Goal: Task Accomplishment & Management: Use online tool/utility

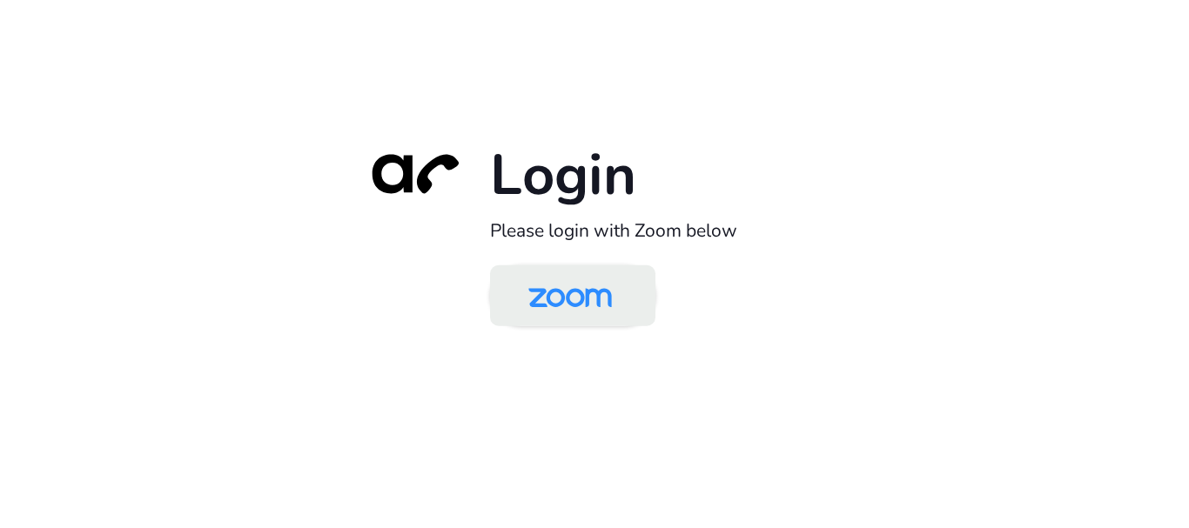
click at [598, 299] on img at bounding box center [570, 297] width 120 height 57
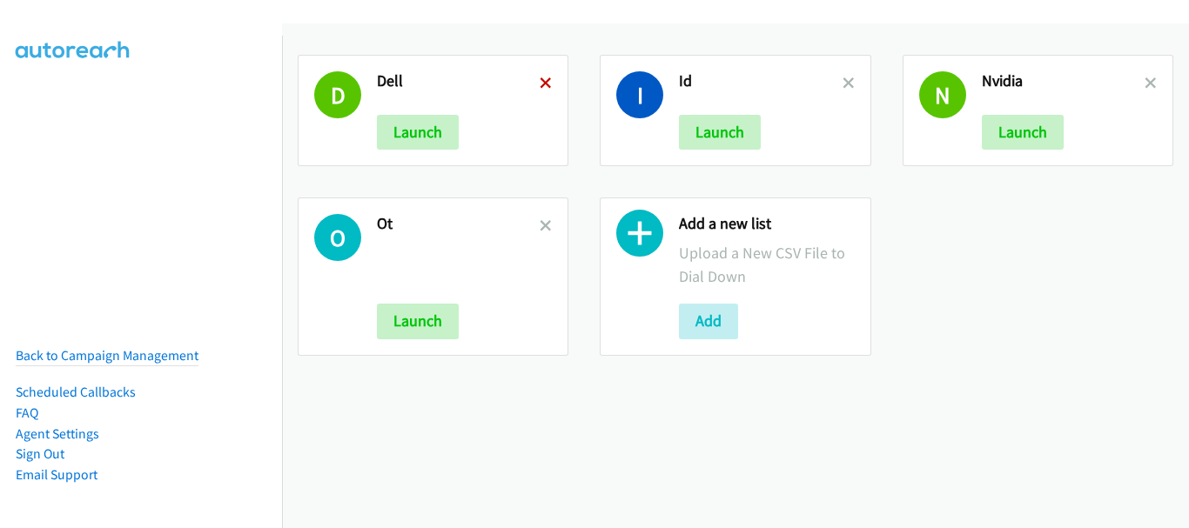
click at [546, 87] on icon at bounding box center [546, 84] width 12 height 12
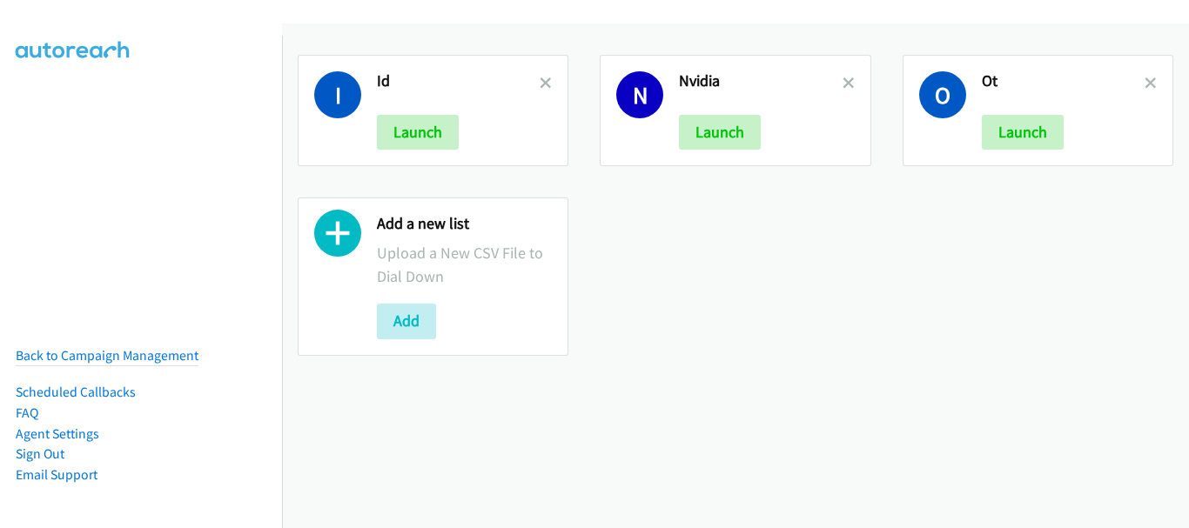
click at [546, 87] on icon at bounding box center [546, 84] width 12 height 12
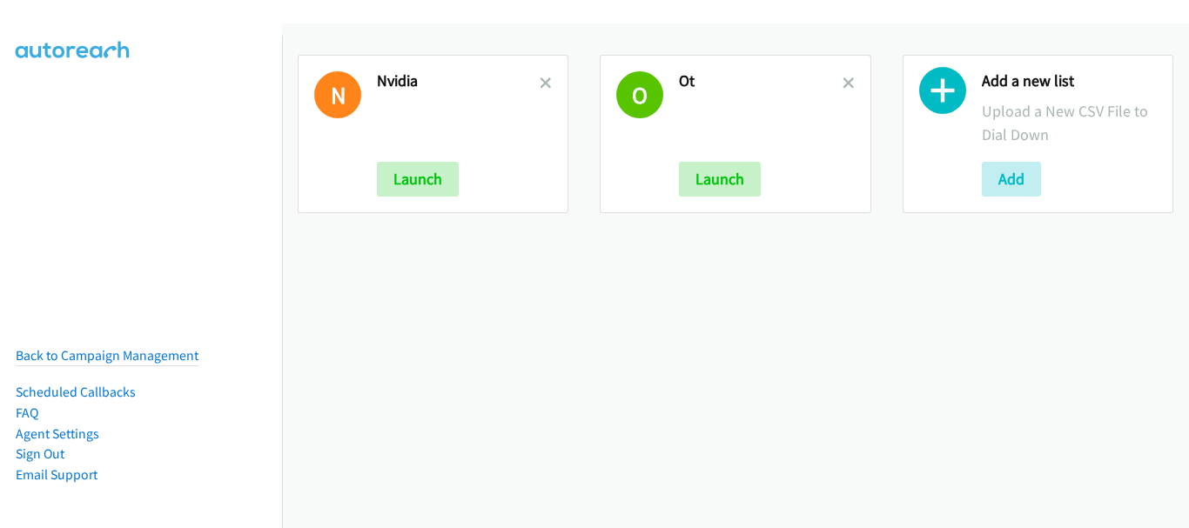
click at [546, 87] on icon at bounding box center [546, 84] width 12 height 12
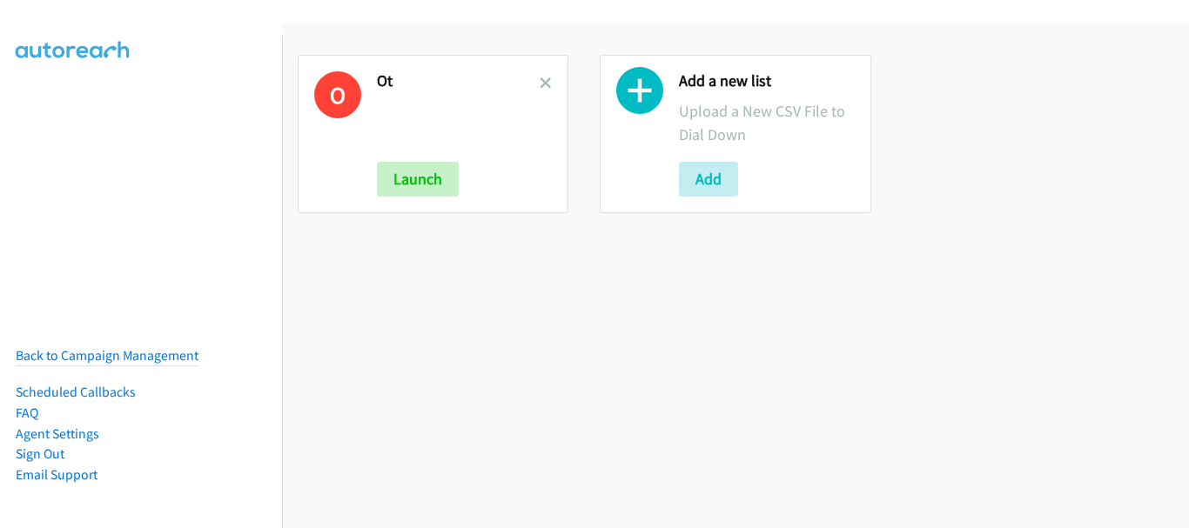
click at [546, 87] on icon at bounding box center [546, 84] width 12 height 12
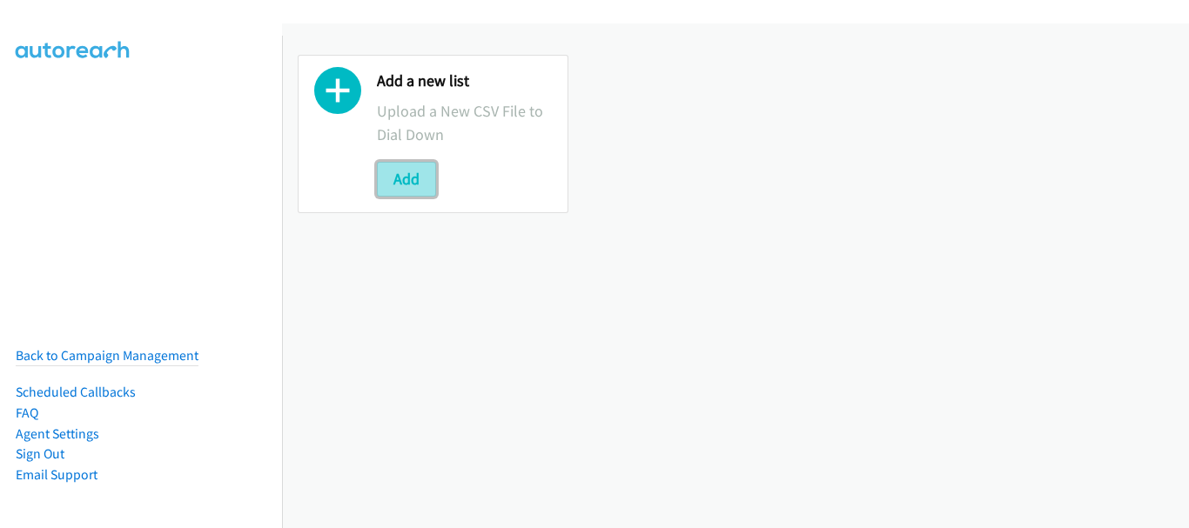
click at [414, 183] on button "Add" at bounding box center [406, 179] width 59 height 35
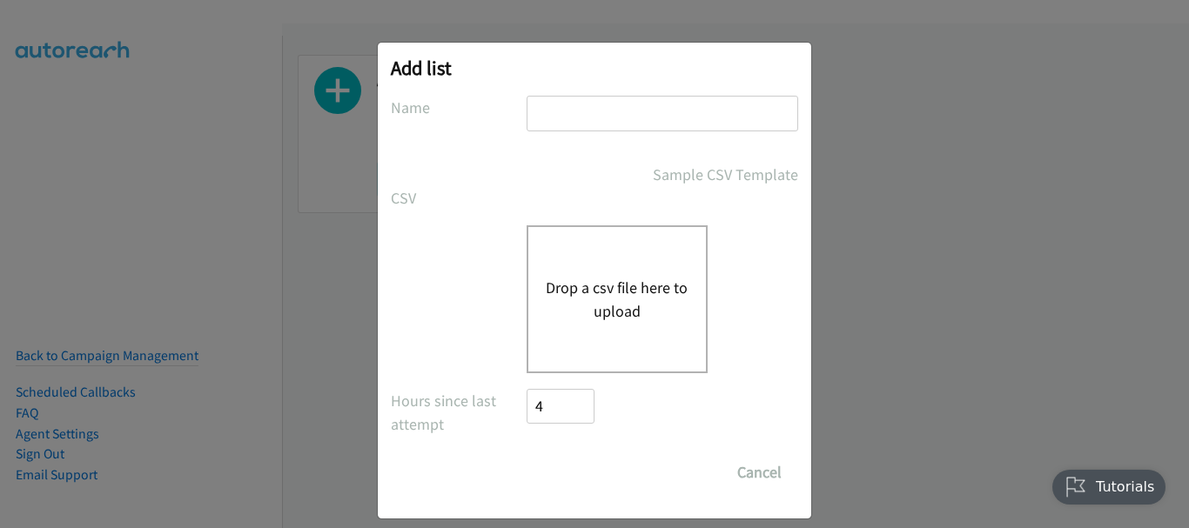
click at [575, 118] on input "text" at bounding box center [663, 114] width 272 height 36
type input "Dell"
click at [627, 289] on button "Drop a csv file here to upload" at bounding box center [617, 299] width 143 height 47
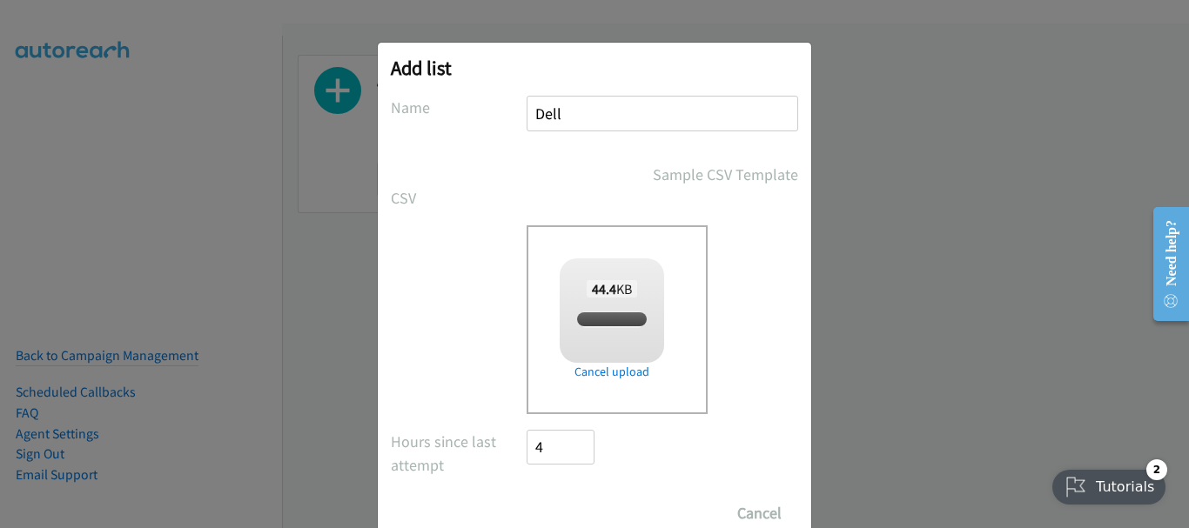
checkbox input "true"
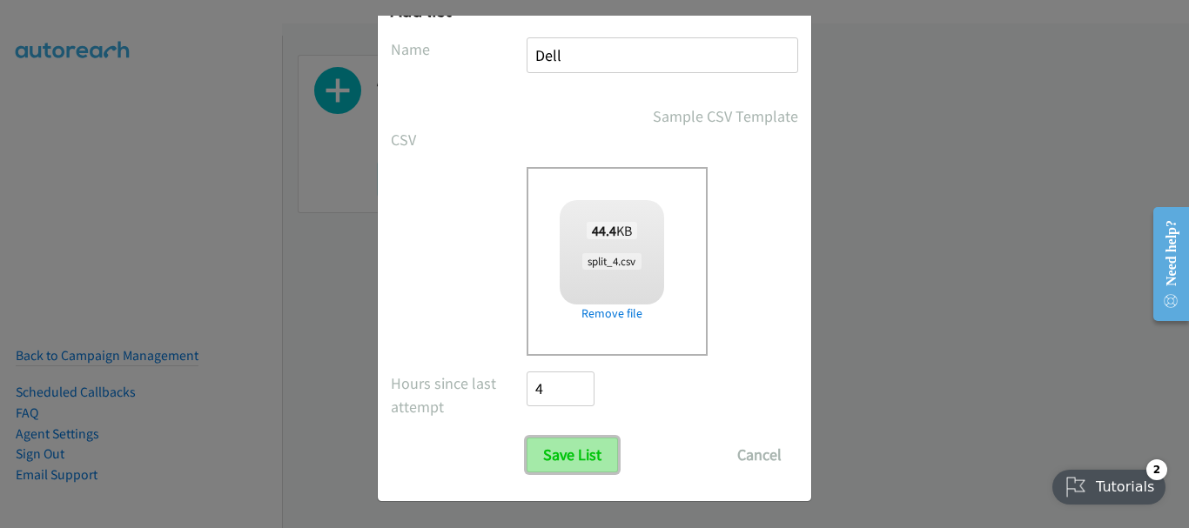
click at [589, 452] on input "Save List" at bounding box center [572, 455] width 91 height 35
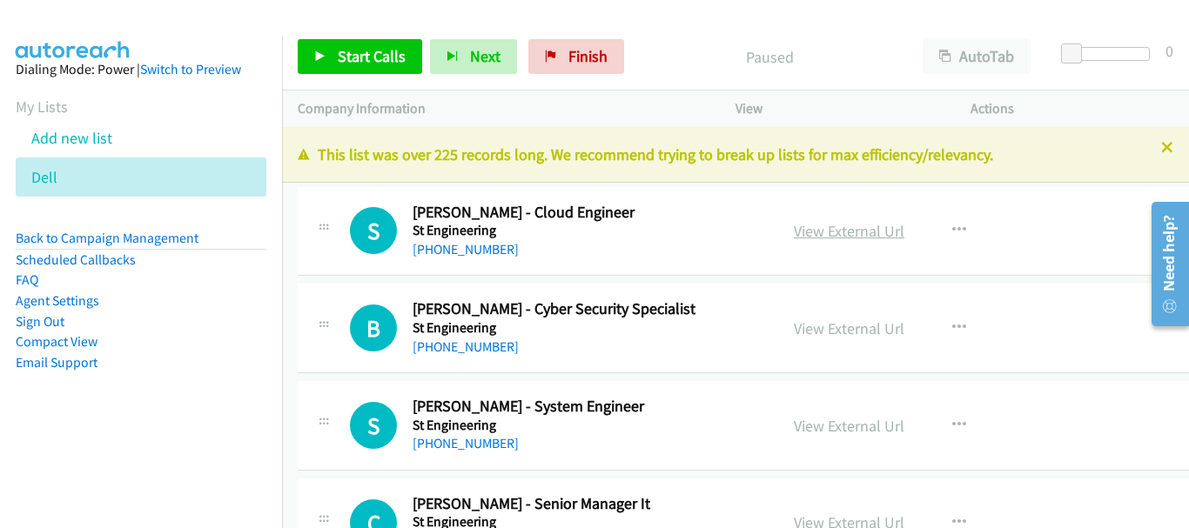
click at [905, 224] on link "View External Url" at bounding box center [849, 231] width 111 height 20
click at [470, 250] on link "+65 8118 8949" at bounding box center [466, 249] width 106 height 17
click at [467, 361] on div "B Callback Scheduled Bryce Chua - Cyber Security Specialist St Engineering Asia…" at bounding box center [747, 329] width 898 height 90
click at [466, 353] on link "+65 8111 1784" at bounding box center [466, 347] width 106 height 17
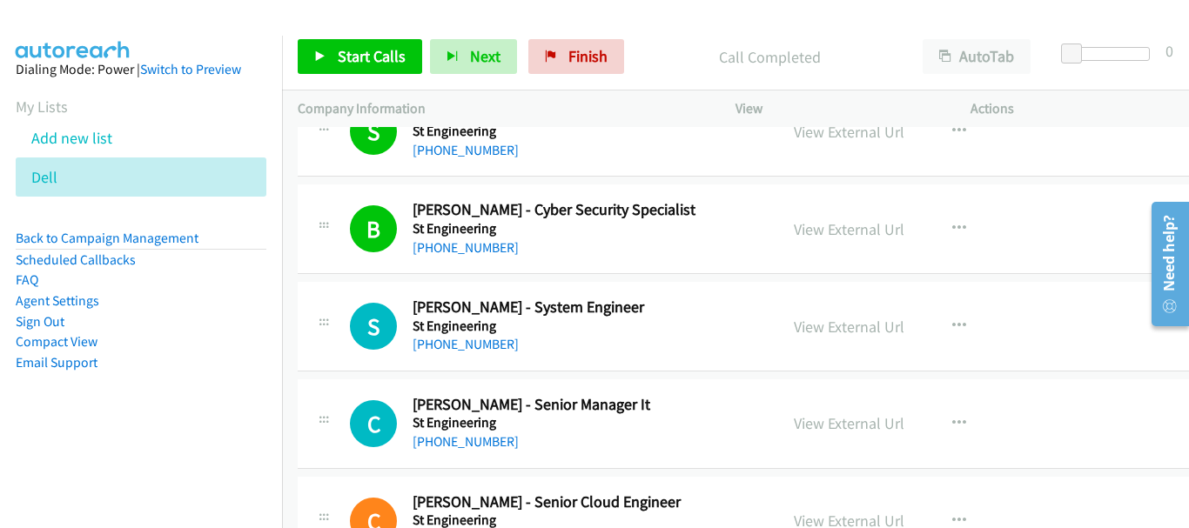
scroll to position [174, 0]
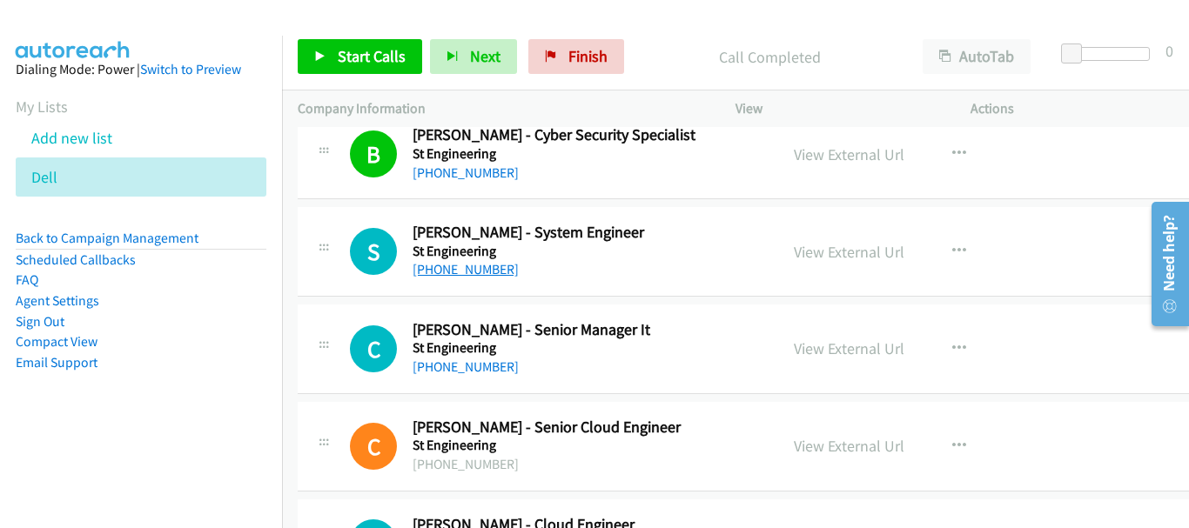
click at [450, 271] on link "+65 9844 5698" at bounding box center [466, 269] width 106 height 17
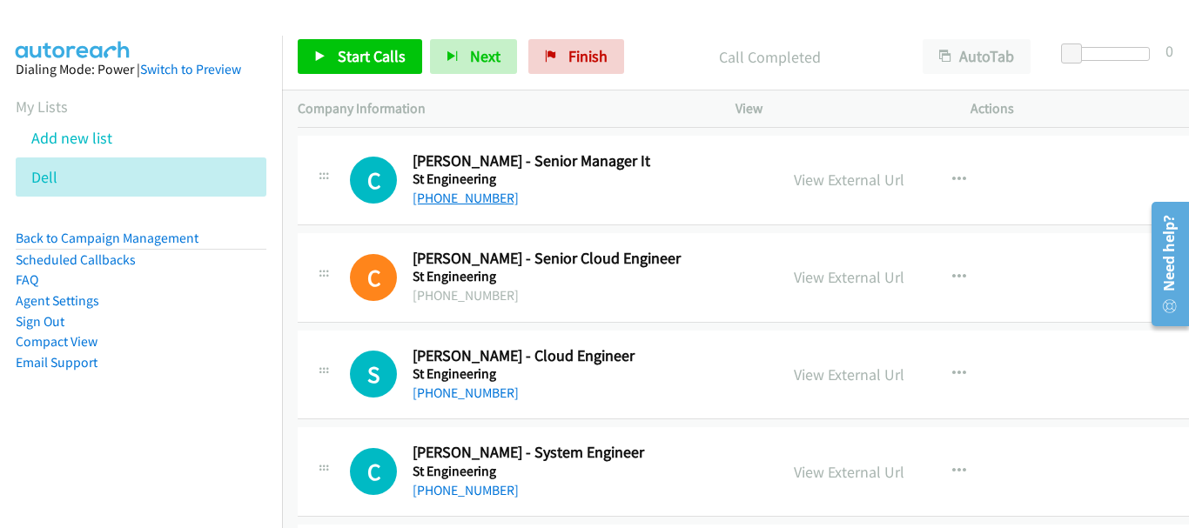
scroll to position [348, 0]
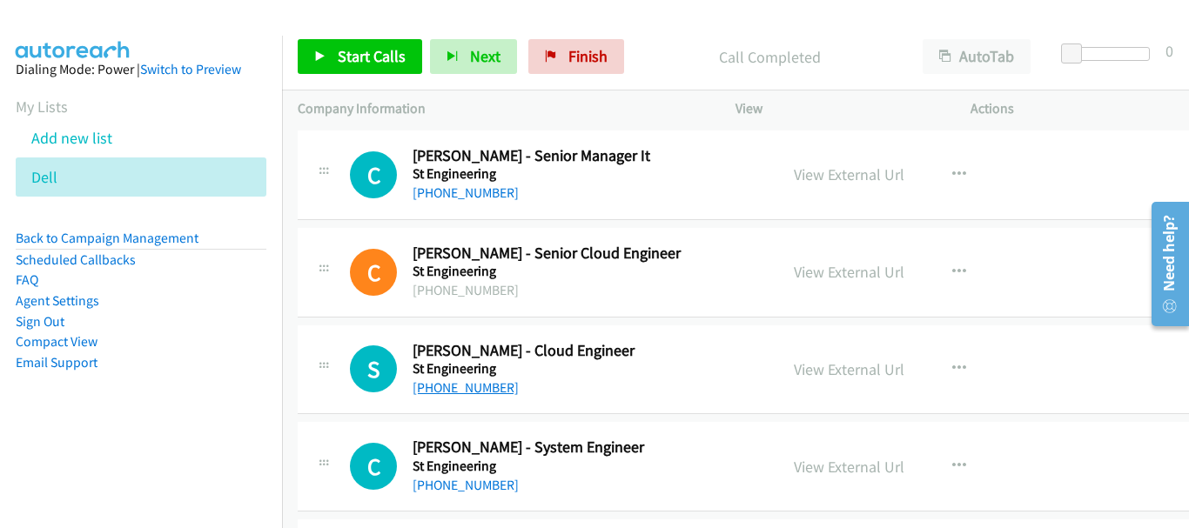
click at [453, 380] on link "+65 9003 1112" at bounding box center [466, 388] width 106 height 17
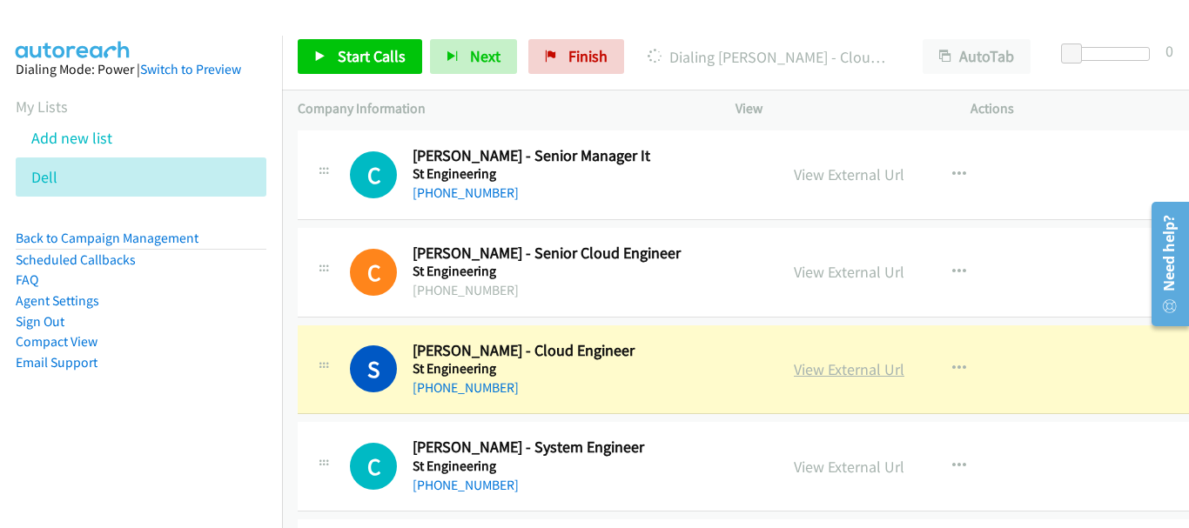
click at [847, 367] on link "View External Url" at bounding box center [849, 370] width 111 height 20
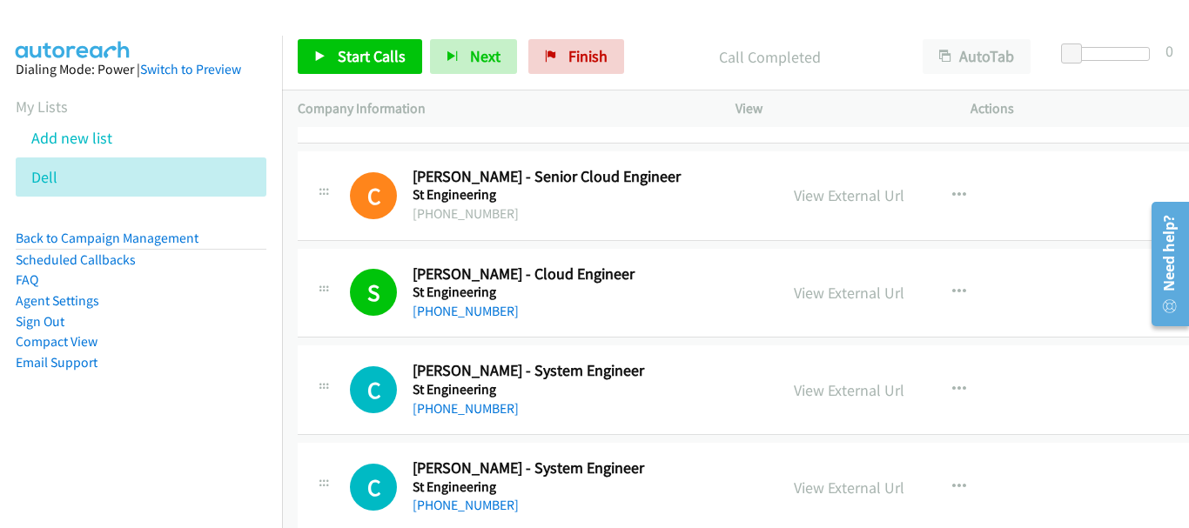
scroll to position [522, 0]
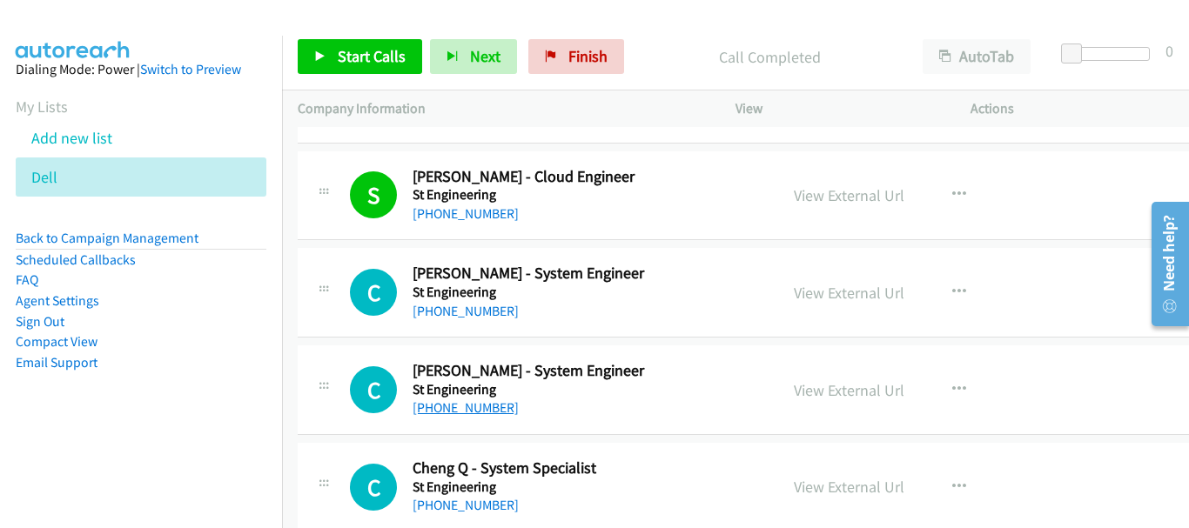
click at [475, 410] on link "+60 12-320 0267" at bounding box center [466, 408] width 106 height 17
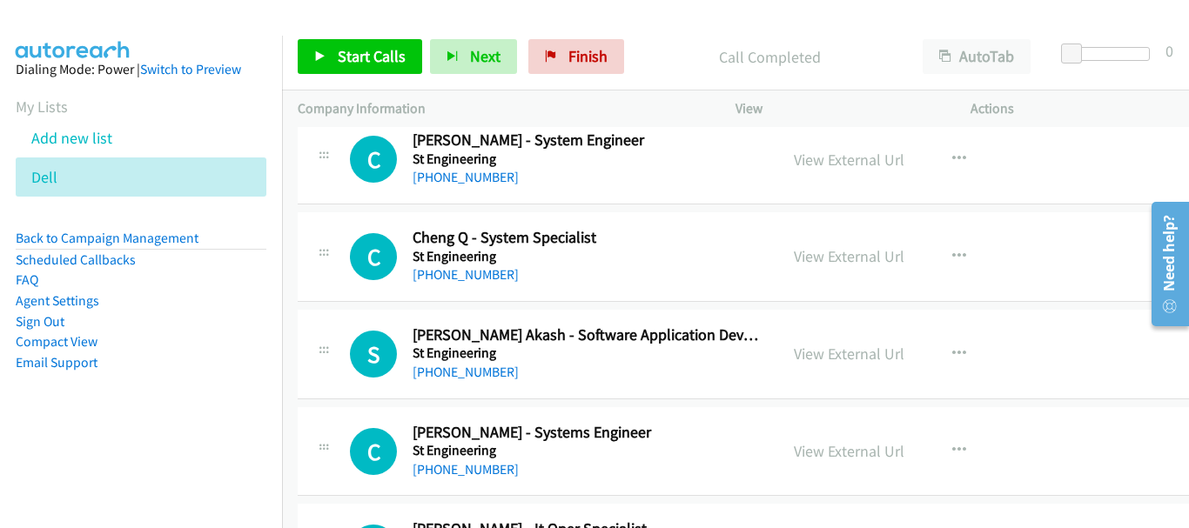
scroll to position [784, 0]
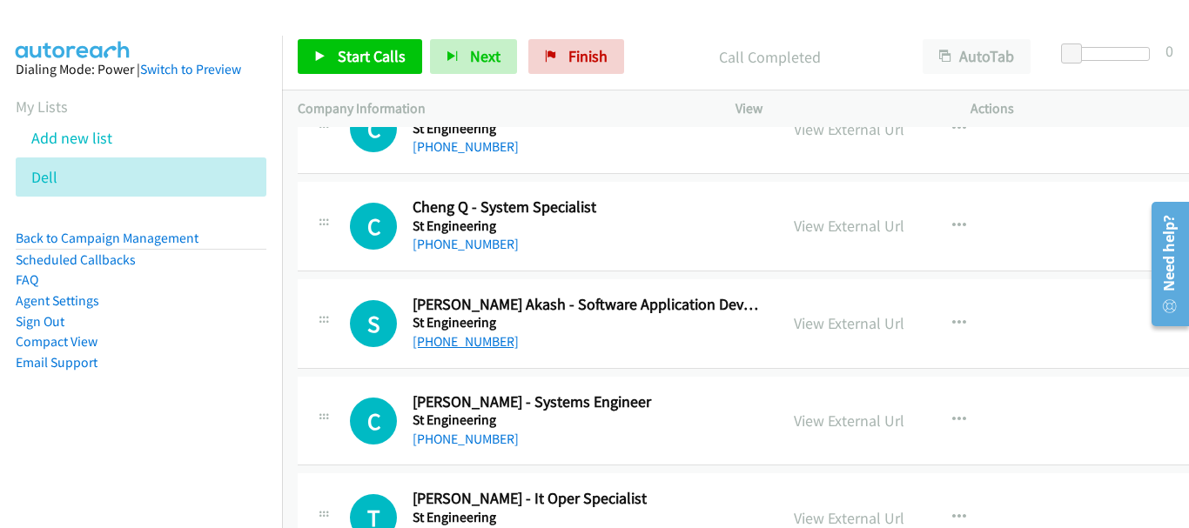
click at [474, 342] on link "+65 8859 1725" at bounding box center [466, 341] width 106 height 17
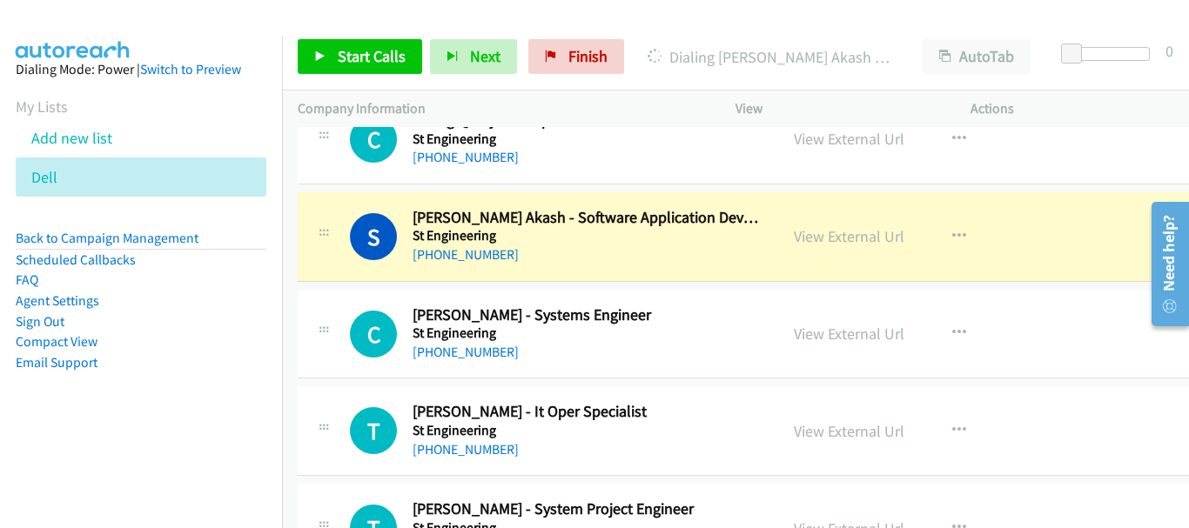
scroll to position [905, 0]
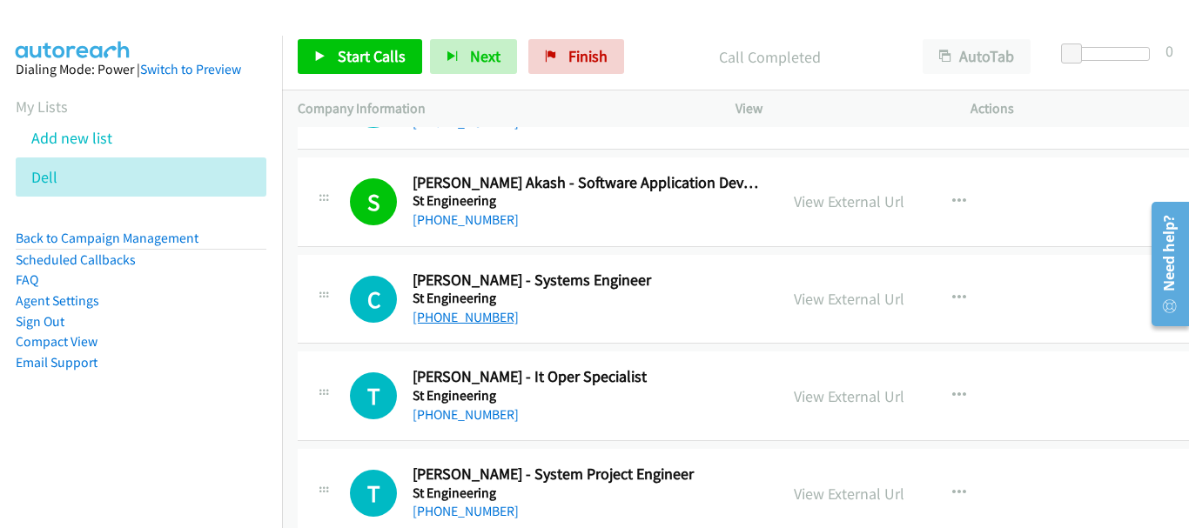
click at [459, 323] on link "+65 9457 5530" at bounding box center [466, 317] width 106 height 17
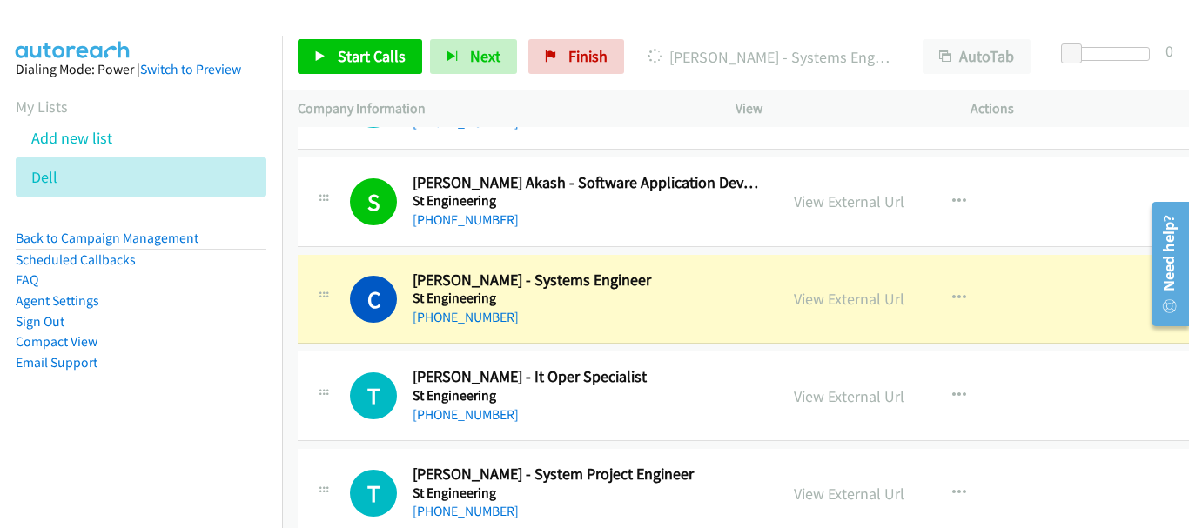
scroll to position [992, 0]
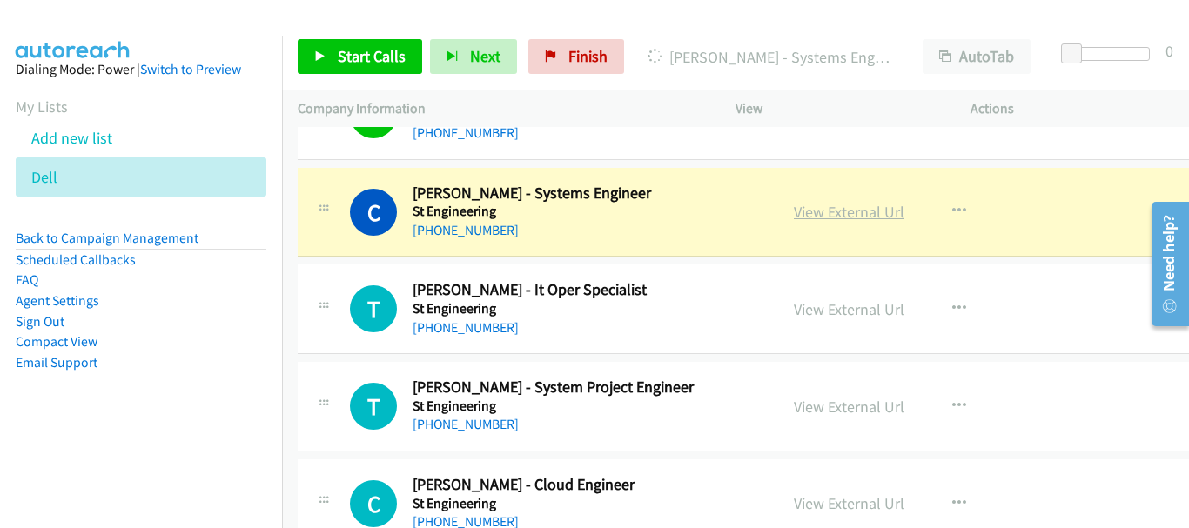
click at [867, 212] on link "View External Url" at bounding box center [849, 212] width 111 height 20
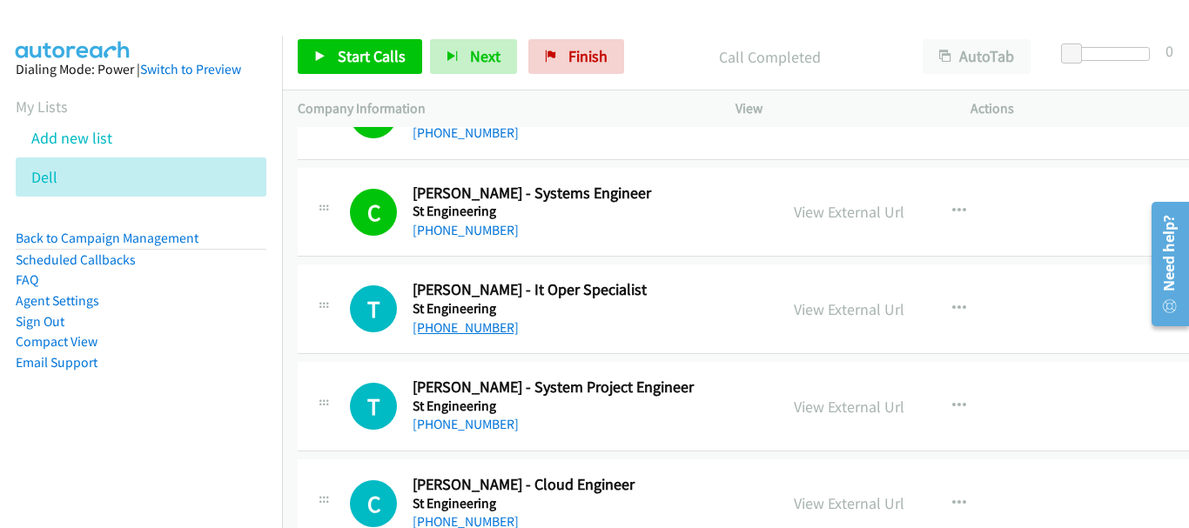
click at [461, 326] on link "+65 9745 6968" at bounding box center [466, 328] width 106 height 17
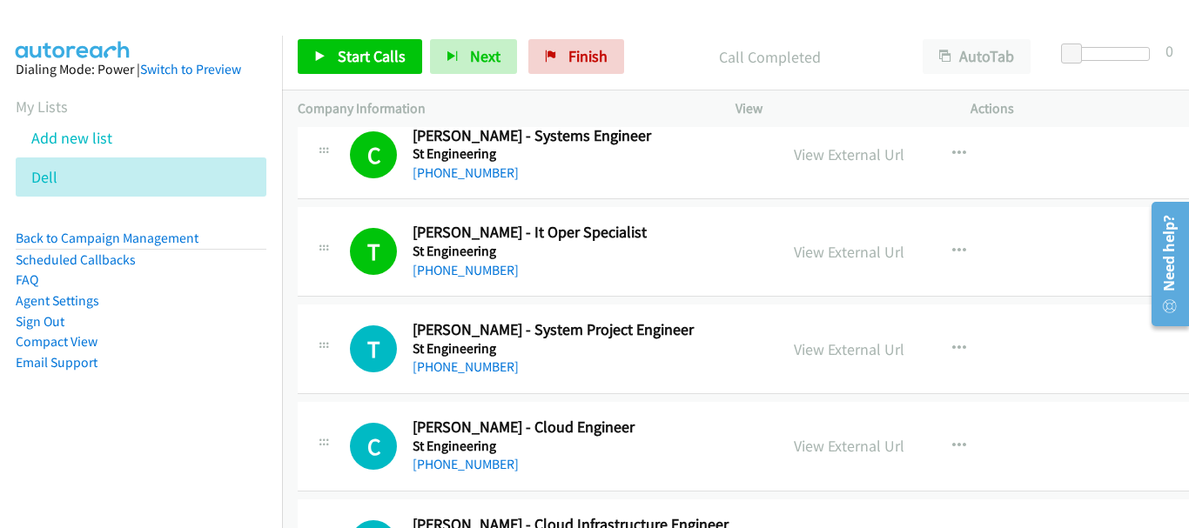
scroll to position [1080, 0]
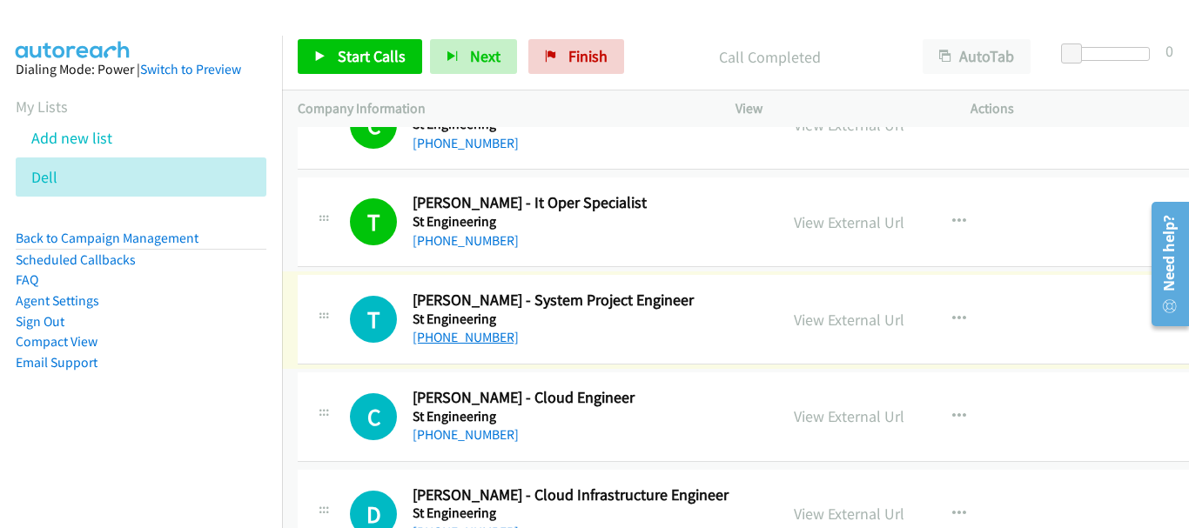
click at [454, 335] on link "+65 9859 5416" at bounding box center [466, 337] width 106 height 17
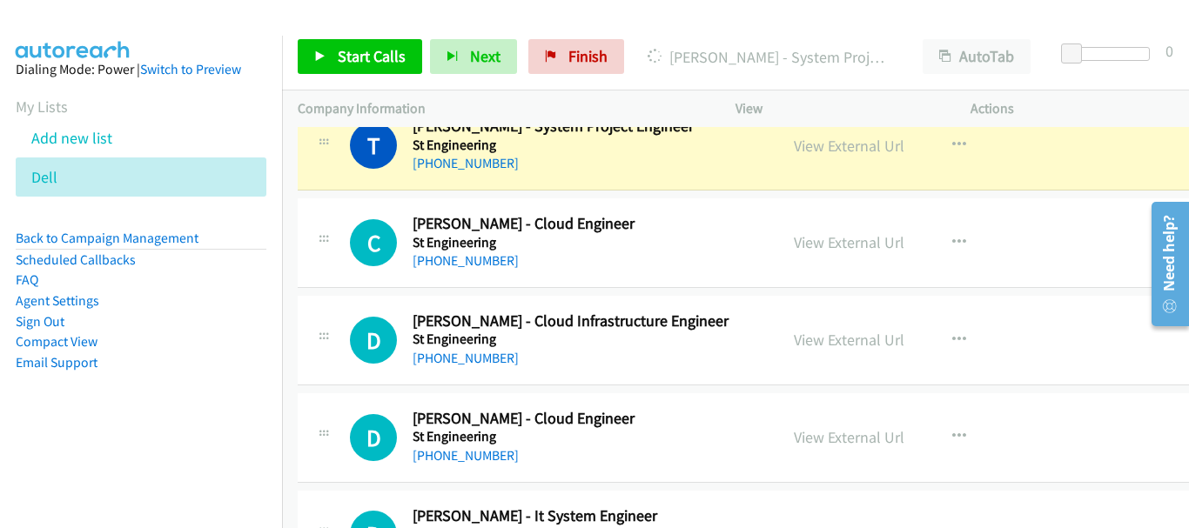
scroll to position [1167, 0]
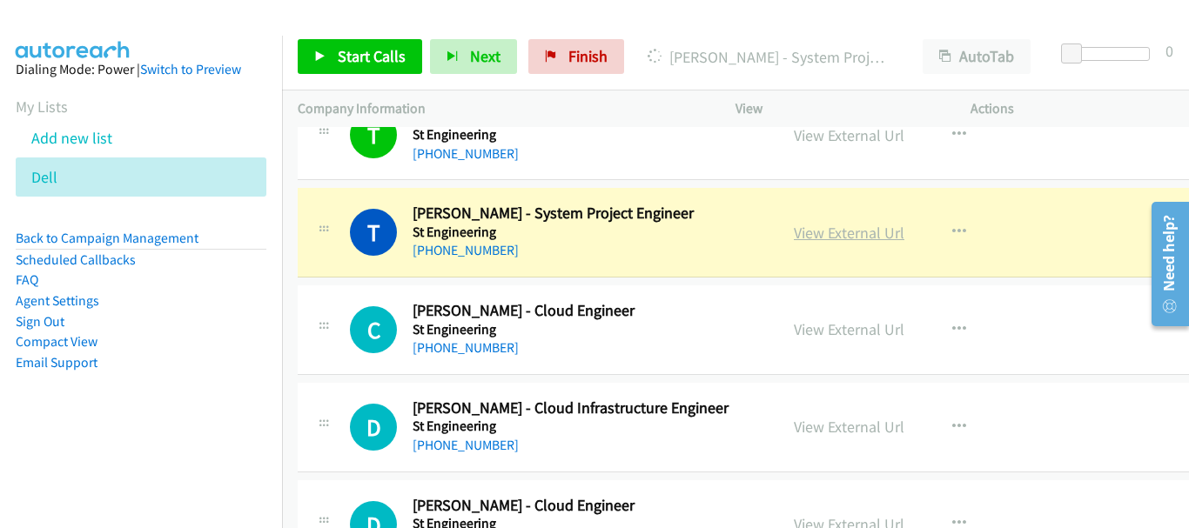
click at [864, 234] on link "View External Url" at bounding box center [849, 233] width 111 height 20
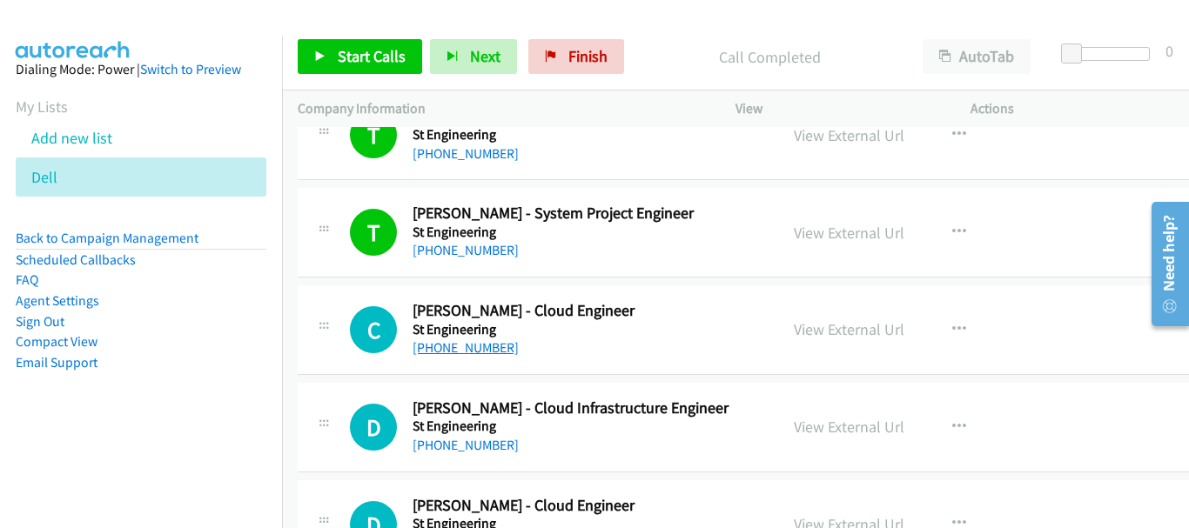
click at [454, 348] on link "+65 9296 4343" at bounding box center [466, 348] width 106 height 17
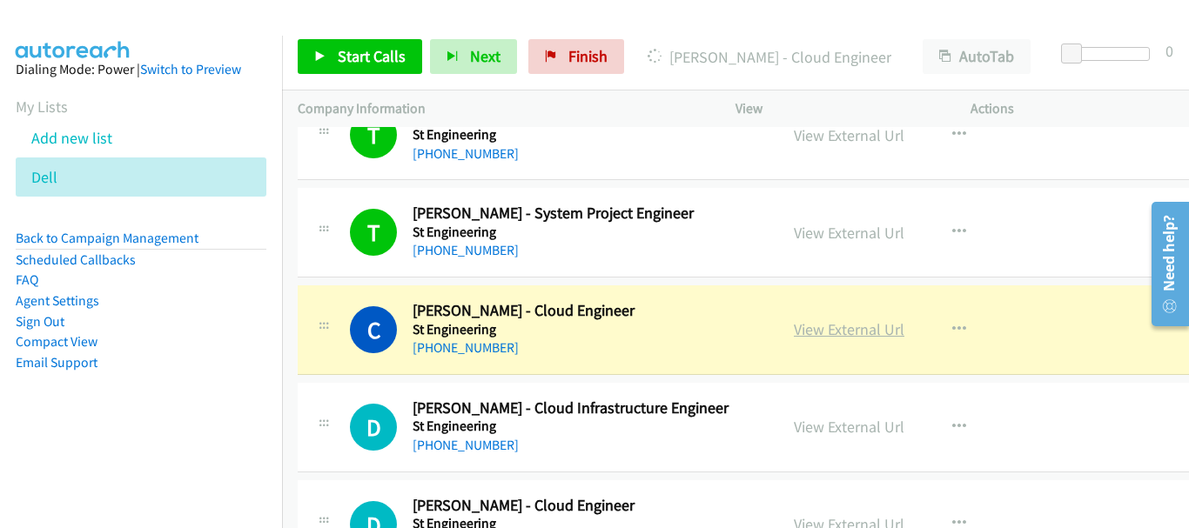
click at [837, 330] on link "View External Url" at bounding box center [849, 330] width 111 height 20
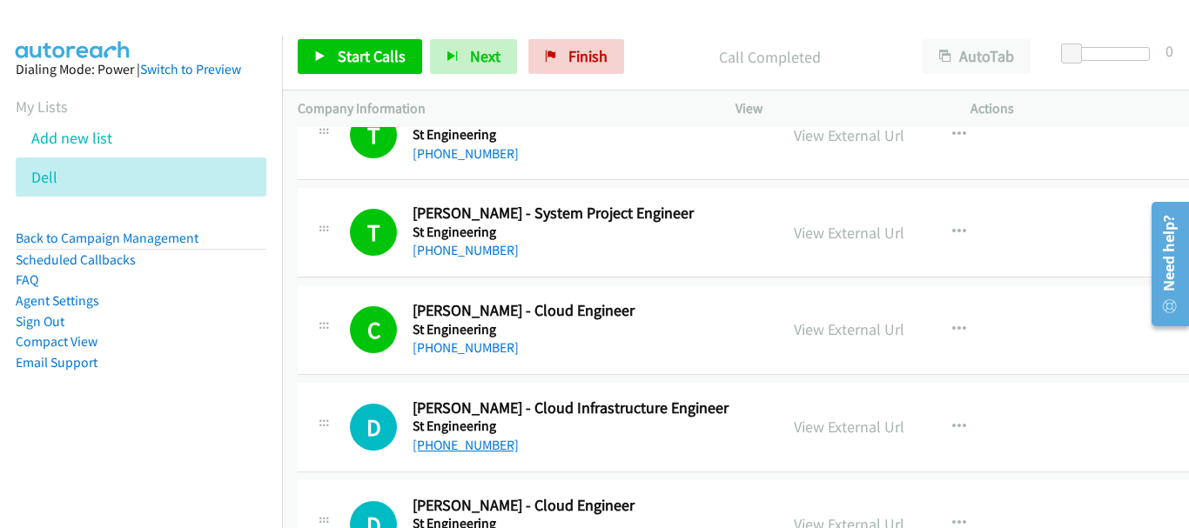
click at [434, 451] on link "+65 9459 1717" at bounding box center [466, 445] width 106 height 17
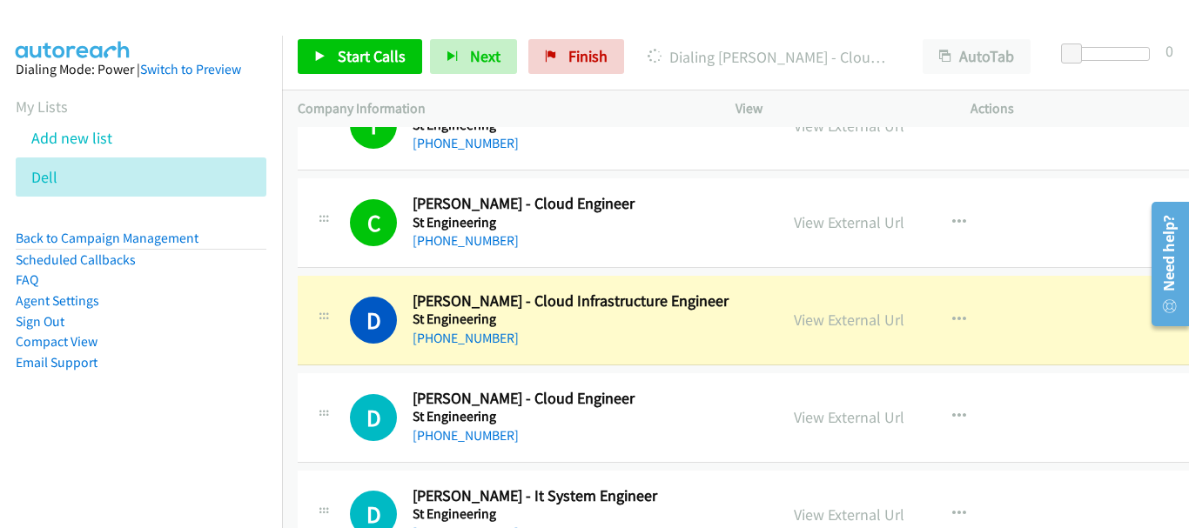
scroll to position [1341, 0]
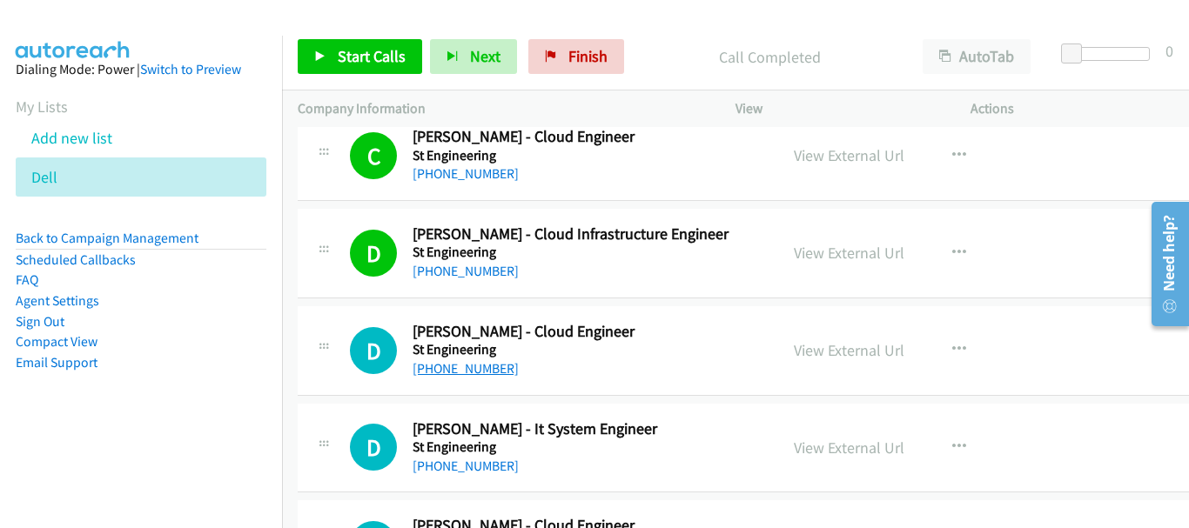
click at [475, 367] on link "+65 8820 3110" at bounding box center [466, 368] width 106 height 17
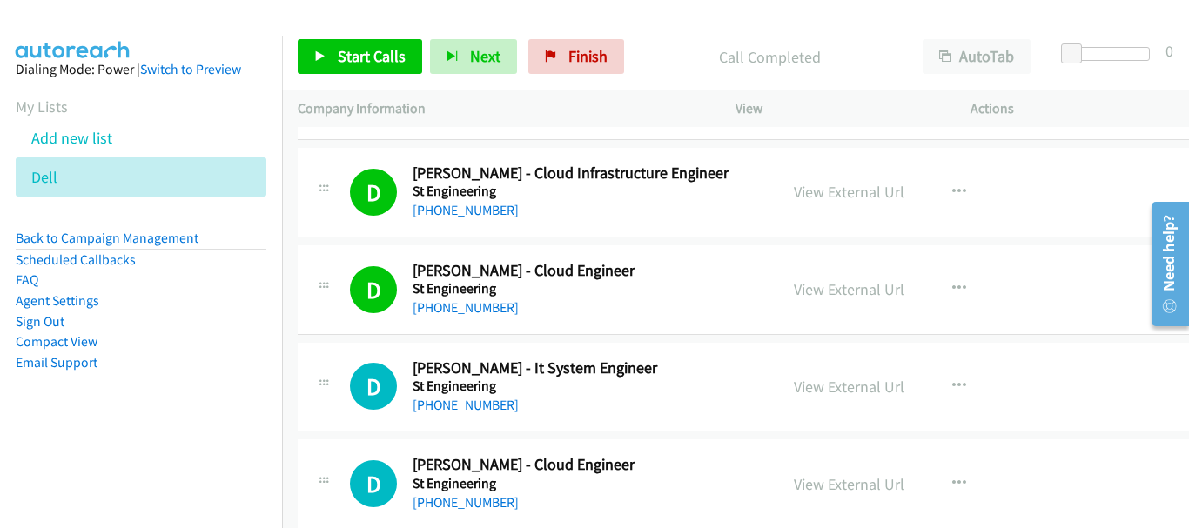
scroll to position [1428, 0]
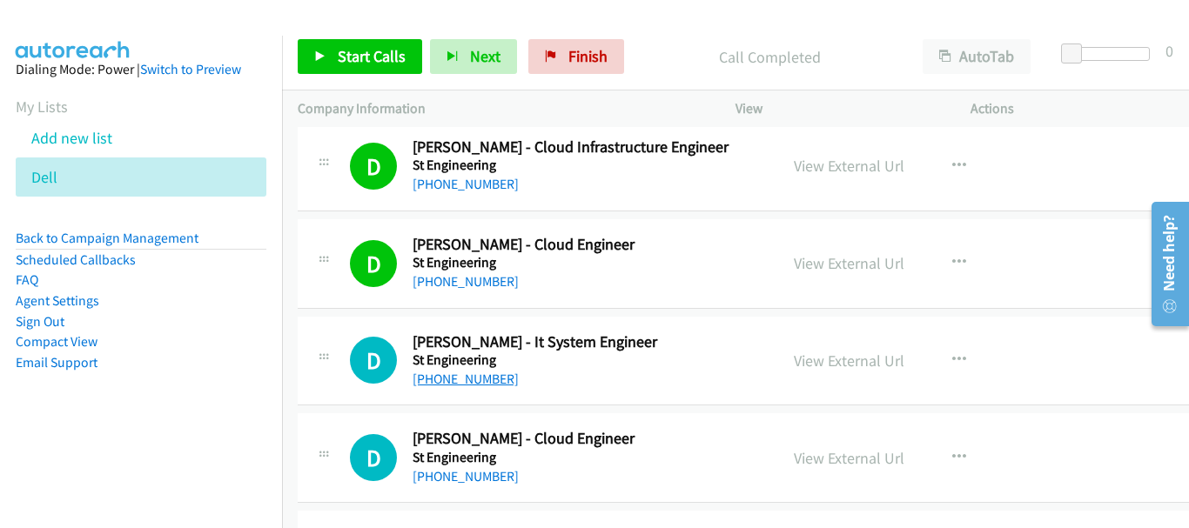
click at [481, 373] on link "+65 8173 0741" at bounding box center [466, 379] width 106 height 17
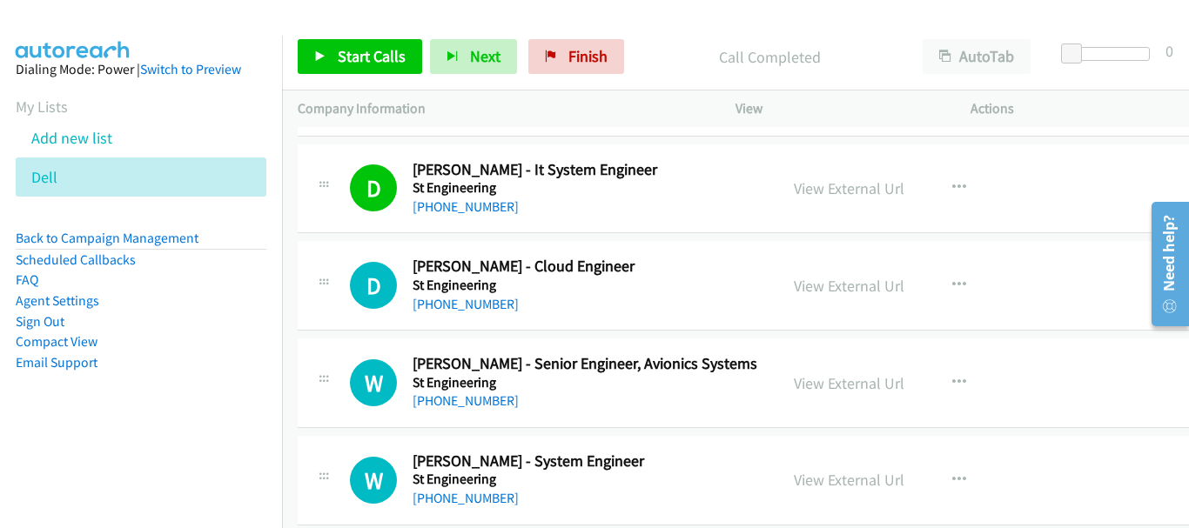
scroll to position [1602, 0]
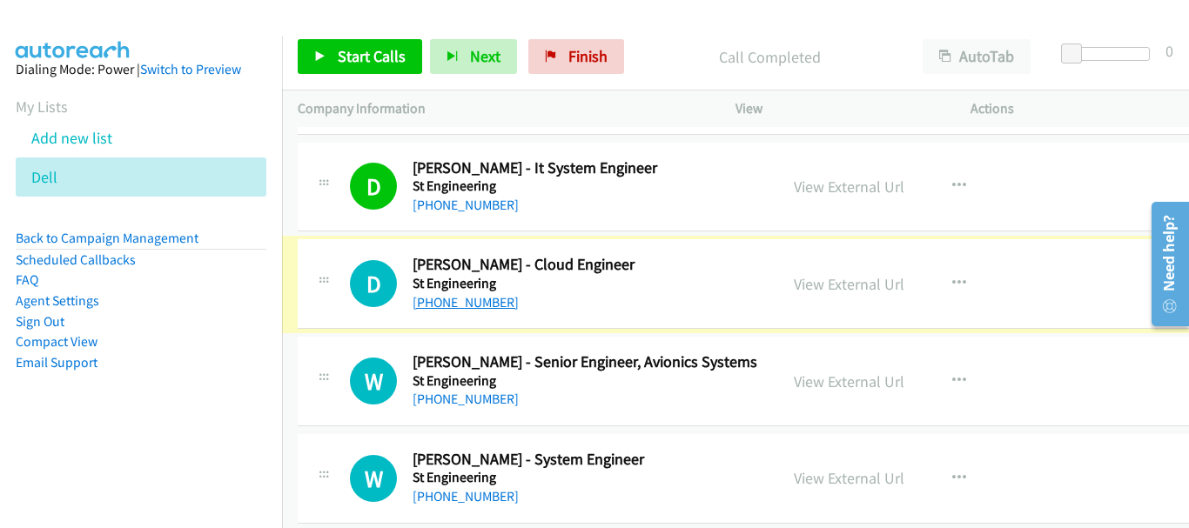
click at [471, 300] on link "+65 8499 2702" at bounding box center [466, 302] width 106 height 17
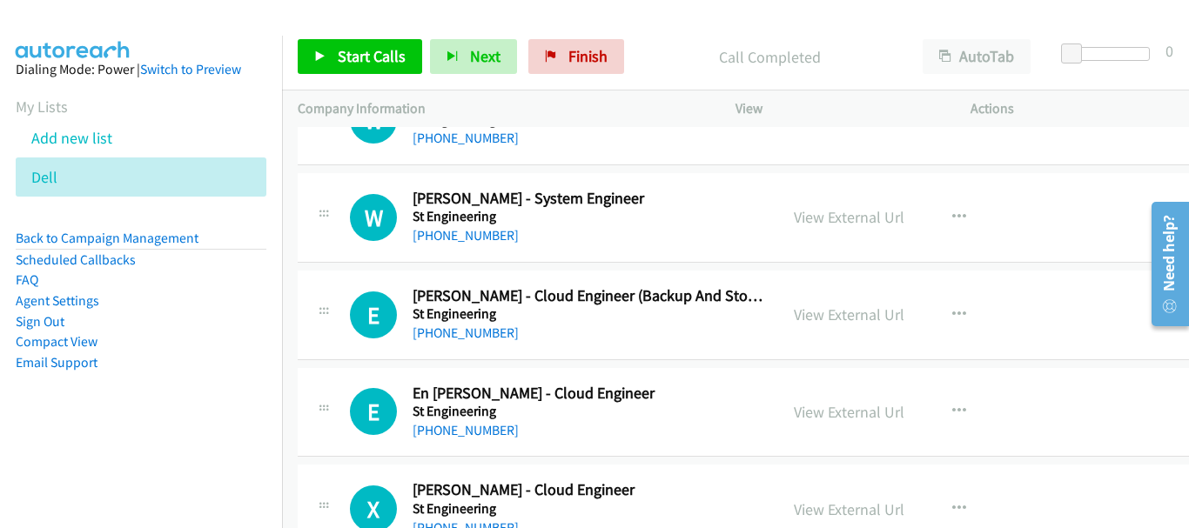
scroll to position [25277, 0]
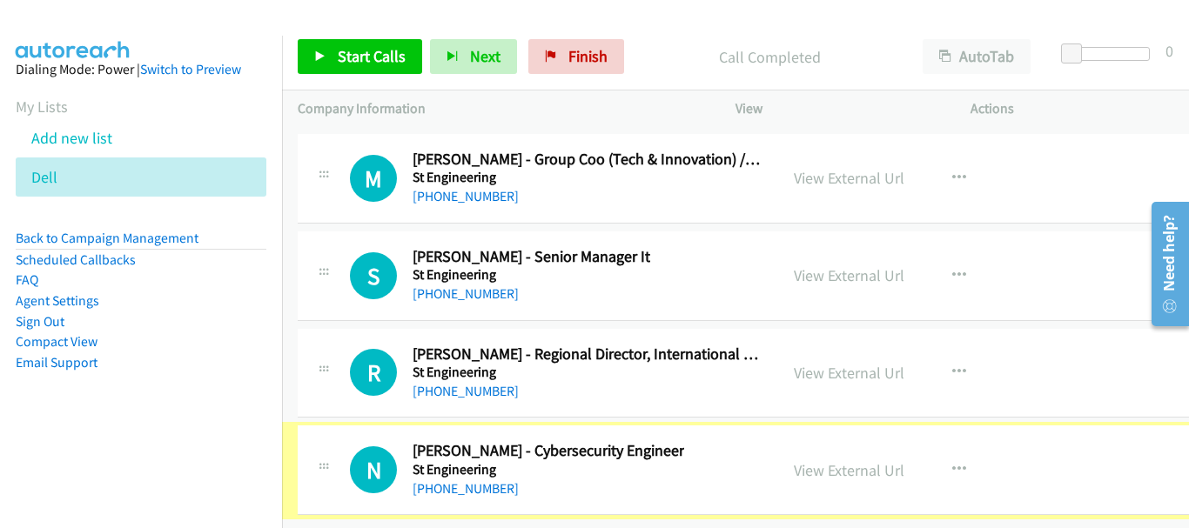
click at [455, 484] on div "+65 9769 0441" at bounding box center [549, 489] width 272 height 21
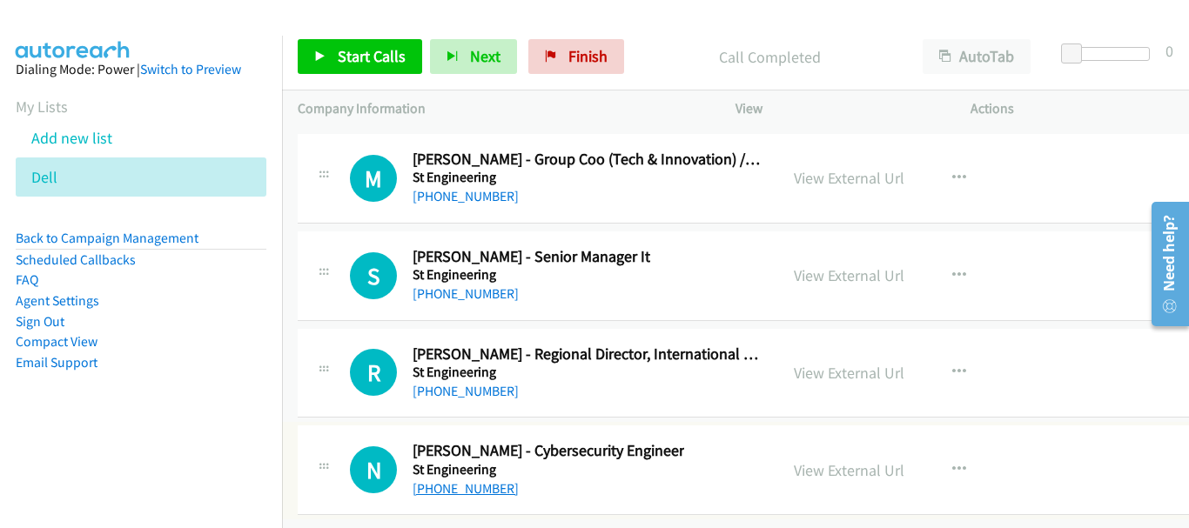
click at [452, 481] on link "+65 9769 0441" at bounding box center [466, 489] width 106 height 17
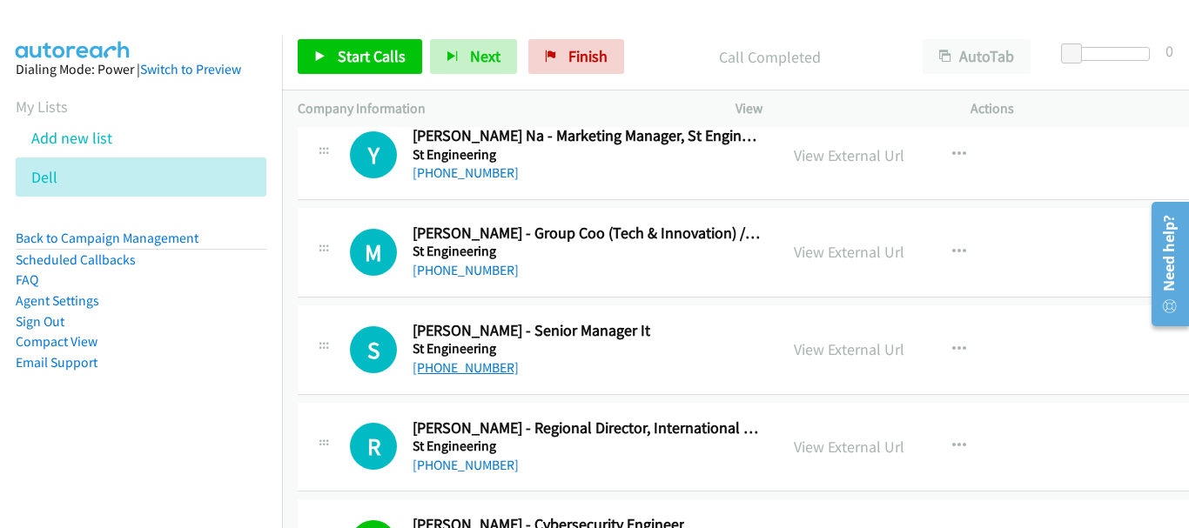
click at [478, 363] on link "+65 9878 2652" at bounding box center [466, 368] width 106 height 17
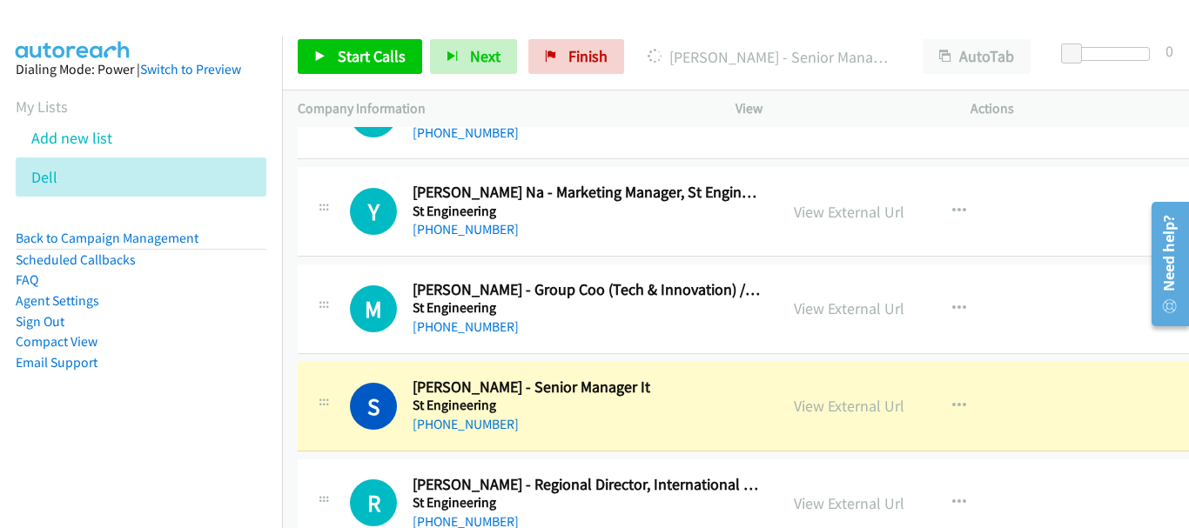
scroll to position [25103, 0]
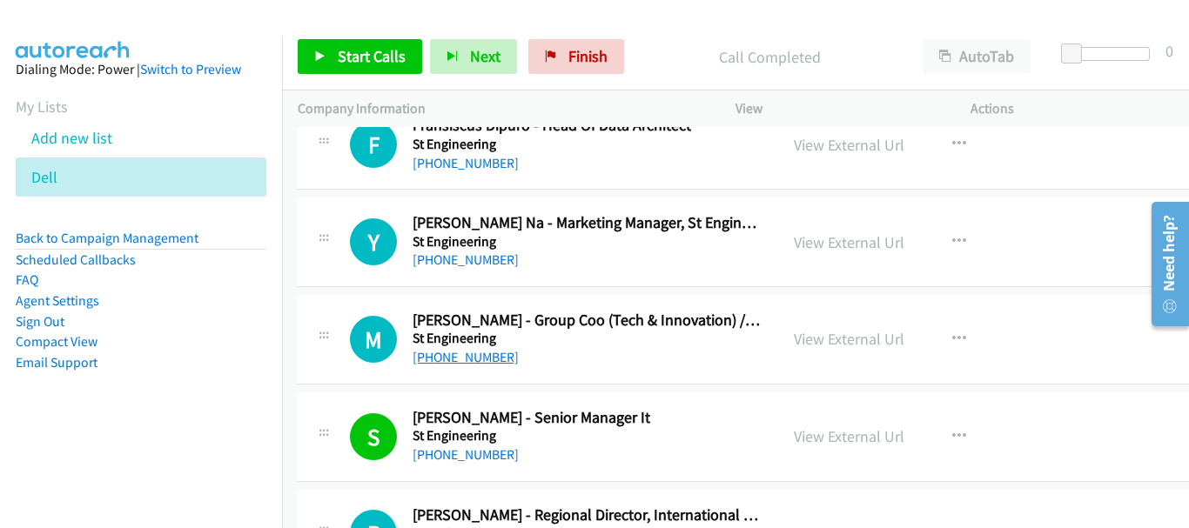
click at [469, 363] on link "+65 9748 5495" at bounding box center [466, 357] width 106 height 17
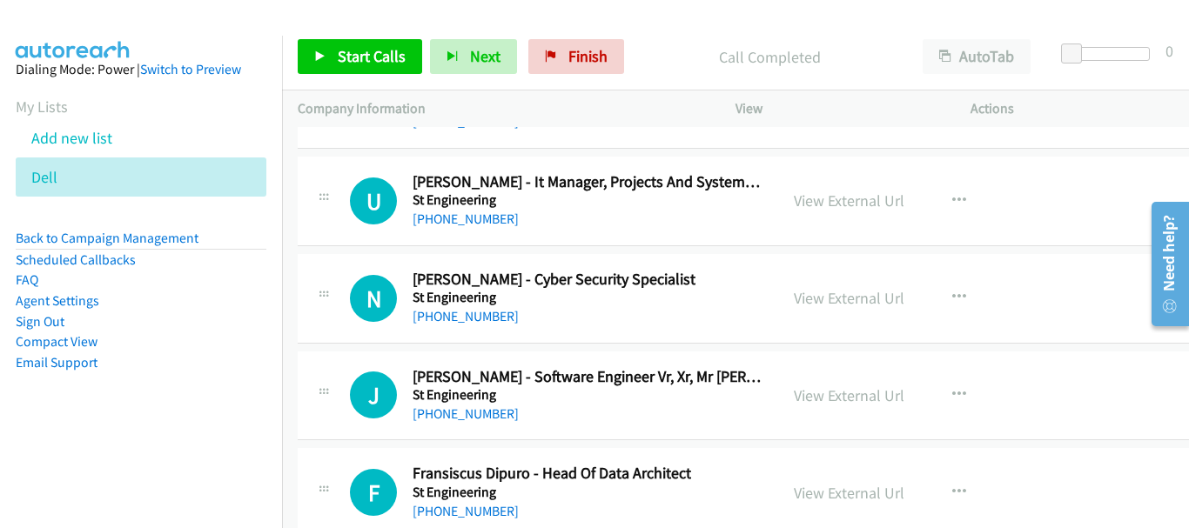
scroll to position [24842, 0]
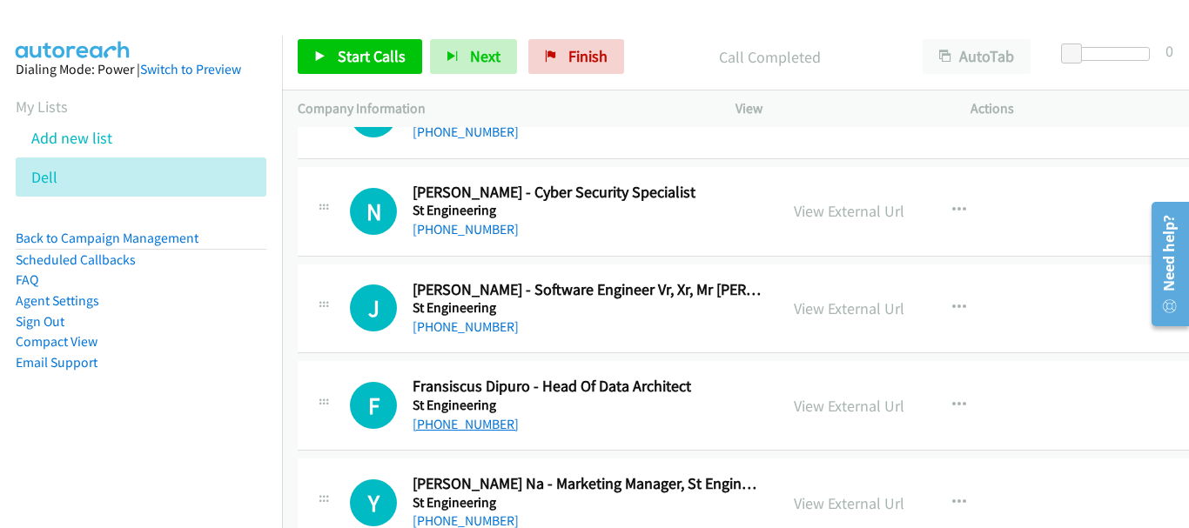
click at [475, 420] on link "+65 9144 0581" at bounding box center [466, 424] width 106 height 17
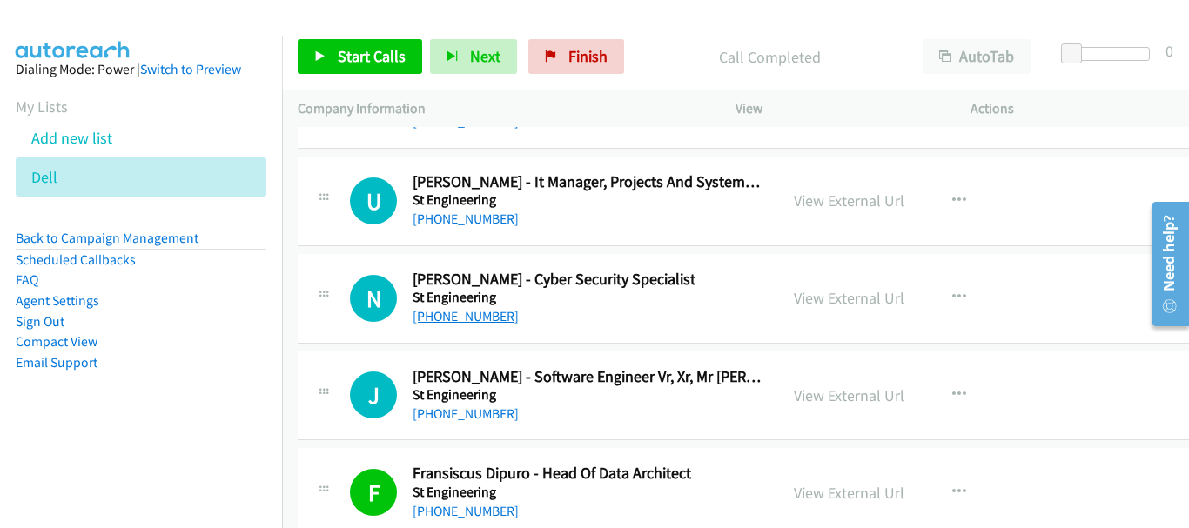
click at [476, 317] on link "+65 9162 4613" at bounding box center [466, 316] width 106 height 17
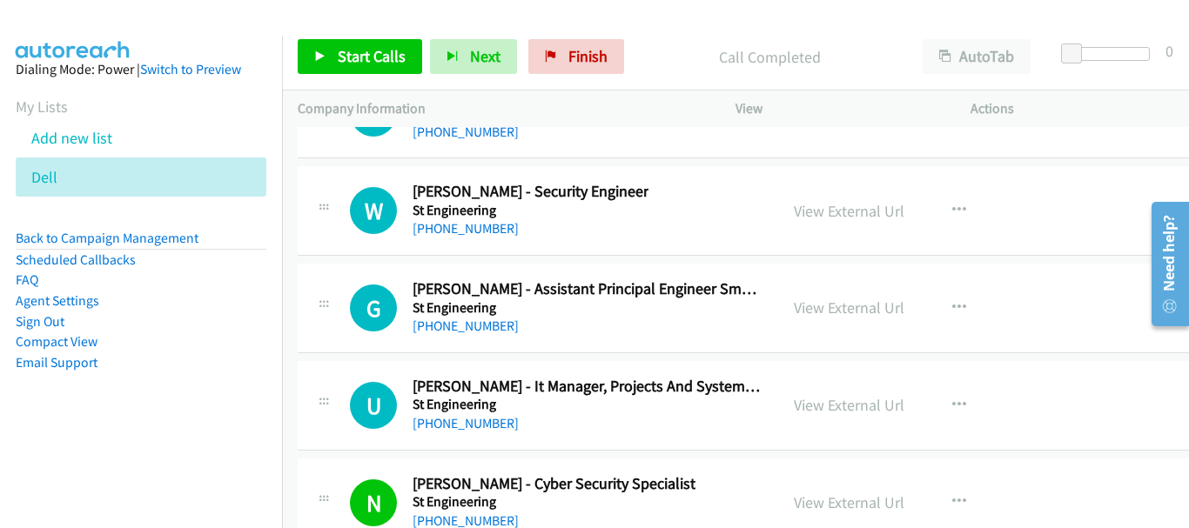
scroll to position [24581, 0]
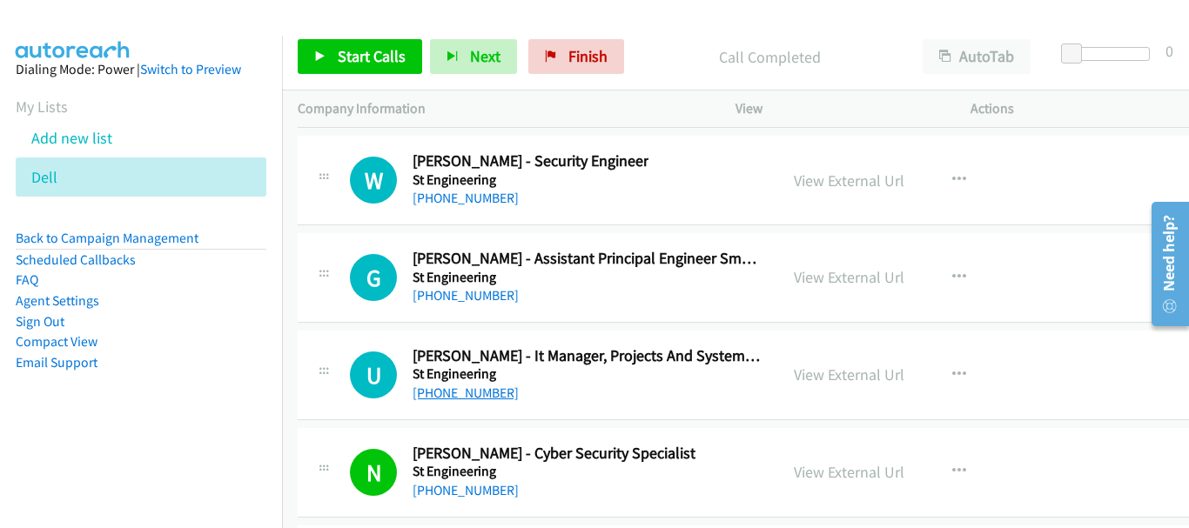
click at [489, 394] on link "+65 9764 3495" at bounding box center [466, 393] width 106 height 17
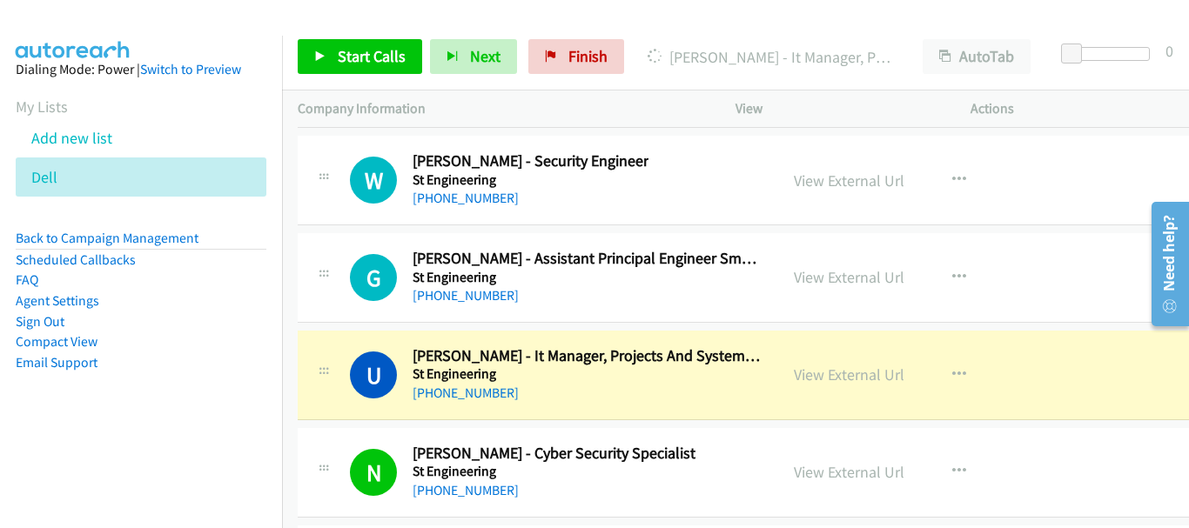
scroll to position [24494, 0]
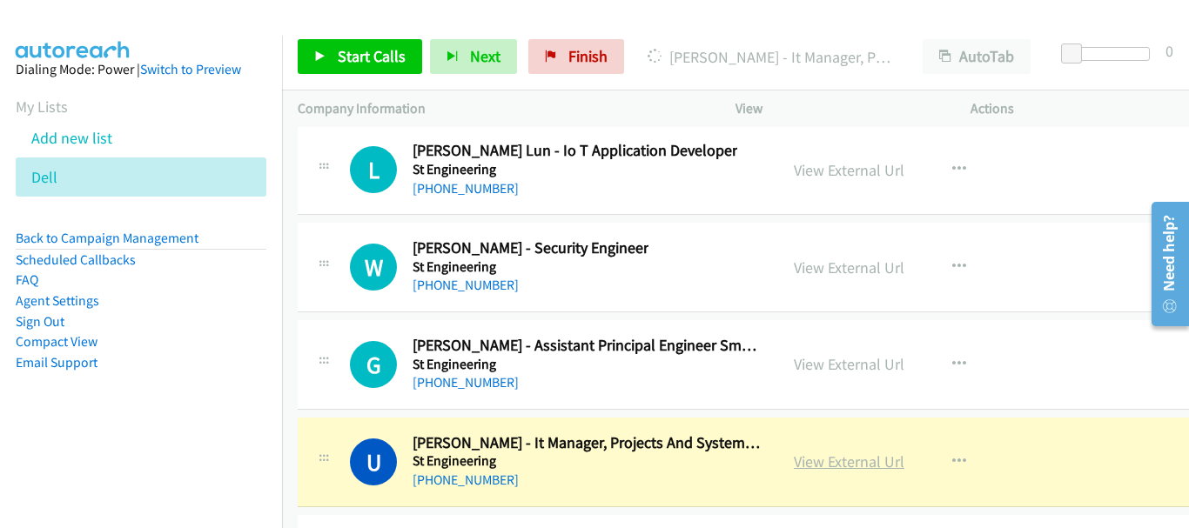
click at [848, 464] on link "View External Url" at bounding box center [849, 462] width 111 height 20
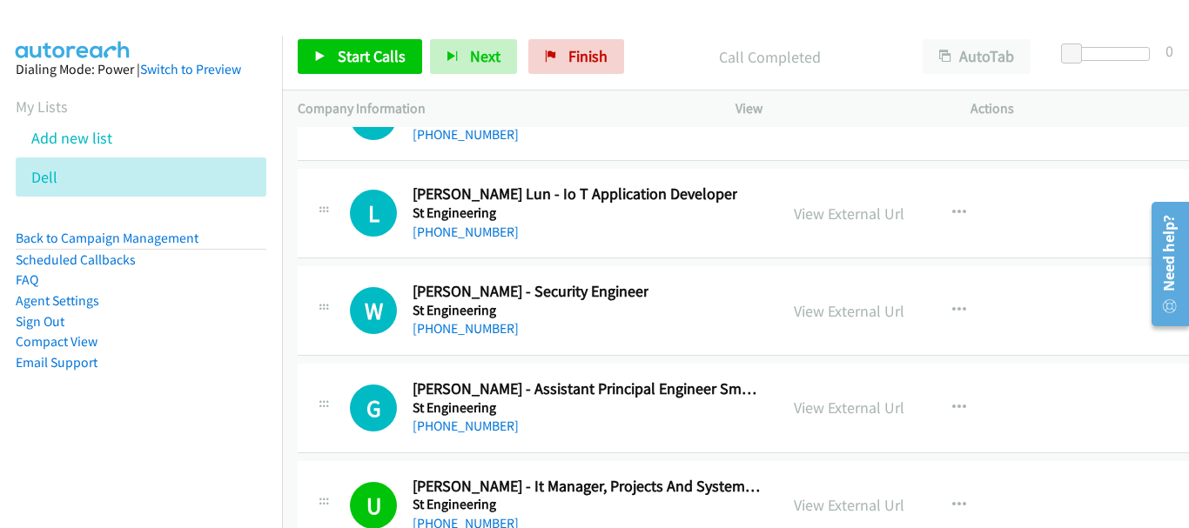
scroll to position [24407, 0]
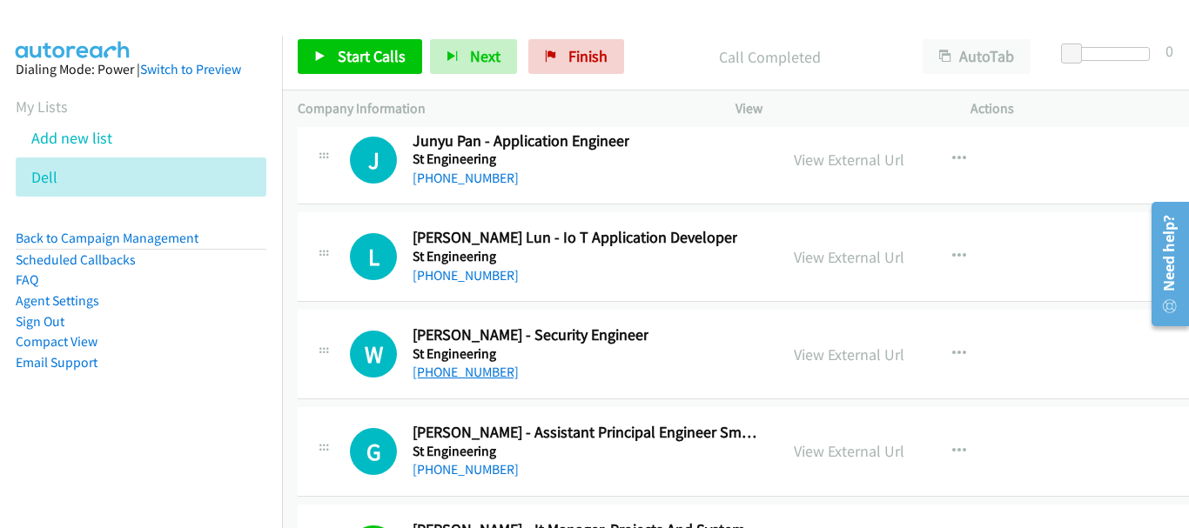
click at [461, 367] on link "+65 9132 9414" at bounding box center [466, 372] width 106 height 17
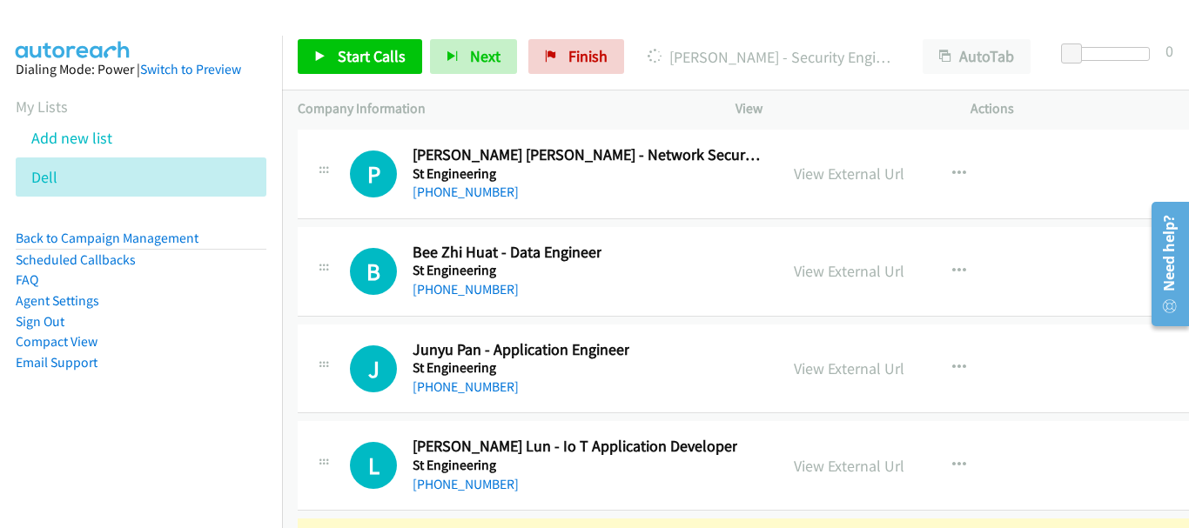
scroll to position [24285, 0]
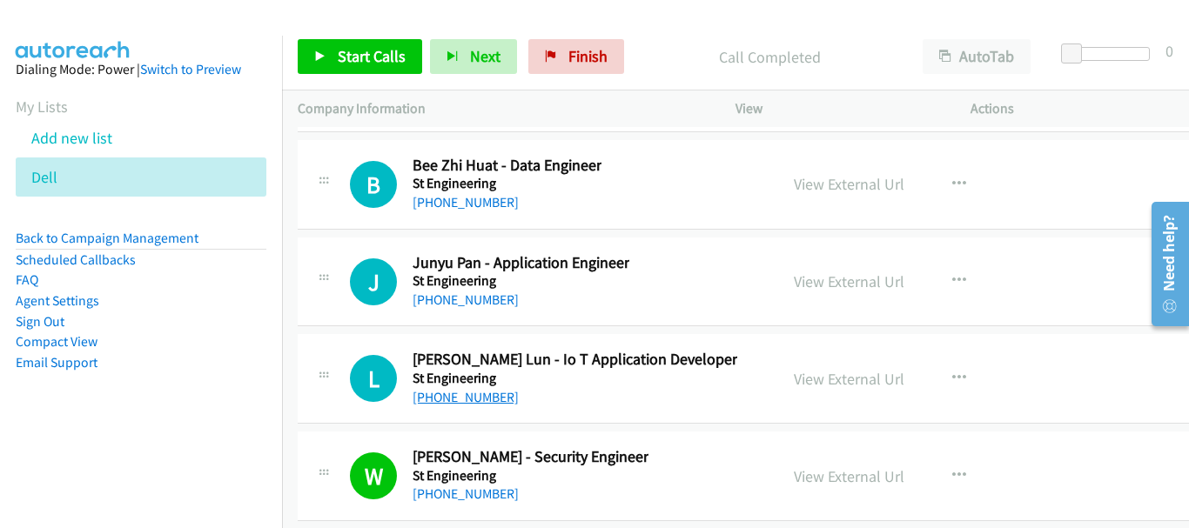
click at [486, 392] on link "+65 8686 5695" at bounding box center [466, 397] width 106 height 17
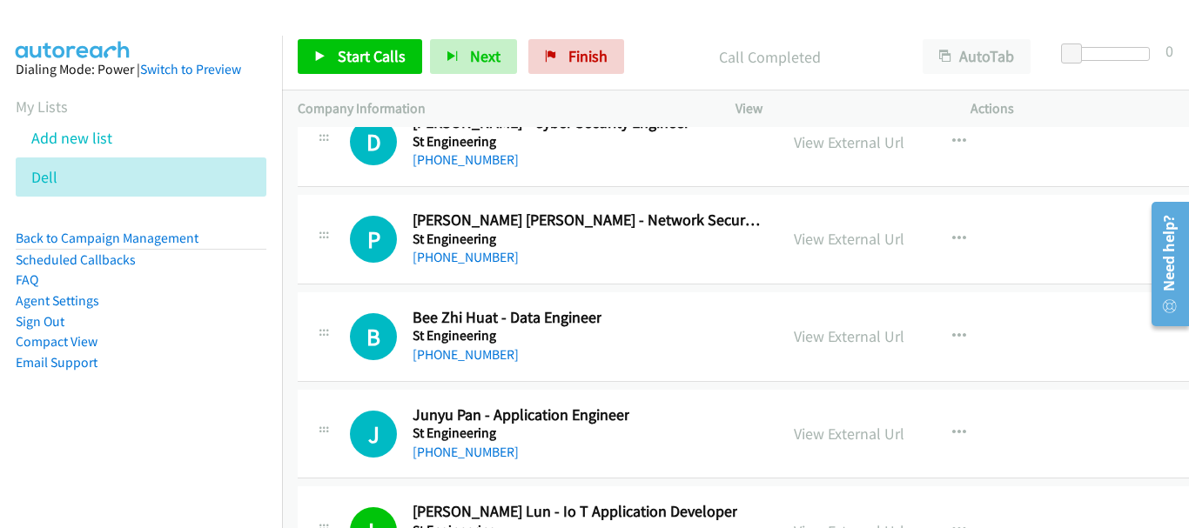
scroll to position [24163, 0]
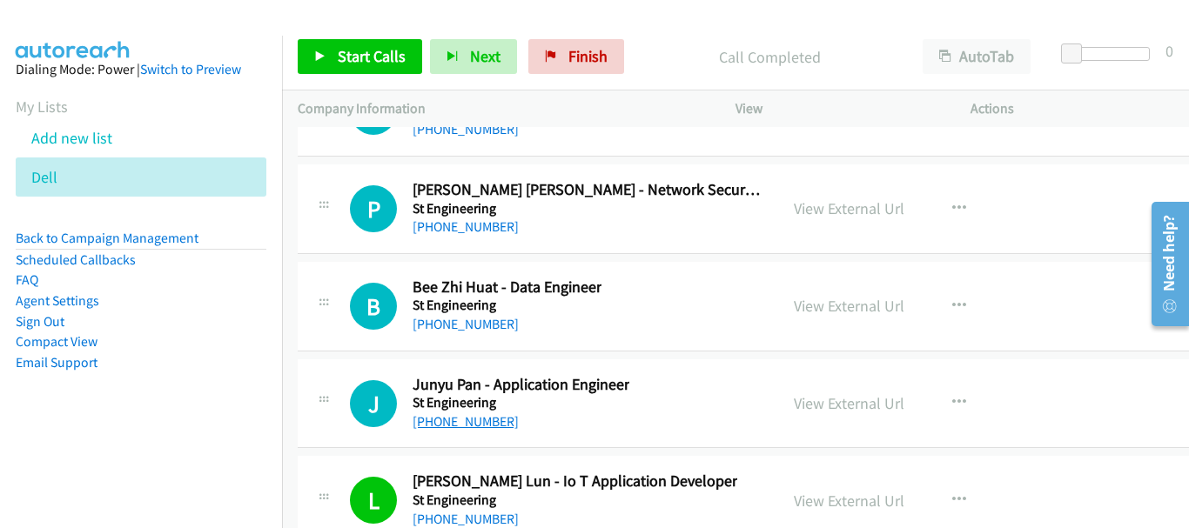
click at [473, 426] on link "+65 8685 1720" at bounding box center [466, 422] width 106 height 17
click at [453, 327] on link "+65 9487 4358" at bounding box center [466, 324] width 106 height 17
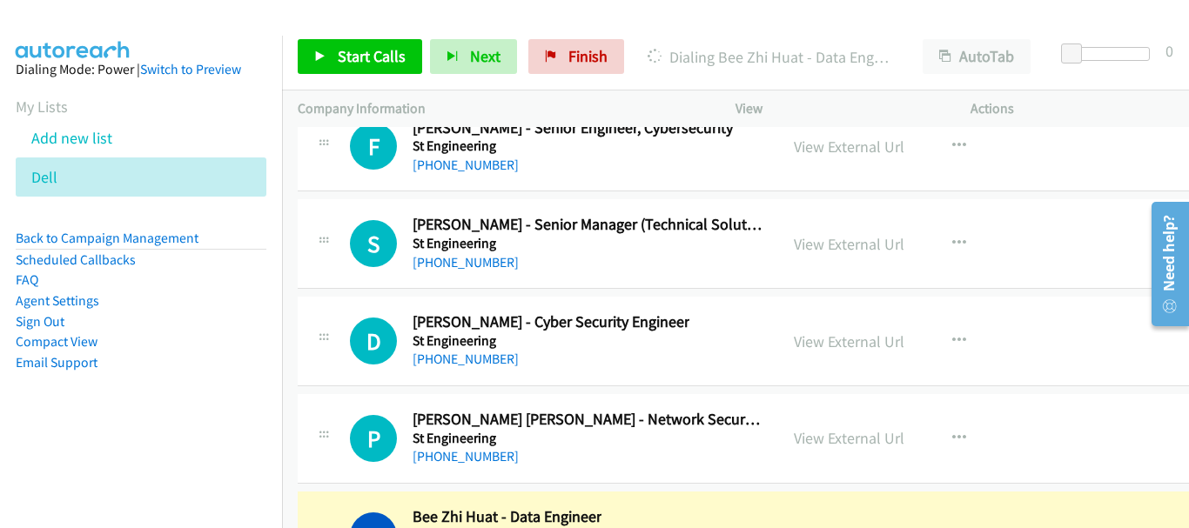
scroll to position [23902, 0]
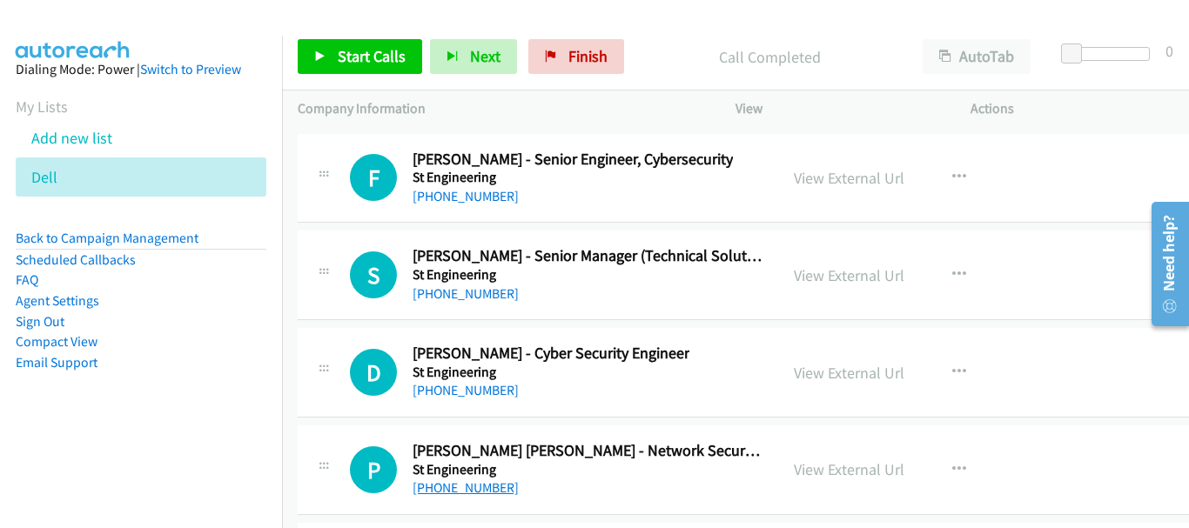
click at [448, 488] on link "+65 9859 4939" at bounding box center [466, 488] width 106 height 17
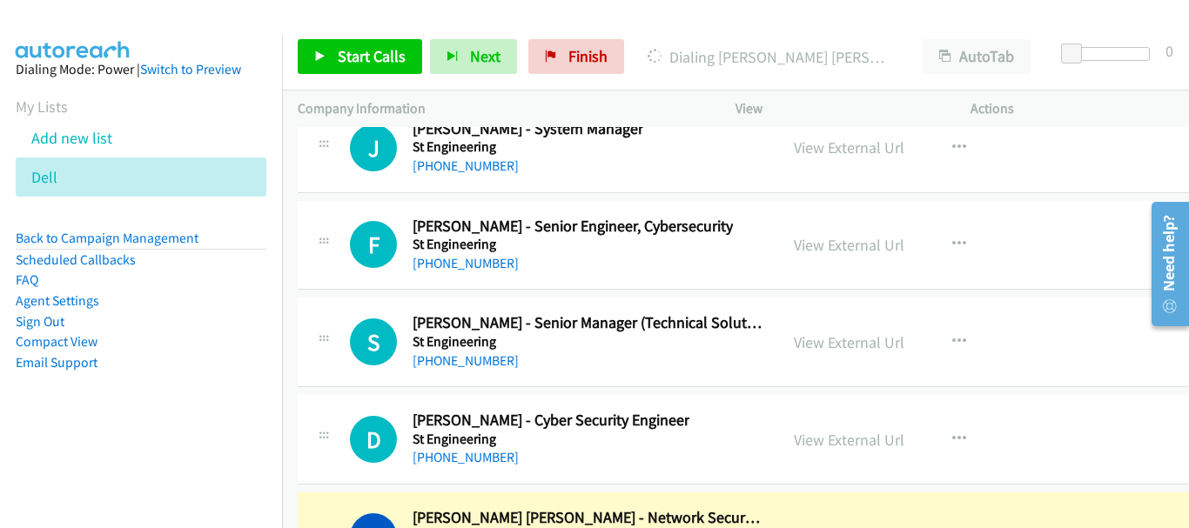
scroll to position [23815, 0]
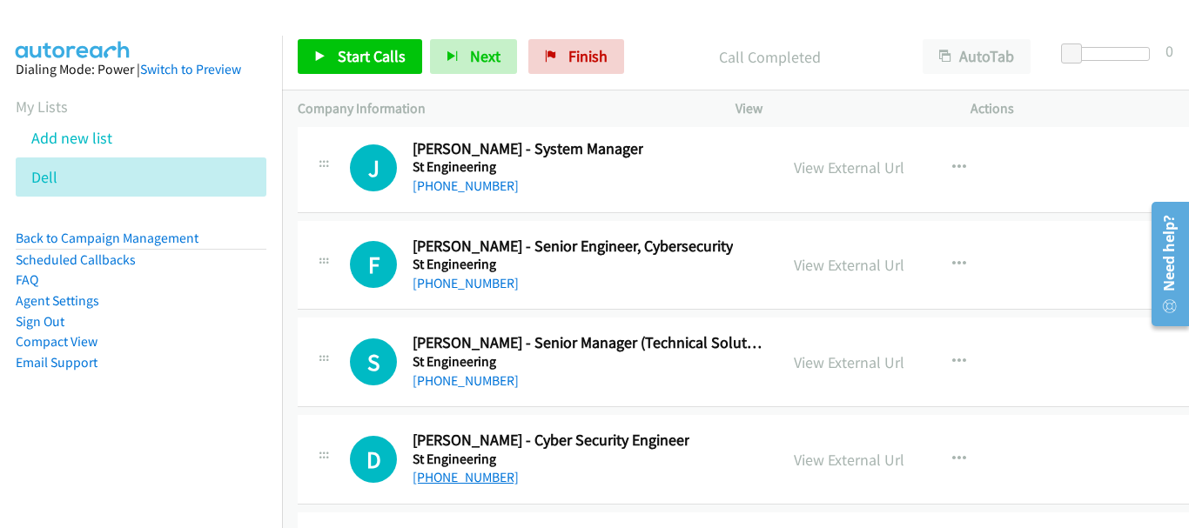
click at [490, 481] on link "+65 9785 6981" at bounding box center [466, 477] width 106 height 17
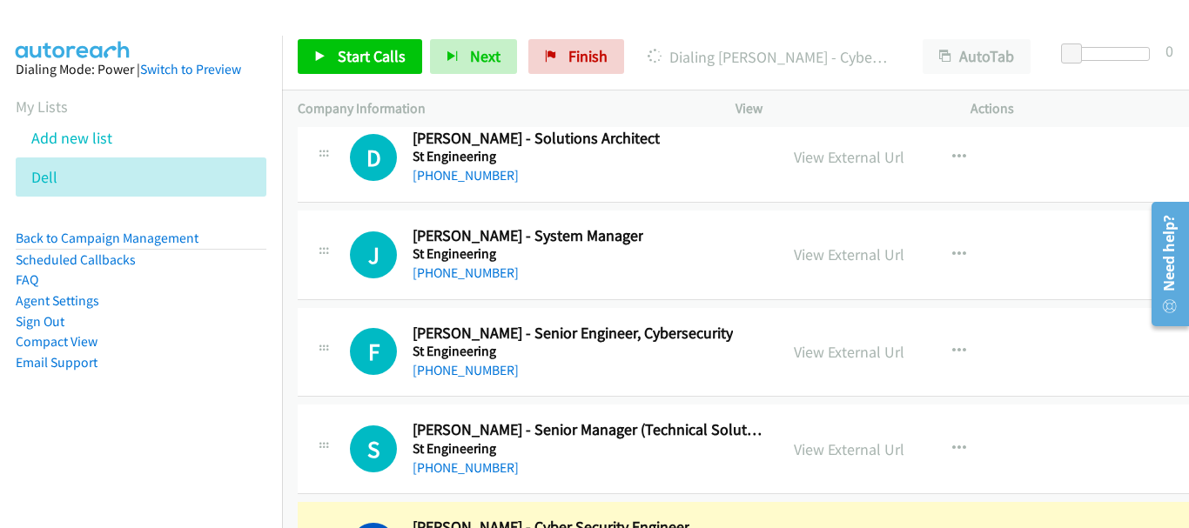
scroll to position [23693, 0]
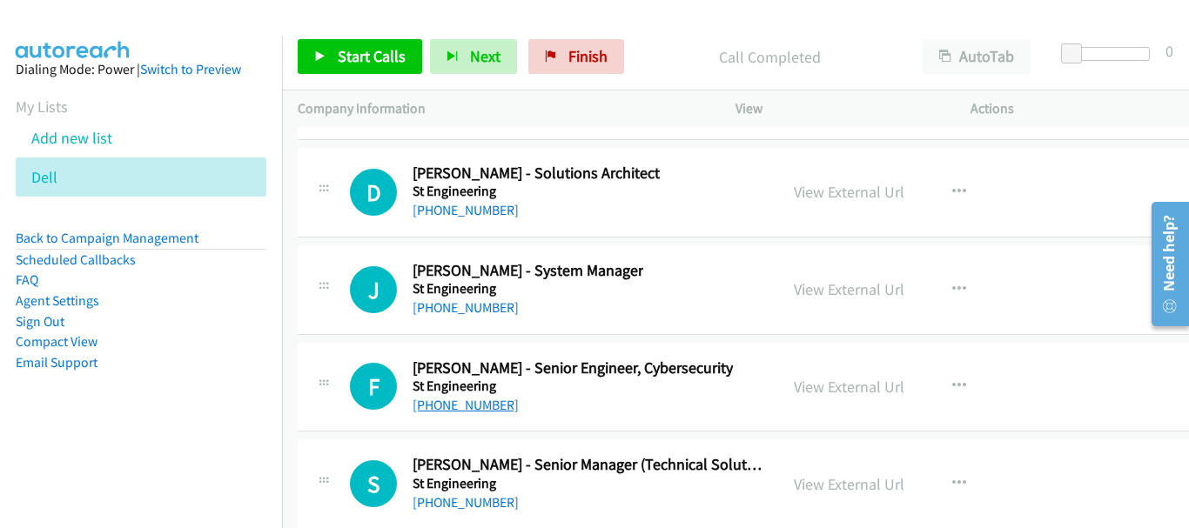
click at [453, 407] on link "+65 9630 3213" at bounding box center [466, 405] width 106 height 17
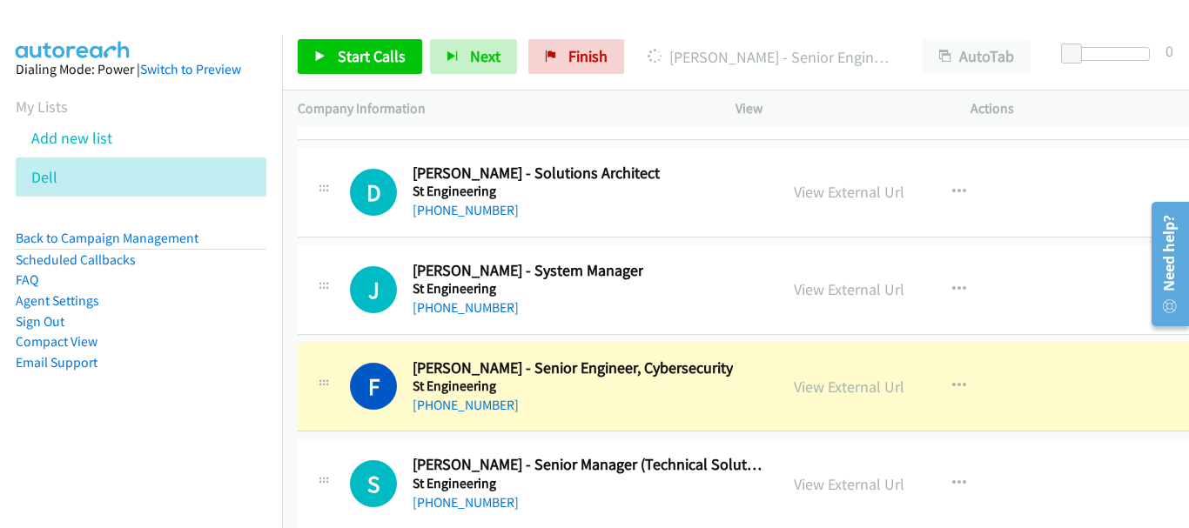
scroll to position [23606, 0]
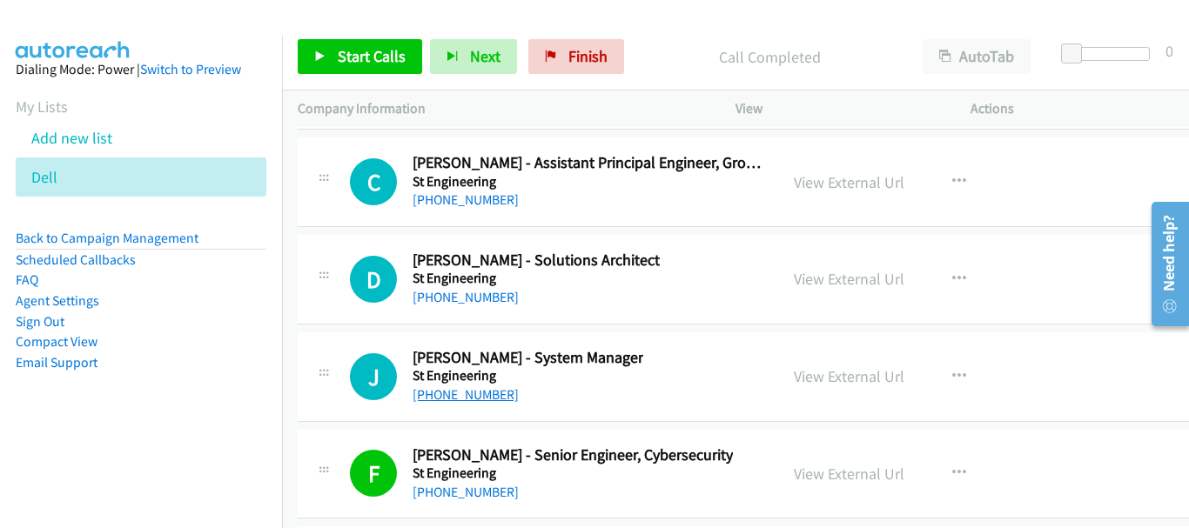
click at [485, 402] on link "+65 9192 1127" at bounding box center [466, 395] width 106 height 17
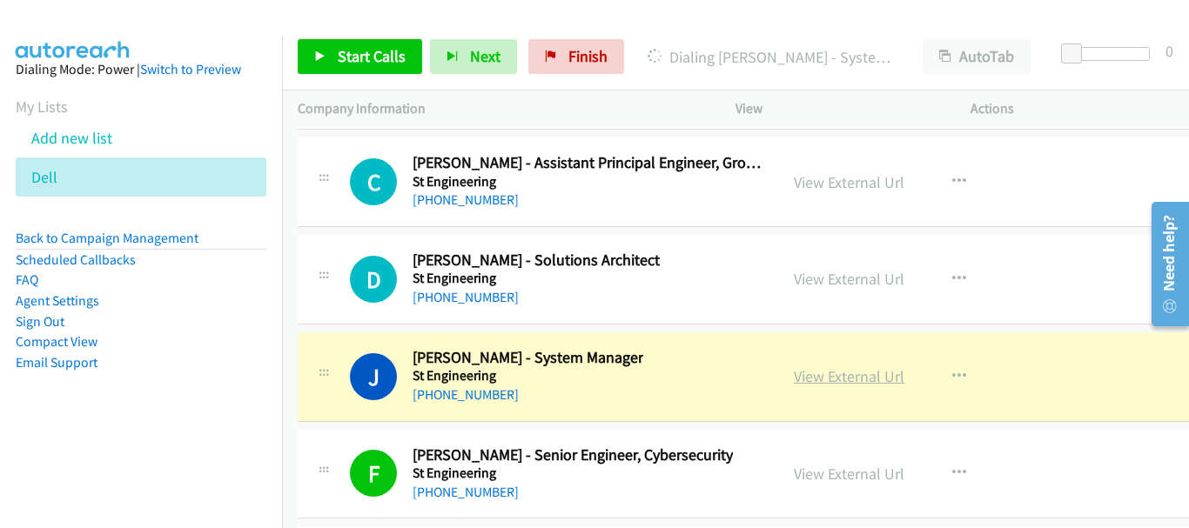
click at [897, 386] on link "View External Url" at bounding box center [849, 377] width 111 height 20
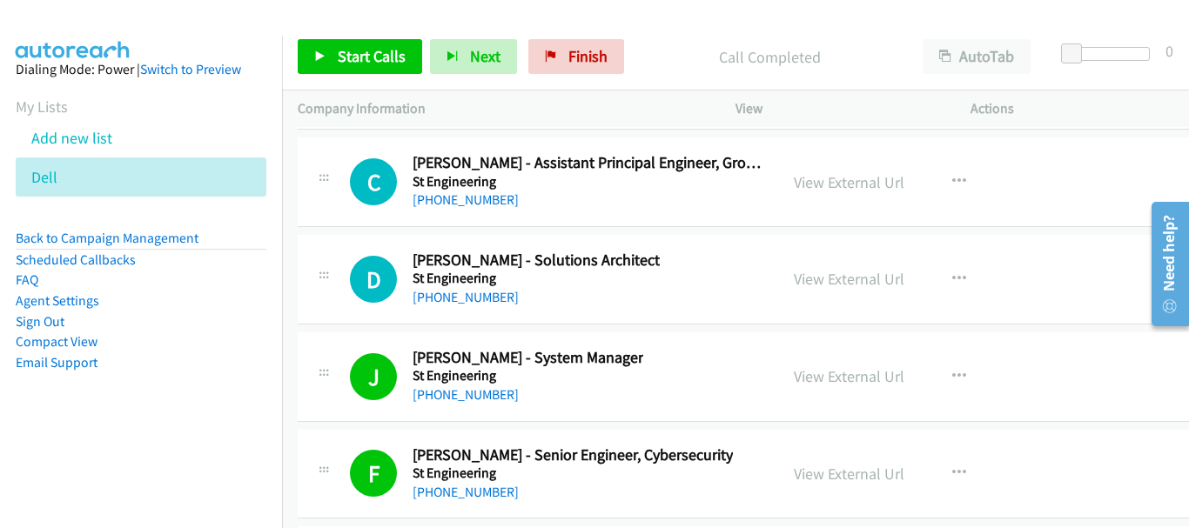
scroll to position [23432, 0]
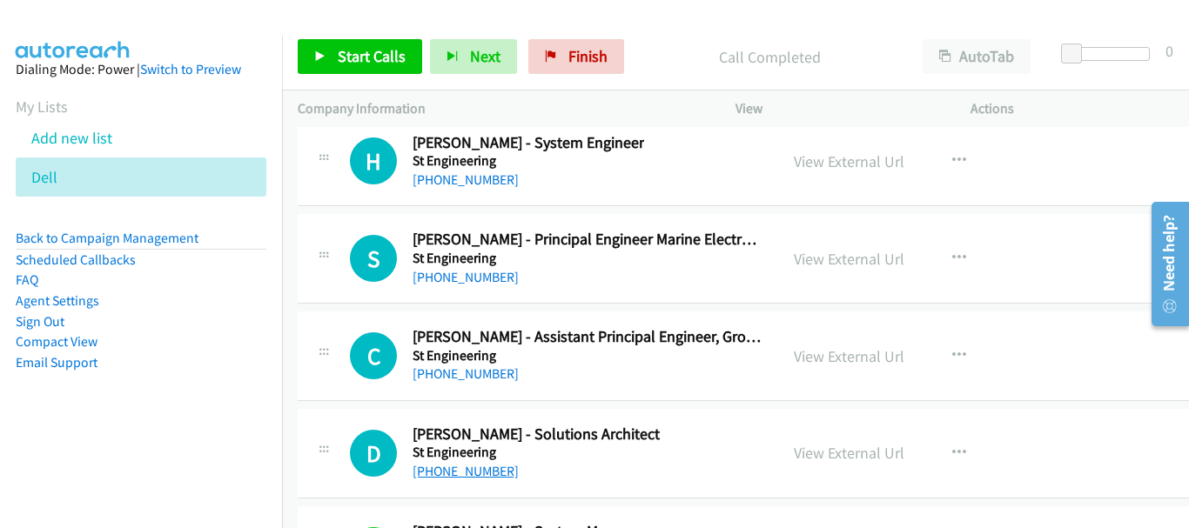
click at [457, 473] on link "+65 9722 2938" at bounding box center [466, 471] width 106 height 17
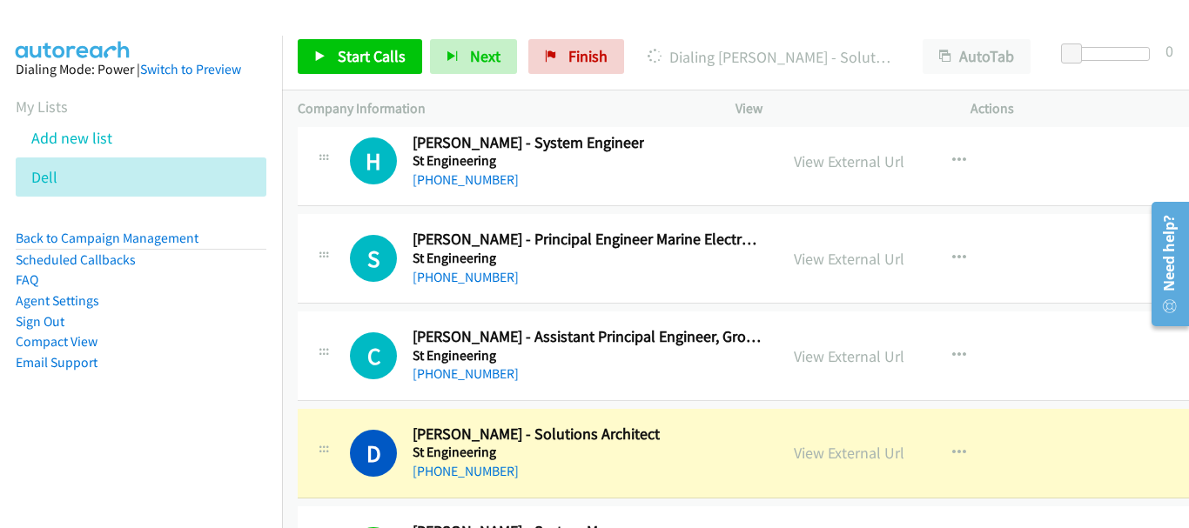
click at [898, 440] on div "View External Url View External Url Schedule/Manage Callback Start Calls Here R…" at bounding box center [906, 453] width 256 height 57
click at [898, 454] on link "View External Url" at bounding box center [849, 453] width 111 height 20
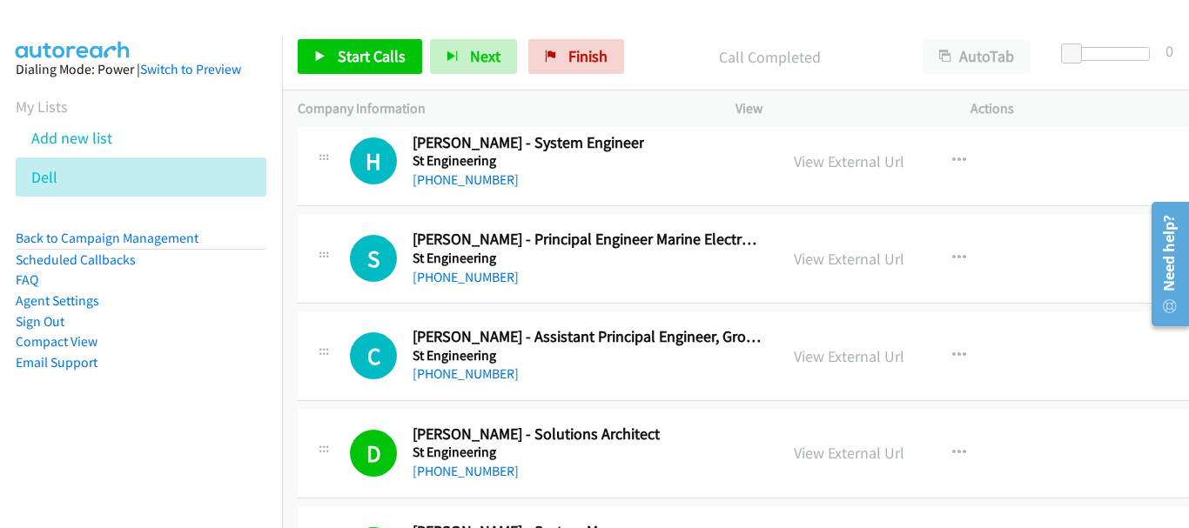
scroll to position [23345, 0]
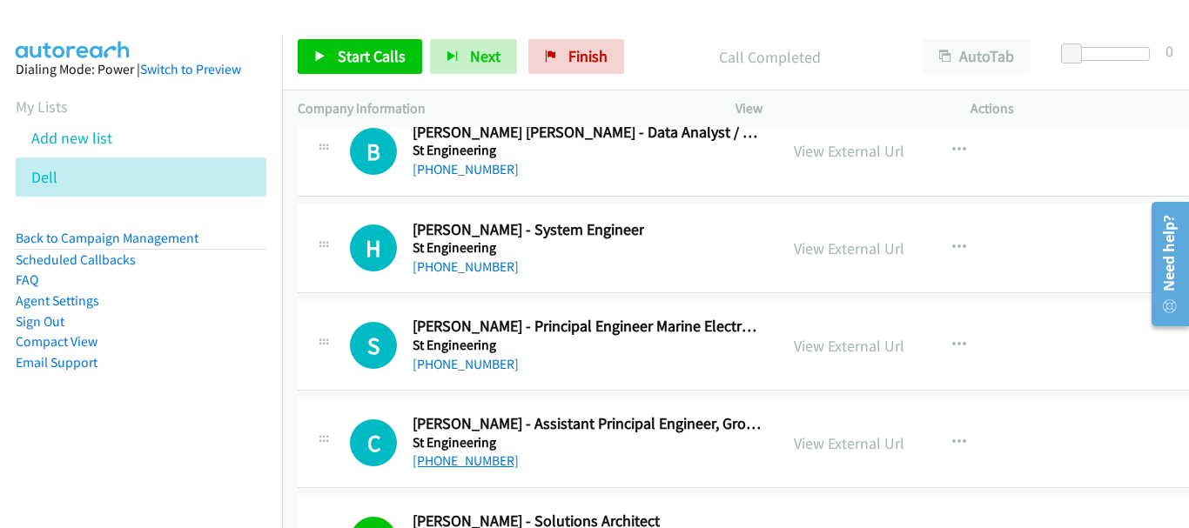
click at [442, 461] on link "+65 9837 3304" at bounding box center [466, 461] width 106 height 17
click at [173, 235] on link "Back to Campaign Management" at bounding box center [107, 238] width 183 height 17
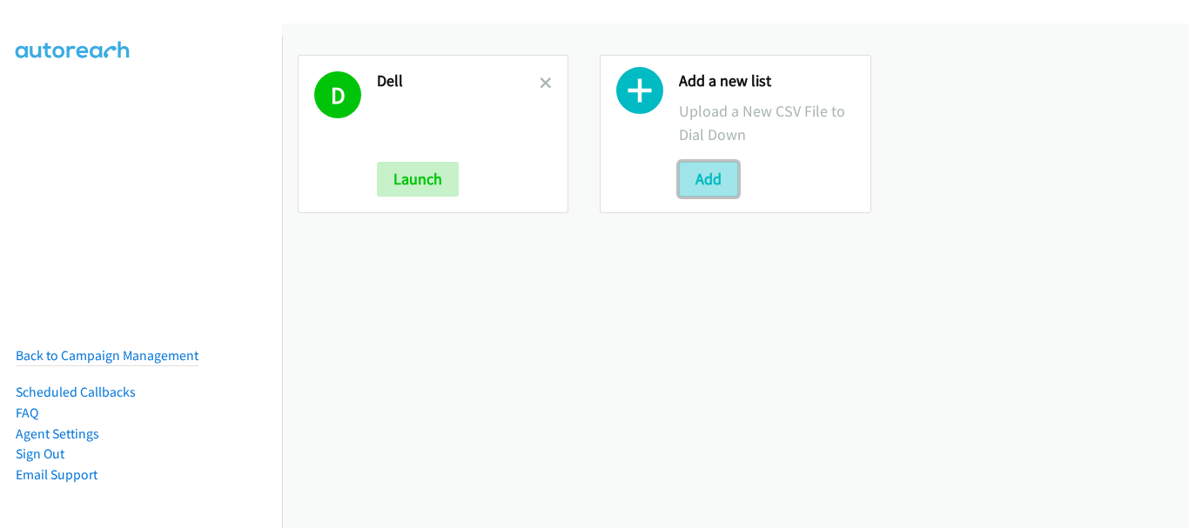
click at [691, 180] on button "Add" at bounding box center [708, 179] width 59 height 35
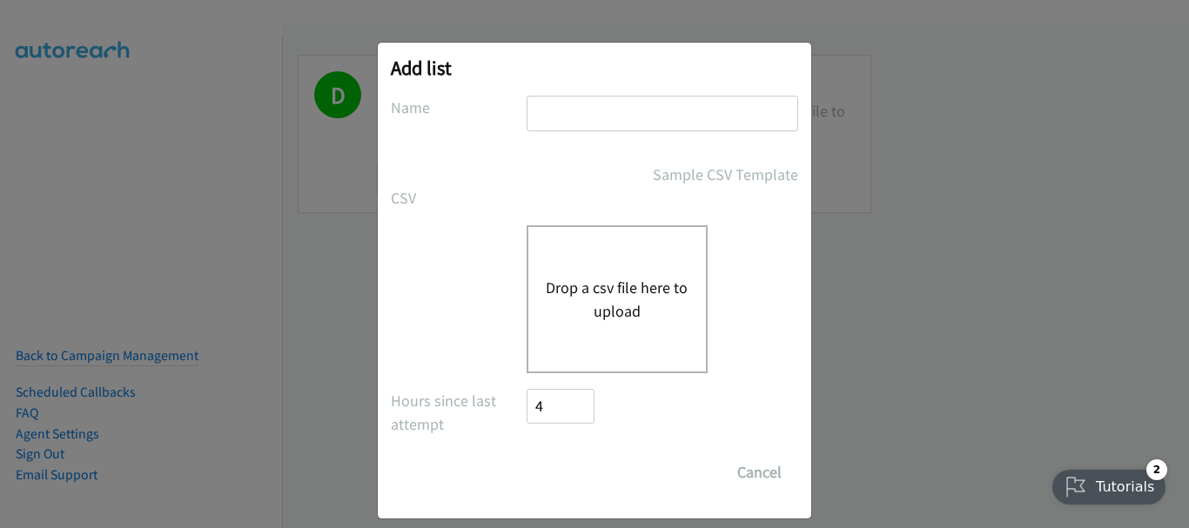
click at [672, 122] on input "text" at bounding box center [663, 114] width 272 height 36
click at [593, 322] on button "Drop a csv file here to upload" at bounding box center [617, 299] width 143 height 47
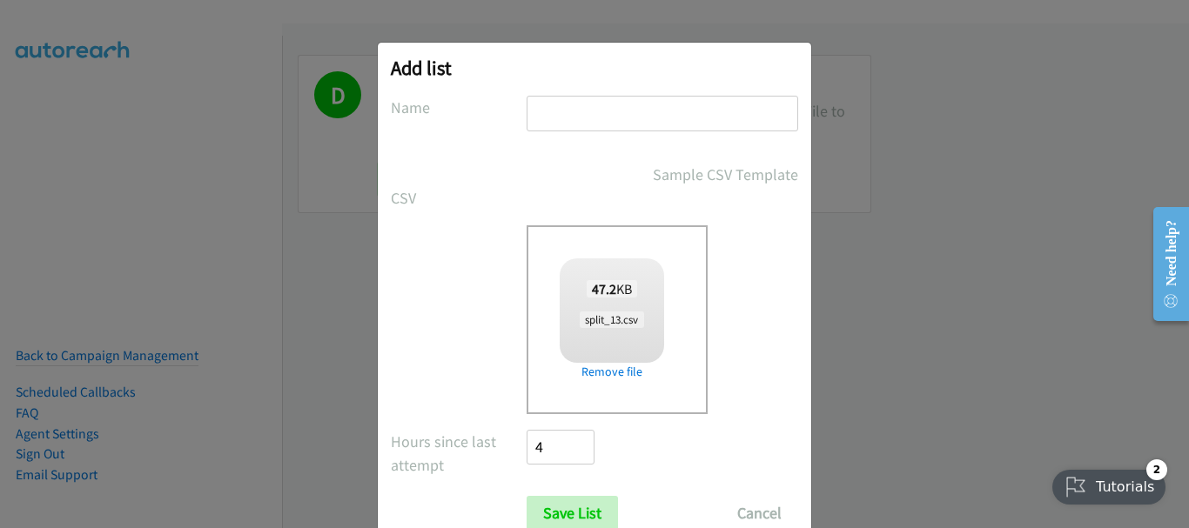
checkbox input "true"
click at [583, 128] on input "text" at bounding box center [663, 114] width 272 height 36
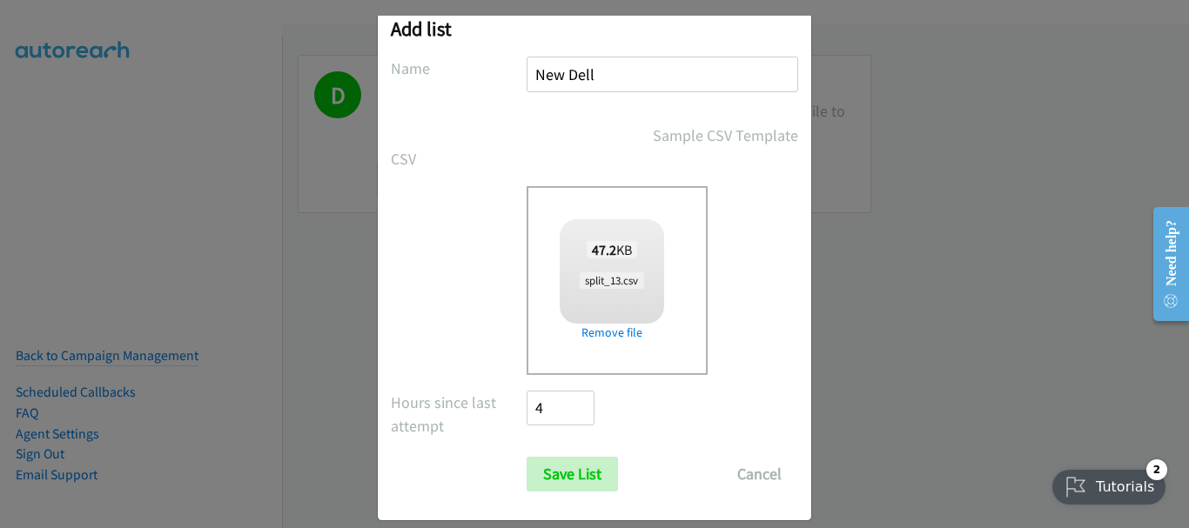
scroll to position [58, 0]
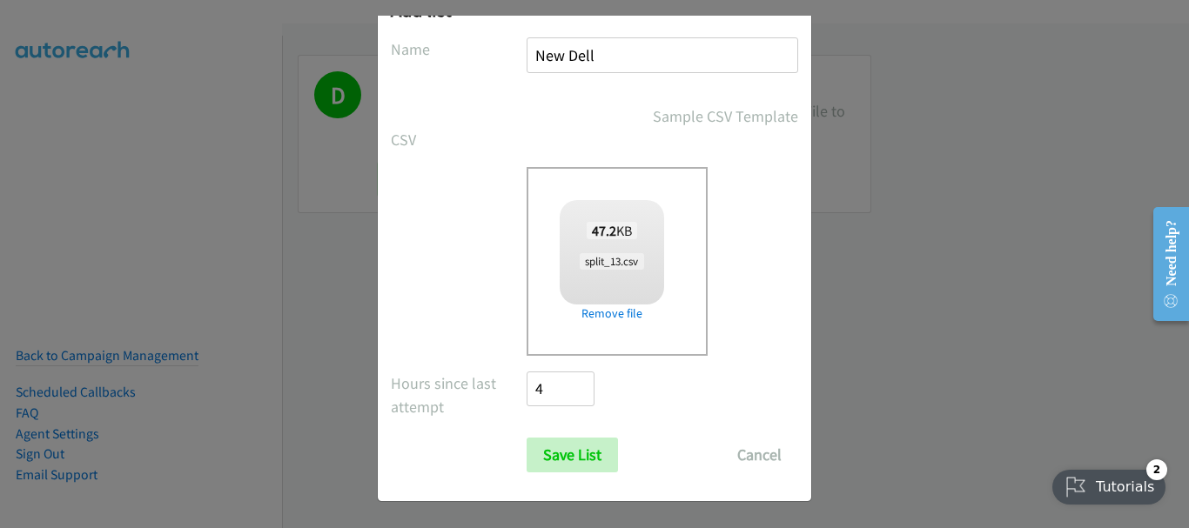
type input "New Dell"
click at [585, 434] on form "No phone fields were returned for that Report or List View Please upload a csv …" at bounding box center [594, 254] width 407 height 435
click at [582, 449] on input "Save List" at bounding box center [572, 455] width 91 height 35
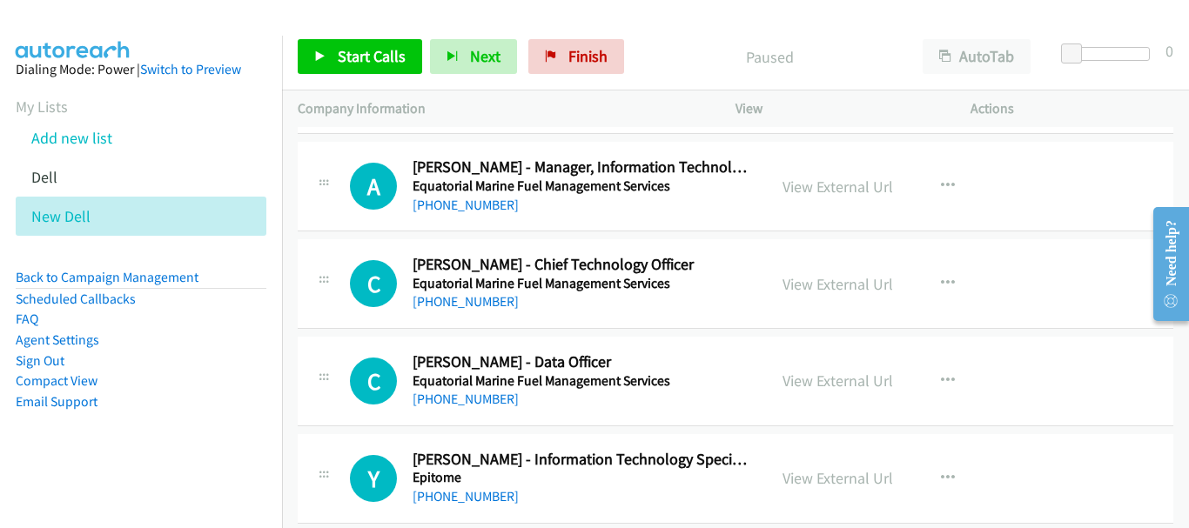
scroll to position [3656, 0]
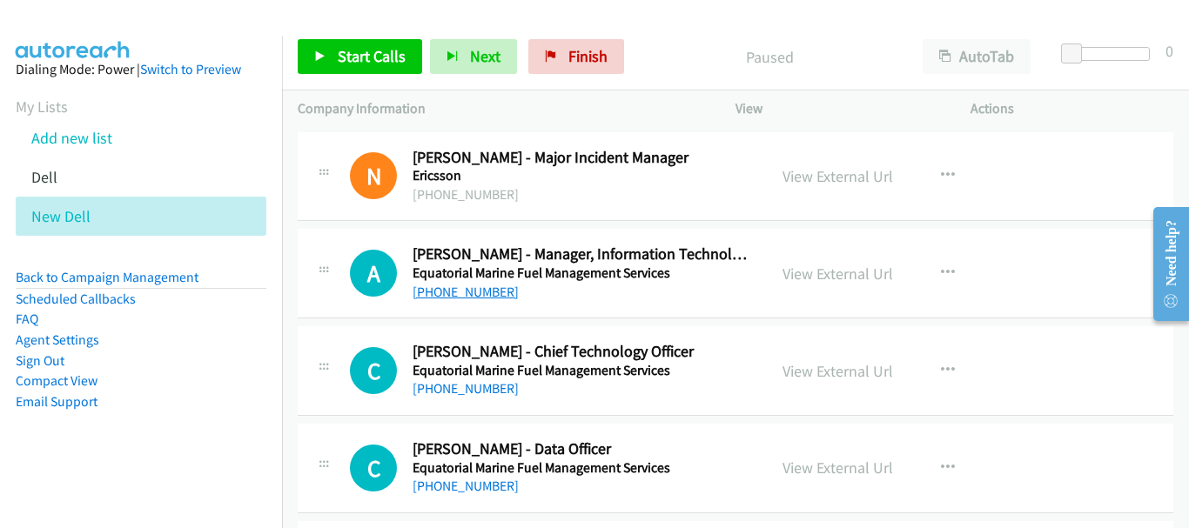
click at [457, 291] on link "+65 9106 1011" at bounding box center [466, 292] width 106 height 17
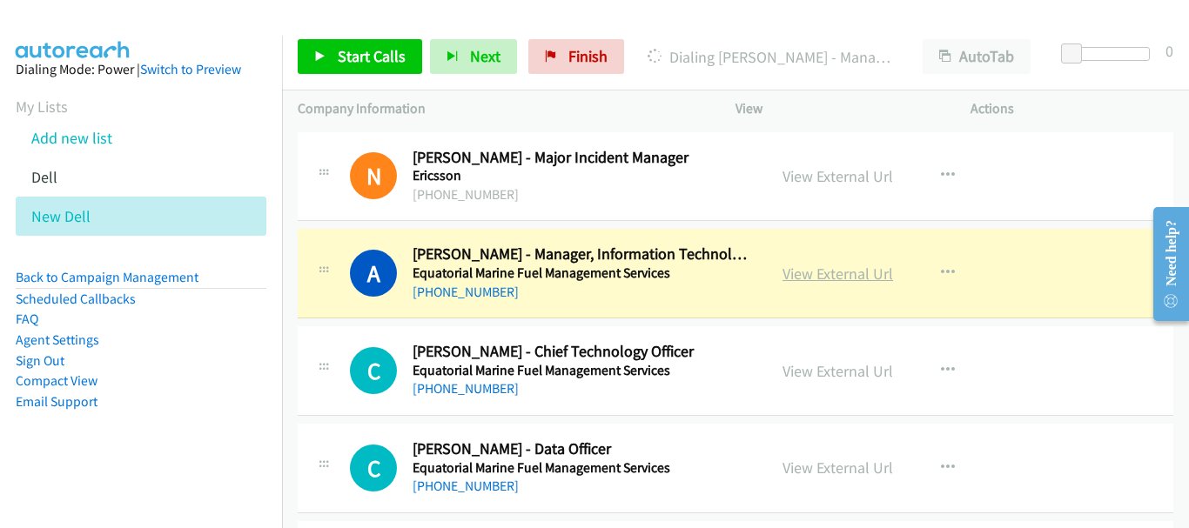
click at [817, 273] on link "View External Url" at bounding box center [838, 274] width 111 height 20
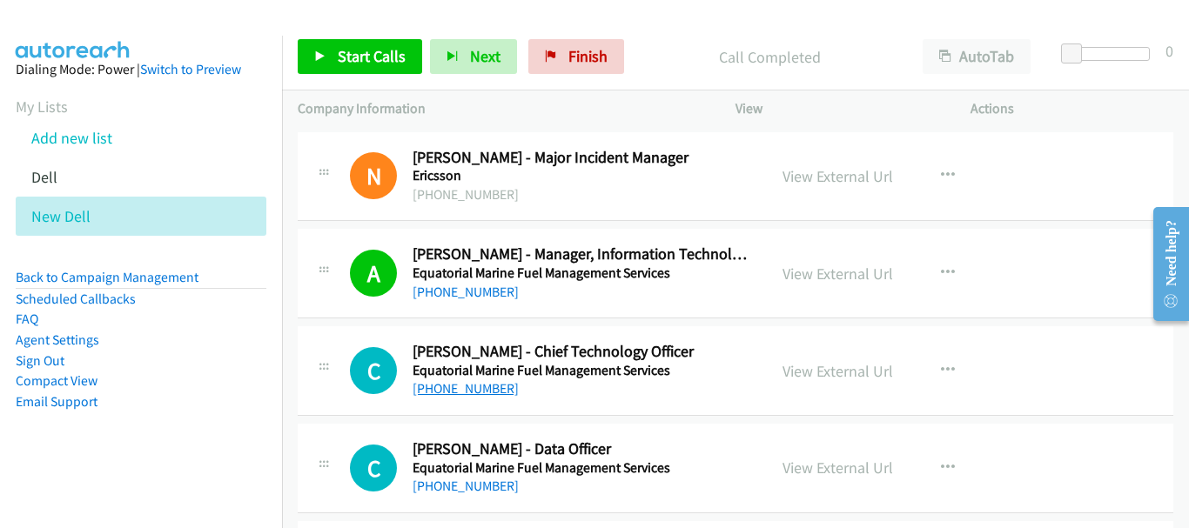
click at [443, 392] on link "+65 8128 9685" at bounding box center [466, 388] width 106 height 17
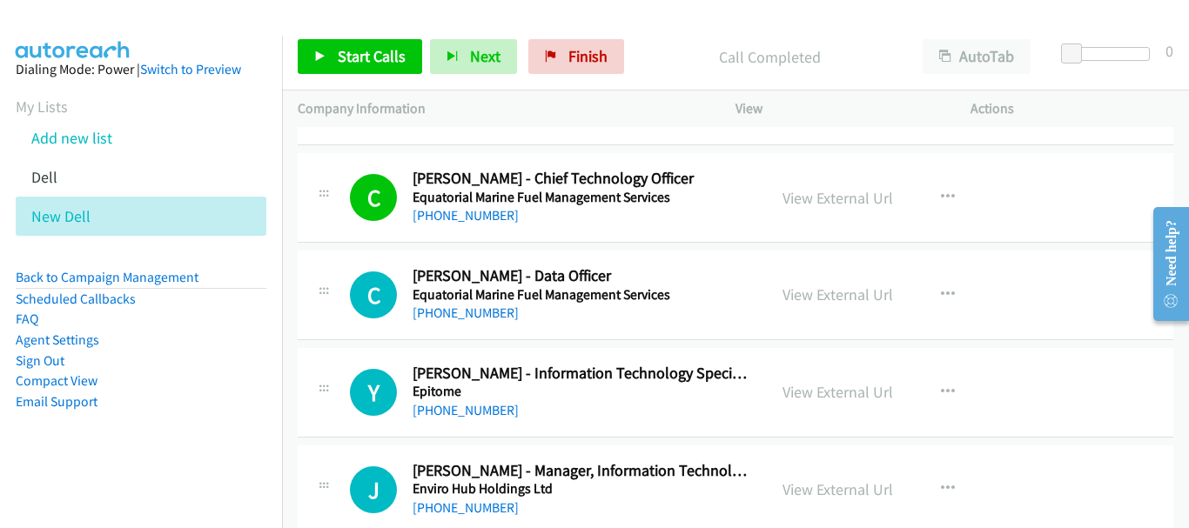
scroll to position [3831, 0]
click at [451, 394] on h5 "Epitome" at bounding box center [582, 390] width 339 height 17
click at [451, 409] on link "+65 9863 4824" at bounding box center [466, 409] width 106 height 17
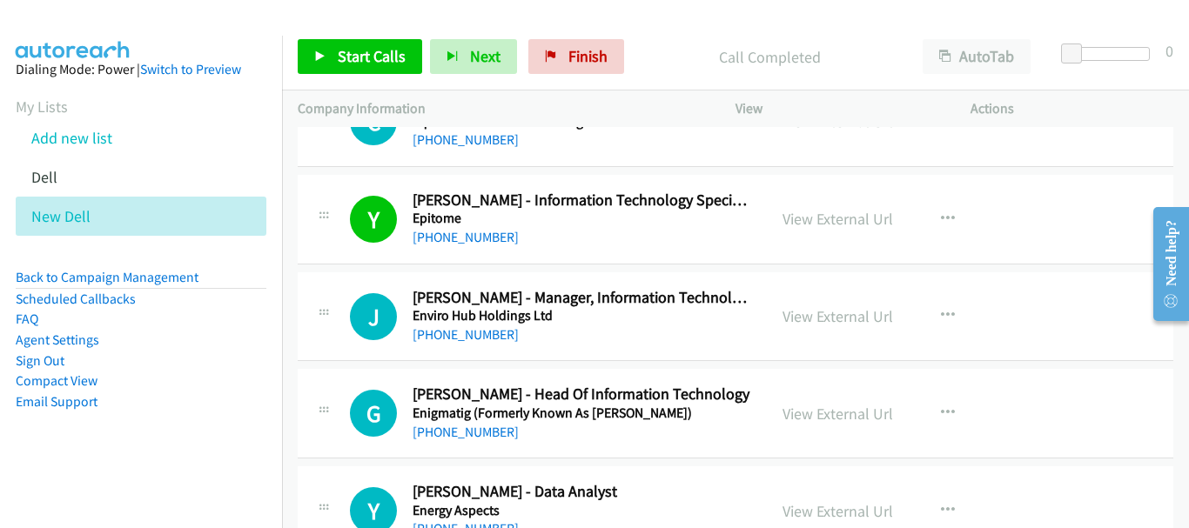
scroll to position [4005, 0]
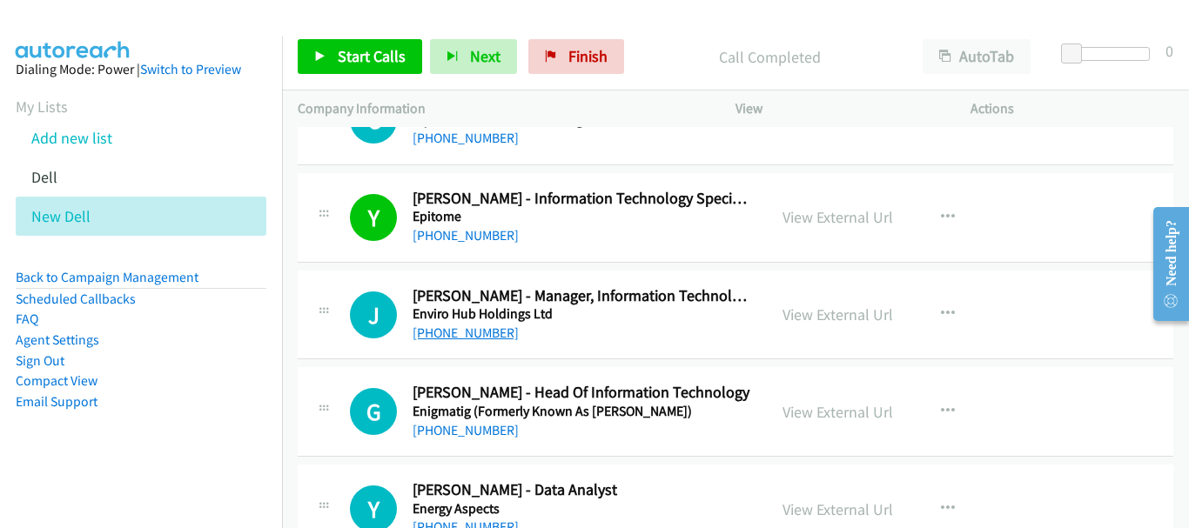
click at [476, 339] on link "+65 9794 8986" at bounding box center [466, 333] width 106 height 17
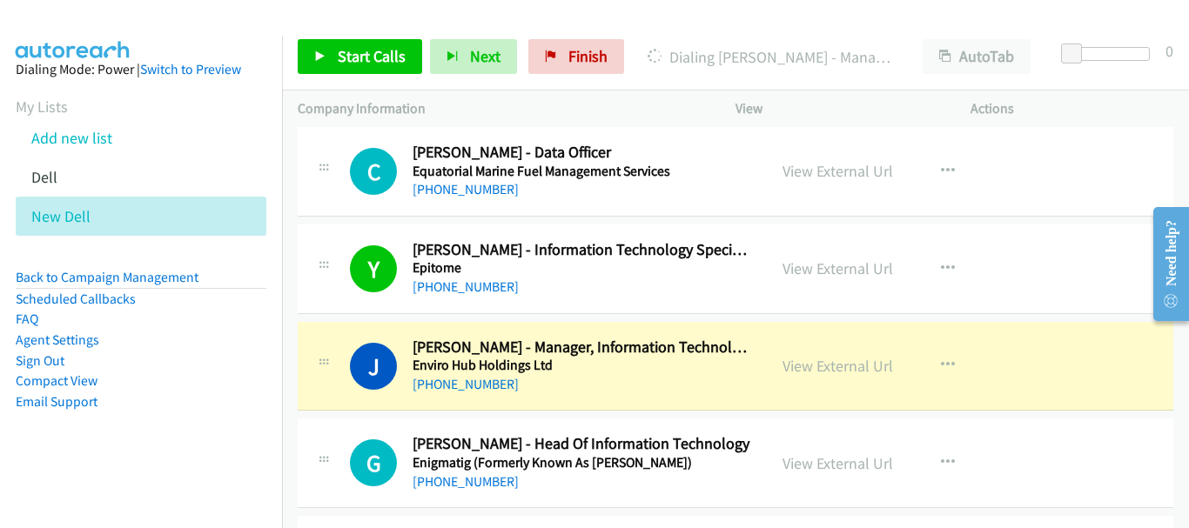
scroll to position [3952, 0]
click at [858, 371] on link "View External Url" at bounding box center [838, 367] width 111 height 20
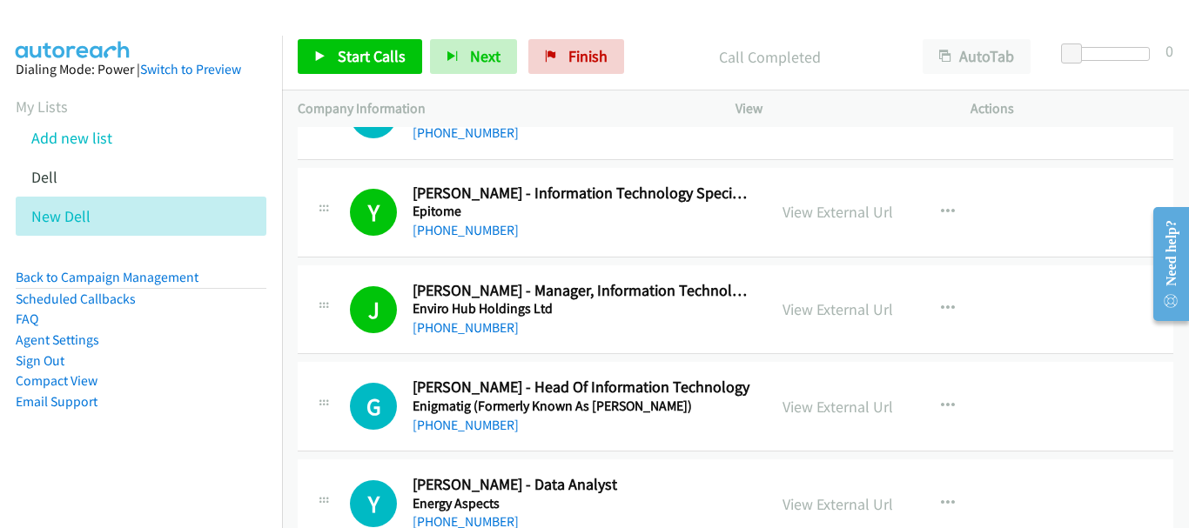
scroll to position [4039, 0]
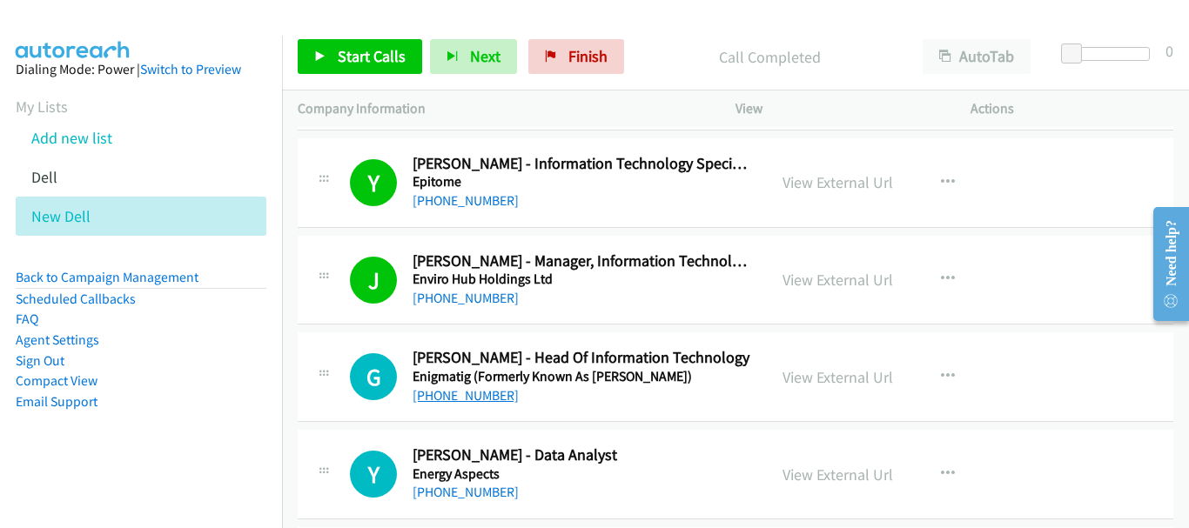
click at [469, 402] on link "+65 9339 4513" at bounding box center [466, 395] width 106 height 17
click at [832, 380] on link "View External Url" at bounding box center [838, 377] width 111 height 20
click at [476, 398] on link "+65 9339 4513" at bounding box center [466, 395] width 106 height 17
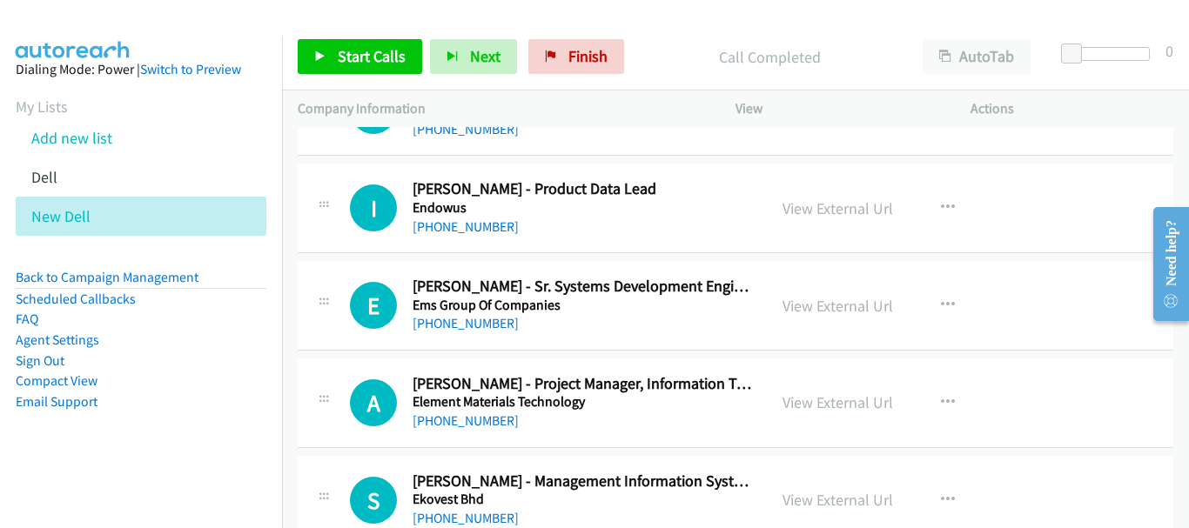
scroll to position [4823, 0]
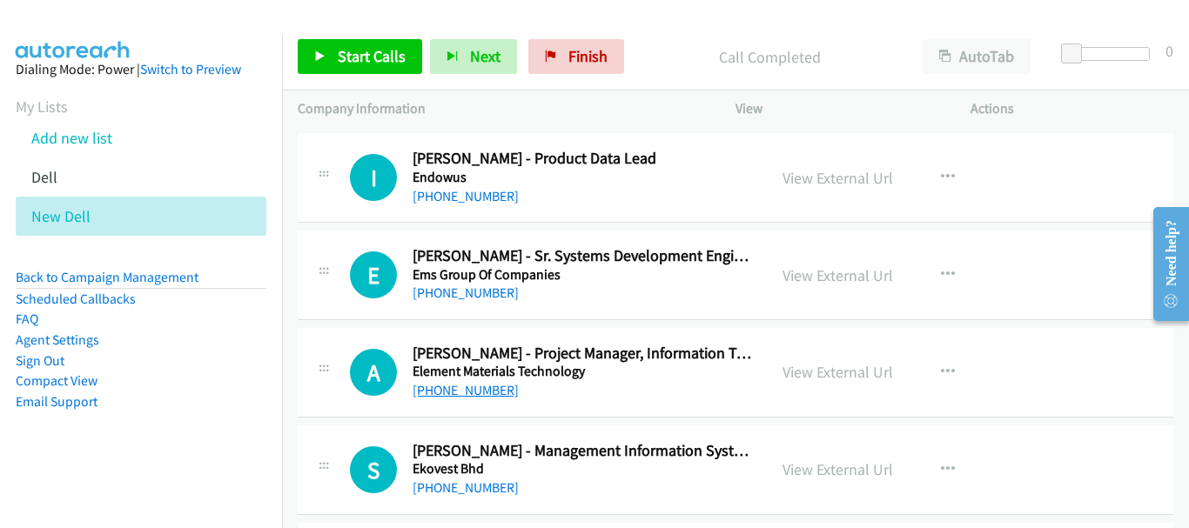
click at [482, 396] on link "+65 9438 7976" at bounding box center [466, 390] width 106 height 17
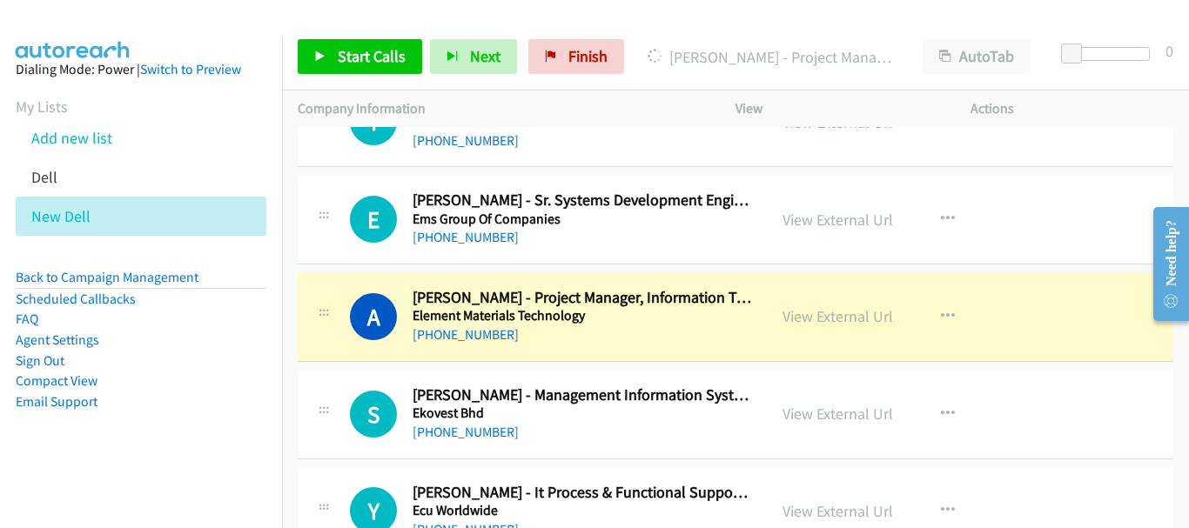
scroll to position [4910, 0]
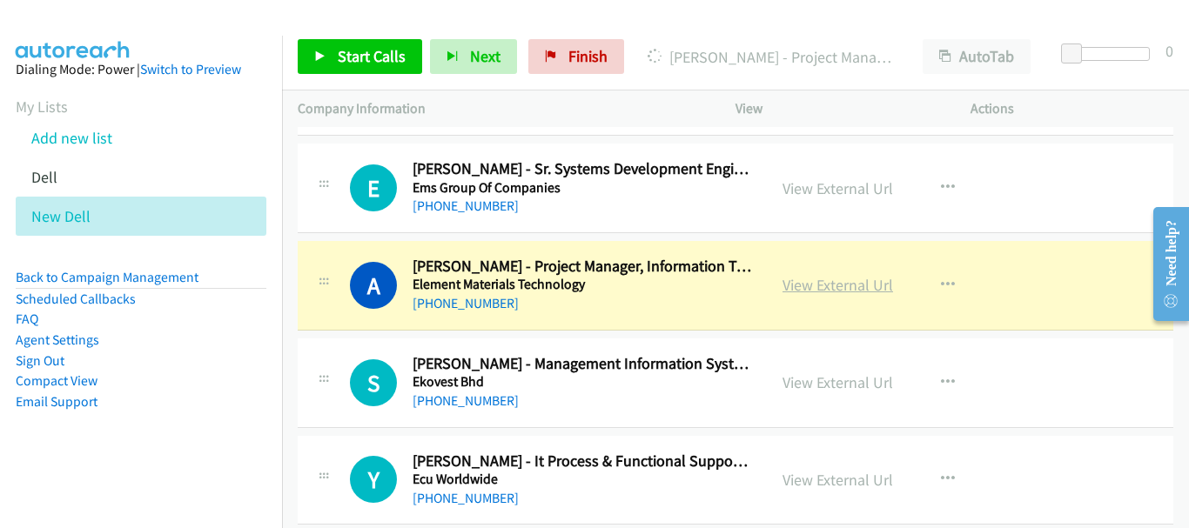
click at [804, 286] on link "View External Url" at bounding box center [838, 285] width 111 height 20
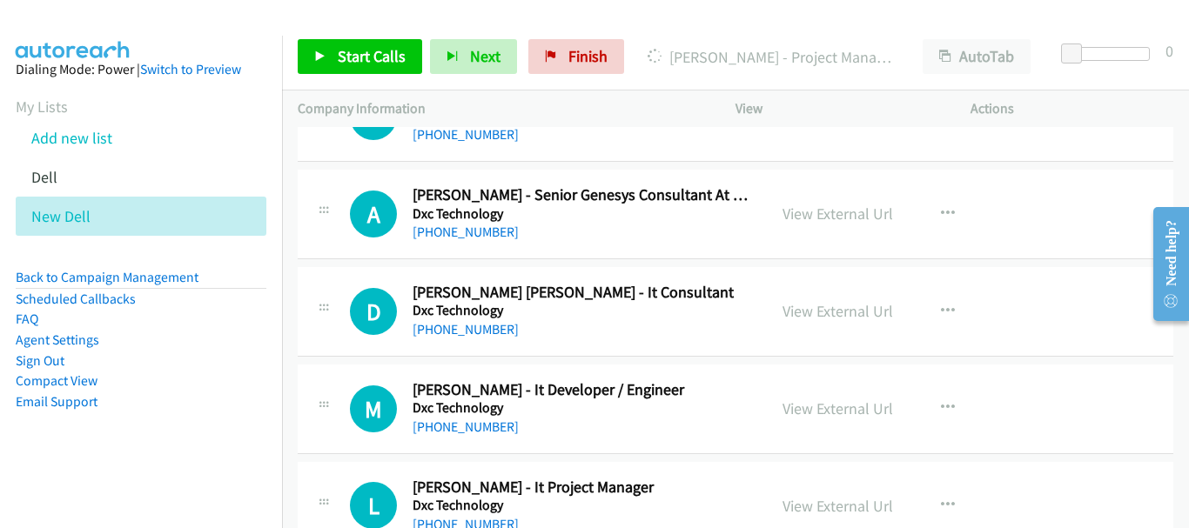
scroll to position [6042, 0]
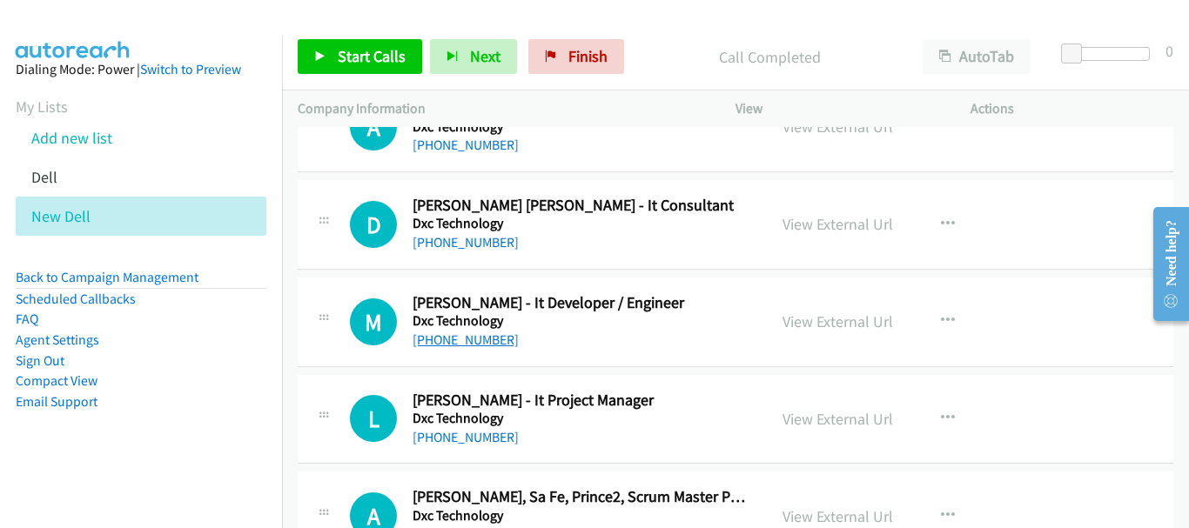
click at [484, 340] on link "+60 13-394 1906" at bounding box center [466, 340] width 106 height 17
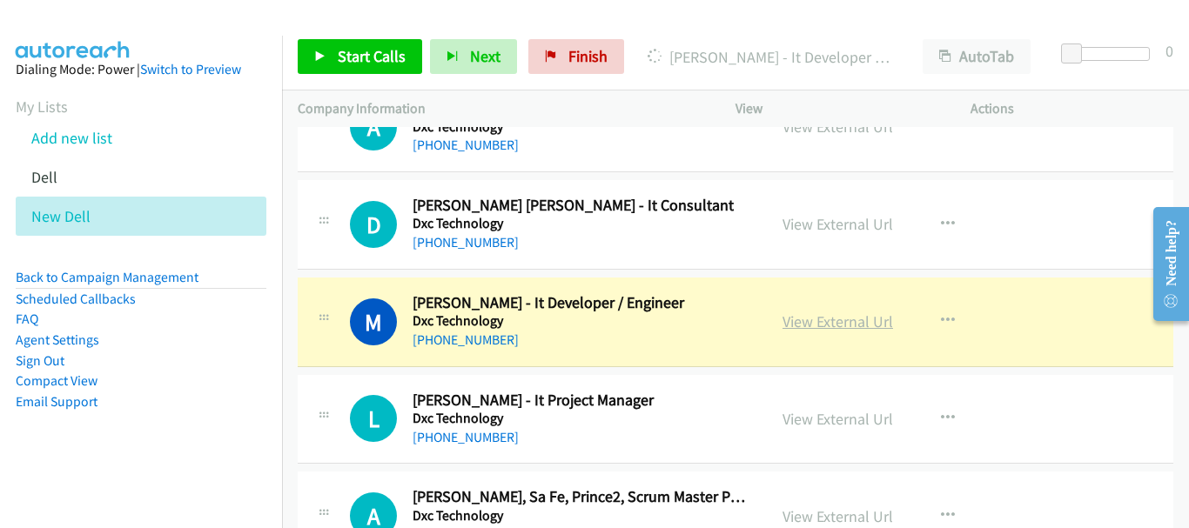
click at [862, 325] on link "View External Url" at bounding box center [838, 322] width 111 height 20
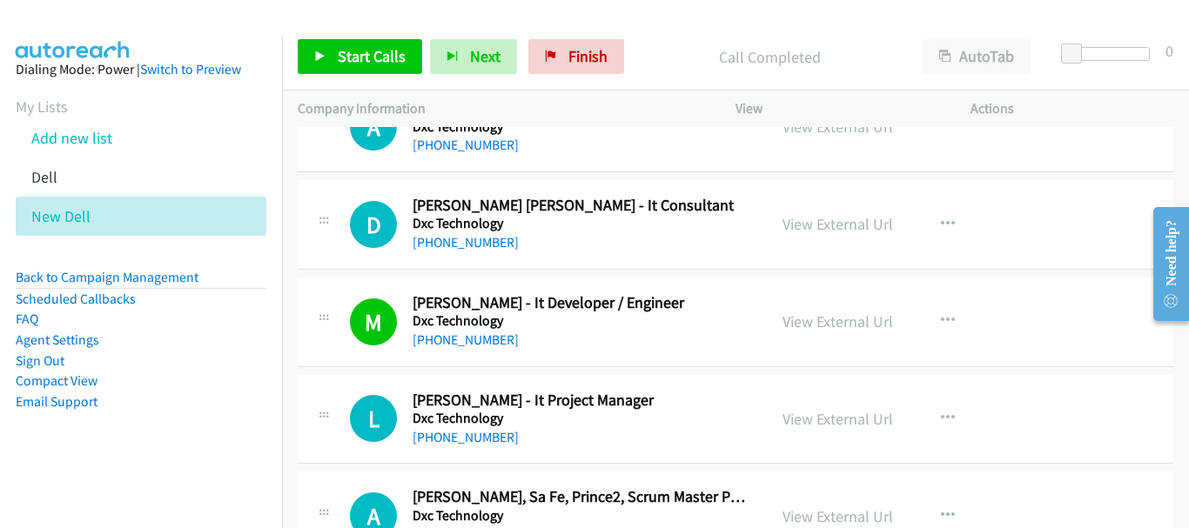
scroll to position [6216, 0]
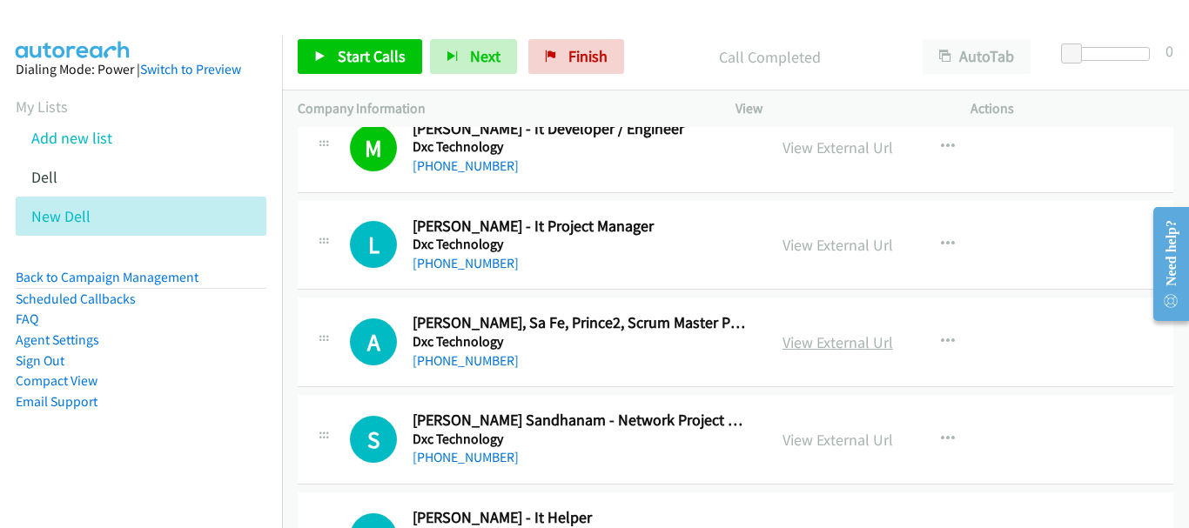
click at [806, 337] on link "View External Url" at bounding box center [838, 343] width 111 height 20
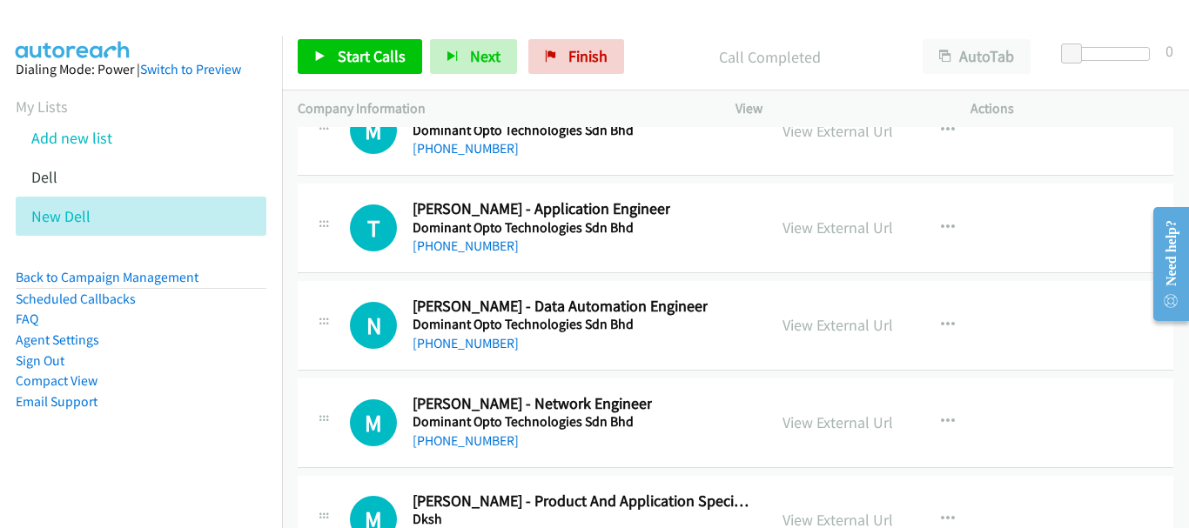
scroll to position [24602, 0]
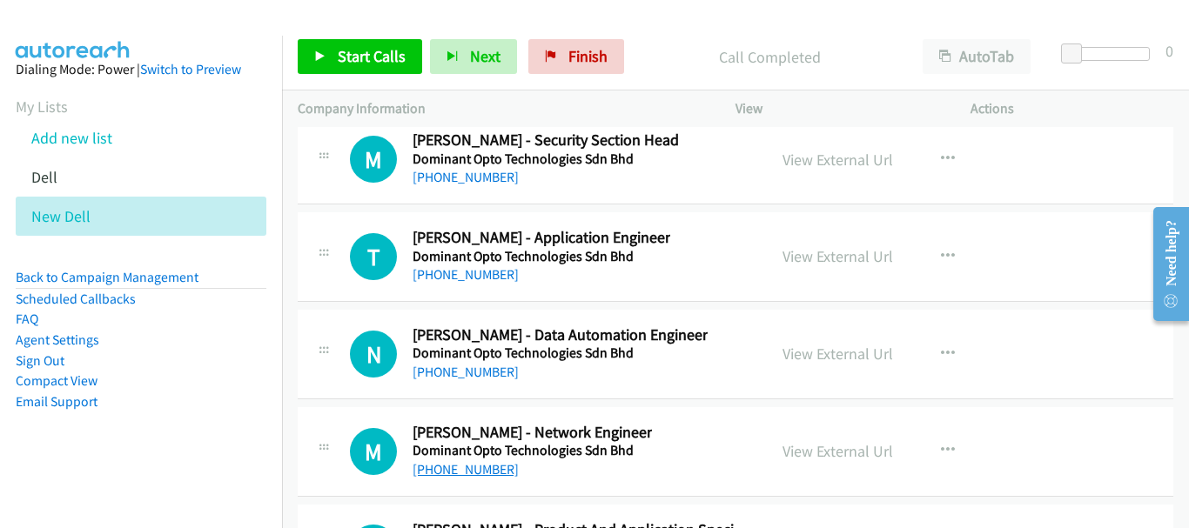
click at [485, 476] on link "+60 18-906 0014" at bounding box center [466, 469] width 106 height 17
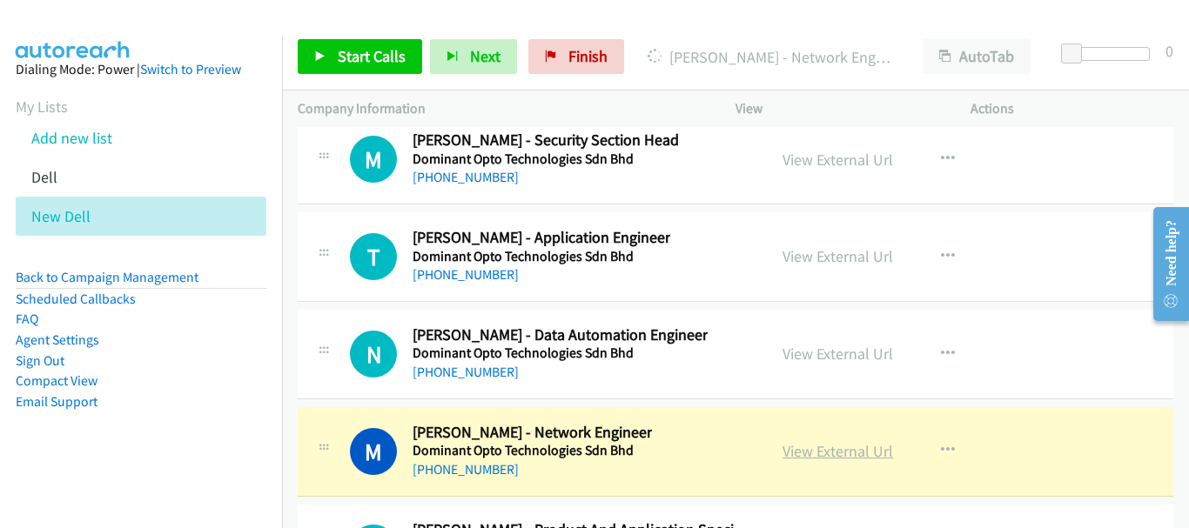
click at [882, 455] on link "View External Url" at bounding box center [838, 451] width 111 height 20
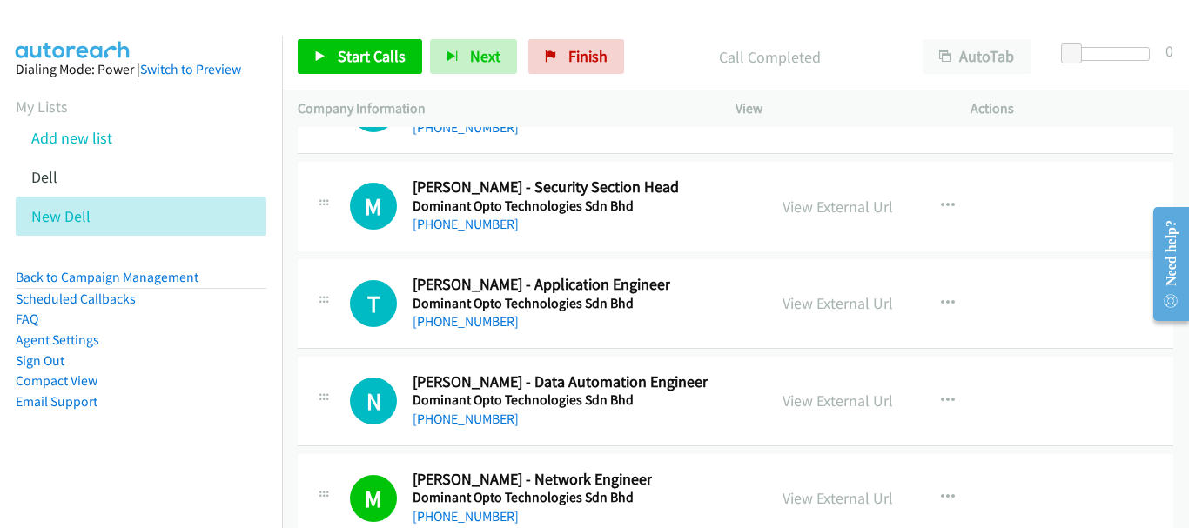
scroll to position [24515, 0]
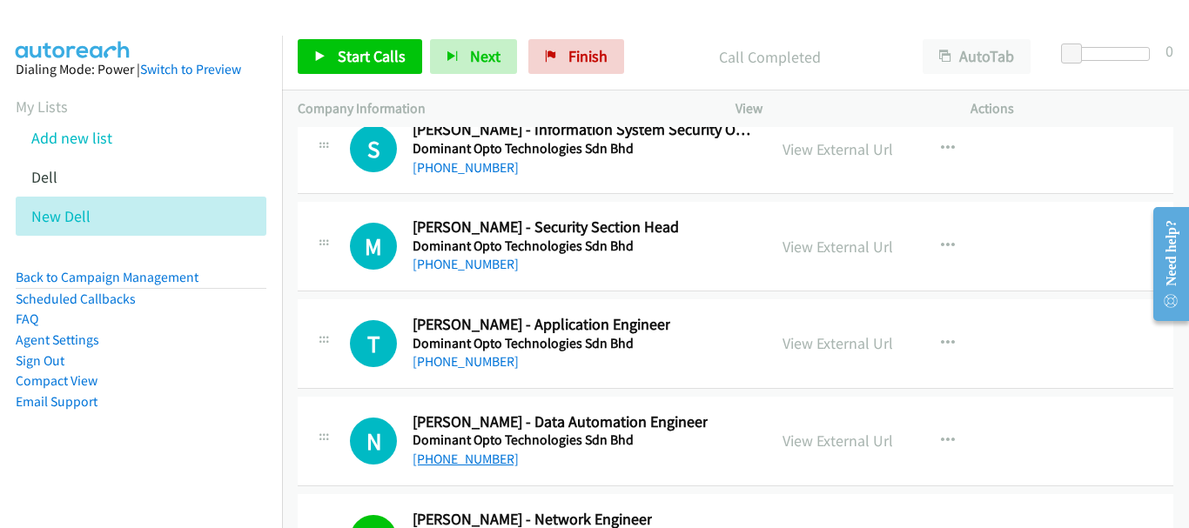
click at [481, 465] on link "+60 16-839 1514" at bounding box center [466, 459] width 106 height 17
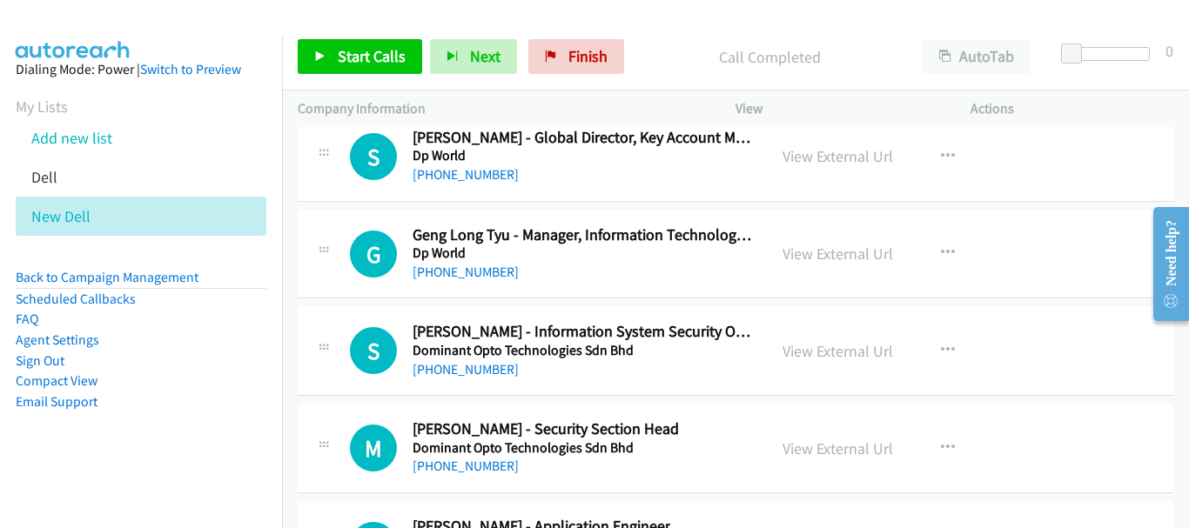
scroll to position [24340, 0]
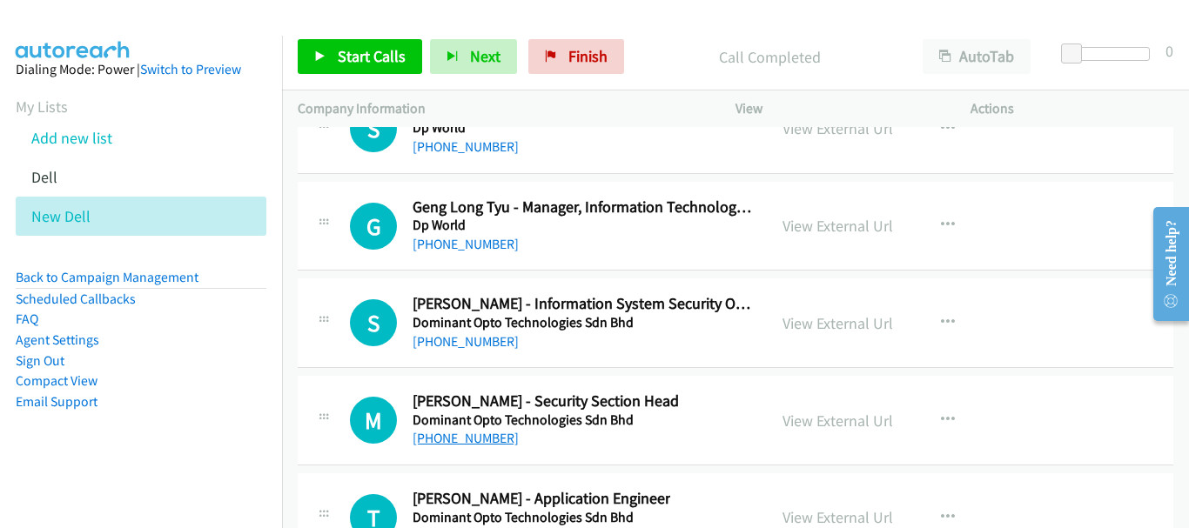
click at [473, 438] on link "+60 12-216 9742" at bounding box center [466, 438] width 106 height 17
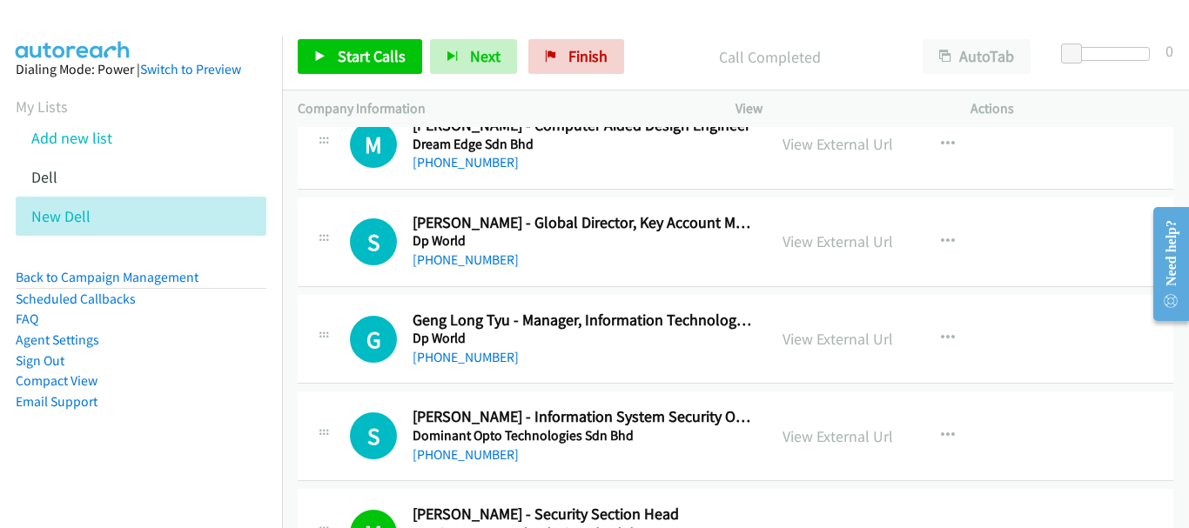
scroll to position [24201, 0]
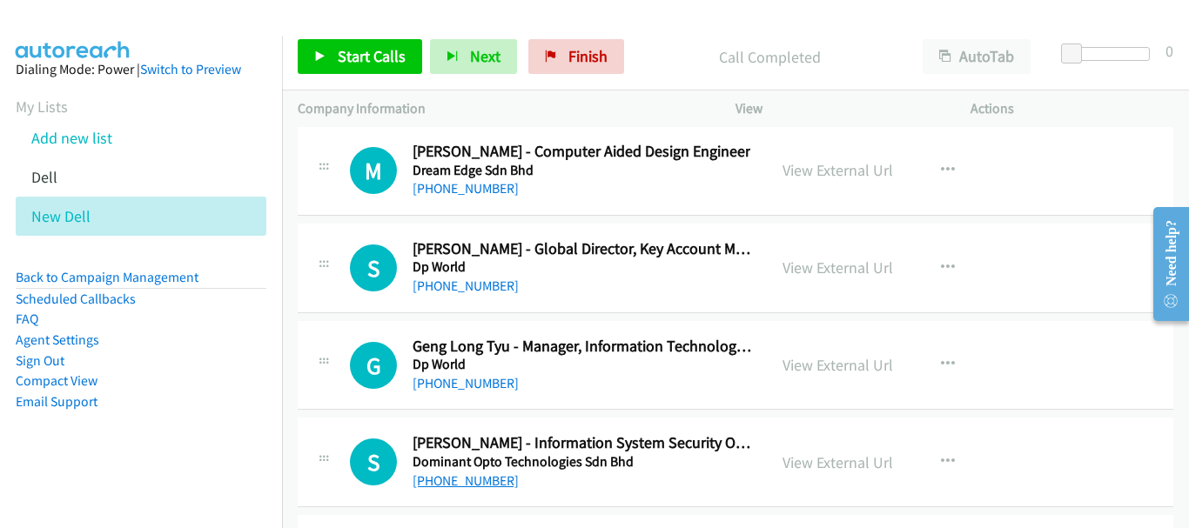
click at [488, 479] on link "+60 10-253 1957" at bounding box center [466, 481] width 106 height 17
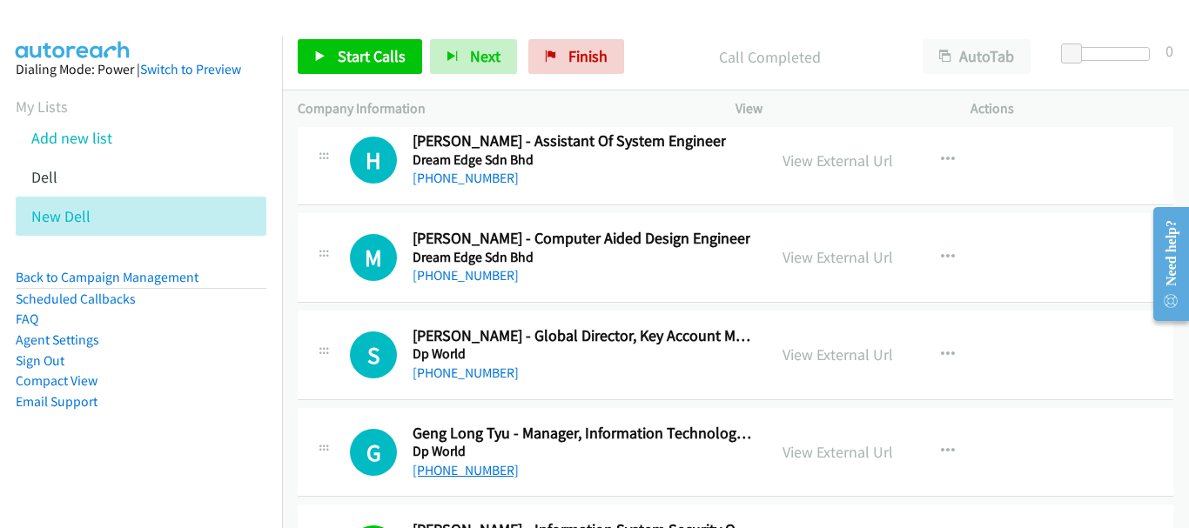
click at [479, 469] on link "+65 8218 9995" at bounding box center [466, 470] width 106 height 17
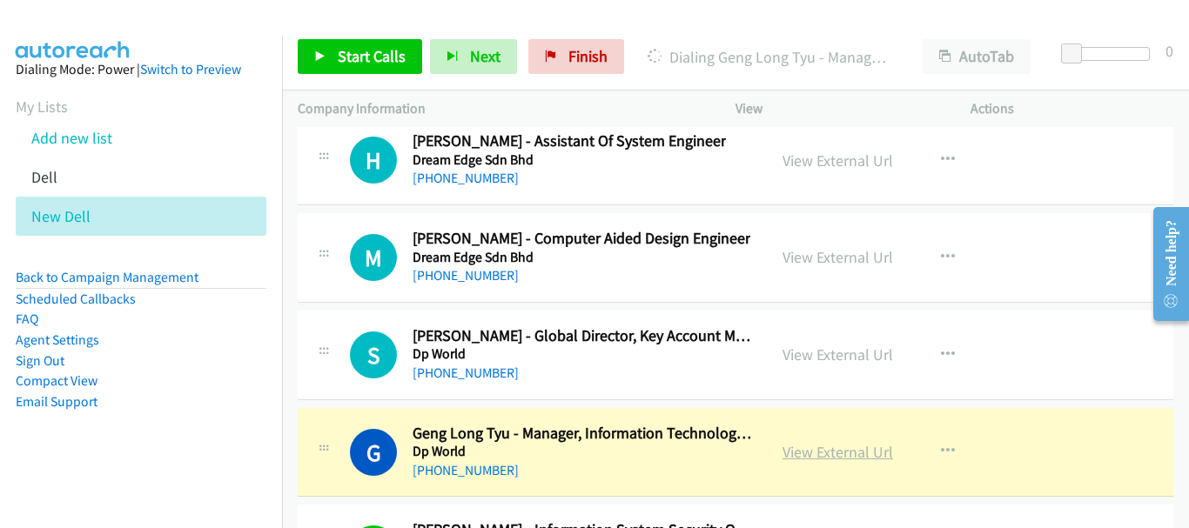
click at [845, 450] on link "View External Url" at bounding box center [838, 452] width 111 height 20
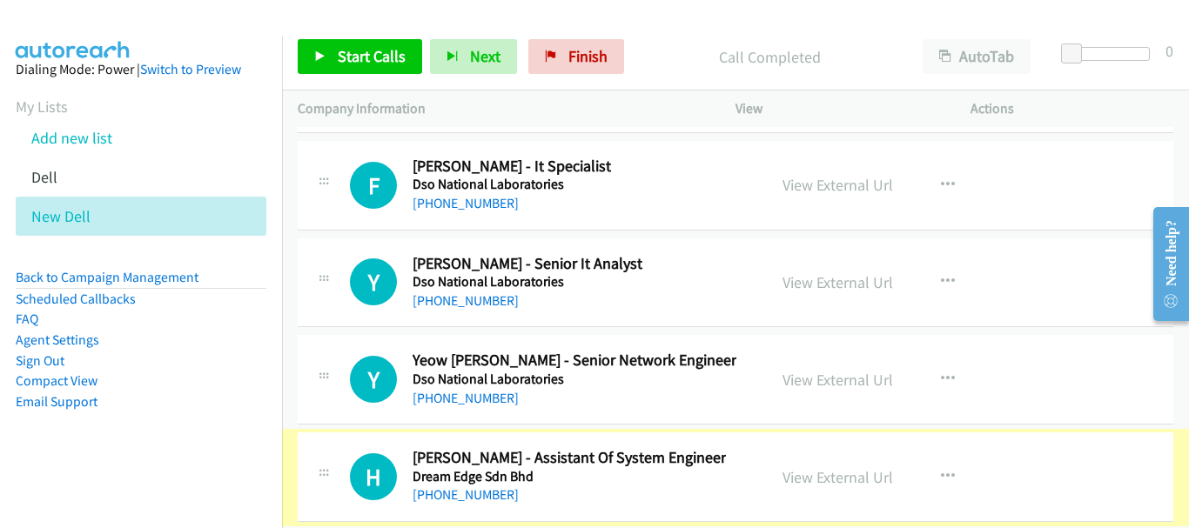
scroll to position [23766, 0]
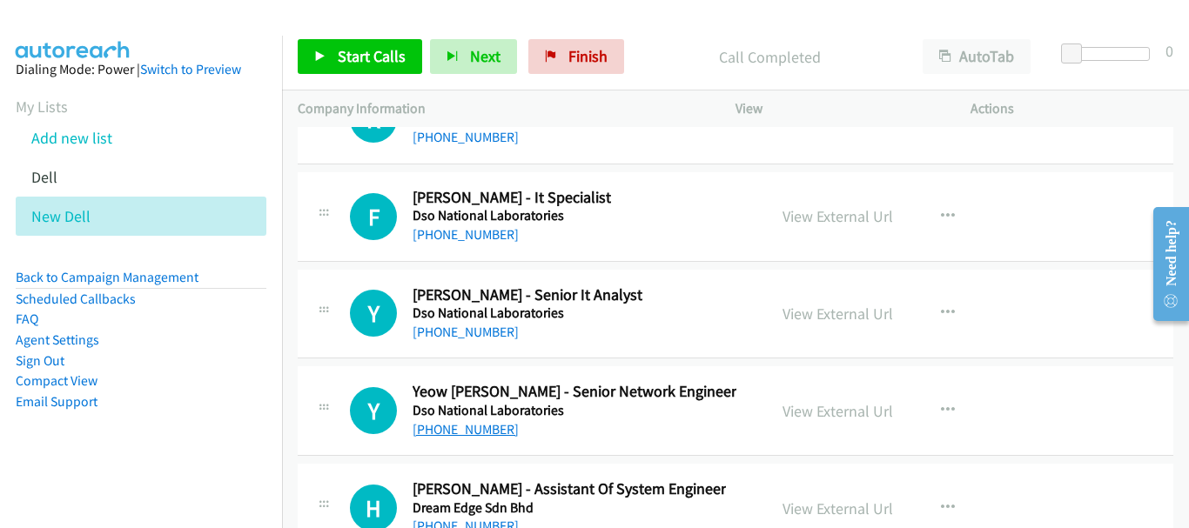
click at [474, 429] on link "+65 8112 7393" at bounding box center [466, 429] width 106 height 17
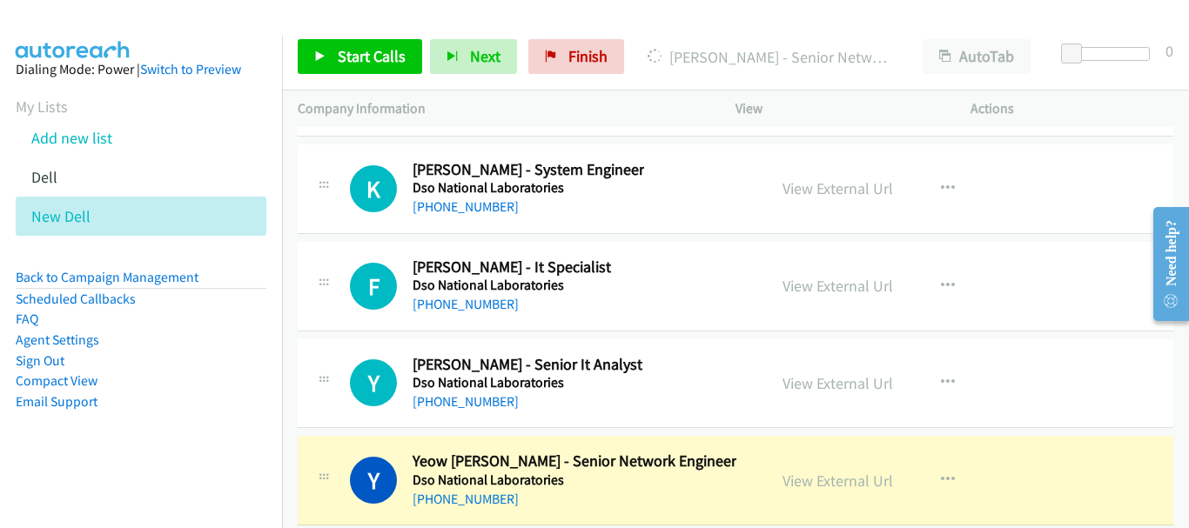
scroll to position [23609, 0]
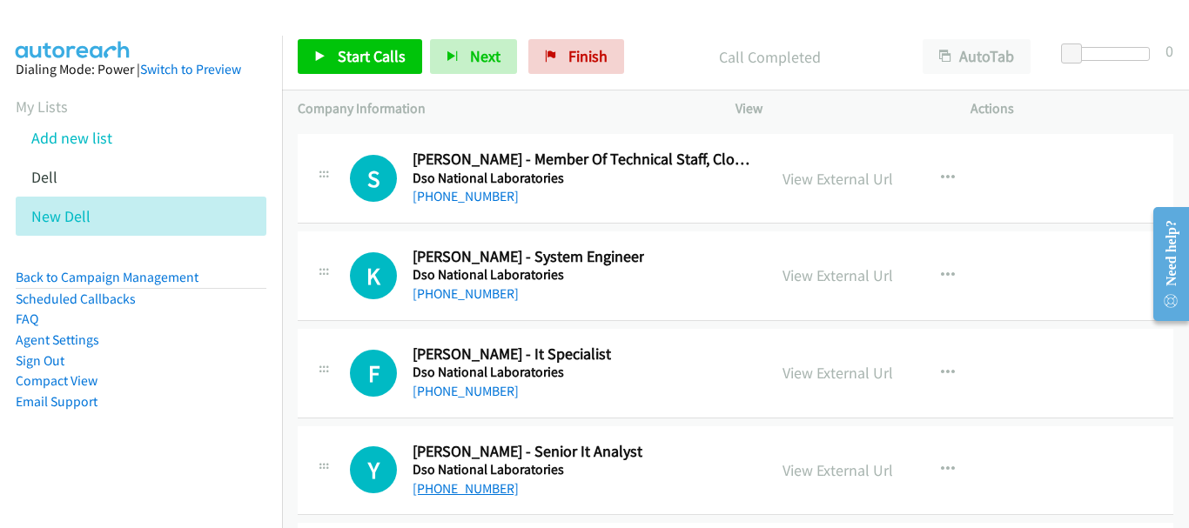
click at [466, 492] on link "+65 9151 9311" at bounding box center [466, 489] width 106 height 17
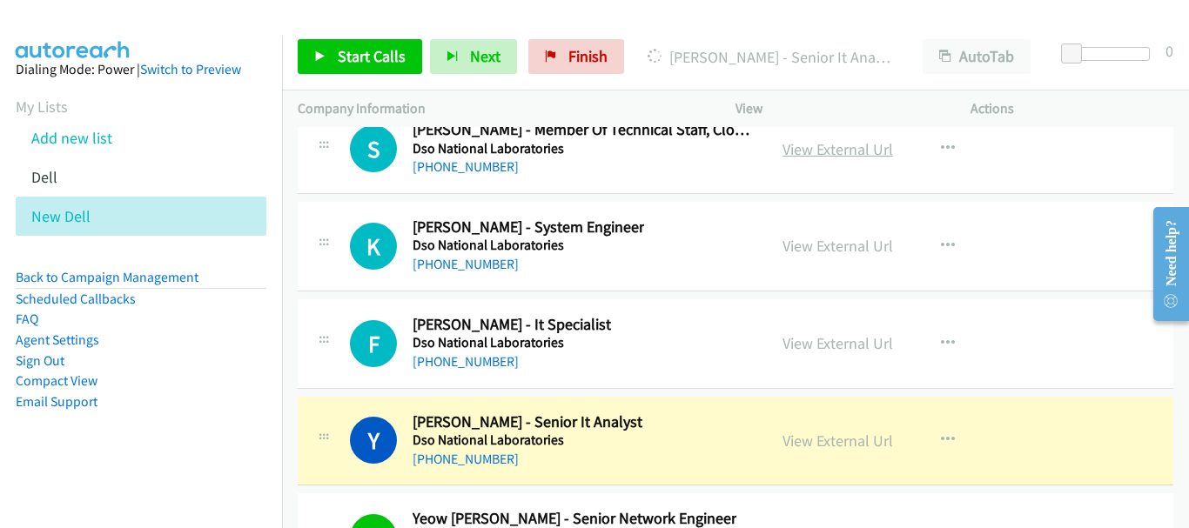
scroll to position [23696, 0]
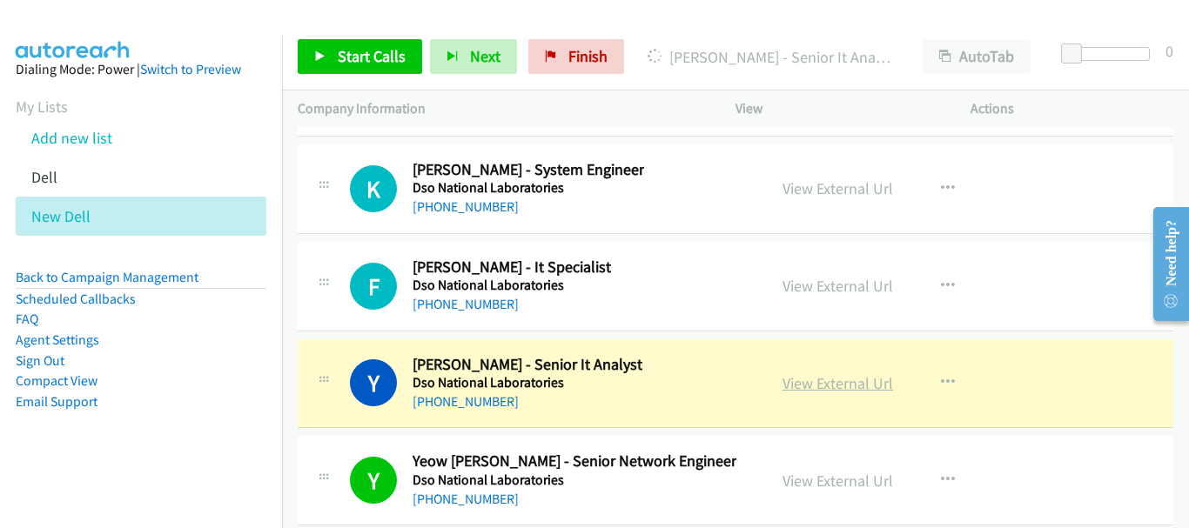
click at [831, 376] on link "View External Url" at bounding box center [838, 383] width 111 height 20
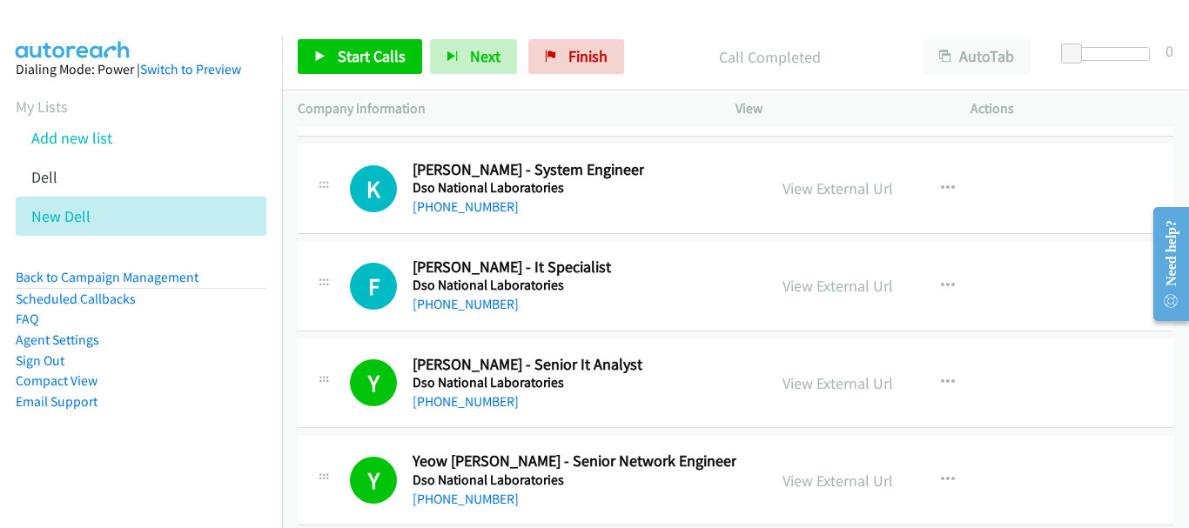
scroll to position [23609, 0]
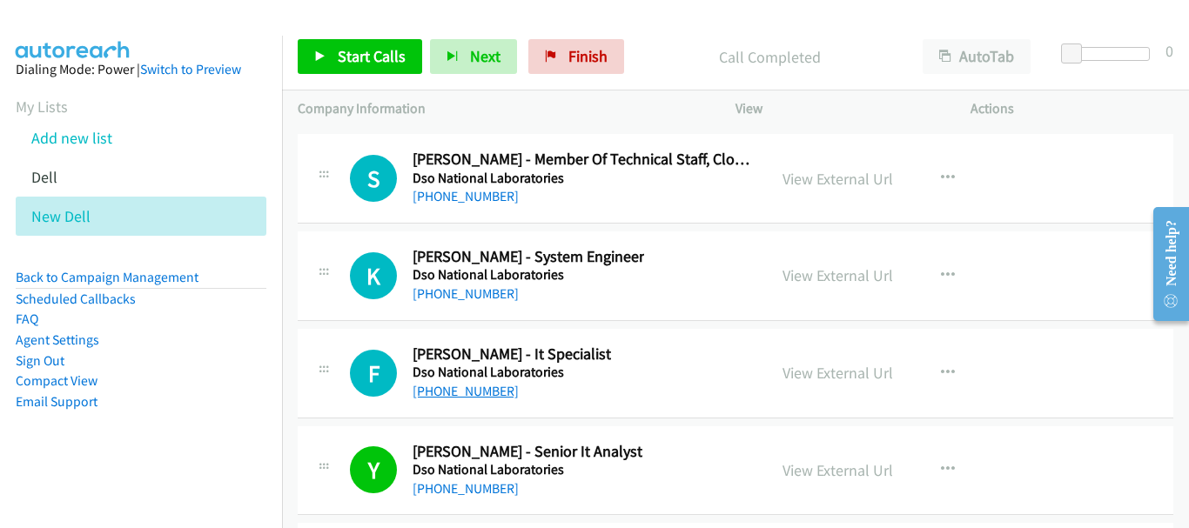
click at [481, 389] on link "+65 9796 6678" at bounding box center [466, 391] width 106 height 17
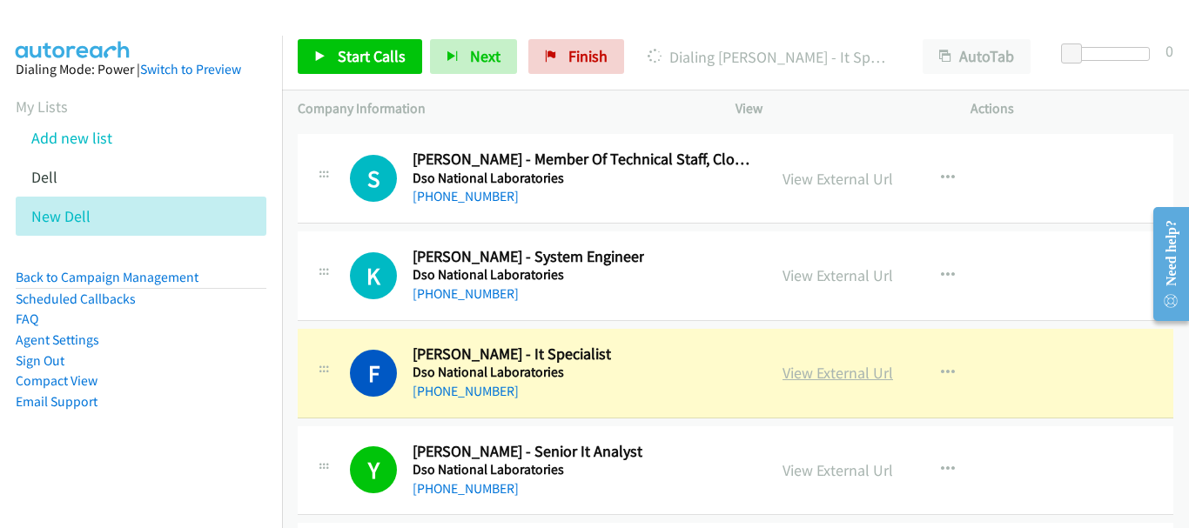
click at [821, 375] on link "View External Url" at bounding box center [838, 373] width 111 height 20
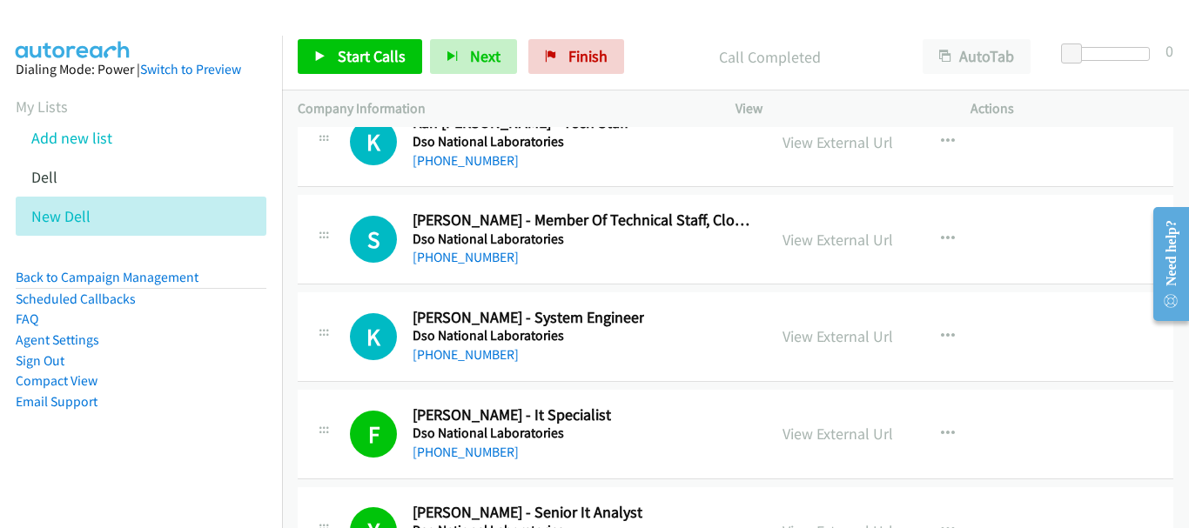
scroll to position [23522, 0]
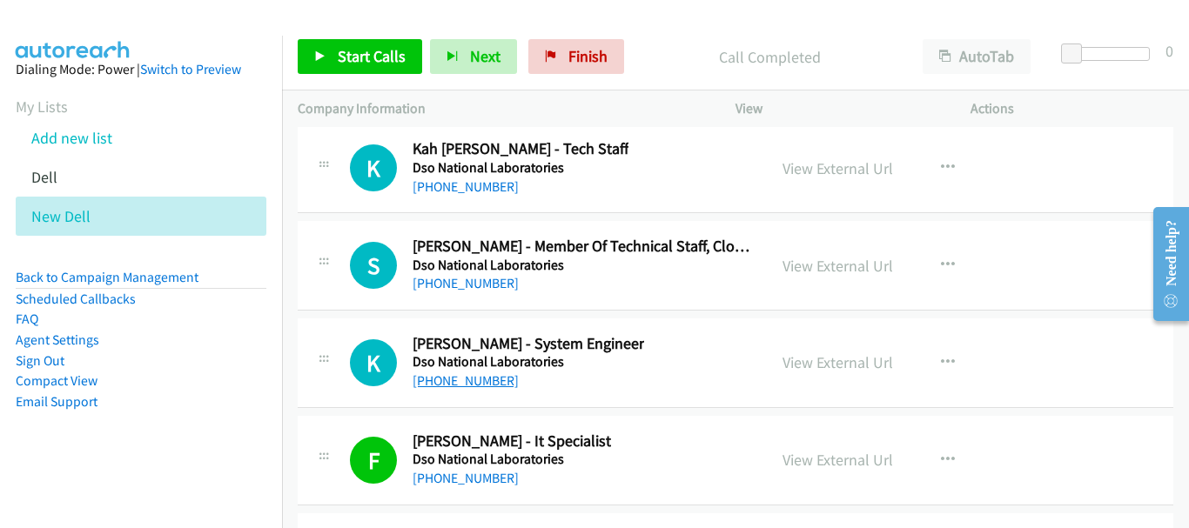
click at [469, 376] on link "+65 8163 5874" at bounding box center [466, 381] width 106 height 17
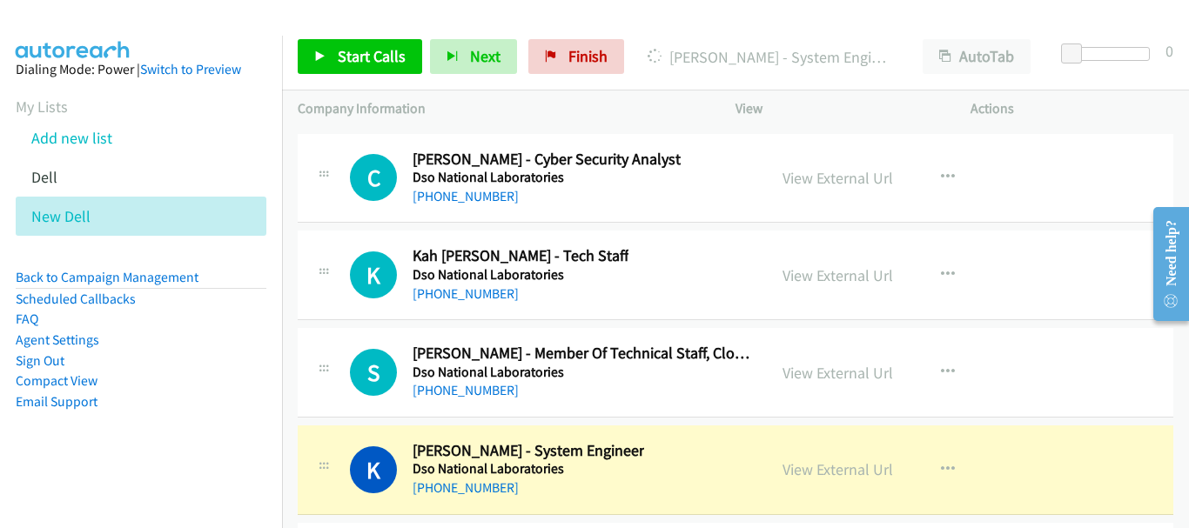
scroll to position [23435, 0]
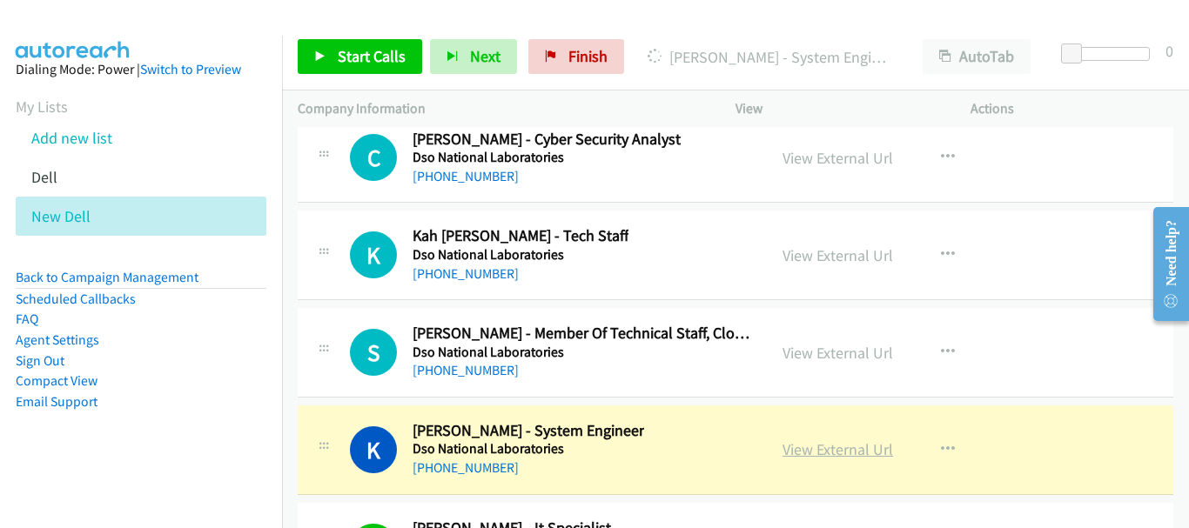
click at [824, 447] on link "View External Url" at bounding box center [838, 450] width 111 height 20
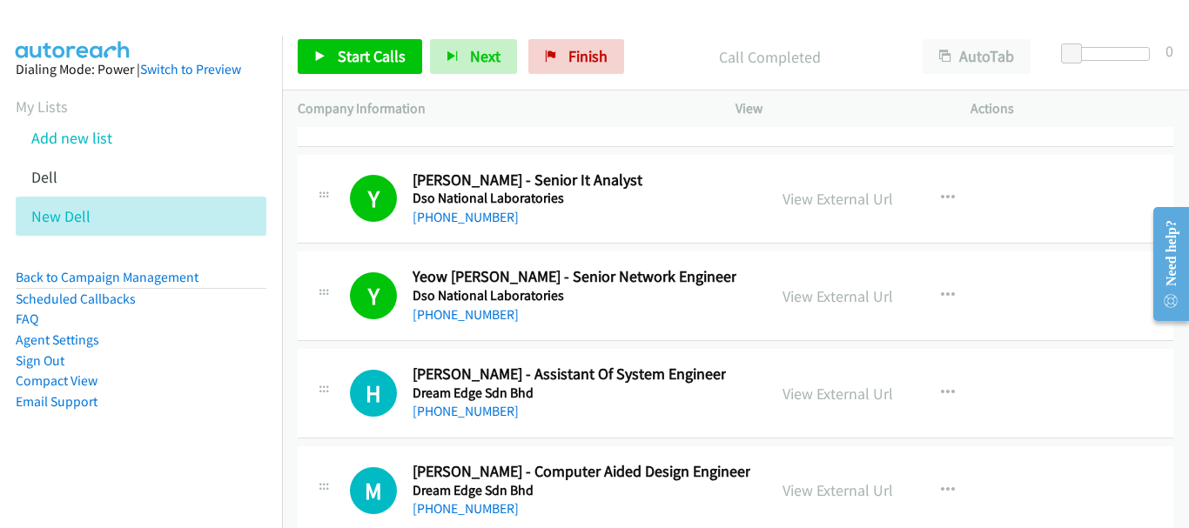
scroll to position [23766, 0]
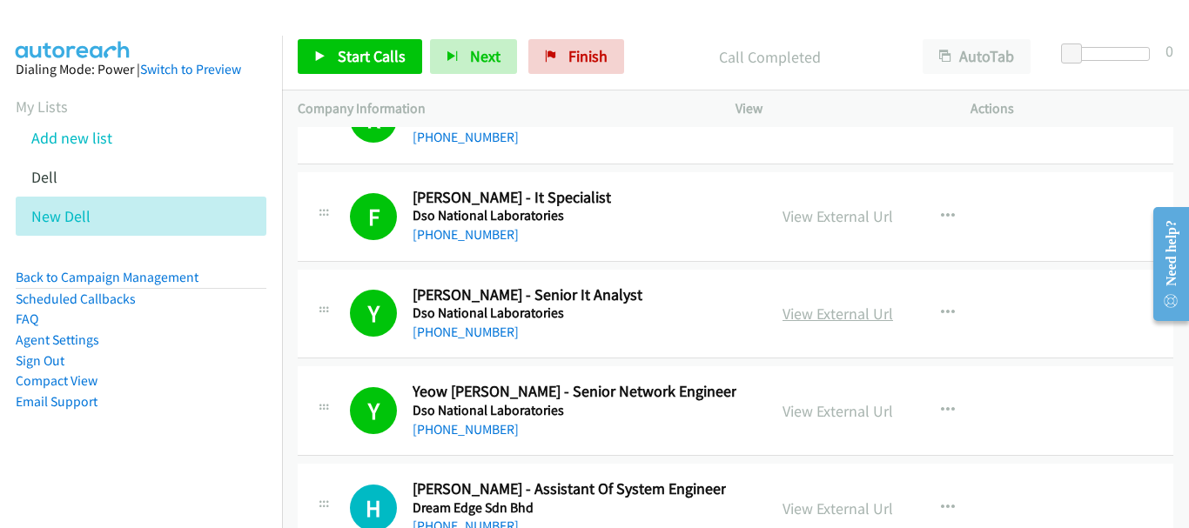
click at [845, 304] on link "View External Url" at bounding box center [838, 314] width 111 height 20
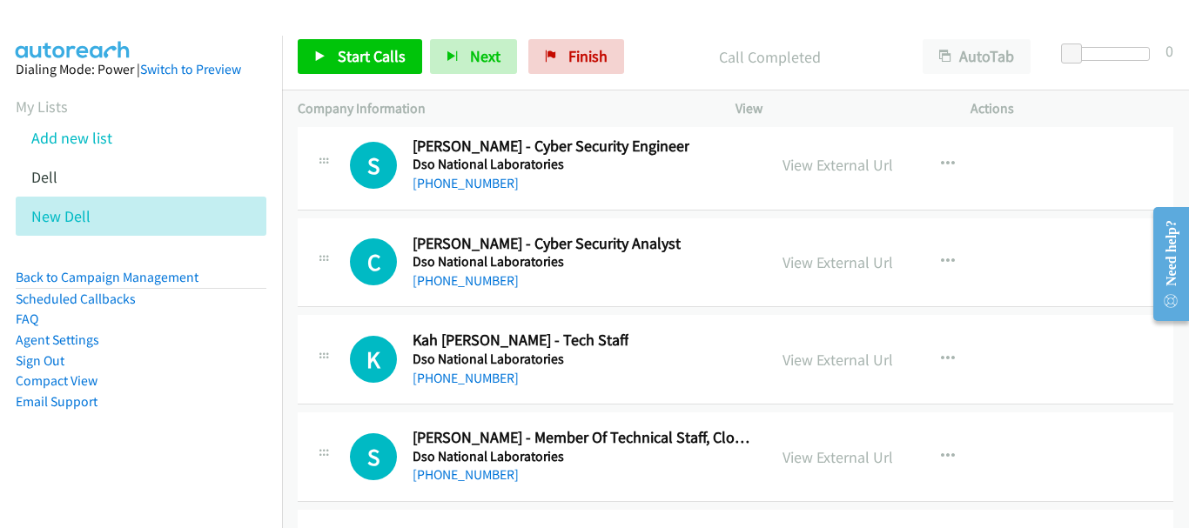
scroll to position [22982, 0]
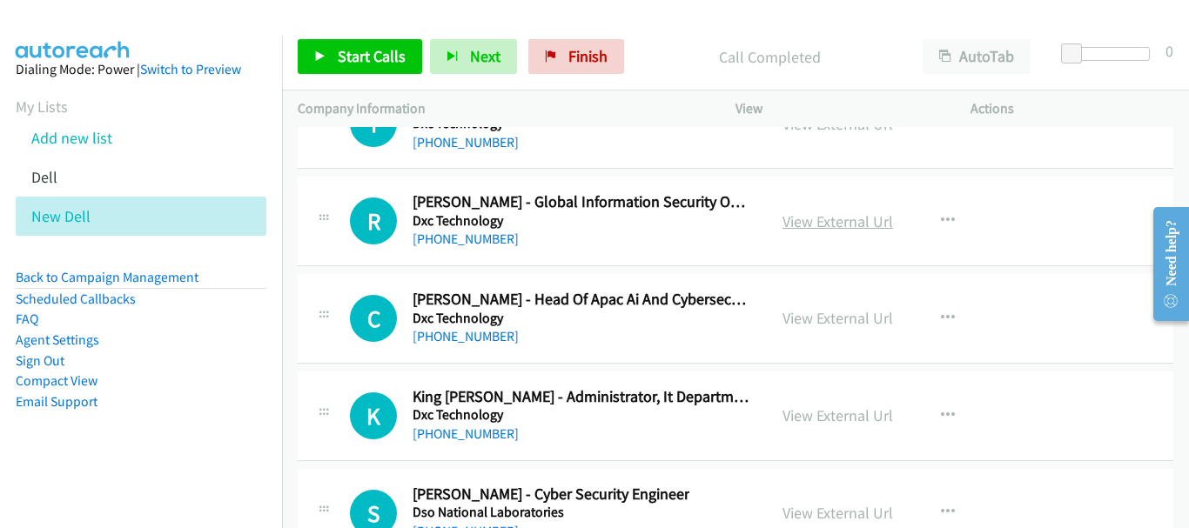
click at [839, 227] on link "View External Url" at bounding box center [838, 222] width 111 height 20
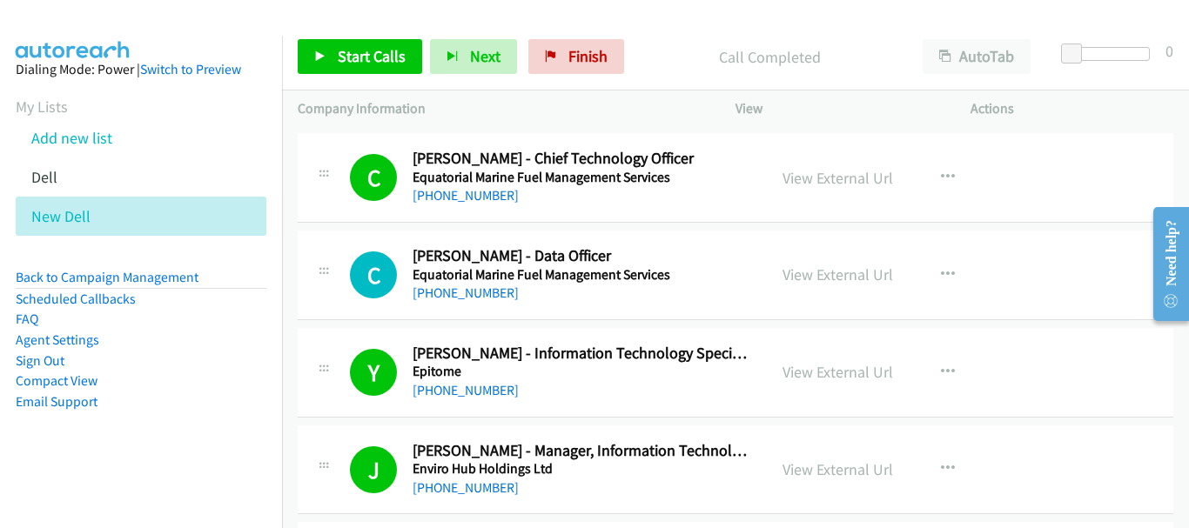
scroll to position [3830, 0]
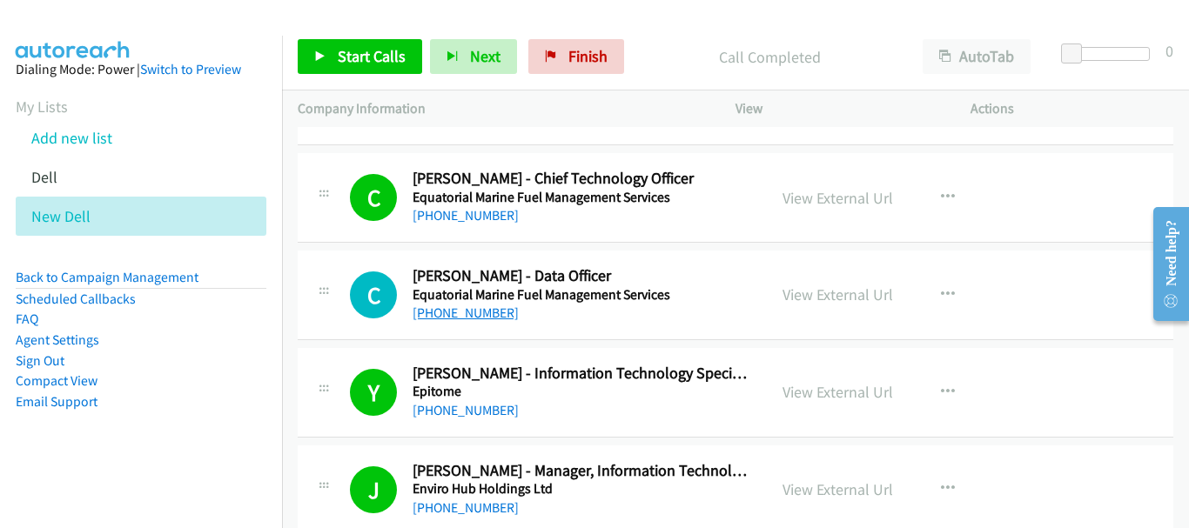
click at [480, 311] on link "+65 9190 6672" at bounding box center [466, 313] width 106 height 17
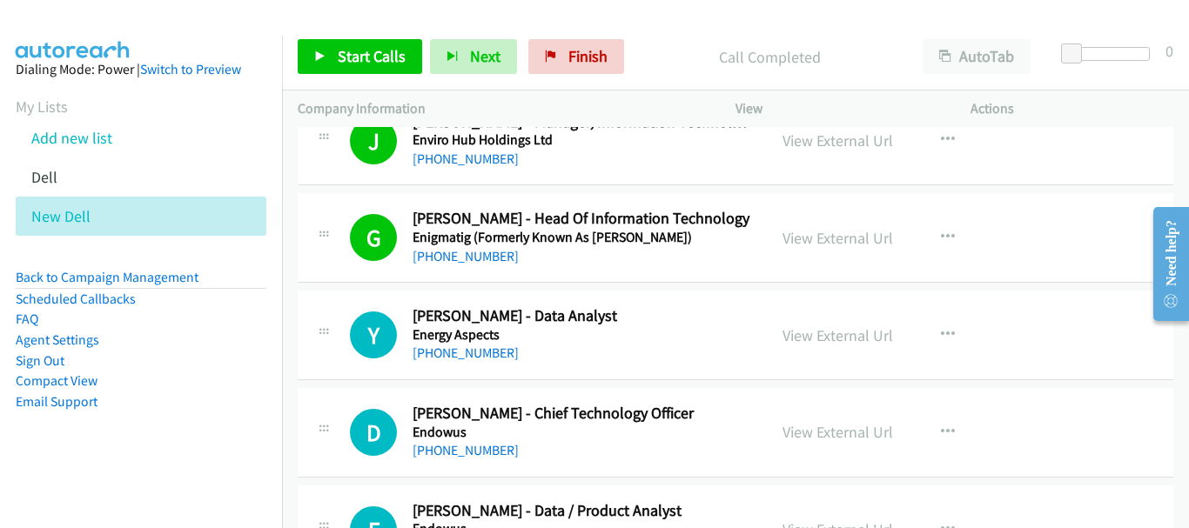
click at [486, 369] on div "Y Callback Scheduled Yan Yeap - Data Analyst Energy Aspects Asia/Singapore +65 …" at bounding box center [736, 336] width 876 height 90
click at [474, 354] on link "+65 8356 0190" at bounding box center [466, 353] width 106 height 17
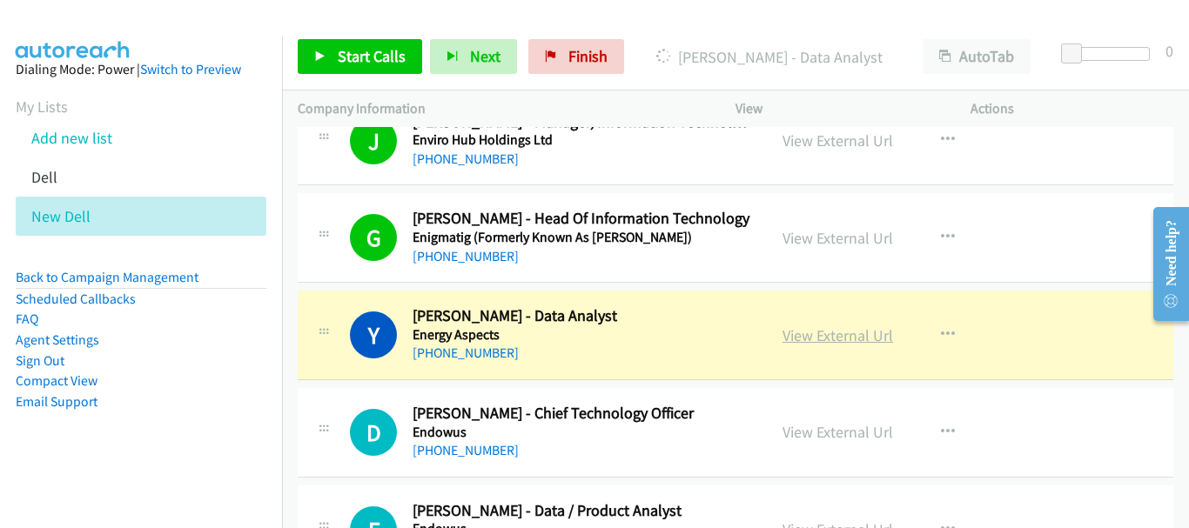
click at [831, 333] on link "View External Url" at bounding box center [838, 336] width 111 height 20
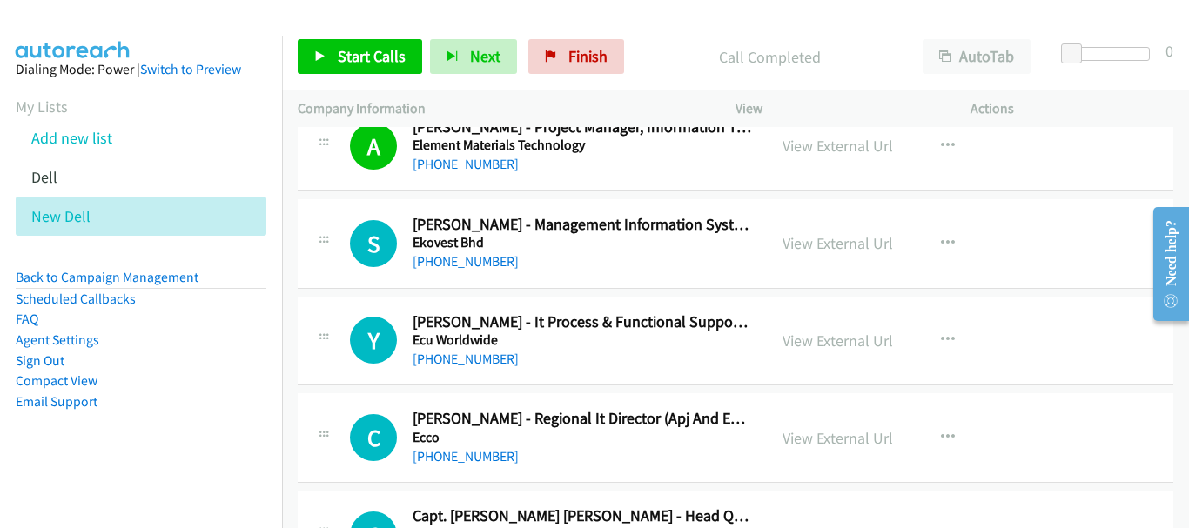
scroll to position [4875, 0]
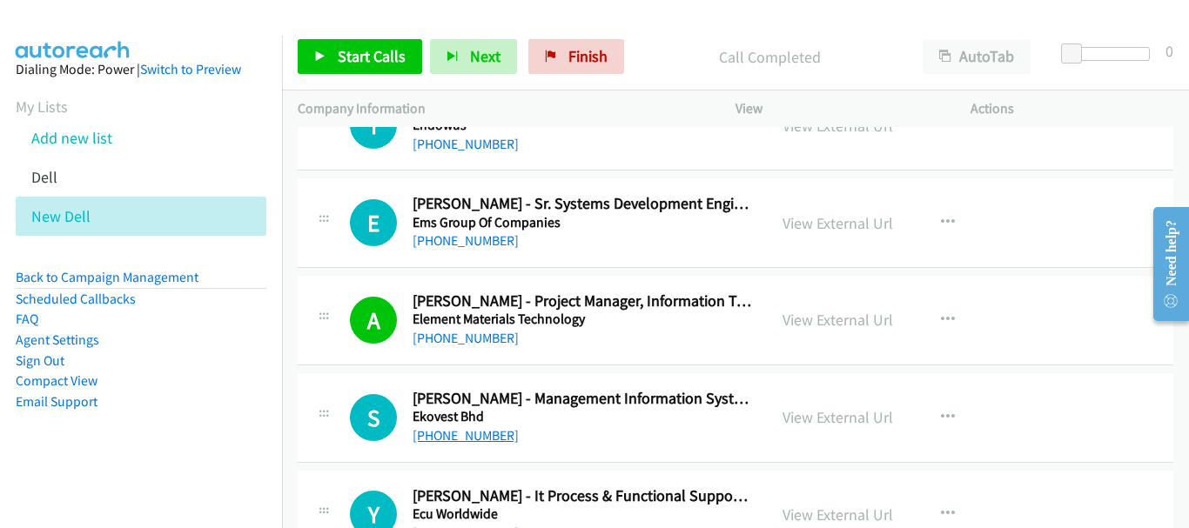
click at [460, 432] on link "+60 19-242 4055" at bounding box center [466, 435] width 106 height 17
click at [487, 436] on link "+60 19-242 4055" at bounding box center [466, 435] width 106 height 17
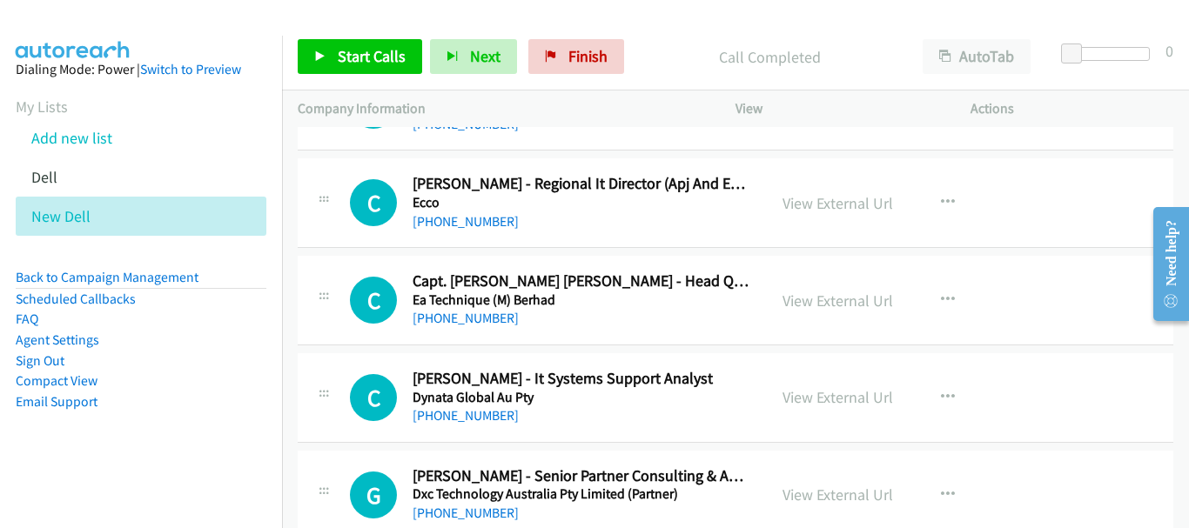
scroll to position [5311, 0]
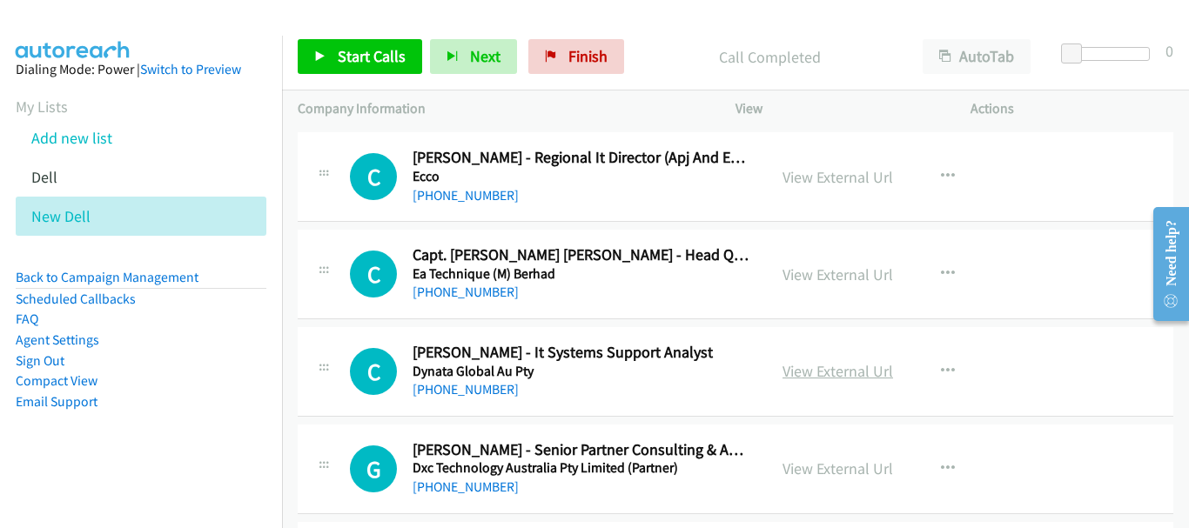
click at [846, 372] on link "View External Url" at bounding box center [838, 371] width 111 height 20
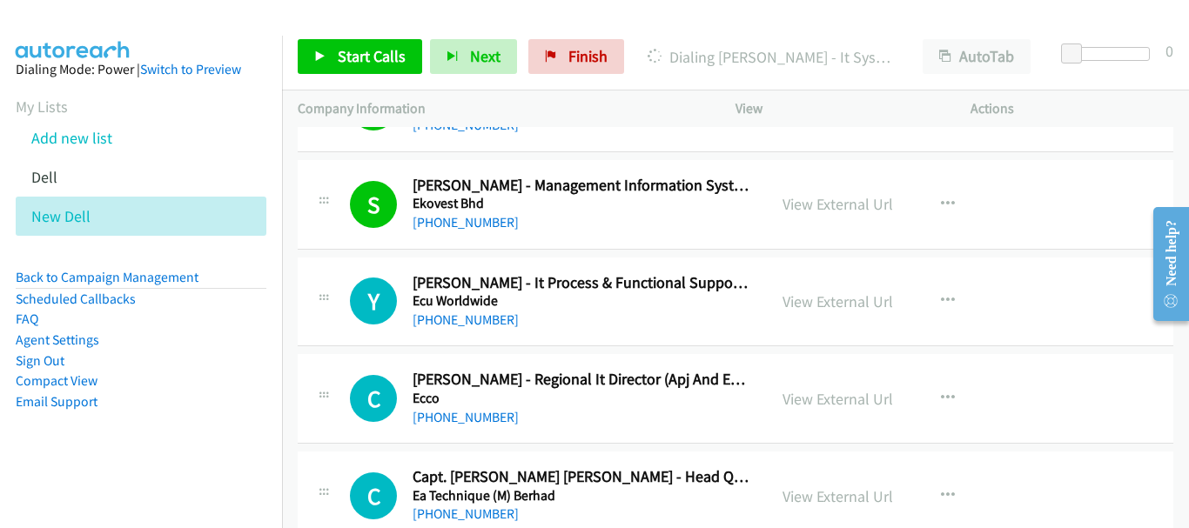
scroll to position [5002, 0]
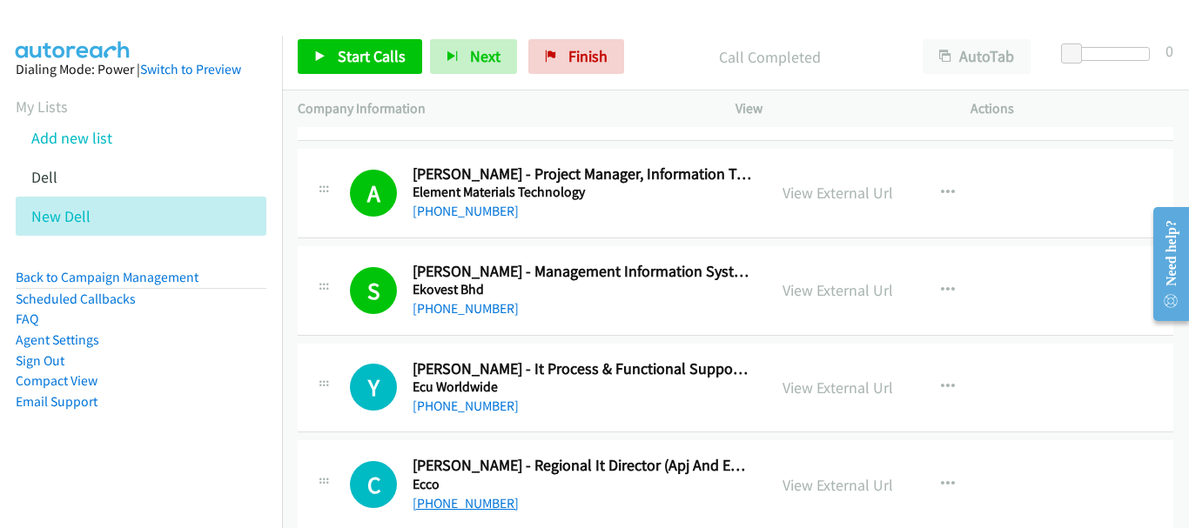
click at [458, 495] on link "+65 9773 8879" at bounding box center [466, 503] width 106 height 17
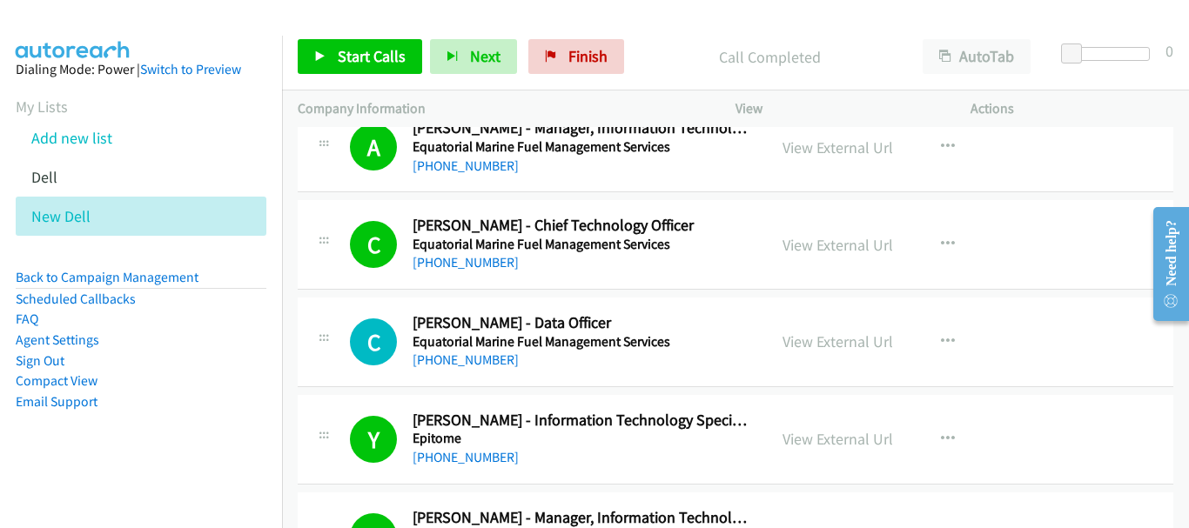
scroll to position [3696, 0]
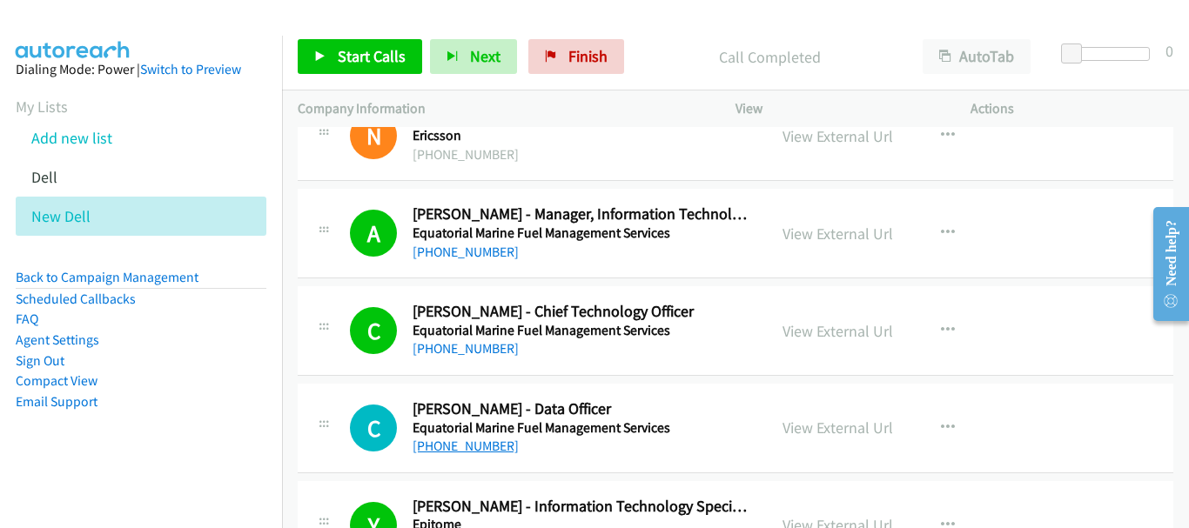
click at [465, 447] on link "+65 9190 6672" at bounding box center [466, 446] width 106 height 17
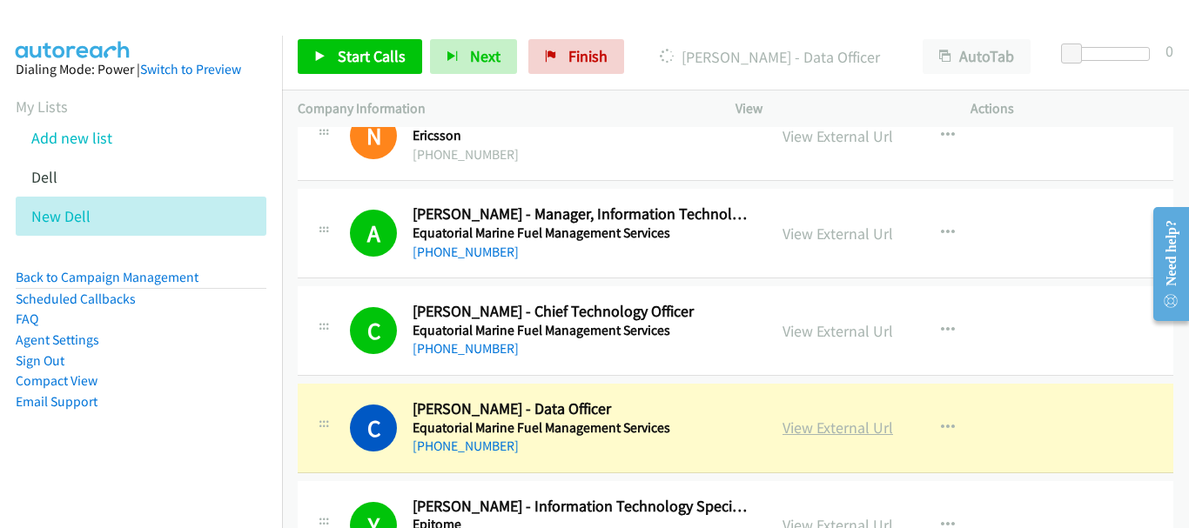
click at [788, 427] on link "View External Url" at bounding box center [838, 428] width 111 height 20
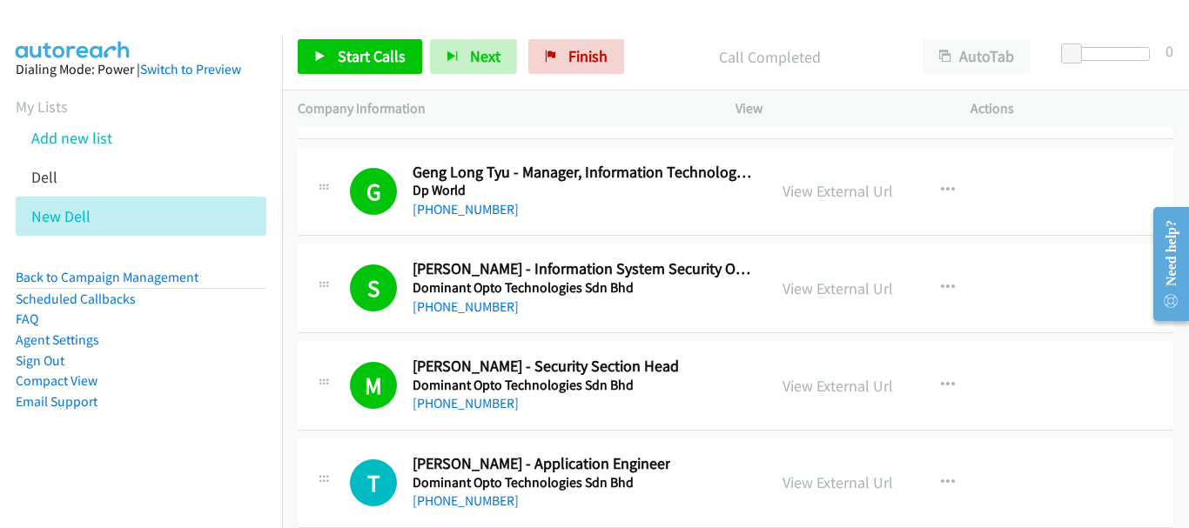
scroll to position [24462, 0]
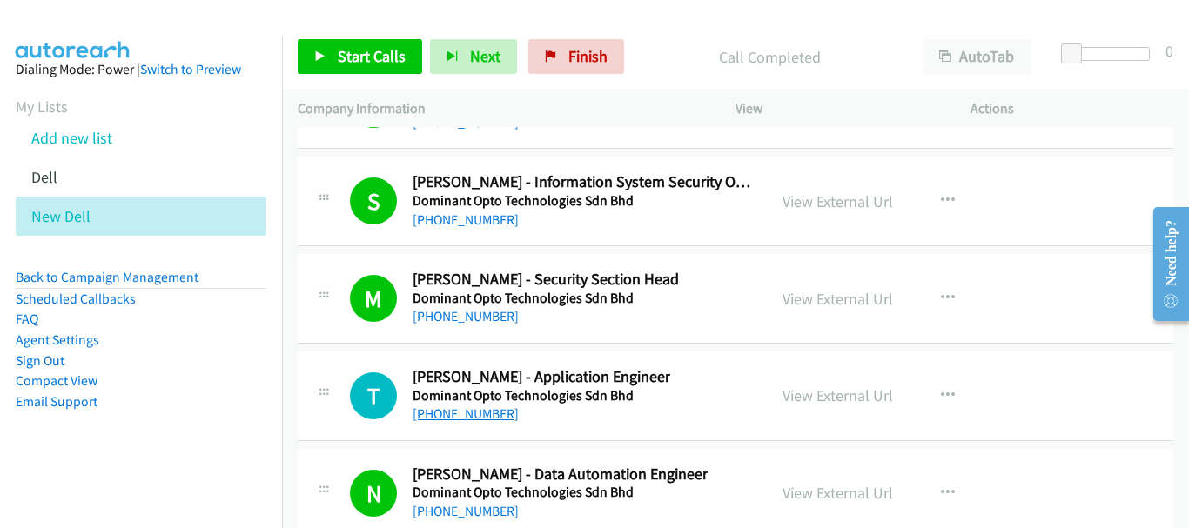
click at [468, 421] on link "+60 17-265 3510" at bounding box center [466, 414] width 106 height 17
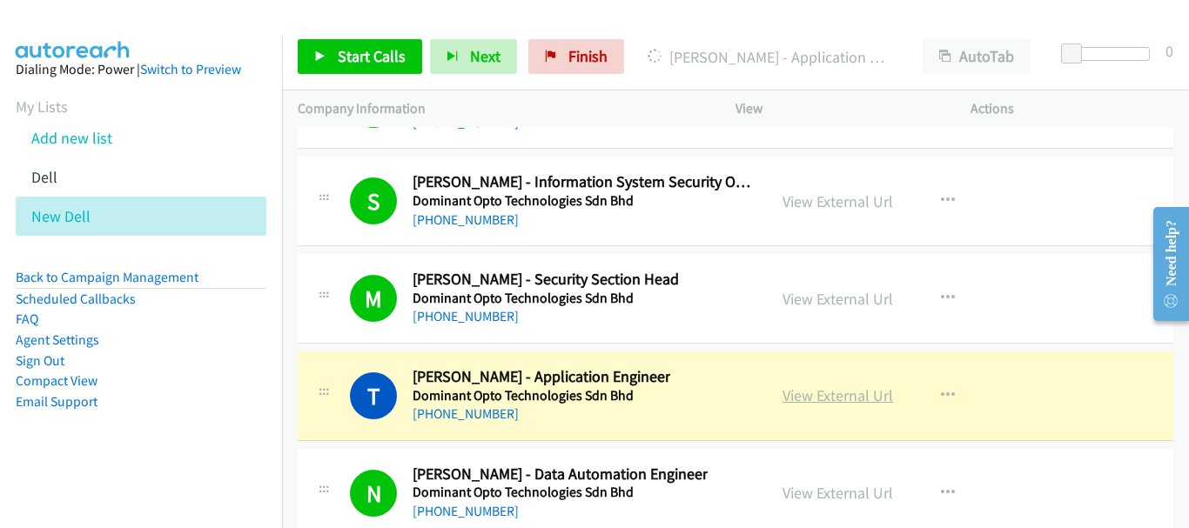
click at [811, 398] on link "View External Url" at bounding box center [838, 396] width 111 height 20
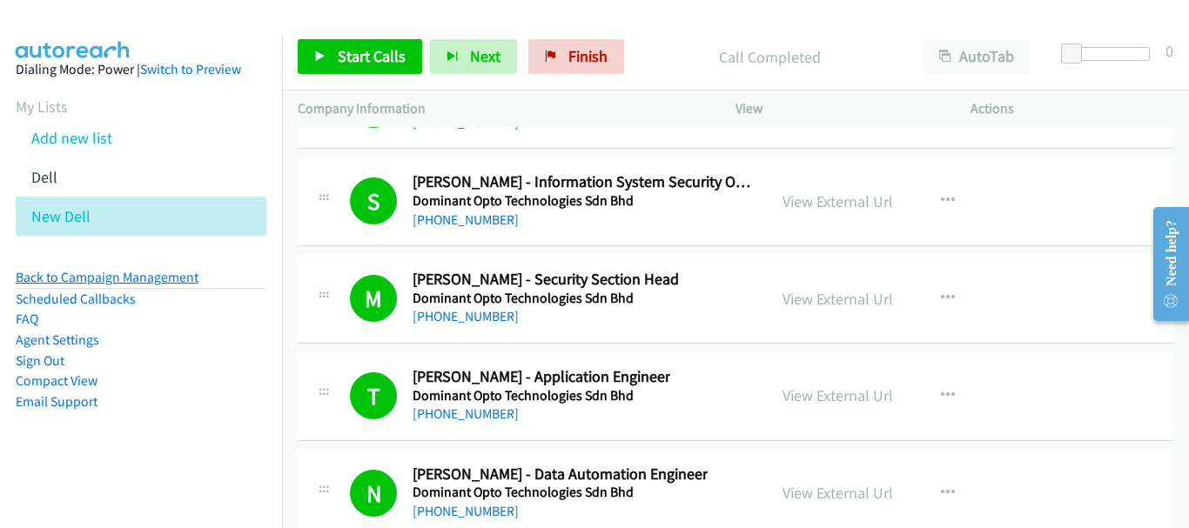
click at [170, 272] on link "Back to Campaign Management" at bounding box center [107, 277] width 183 height 17
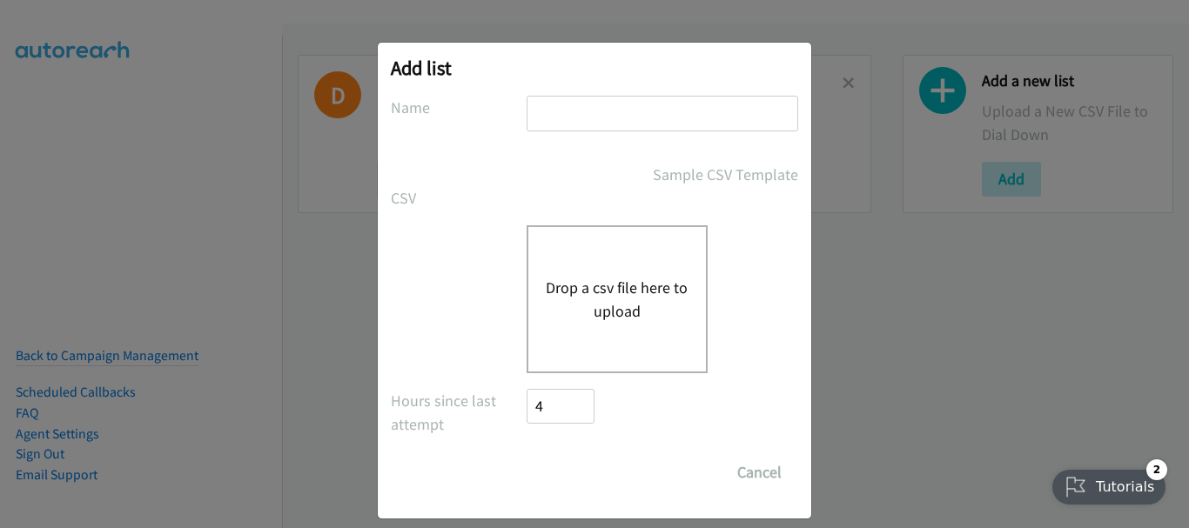
click at [628, 119] on input "text" at bounding box center [663, 114] width 272 height 36
type input "Dell"
click at [602, 283] on button "Drop a csv file here to upload" at bounding box center [617, 299] width 143 height 47
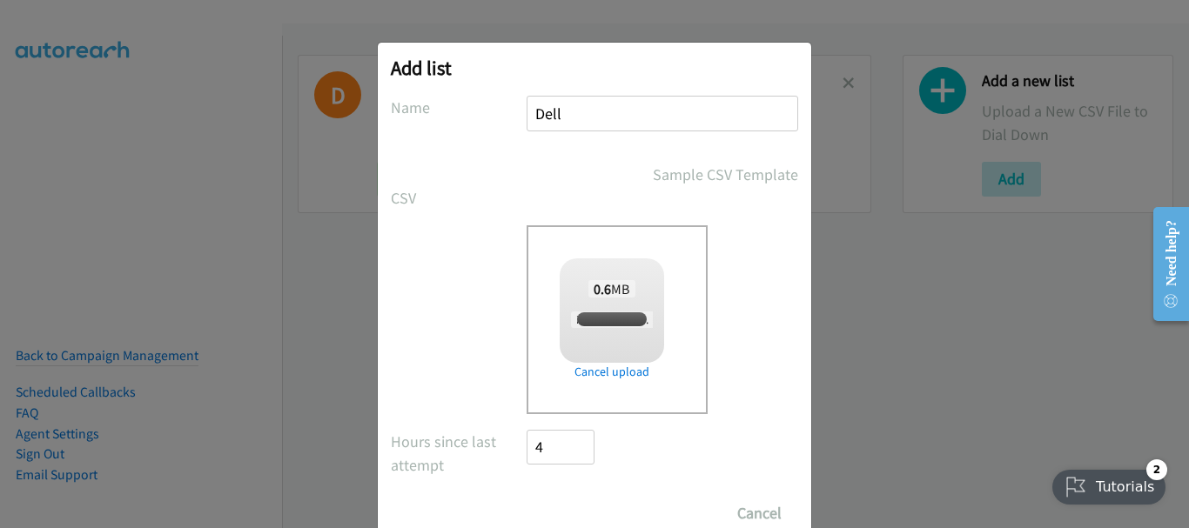
checkbox input "true"
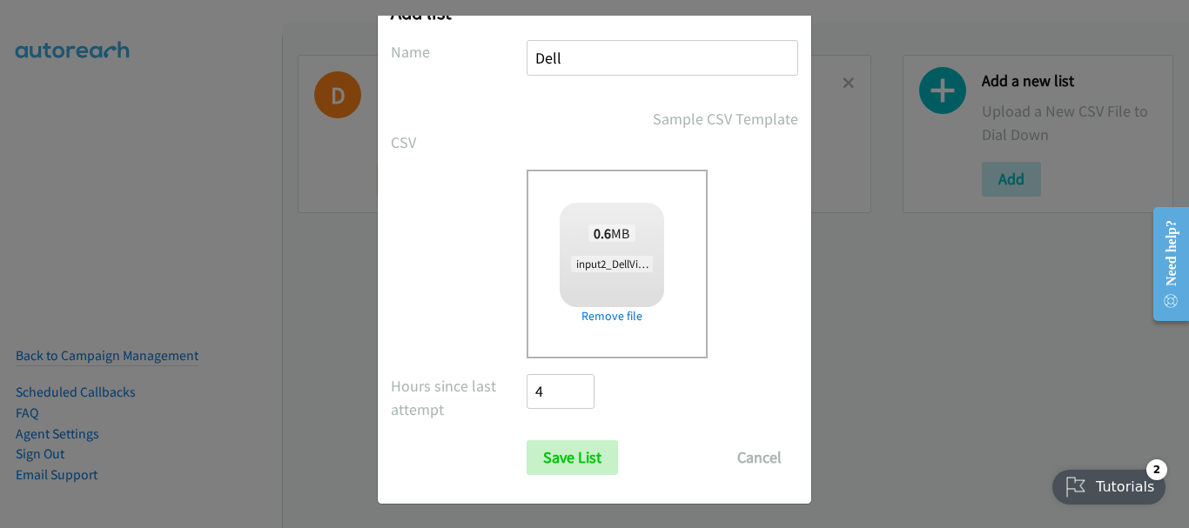
scroll to position [58, 0]
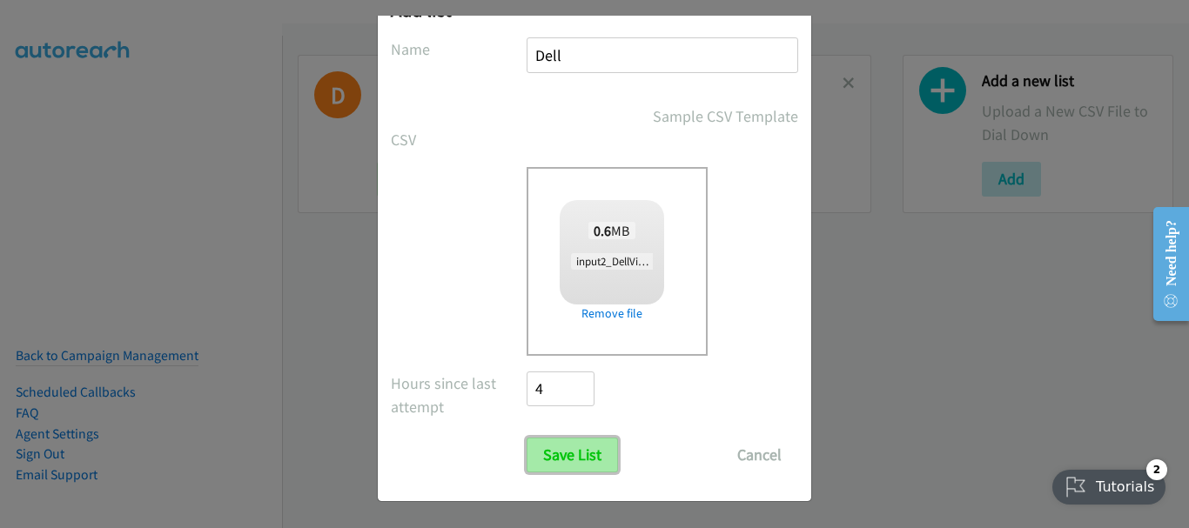
click at [564, 467] on input "Save List" at bounding box center [572, 455] width 91 height 35
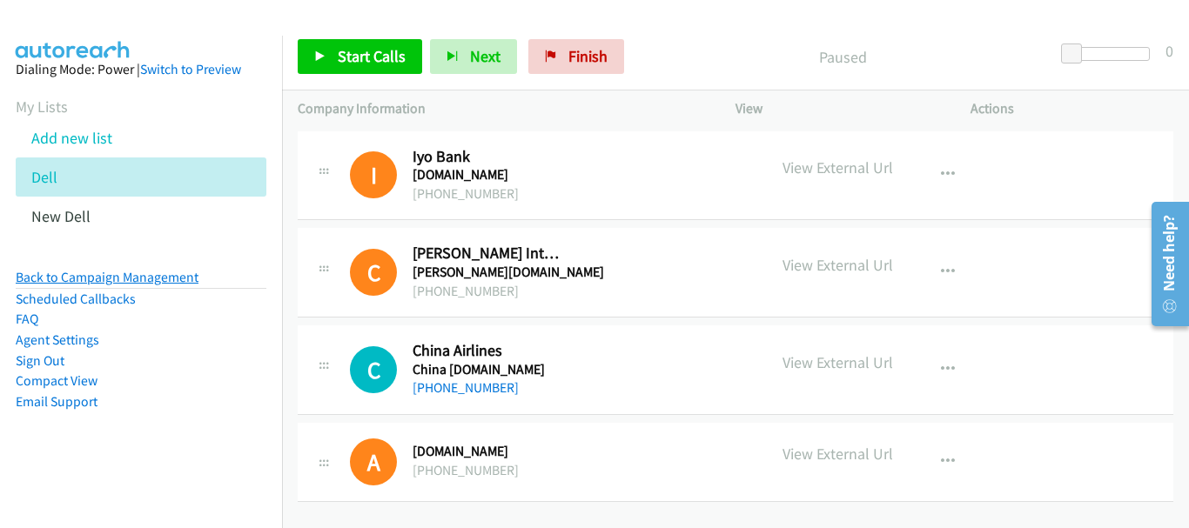
click at [160, 273] on link "Back to Campaign Management" at bounding box center [107, 277] width 183 height 17
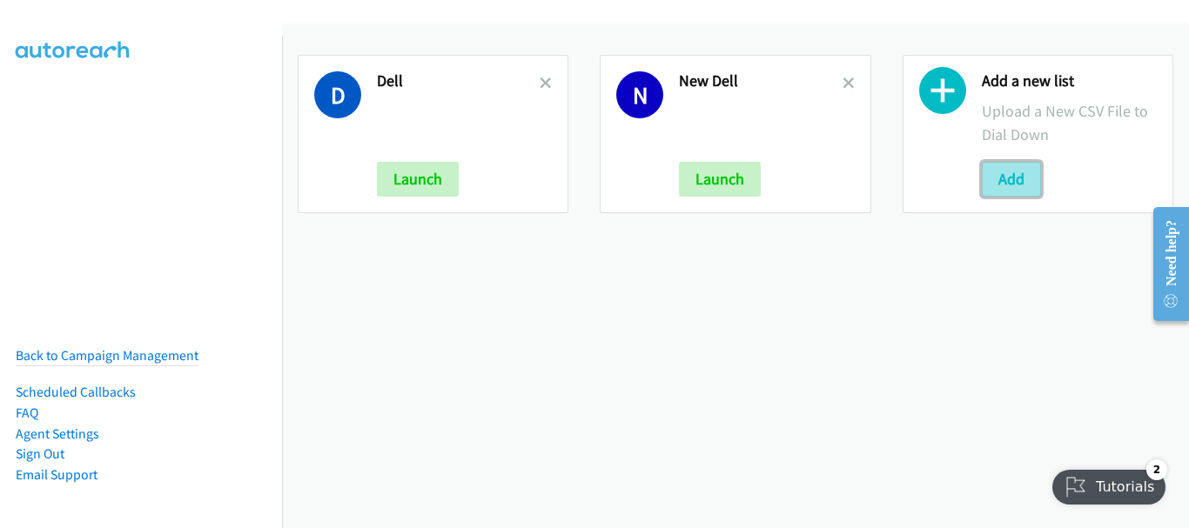
click at [1009, 195] on button "Add" at bounding box center [1011, 179] width 59 height 35
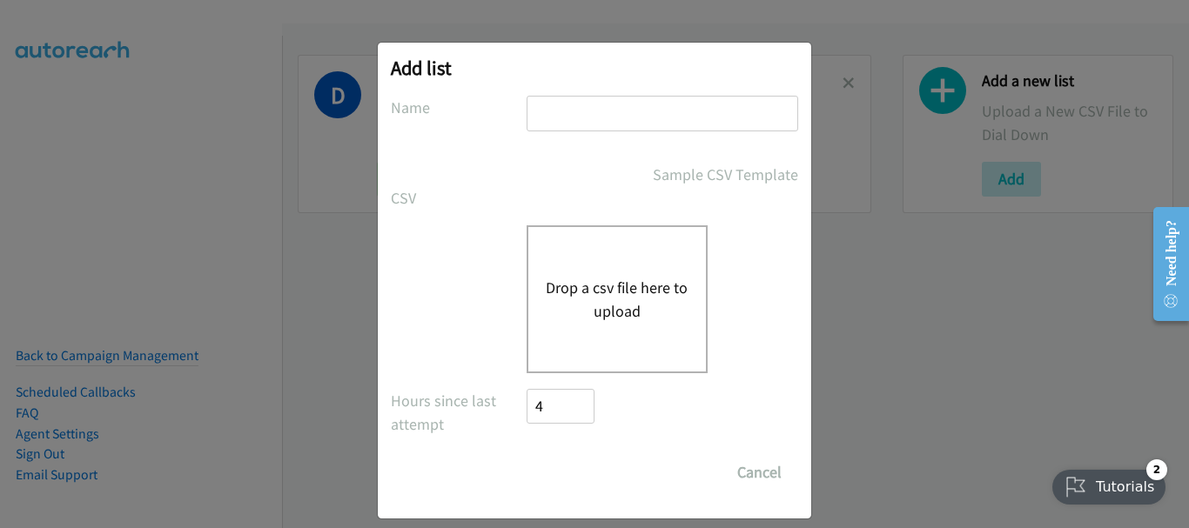
click at [558, 124] on input "text" at bounding box center [663, 114] width 272 height 36
type input "Dell"
click at [563, 248] on div "Drop a csv file here to upload" at bounding box center [617, 299] width 181 height 148
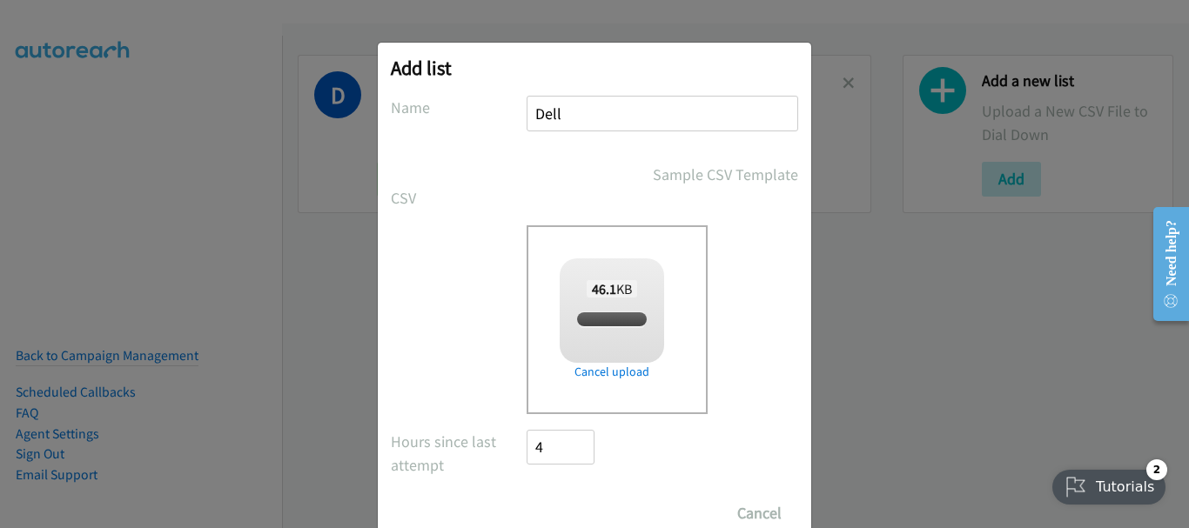
checkbox input "true"
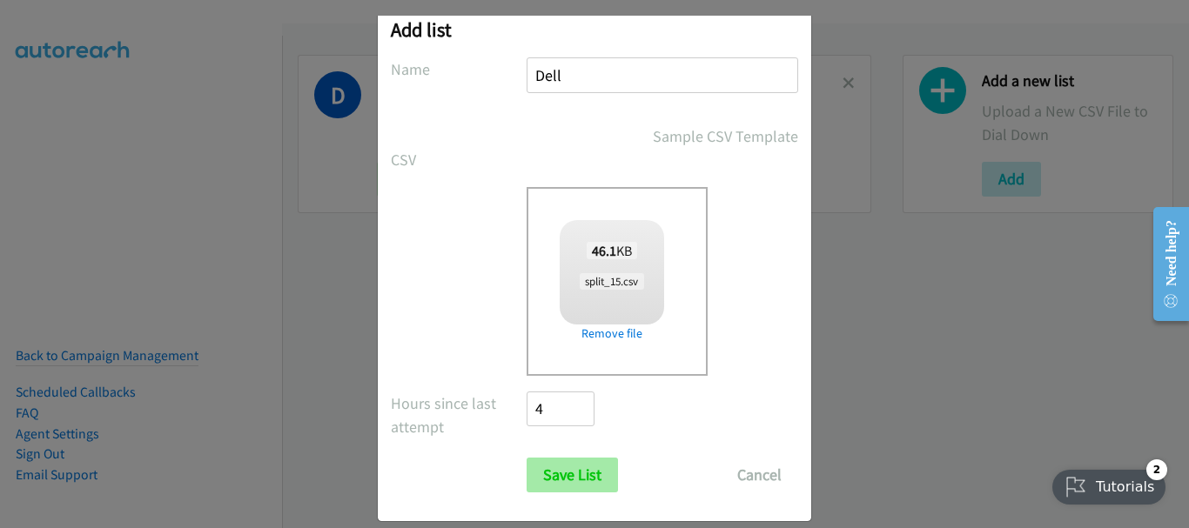
scroll to position [58, 0]
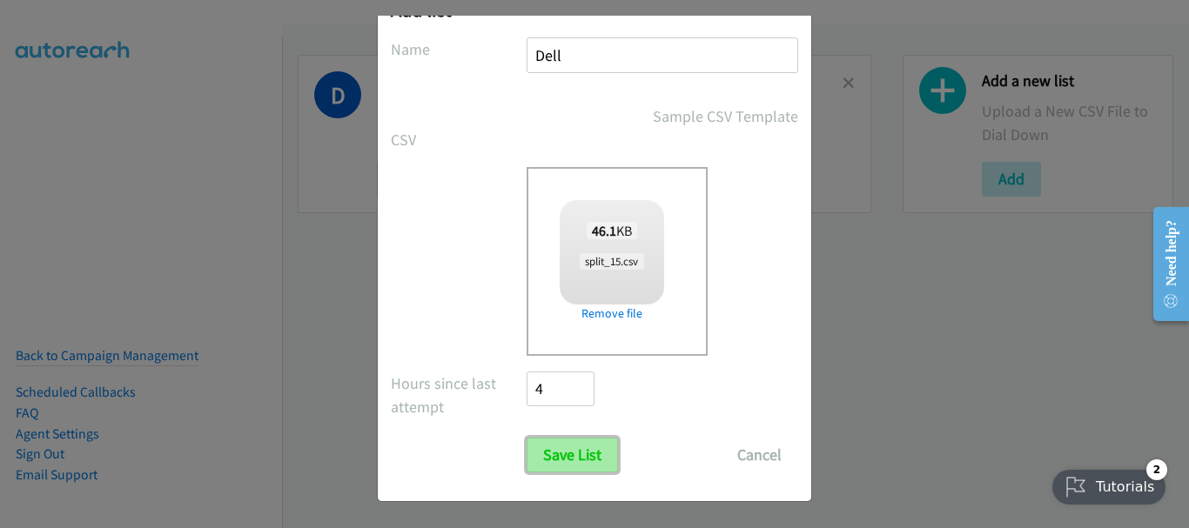
click at [590, 454] on input "Save List" at bounding box center [572, 455] width 91 height 35
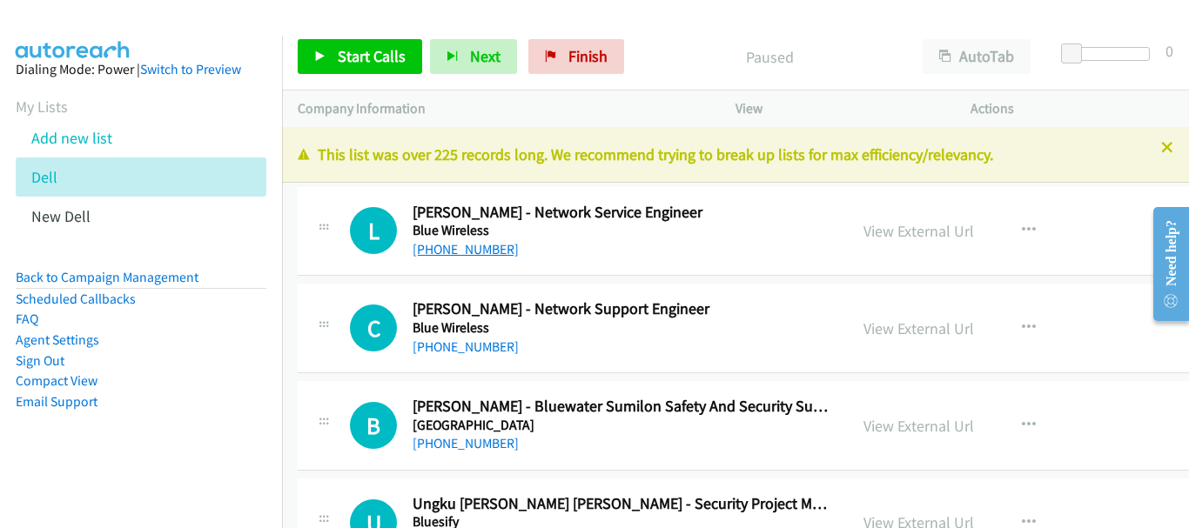
click at [462, 249] on link "+65 9026 6794" at bounding box center [466, 249] width 106 height 17
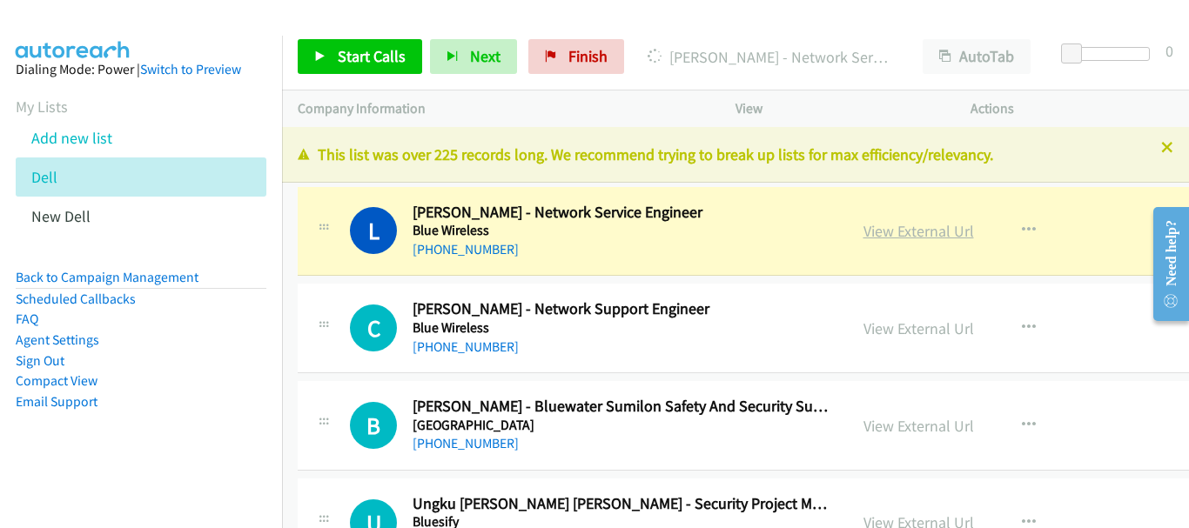
click at [864, 231] on link "View External Url" at bounding box center [919, 231] width 111 height 20
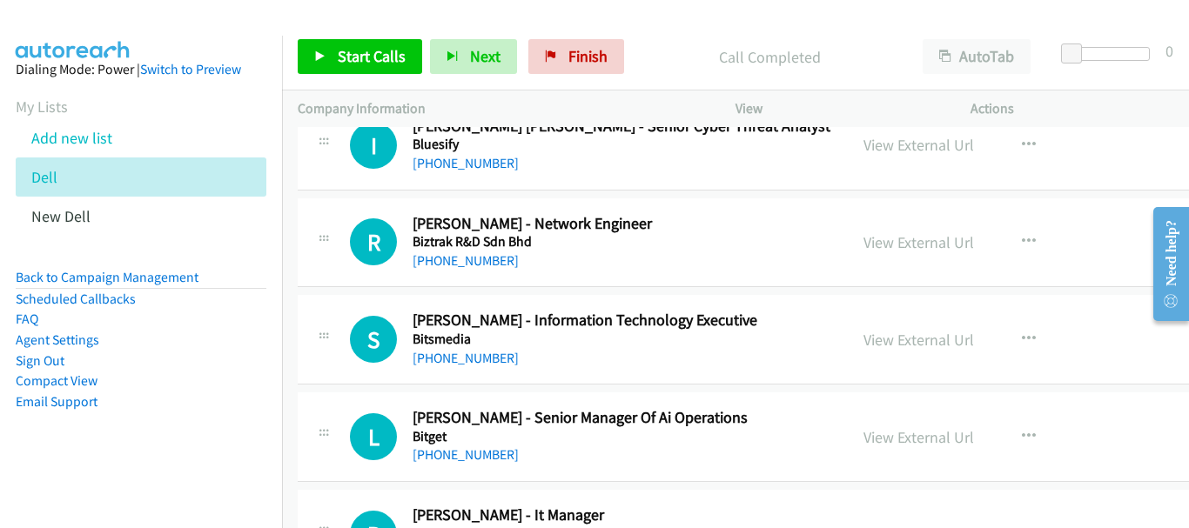
scroll to position [435, 0]
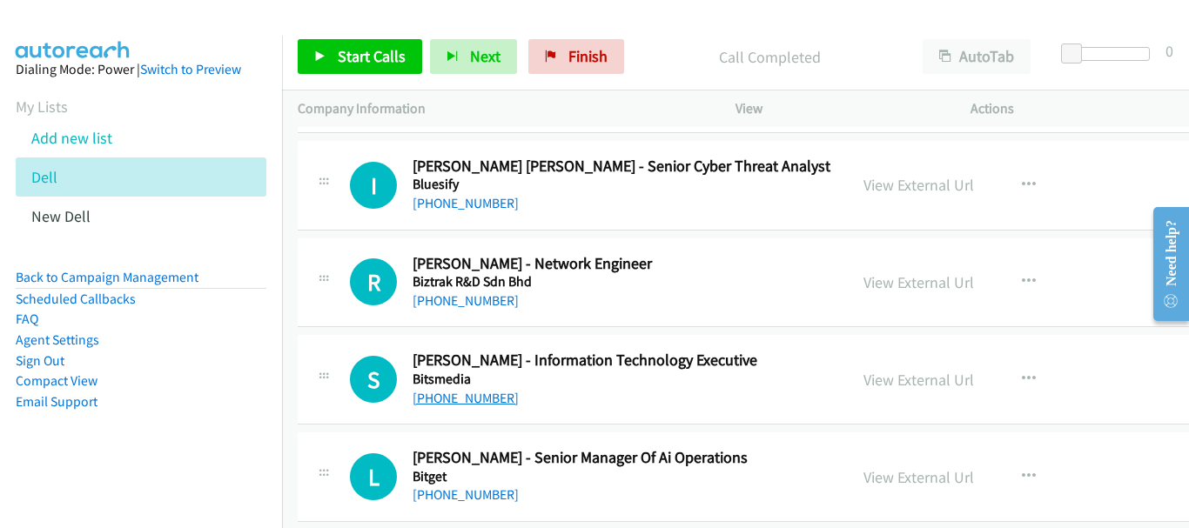
click at [472, 400] on link "+65 9650 1504" at bounding box center [466, 398] width 106 height 17
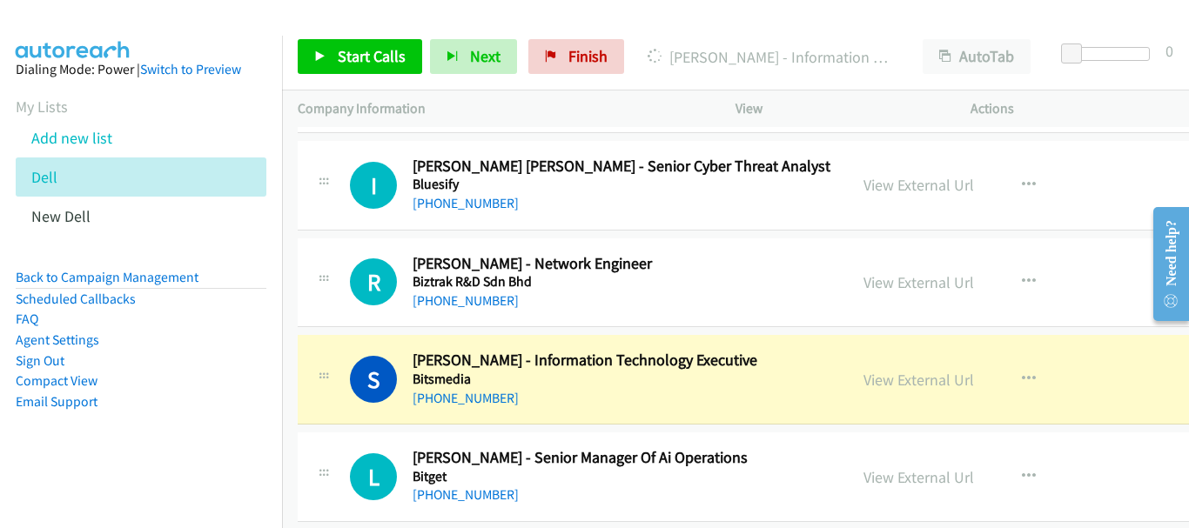
scroll to position [522, 0]
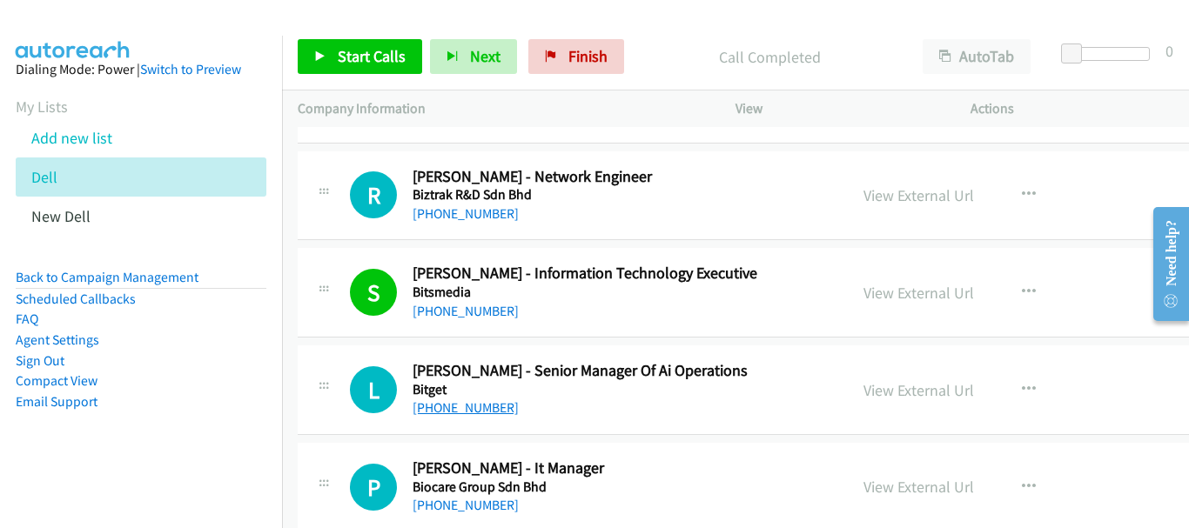
click at [474, 400] on link "+65 9631 3132" at bounding box center [466, 408] width 106 height 17
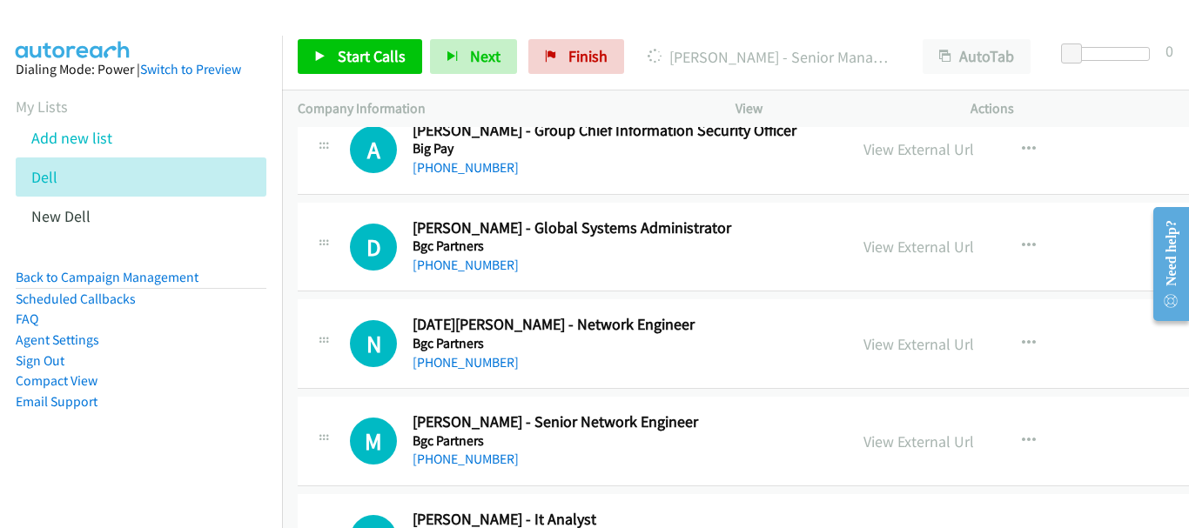
scroll to position [1045, 0]
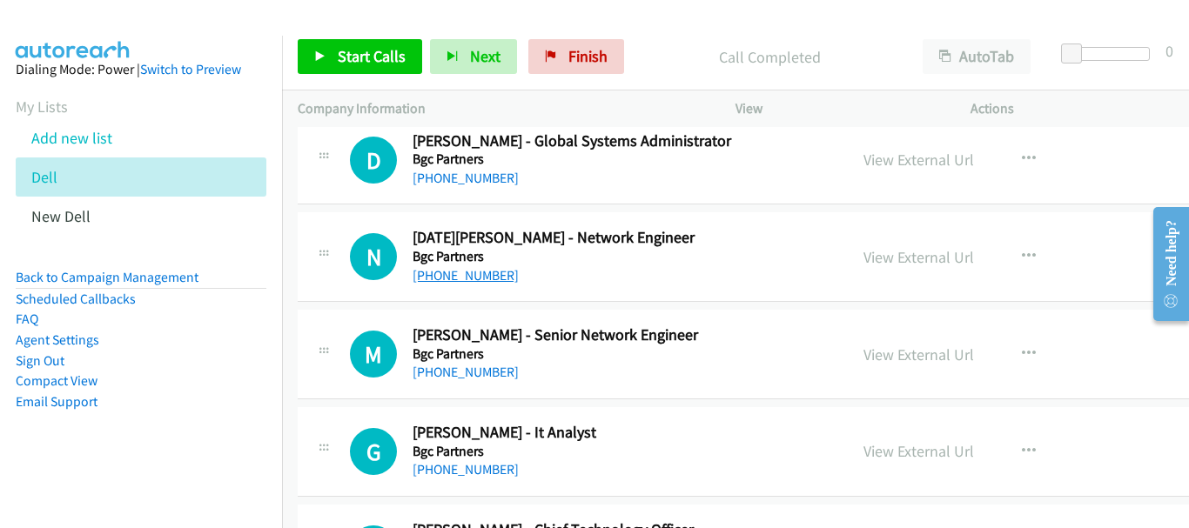
click at [481, 276] on link "+65 9277 3125" at bounding box center [466, 275] width 106 height 17
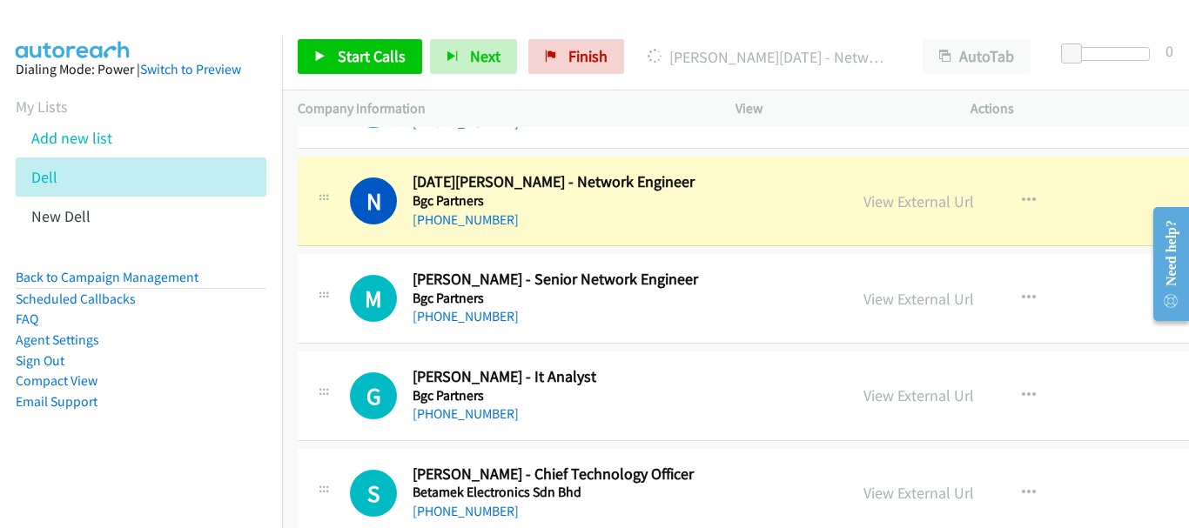
scroll to position [1132, 0]
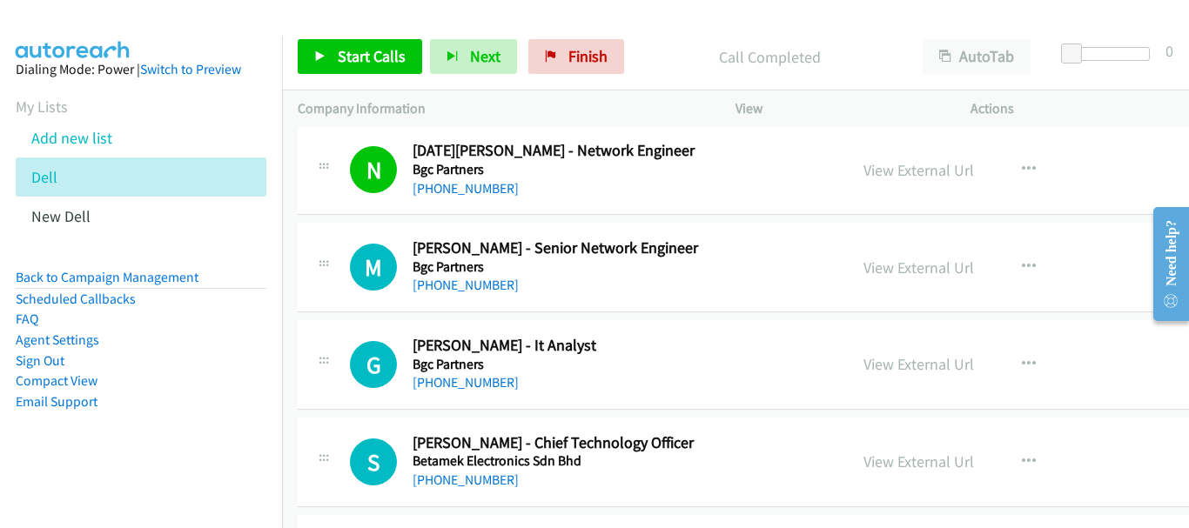
click at [462, 276] on div "+65 8139 2251" at bounding box center [623, 285] width 420 height 21
click at [462, 280] on link "+65 8139 2251" at bounding box center [466, 285] width 106 height 17
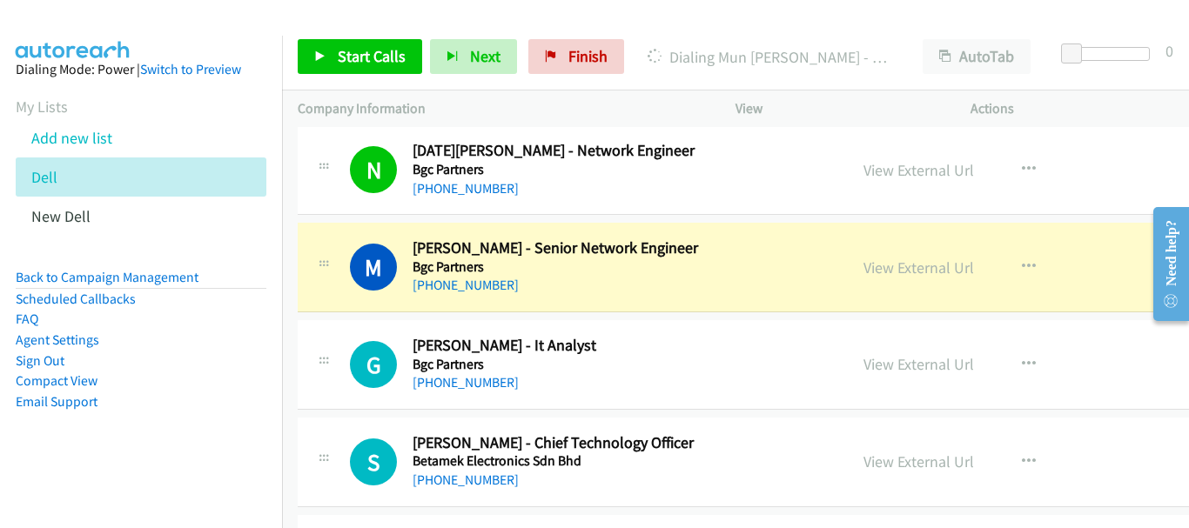
scroll to position [1219, 0]
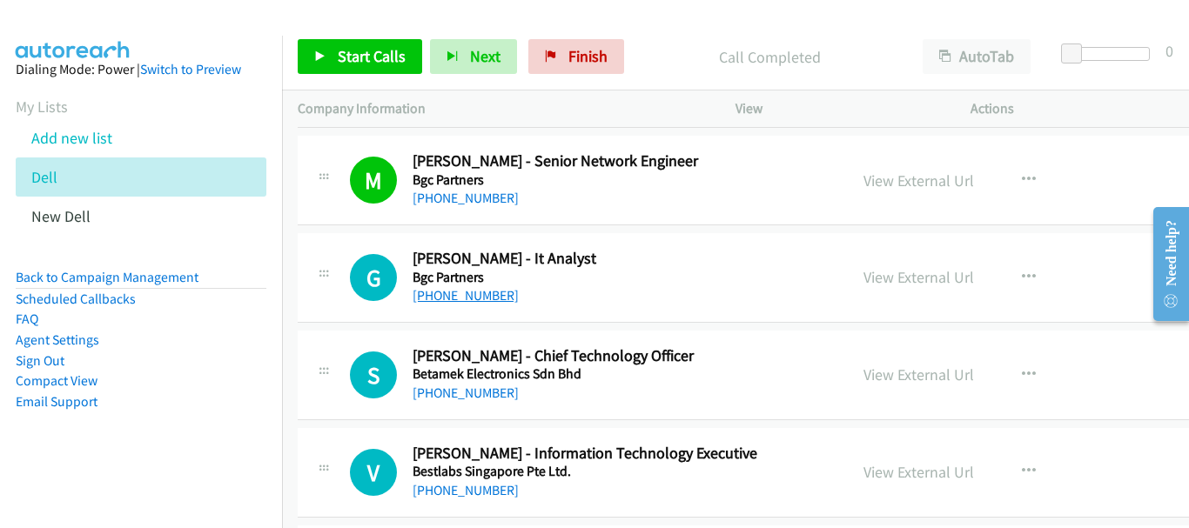
click at [460, 302] on link "+65 8781 7489" at bounding box center [466, 295] width 106 height 17
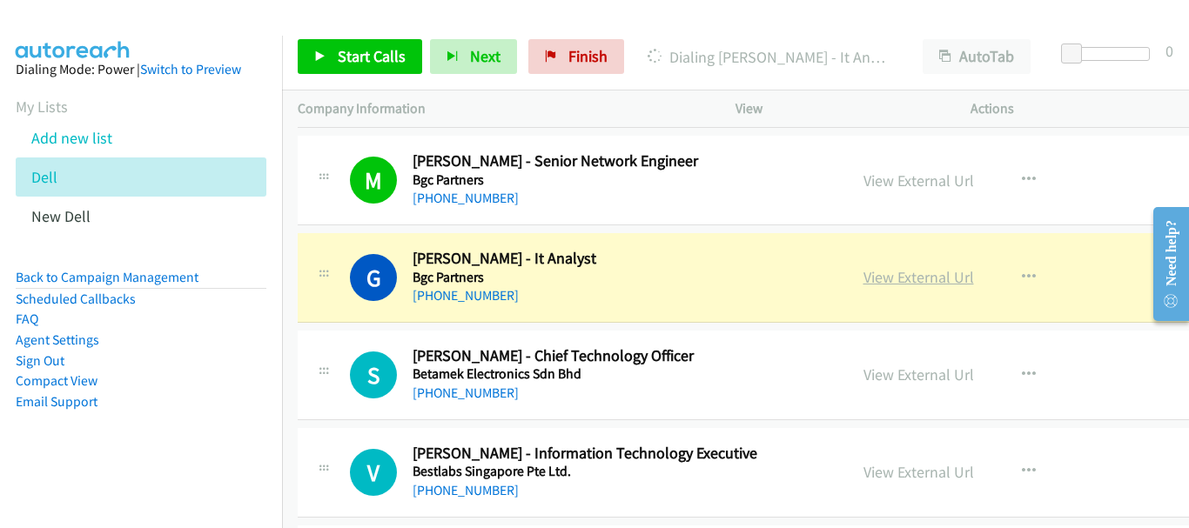
click at [871, 281] on link "View External Url" at bounding box center [919, 277] width 111 height 20
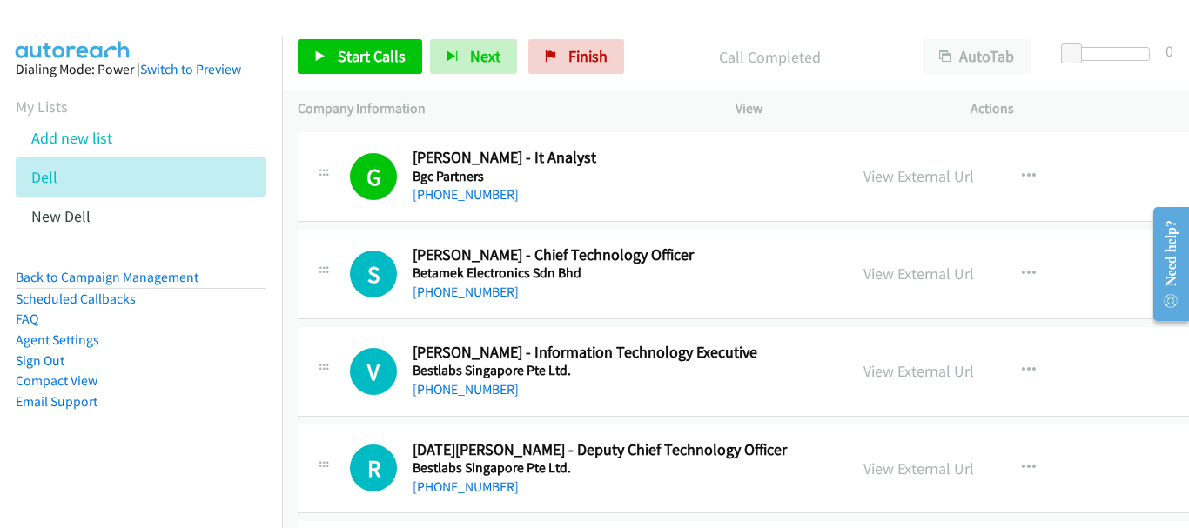
scroll to position [1393, 0]
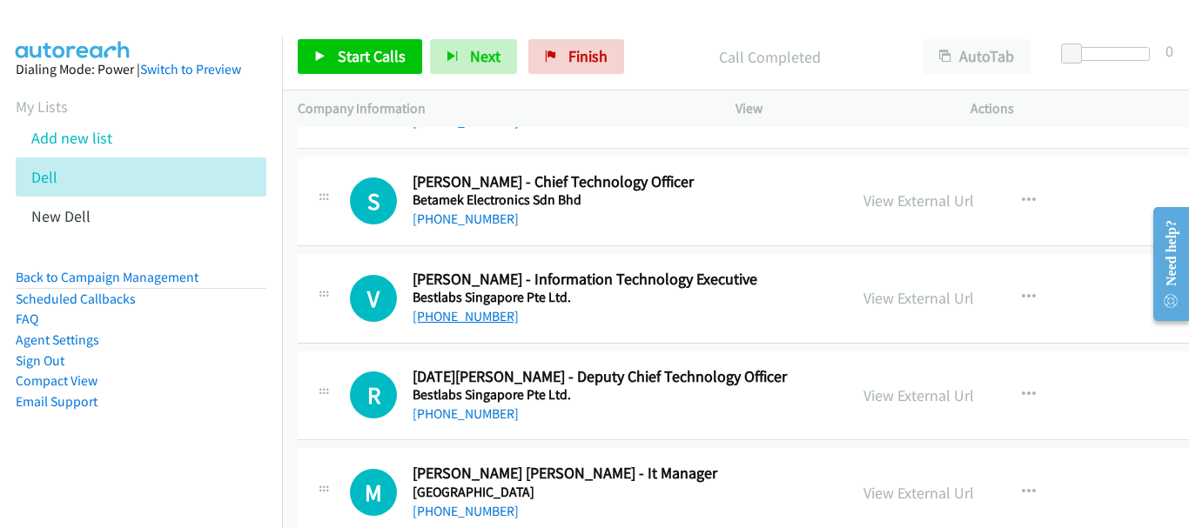
click at [473, 313] on link "+65 9661 4411" at bounding box center [466, 316] width 106 height 17
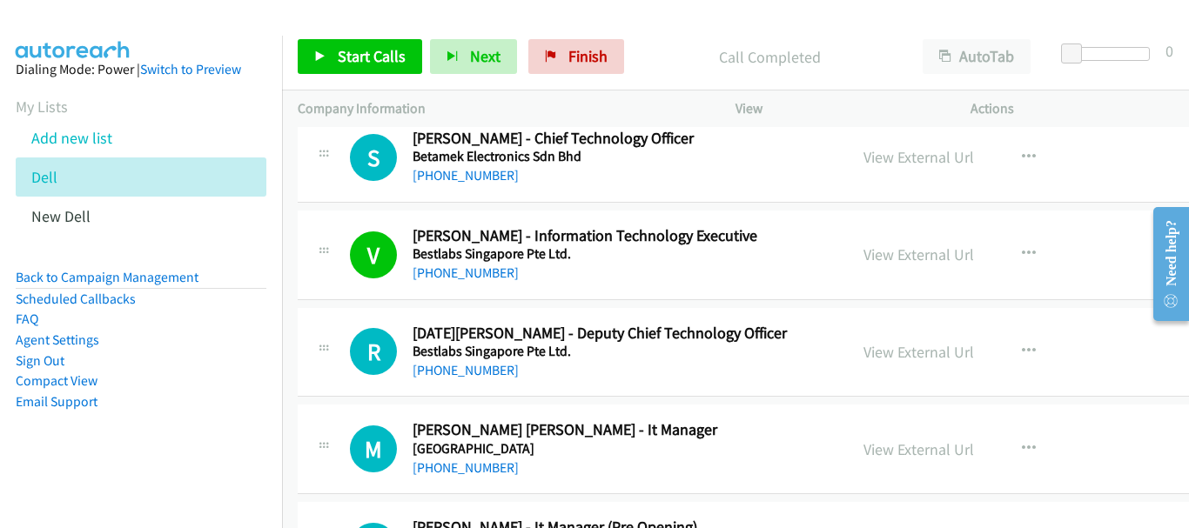
scroll to position [1480, 0]
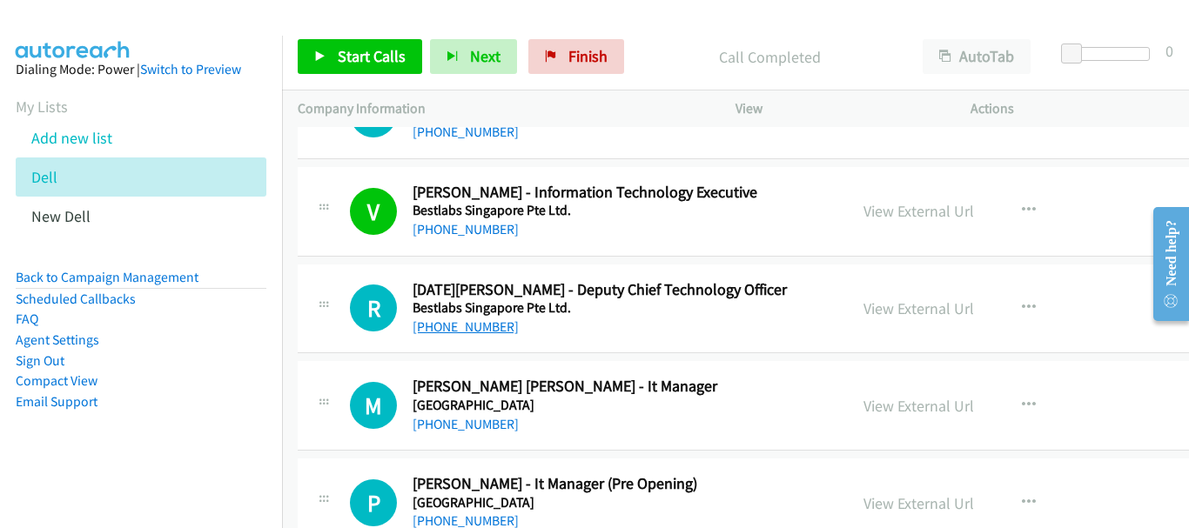
click at [486, 327] on link "+65 9129 6665" at bounding box center [466, 327] width 106 height 17
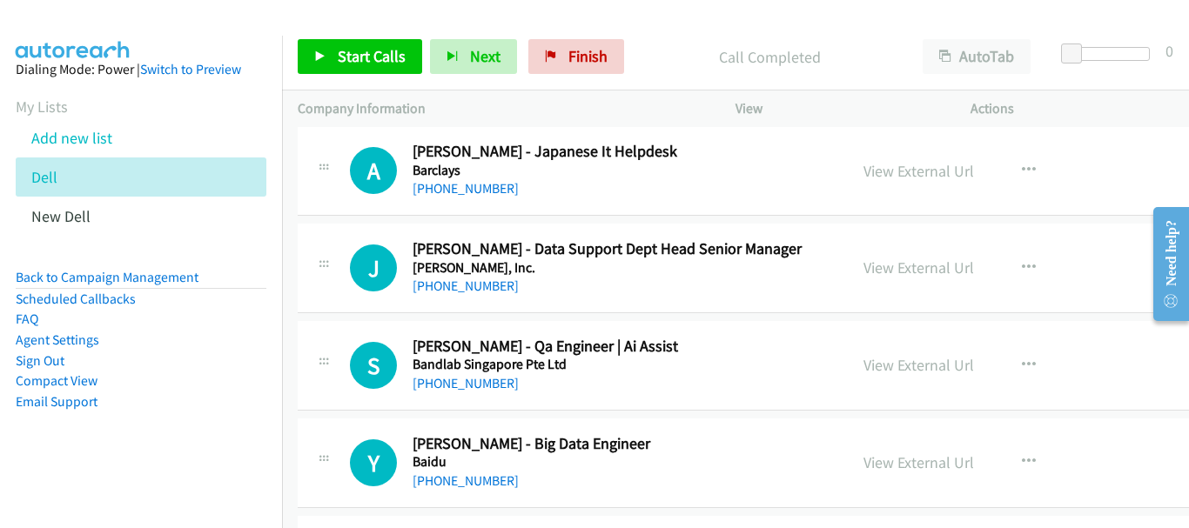
scroll to position [2873, 0]
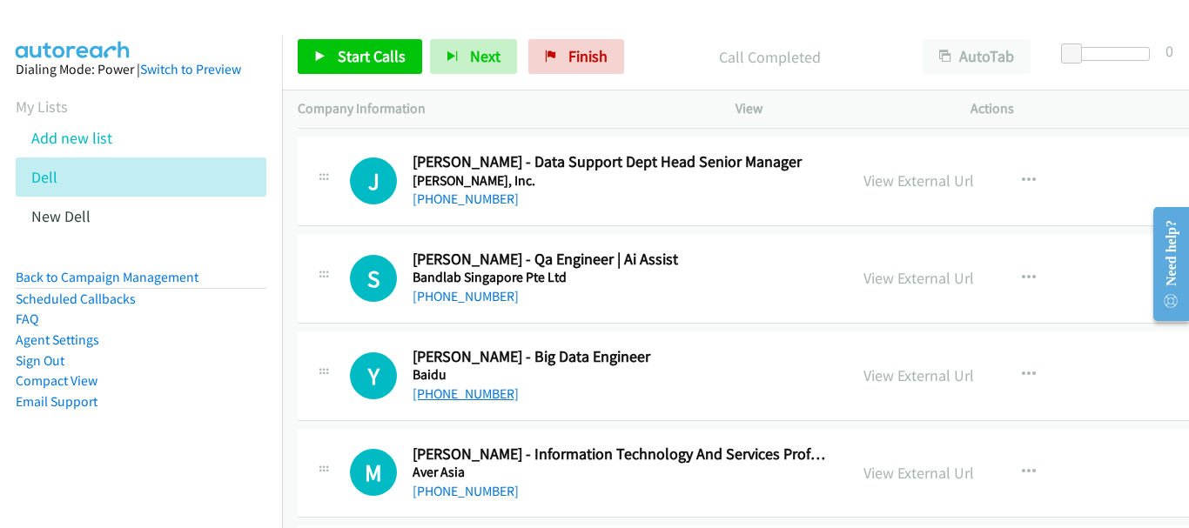
click at [490, 387] on link "+65 9757 5183" at bounding box center [466, 394] width 106 height 17
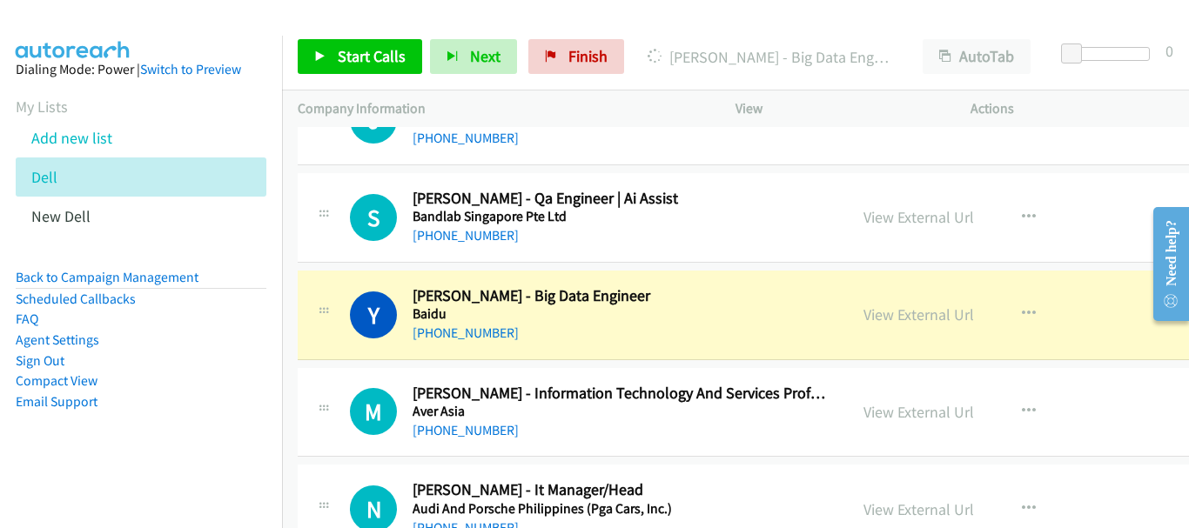
scroll to position [2960, 0]
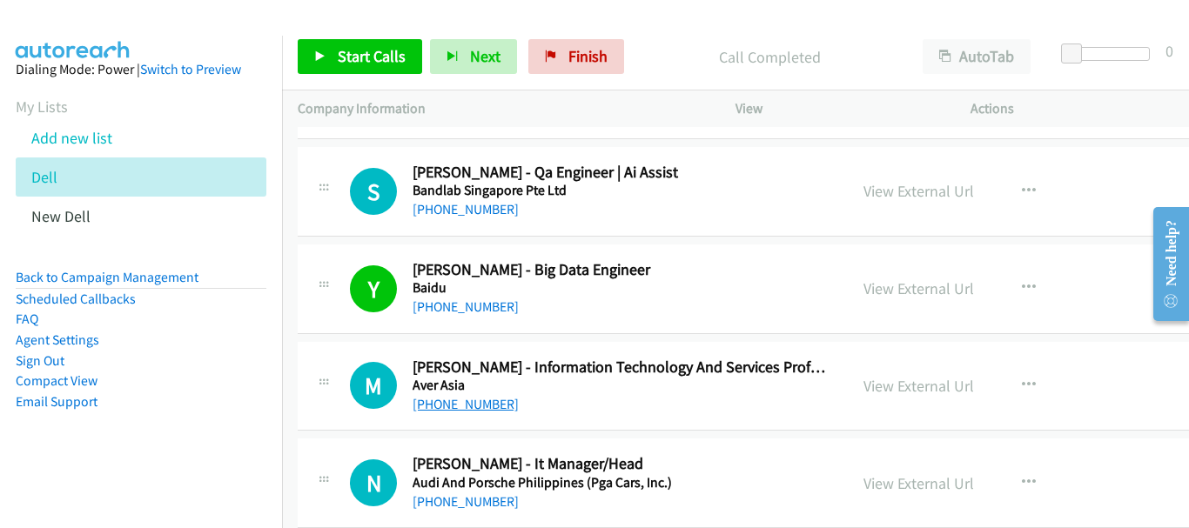
click at [485, 406] on link "+60 19-459 7696" at bounding box center [466, 404] width 106 height 17
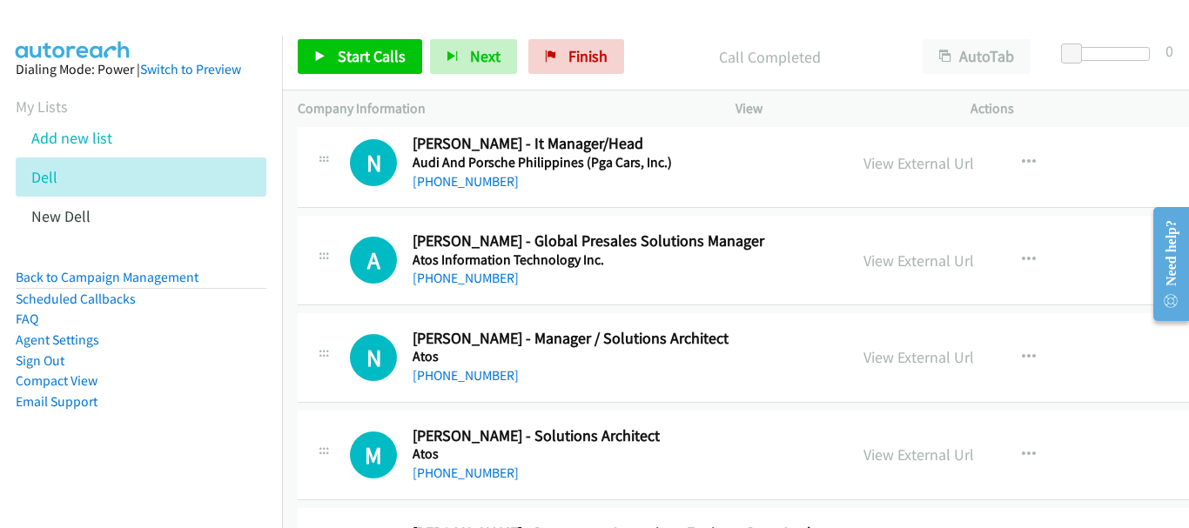
scroll to position [3308, 0]
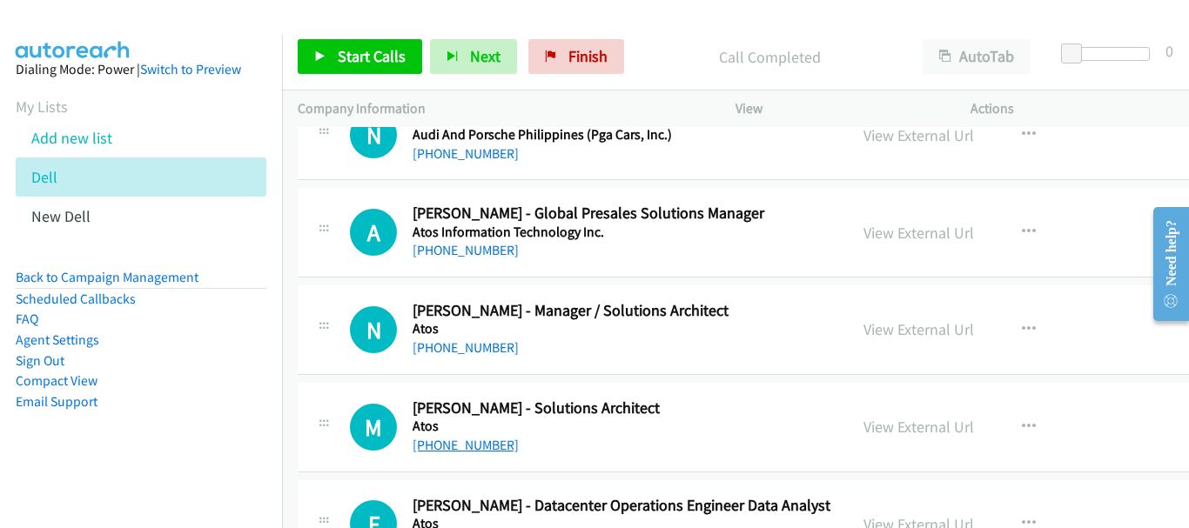
click at [463, 446] on link "+65 9850 0242" at bounding box center [466, 445] width 106 height 17
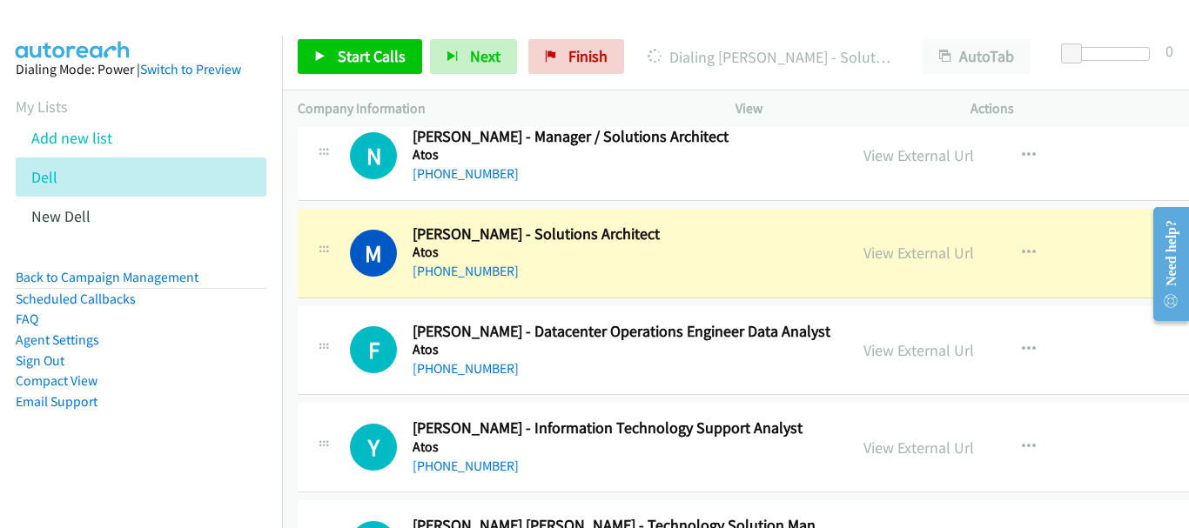
scroll to position [3395, 0]
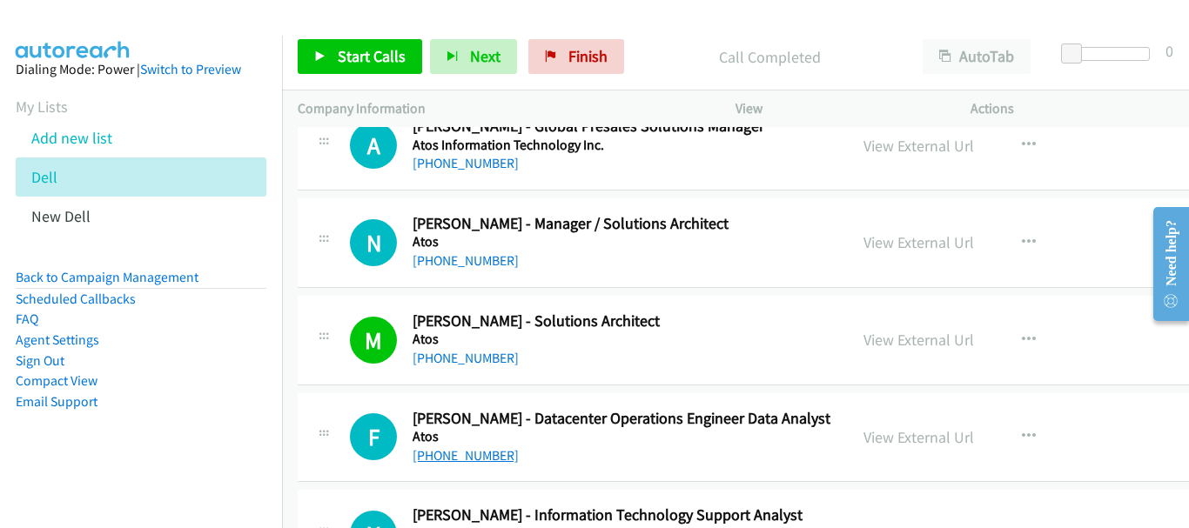
click at [481, 461] on link "+65 8900 4612" at bounding box center [466, 455] width 106 height 17
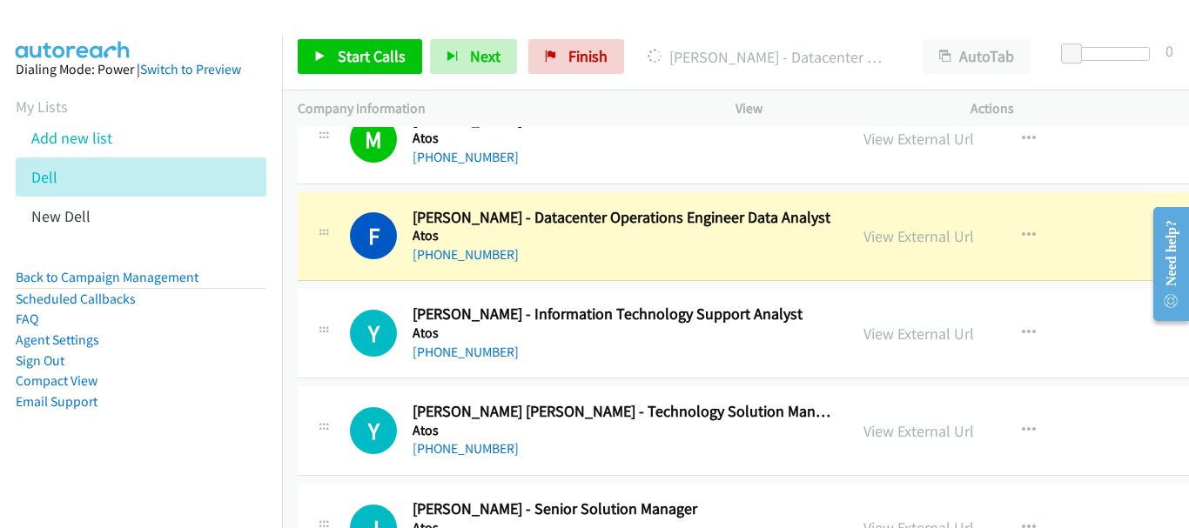
scroll to position [3482, 0]
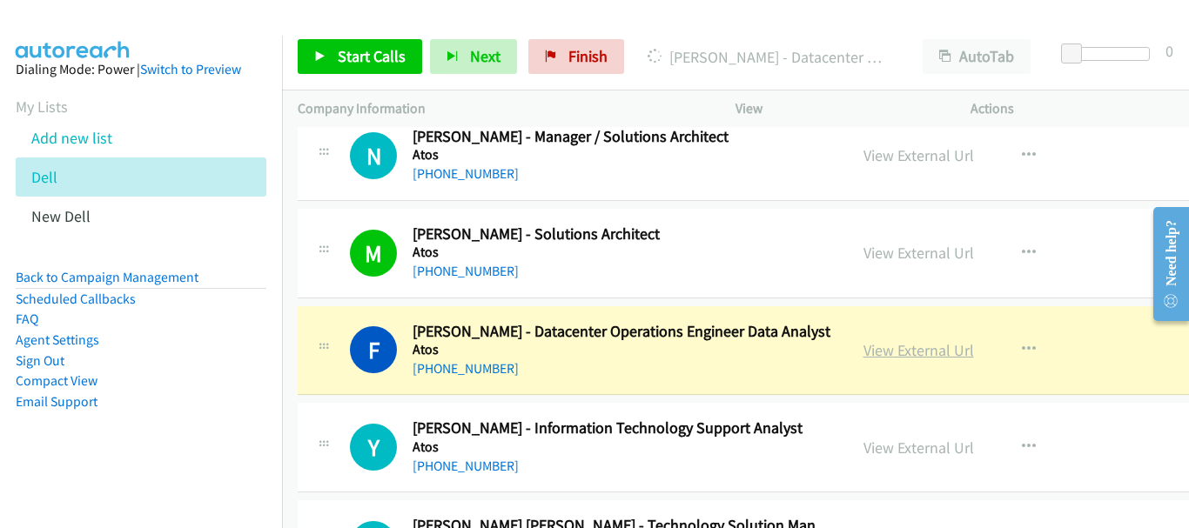
click at [864, 350] on link "View External Url" at bounding box center [919, 350] width 111 height 20
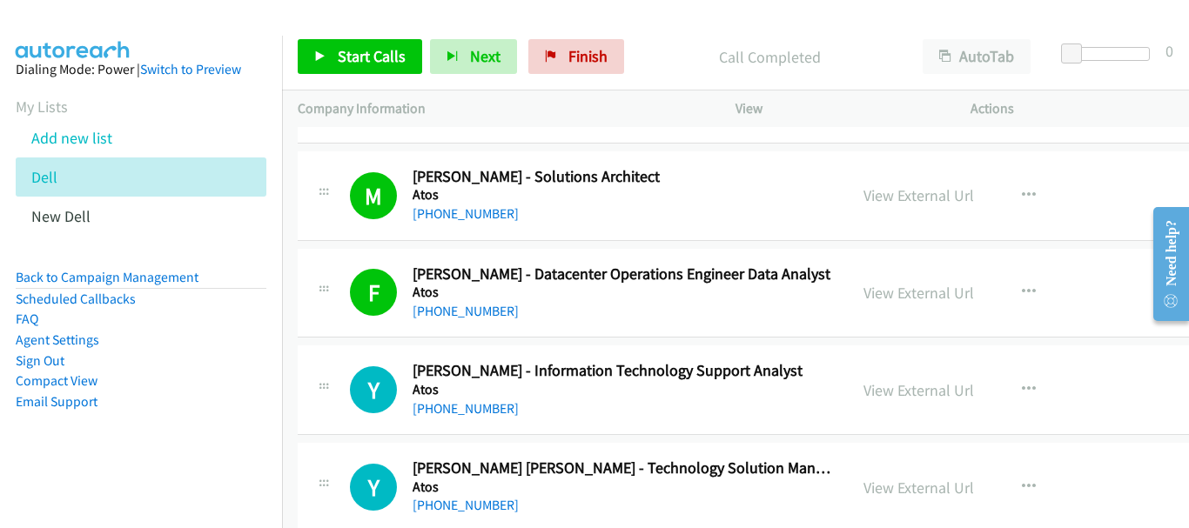
scroll to position [3569, 0]
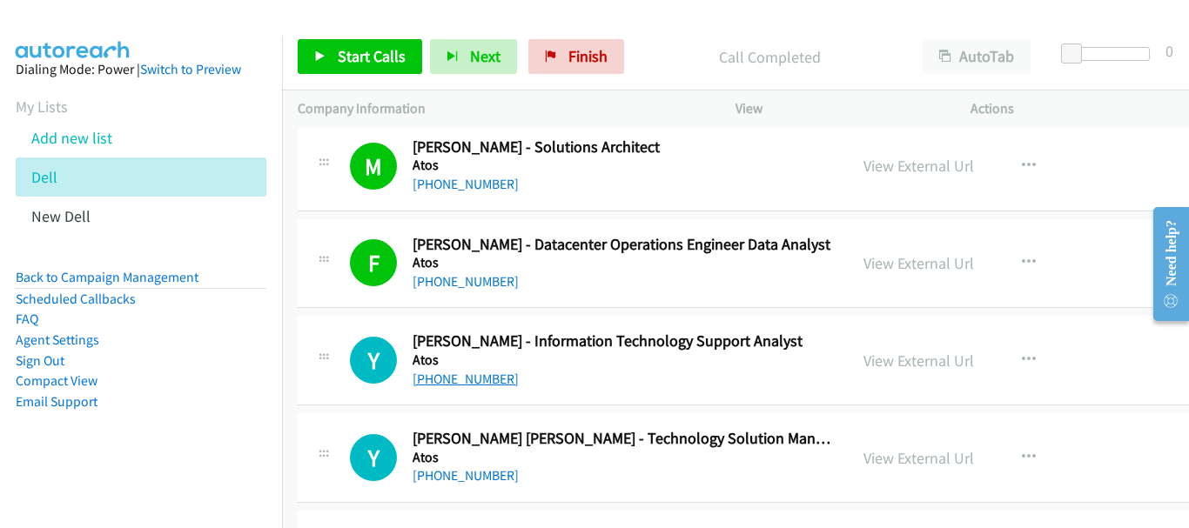
click at [471, 376] on link "+60 10-202 9831" at bounding box center [466, 379] width 106 height 17
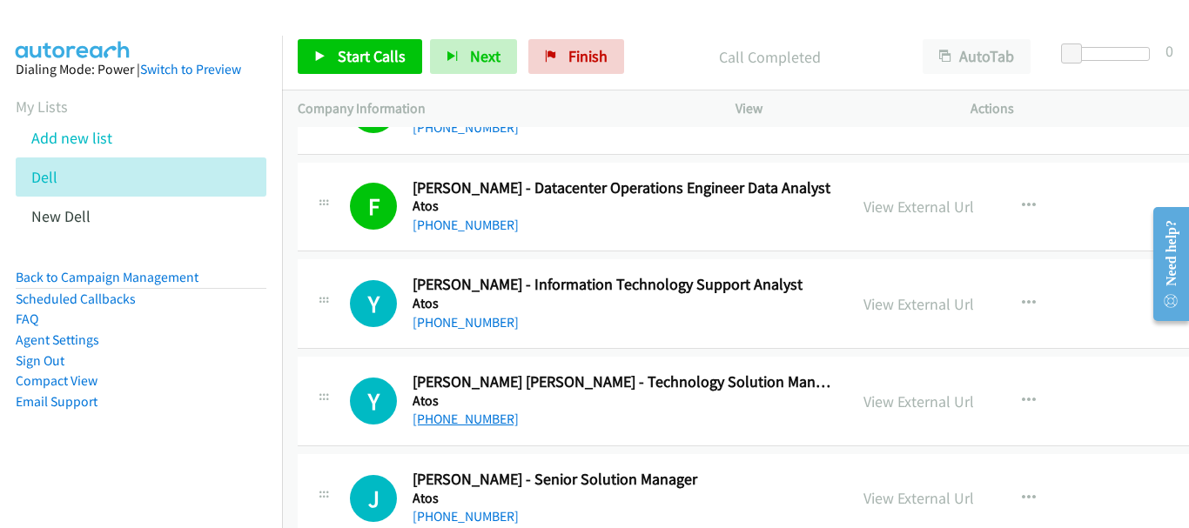
scroll to position [3656, 0]
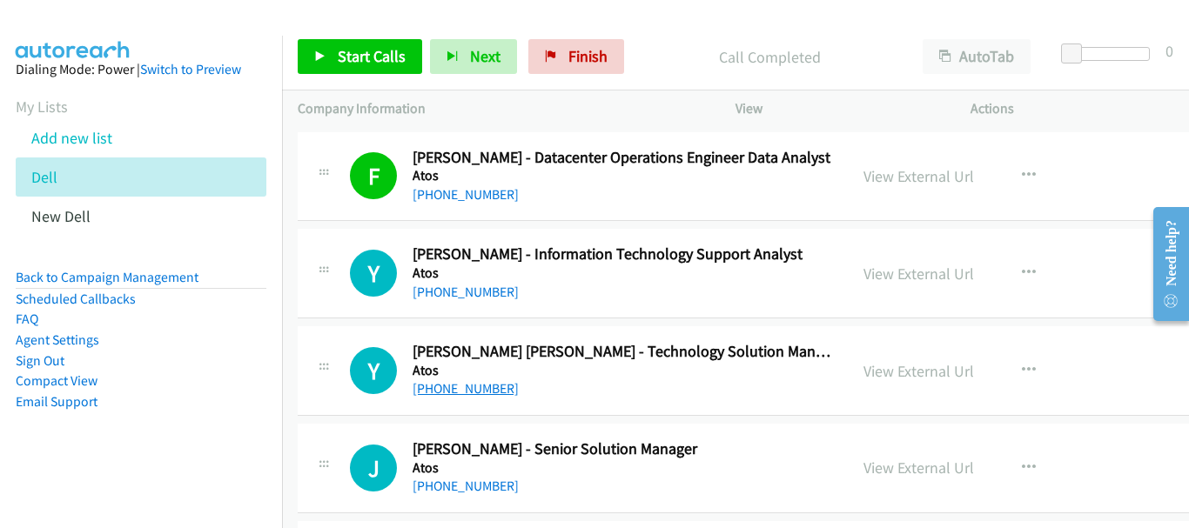
click at [487, 383] on link "+65 8128 7857" at bounding box center [466, 388] width 106 height 17
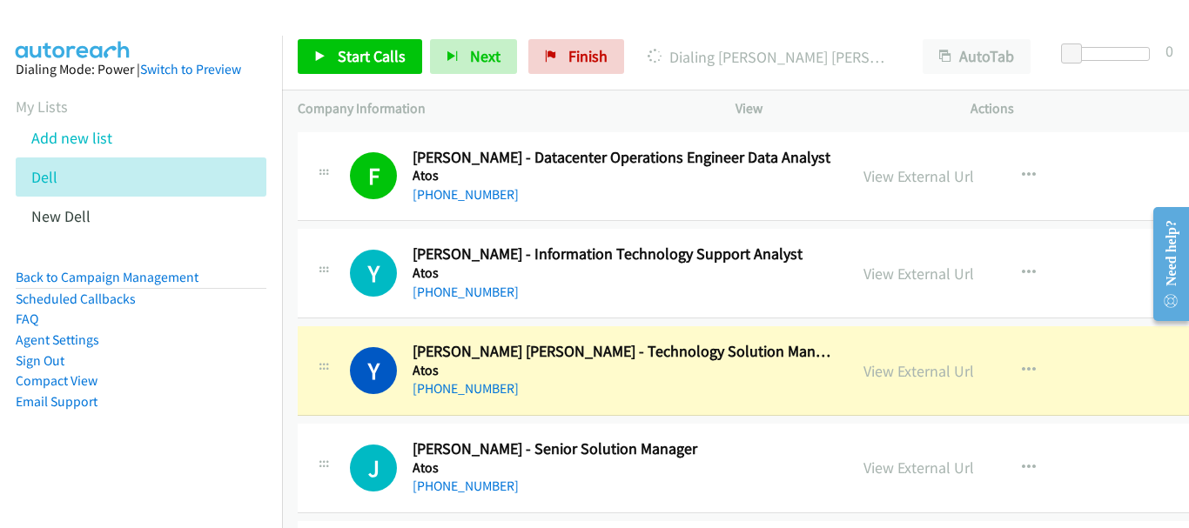
scroll to position [3831, 0]
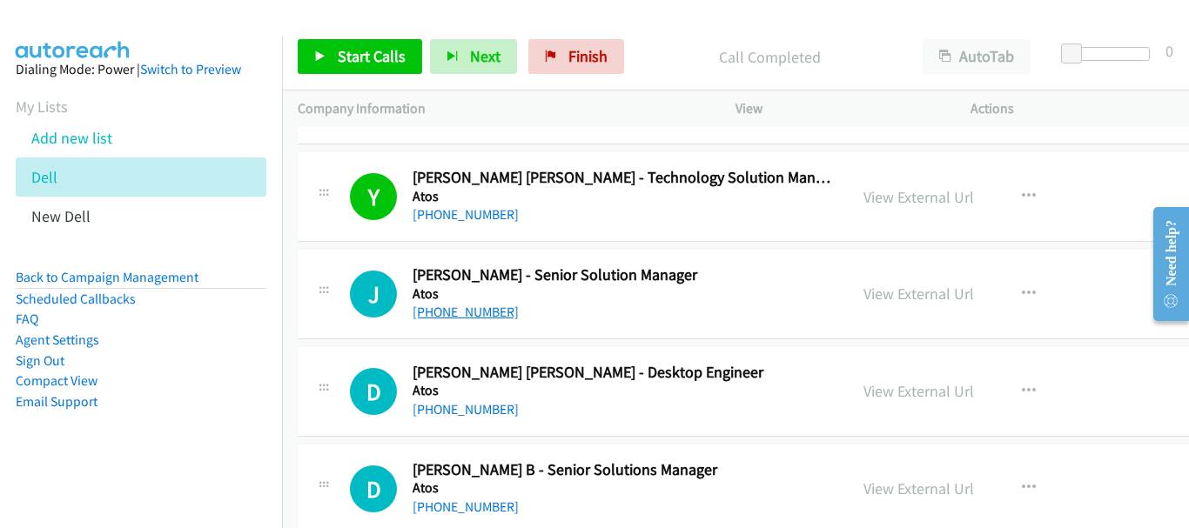
click at [467, 317] on link "+65 9832 4752" at bounding box center [466, 312] width 106 height 17
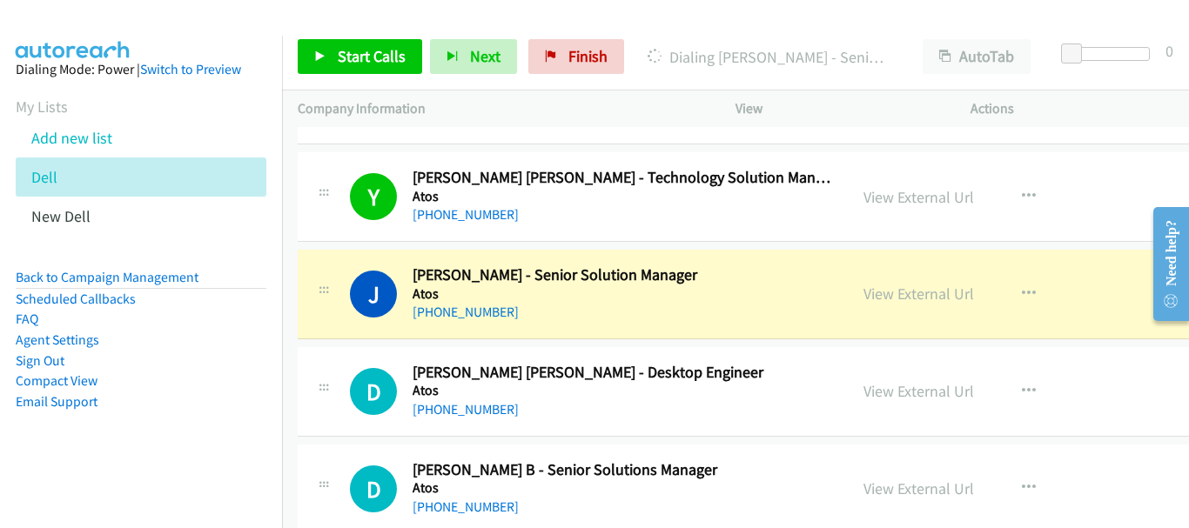
scroll to position [3918, 0]
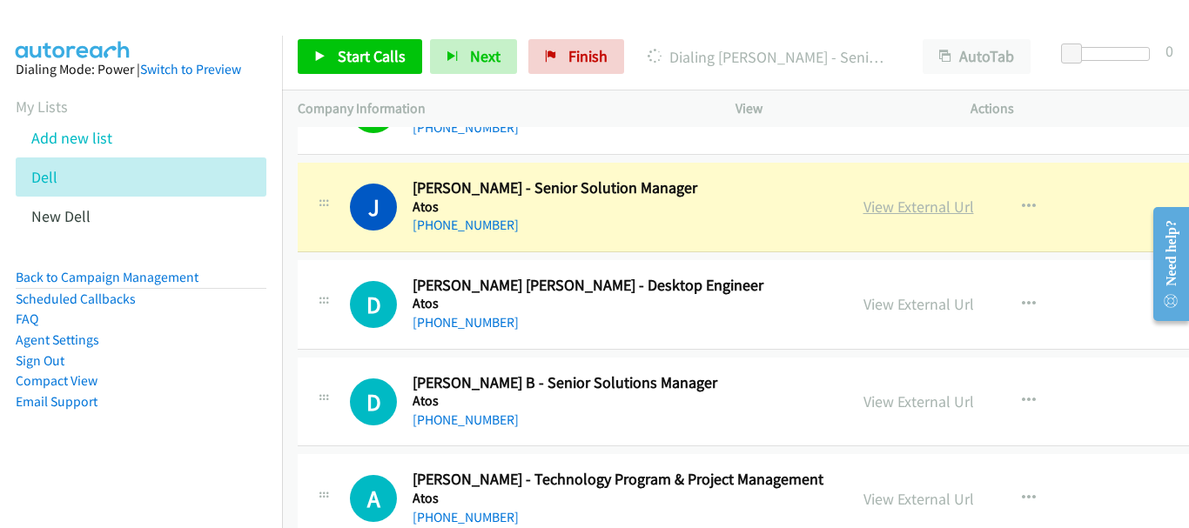
click at [864, 208] on link "View External Url" at bounding box center [919, 207] width 111 height 20
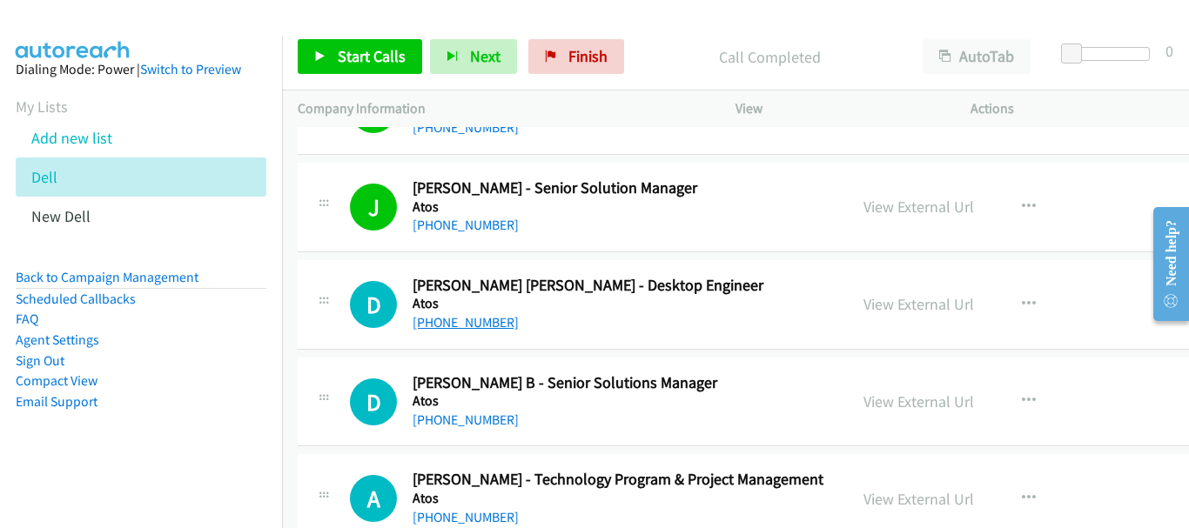
click at [474, 326] on link "+65 9010 2848" at bounding box center [466, 322] width 106 height 17
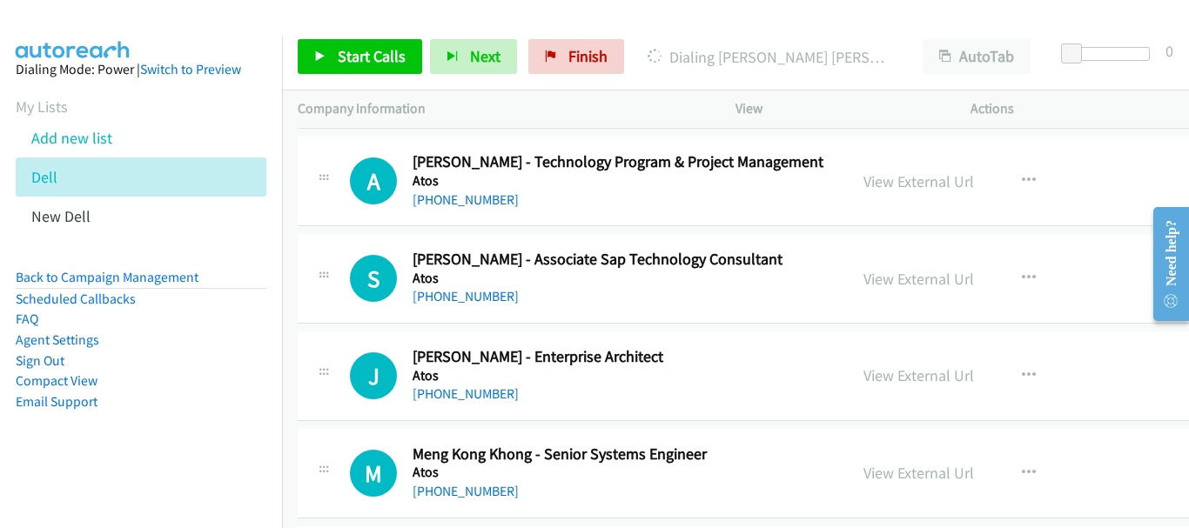
scroll to position [4266, 0]
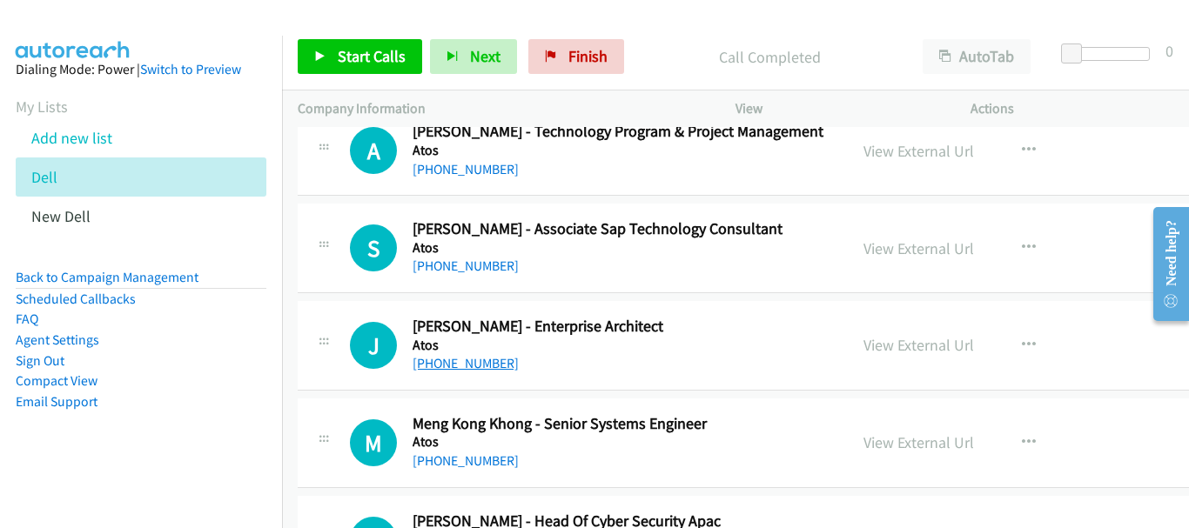
drag, startPoint x: 454, startPoint y: 351, endPoint x: 461, endPoint y: 368, distance: 18.8
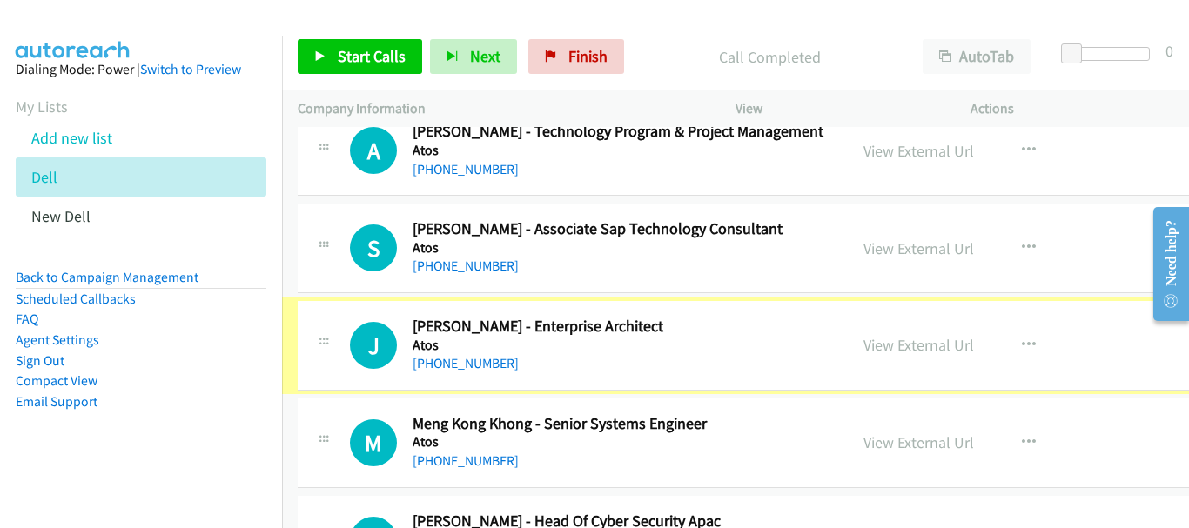
click at [461, 368] on link "+65 8180 0567" at bounding box center [466, 363] width 106 height 17
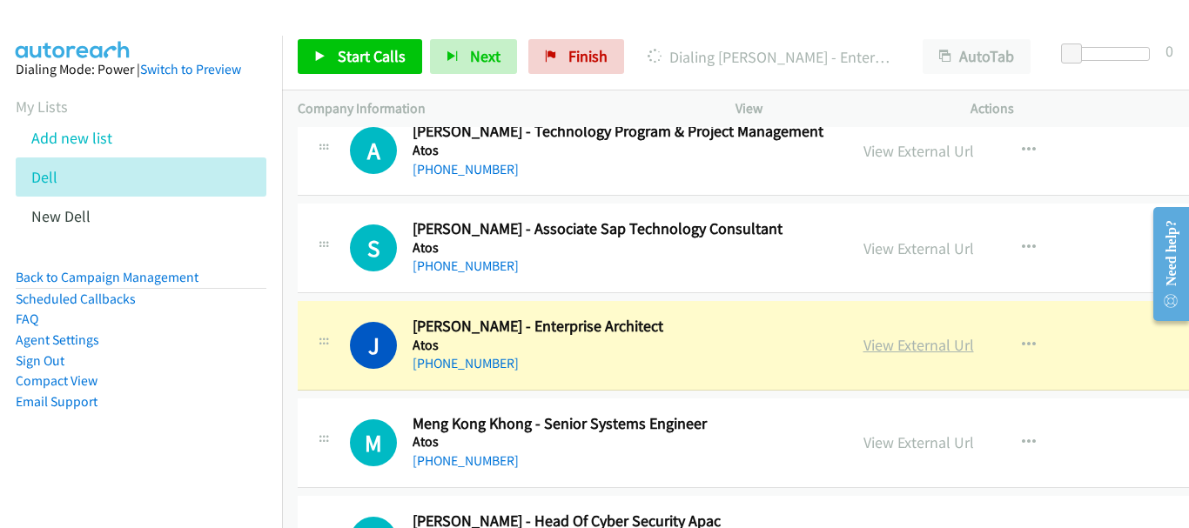
click at [864, 347] on link "View External Url" at bounding box center [919, 345] width 111 height 20
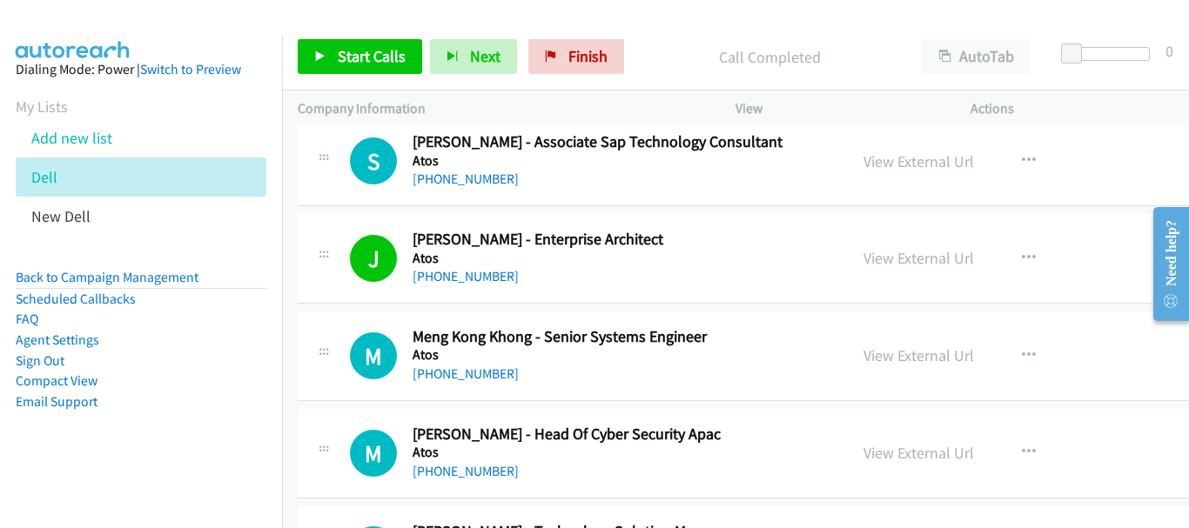
scroll to position [4440, 0]
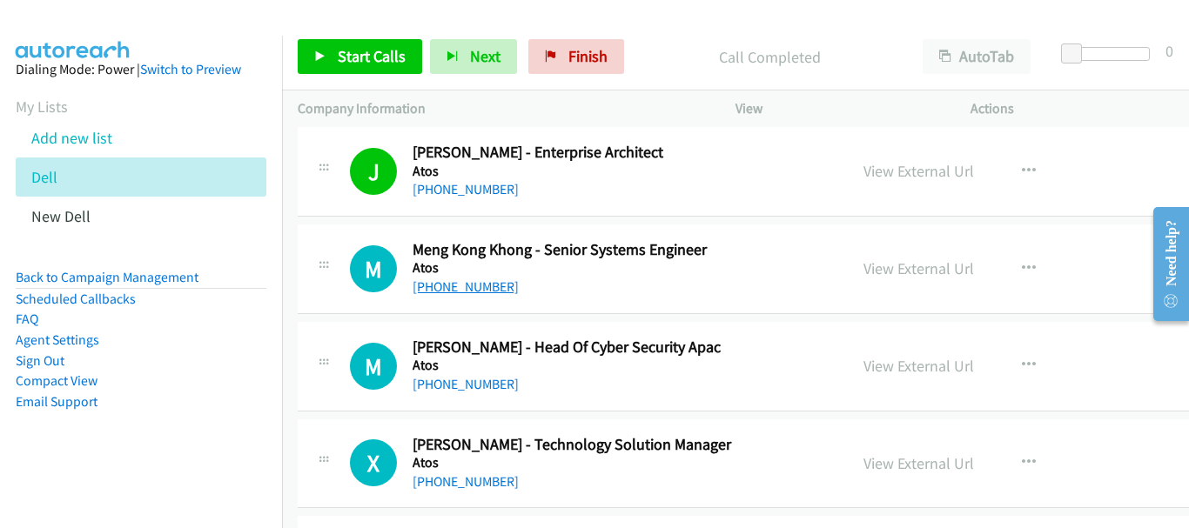
click at [475, 286] on link "+65 9674 6904" at bounding box center [466, 287] width 106 height 17
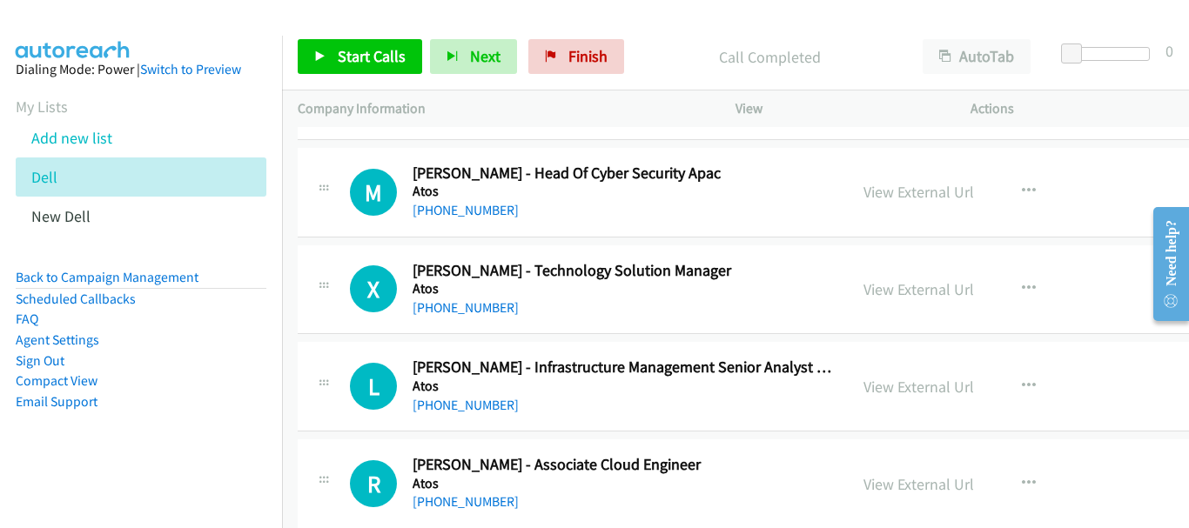
scroll to position [4527, 0]
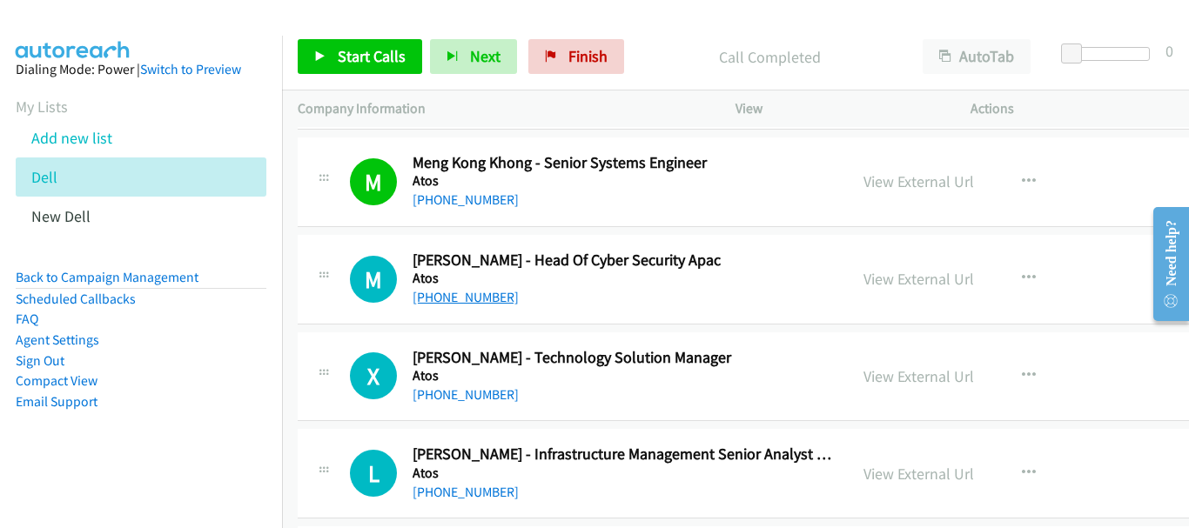
click at [444, 293] on link "+65 9771 9308" at bounding box center [466, 297] width 106 height 17
click at [466, 395] on link "+65 9183 4866" at bounding box center [466, 395] width 106 height 17
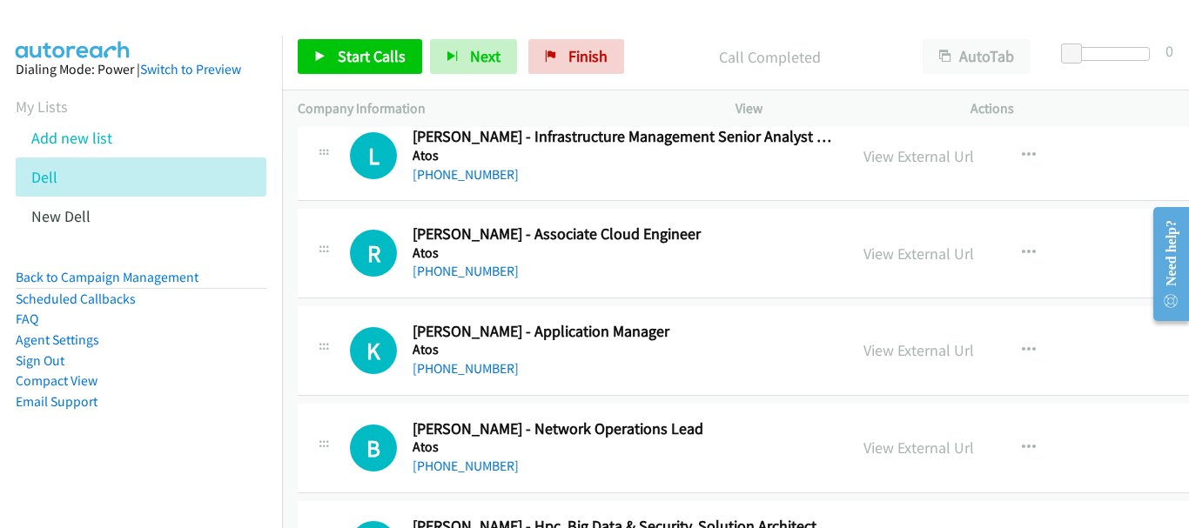
scroll to position [4875, 0]
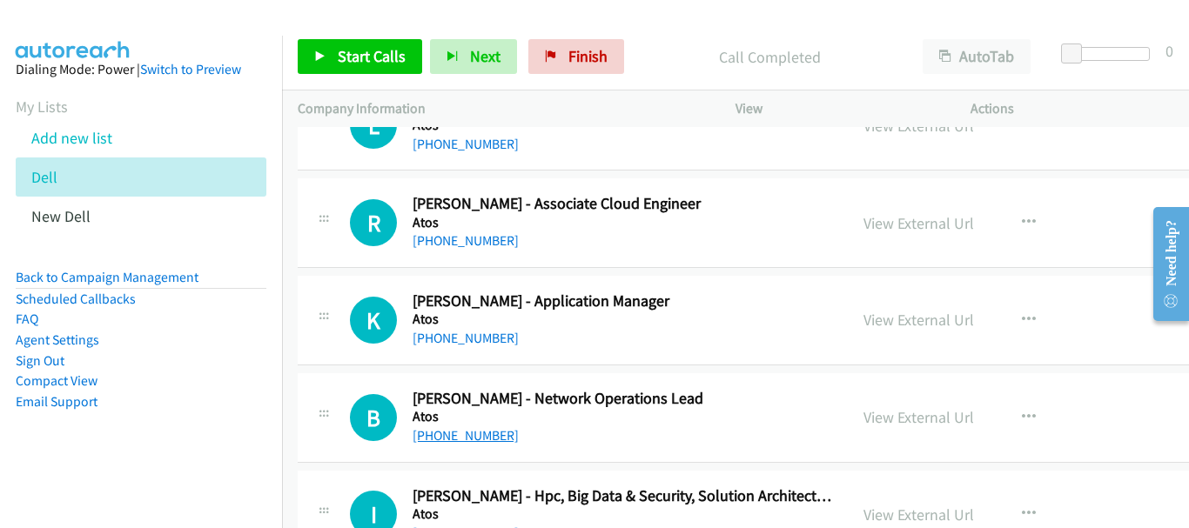
click at [463, 439] on link "+65 9658 7391" at bounding box center [466, 435] width 106 height 17
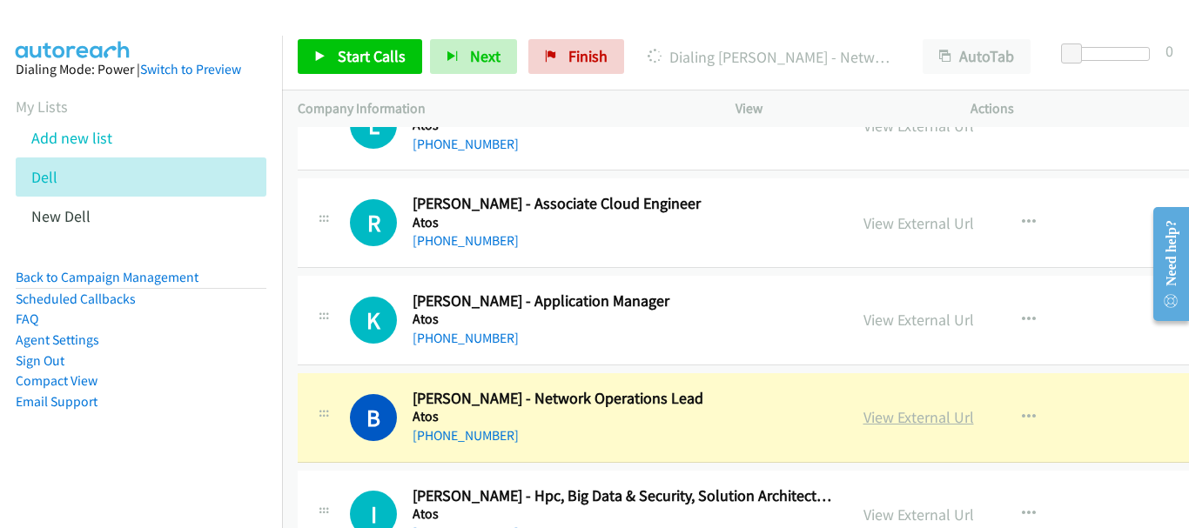
click at [868, 416] on link "View External Url" at bounding box center [919, 417] width 111 height 20
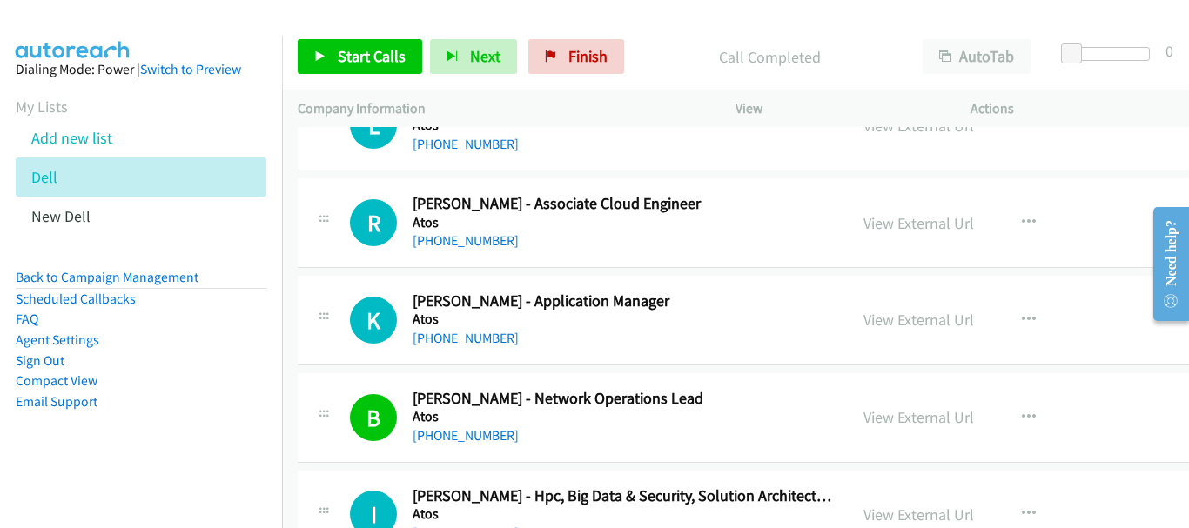
click at [469, 346] on link "+65 8100 1088" at bounding box center [466, 338] width 106 height 17
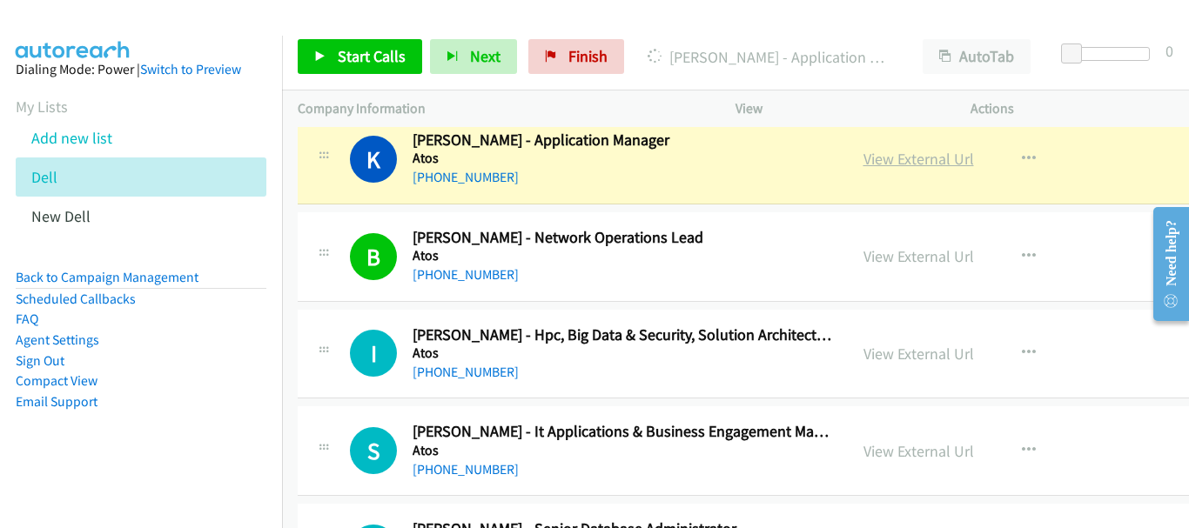
scroll to position [5136, 0]
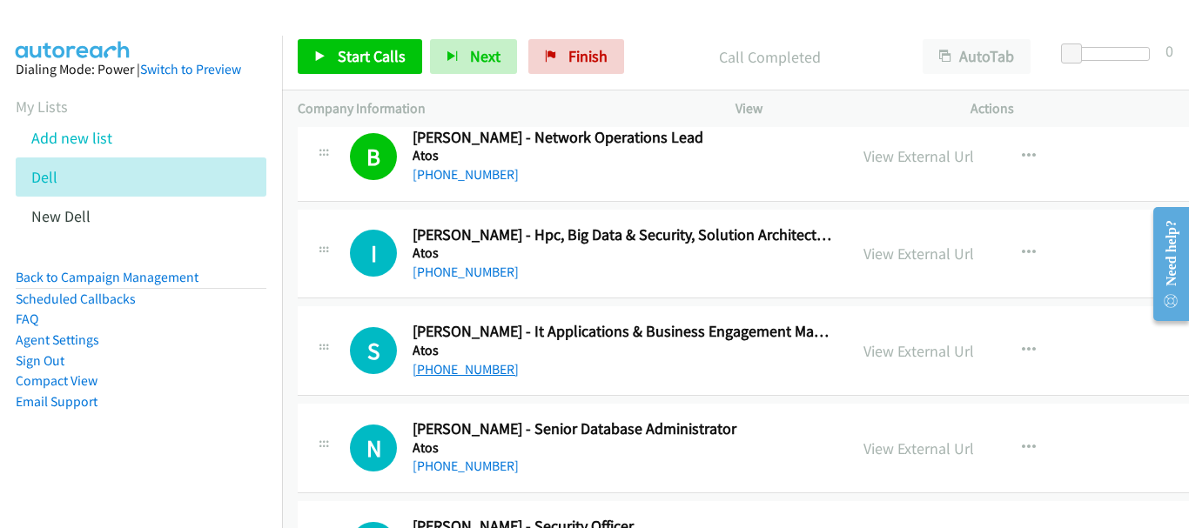
click at [439, 368] on link "+65 9794 5191" at bounding box center [466, 369] width 106 height 17
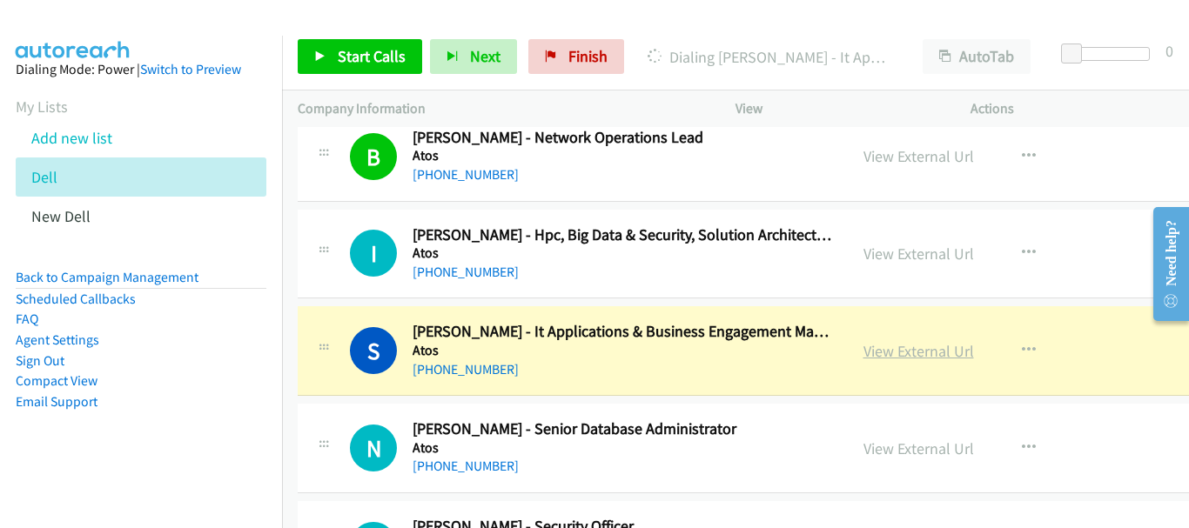
click at [880, 353] on link "View External Url" at bounding box center [919, 351] width 111 height 20
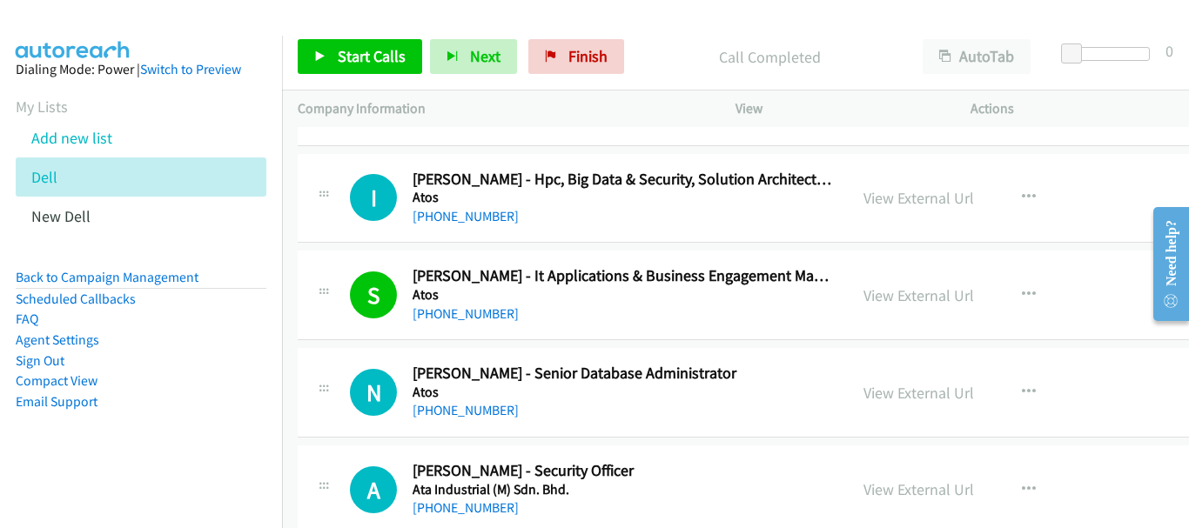
scroll to position [5223, 0]
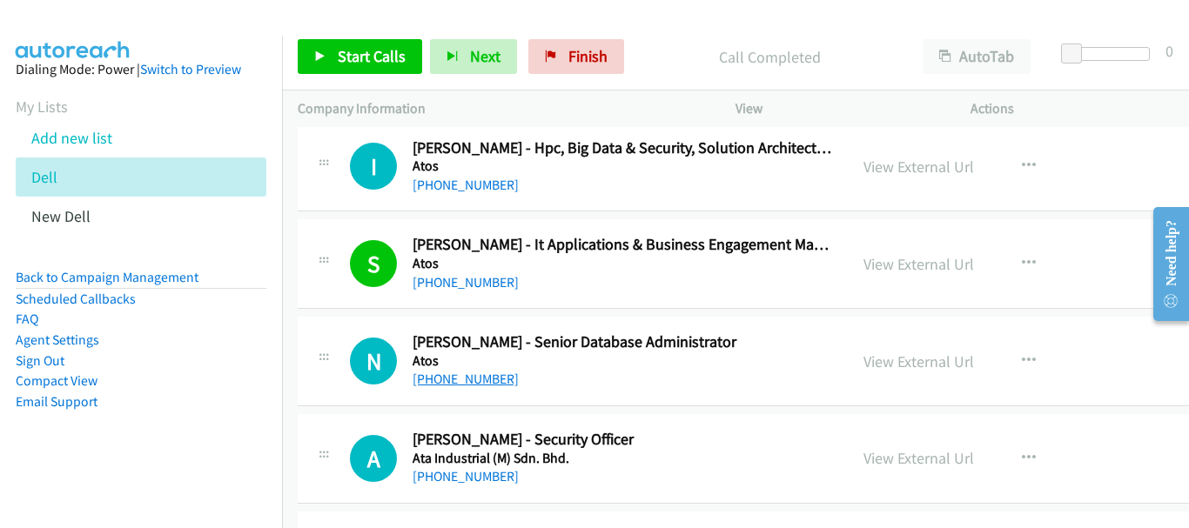
click at [470, 373] on link "+65 9243 0527" at bounding box center [466, 379] width 106 height 17
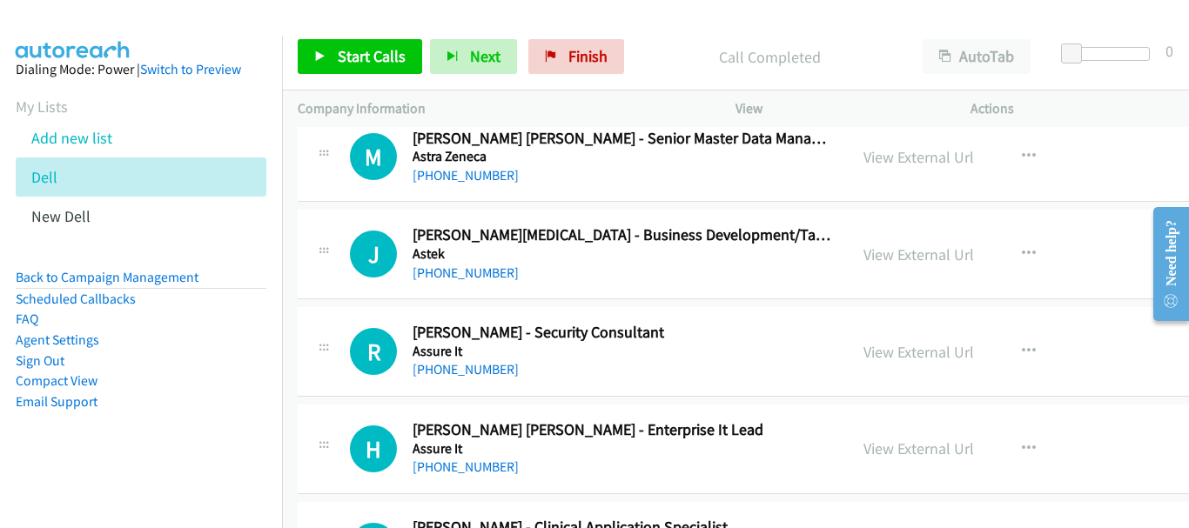
scroll to position [6878, 0]
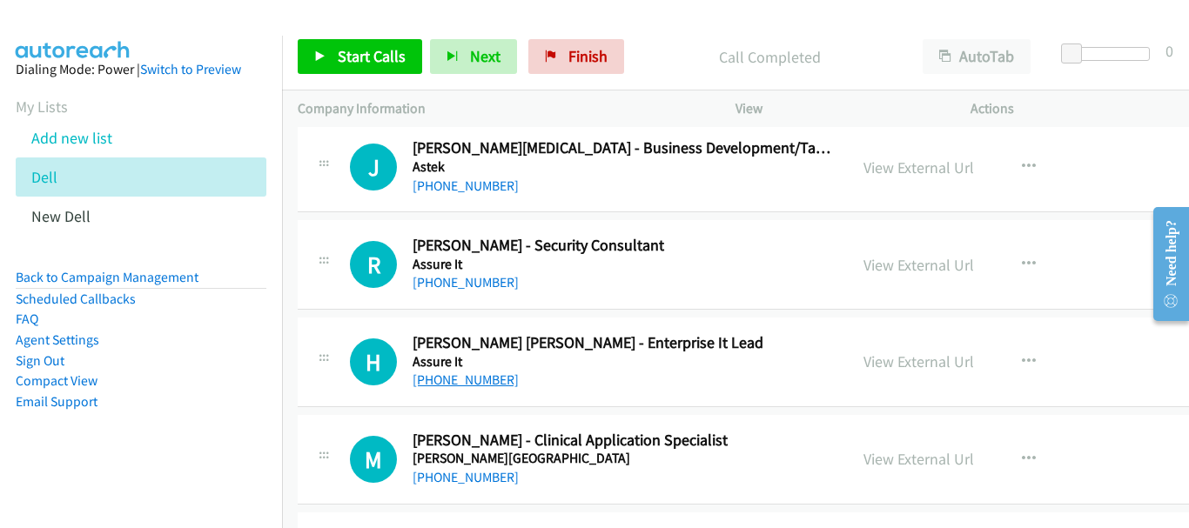
click at [483, 379] on link "+65 9739 0265" at bounding box center [466, 380] width 106 height 17
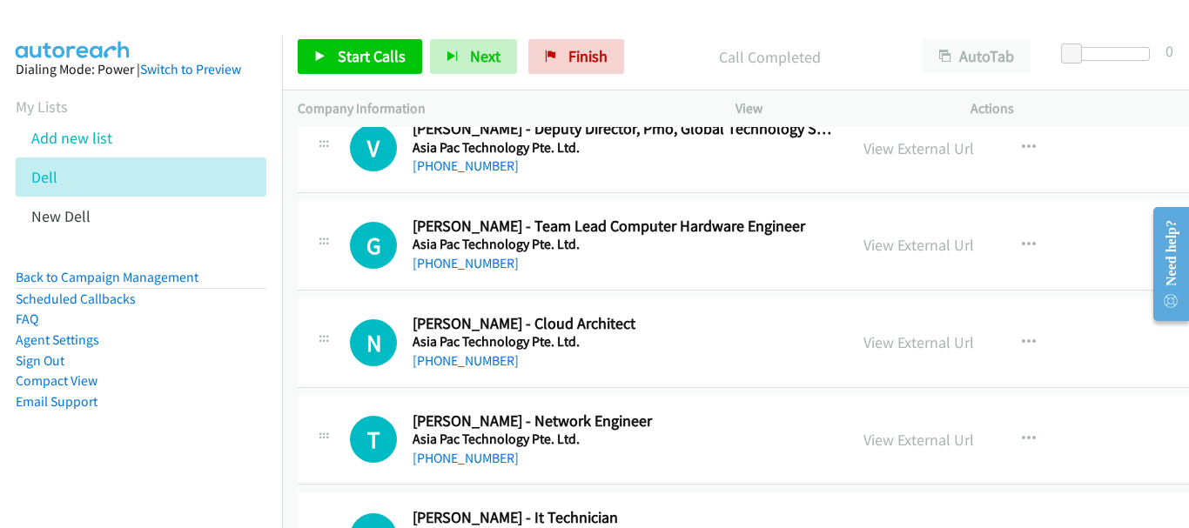
scroll to position [8096, 0]
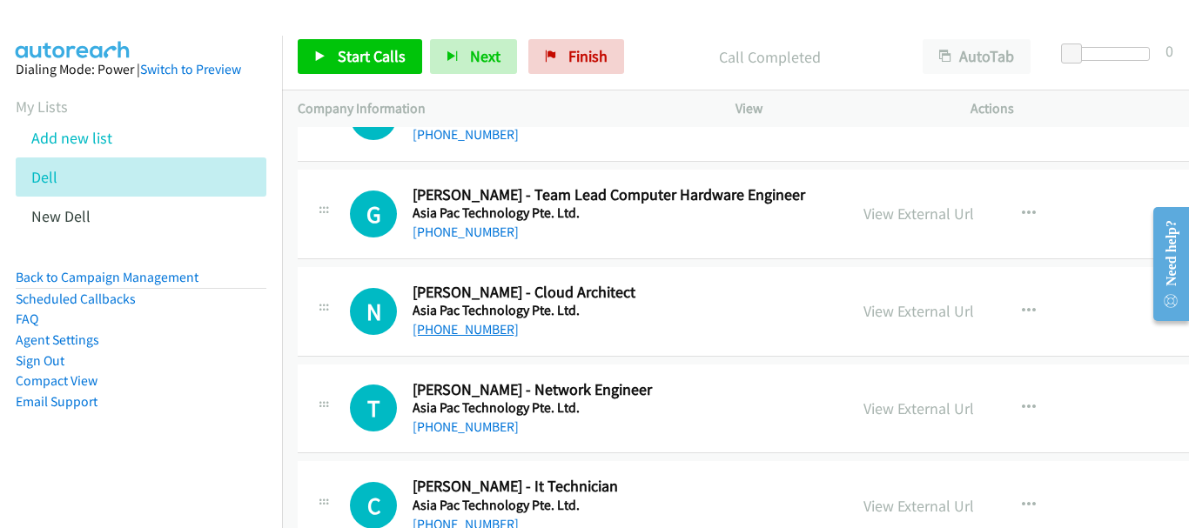
click at [485, 326] on link "+65 8436 6170" at bounding box center [466, 329] width 106 height 17
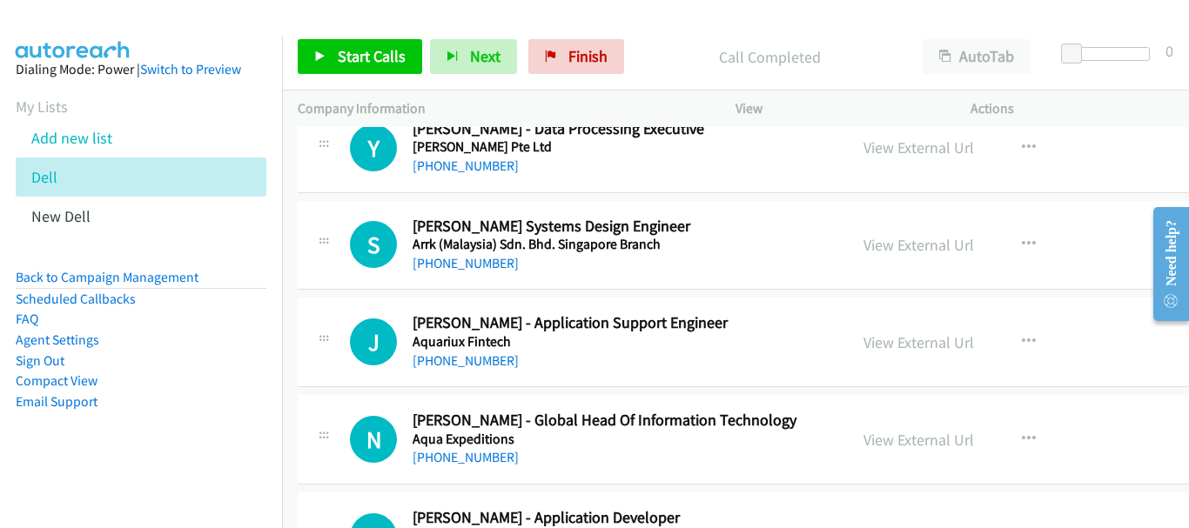
scroll to position [12972, 0]
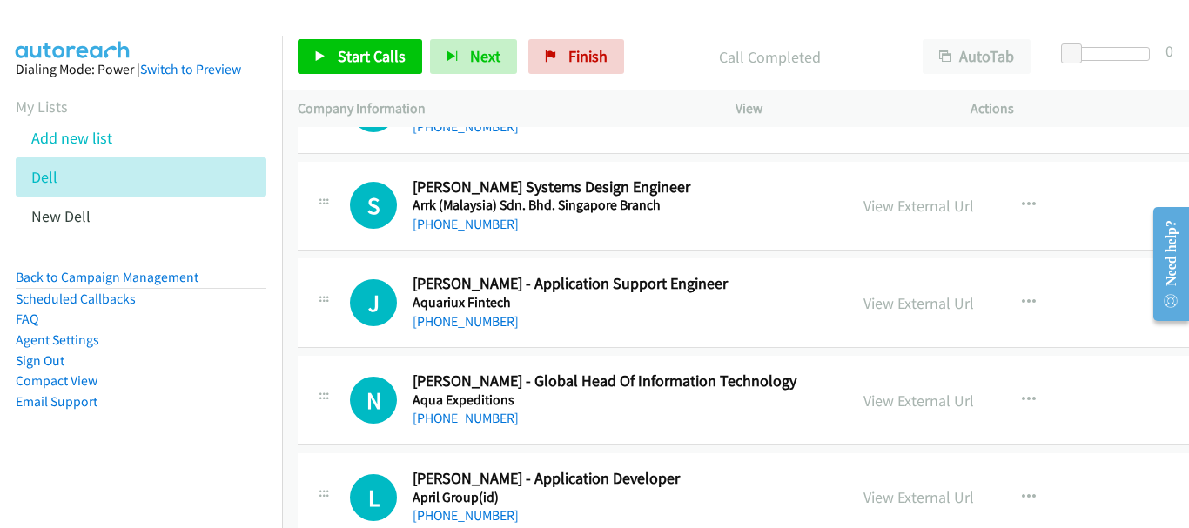
click at [486, 419] on link "+65 8218 0433" at bounding box center [466, 418] width 106 height 17
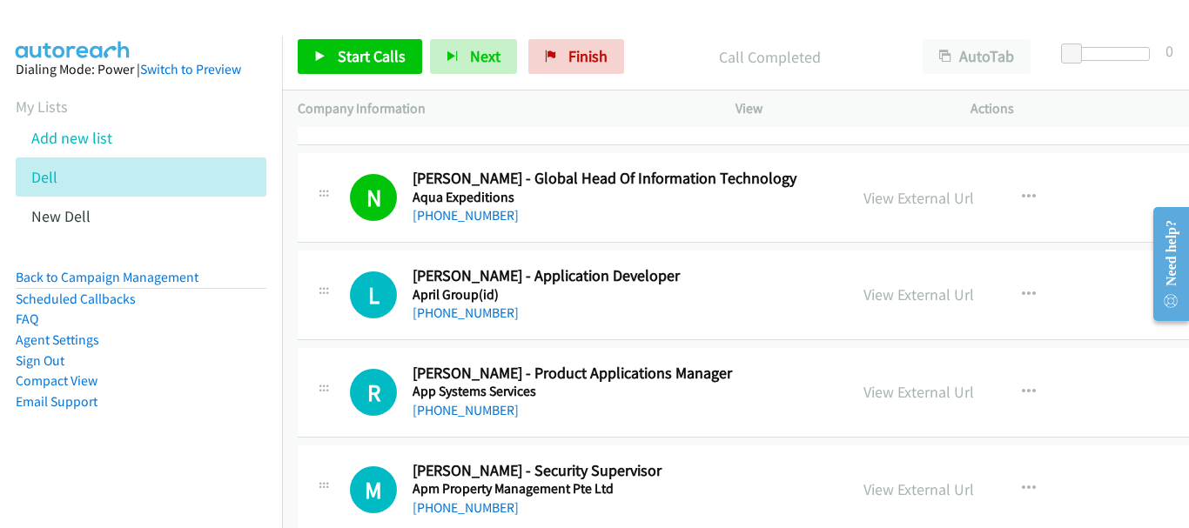
scroll to position [13059, 0]
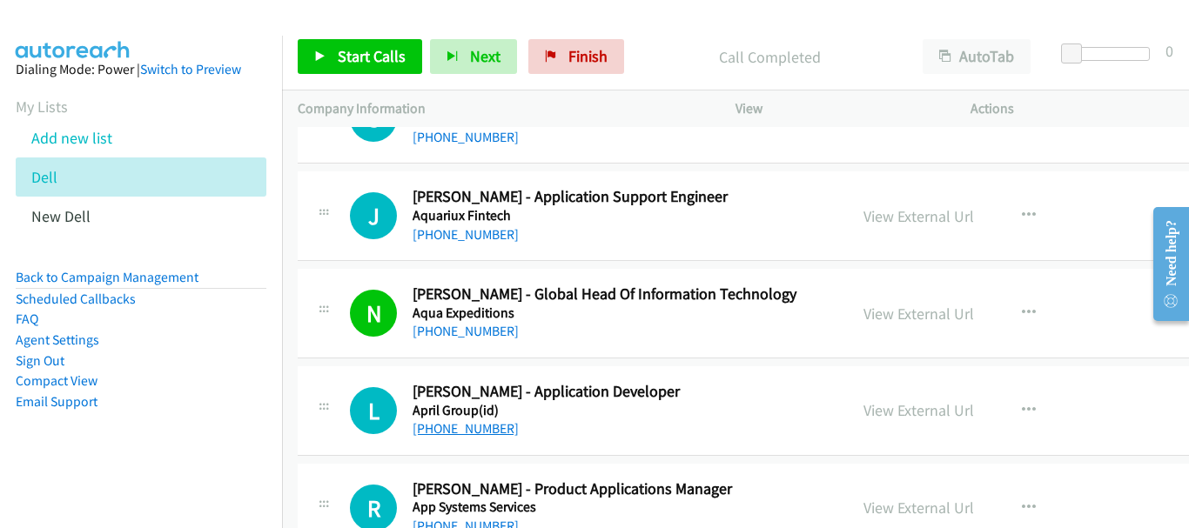
click at [477, 436] on link "+65 9715 8121" at bounding box center [466, 428] width 106 height 17
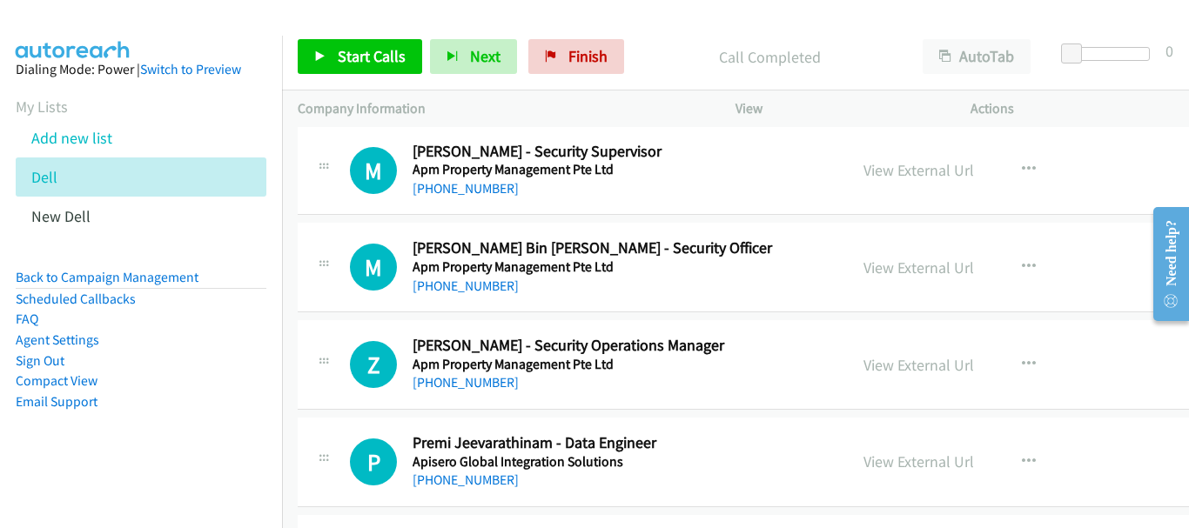
scroll to position [13581, 0]
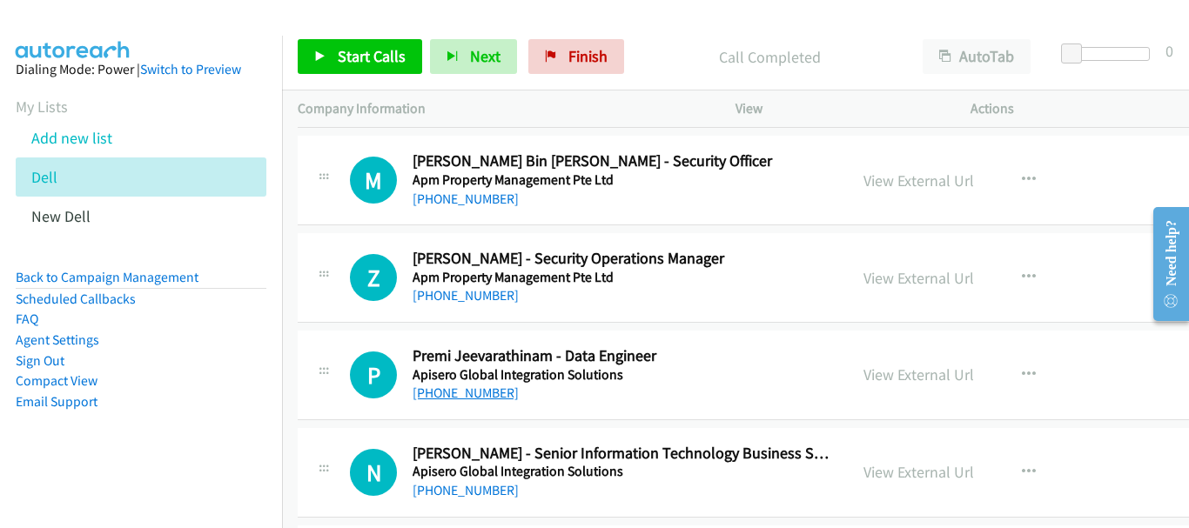
click at [485, 396] on link "+65 8205 5068" at bounding box center [466, 393] width 106 height 17
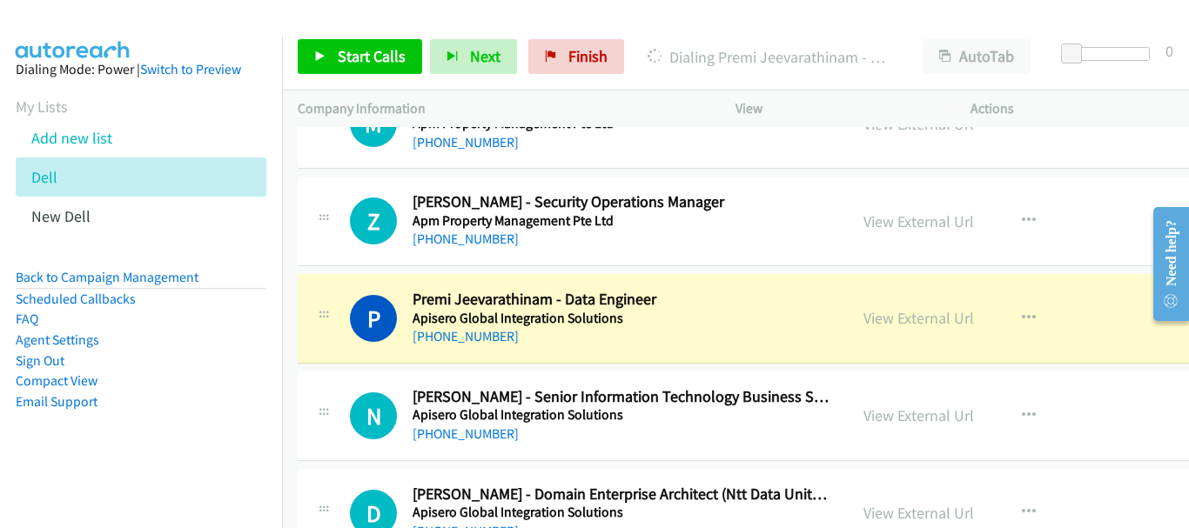
scroll to position [13668, 0]
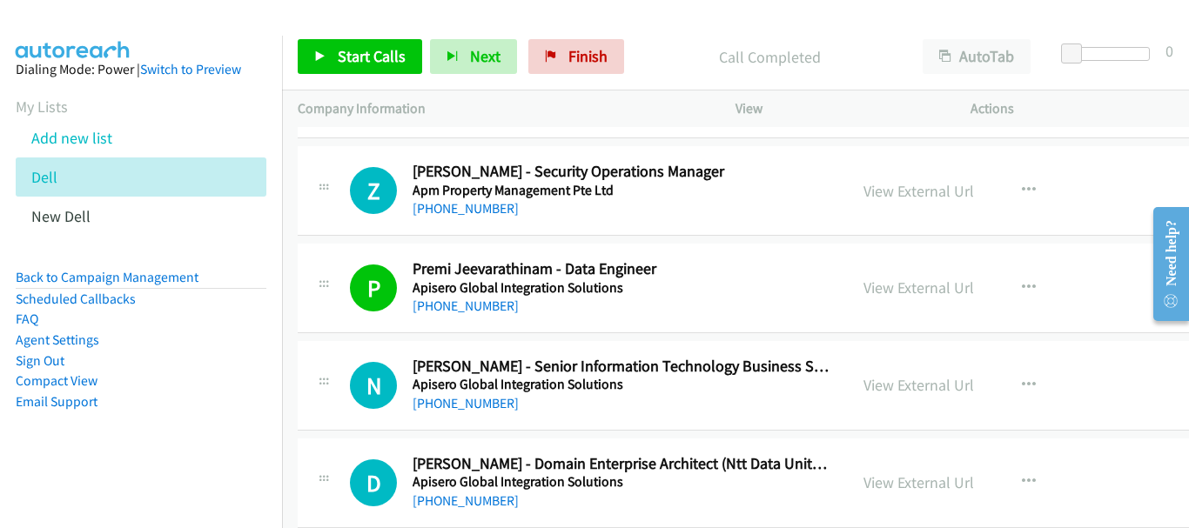
click at [467, 394] on div "+65 8137 4715" at bounding box center [623, 404] width 420 height 21
click at [467, 405] on link "+65 8137 4715" at bounding box center [466, 403] width 106 height 17
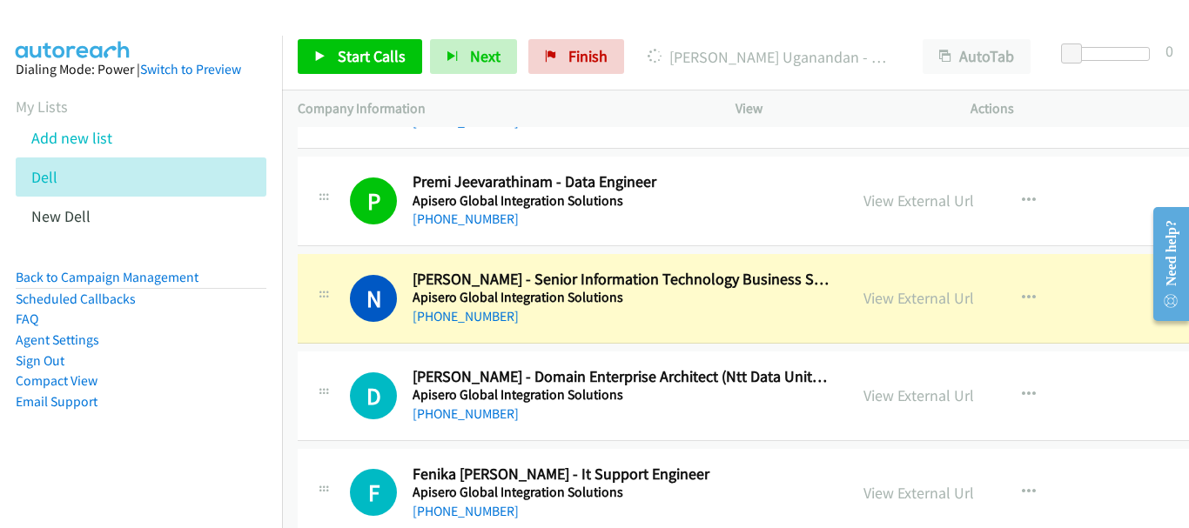
scroll to position [13842, 0]
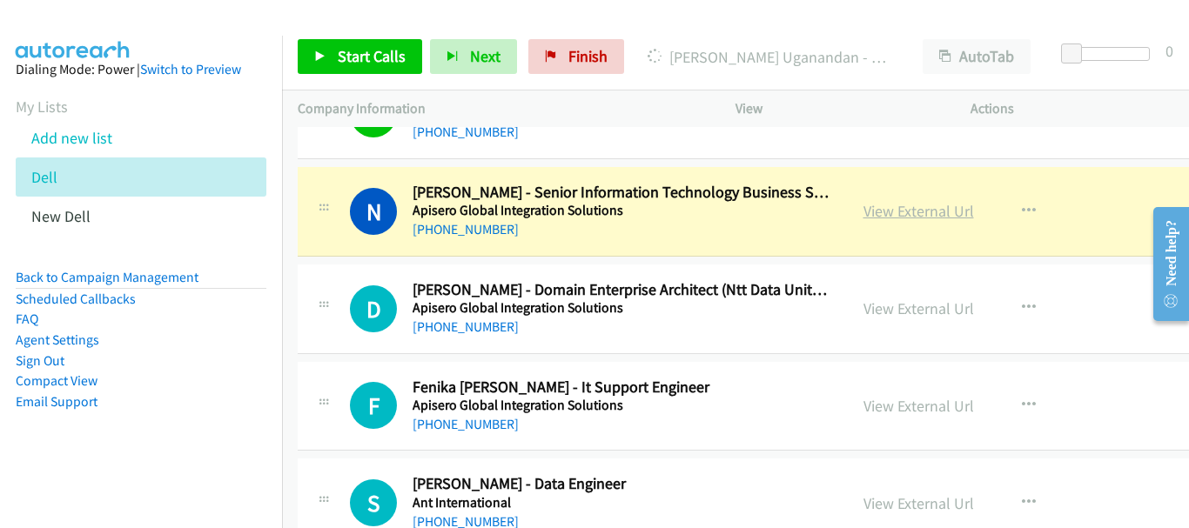
click at [864, 216] on link "View External Url" at bounding box center [919, 211] width 111 height 20
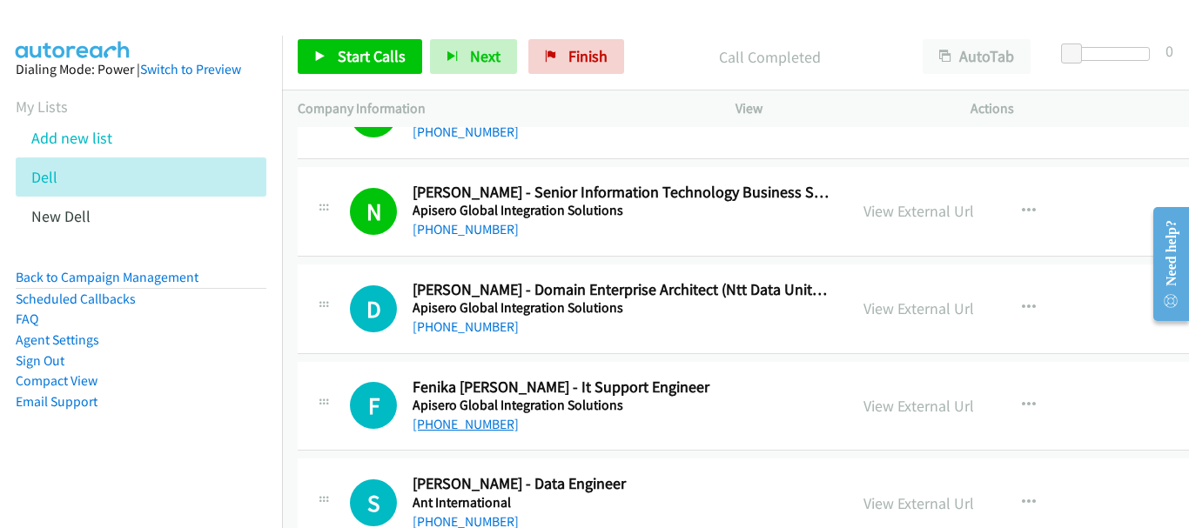
click at [488, 422] on link "+65 9722 0628" at bounding box center [466, 424] width 106 height 17
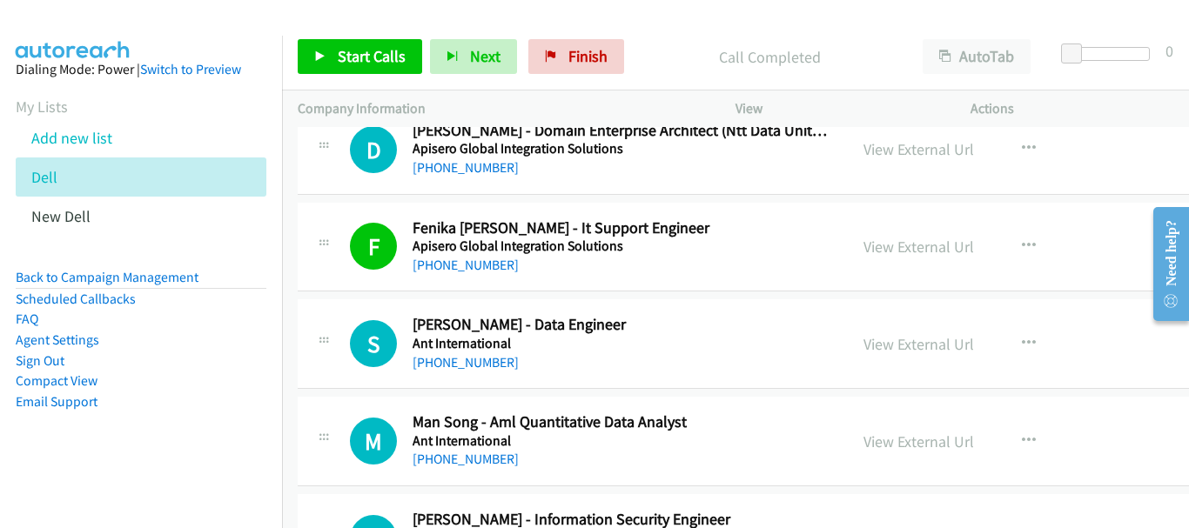
scroll to position [14016, 0]
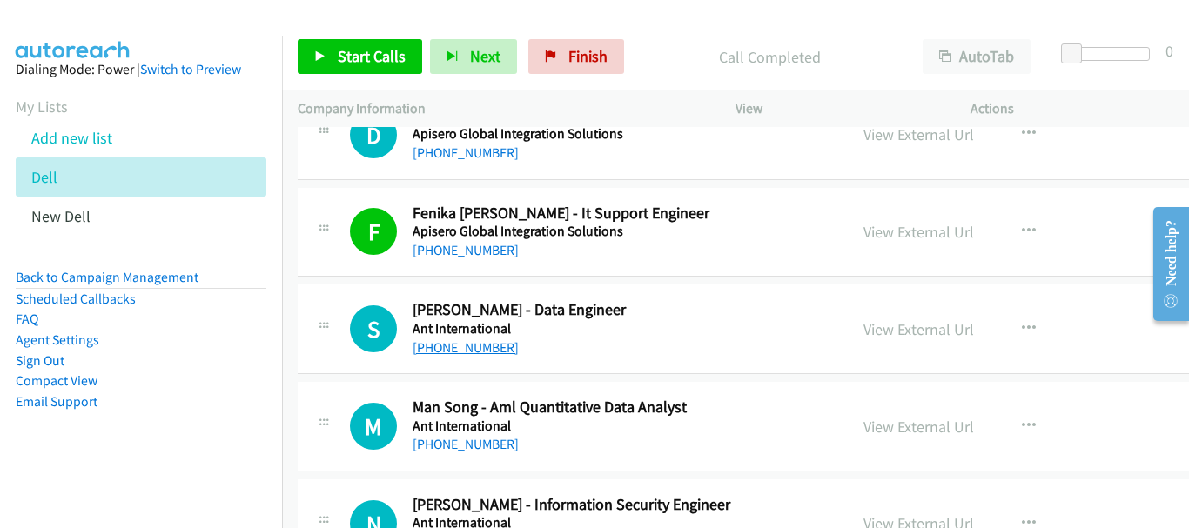
click at [482, 353] on link "+60 16-279 4868" at bounding box center [466, 348] width 106 height 17
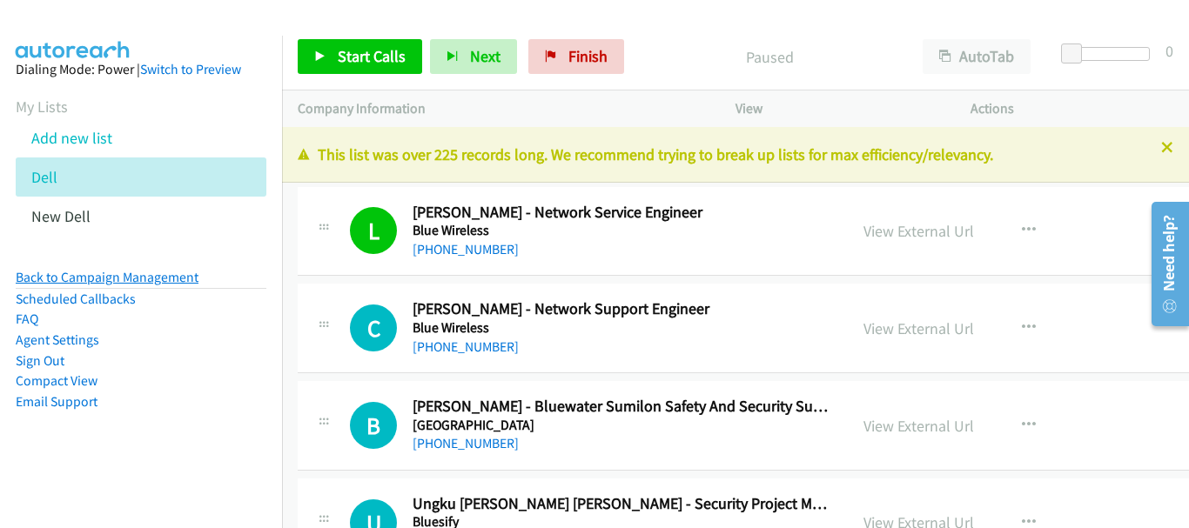
click at [181, 273] on link "Back to Campaign Management" at bounding box center [107, 277] width 183 height 17
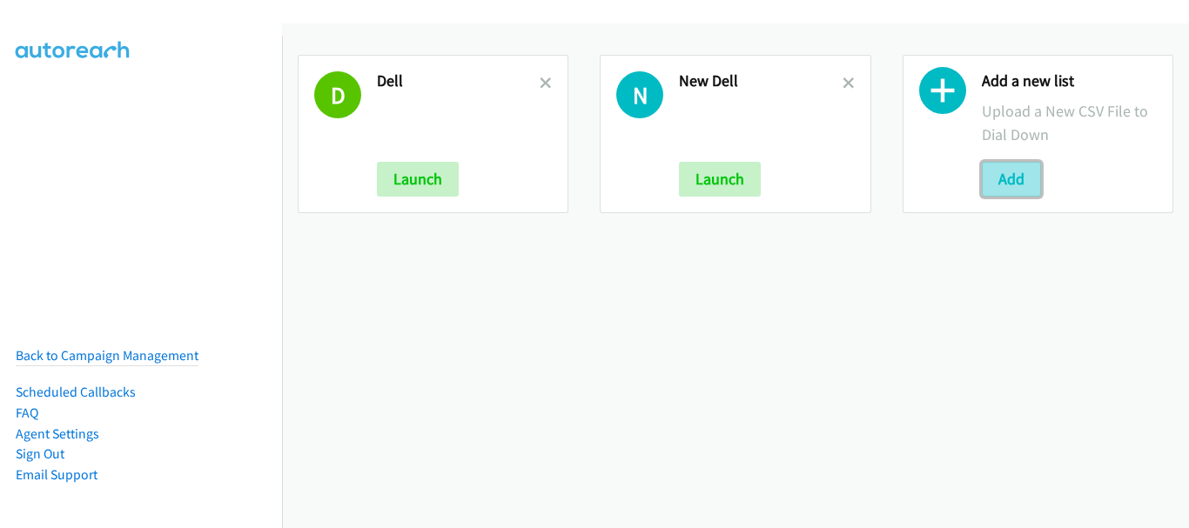
click at [997, 178] on button "Add" at bounding box center [1011, 179] width 59 height 35
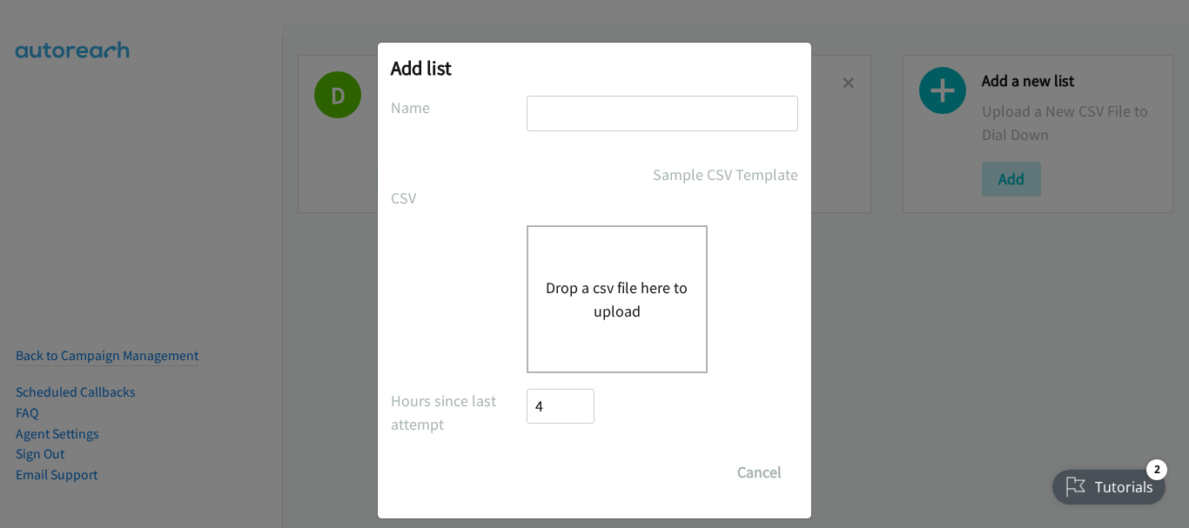
click at [555, 112] on input "text" at bounding box center [663, 114] width 272 height 36
type input "HP"
click at [661, 256] on div "Drop a csv file here to upload" at bounding box center [617, 299] width 181 height 148
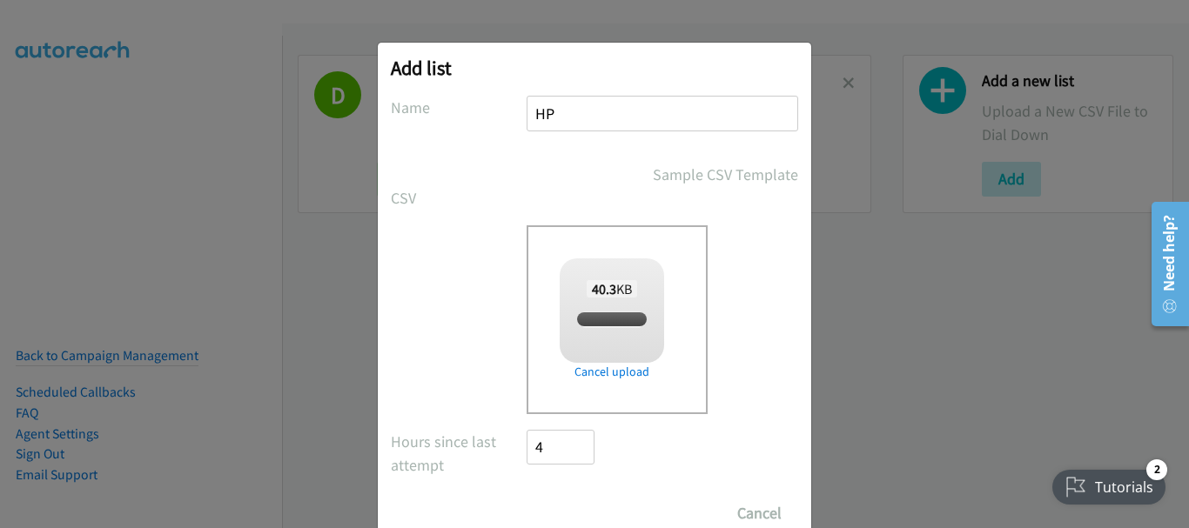
checkbox input "true"
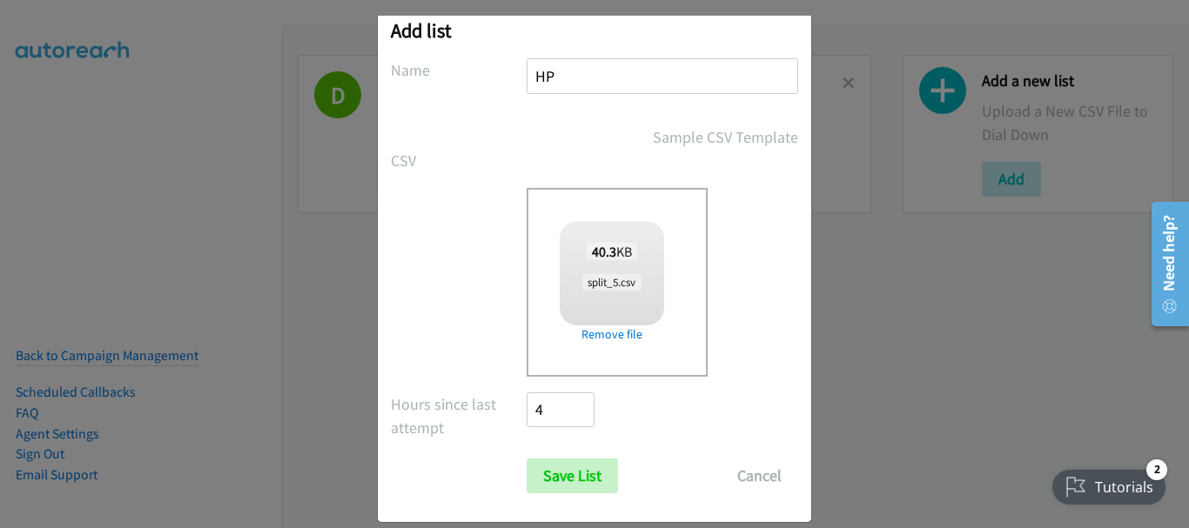
scroll to position [58, 0]
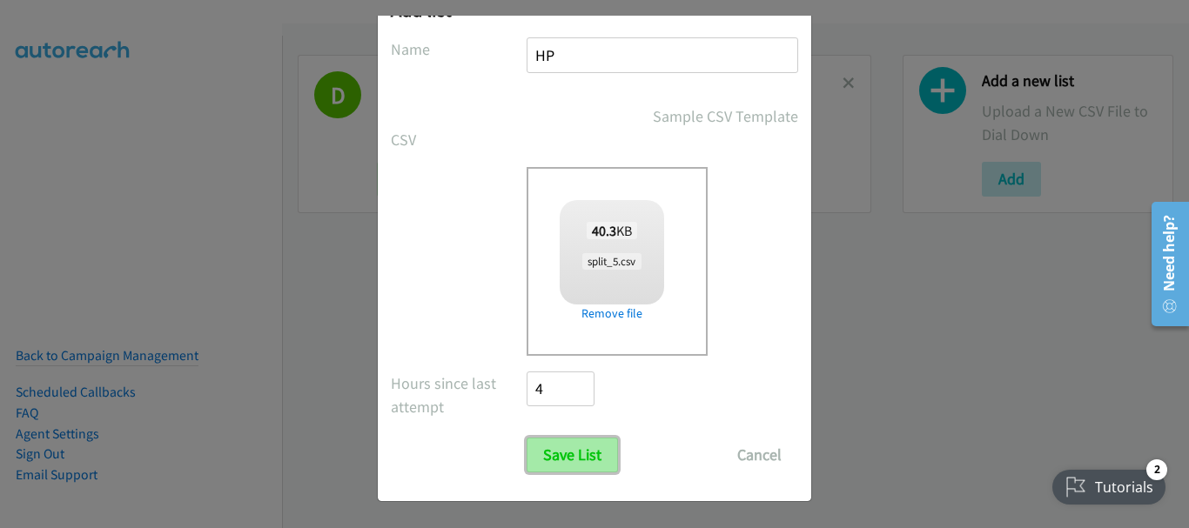
click at [580, 446] on input "Save List" at bounding box center [572, 455] width 91 height 35
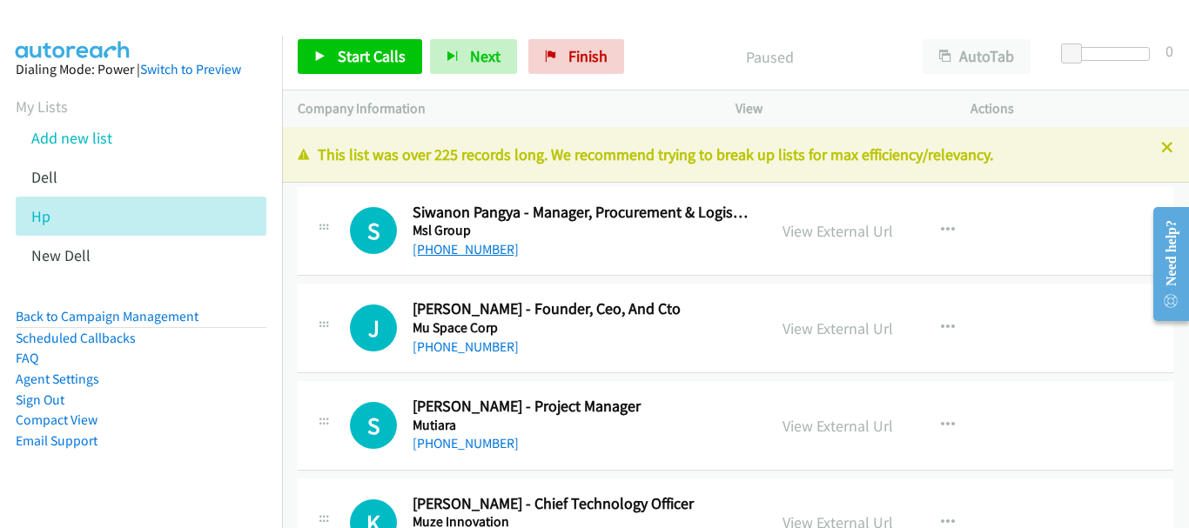
click at [489, 251] on link "[PHONE_NUMBER]" at bounding box center [466, 249] width 106 height 17
click at [476, 252] on link "[PHONE_NUMBER]" at bounding box center [466, 249] width 106 height 17
click at [483, 441] on link "[PHONE_NUMBER]" at bounding box center [466, 443] width 106 height 17
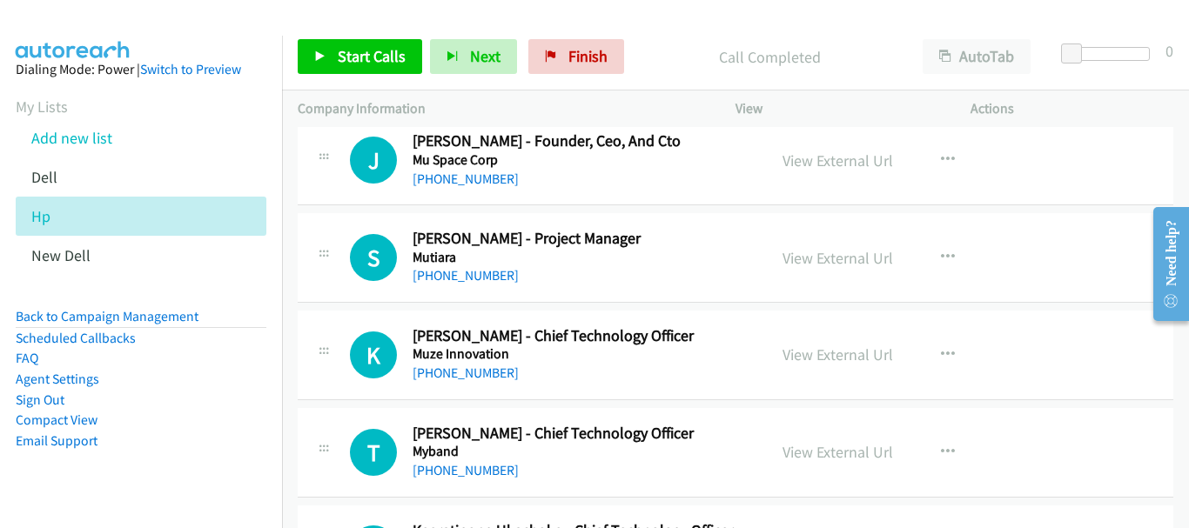
scroll to position [174, 0]
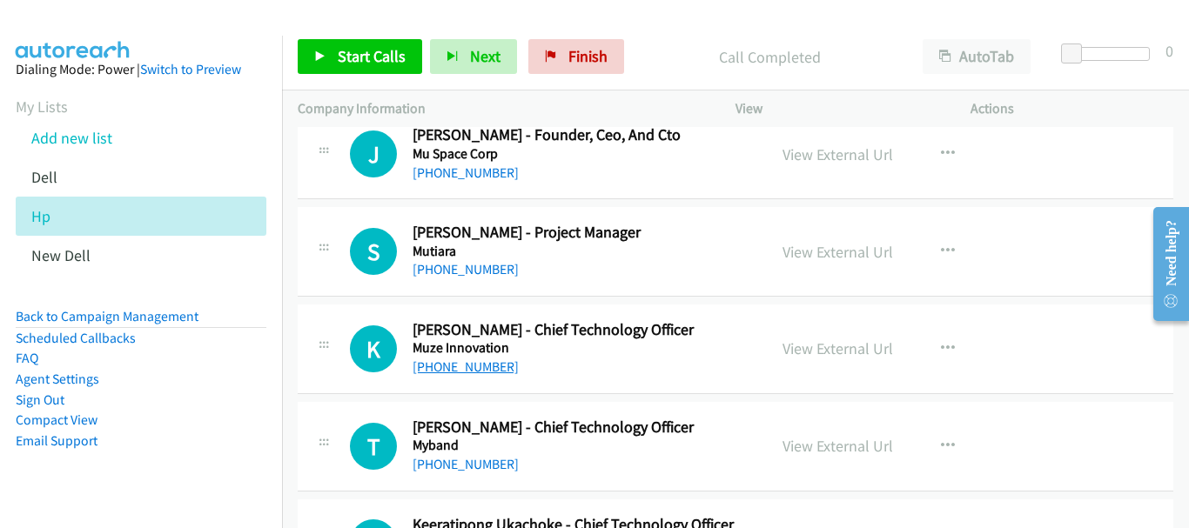
click at [482, 361] on link "[PHONE_NUMBER]" at bounding box center [466, 367] width 106 height 17
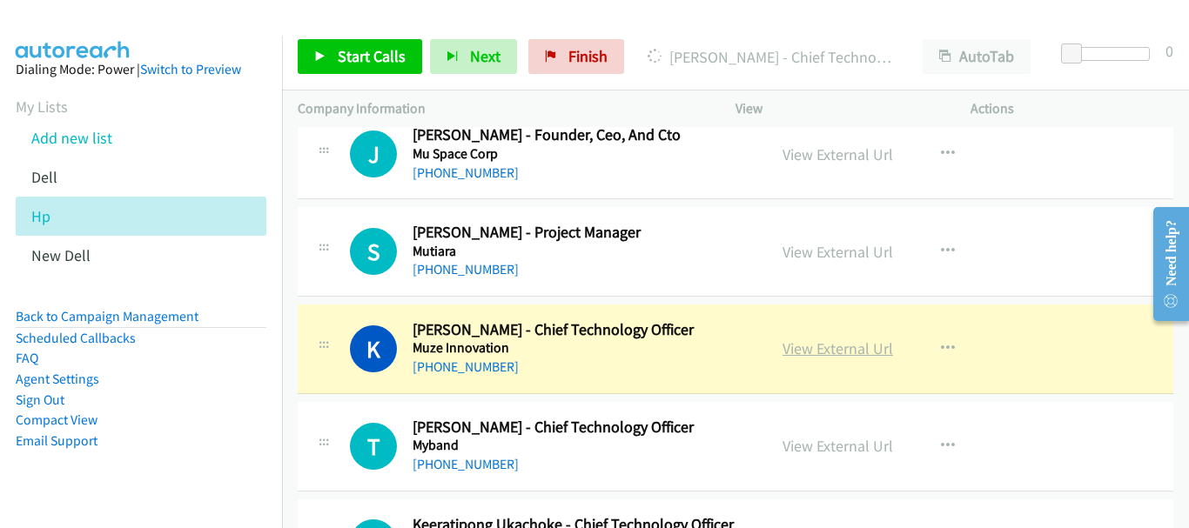
click at [832, 347] on link "View External Url" at bounding box center [838, 349] width 111 height 20
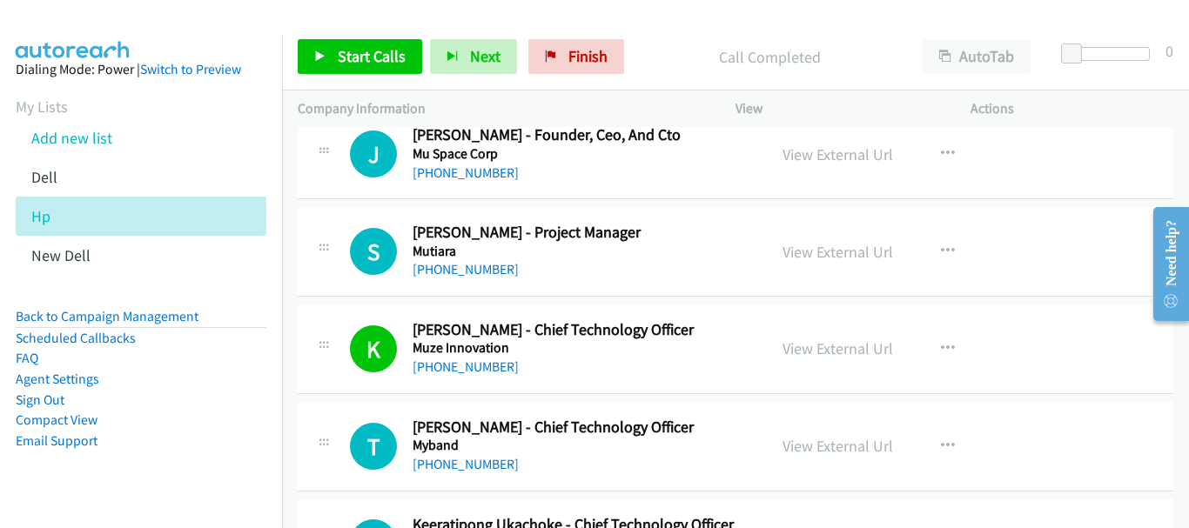
scroll to position [261, 0]
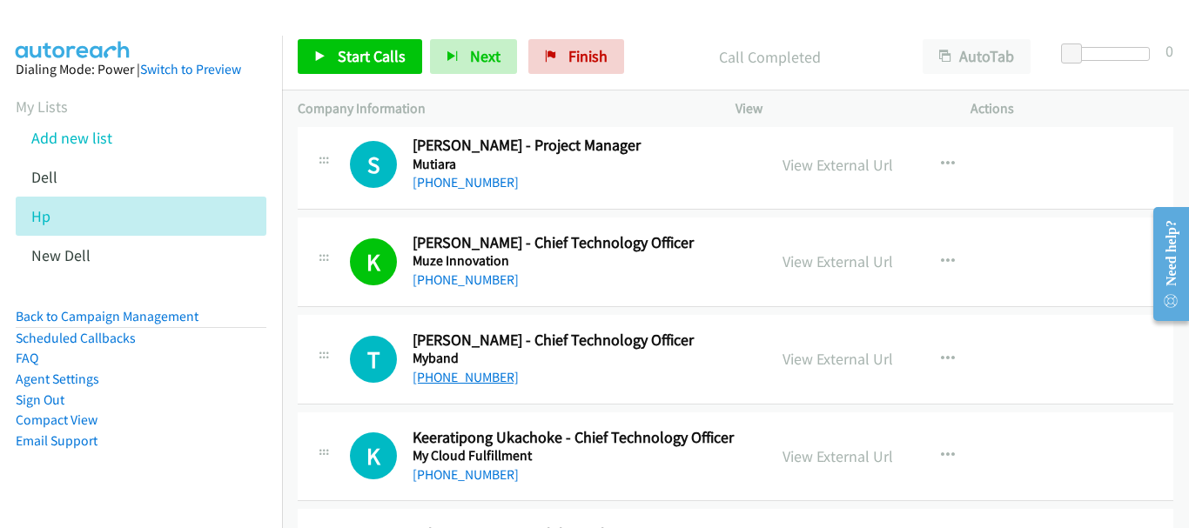
click at [492, 380] on link "[PHONE_NUMBER]" at bounding box center [466, 377] width 106 height 17
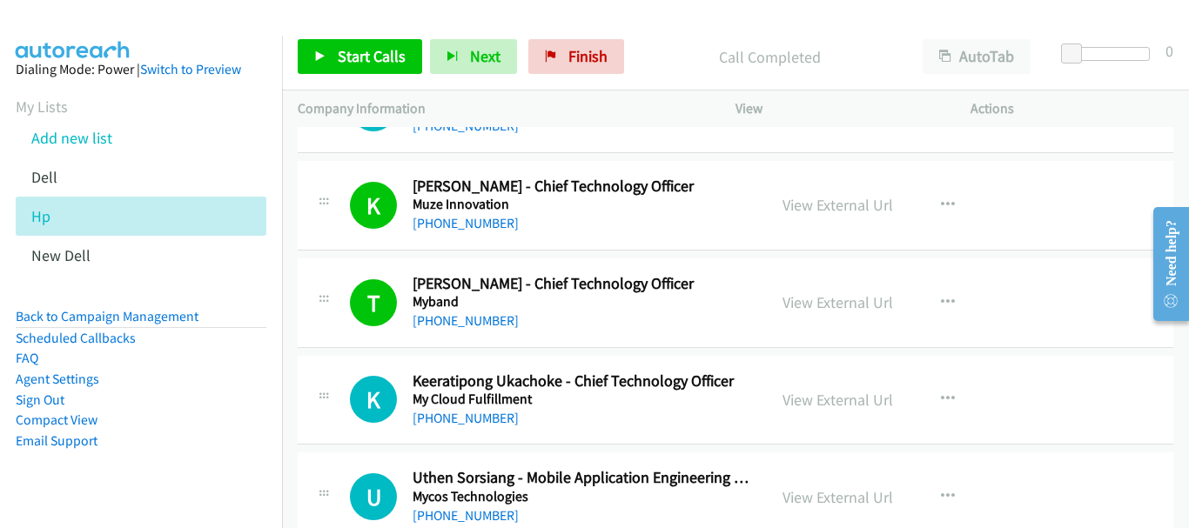
scroll to position [348, 0]
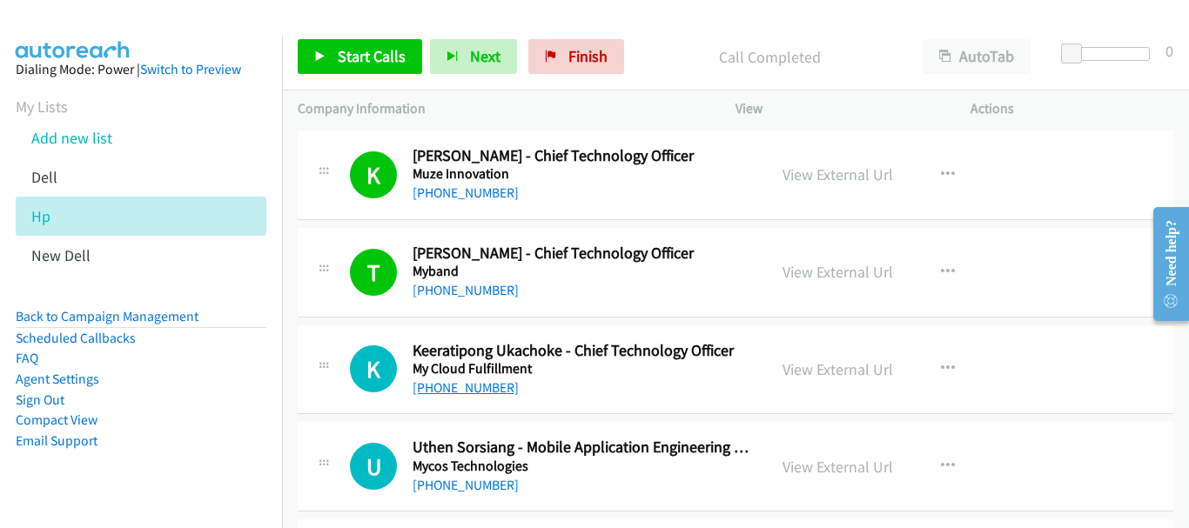
click at [461, 389] on link "[PHONE_NUMBER]" at bounding box center [466, 388] width 106 height 17
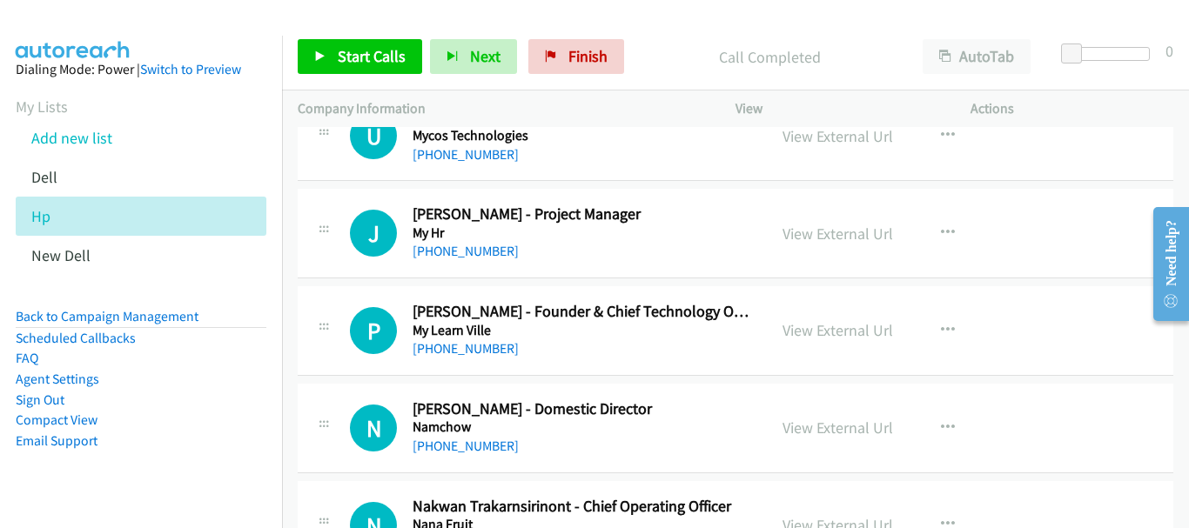
scroll to position [696, 0]
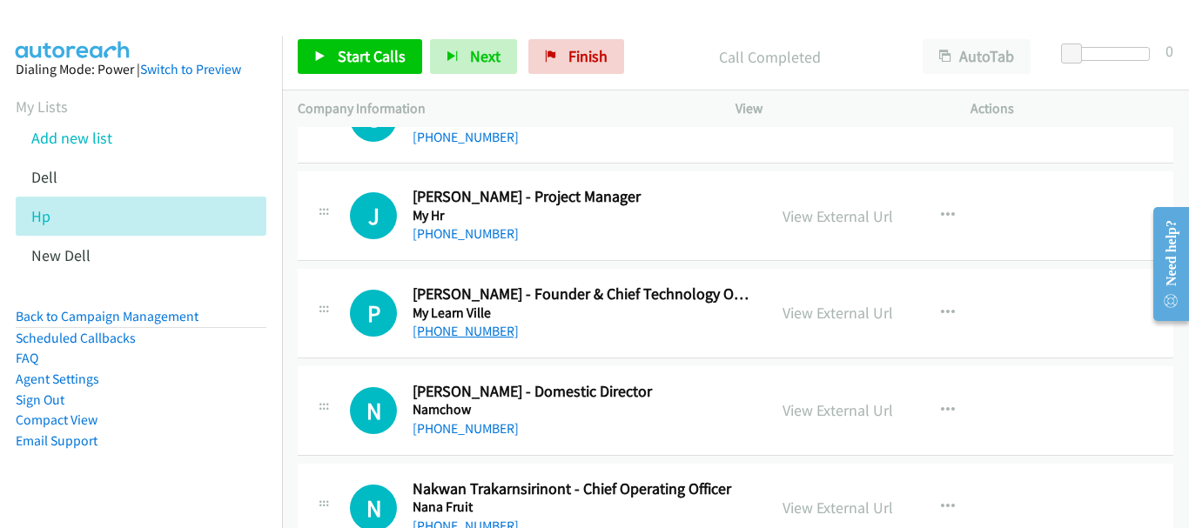
click at [486, 333] on link "[PHONE_NUMBER]" at bounding box center [466, 331] width 106 height 17
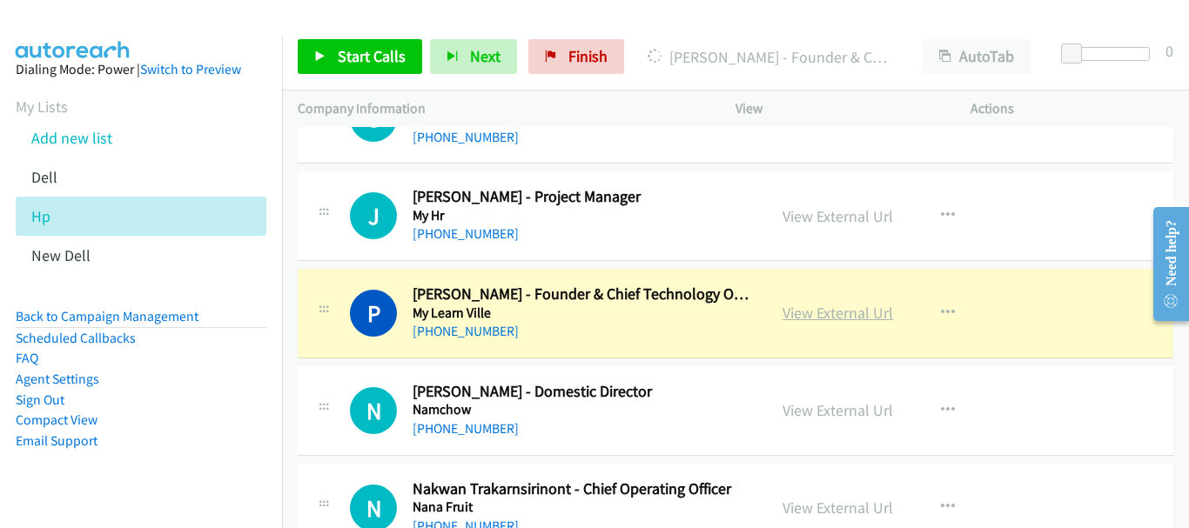
click at [797, 315] on link "View External Url" at bounding box center [838, 313] width 111 height 20
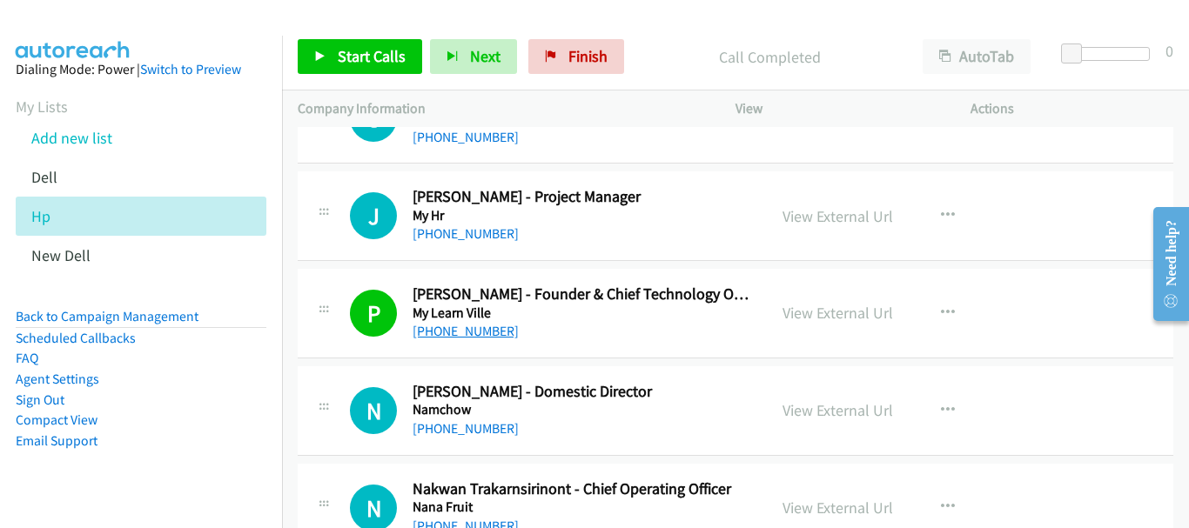
click at [447, 332] on link "[PHONE_NUMBER]" at bounding box center [466, 331] width 106 height 17
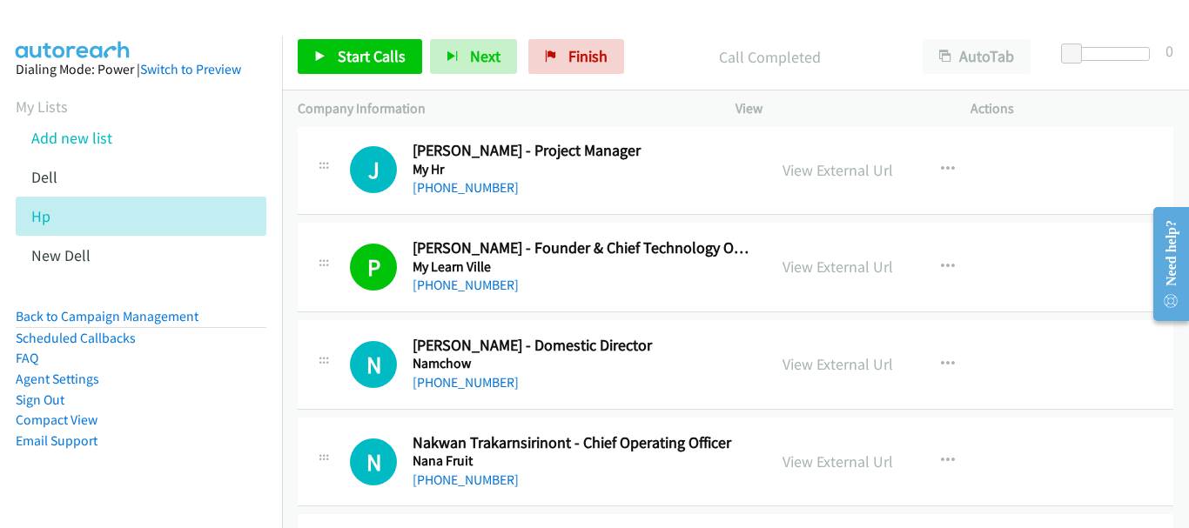
scroll to position [784, 0]
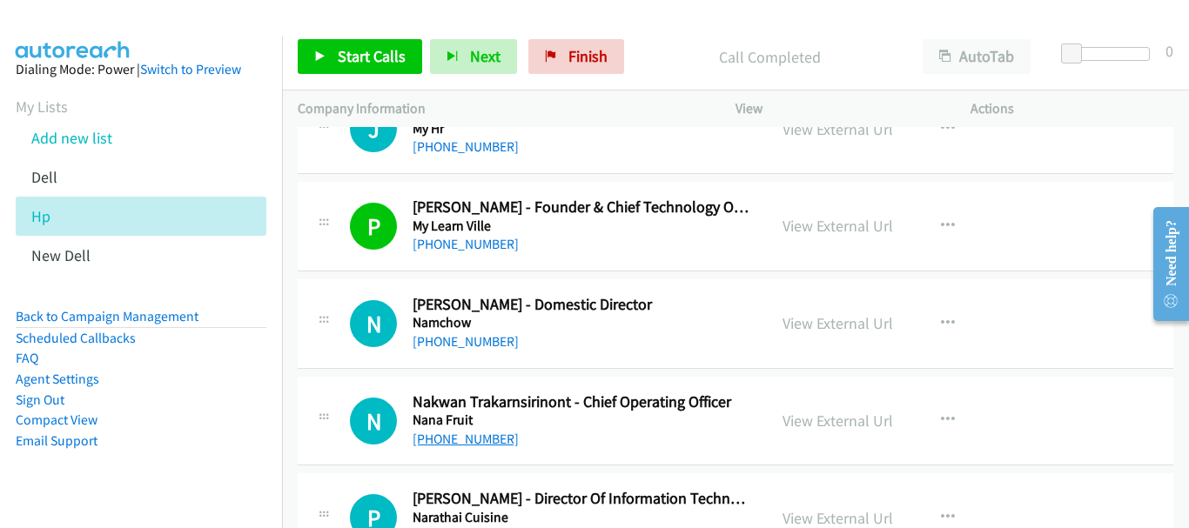
click at [456, 439] on link "[PHONE_NUMBER]" at bounding box center [466, 439] width 106 height 17
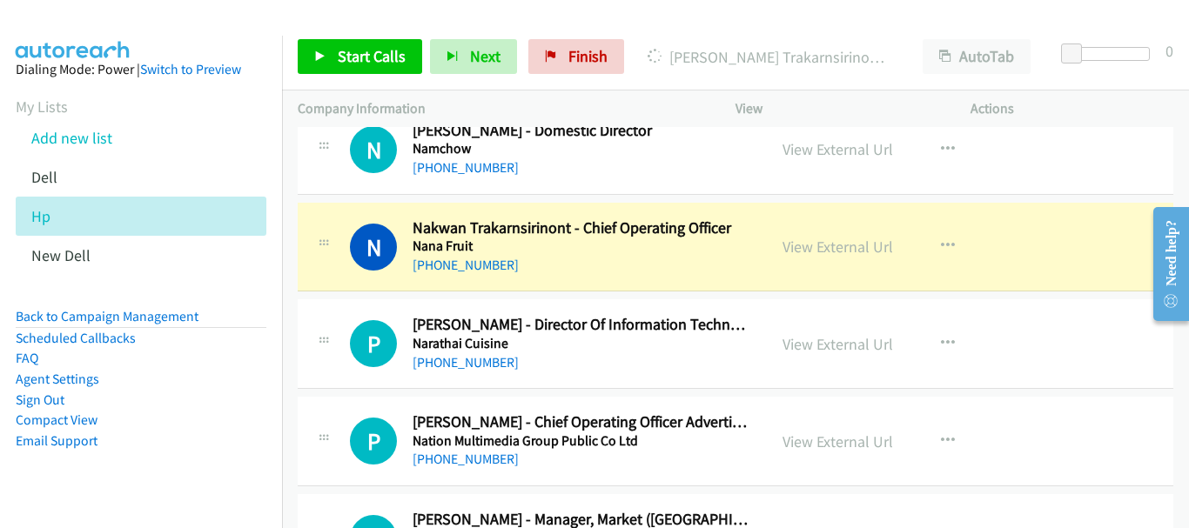
scroll to position [1045, 0]
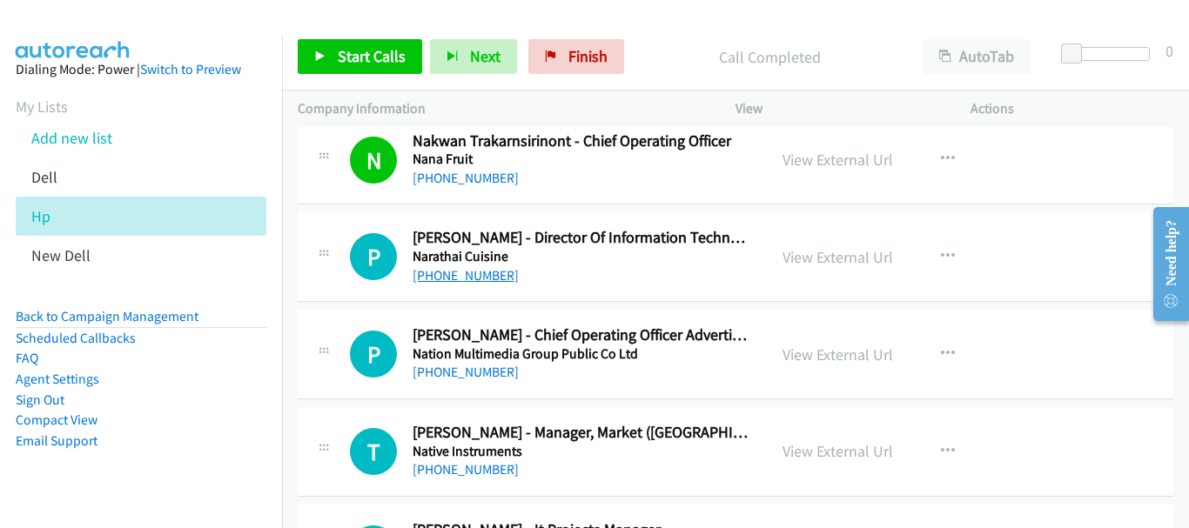
click at [450, 279] on link "[PHONE_NUMBER]" at bounding box center [466, 275] width 106 height 17
click at [474, 367] on link "[PHONE_NUMBER]" at bounding box center [466, 372] width 106 height 17
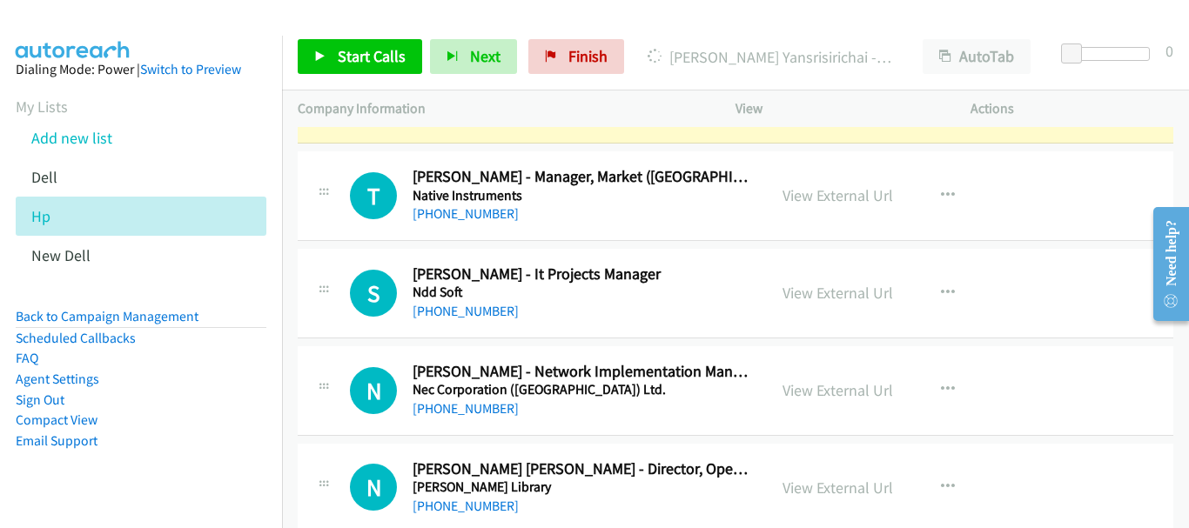
scroll to position [1306, 0]
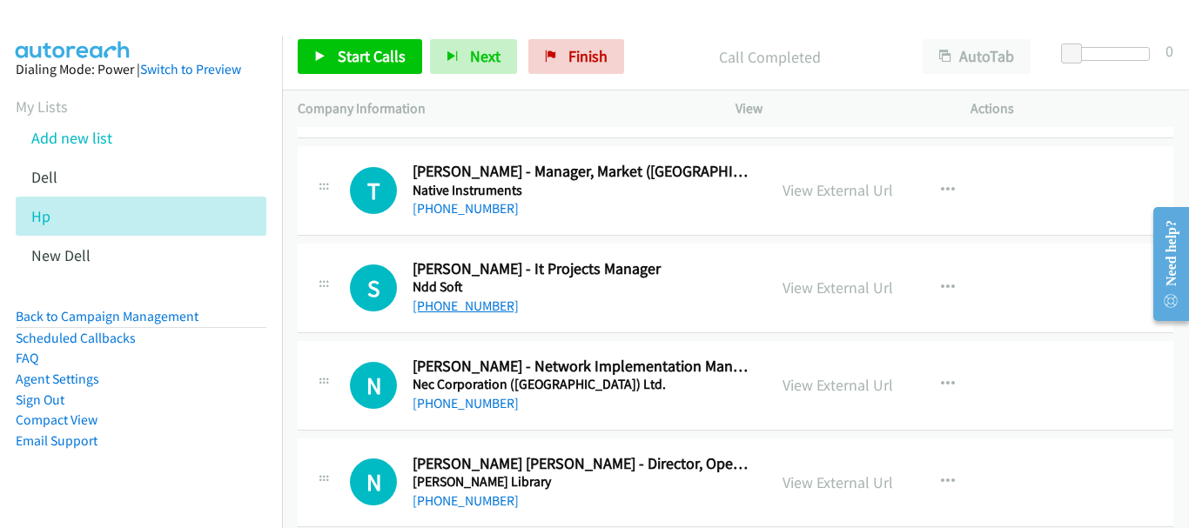
click at [473, 310] on link "[PHONE_NUMBER]" at bounding box center [466, 306] width 106 height 17
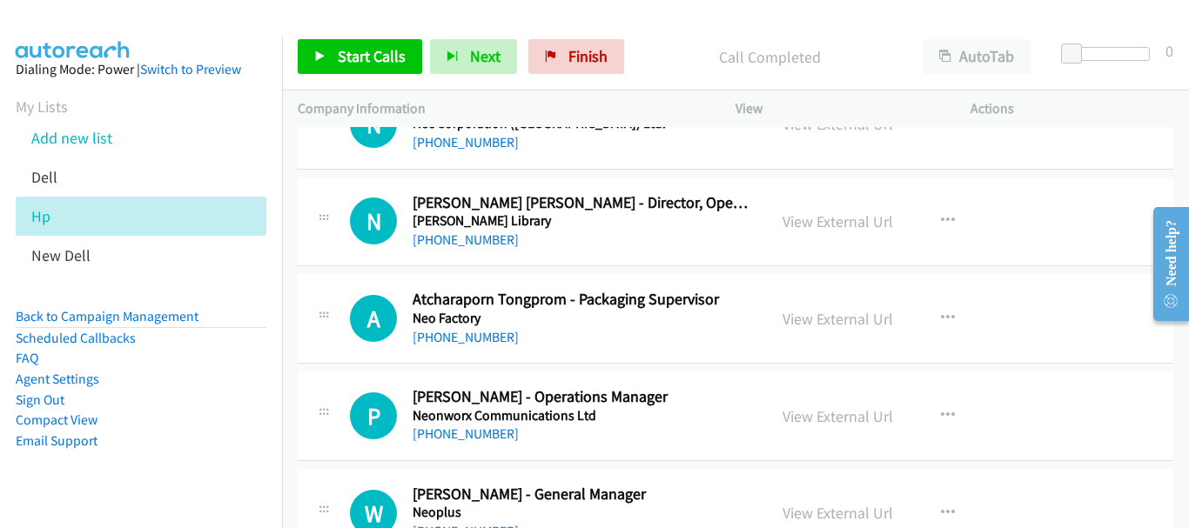
scroll to position [1654, 0]
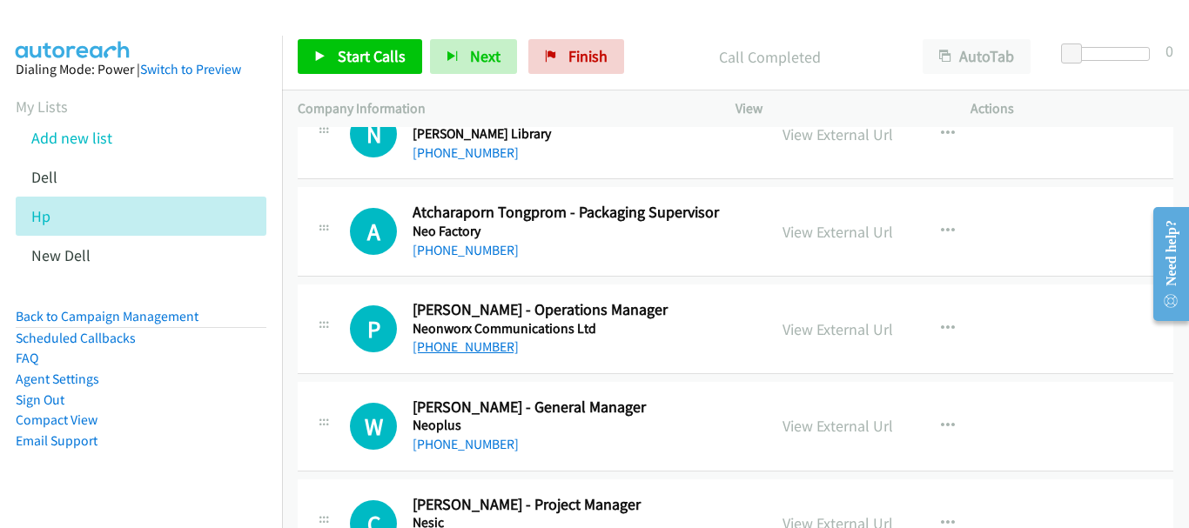
click at [483, 348] on link "[PHONE_NUMBER]" at bounding box center [466, 347] width 106 height 17
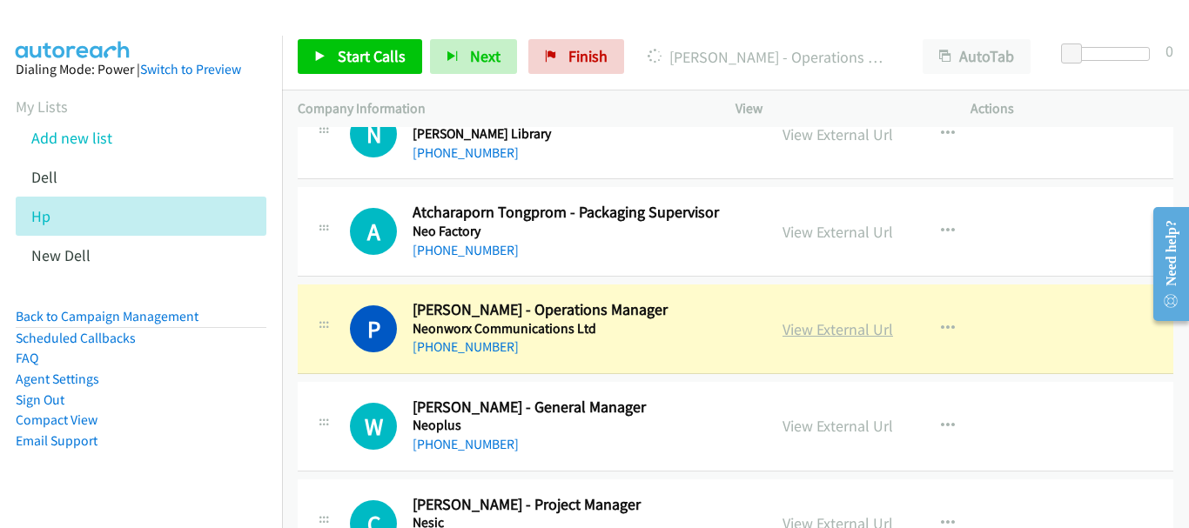
click at [809, 330] on link "View External Url" at bounding box center [838, 330] width 111 height 20
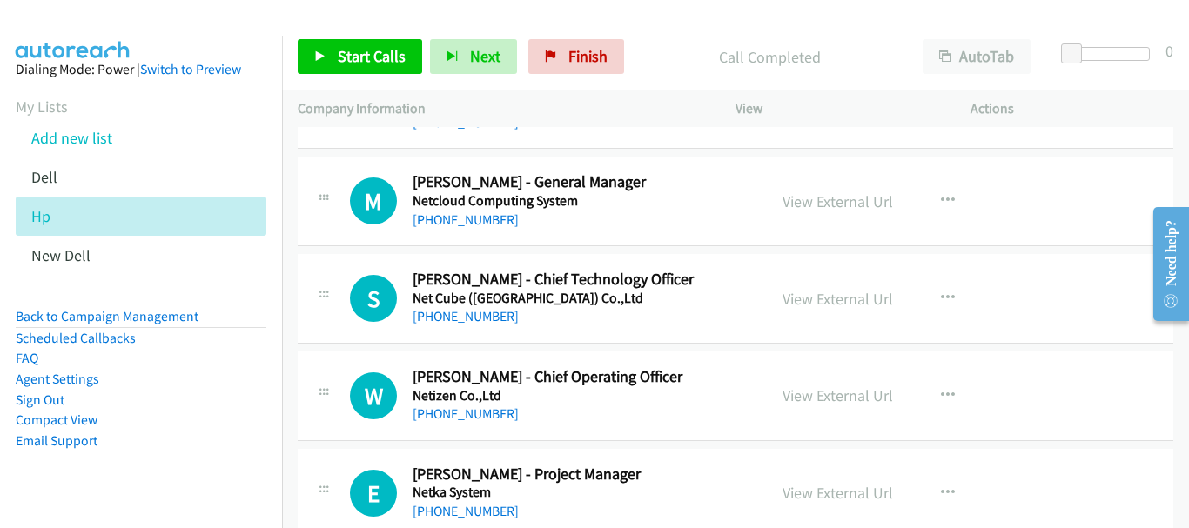
scroll to position [2176, 0]
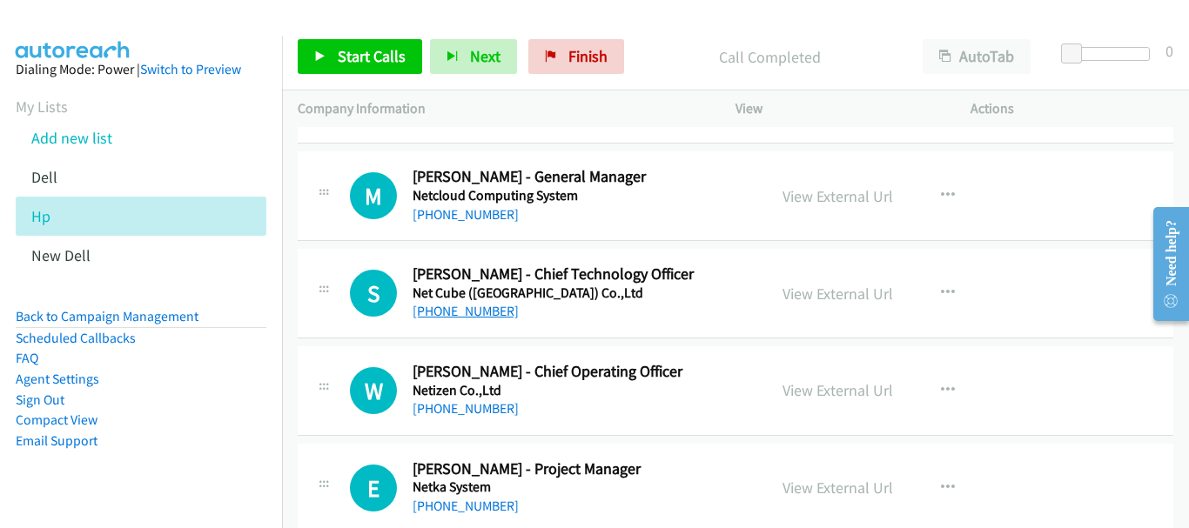
click at [493, 307] on link "[PHONE_NUMBER]" at bounding box center [466, 311] width 106 height 17
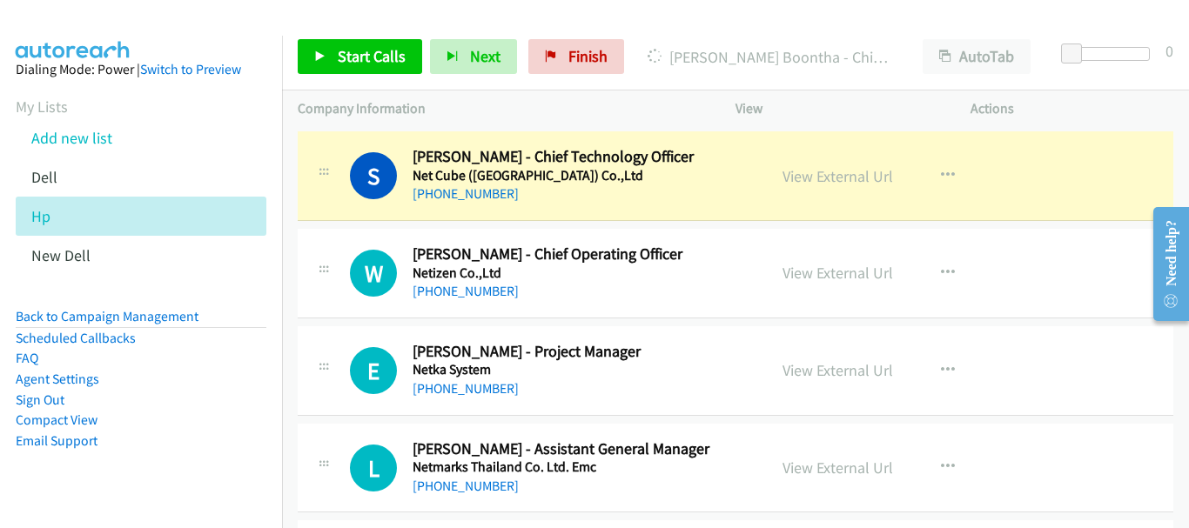
scroll to position [2263, 0]
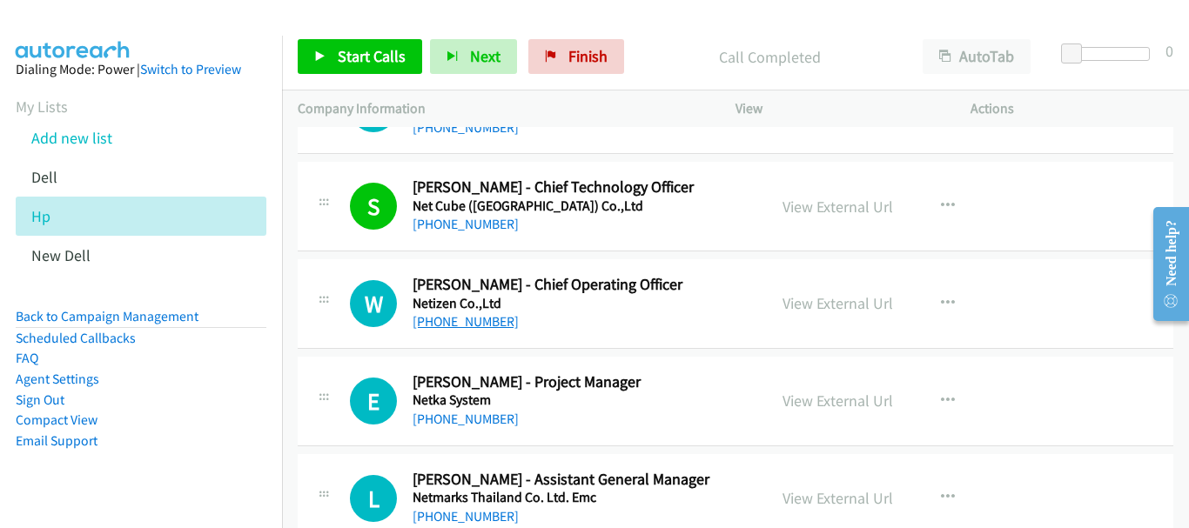
click at [474, 320] on link "[PHONE_NUMBER]" at bounding box center [466, 321] width 106 height 17
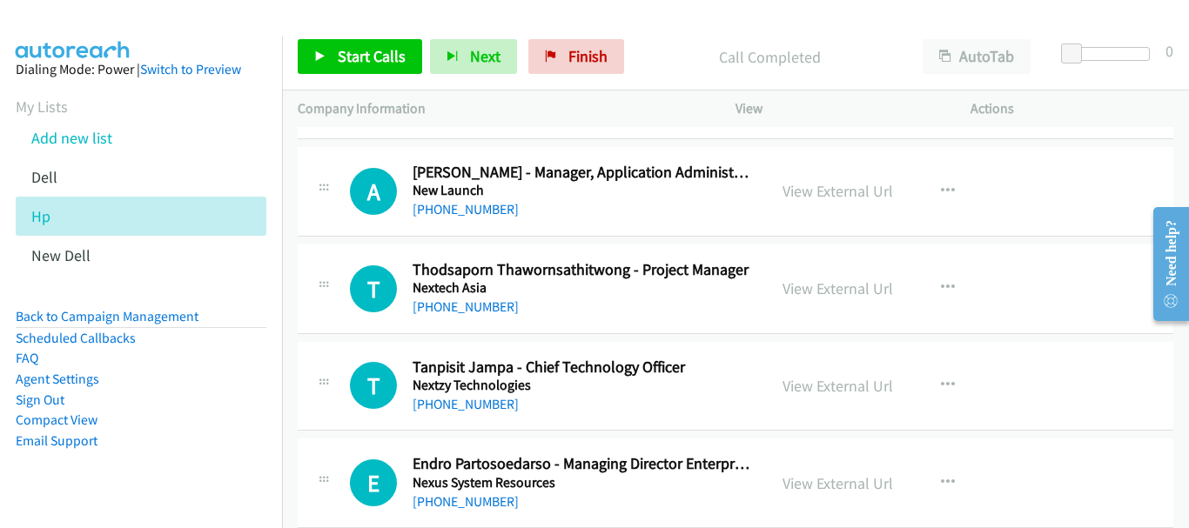
scroll to position [3047, 0]
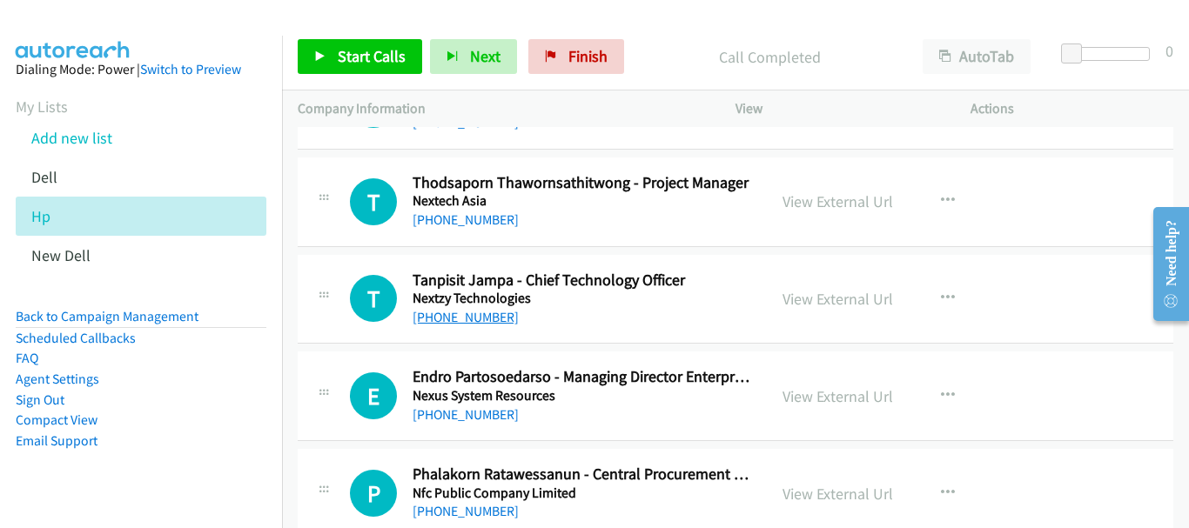
click at [492, 319] on link "[PHONE_NUMBER]" at bounding box center [466, 317] width 106 height 17
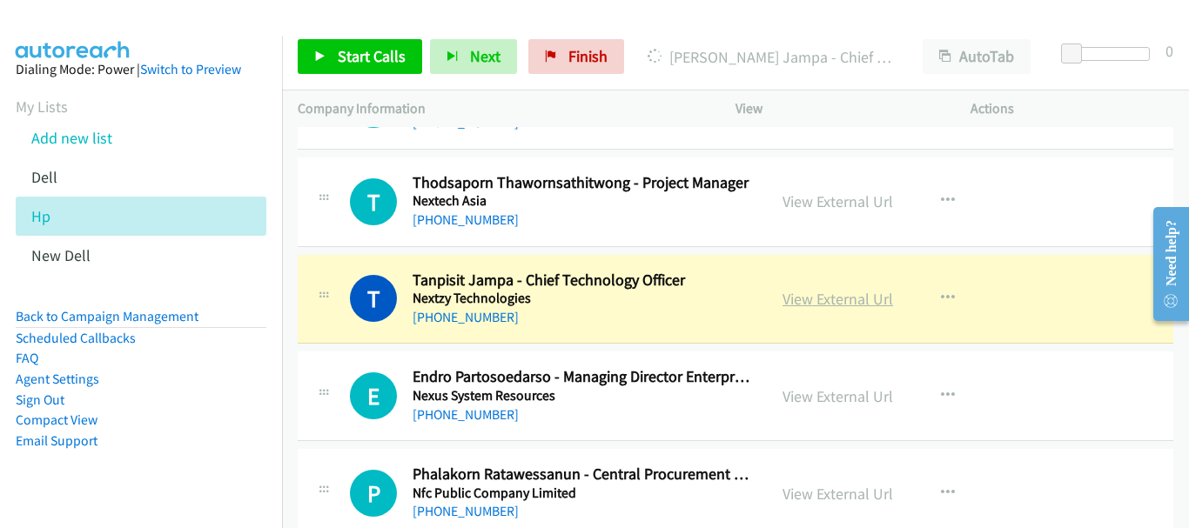
click at [806, 295] on link "View External Url" at bounding box center [838, 299] width 111 height 20
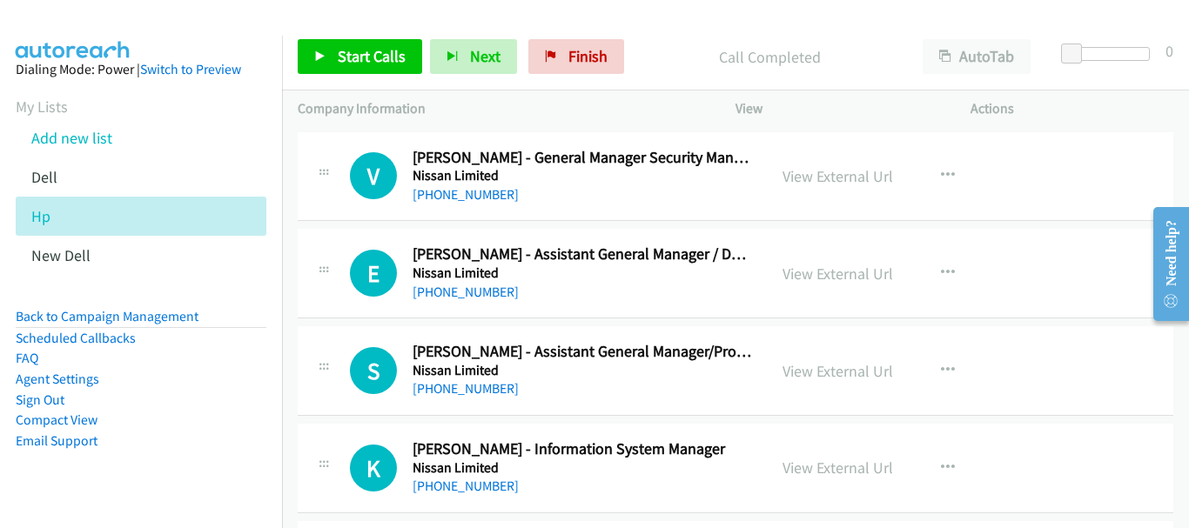
scroll to position [3743, 0]
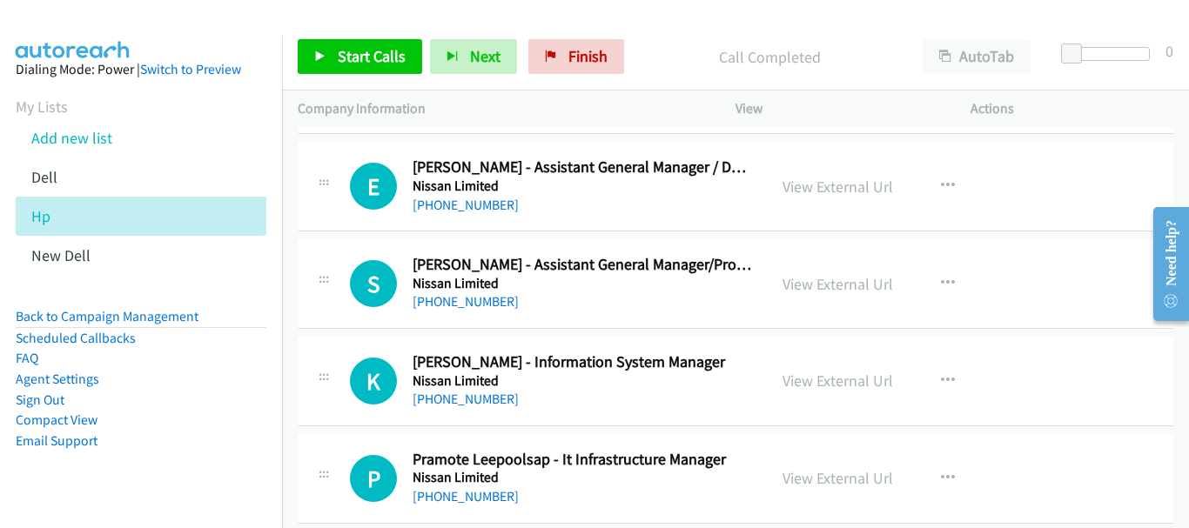
drag, startPoint x: 1182, startPoint y: 198, endPoint x: 1157, endPoint y: 408, distance: 211.3
click at [1157, 333] on html "Need help? Resource Center AutoReach Help Help Get the help you need from our k…" at bounding box center [1164, 263] width 50 height 138
click at [463, 388] on h5 "Nissan Limited" at bounding box center [582, 381] width 339 height 17
click at [463, 395] on link "[PHONE_NUMBER]" at bounding box center [466, 399] width 106 height 17
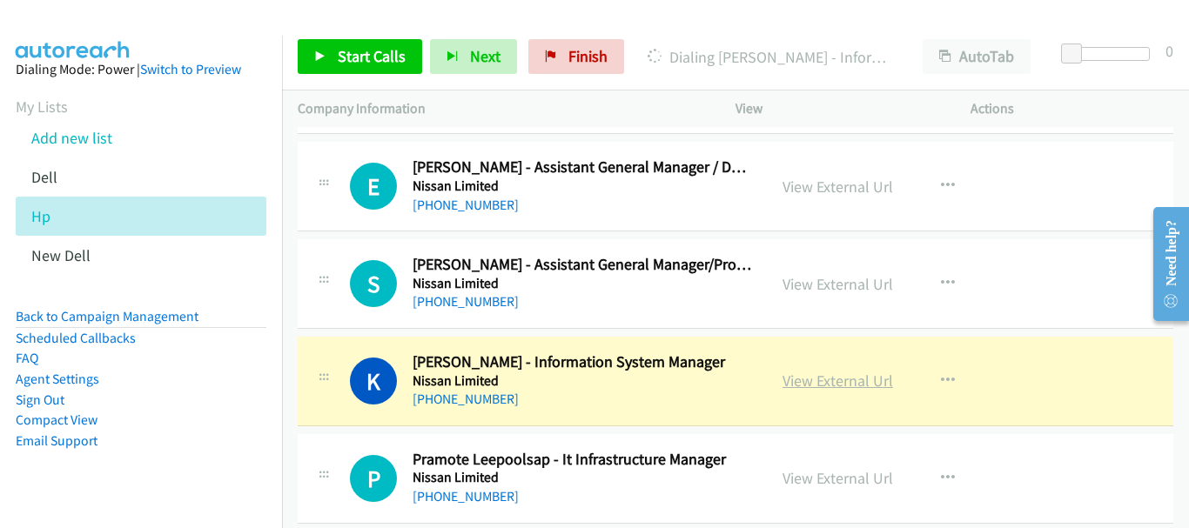
click at [823, 384] on link "View External Url" at bounding box center [838, 381] width 111 height 20
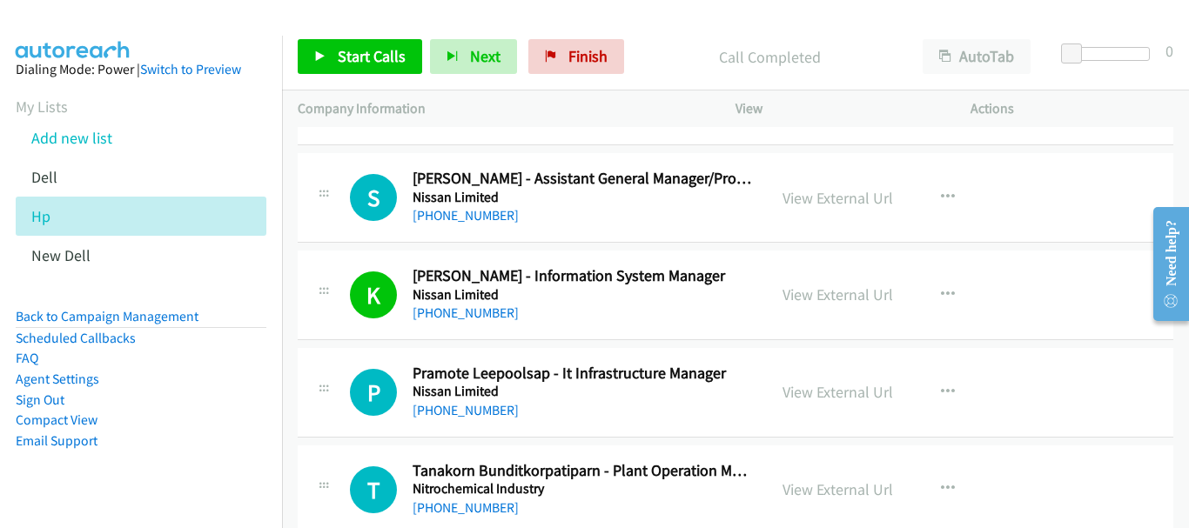
scroll to position [3831, 0]
click at [444, 413] on link "[PHONE_NUMBER]" at bounding box center [466, 409] width 106 height 17
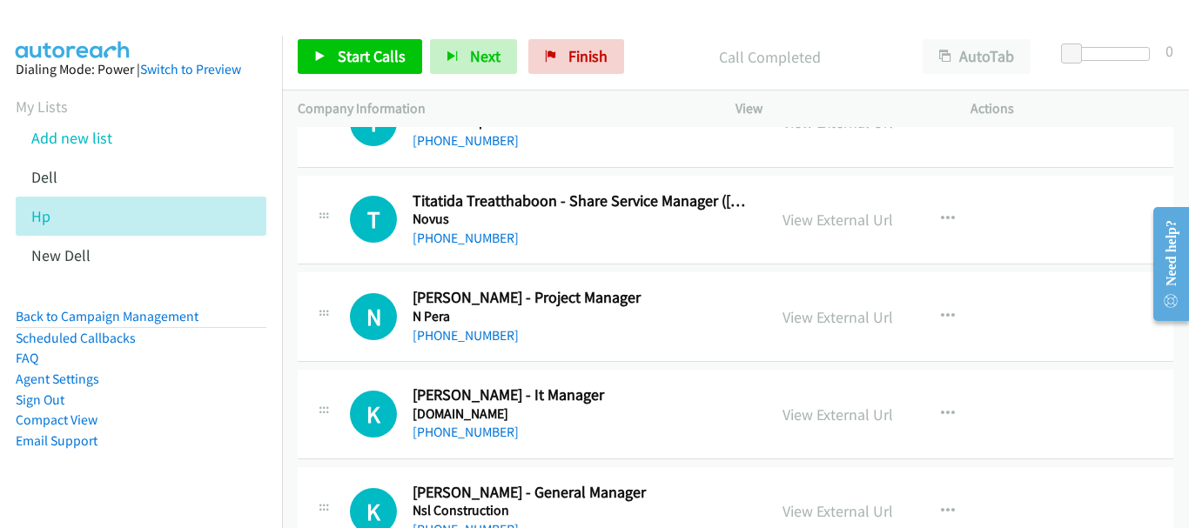
scroll to position [4788, 0]
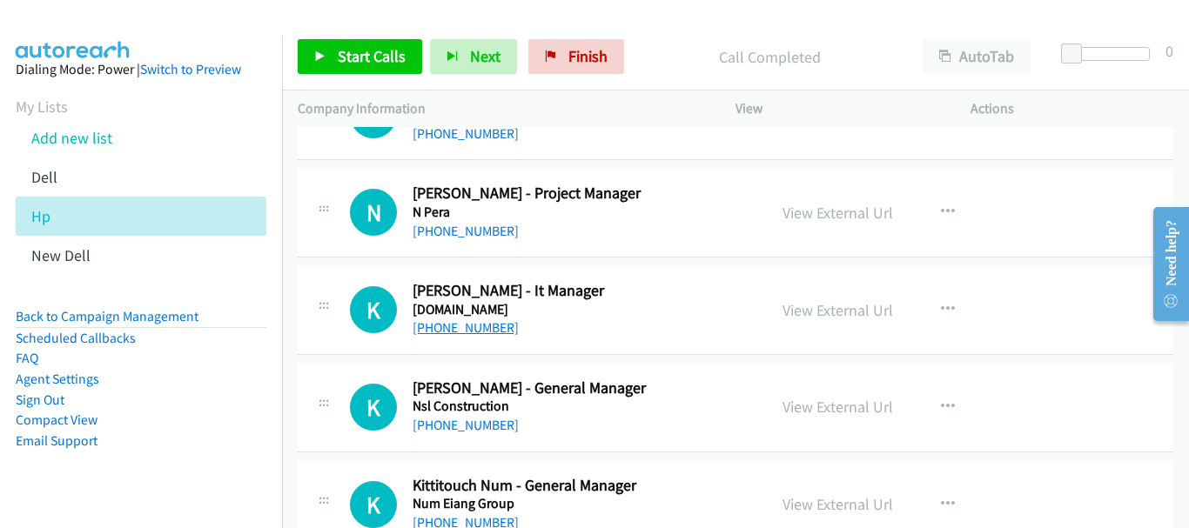
click at [465, 332] on link "[PHONE_NUMBER]" at bounding box center [466, 328] width 106 height 17
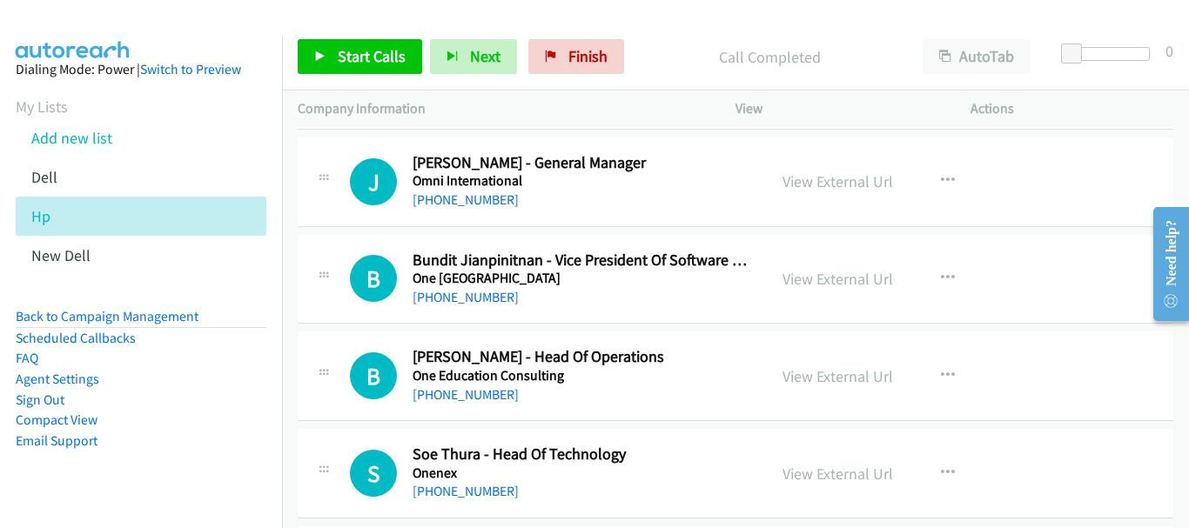
scroll to position [6355, 0]
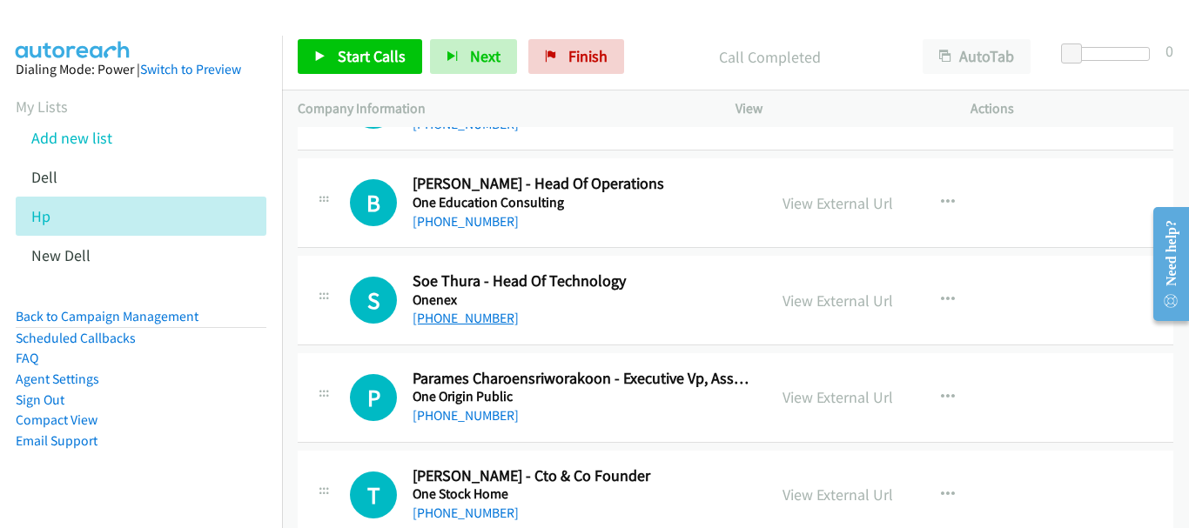
click at [469, 319] on link "[PHONE_NUMBER]" at bounding box center [466, 318] width 106 height 17
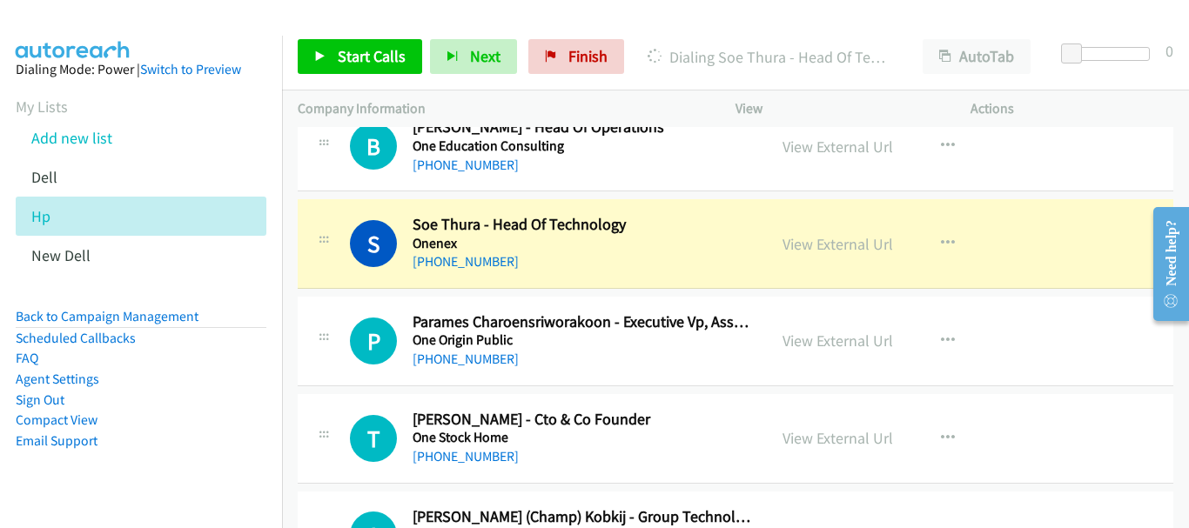
scroll to position [6442, 0]
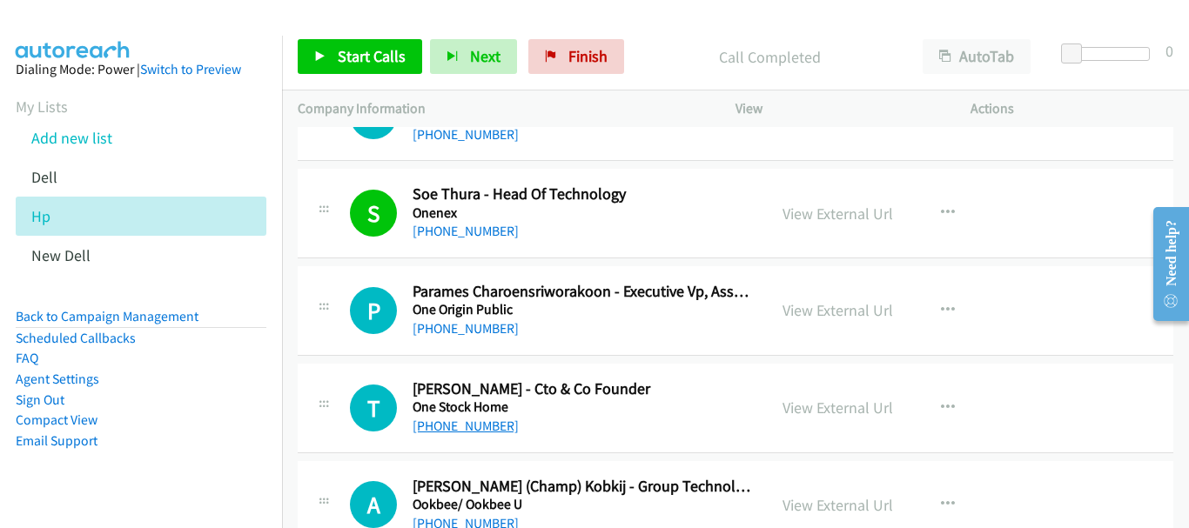
click at [427, 431] on link "[PHONE_NUMBER]" at bounding box center [466, 426] width 106 height 17
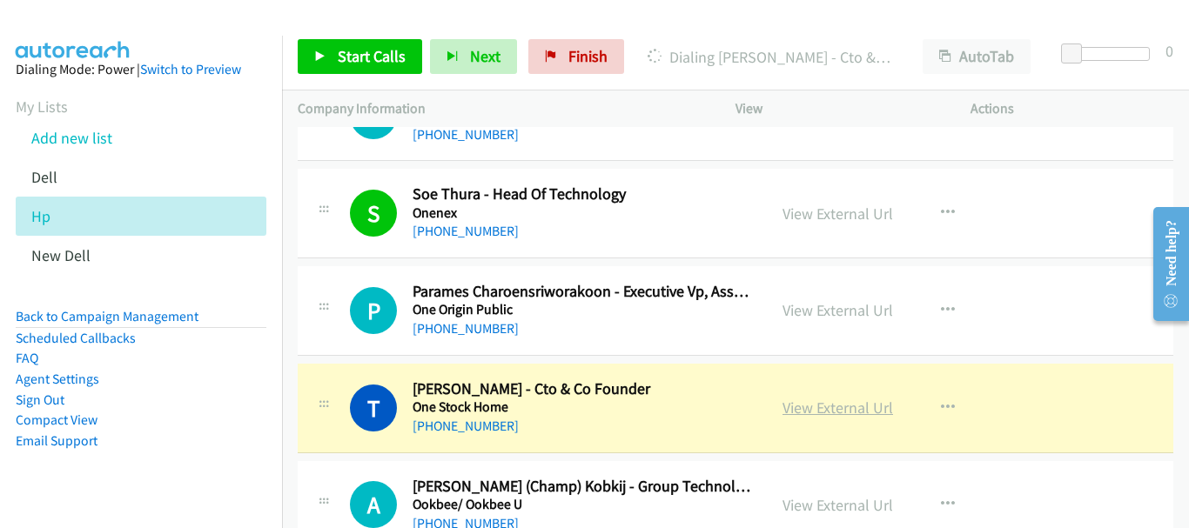
click at [845, 406] on link "View External Url" at bounding box center [838, 408] width 111 height 20
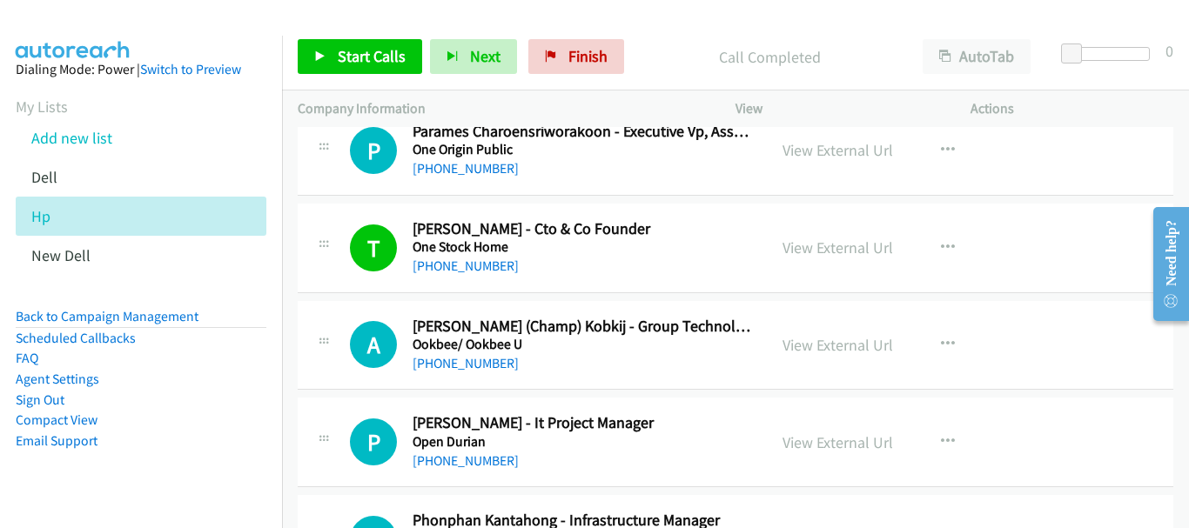
scroll to position [6616, 0]
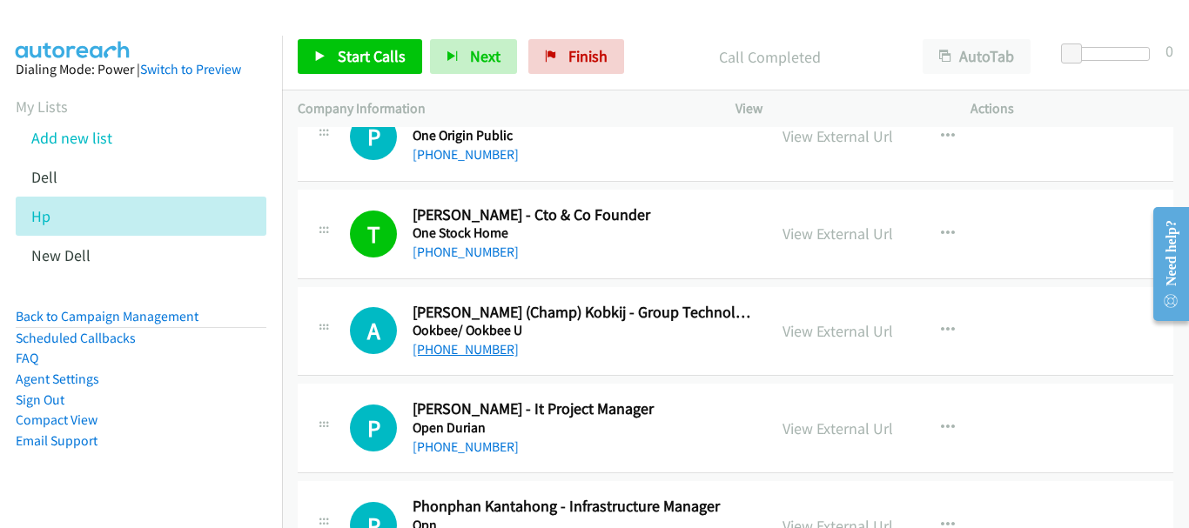
click at [468, 341] on link "[PHONE_NUMBER]" at bounding box center [466, 349] width 106 height 17
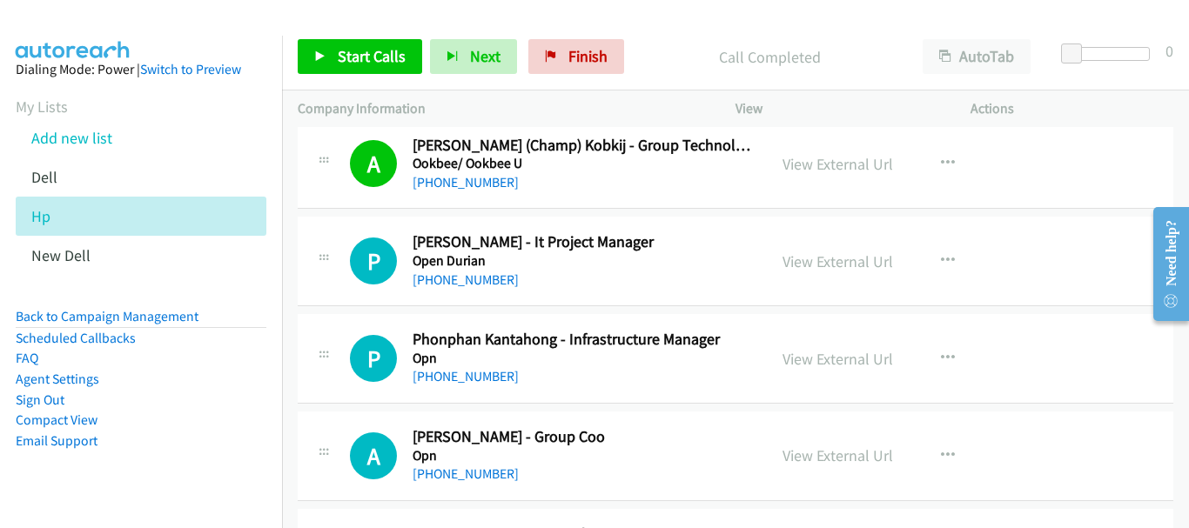
scroll to position [6790, 0]
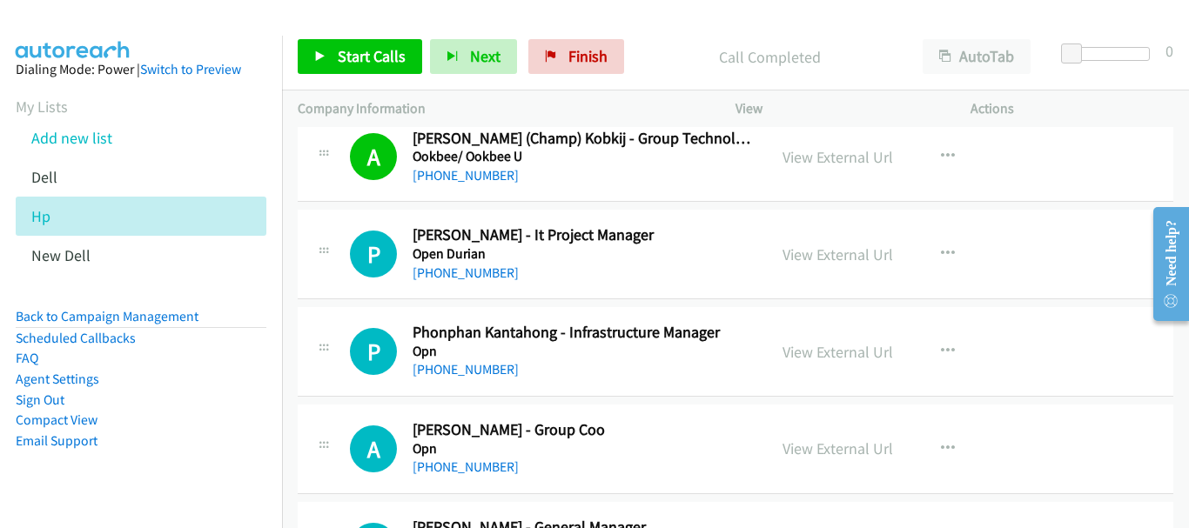
click at [455, 281] on div "[PHONE_NUMBER]" at bounding box center [582, 273] width 339 height 21
click at [455, 277] on link "[PHONE_NUMBER]" at bounding box center [466, 273] width 106 height 17
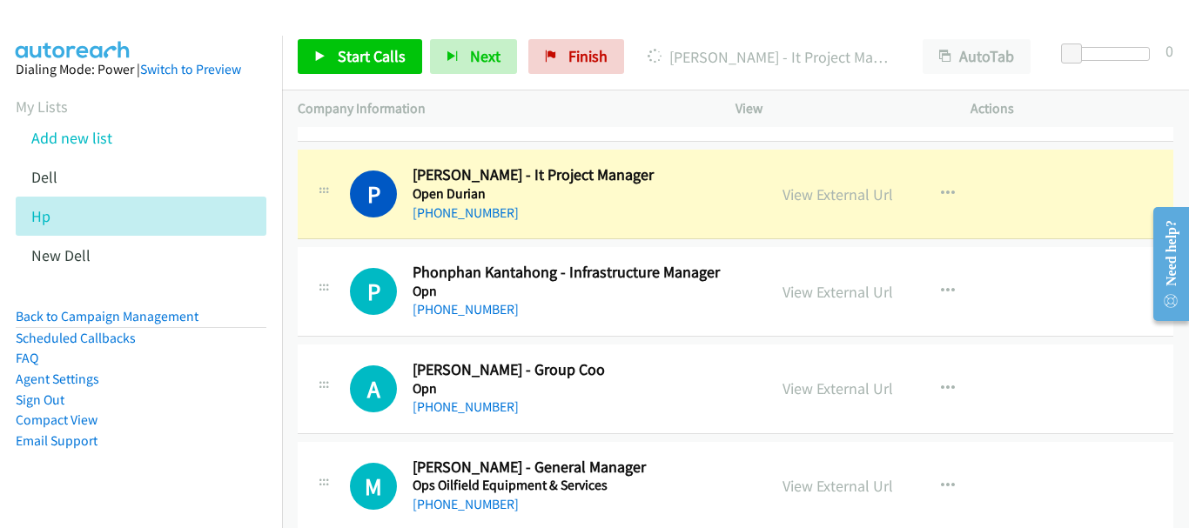
scroll to position [6878, 0]
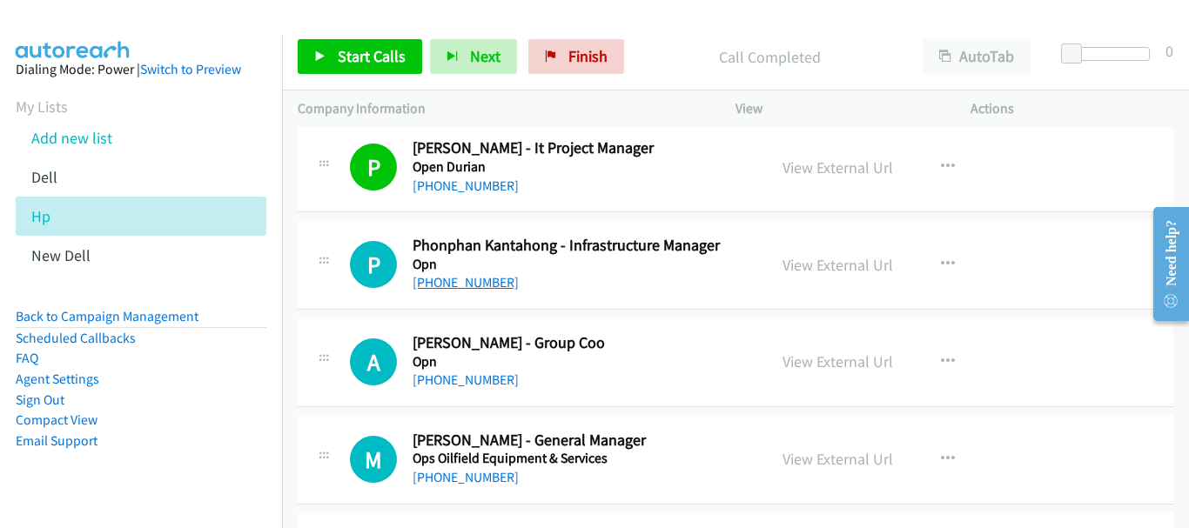
click at [490, 283] on link "[PHONE_NUMBER]" at bounding box center [466, 282] width 106 height 17
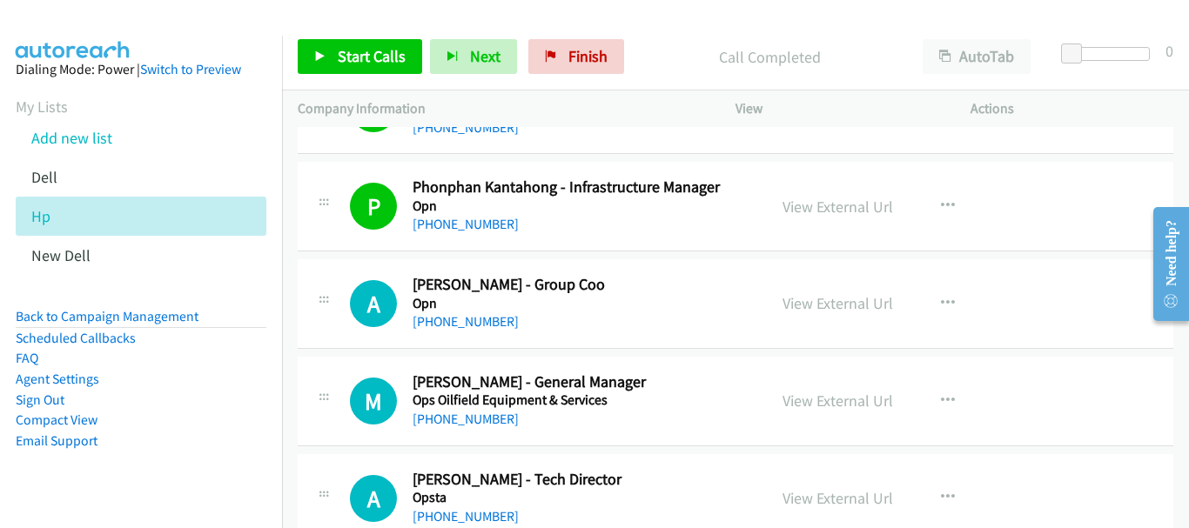
scroll to position [6965, 0]
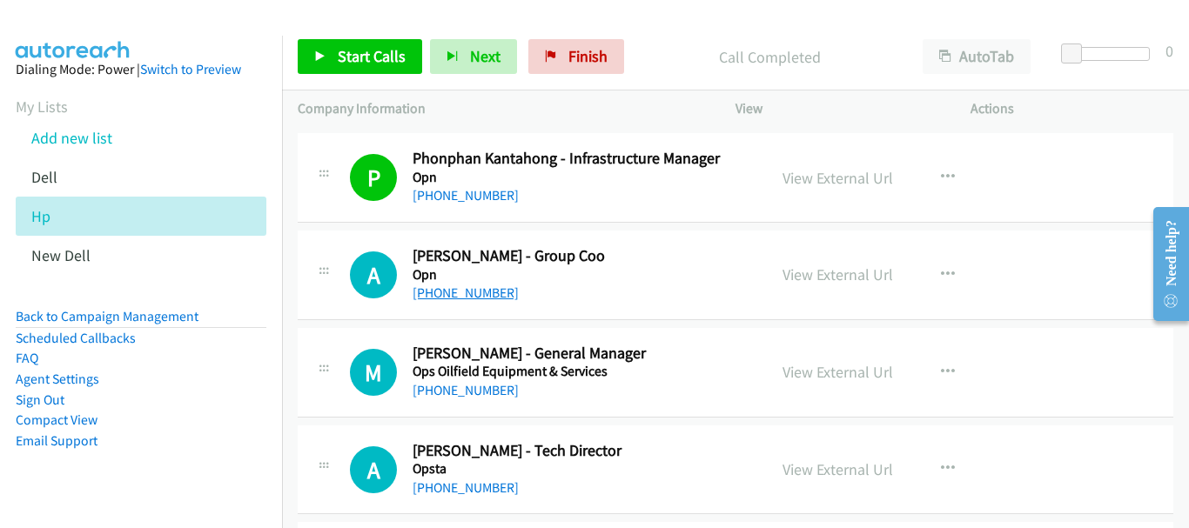
click at [483, 288] on link "[PHONE_NUMBER]" at bounding box center [466, 293] width 106 height 17
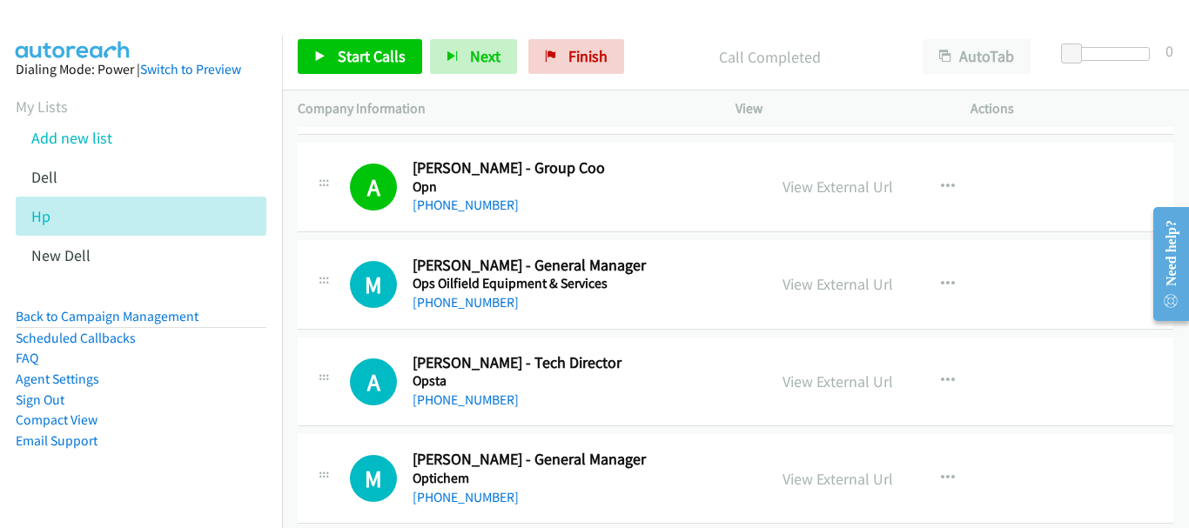
scroll to position [7052, 0]
click at [484, 396] on link "[PHONE_NUMBER]" at bounding box center [466, 401] width 106 height 17
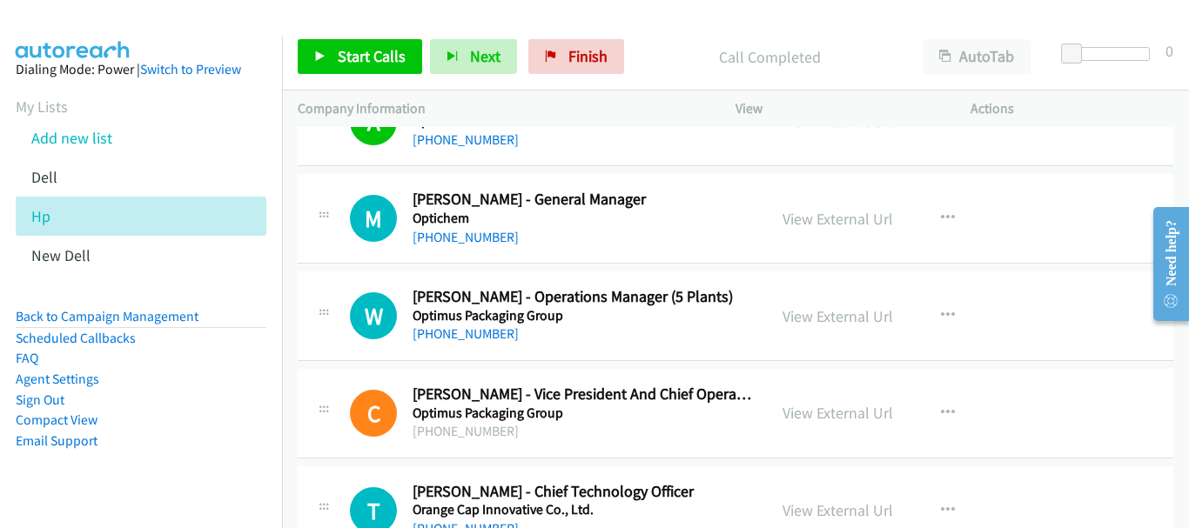
scroll to position [7574, 0]
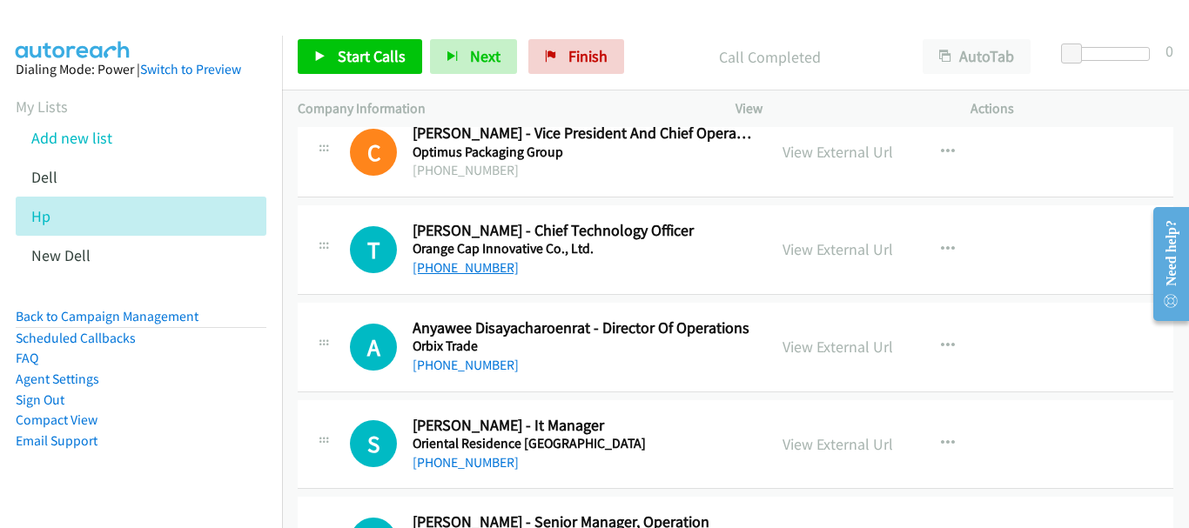
click at [471, 271] on link "[PHONE_NUMBER]" at bounding box center [466, 267] width 106 height 17
click at [484, 363] on link "[PHONE_NUMBER]" at bounding box center [466, 365] width 106 height 17
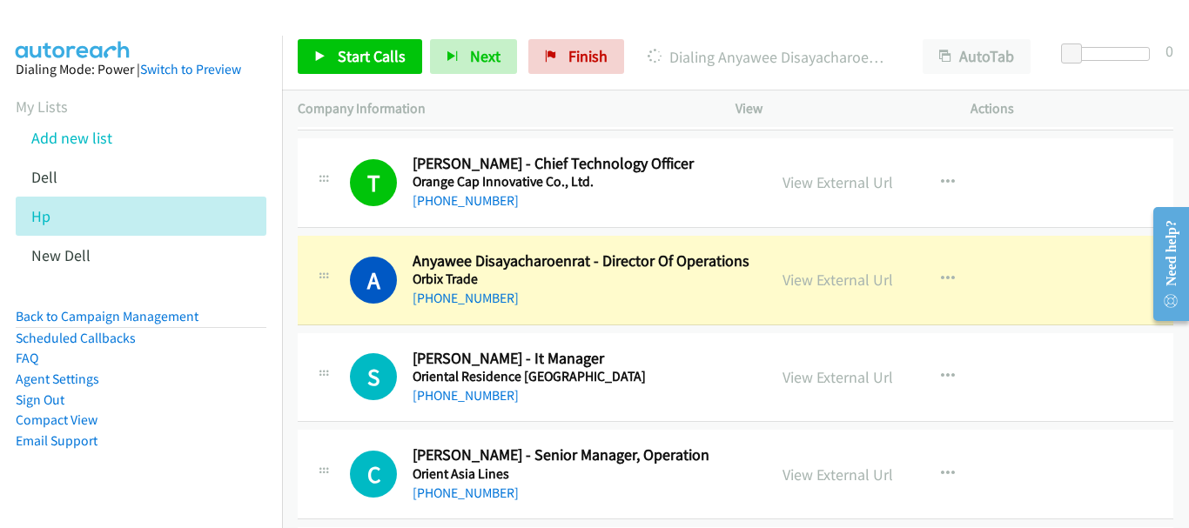
scroll to position [7661, 0]
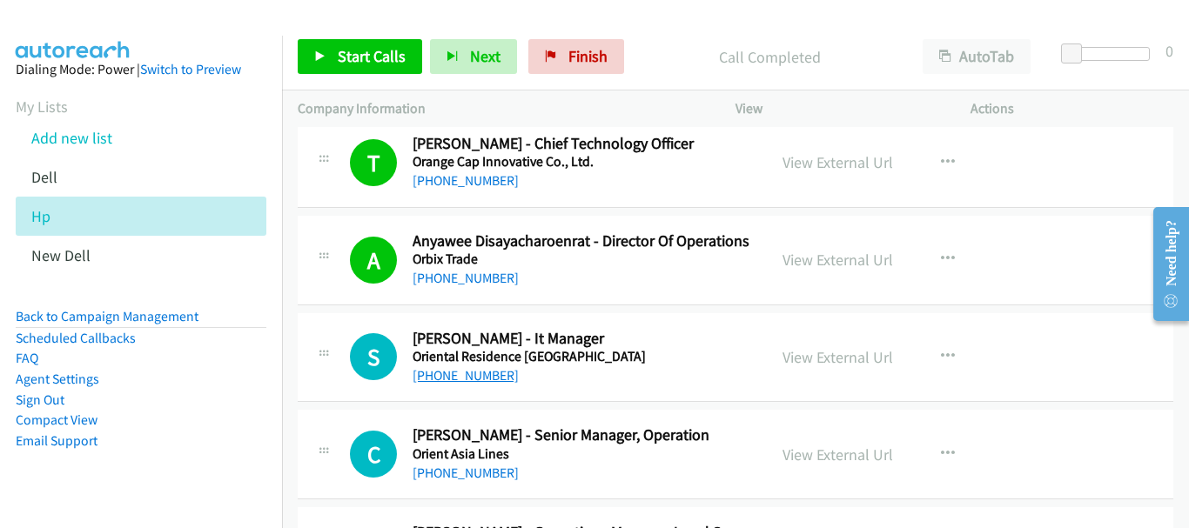
click at [480, 378] on link "[PHONE_NUMBER]" at bounding box center [466, 375] width 106 height 17
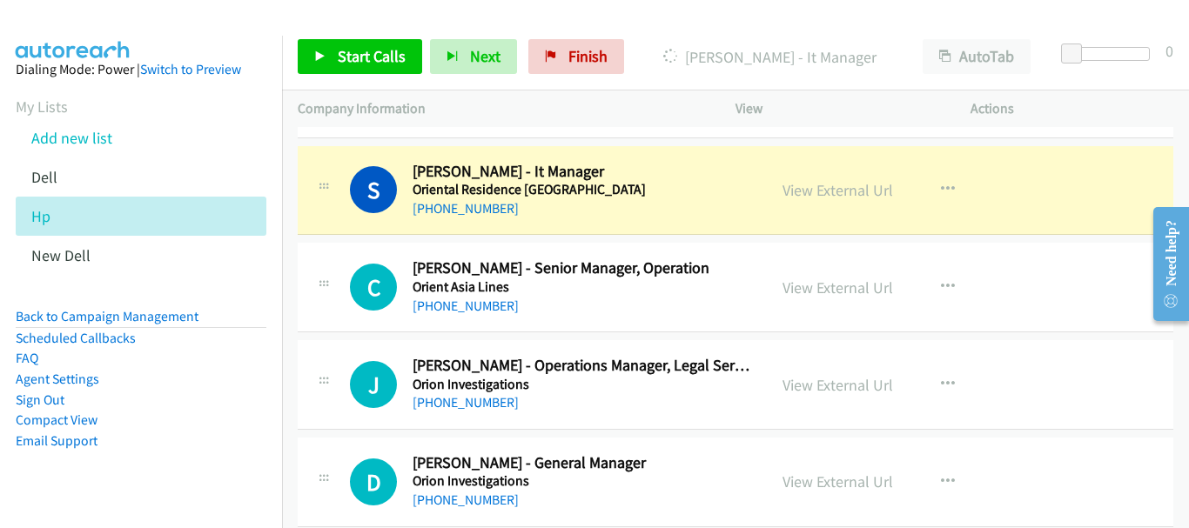
scroll to position [7835, 0]
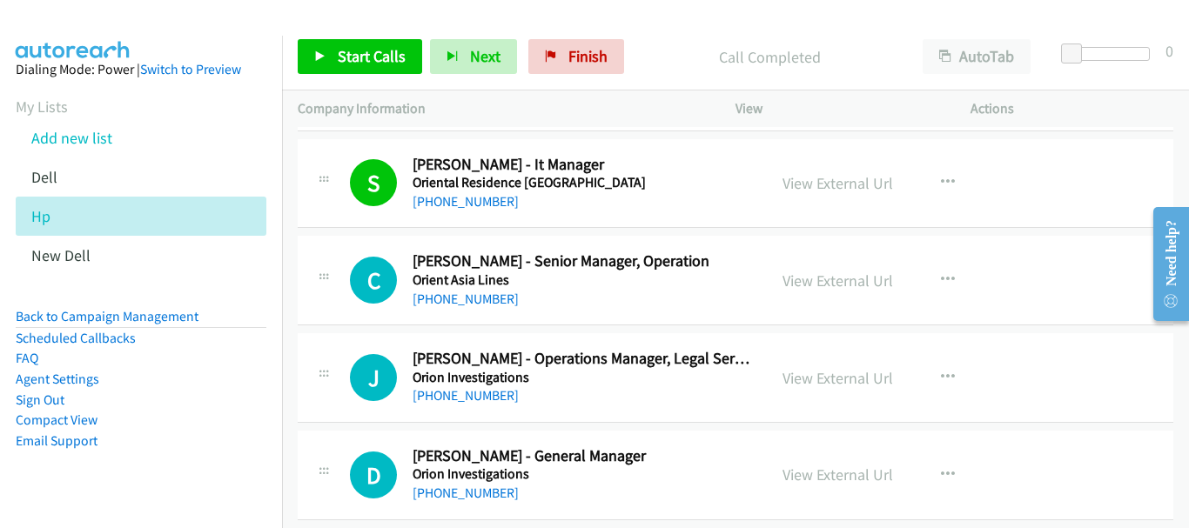
click at [446, 307] on div "[PHONE_NUMBER]" at bounding box center [582, 299] width 339 height 21
click at [447, 302] on link "[PHONE_NUMBER]" at bounding box center [466, 299] width 106 height 17
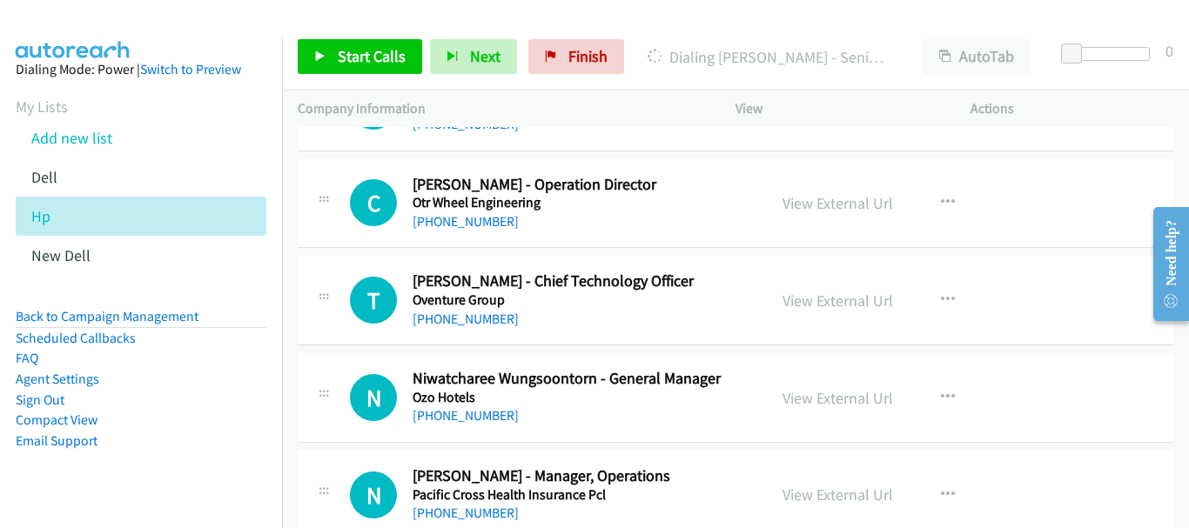
scroll to position [8358, 0]
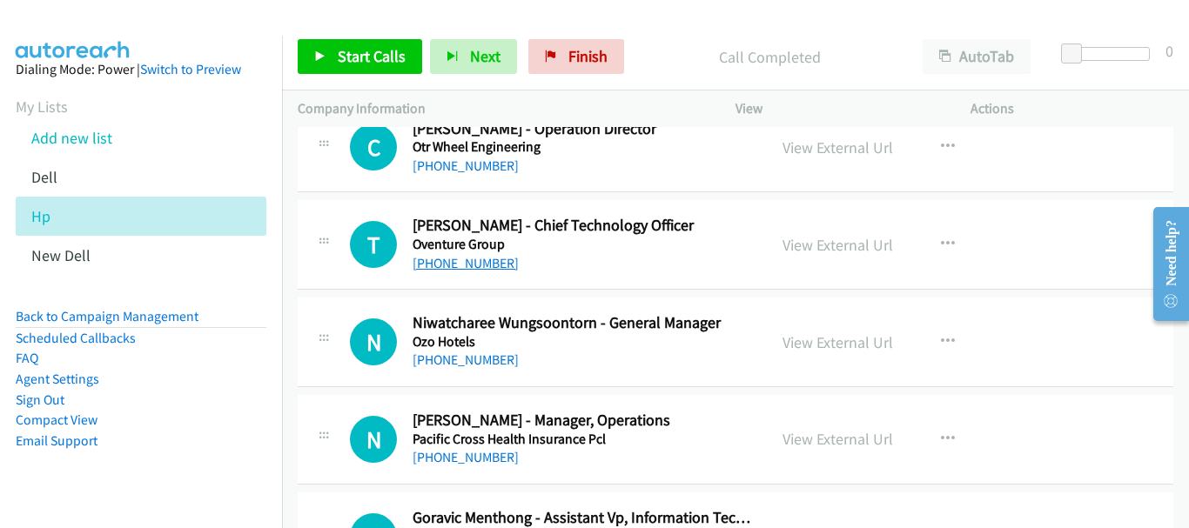
click at [492, 256] on link "[PHONE_NUMBER]" at bounding box center [466, 263] width 106 height 17
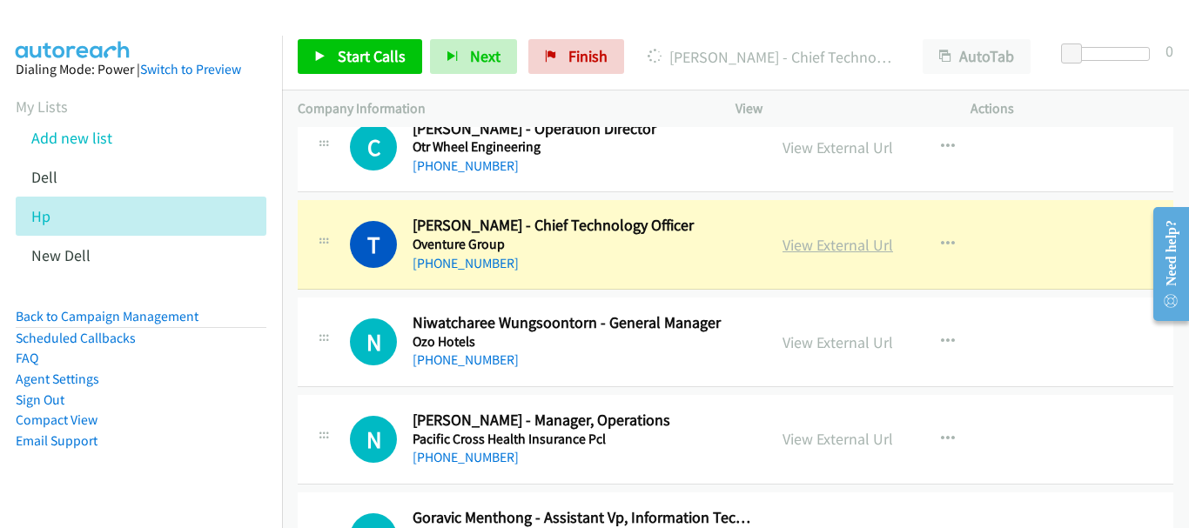
click at [811, 239] on link "View External Url" at bounding box center [838, 245] width 111 height 20
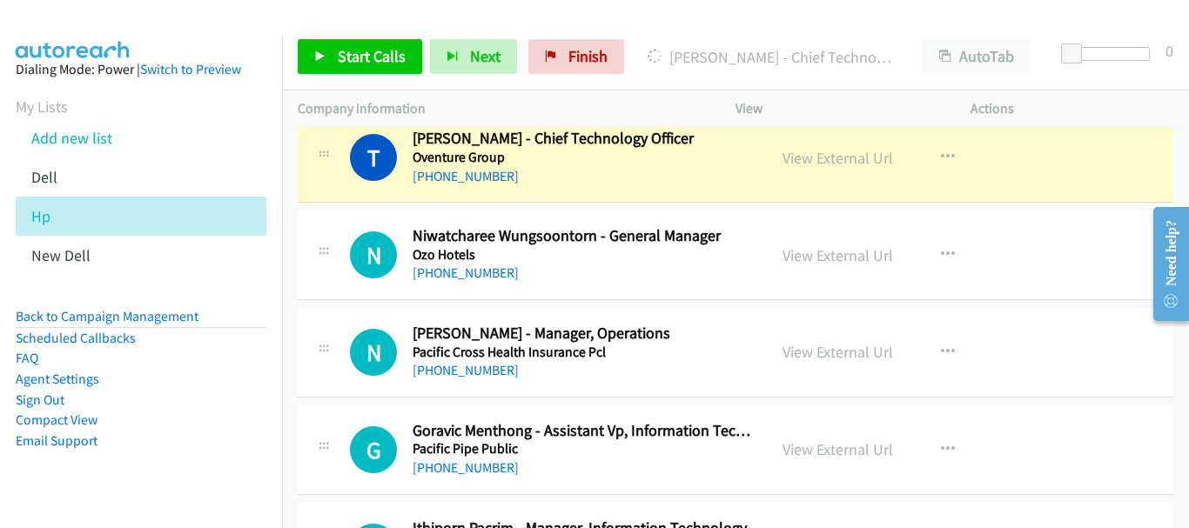
scroll to position [8532, 0]
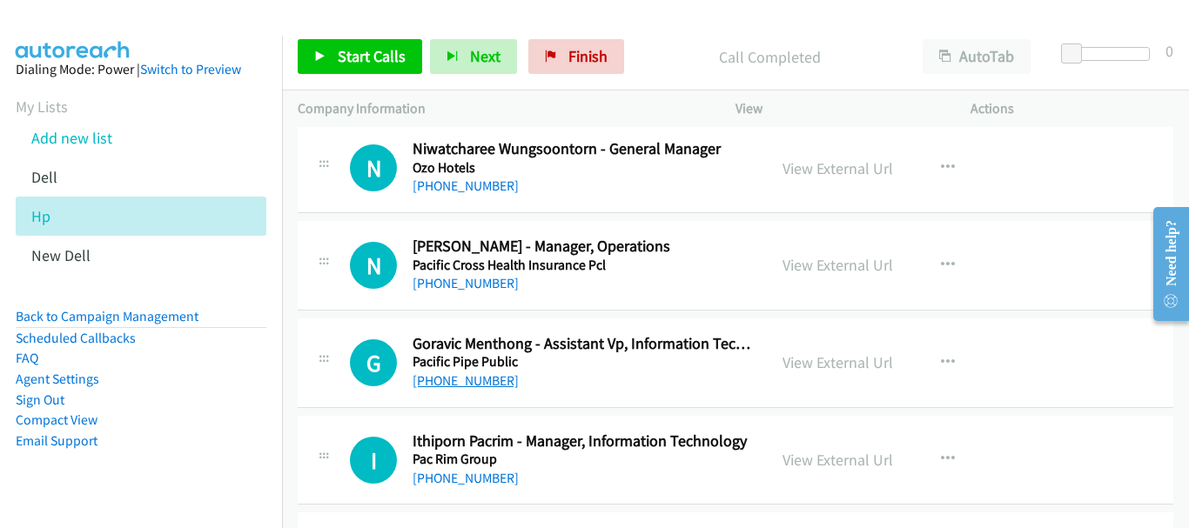
click at [489, 387] on link "[PHONE_NUMBER]" at bounding box center [466, 381] width 106 height 17
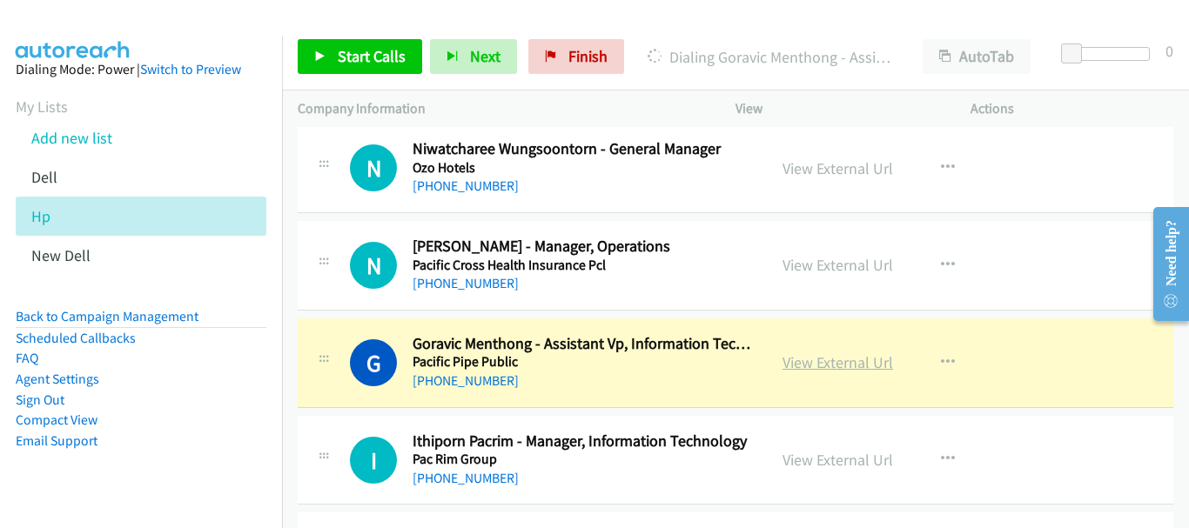
click at [851, 363] on link "View External Url" at bounding box center [838, 363] width 111 height 20
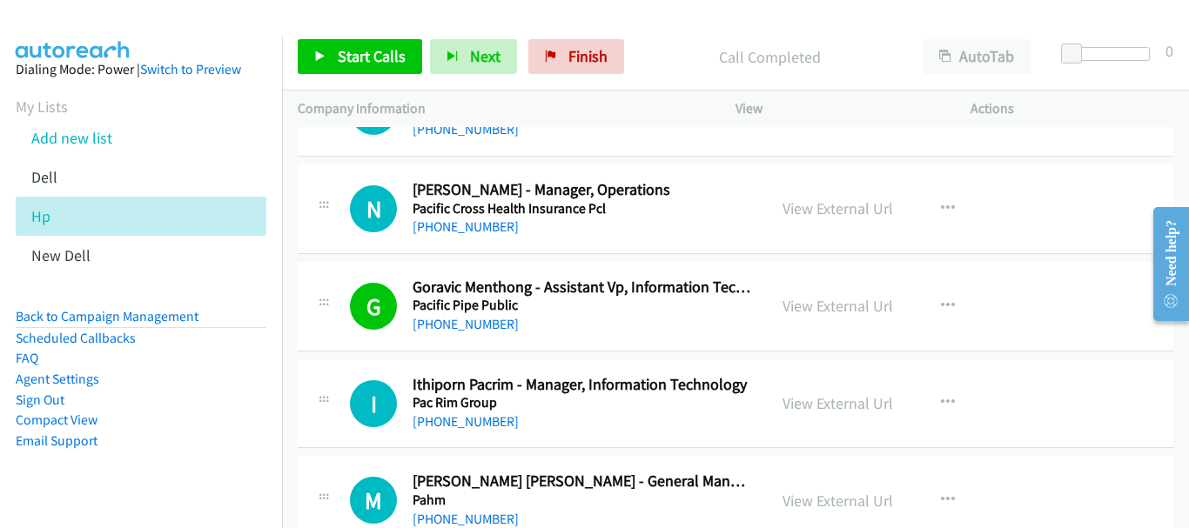
scroll to position [8619, 0]
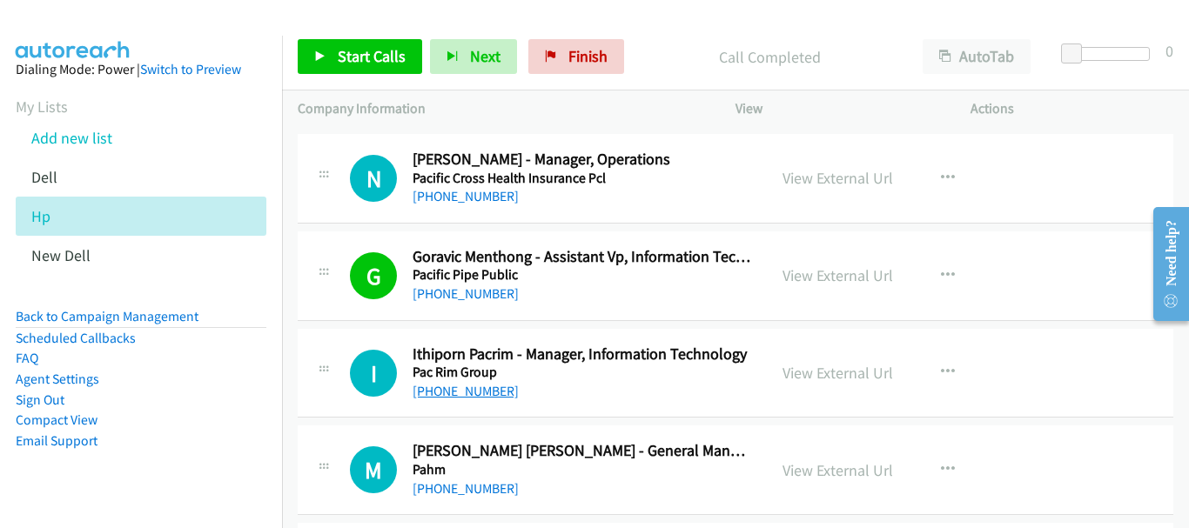
click at [474, 394] on link "[PHONE_NUMBER]" at bounding box center [466, 391] width 106 height 17
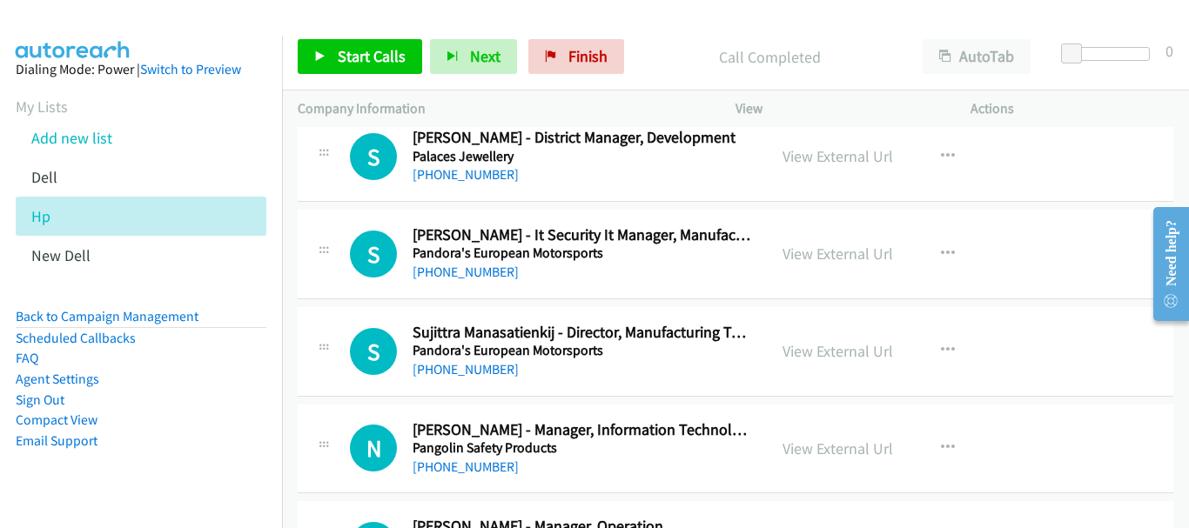
scroll to position [9141, 0]
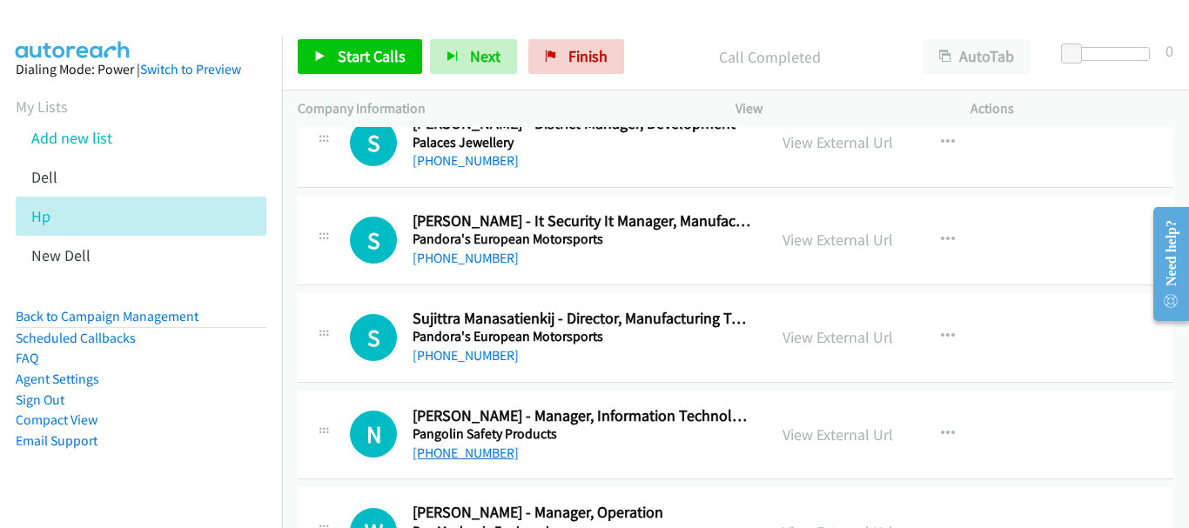
click at [467, 454] on link "[PHONE_NUMBER]" at bounding box center [466, 453] width 106 height 17
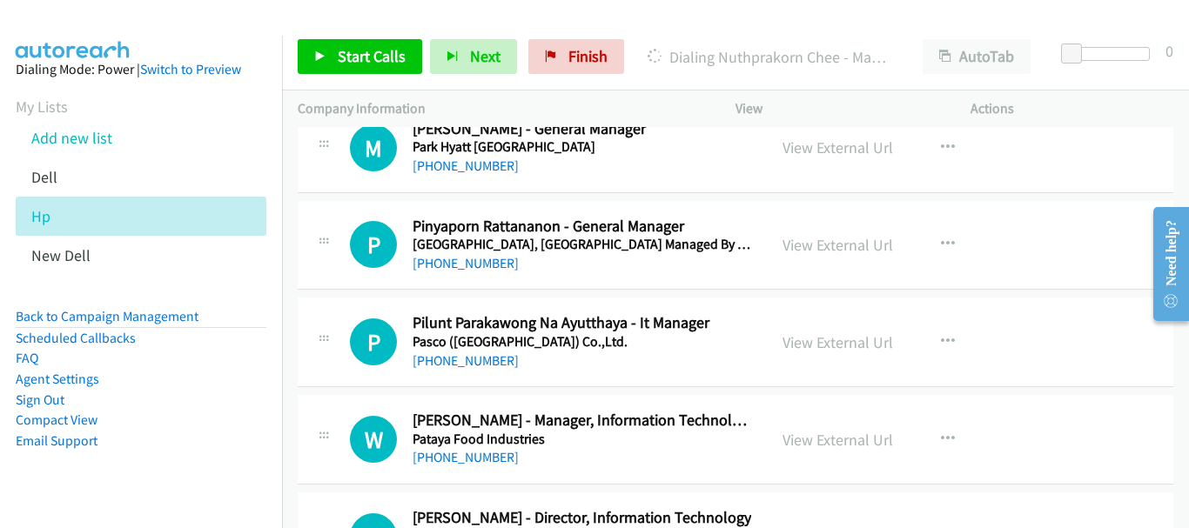
scroll to position [9838, 0]
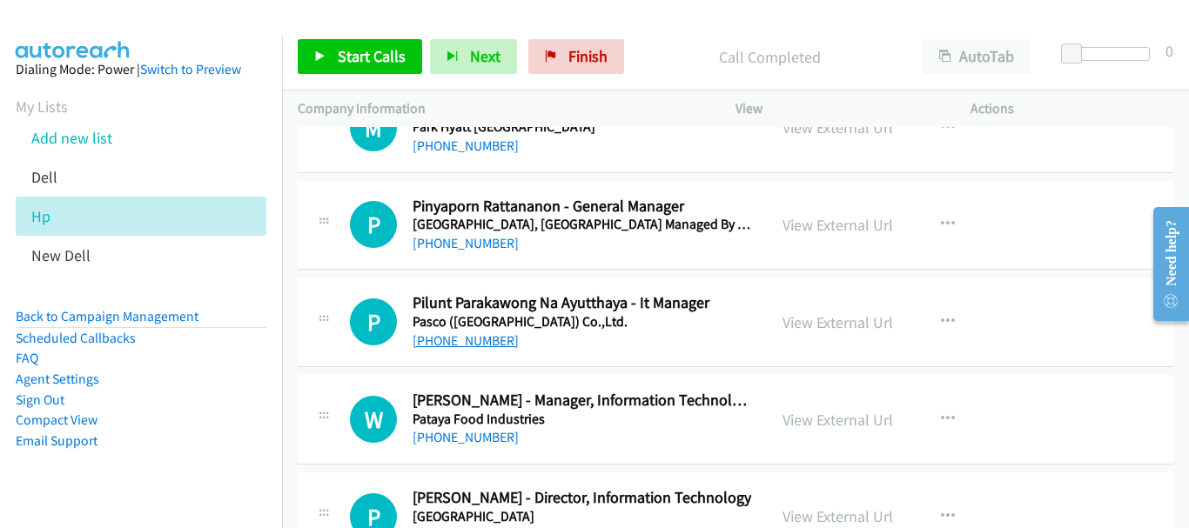
click at [472, 345] on link "[PHONE_NUMBER]" at bounding box center [466, 341] width 106 height 17
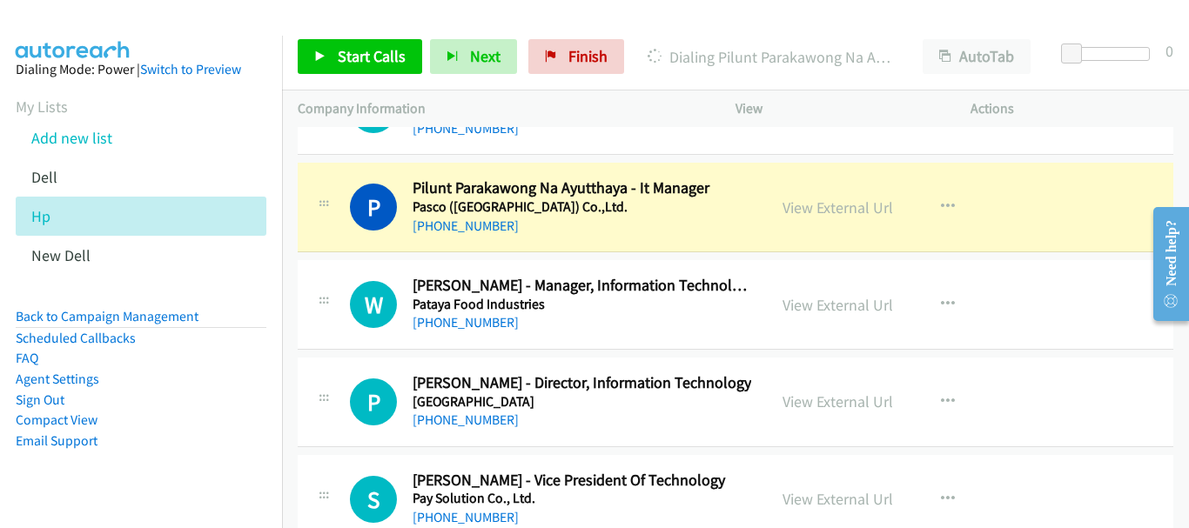
scroll to position [9959, 0]
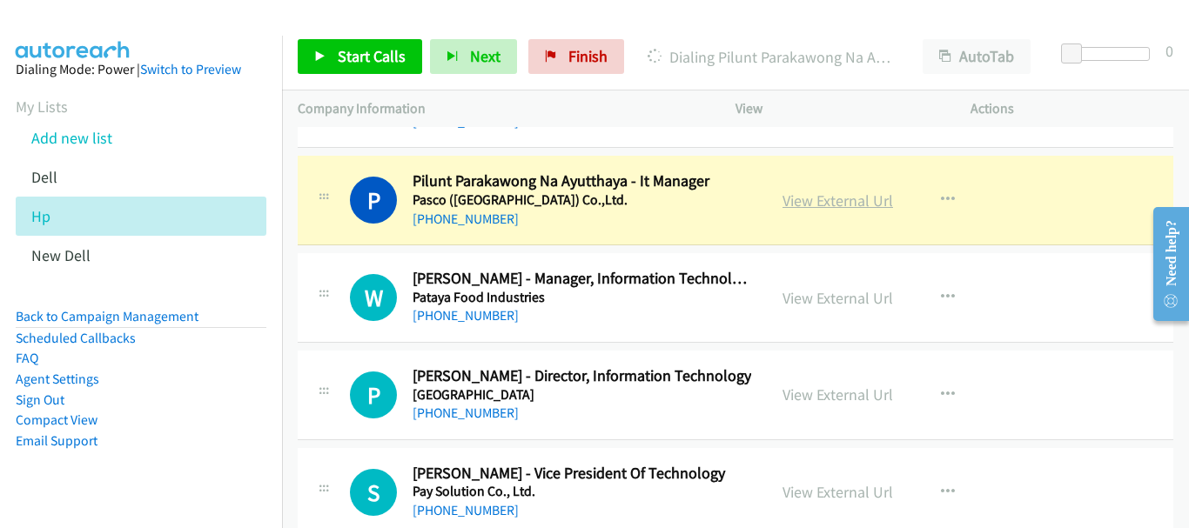
click at [831, 198] on link "View External Url" at bounding box center [838, 201] width 111 height 20
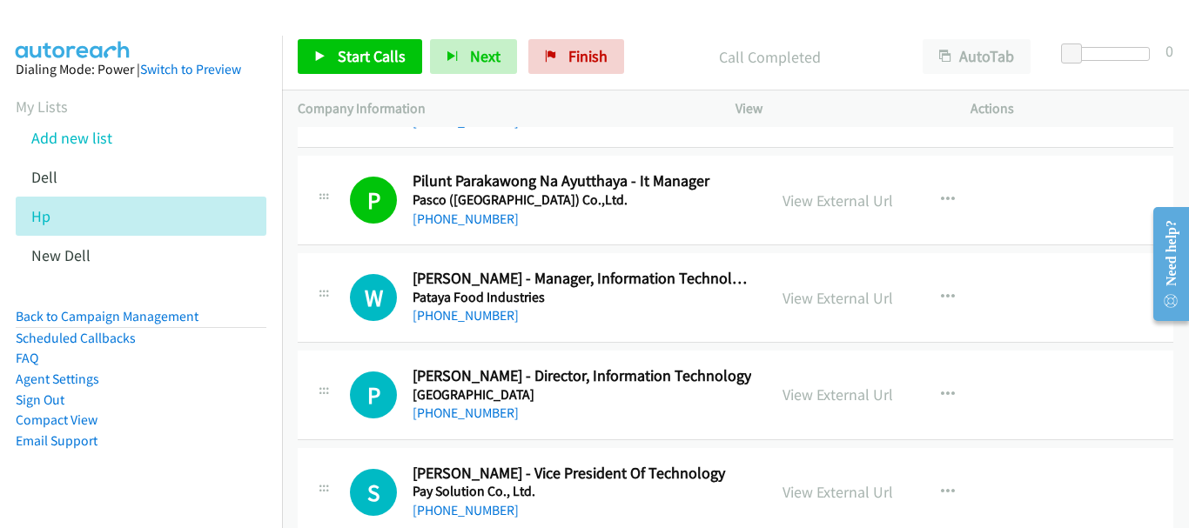
click at [478, 303] on h5 "Pataya Food Industries" at bounding box center [582, 297] width 339 height 17
click at [478, 319] on link "[PHONE_NUMBER]" at bounding box center [466, 315] width 106 height 17
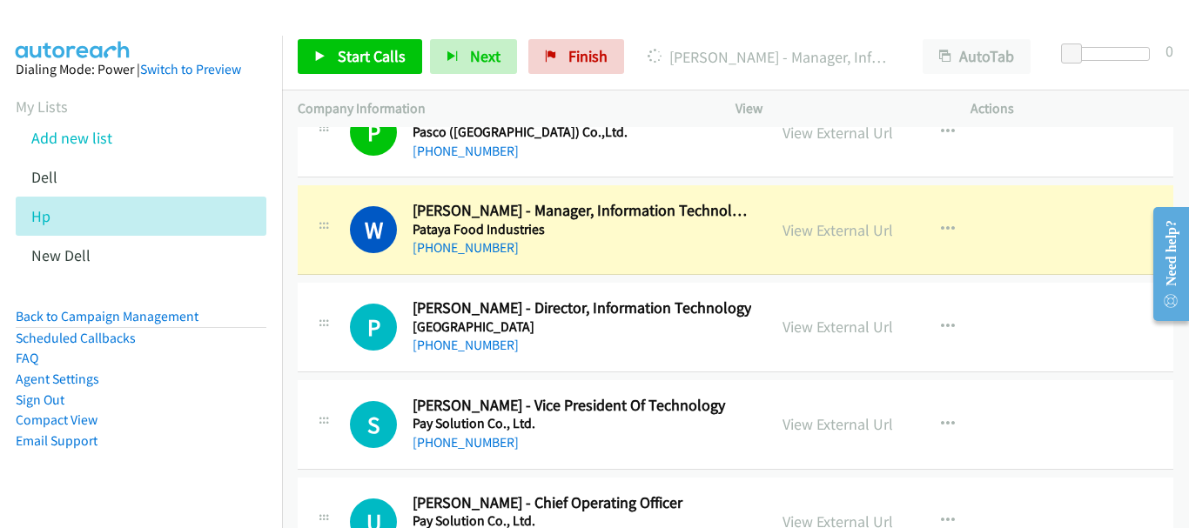
scroll to position [10046, 0]
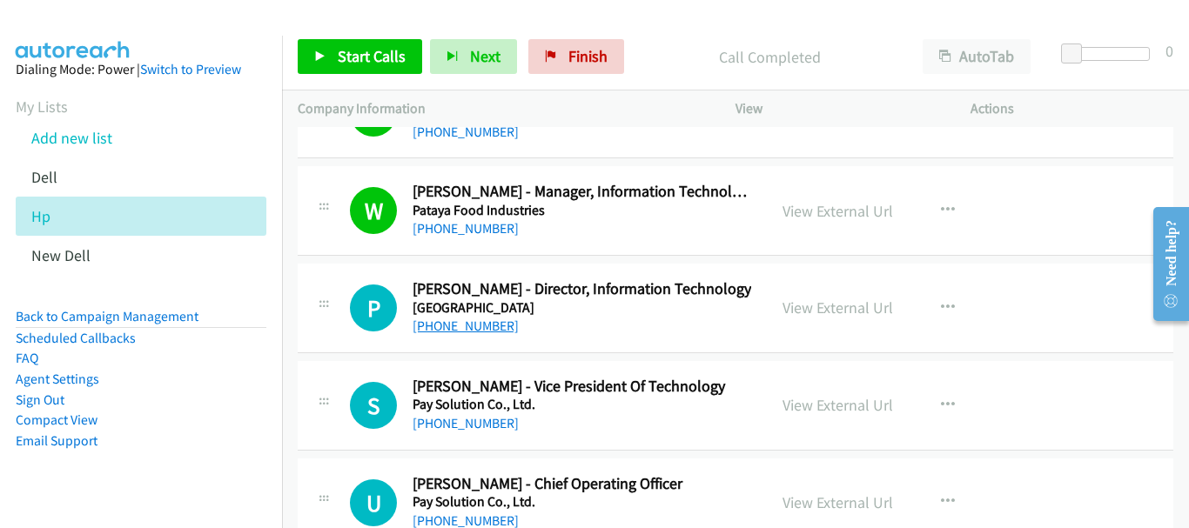
click at [483, 328] on link "[PHONE_NUMBER]" at bounding box center [466, 326] width 106 height 17
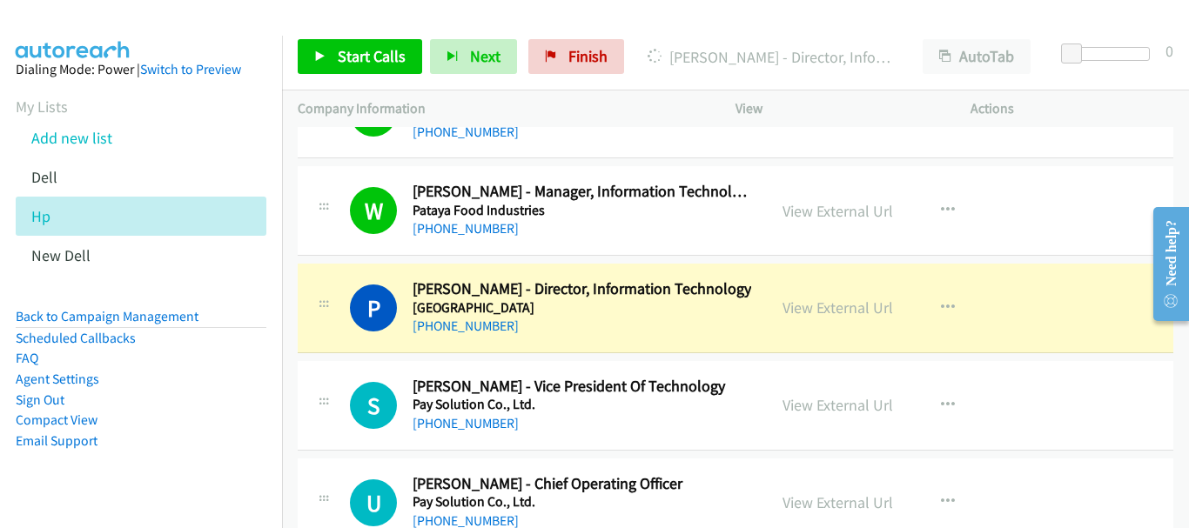
scroll to position [10134, 0]
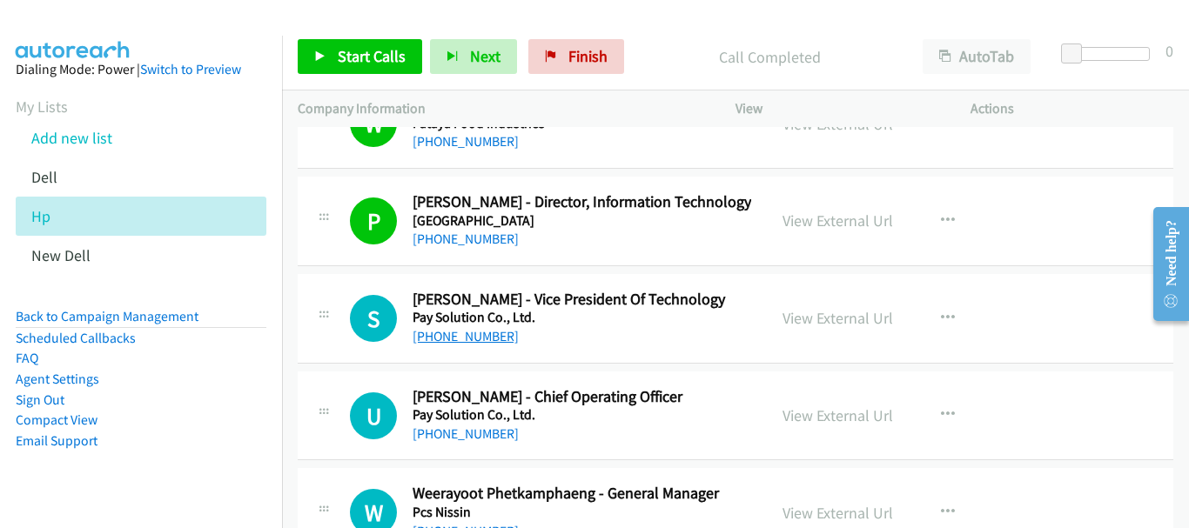
click at [497, 342] on link "[PHONE_NUMBER]" at bounding box center [466, 336] width 106 height 17
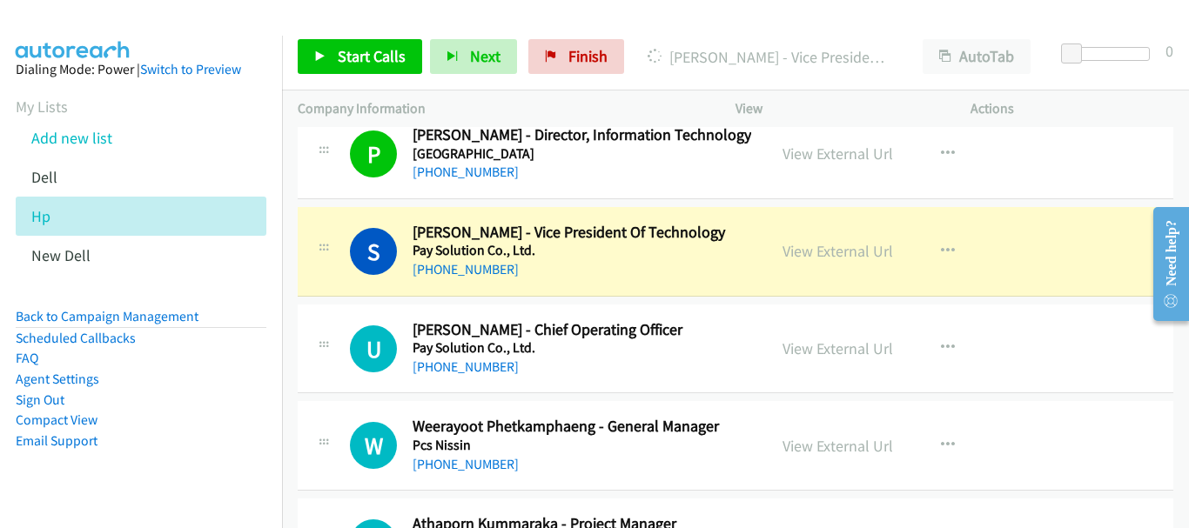
scroll to position [10221, 0]
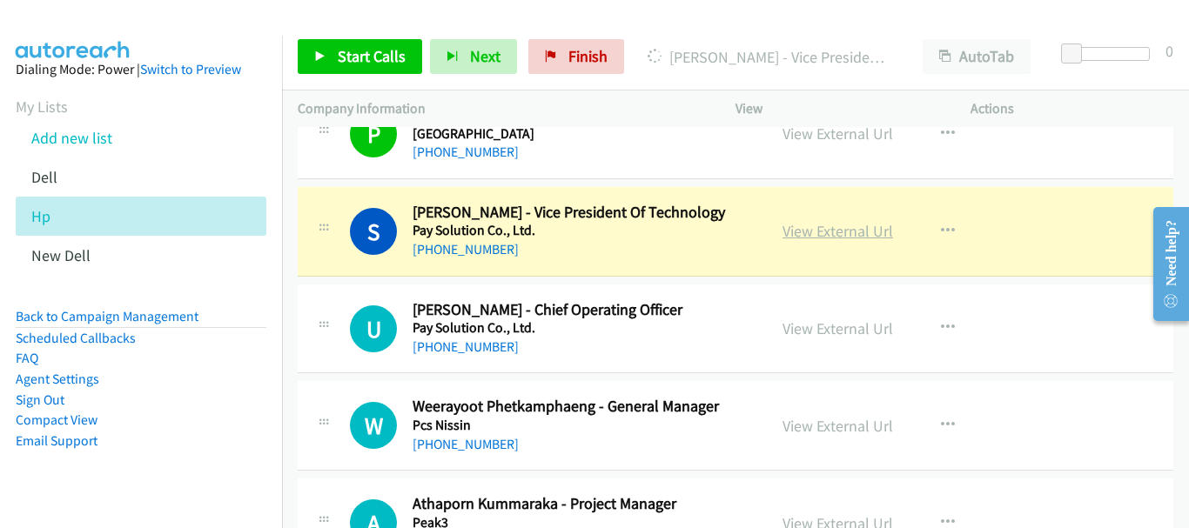
click at [811, 236] on link "View External Url" at bounding box center [838, 231] width 111 height 20
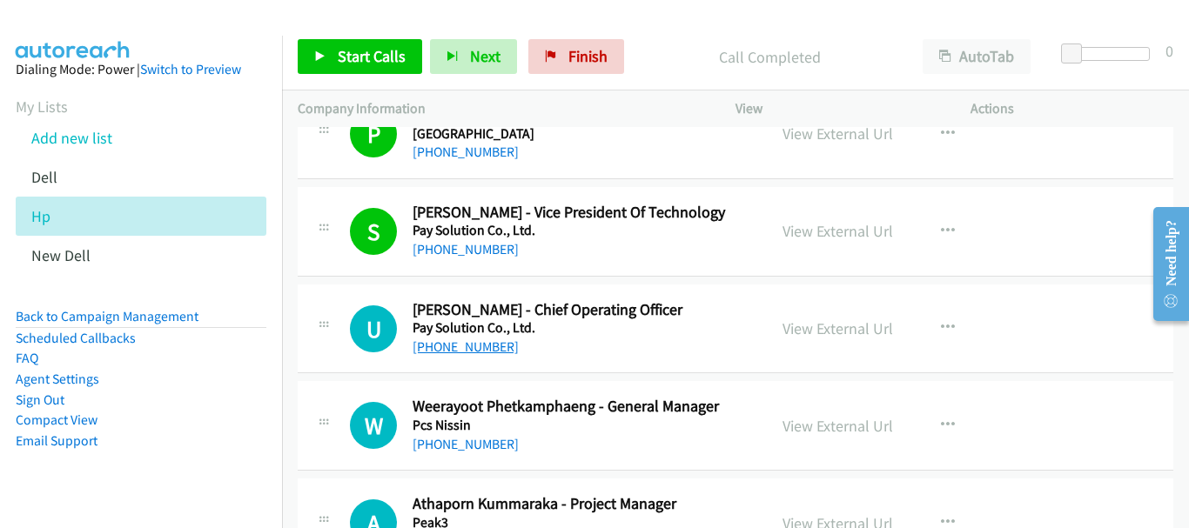
click at [425, 349] on link "[PHONE_NUMBER]" at bounding box center [466, 347] width 106 height 17
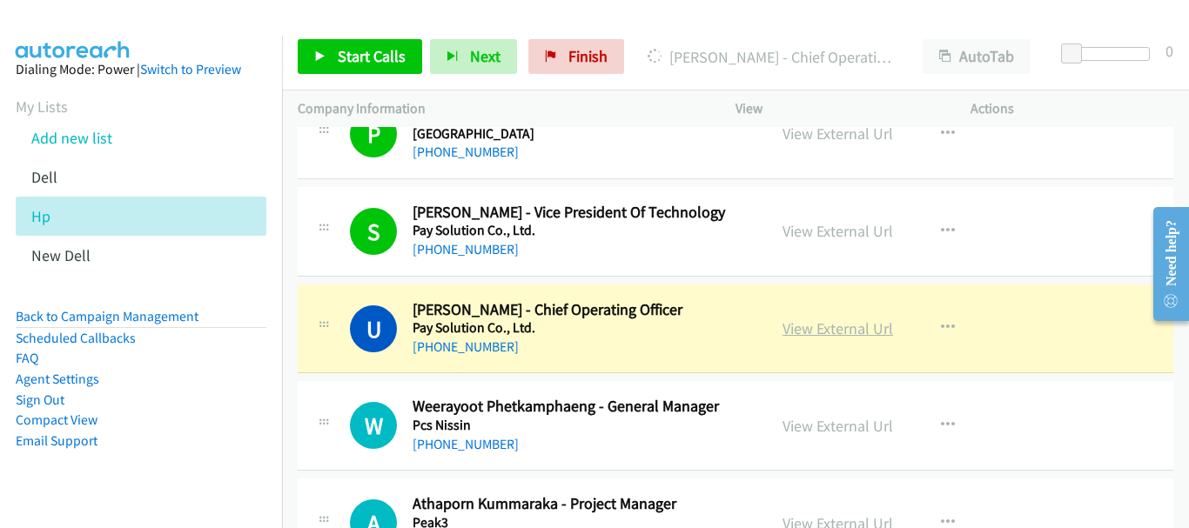
click at [835, 326] on link "View External Url" at bounding box center [838, 329] width 111 height 20
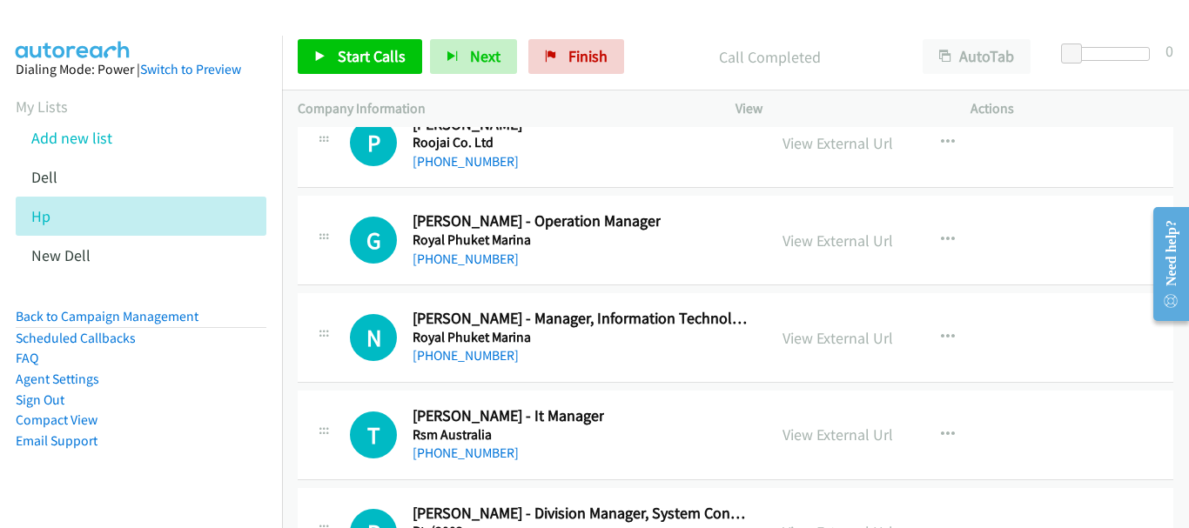
scroll to position [22377, 0]
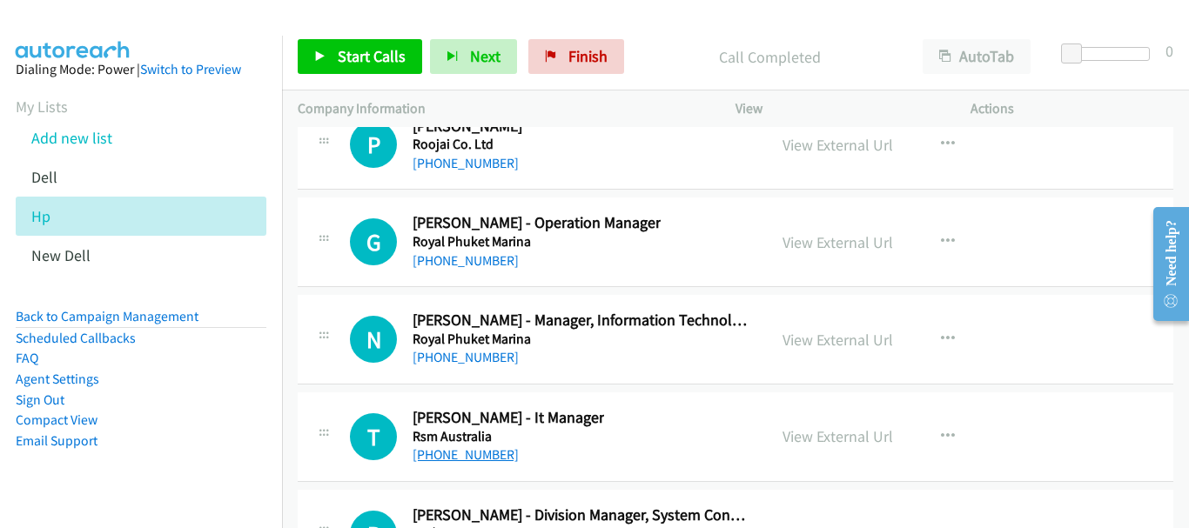
click at [480, 460] on link "[PHONE_NUMBER]" at bounding box center [466, 455] width 106 height 17
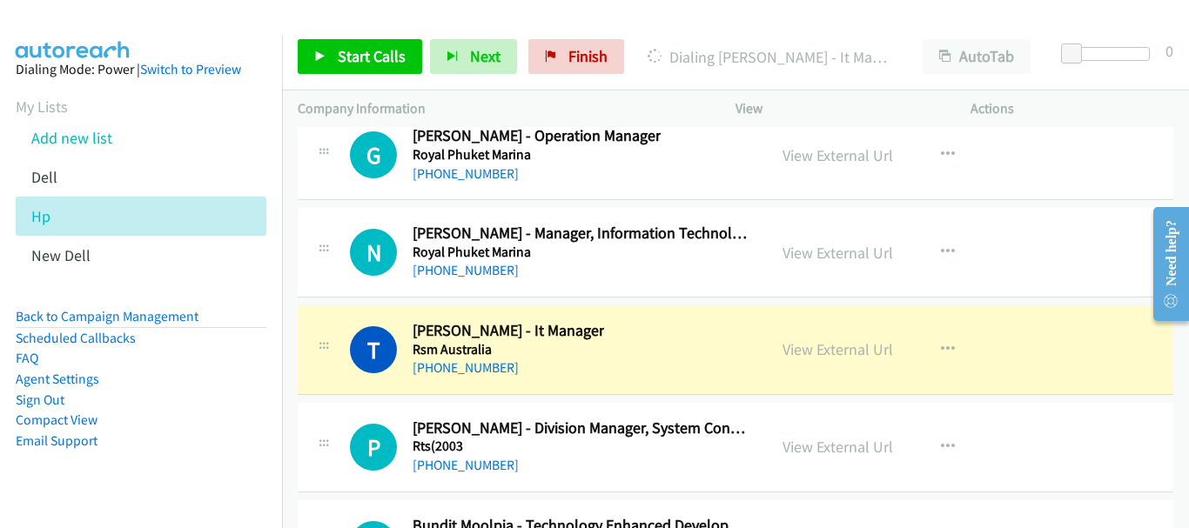
scroll to position [22290, 0]
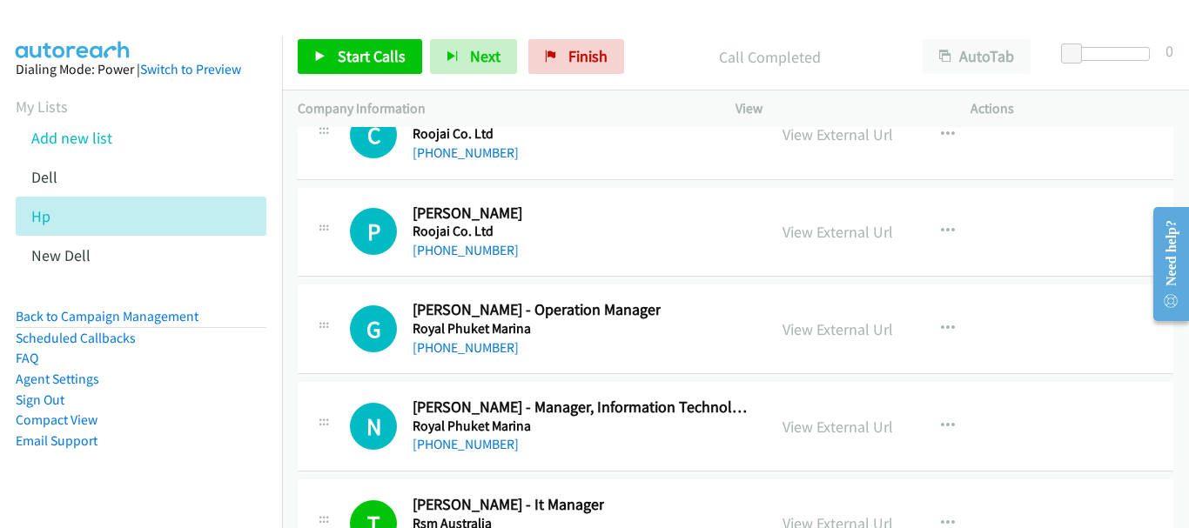
click at [461, 458] on div "N Callback Scheduled Narit Boonwasanarak - Manager, Information Technology& Dat…" at bounding box center [736, 427] width 876 height 90
click at [464, 444] on link "[PHONE_NUMBER]" at bounding box center [466, 444] width 106 height 17
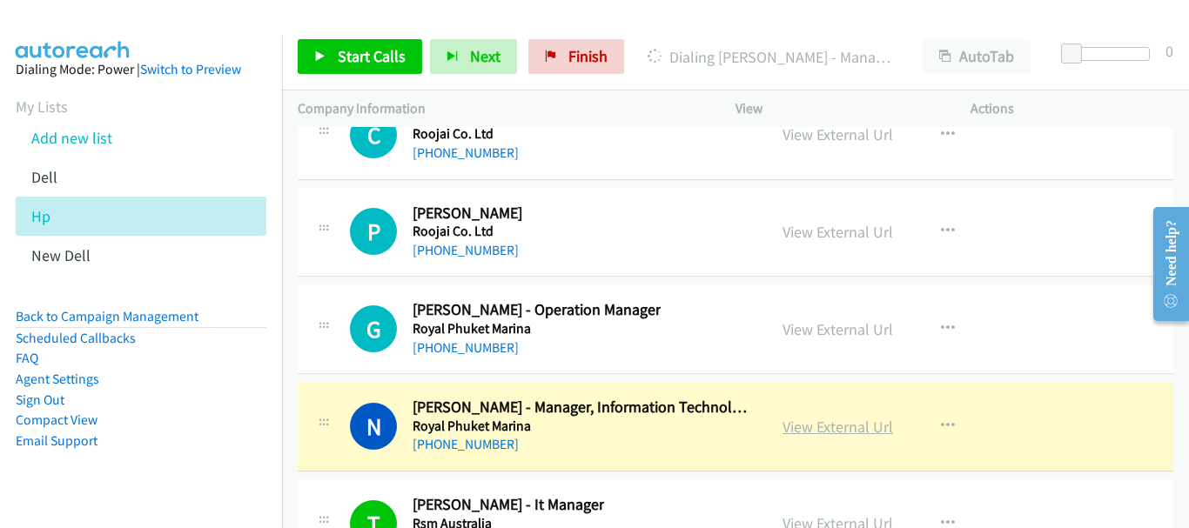
click at [864, 434] on link "View External Url" at bounding box center [838, 427] width 111 height 20
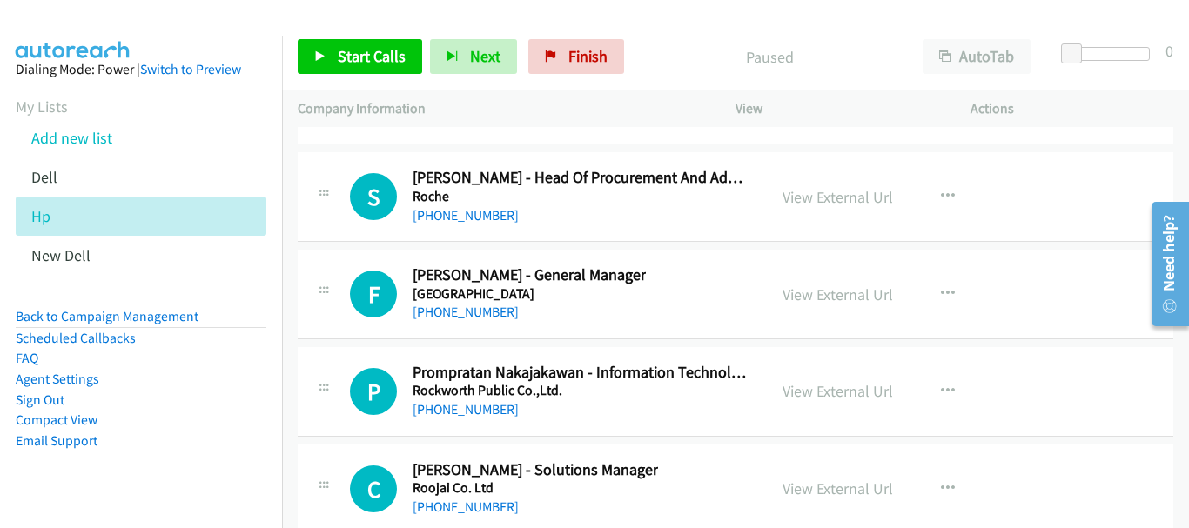
scroll to position [21854, 0]
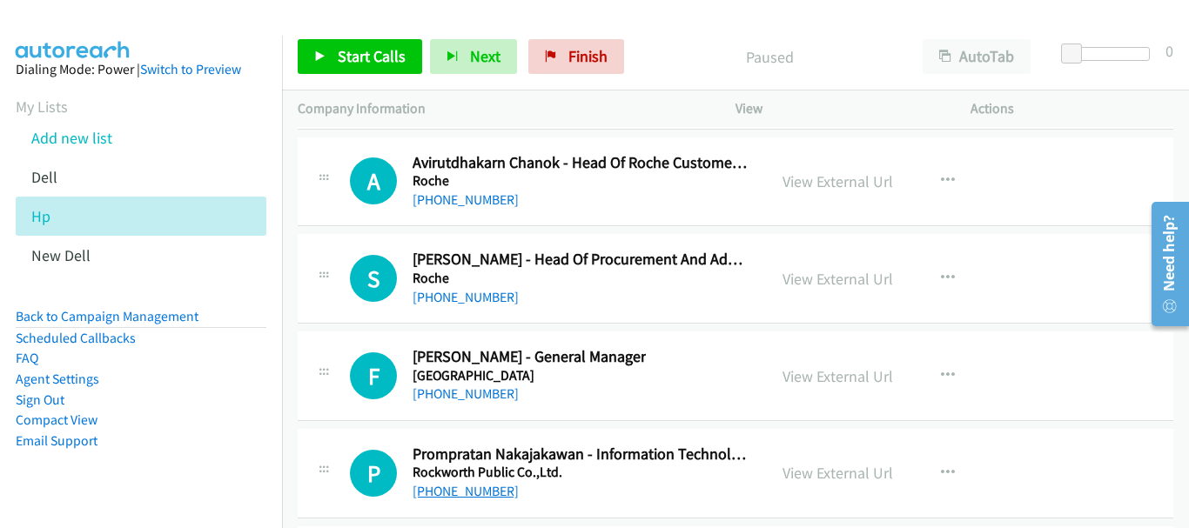
click at [487, 488] on link "[PHONE_NUMBER]" at bounding box center [466, 491] width 106 height 17
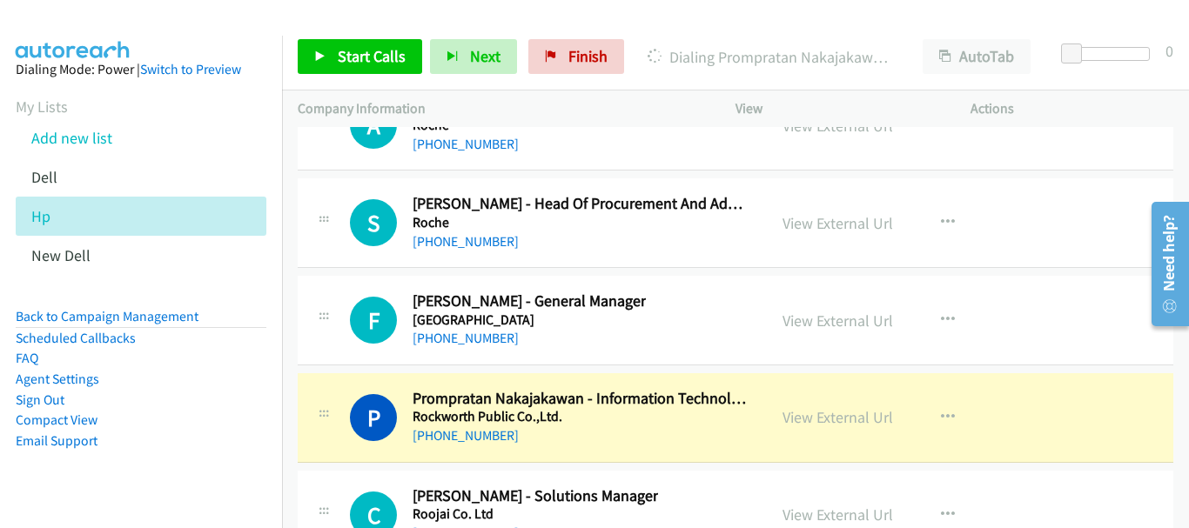
scroll to position [21941, 0]
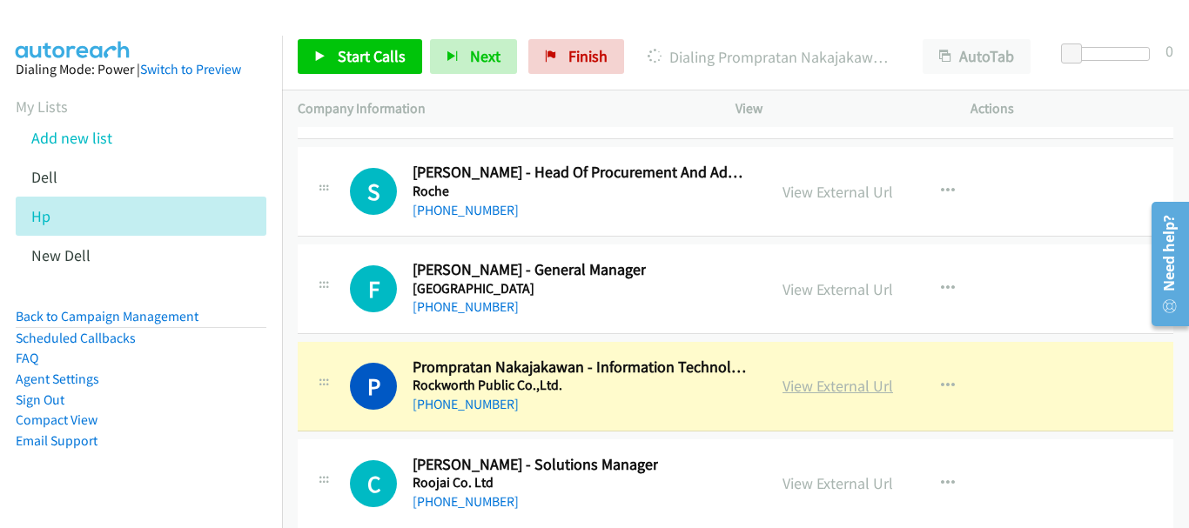
click at [829, 387] on link "View External Url" at bounding box center [838, 386] width 111 height 20
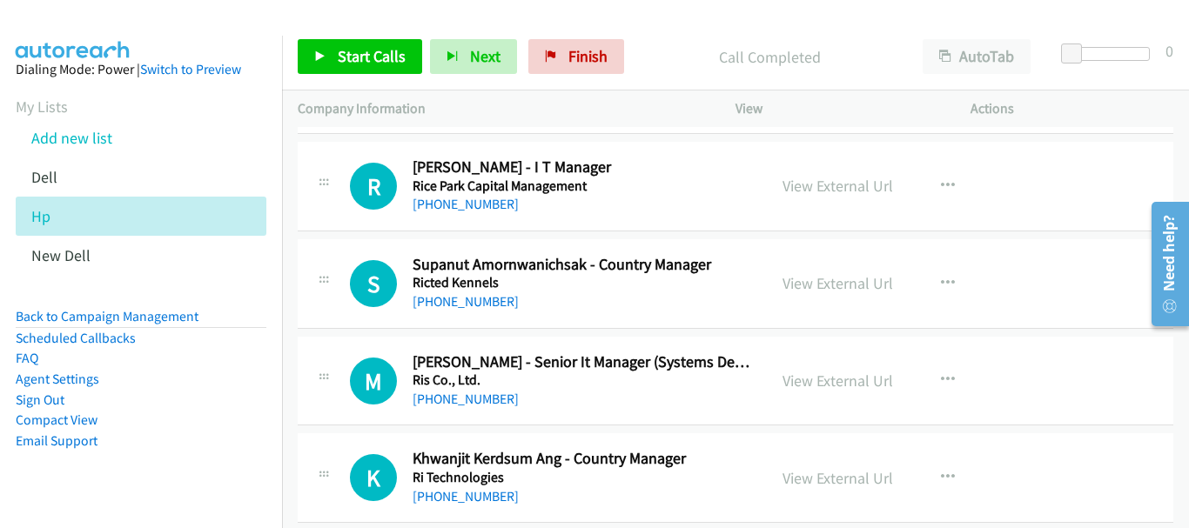
scroll to position [20984, 0]
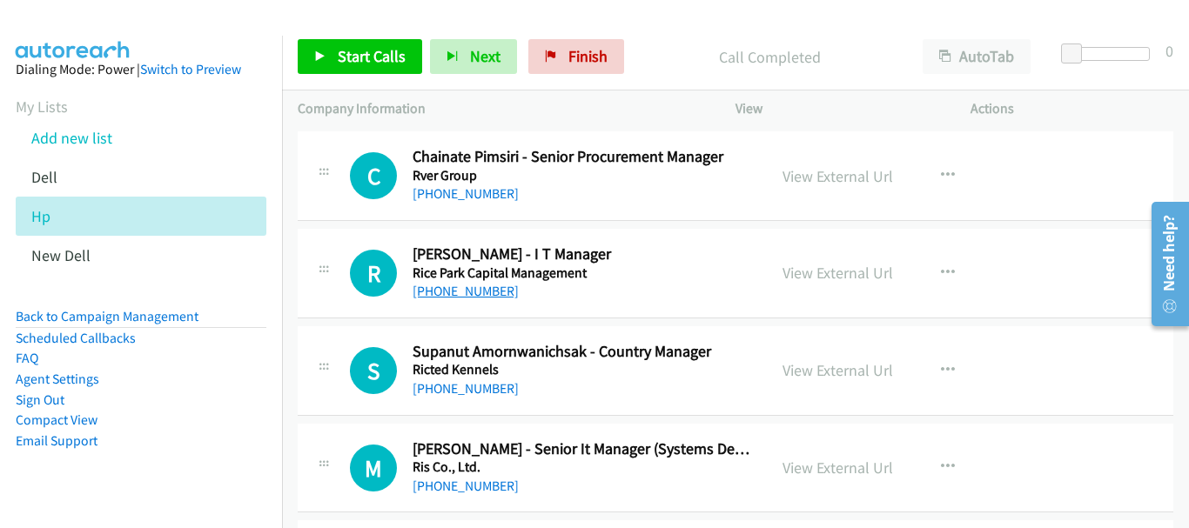
click at [495, 299] on link "[PHONE_NUMBER]" at bounding box center [466, 291] width 106 height 17
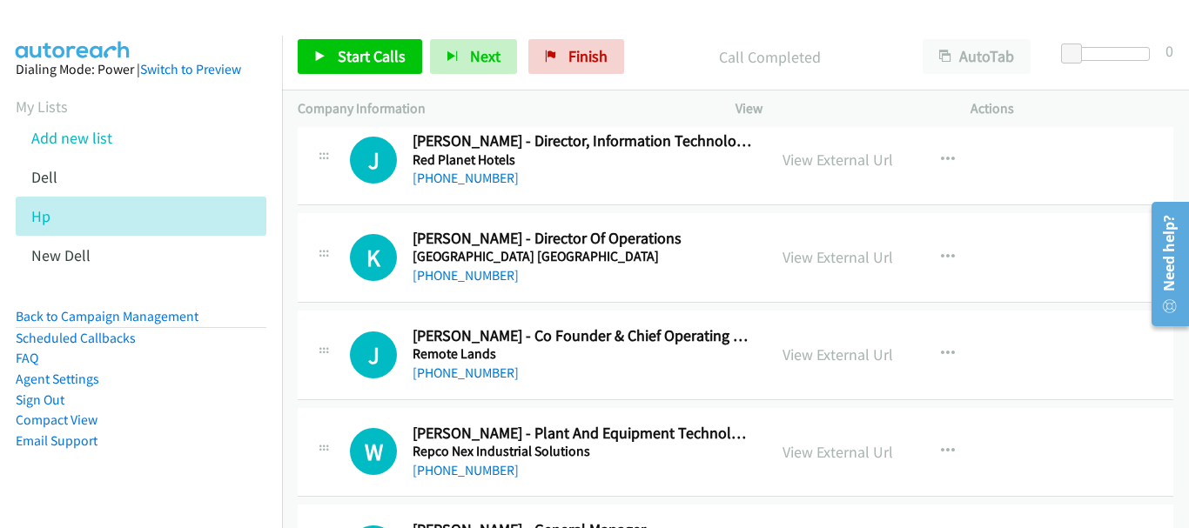
scroll to position [19852, 0]
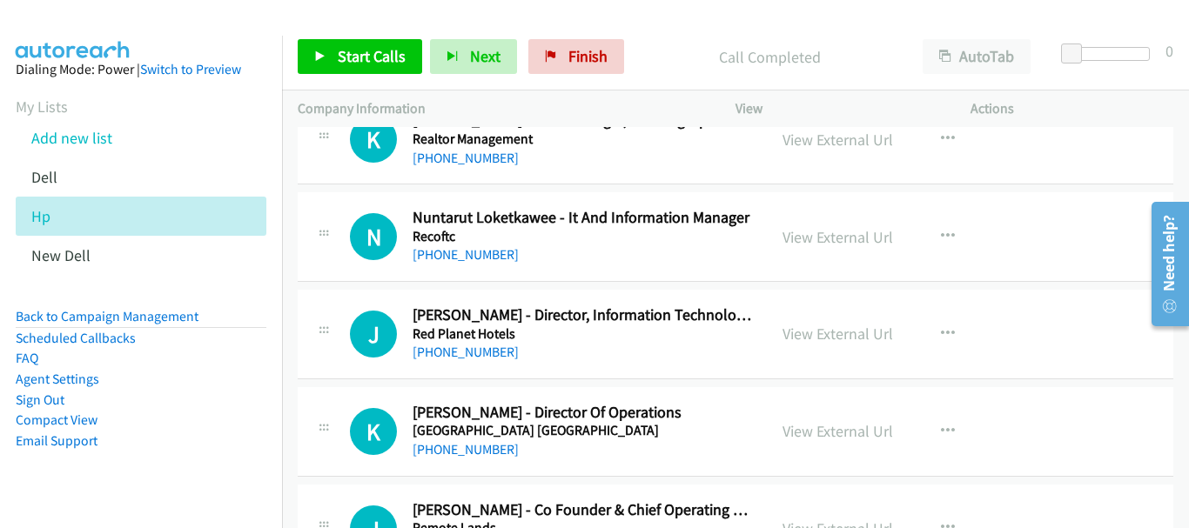
click at [431, 341] on h5 "Red Planet Hotels" at bounding box center [582, 334] width 339 height 17
click at [437, 351] on link "[PHONE_NUMBER]" at bounding box center [466, 352] width 106 height 17
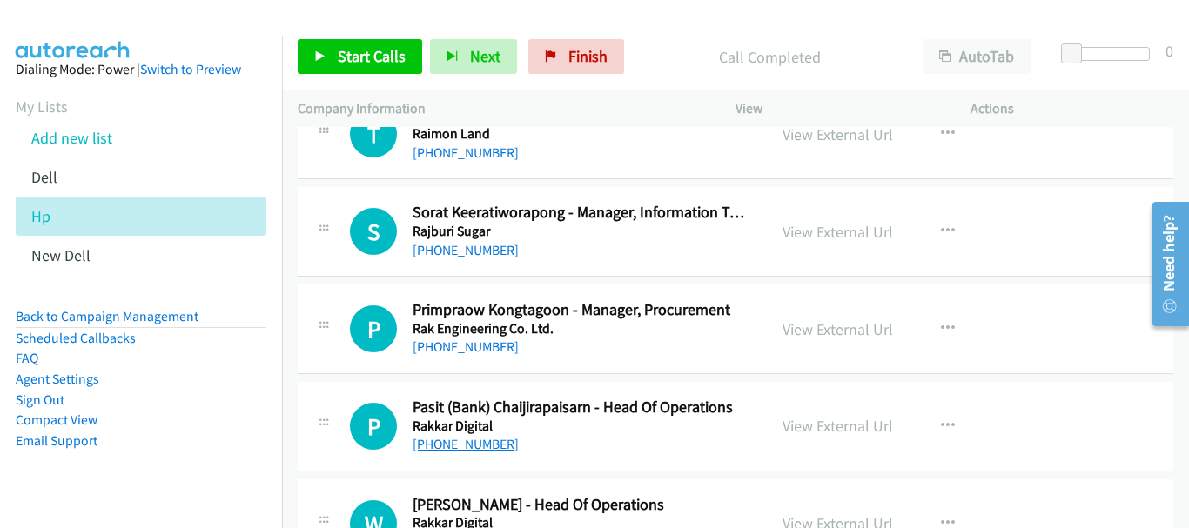
scroll to position [19242, 0]
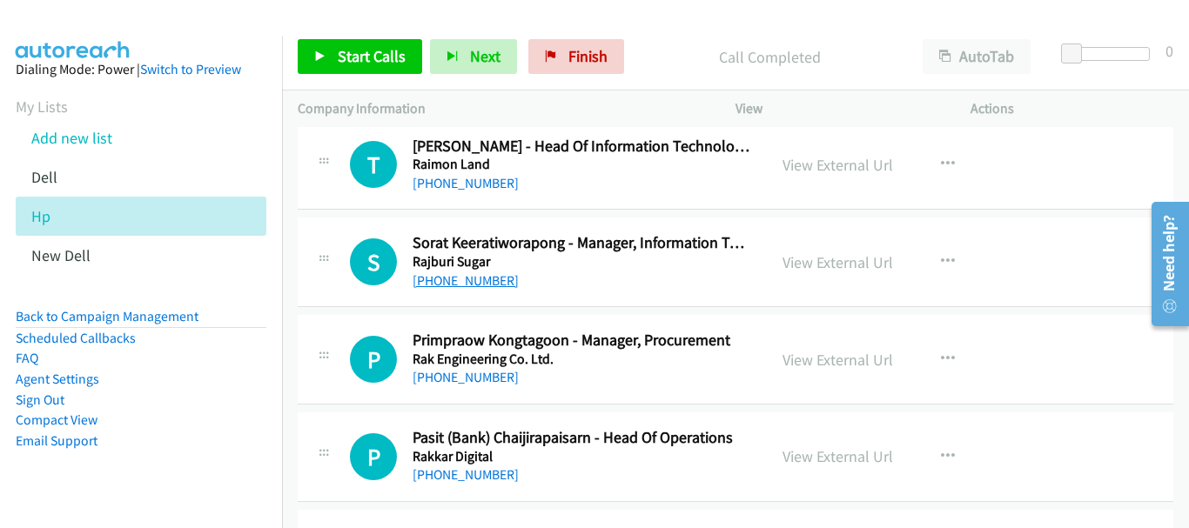
click at [468, 279] on link "[PHONE_NUMBER]" at bounding box center [466, 280] width 106 height 17
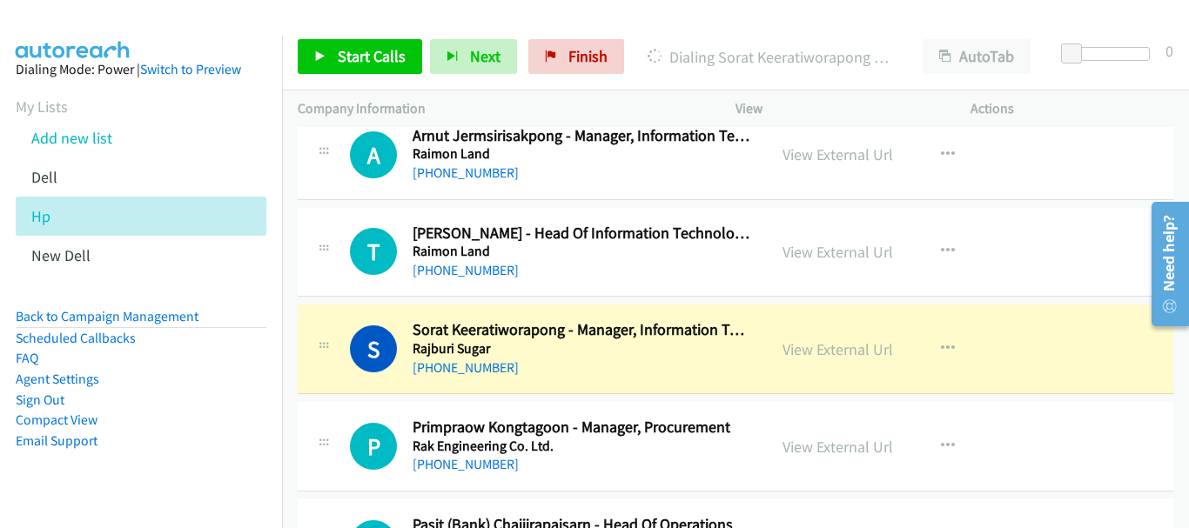
scroll to position [19068, 0]
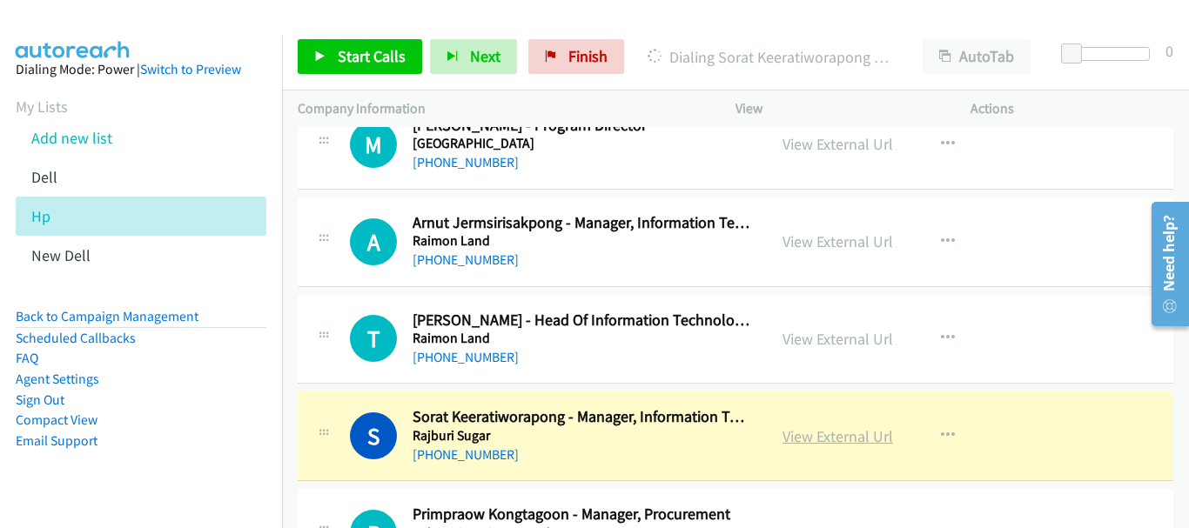
click at [804, 433] on link "View External Url" at bounding box center [838, 437] width 111 height 20
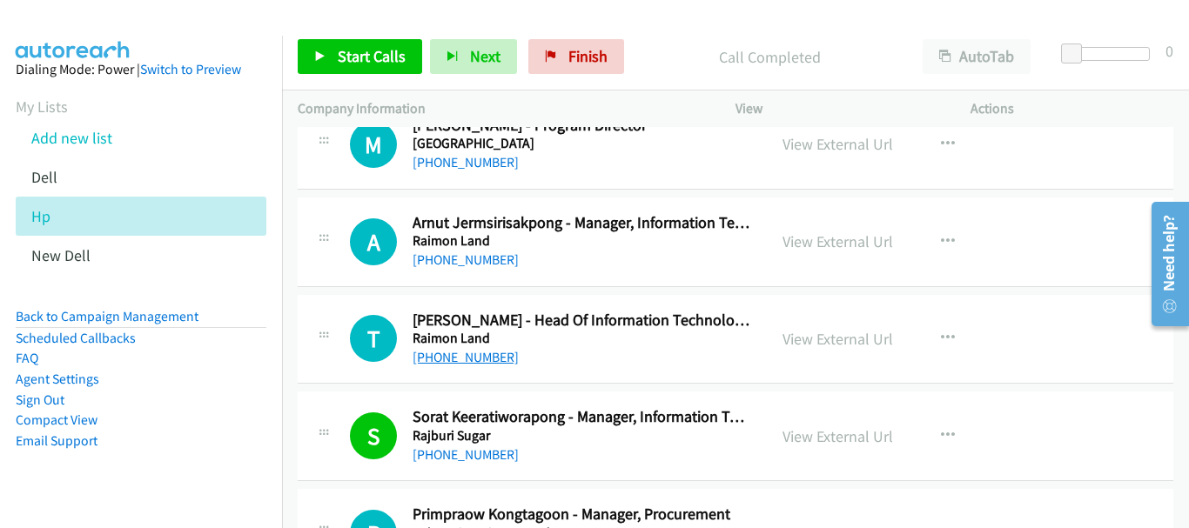
click at [485, 353] on link "[PHONE_NUMBER]" at bounding box center [466, 357] width 106 height 17
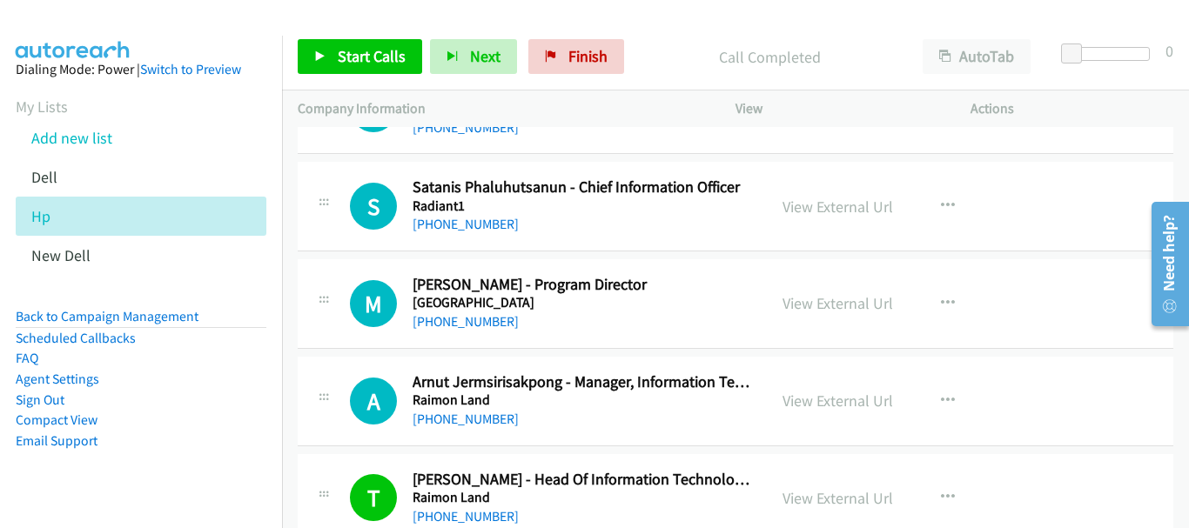
scroll to position [18894, 0]
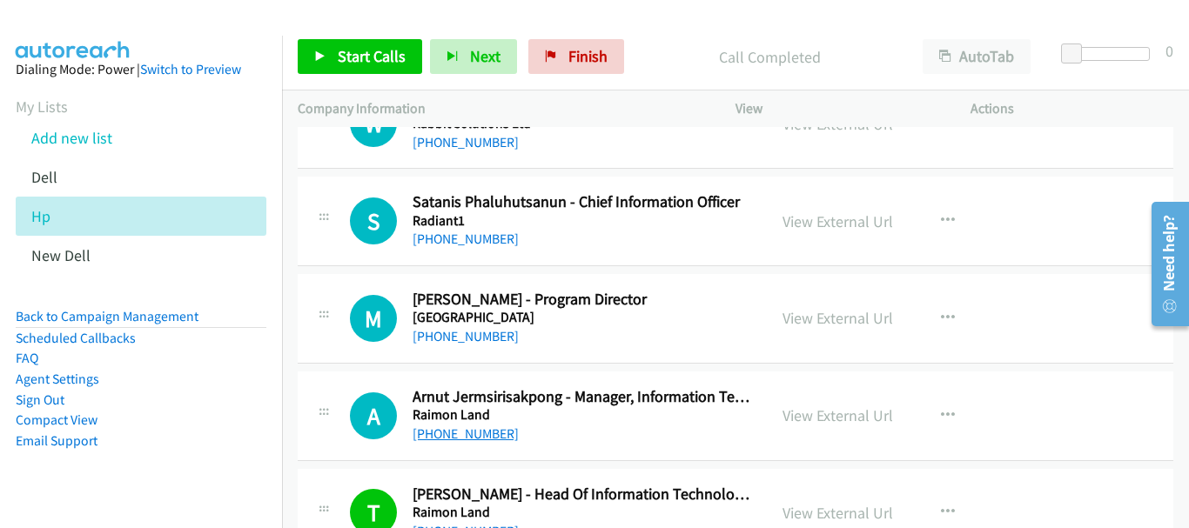
click at [488, 436] on link "[PHONE_NUMBER]" at bounding box center [466, 434] width 106 height 17
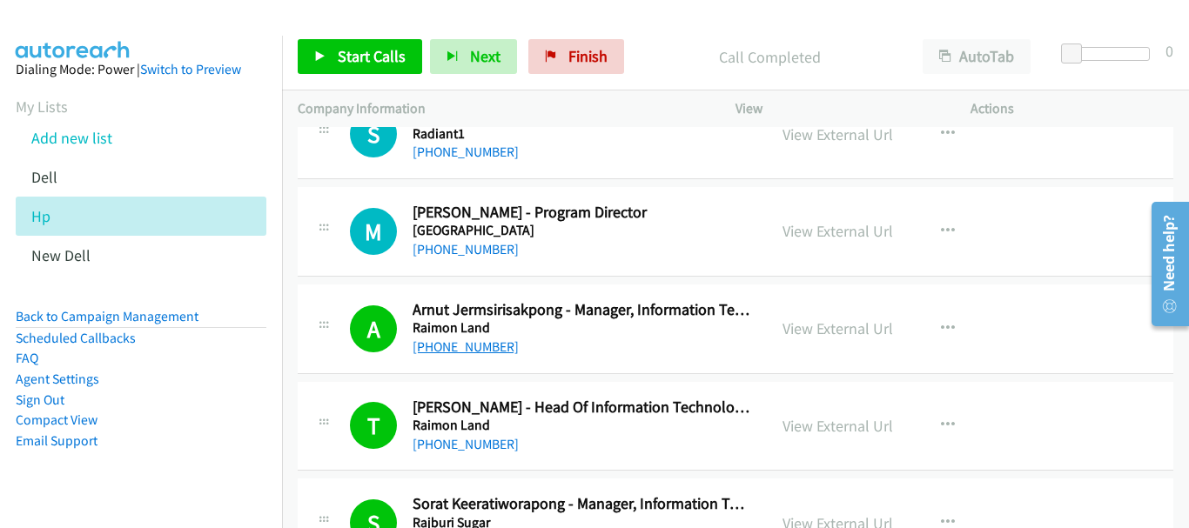
click at [478, 340] on link "[PHONE_NUMBER]" at bounding box center [466, 347] width 106 height 17
click at [842, 331] on link "View External Url" at bounding box center [838, 329] width 111 height 20
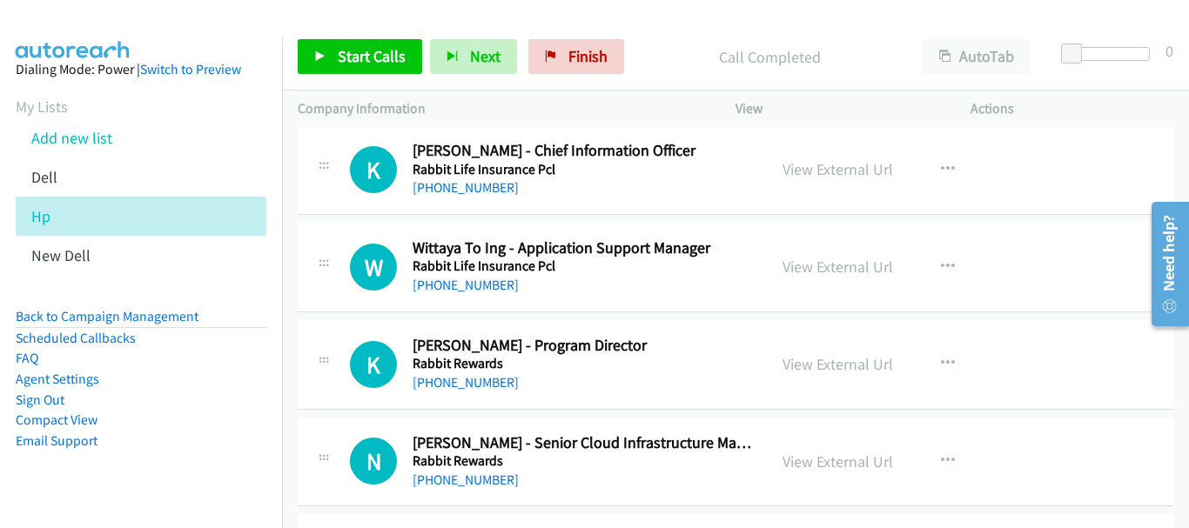
scroll to position [18372, 0]
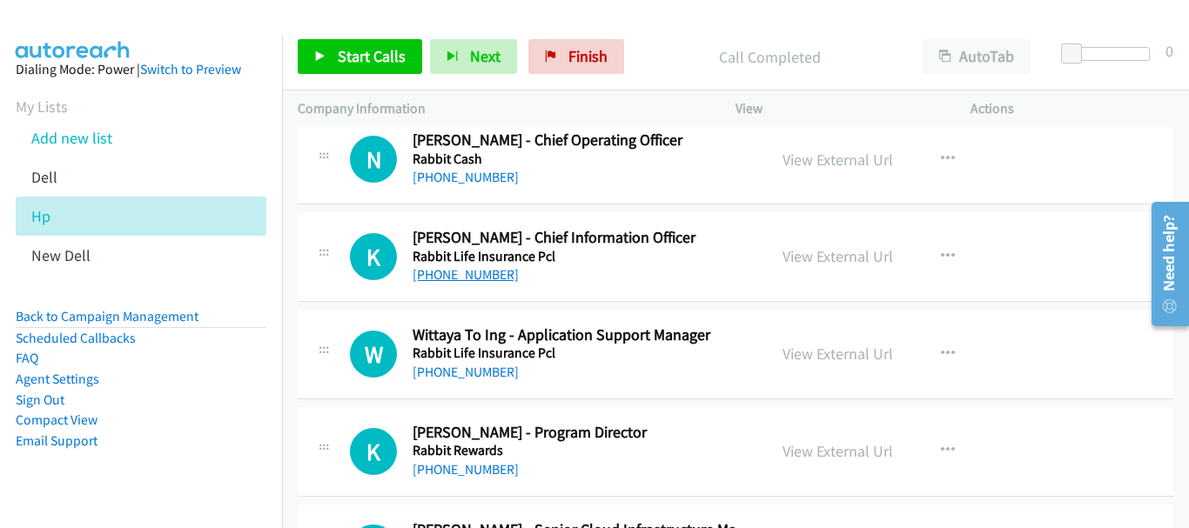
click at [482, 279] on link "[PHONE_NUMBER]" at bounding box center [466, 274] width 106 height 17
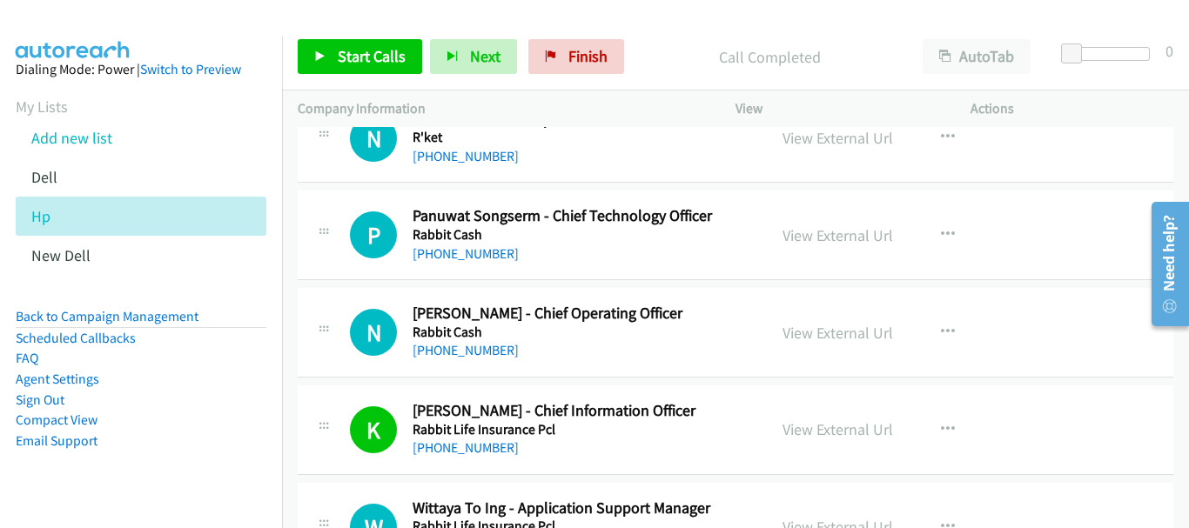
scroll to position [18198, 0]
click at [489, 349] on link "[PHONE_NUMBER]" at bounding box center [466, 351] width 106 height 17
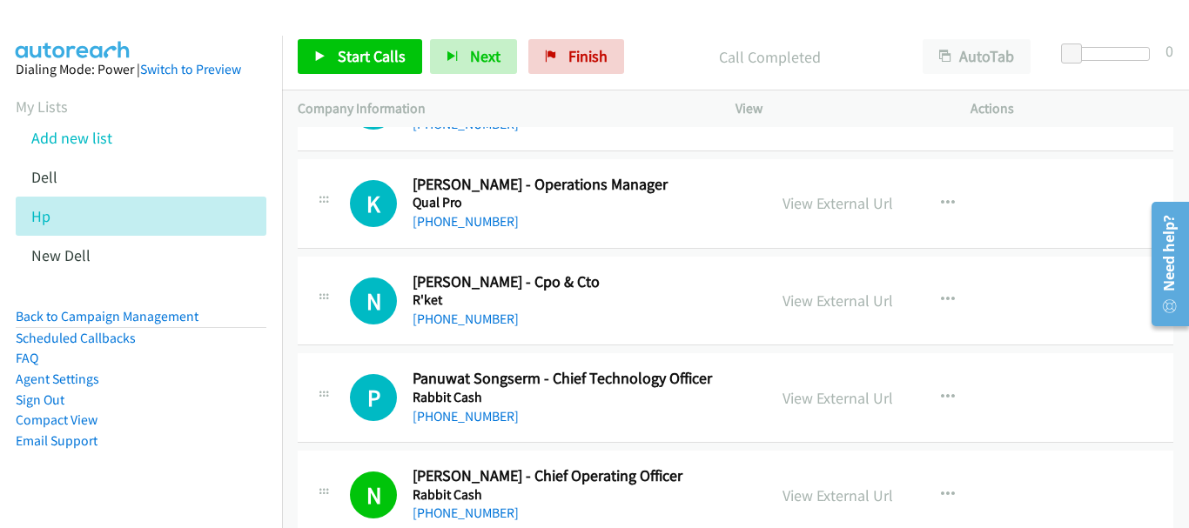
scroll to position [18024, 0]
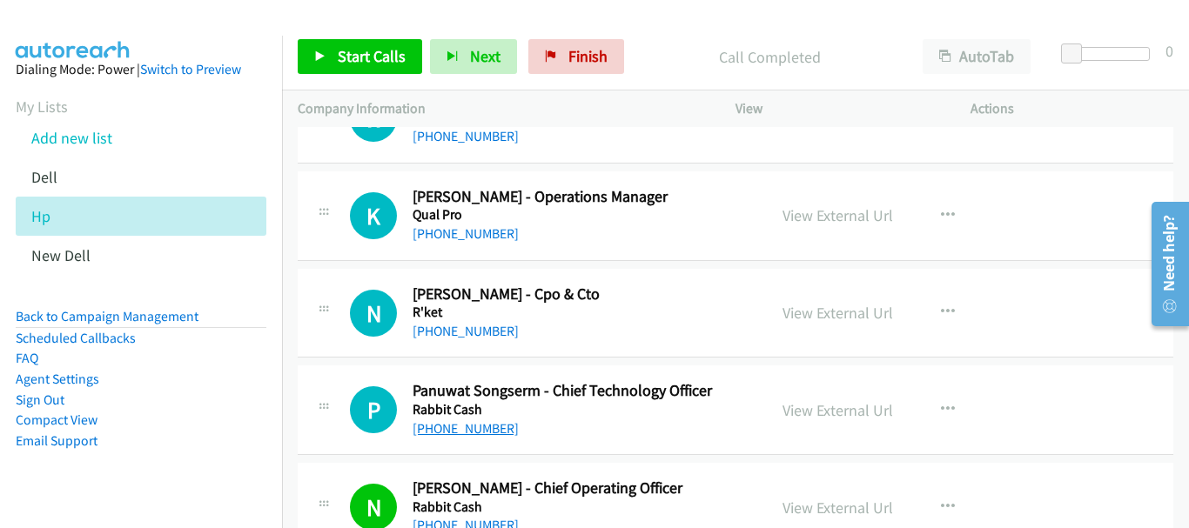
click at [461, 426] on link "[PHONE_NUMBER]" at bounding box center [466, 428] width 106 height 17
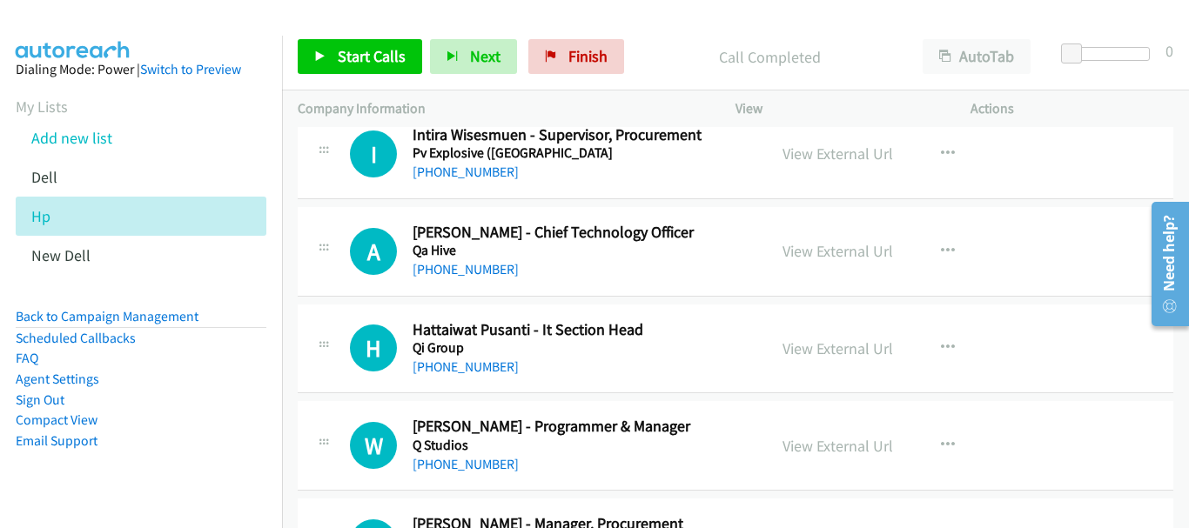
scroll to position [17414, 0]
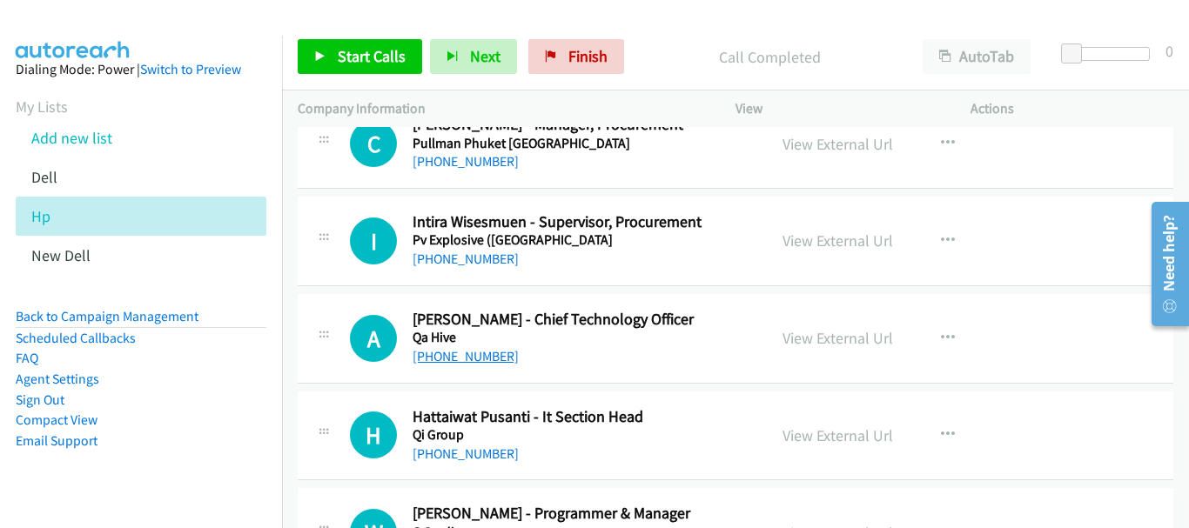
click at [479, 351] on link "[PHONE_NUMBER]" at bounding box center [466, 356] width 106 height 17
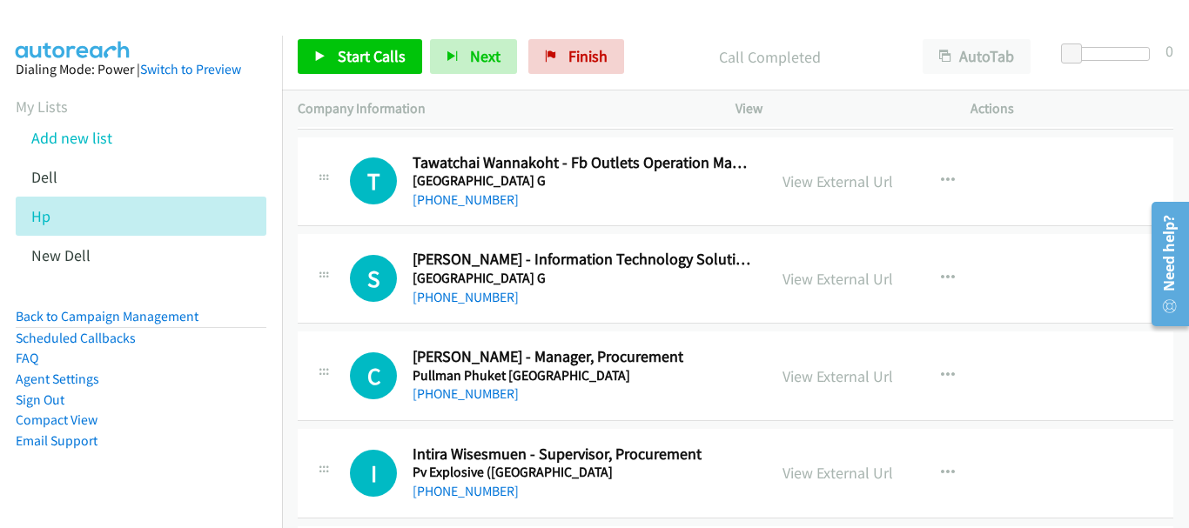
scroll to position [17153, 0]
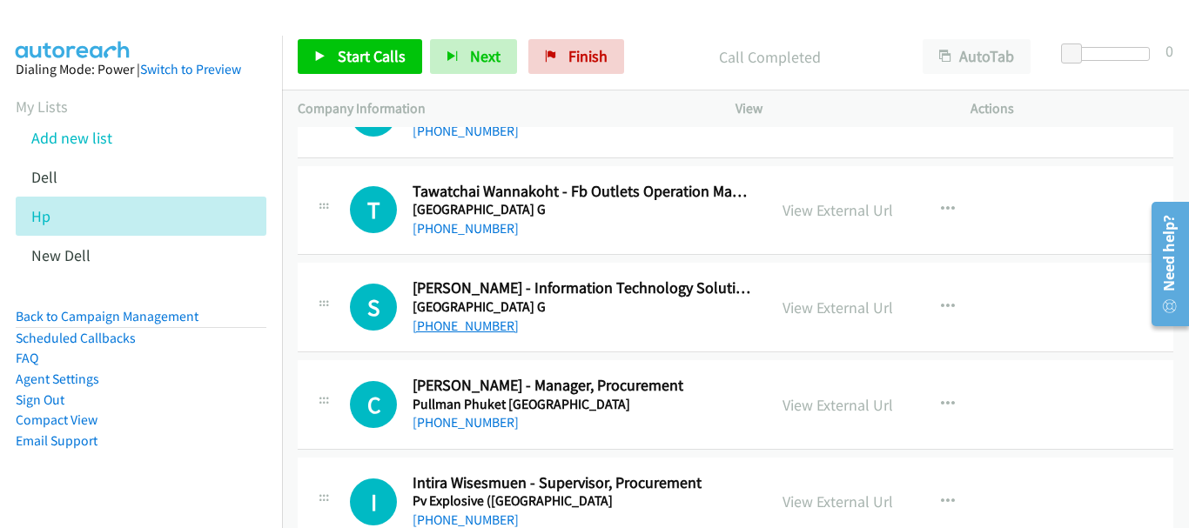
click at [493, 328] on link "[PHONE_NUMBER]" at bounding box center [466, 326] width 106 height 17
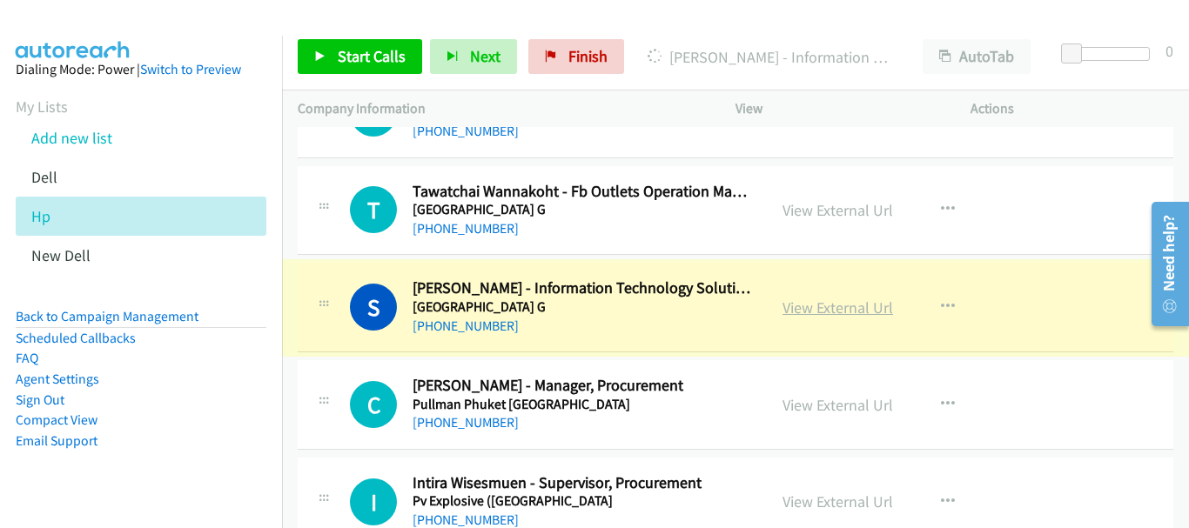
click at [793, 305] on link "View External Url" at bounding box center [838, 308] width 111 height 20
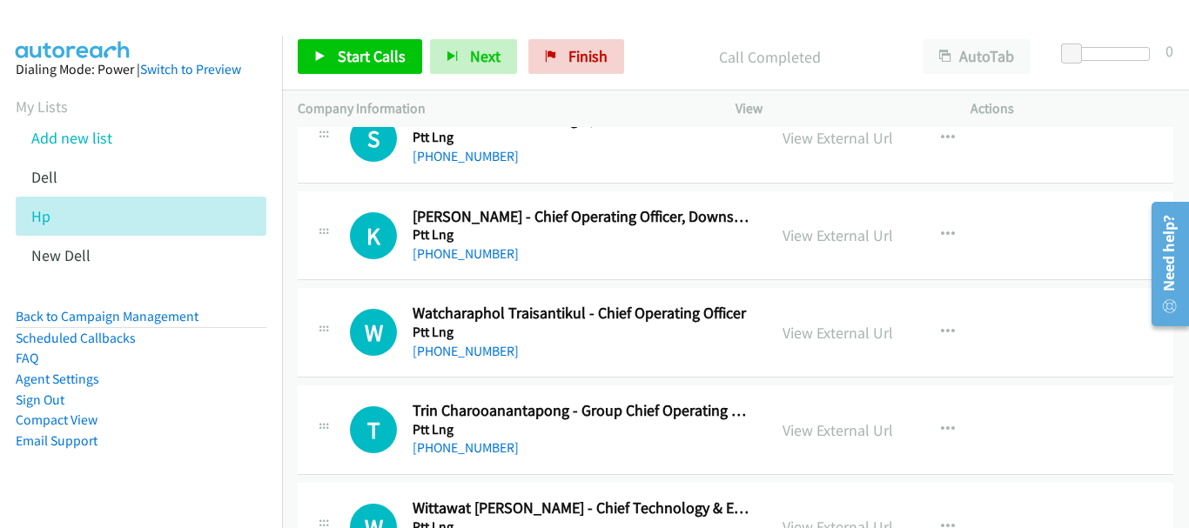
scroll to position [16631, 0]
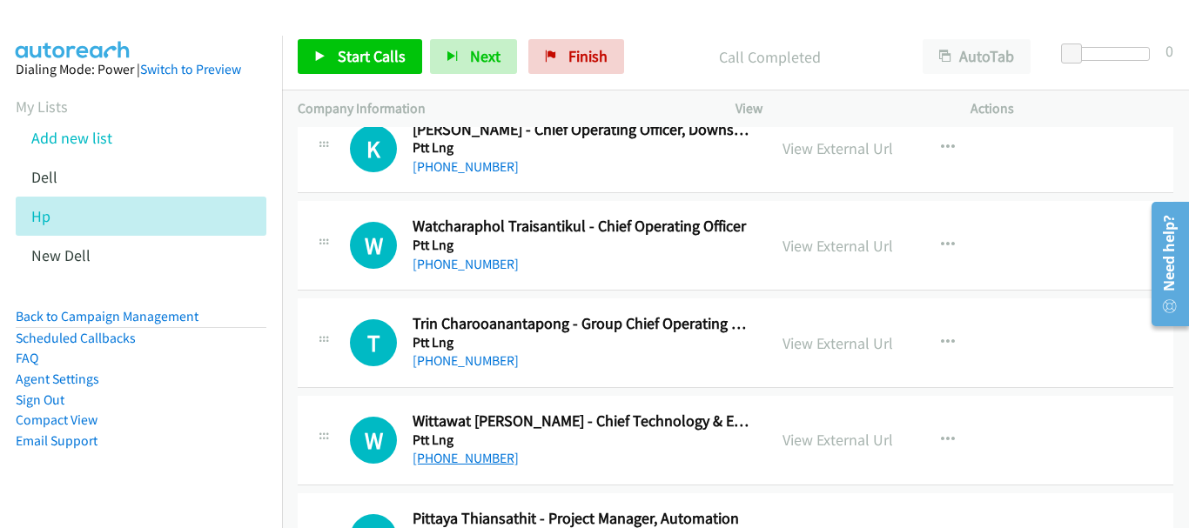
click at [442, 457] on link "[PHONE_NUMBER]" at bounding box center [466, 458] width 106 height 17
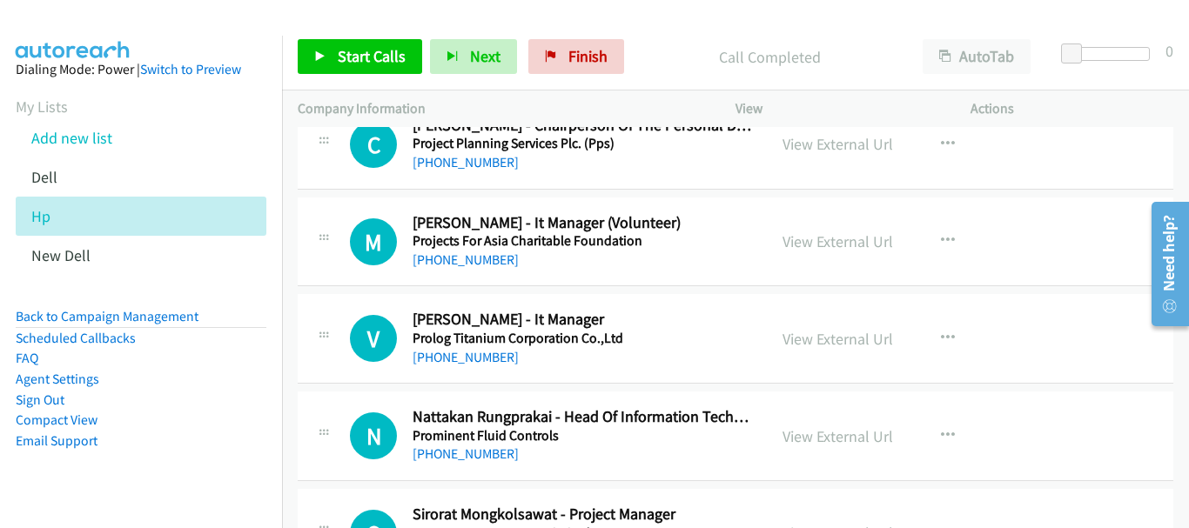
scroll to position [14977, 0]
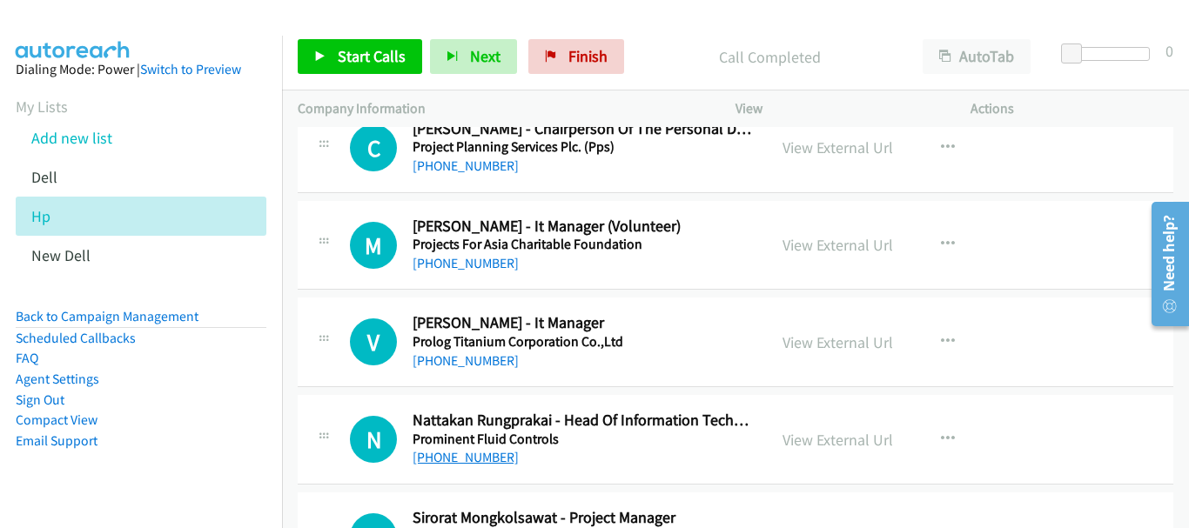
click at [471, 451] on link "[PHONE_NUMBER]" at bounding box center [466, 457] width 106 height 17
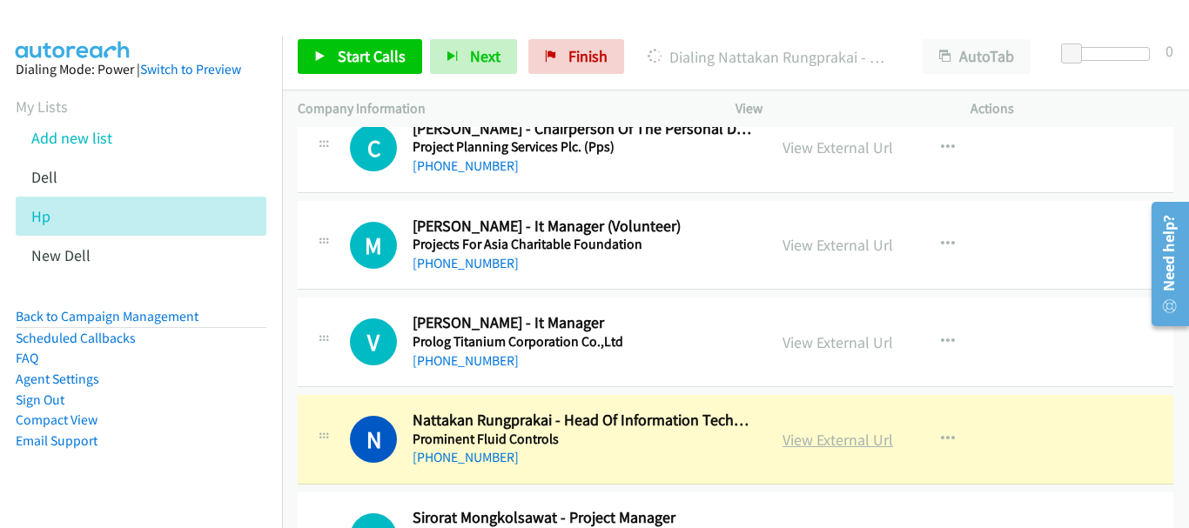
click at [821, 441] on link "View External Url" at bounding box center [838, 440] width 111 height 20
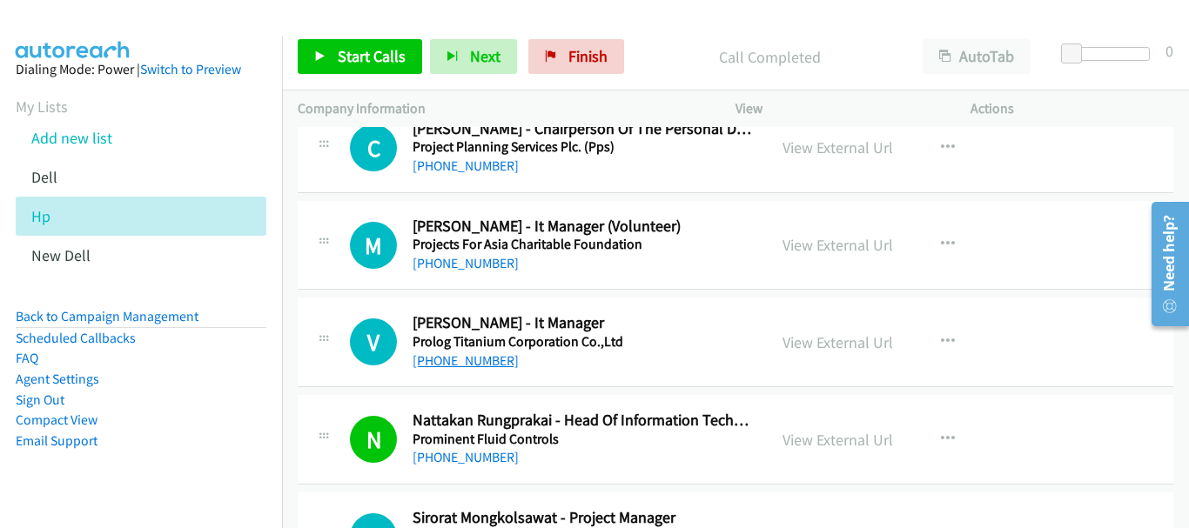
click at [471, 365] on link "[PHONE_NUMBER]" at bounding box center [466, 361] width 106 height 17
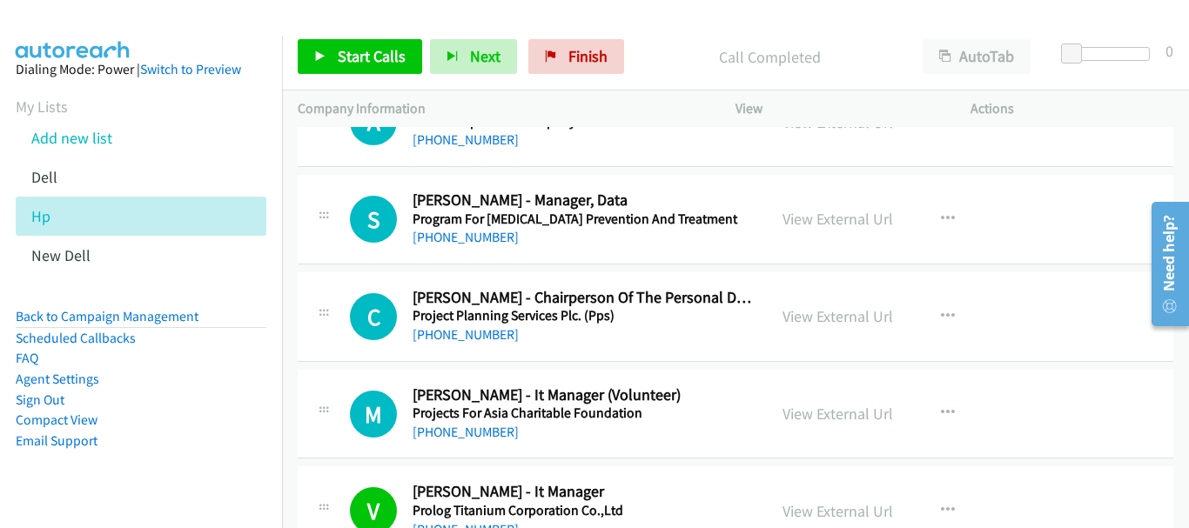
scroll to position [14802, 0]
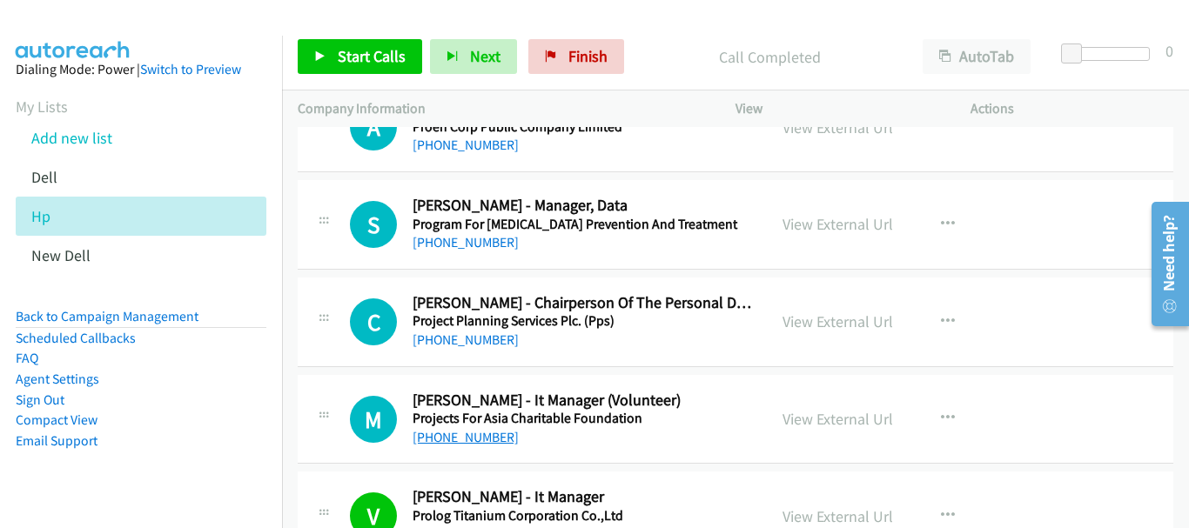
click at [469, 443] on link "[PHONE_NUMBER]" at bounding box center [466, 437] width 106 height 17
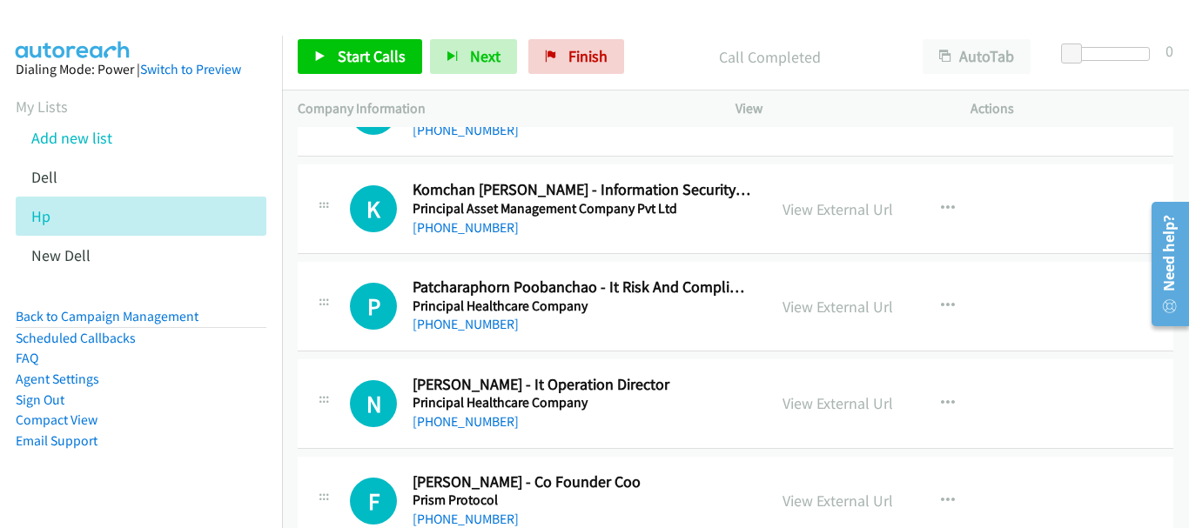
scroll to position [14106, 0]
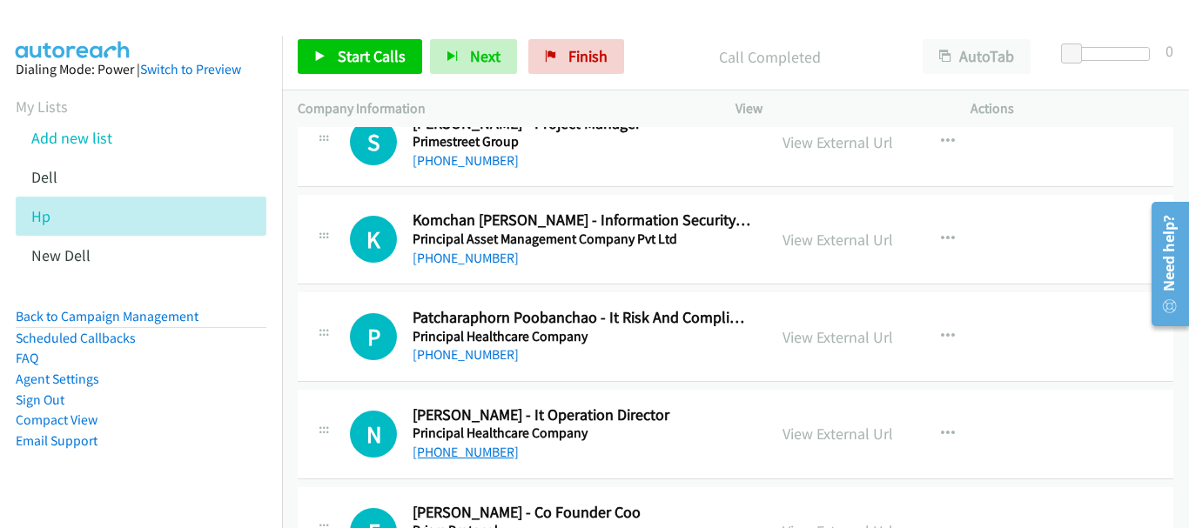
click at [458, 453] on link "[PHONE_NUMBER]" at bounding box center [466, 452] width 106 height 17
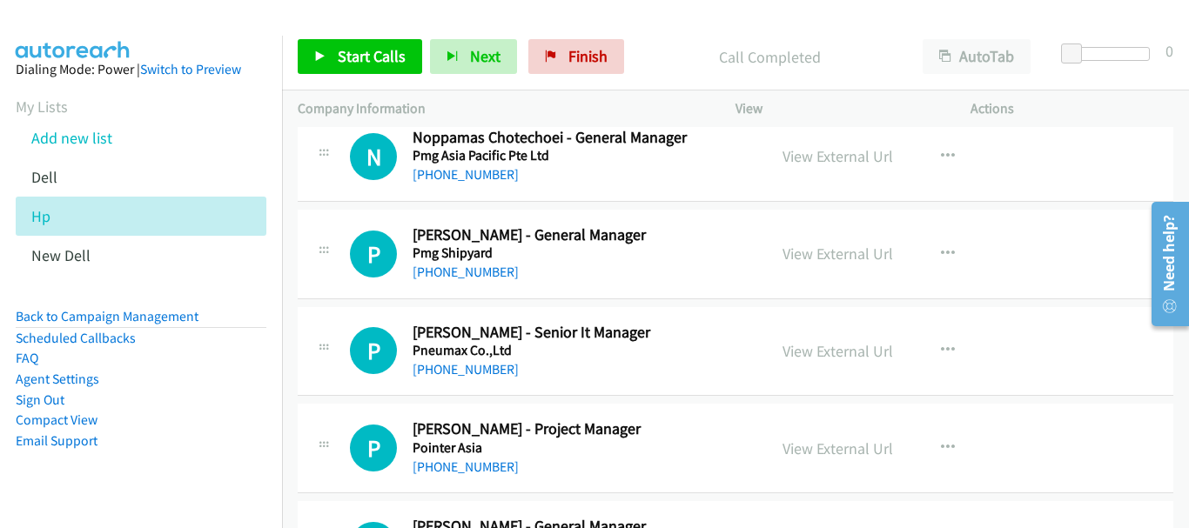
scroll to position [12800, 0]
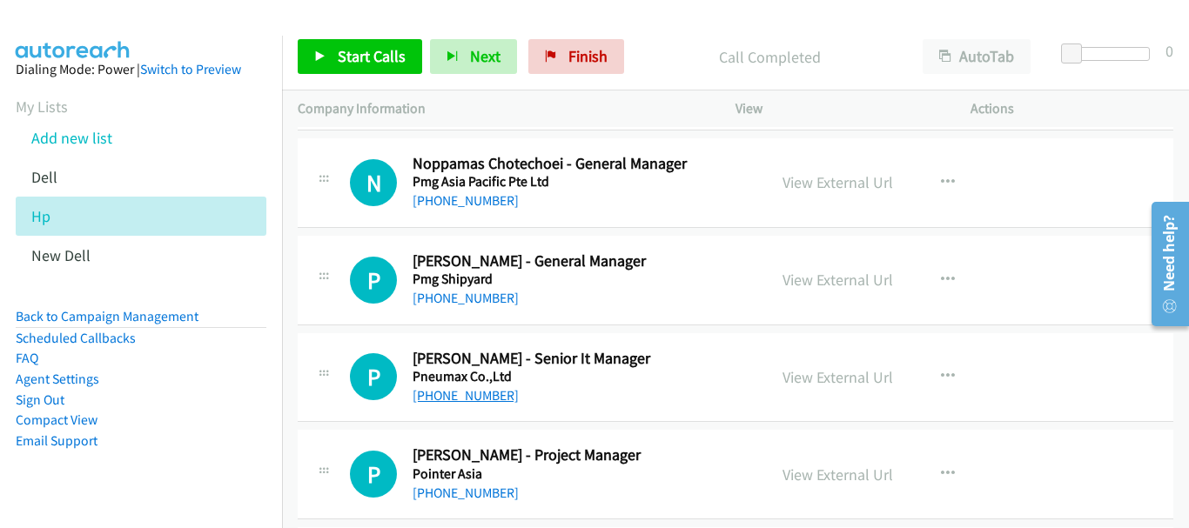
click at [467, 390] on link "[PHONE_NUMBER]" at bounding box center [466, 395] width 106 height 17
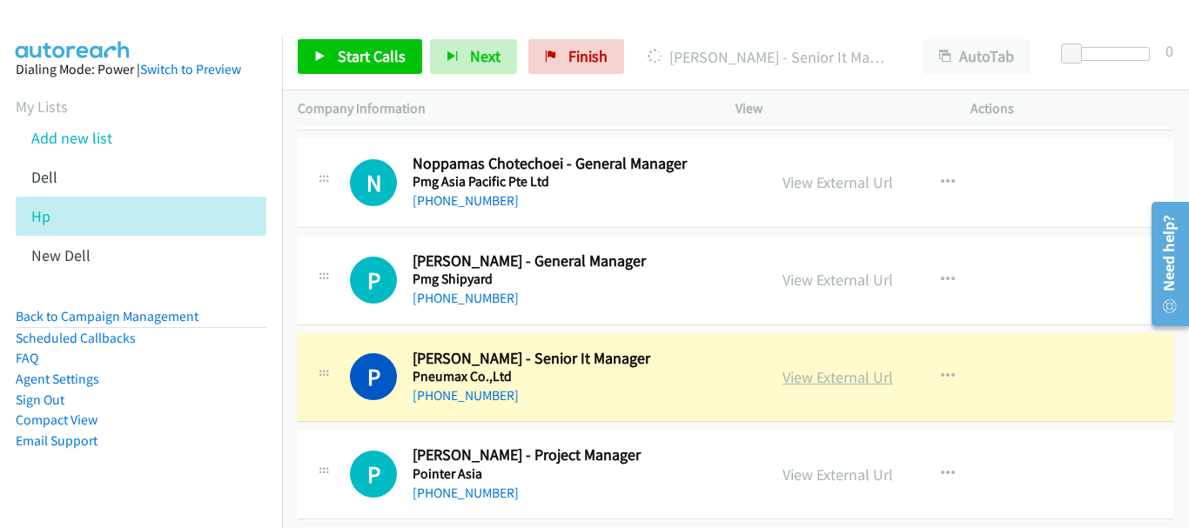
click at [831, 380] on link "View External Url" at bounding box center [838, 377] width 111 height 20
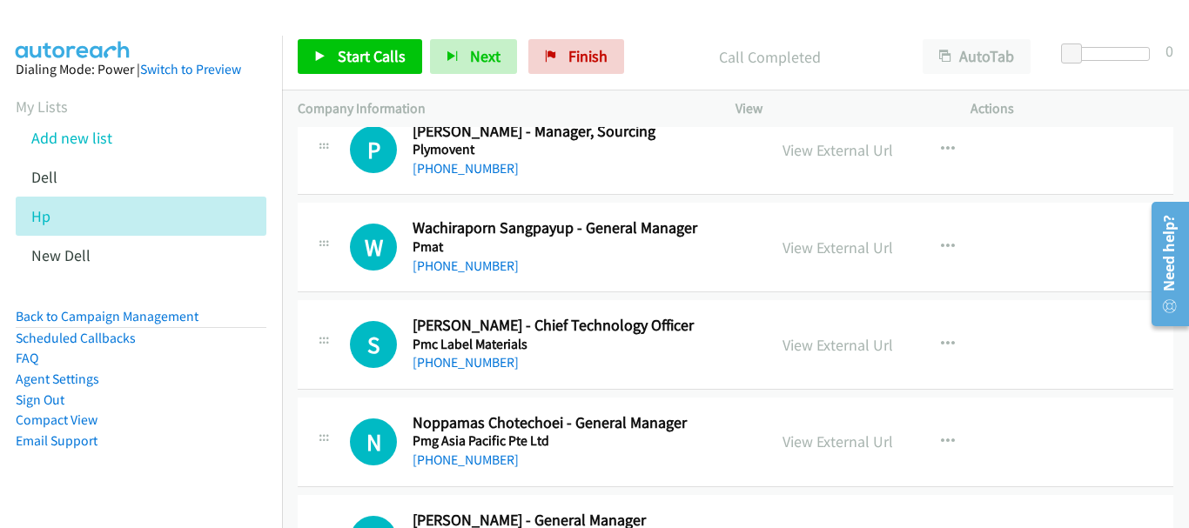
scroll to position [12539, 0]
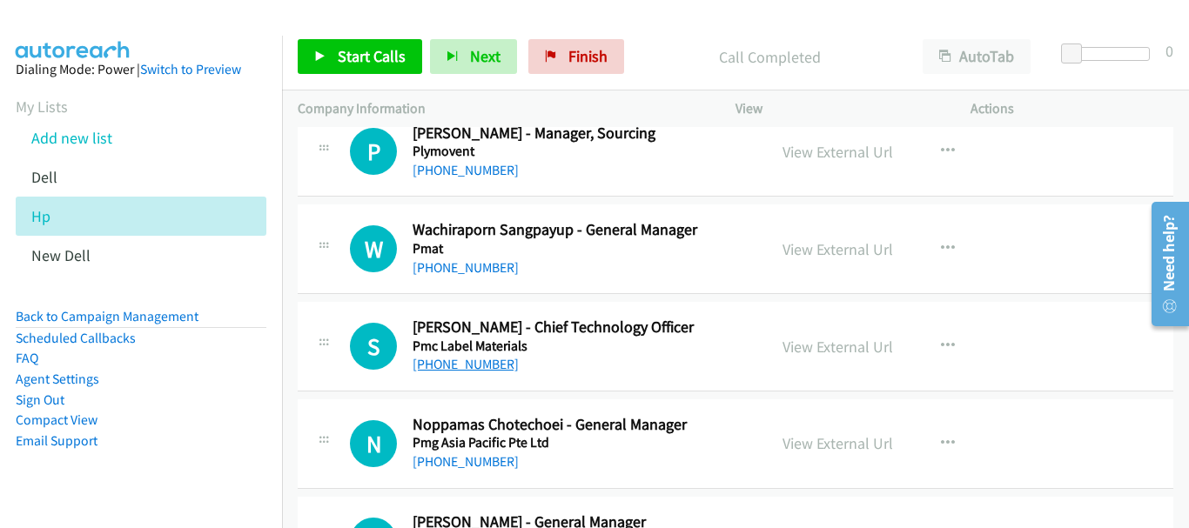
click at [492, 370] on link "[PHONE_NUMBER]" at bounding box center [466, 364] width 106 height 17
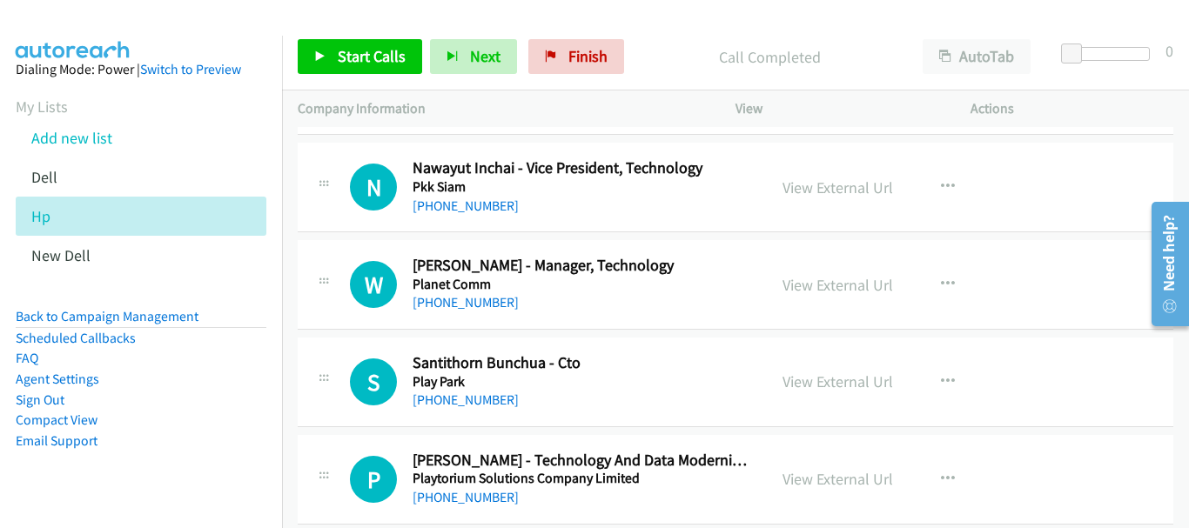
scroll to position [11930, 0]
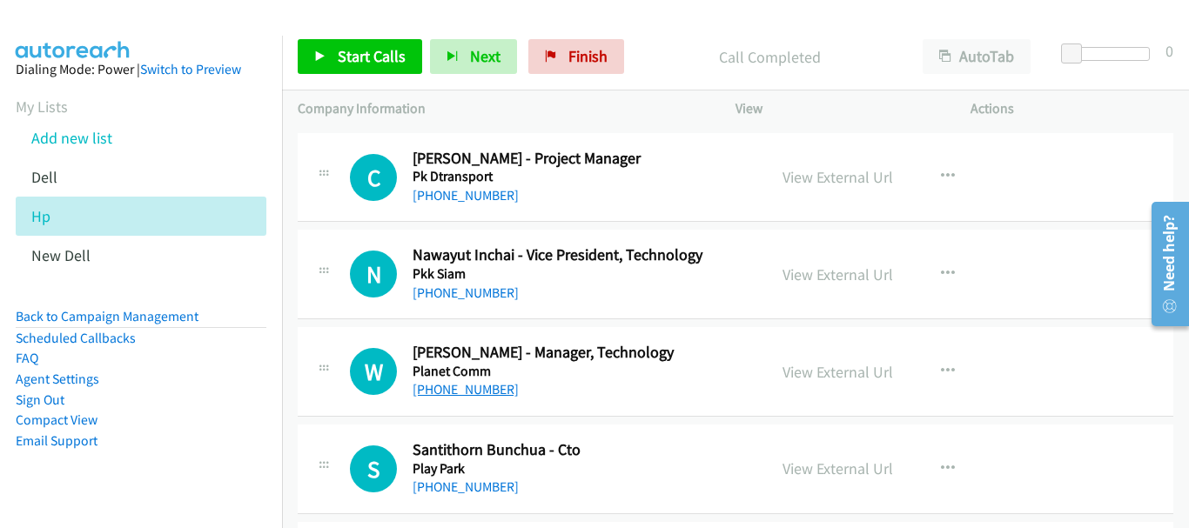
click at [485, 393] on link "[PHONE_NUMBER]" at bounding box center [466, 389] width 106 height 17
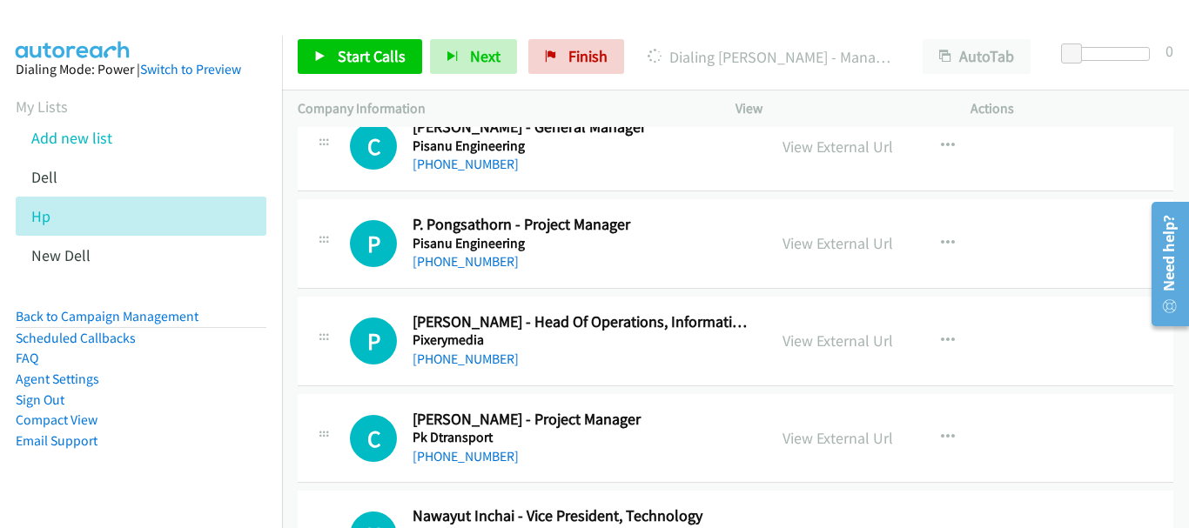
scroll to position [11755, 0]
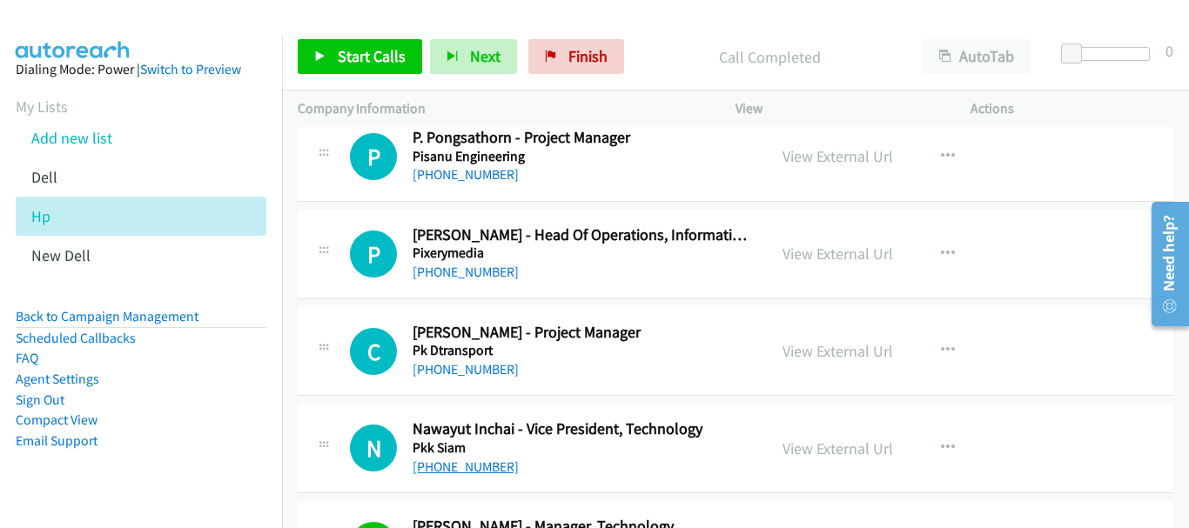
click at [483, 467] on link "[PHONE_NUMBER]" at bounding box center [466, 467] width 106 height 17
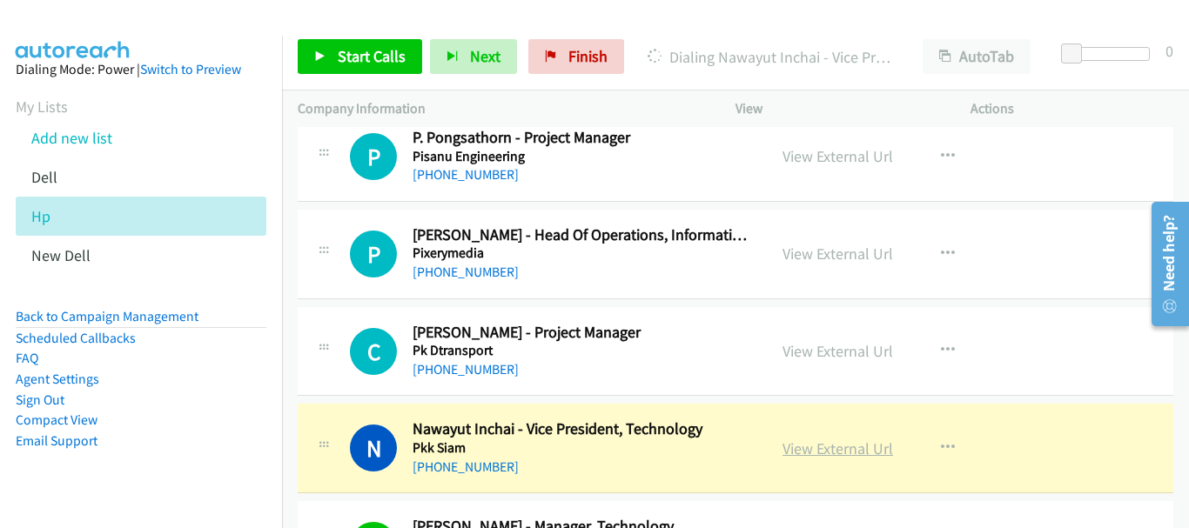
click at [837, 453] on link "View External Url" at bounding box center [838, 449] width 111 height 20
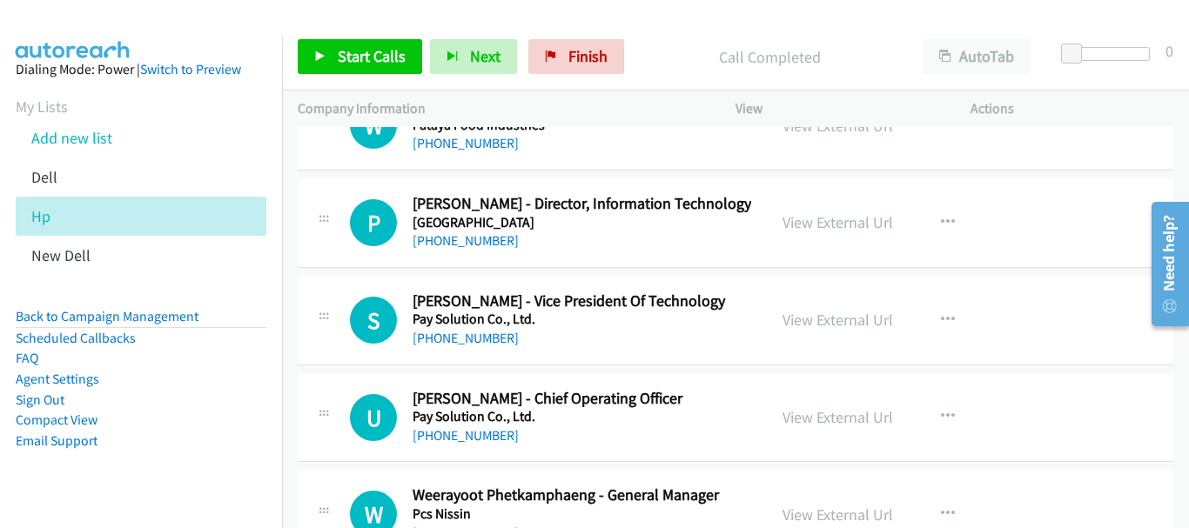
scroll to position [10101, 0]
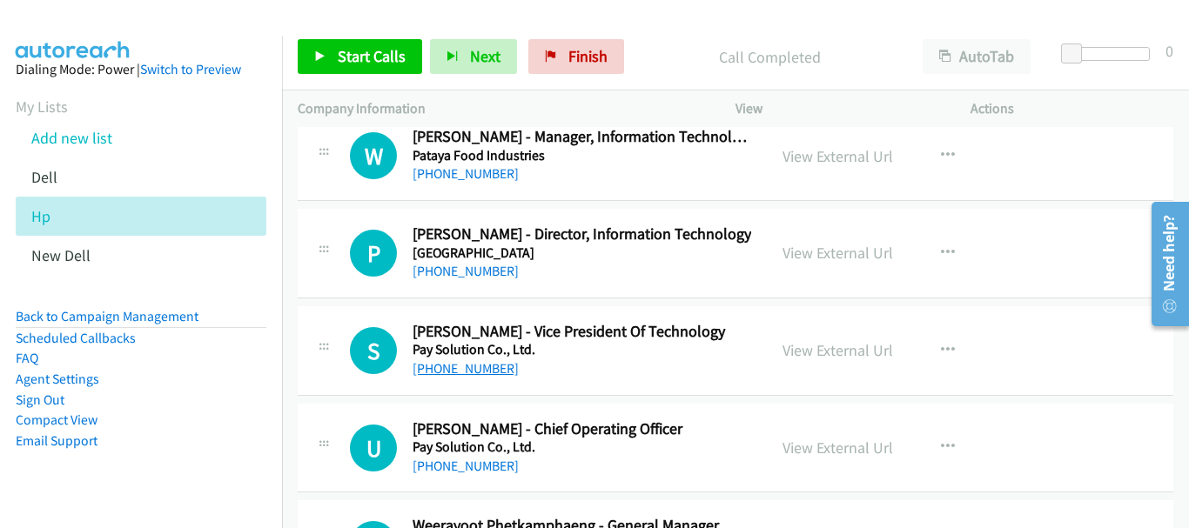
click at [489, 372] on link "[PHONE_NUMBER]" at bounding box center [466, 368] width 106 height 17
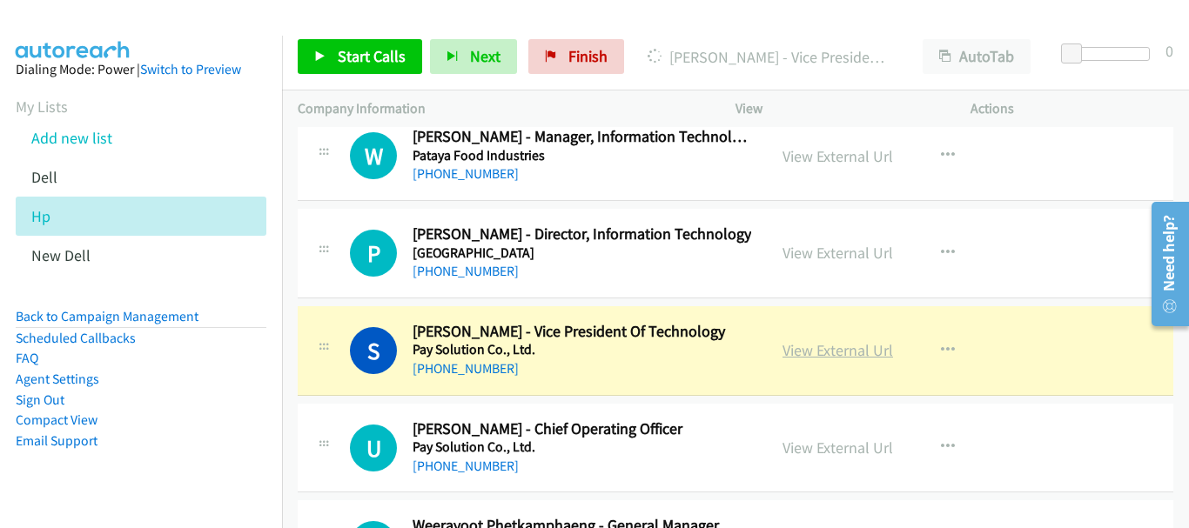
click at [832, 357] on link "View External Url" at bounding box center [838, 350] width 111 height 20
click at [444, 272] on link "[PHONE_NUMBER]" at bounding box center [466, 271] width 106 height 17
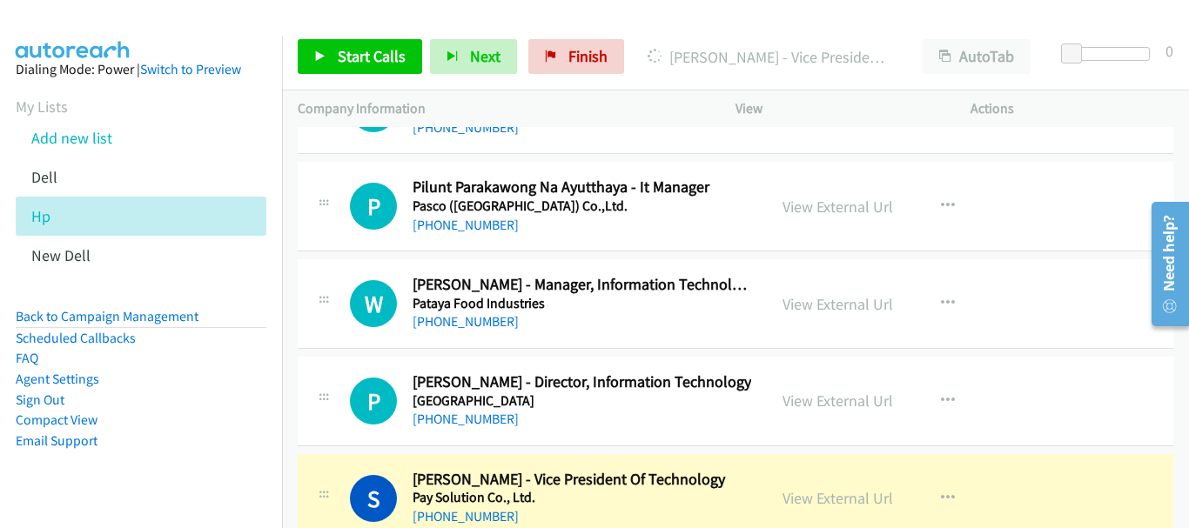
scroll to position [9927, 0]
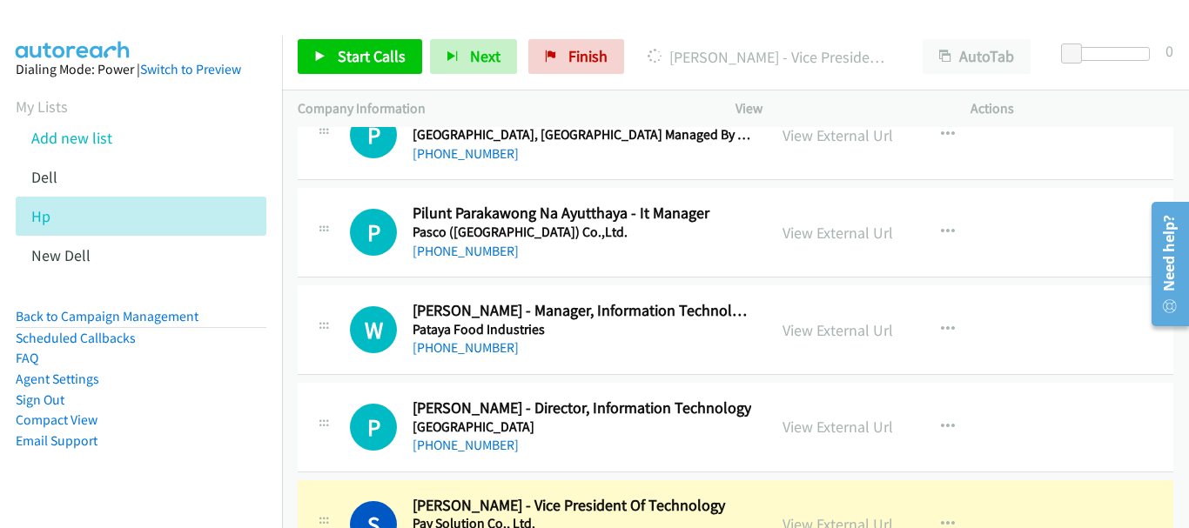
click at [454, 461] on div "P Callback Scheduled Prasit Siriwongsilp - Director, Information Technology Pat…" at bounding box center [736, 428] width 876 height 90
click at [483, 445] on link "[PHONE_NUMBER]" at bounding box center [466, 445] width 106 height 17
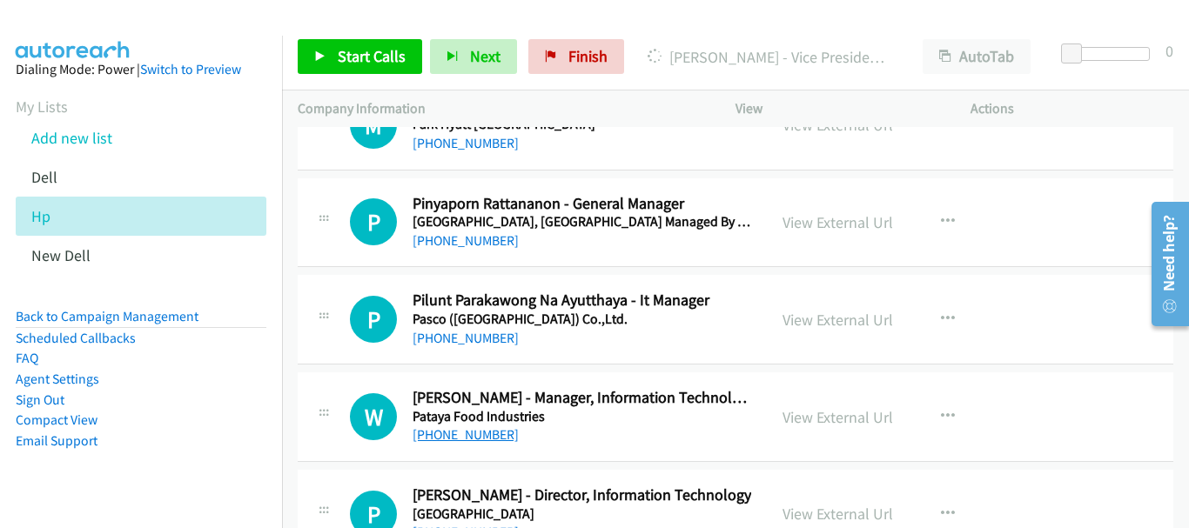
click at [465, 441] on link "[PHONE_NUMBER]" at bounding box center [466, 435] width 106 height 17
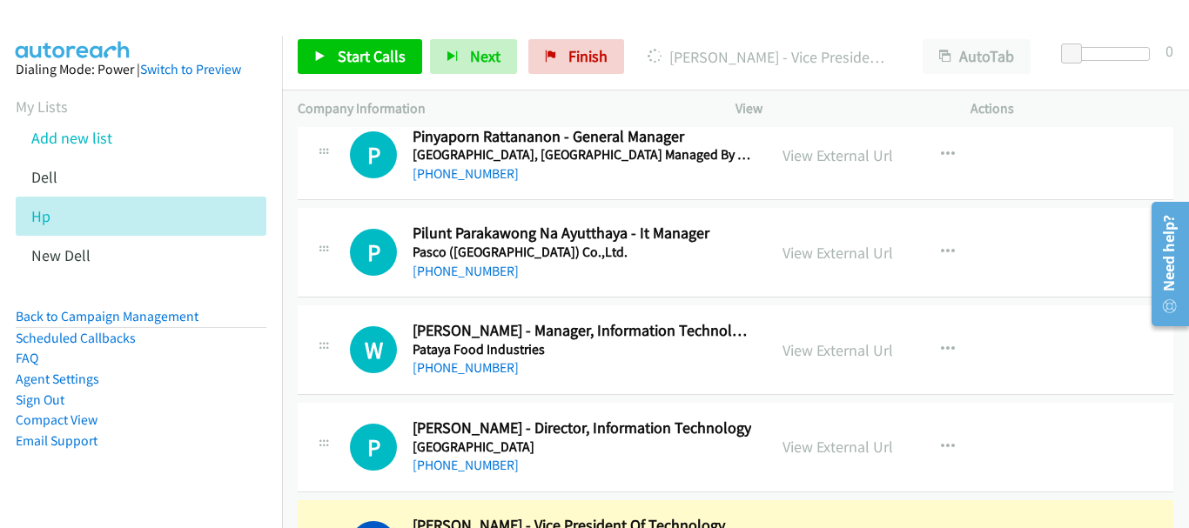
scroll to position [9927, 0]
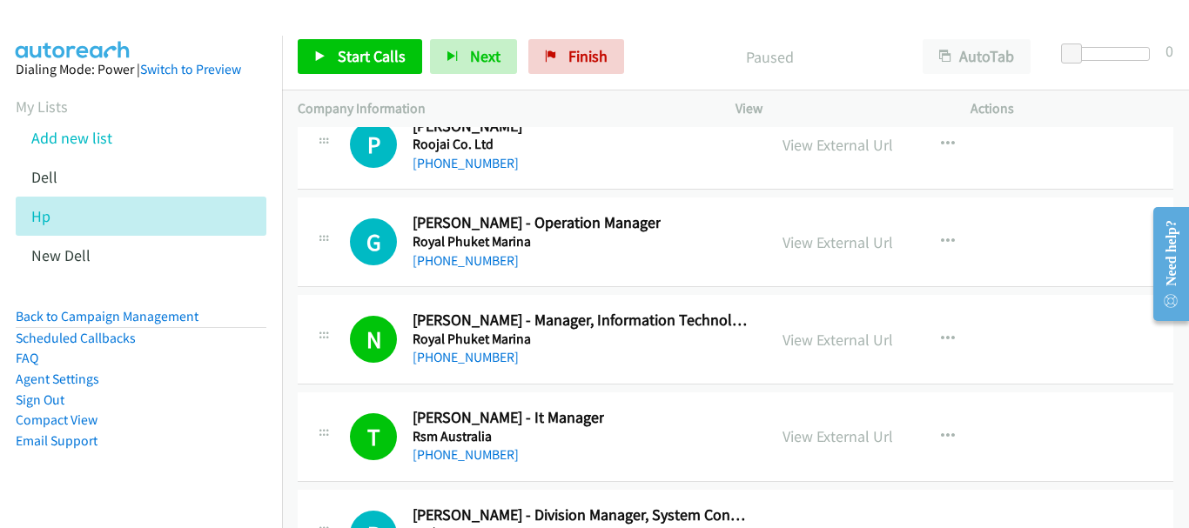
scroll to position [22290, 0]
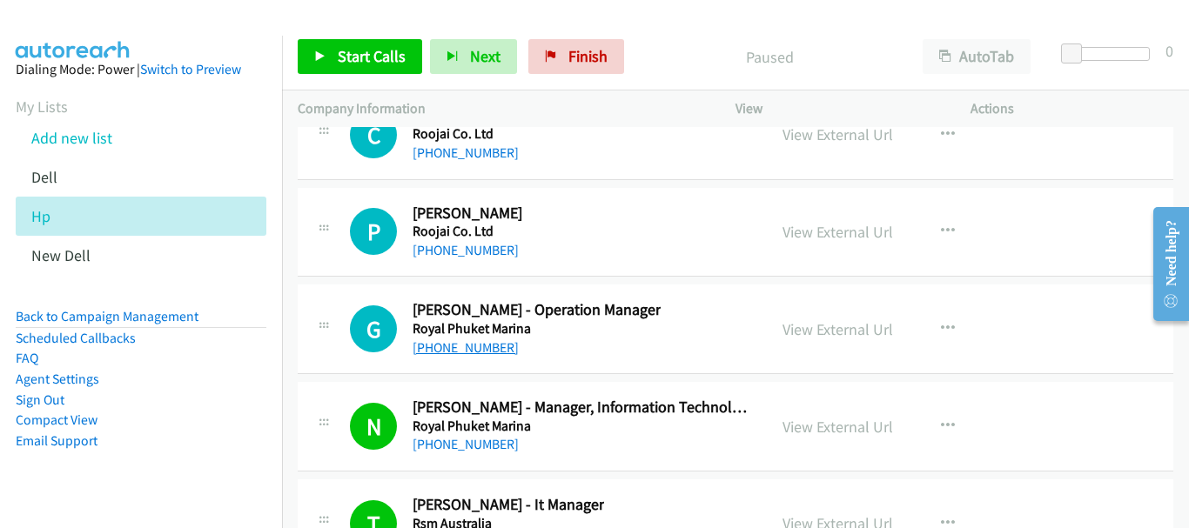
click at [474, 345] on link "[PHONE_NUMBER]" at bounding box center [466, 348] width 106 height 17
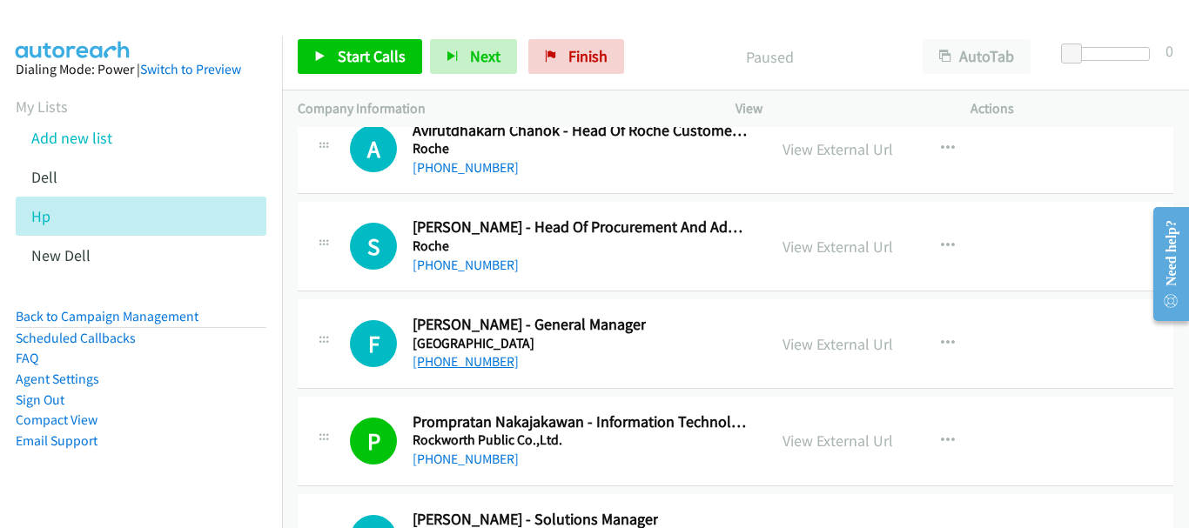
scroll to position [21855, 0]
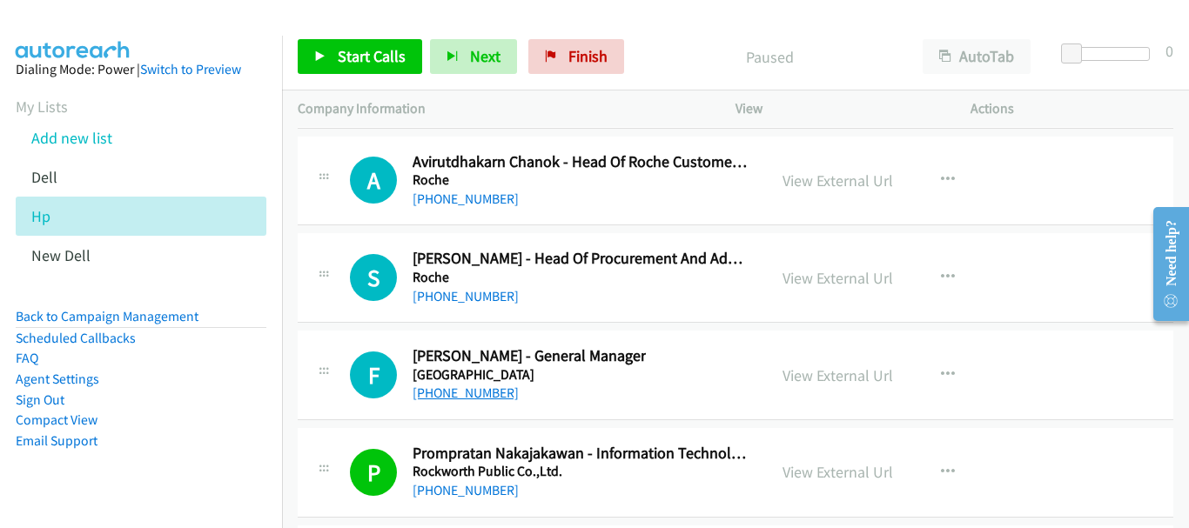
click at [493, 301] on link "[PHONE_NUMBER]" at bounding box center [466, 296] width 106 height 17
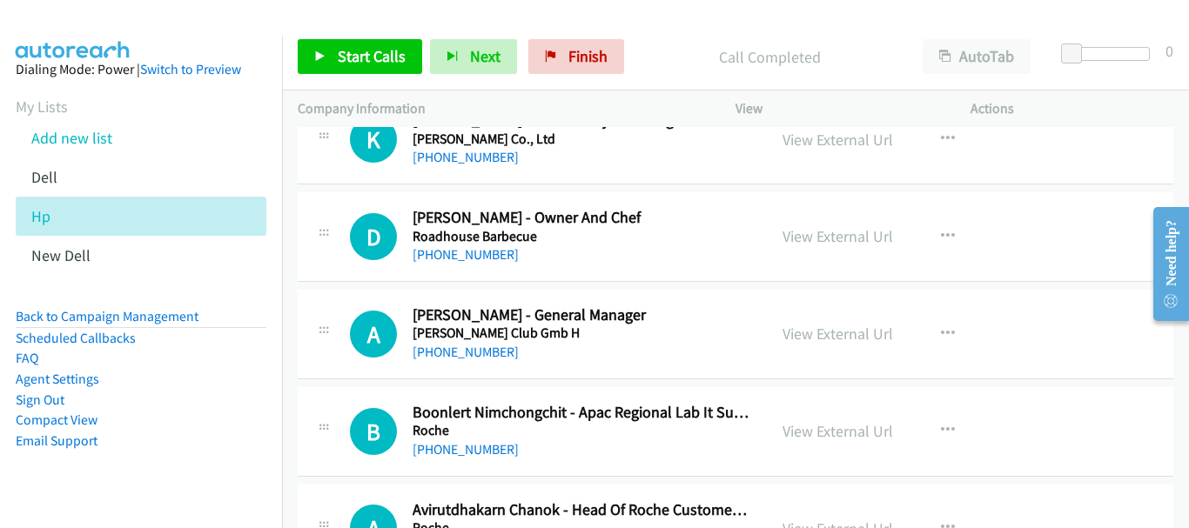
scroll to position [21420, 0]
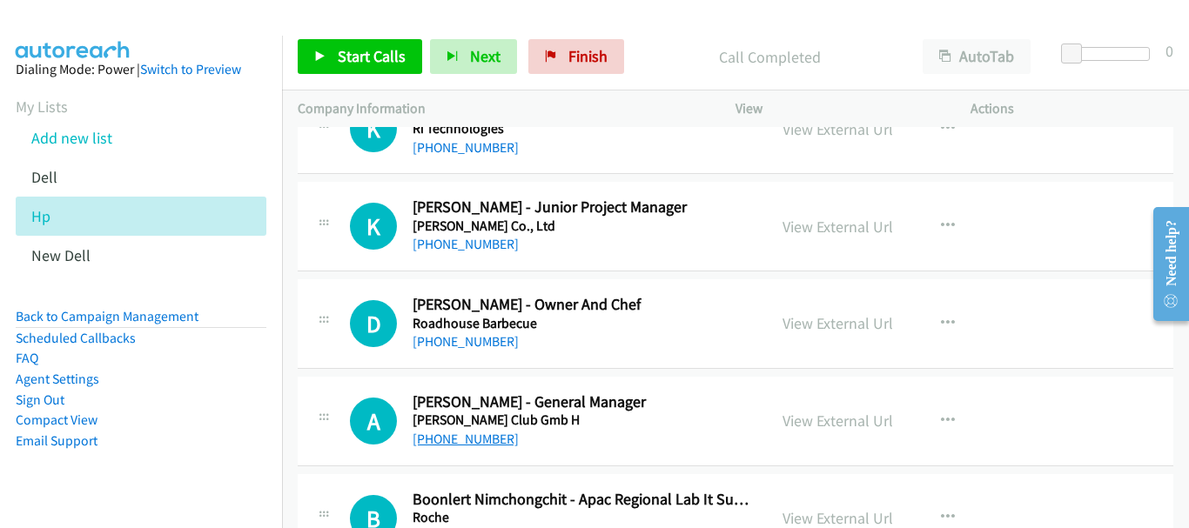
click at [496, 439] on link "[PHONE_NUMBER]" at bounding box center [466, 439] width 106 height 17
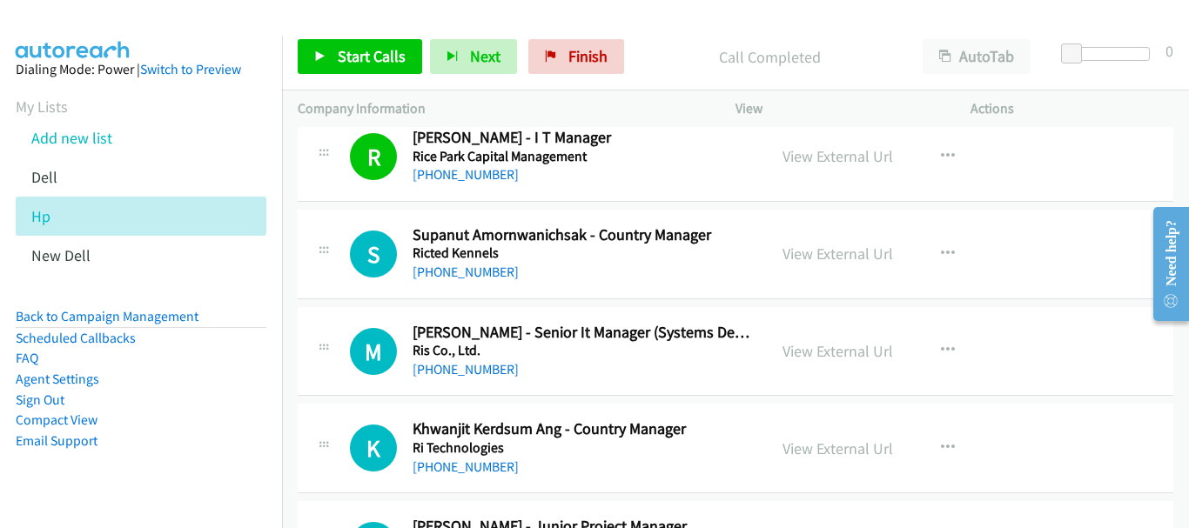
scroll to position [21071, 0]
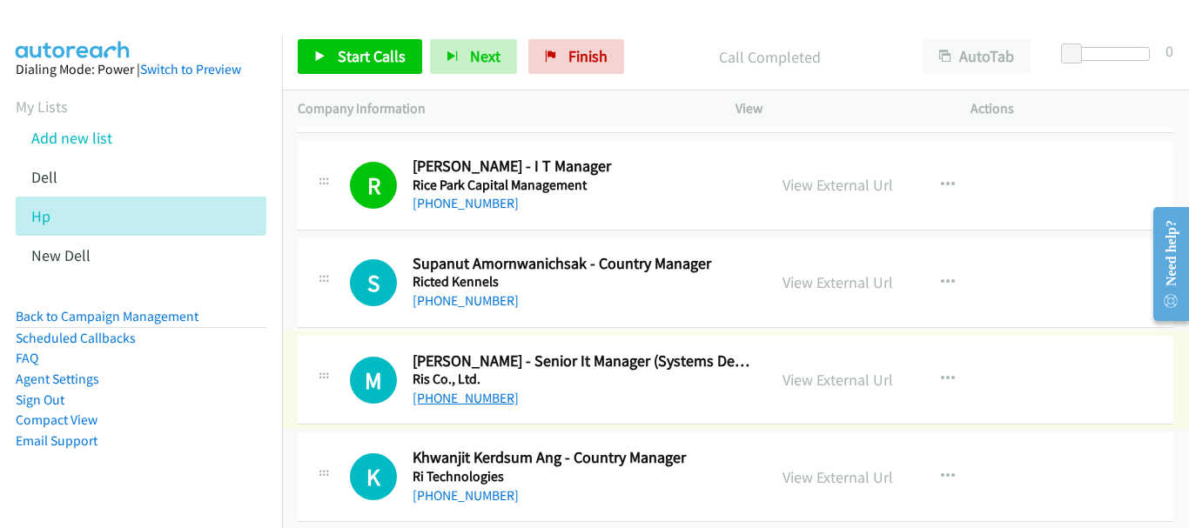
click at [474, 401] on link "[PHONE_NUMBER]" at bounding box center [466, 398] width 106 height 17
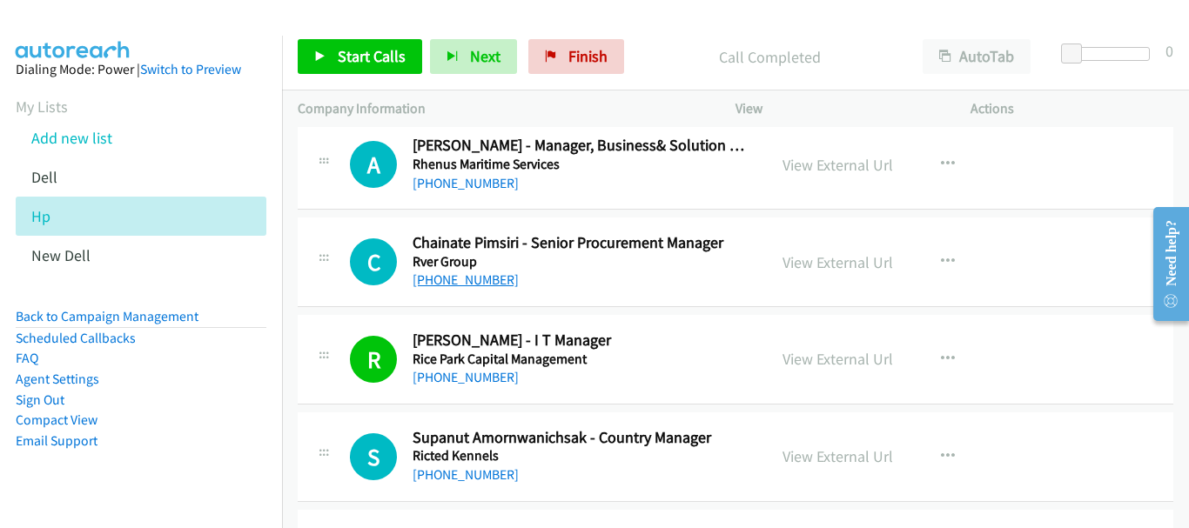
click at [488, 279] on link "[PHONE_NUMBER]" at bounding box center [466, 280] width 106 height 17
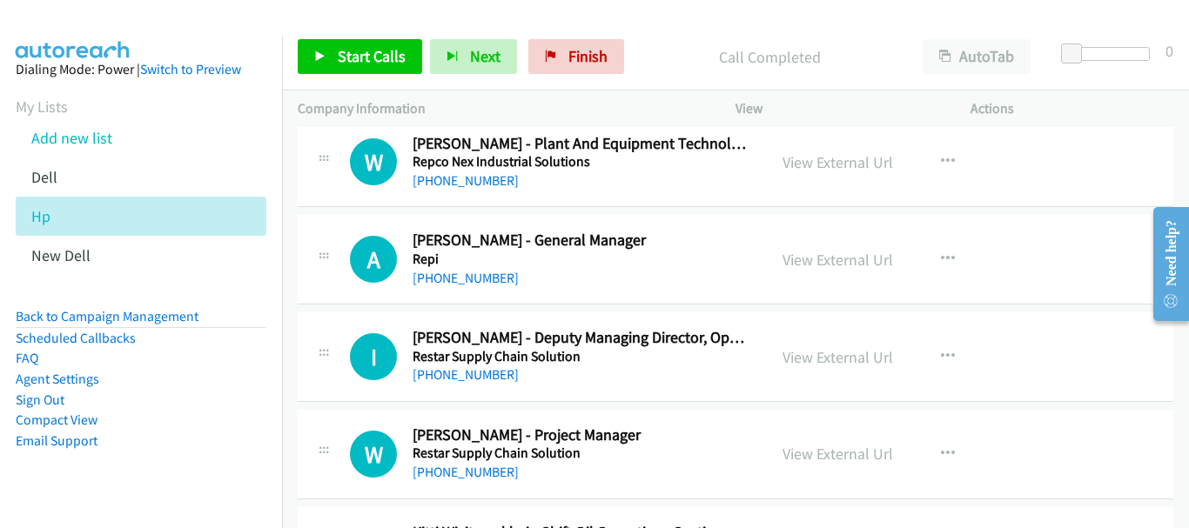
scroll to position [20288, 0]
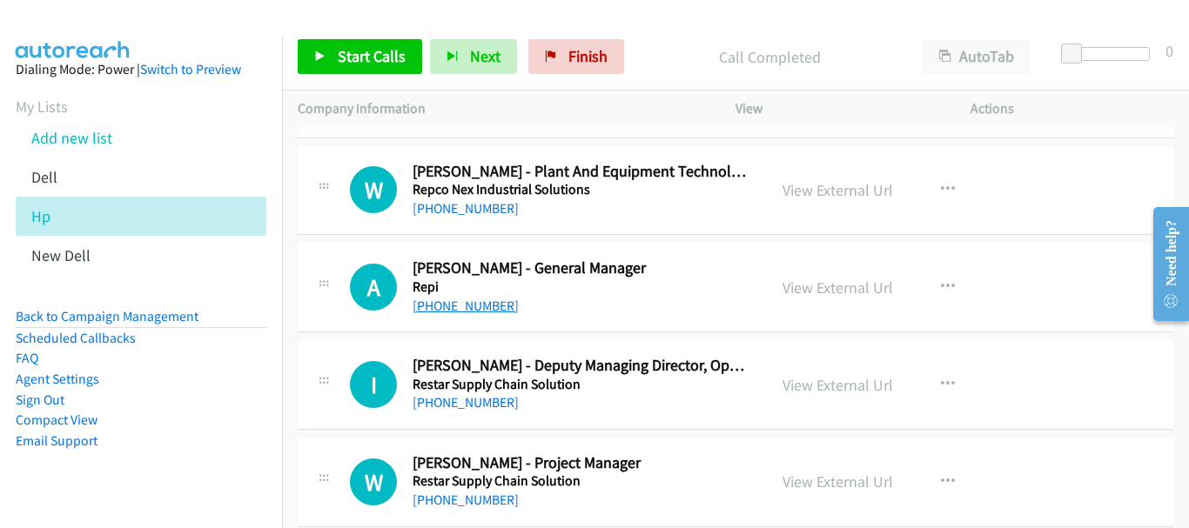
click at [466, 299] on link "[PHONE_NUMBER]" at bounding box center [466, 306] width 106 height 17
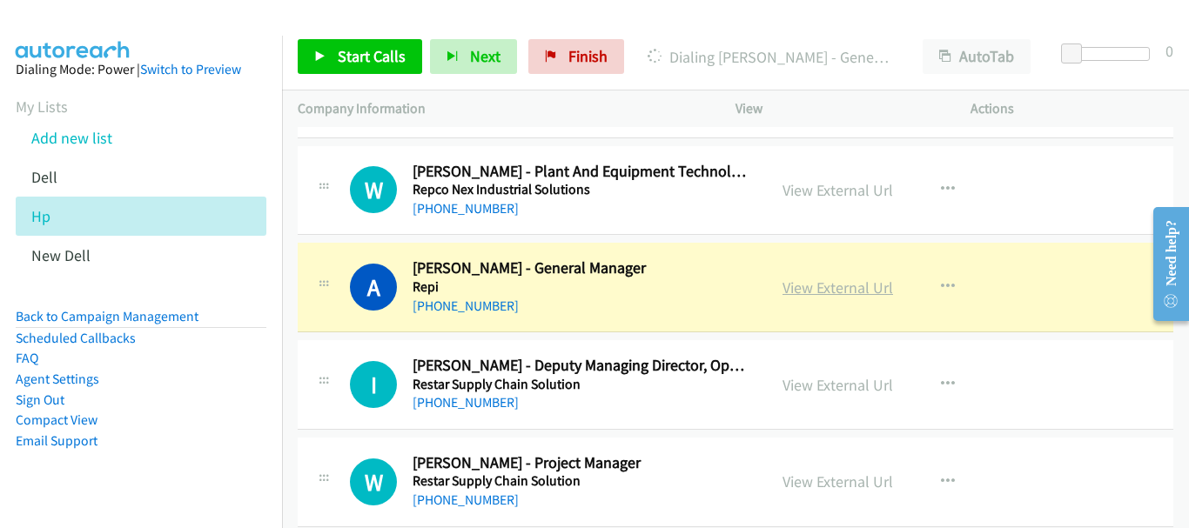
click at [862, 286] on link "View External Url" at bounding box center [838, 288] width 111 height 20
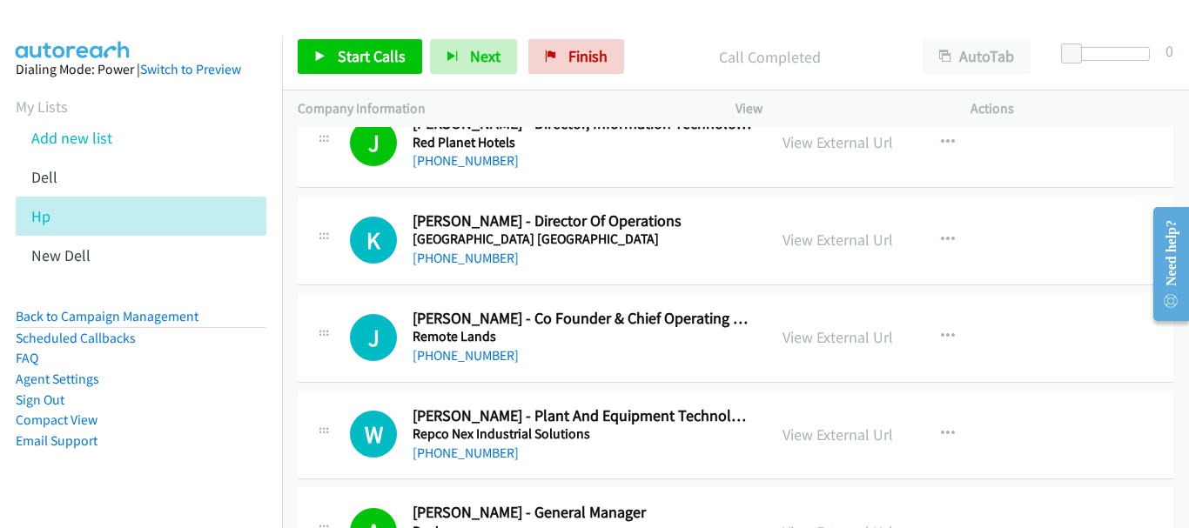
scroll to position [20027, 0]
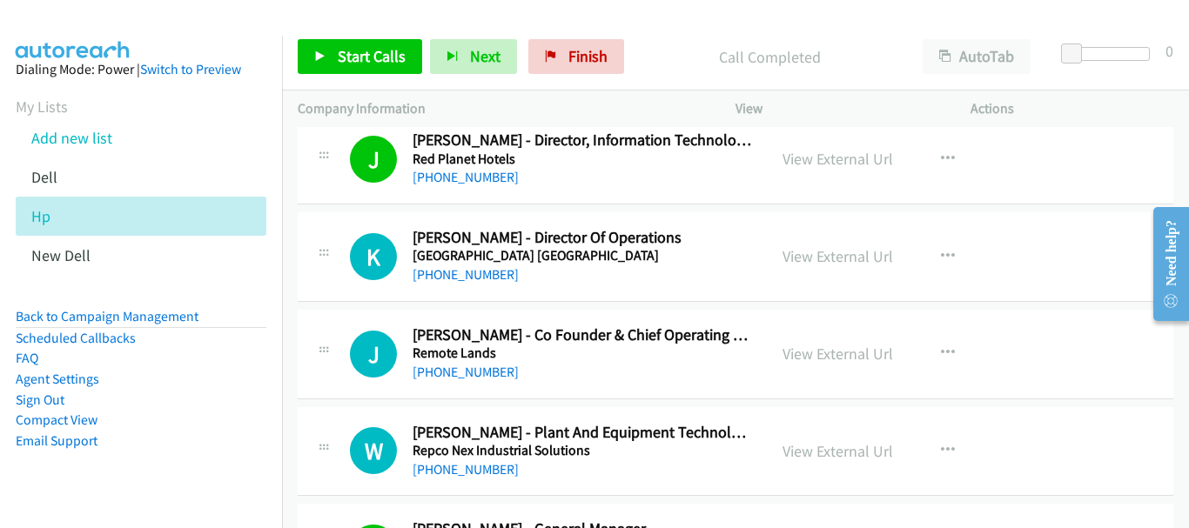
click at [488, 262] on h5 "[GEOGRAPHIC_DATA] [GEOGRAPHIC_DATA]" at bounding box center [582, 255] width 339 height 17
click at [483, 273] on link "[PHONE_NUMBER]" at bounding box center [466, 274] width 106 height 17
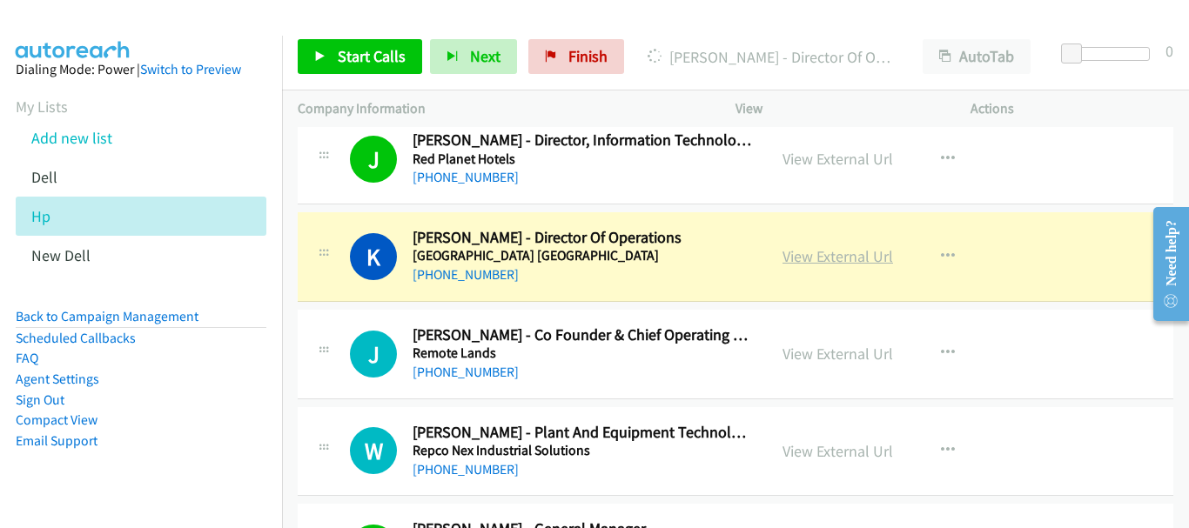
click at [848, 255] on link "View External Url" at bounding box center [838, 256] width 111 height 20
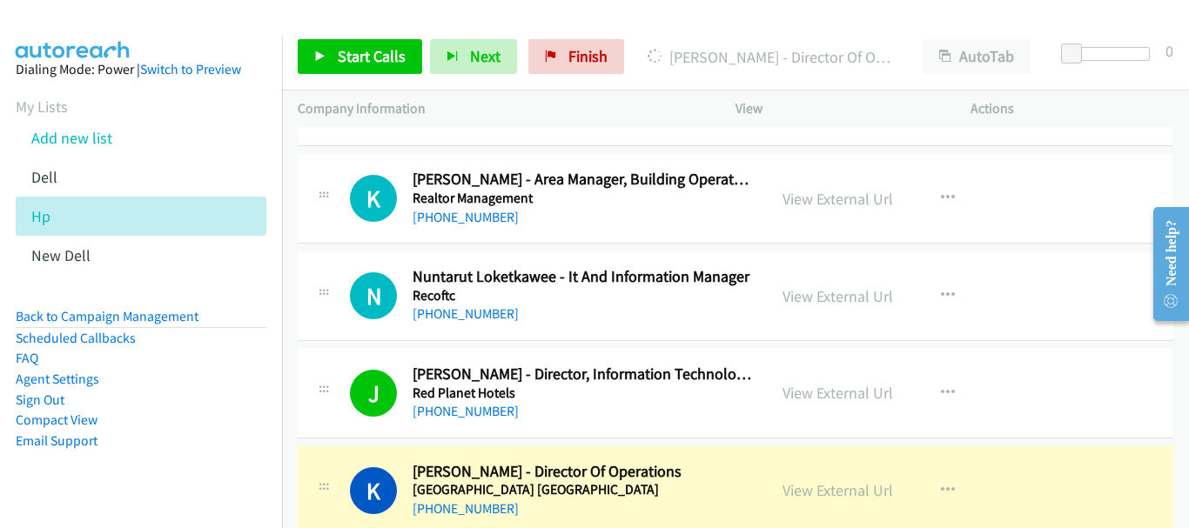
scroll to position [19766, 0]
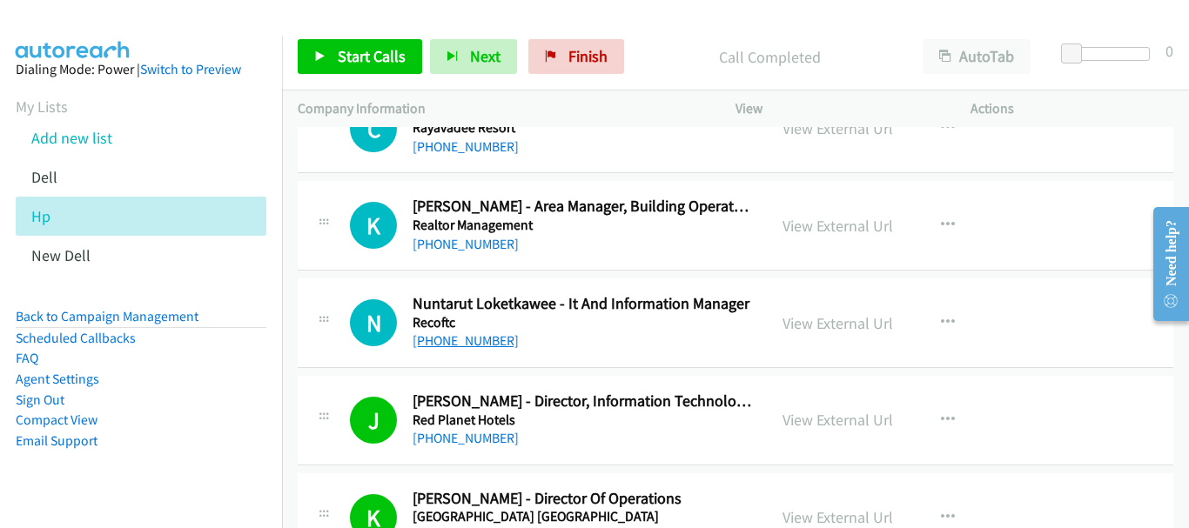
click at [456, 338] on link "[PHONE_NUMBER]" at bounding box center [466, 341] width 106 height 17
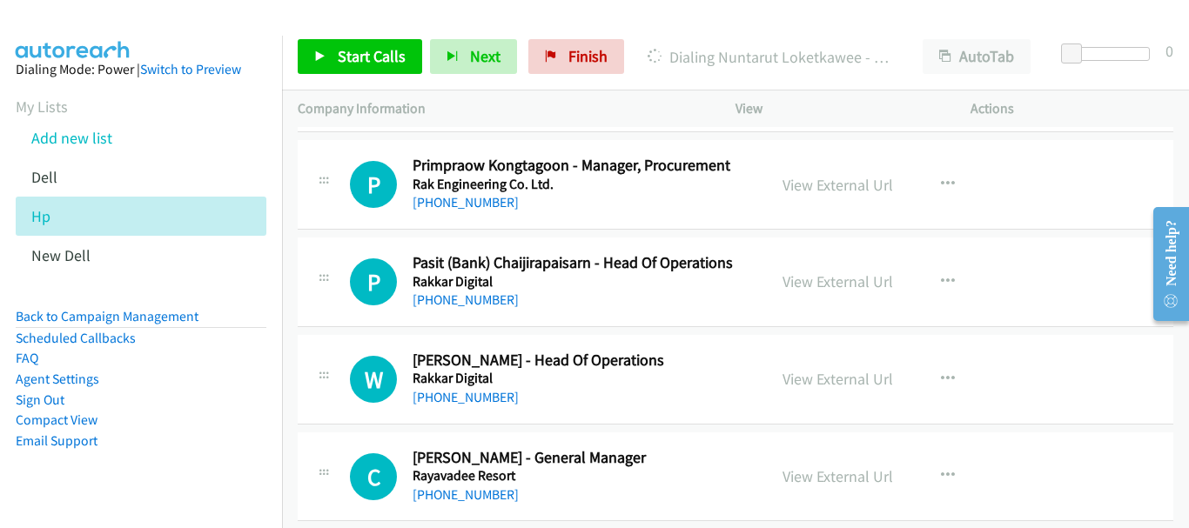
scroll to position [19330, 0]
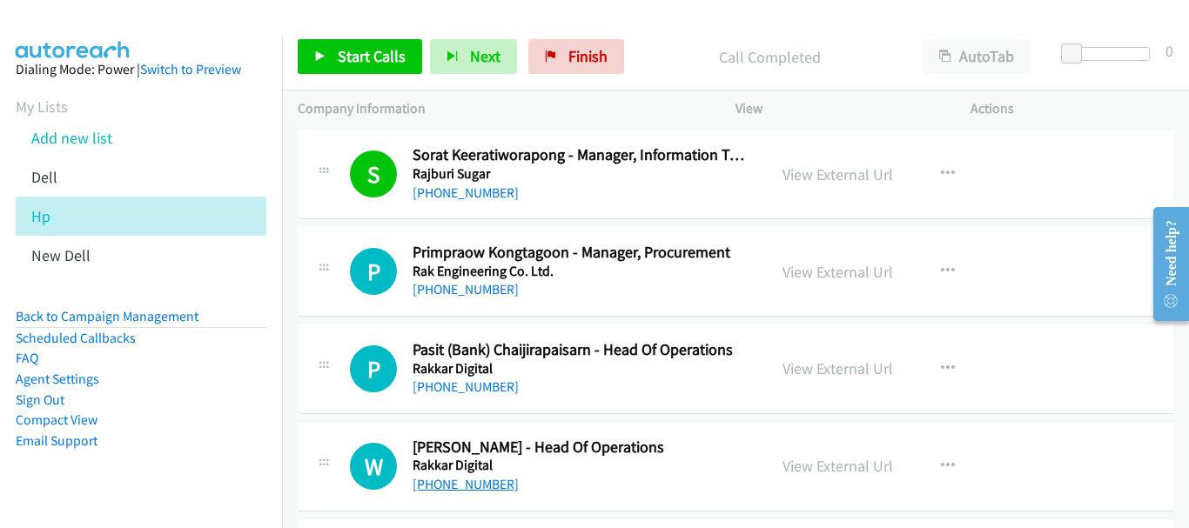
drag, startPoint x: 454, startPoint y: 475, endPoint x: 456, endPoint y: 485, distance: 9.7
click at [456, 485] on link "[PHONE_NUMBER]" at bounding box center [466, 484] width 106 height 17
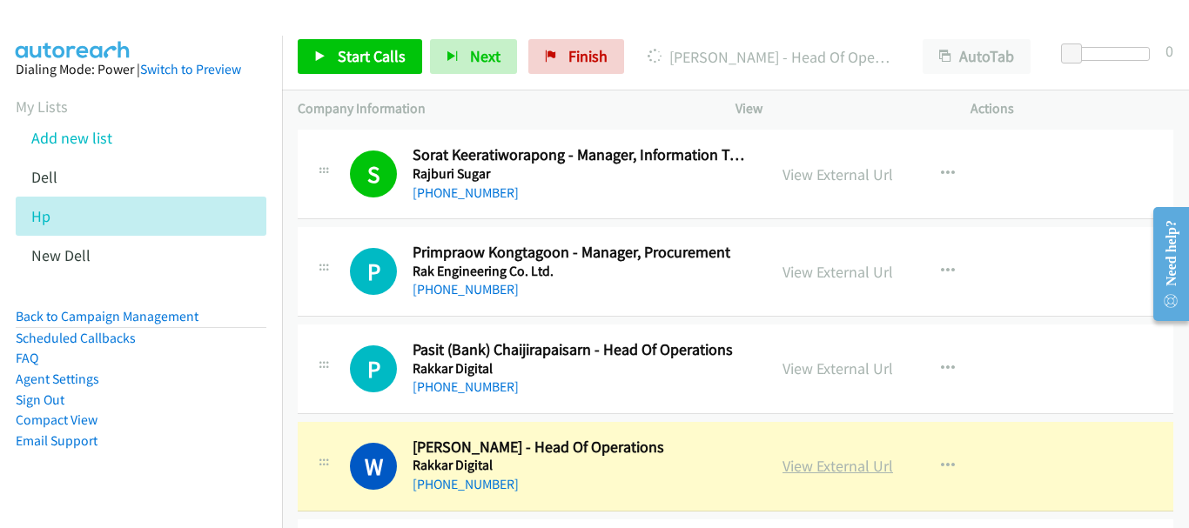
click at [844, 470] on link "View External Url" at bounding box center [838, 466] width 111 height 20
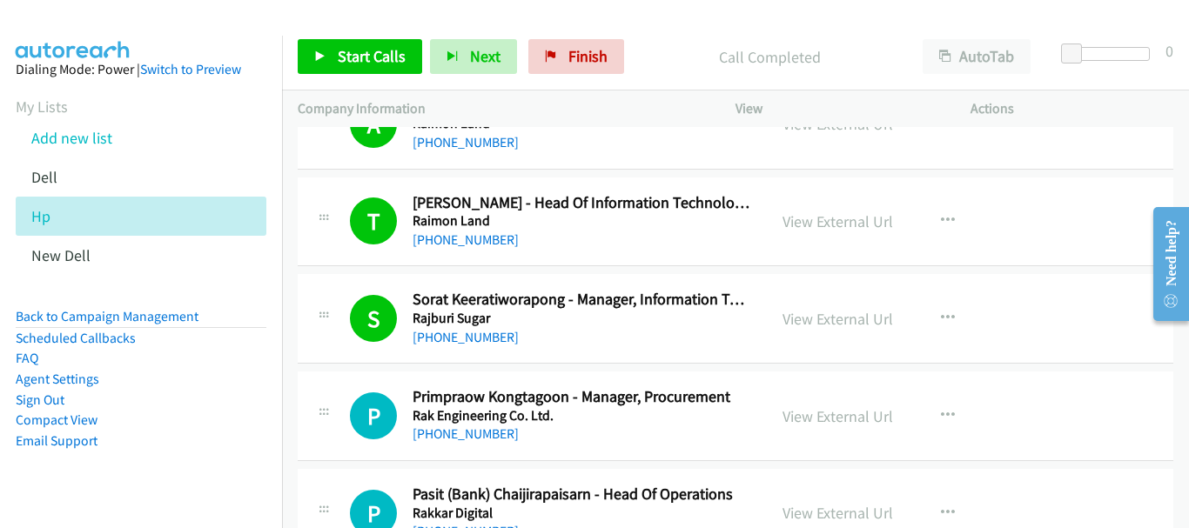
scroll to position [19156, 0]
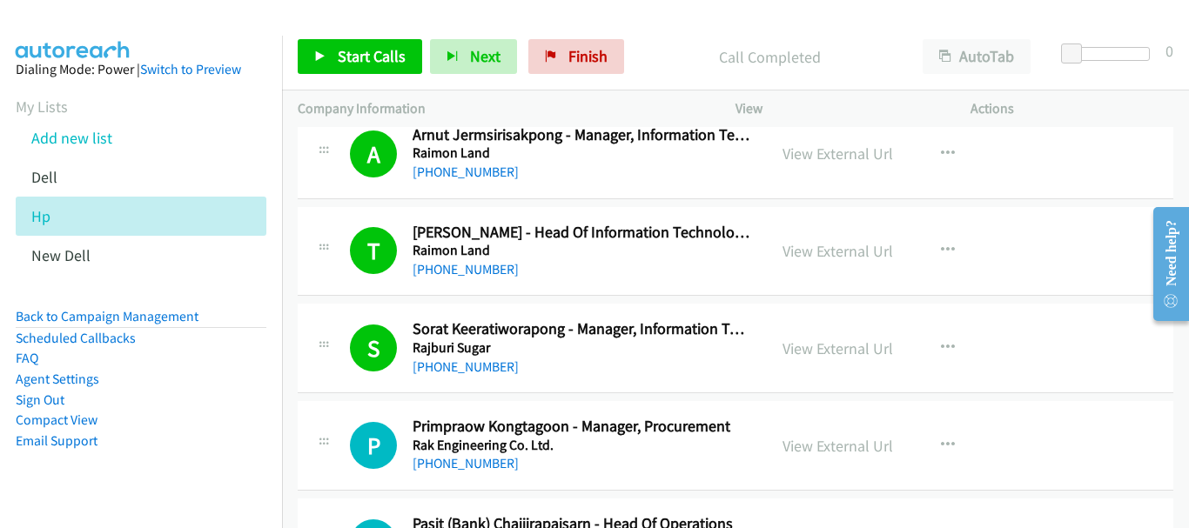
click at [475, 474] on div "P Callback Scheduled Primpraow Kongtagoon - Manager, Procurement Rak Engineerin…" at bounding box center [736, 446] width 876 height 90
click at [476, 466] on link "[PHONE_NUMBER]" at bounding box center [466, 463] width 106 height 17
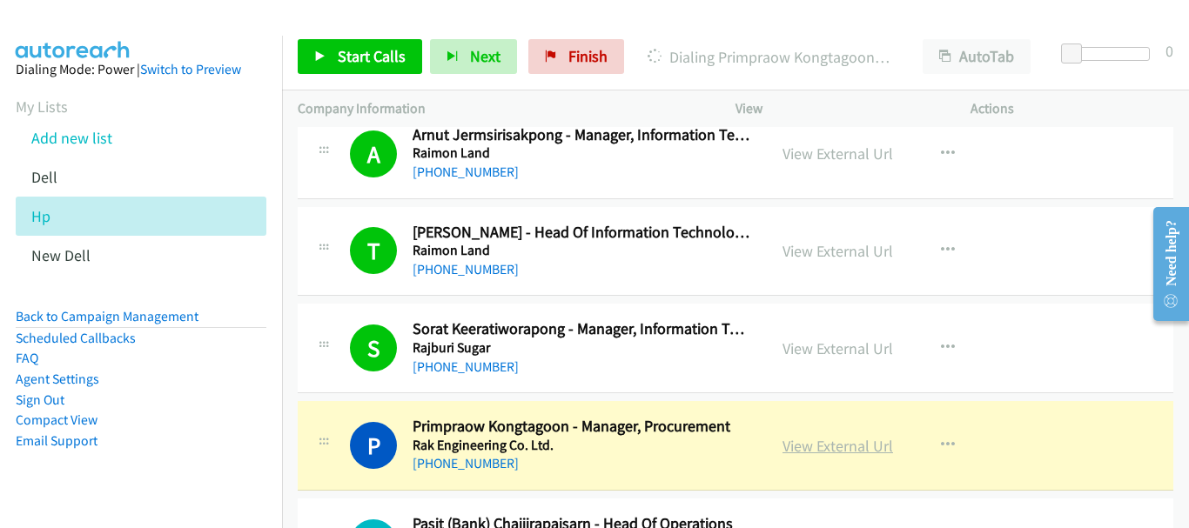
click at [869, 445] on link "View External Url" at bounding box center [838, 446] width 111 height 20
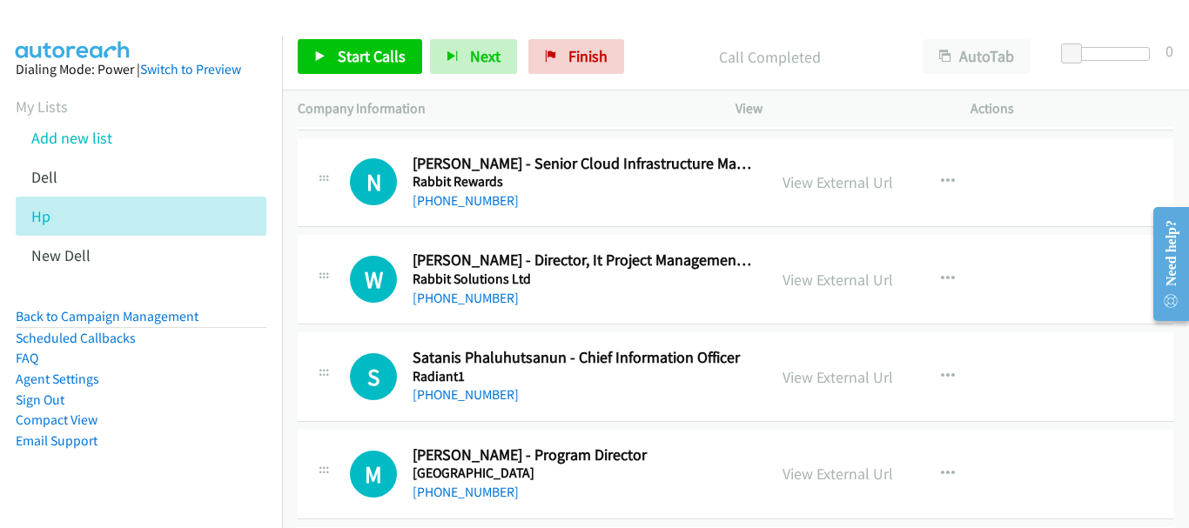
scroll to position [18721, 0]
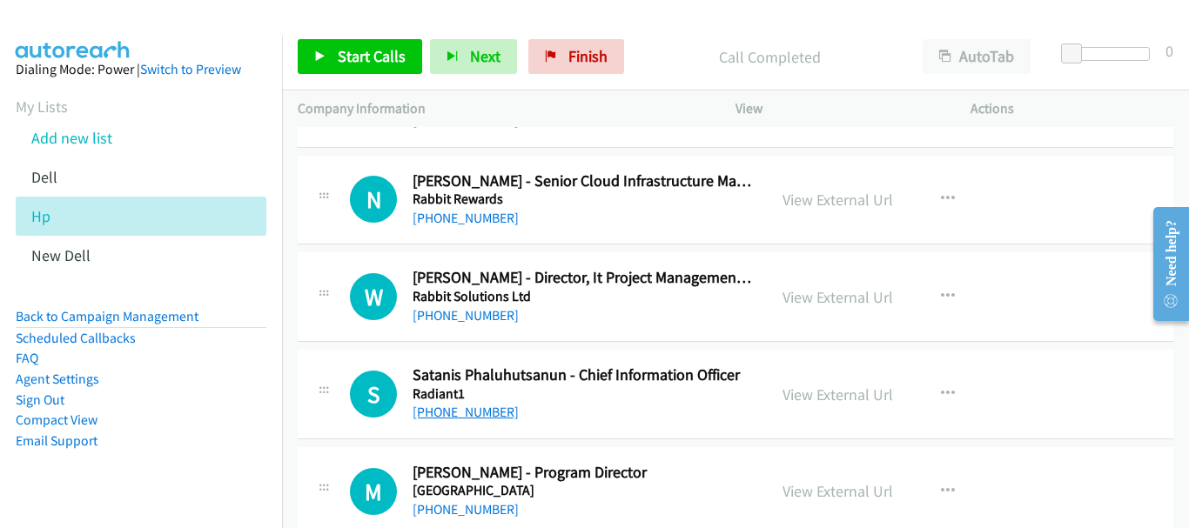
click at [444, 406] on link "[PHONE_NUMBER]" at bounding box center [466, 412] width 106 height 17
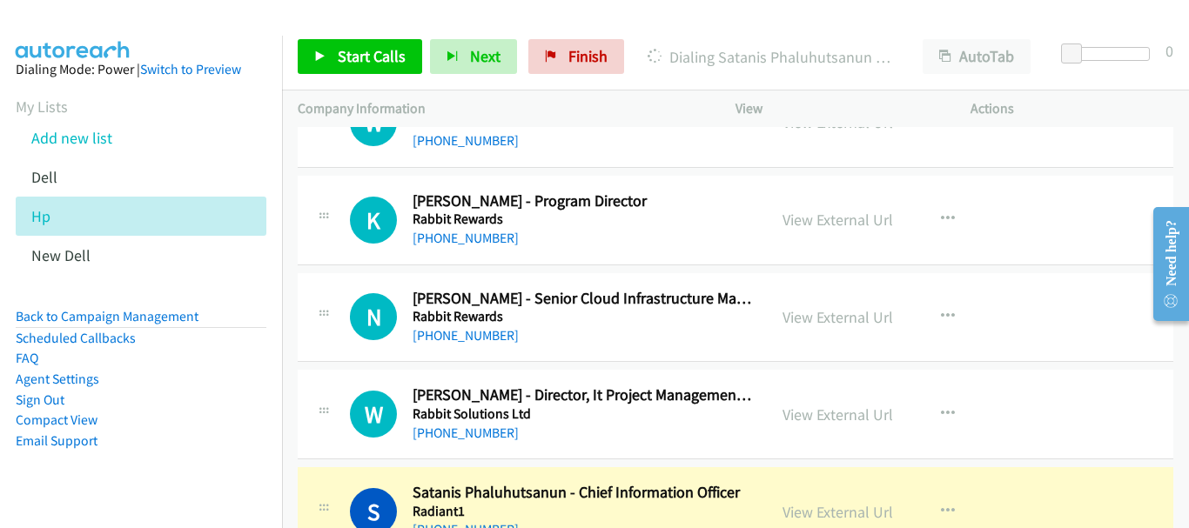
scroll to position [18634, 0]
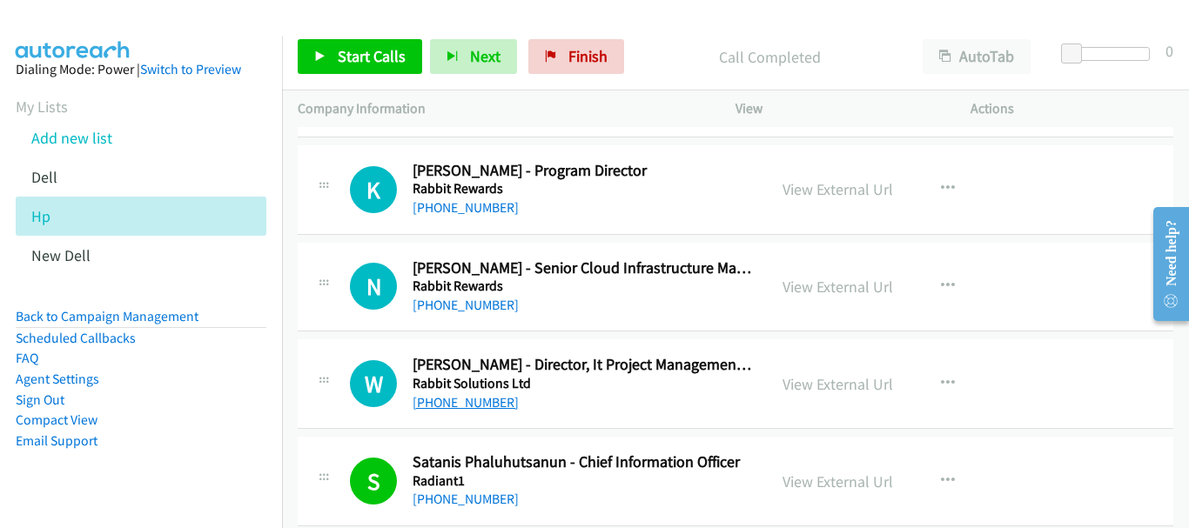
click at [499, 402] on link "[PHONE_NUMBER]" at bounding box center [466, 402] width 106 height 17
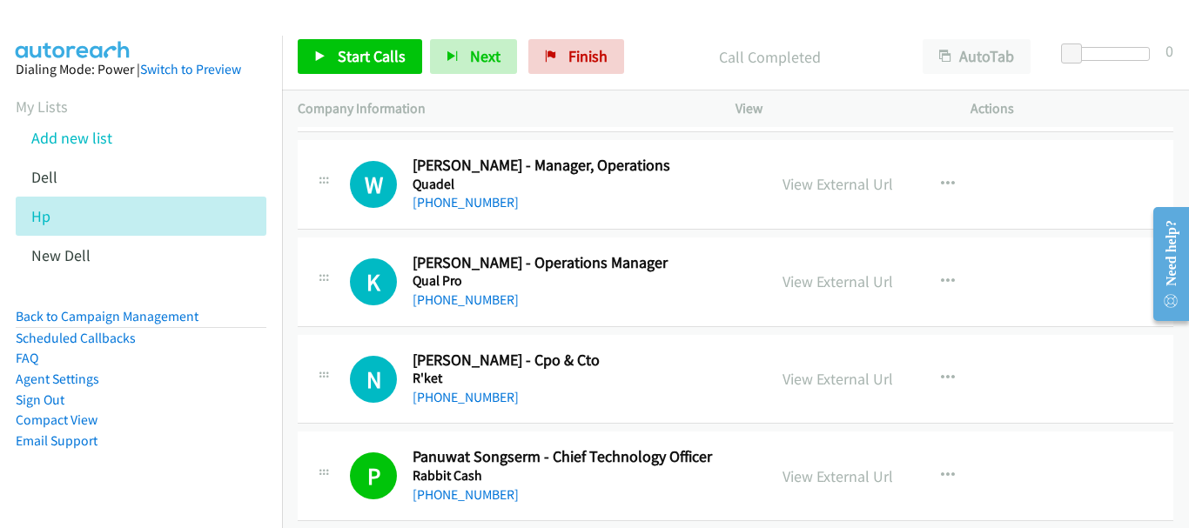
scroll to position [17937, 0]
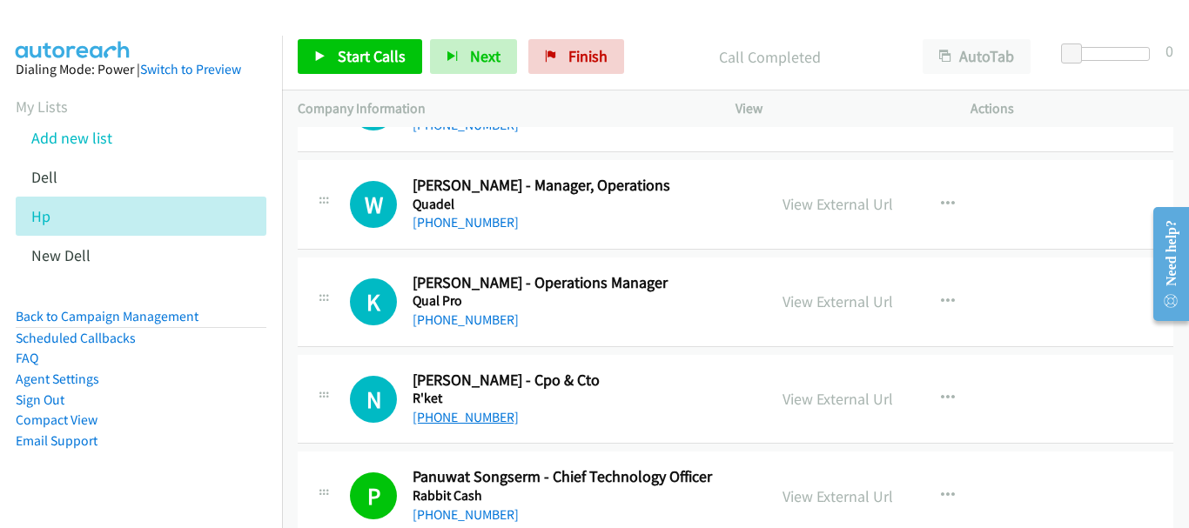
click at [480, 414] on link "[PHONE_NUMBER]" at bounding box center [466, 417] width 106 height 17
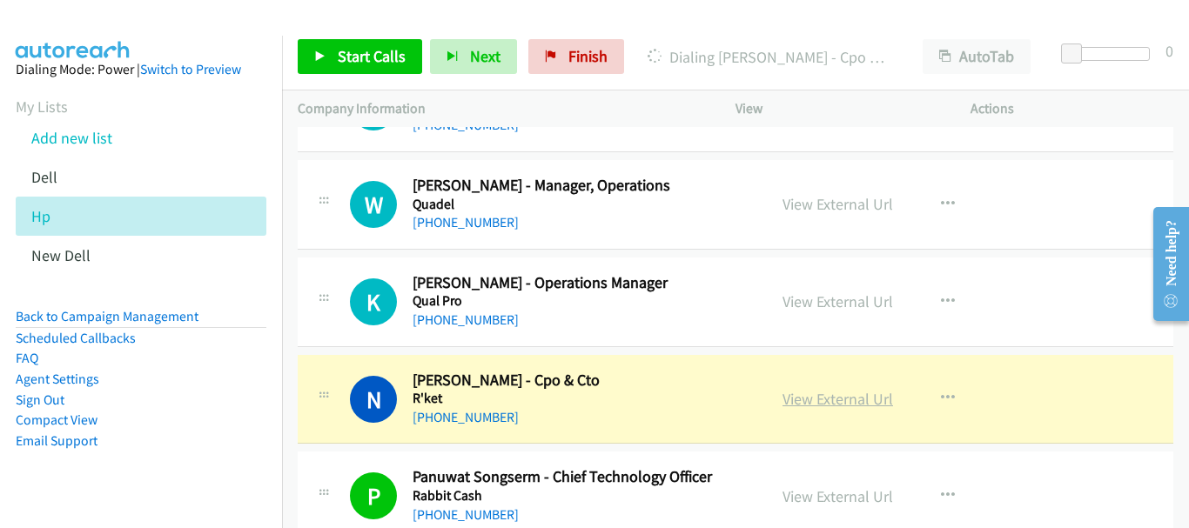
click at [822, 393] on link "View External Url" at bounding box center [838, 399] width 111 height 20
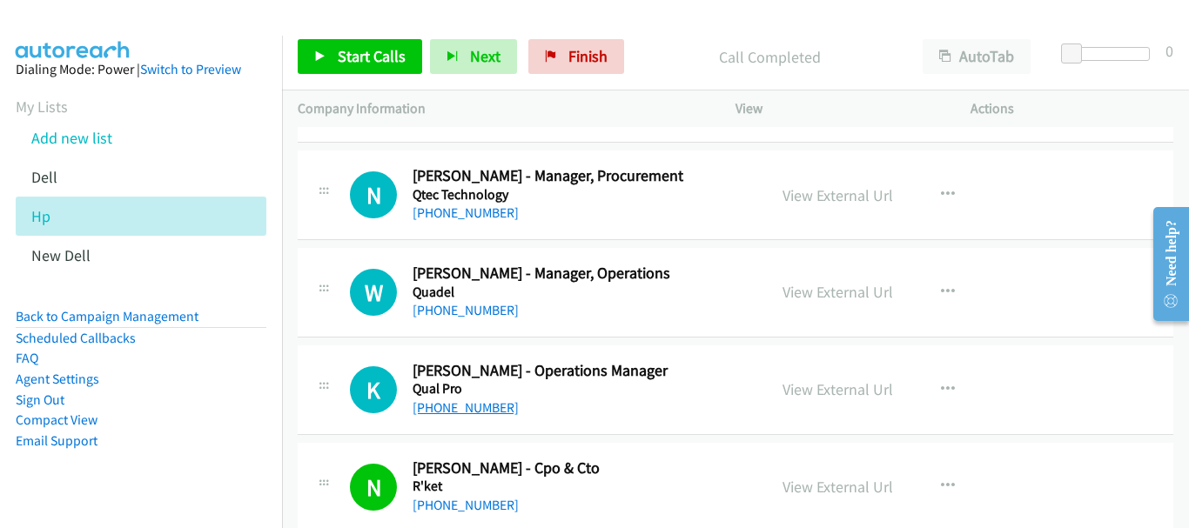
scroll to position [17850, 0]
click at [460, 403] on link "[PHONE_NUMBER]" at bounding box center [466, 407] width 106 height 17
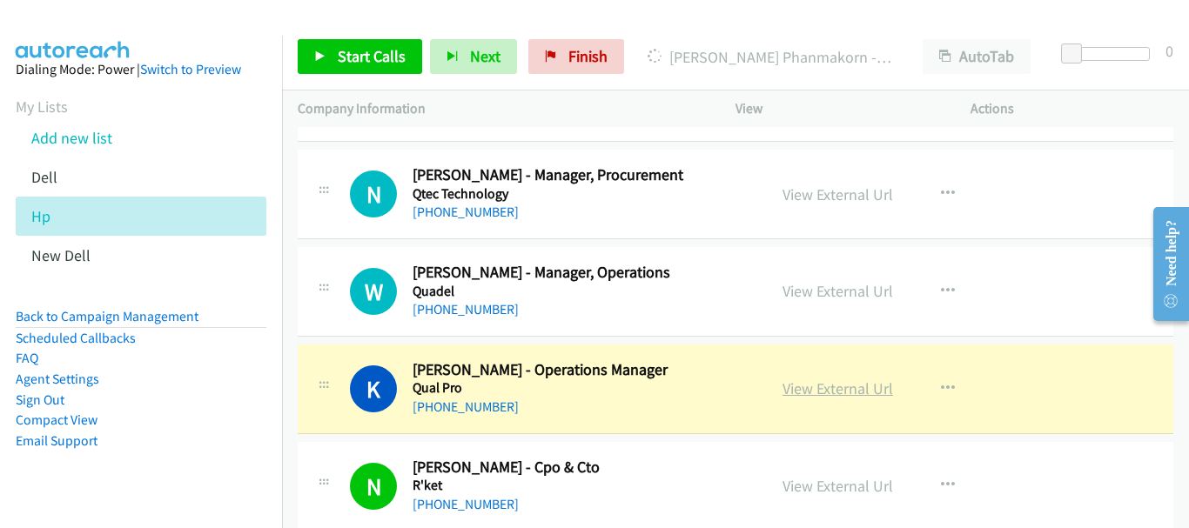
click at [819, 384] on link "View External Url" at bounding box center [838, 389] width 111 height 20
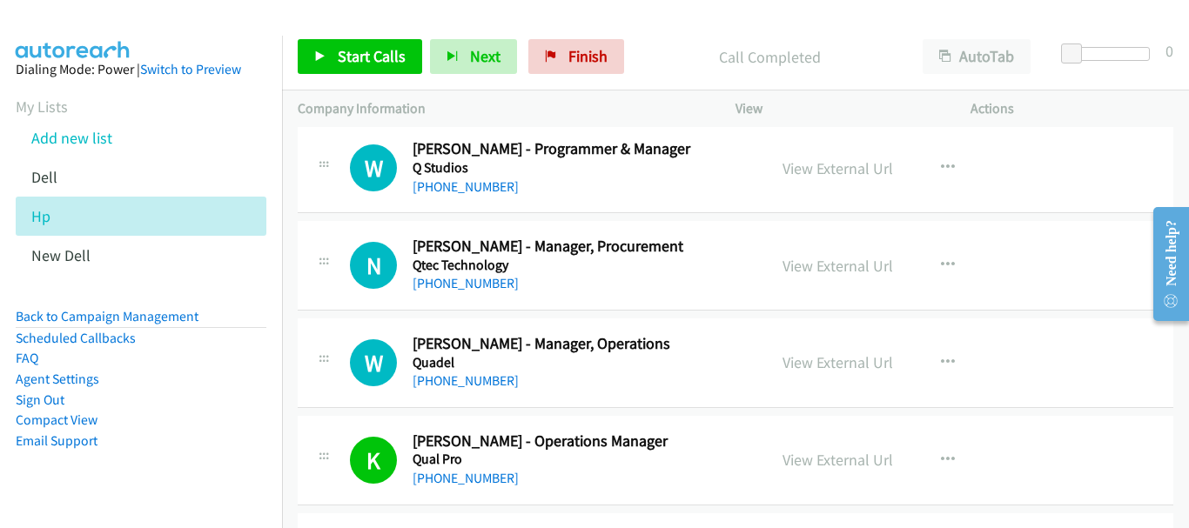
scroll to position [17763, 0]
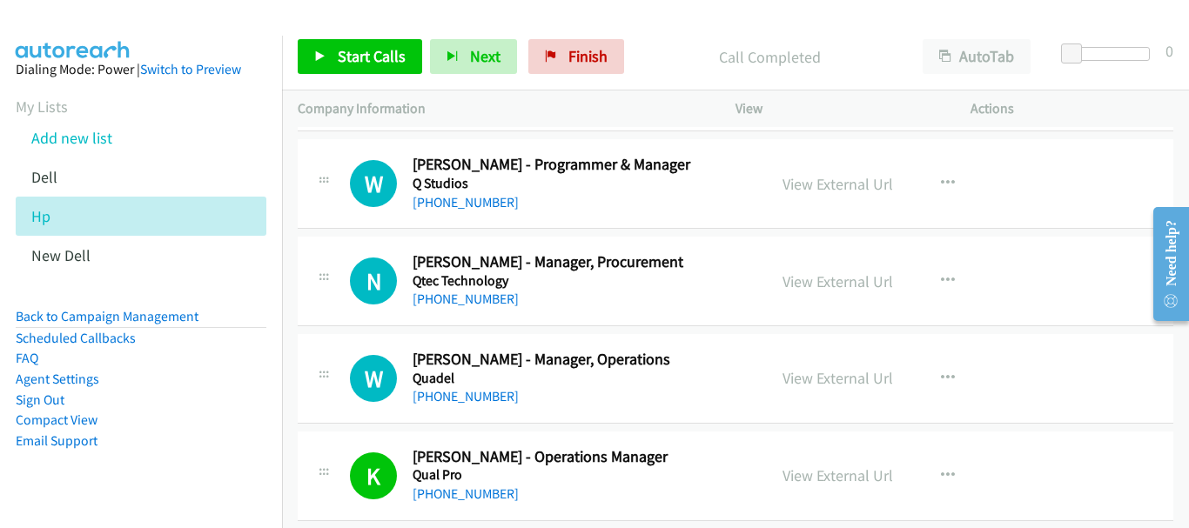
click at [484, 387] on div "[PHONE_NUMBER]" at bounding box center [582, 397] width 339 height 21
click at [484, 399] on link "[PHONE_NUMBER]" at bounding box center [466, 396] width 106 height 17
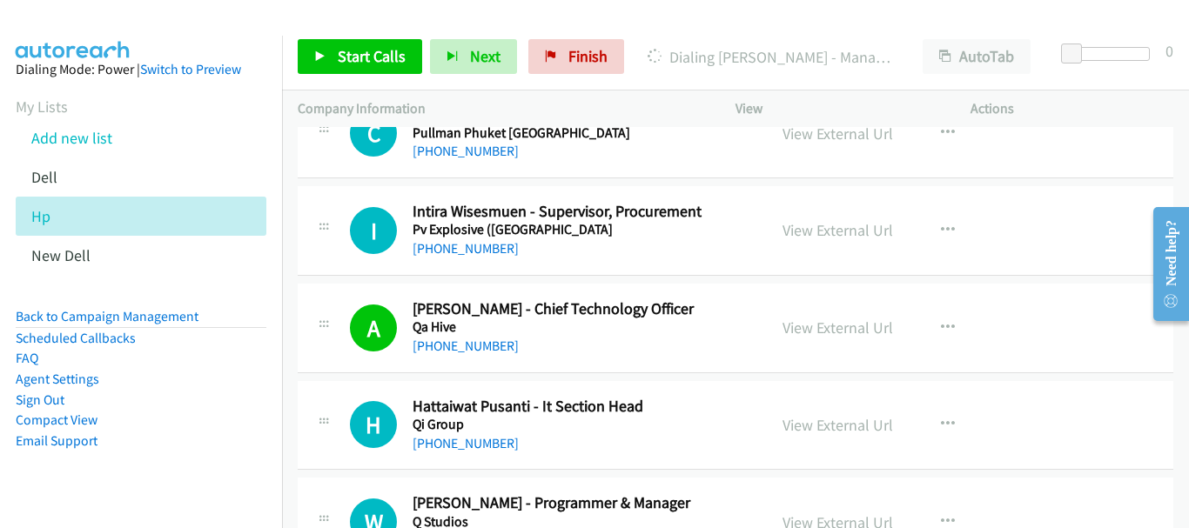
scroll to position [17415, 0]
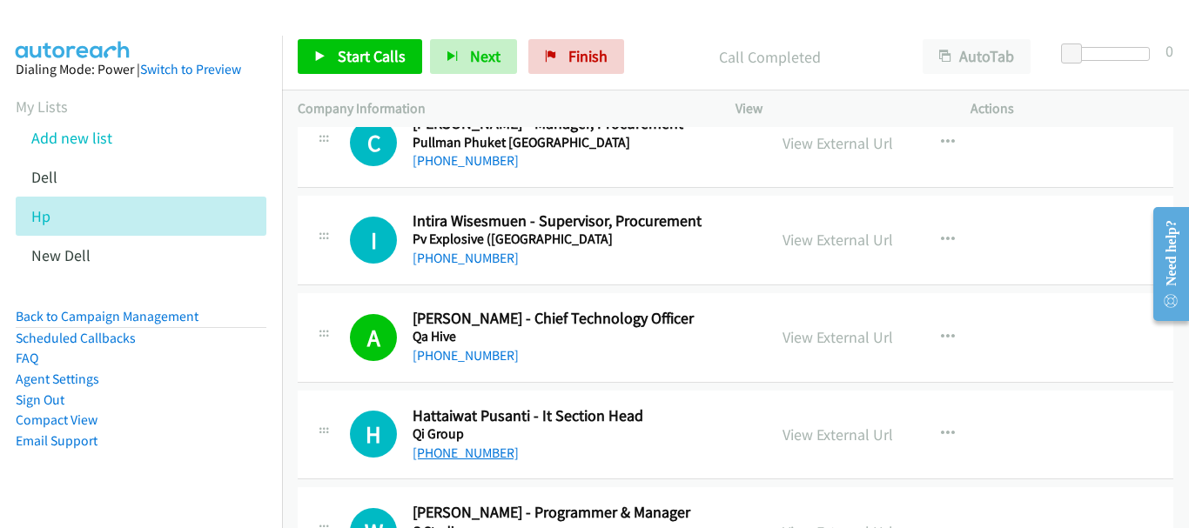
click at [475, 456] on link "[PHONE_NUMBER]" at bounding box center [466, 453] width 106 height 17
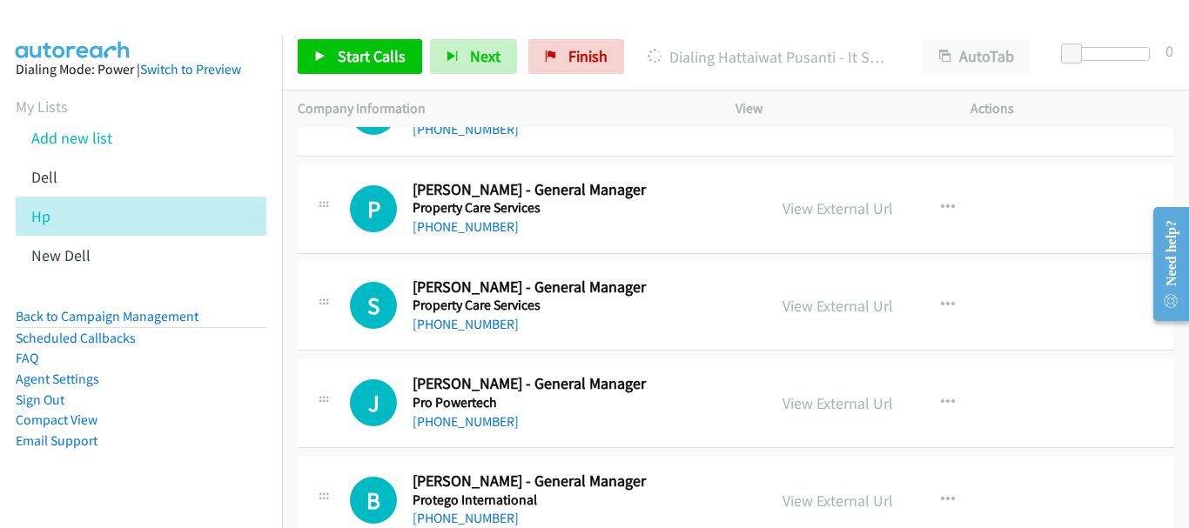
scroll to position [0, 0]
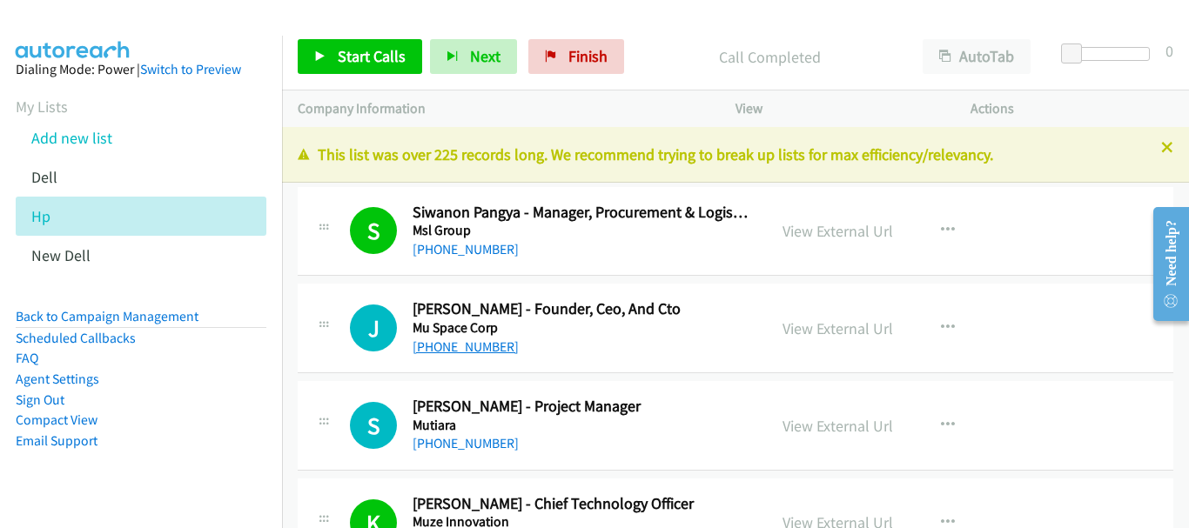
click at [494, 344] on link "[PHONE_NUMBER]" at bounding box center [466, 347] width 106 height 17
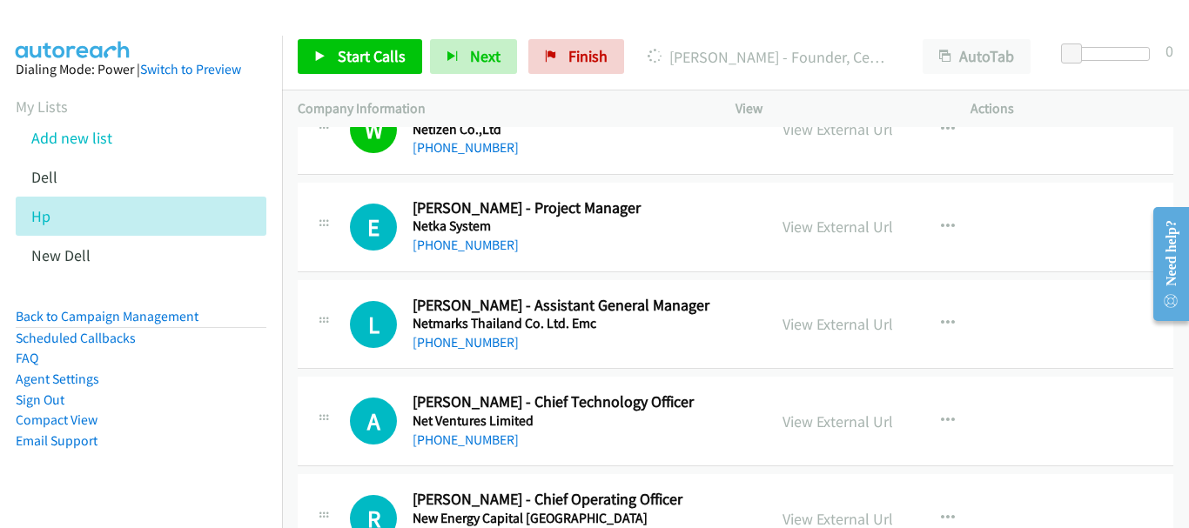
scroll to position [2525, 0]
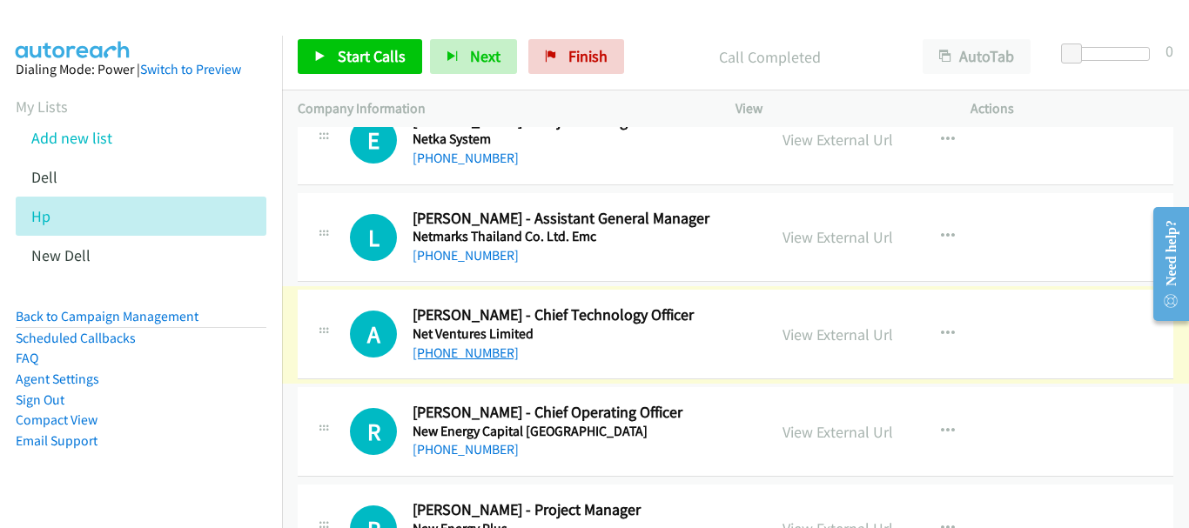
click at [456, 352] on link "[PHONE_NUMBER]" at bounding box center [466, 353] width 106 height 17
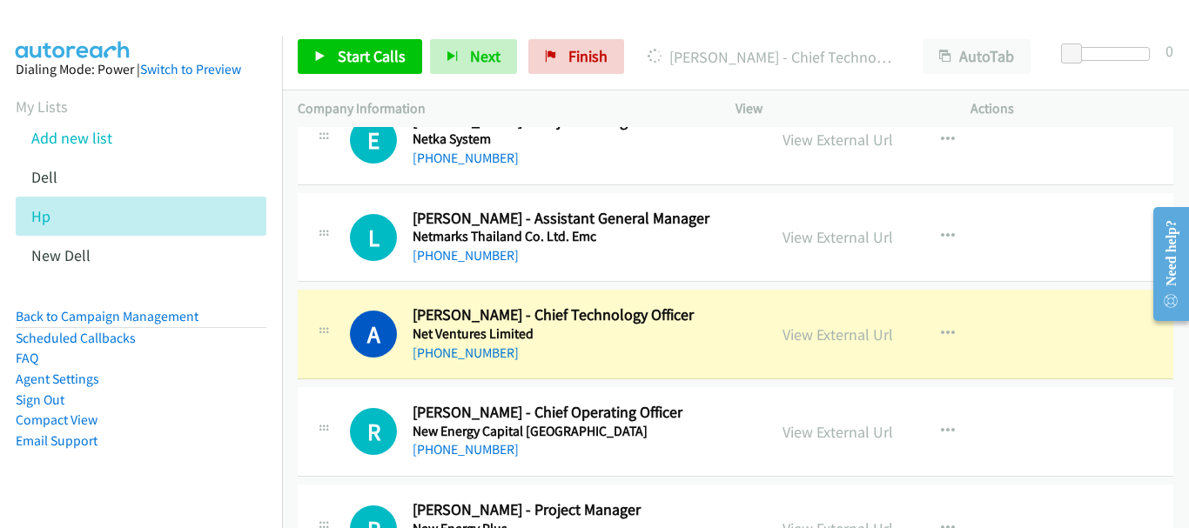
scroll to position [2612, 0]
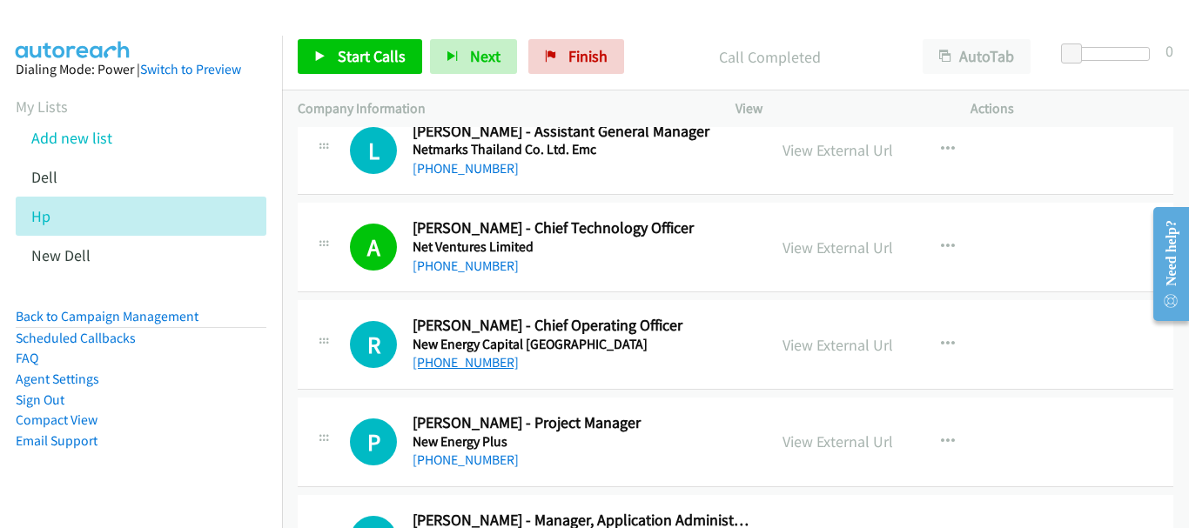
click at [457, 362] on link "[PHONE_NUMBER]" at bounding box center [466, 362] width 106 height 17
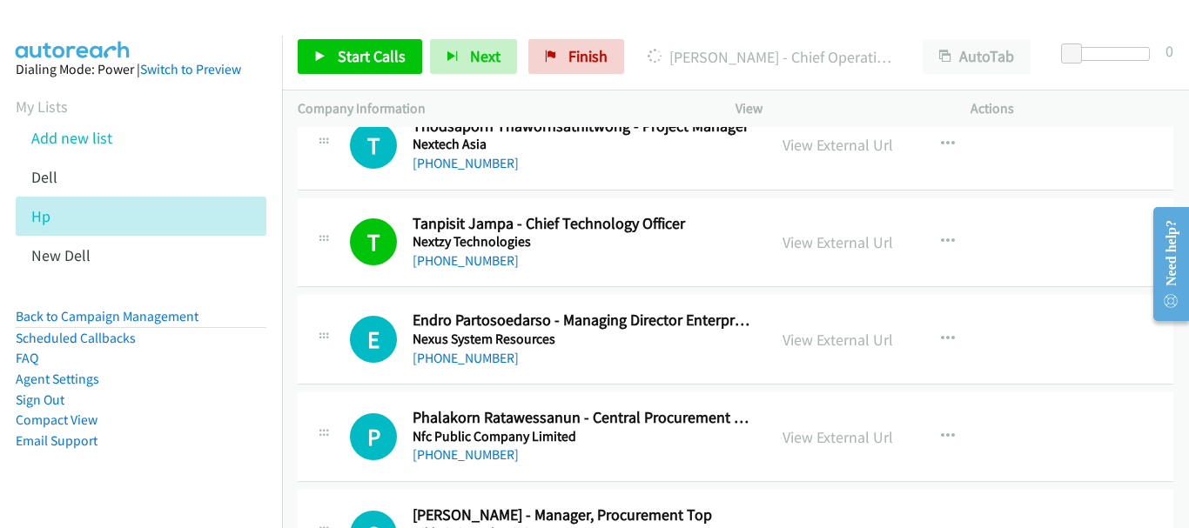
scroll to position [3221, 0]
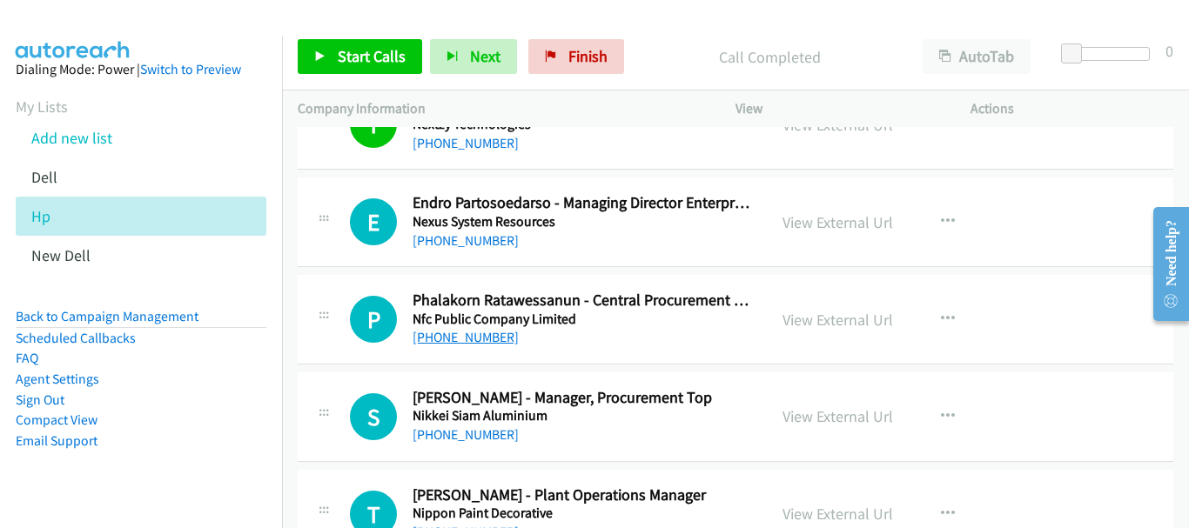
click at [474, 333] on link "[PHONE_NUMBER]" at bounding box center [466, 337] width 106 height 17
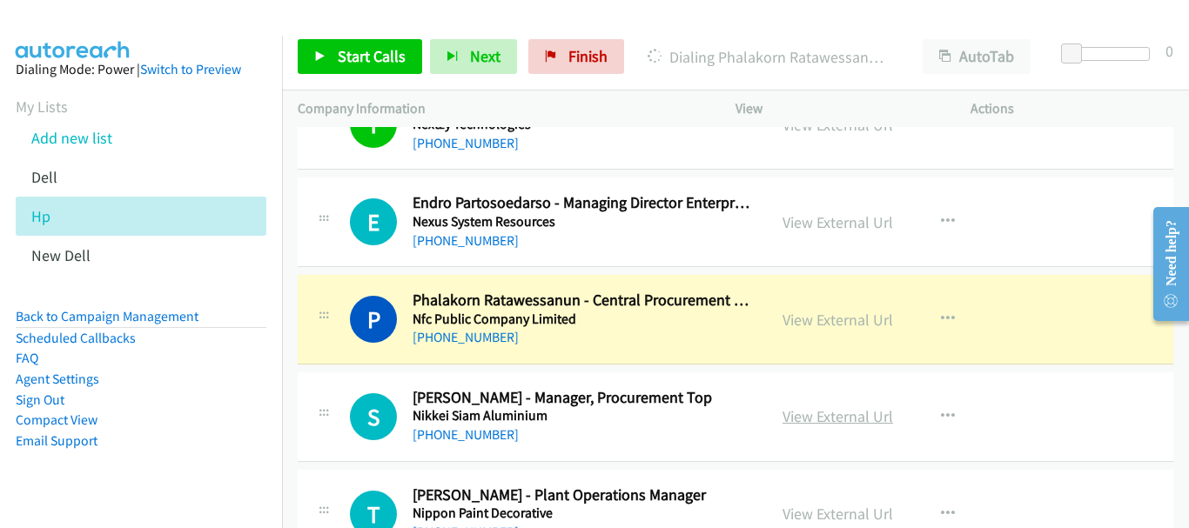
click at [798, 424] on link "View External Url" at bounding box center [838, 417] width 111 height 20
click at [828, 313] on link "View External Url" at bounding box center [838, 320] width 111 height 20
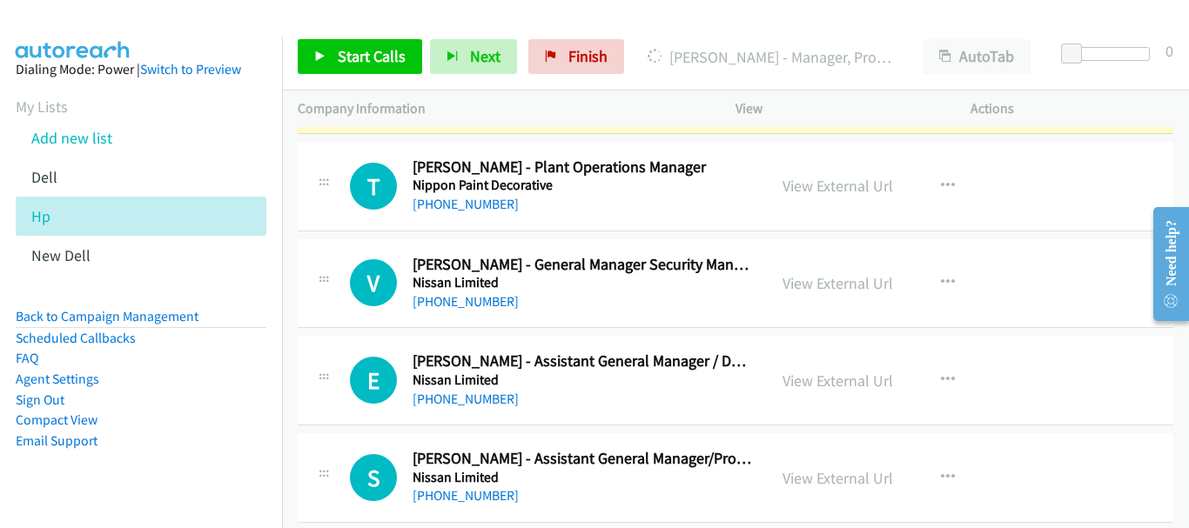
scroll to position [3569, 0]
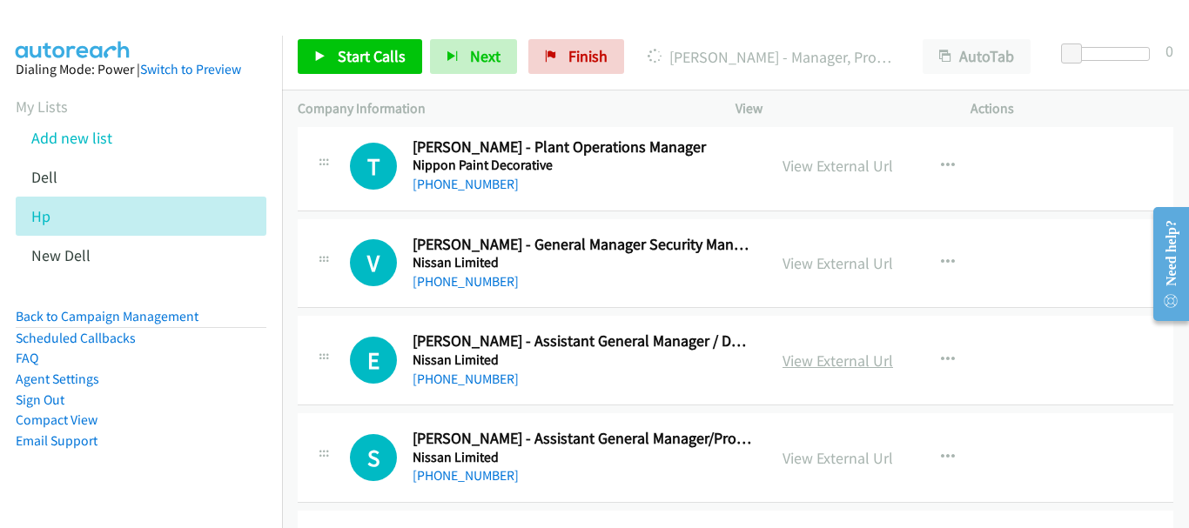
click at [844, 361] on link "View External Url" at bounding box center [838, 361] width 111 height 20
click at [846, 451] on link "View External Url" at bounding box center [838, 458] width 111 height 20
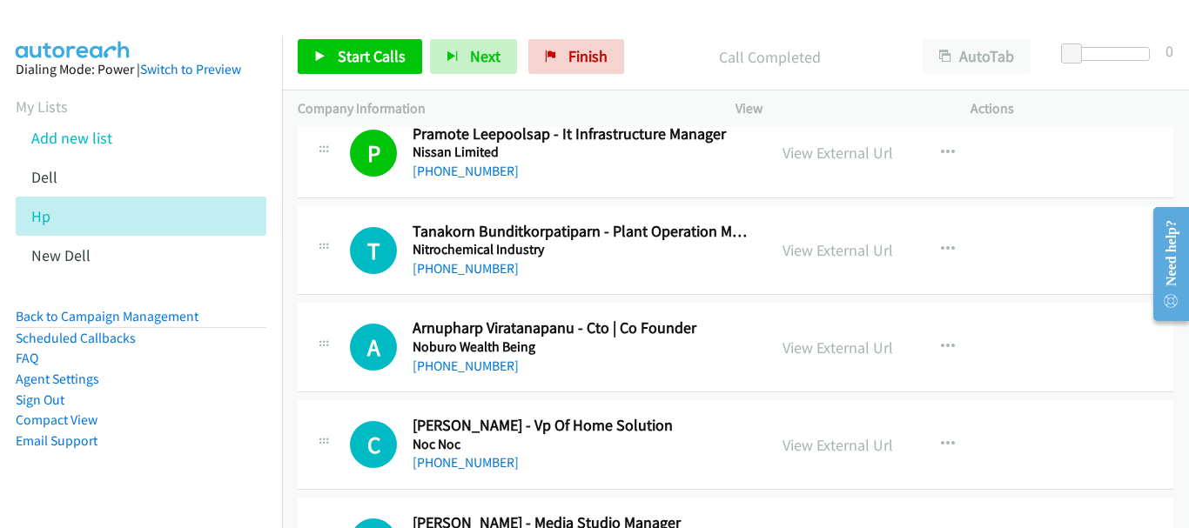
scroll to position [4092, 0]
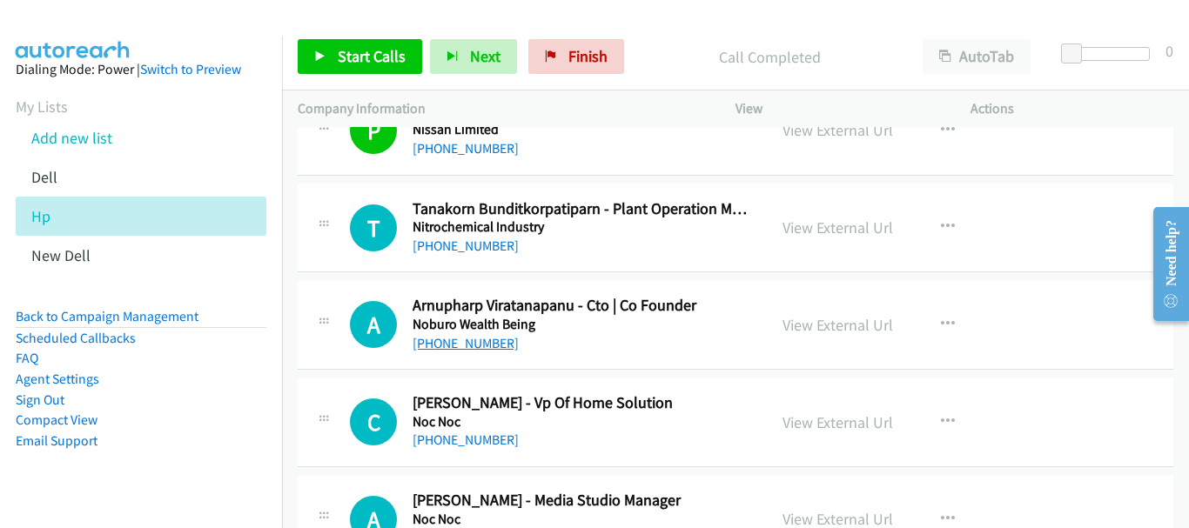
click at [456, 337] on link "[PHONE_NUMBER]" at bounding box center [466, 343] width 106 height 17
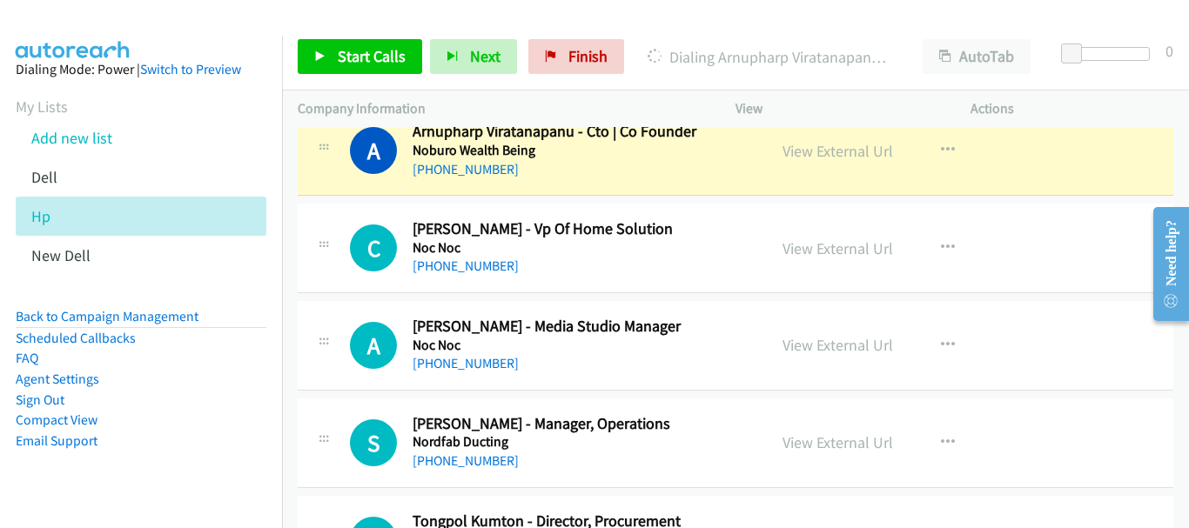
scroll to position [4353, 0]
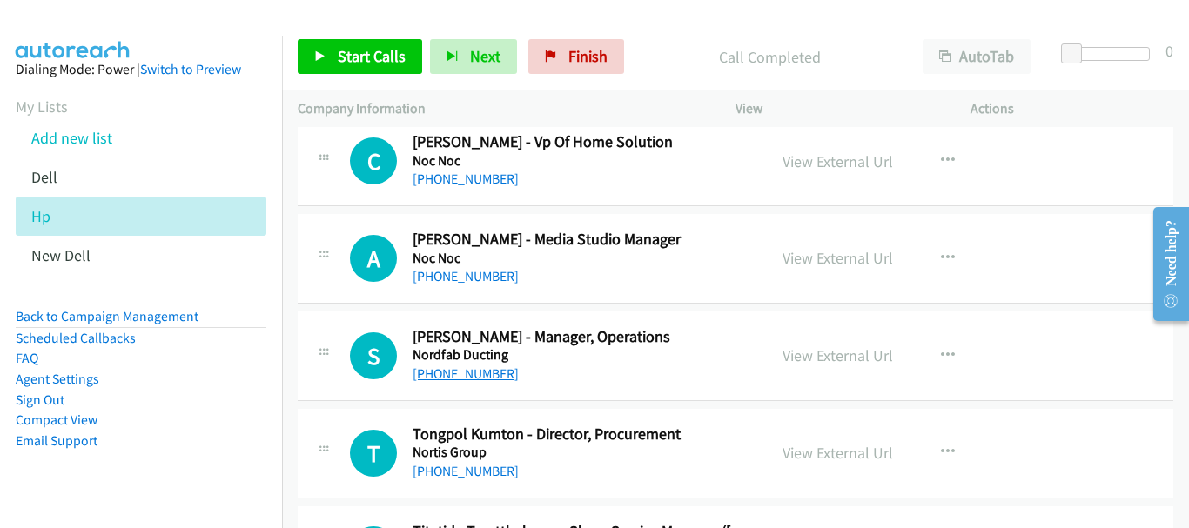
click at [457, 372] on link "[PHONE_NUMBER]" at bounding box center [466, 374] width 106 height 17
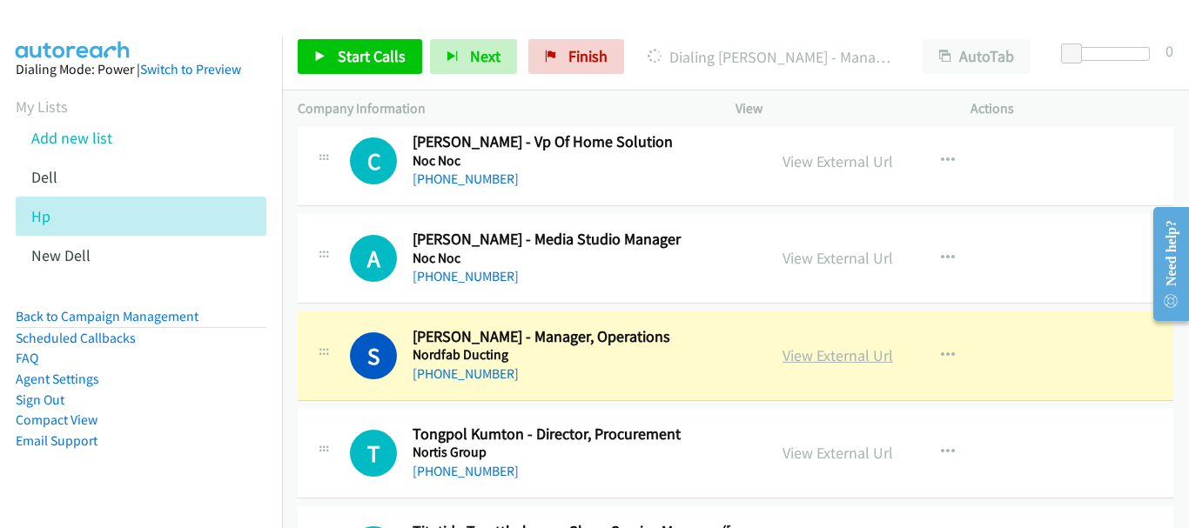
click at [840, 358] on link "View External Url" at bounding box center [838, 356] width 111 height 20
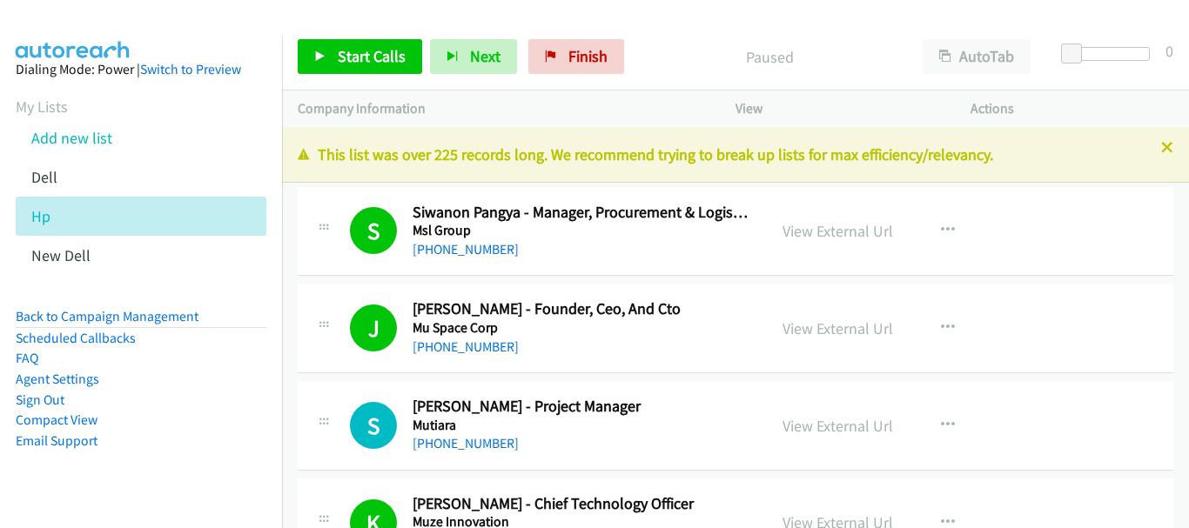
click at [559, 383] on div "S Callback Scheduled [PERSON_NAME] - Project Manager Mutiara [GEOGRAPHIC_DATA]/…" at bounding box center [736, 426] width 876 height 90
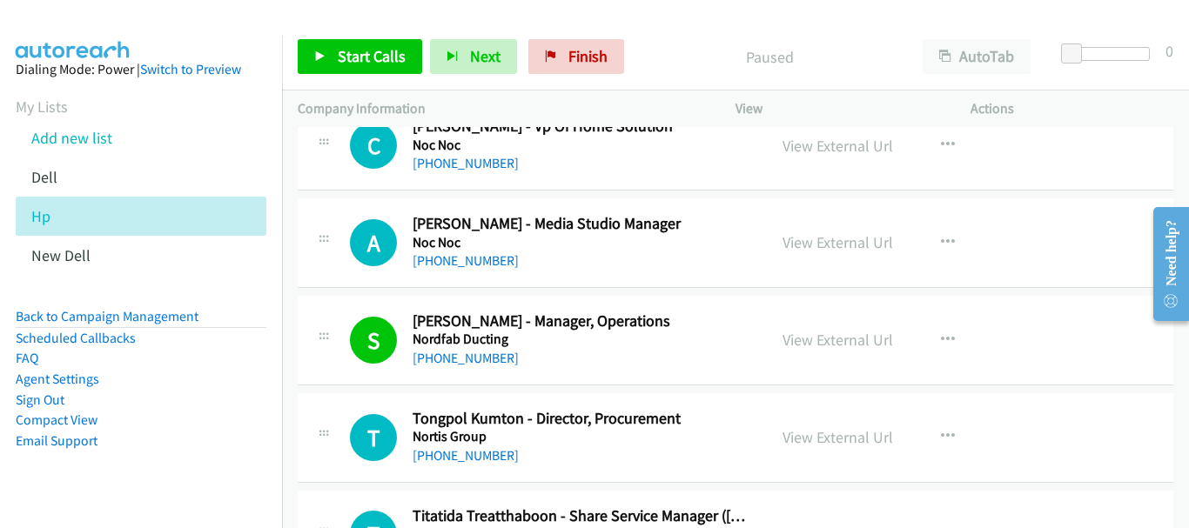
click at [486, 467] on div "T Callback Scheduled [PERSON_NAME] - Director, Procurement Nortis Group [GEOGRA…" at bounding box center [736, 439] width 876 height 90
click at [484, 457] on link "[PHONE_NUMBER]" at bounding box center [466, 455] width 106 height 17
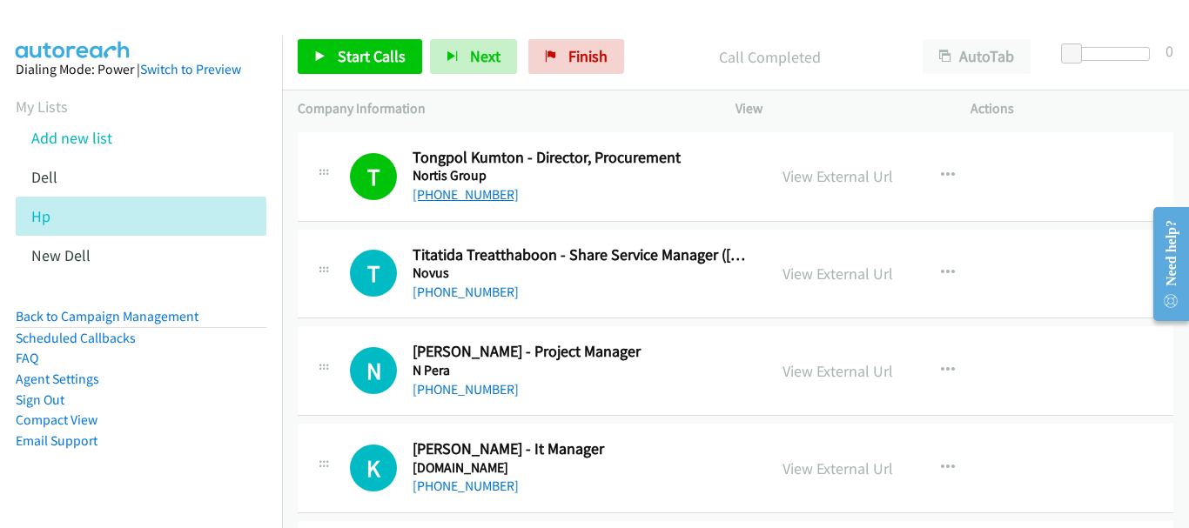
scroll to position [4717, 0]
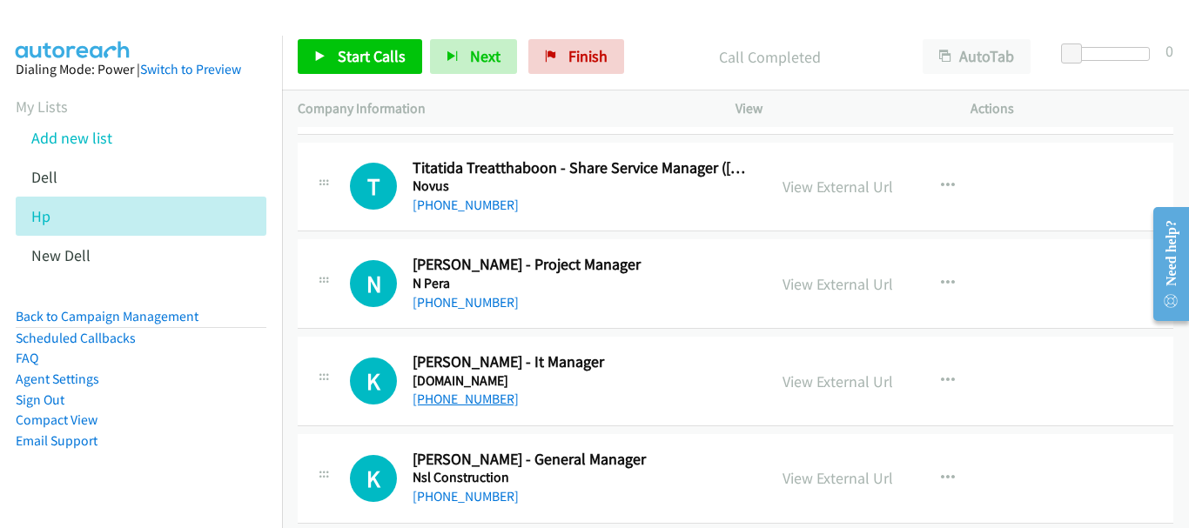
click at [467, 399] on link "[PHONE_NUMBER]" at bounding box center [466, 399] width 106 height 17
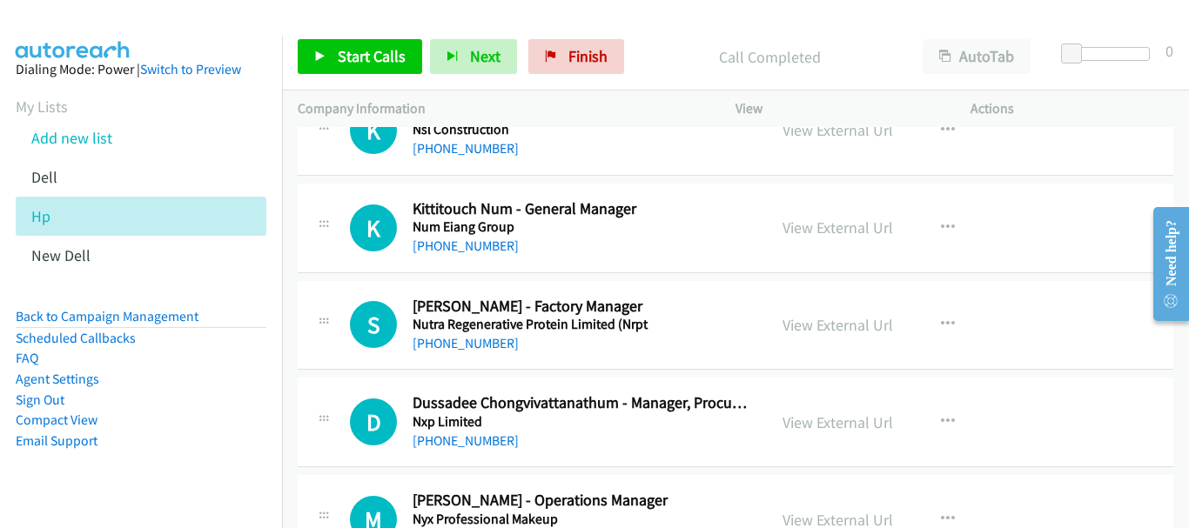
scroll to position [5152, 0]
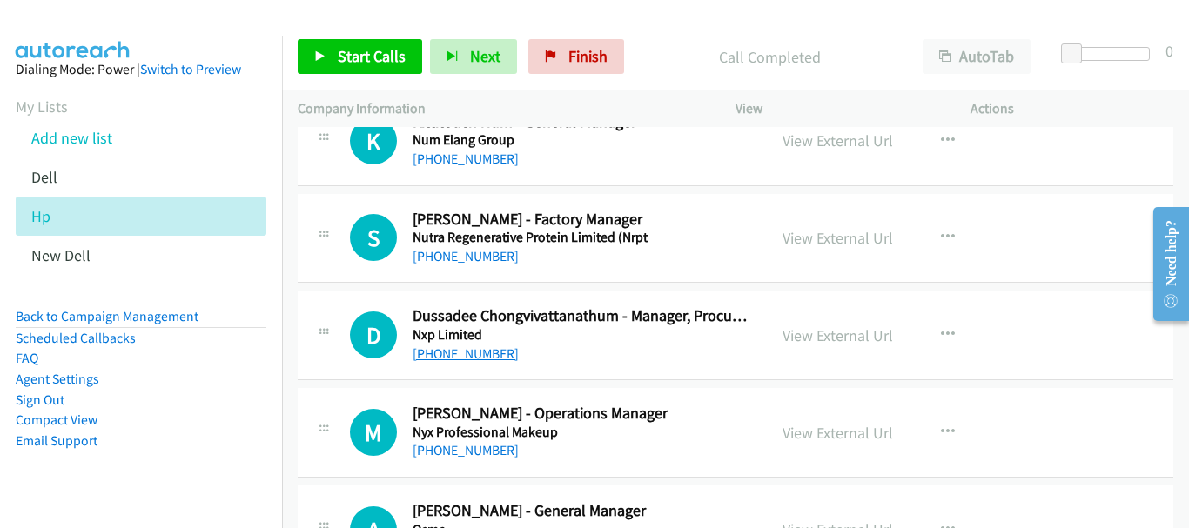
click at [473, 354] on link "[PHONE_NUMBER]" at bounding box center [466, 354] width 106 height 17
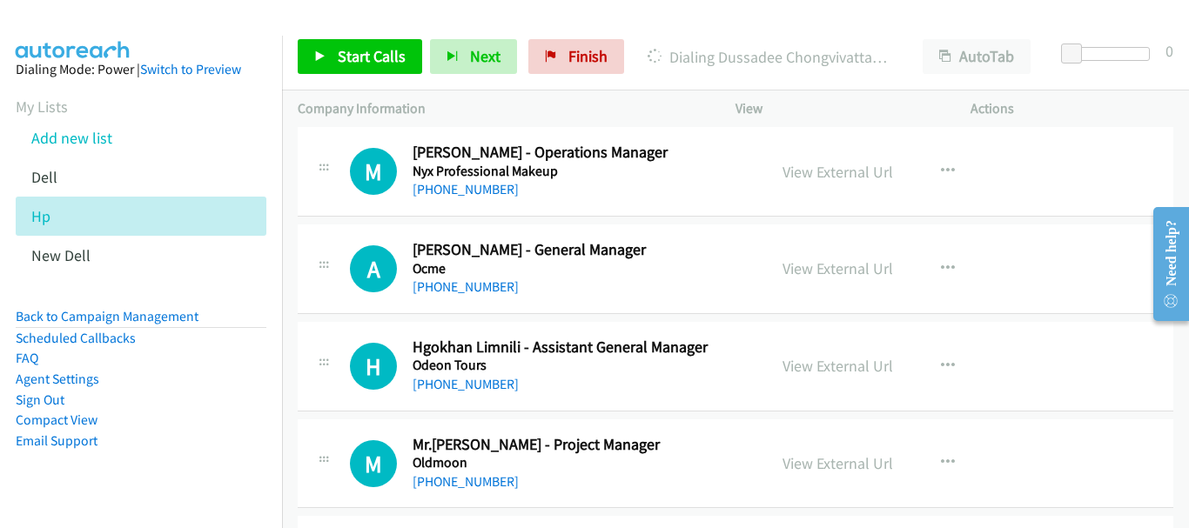
scroll to position [5239, 0]
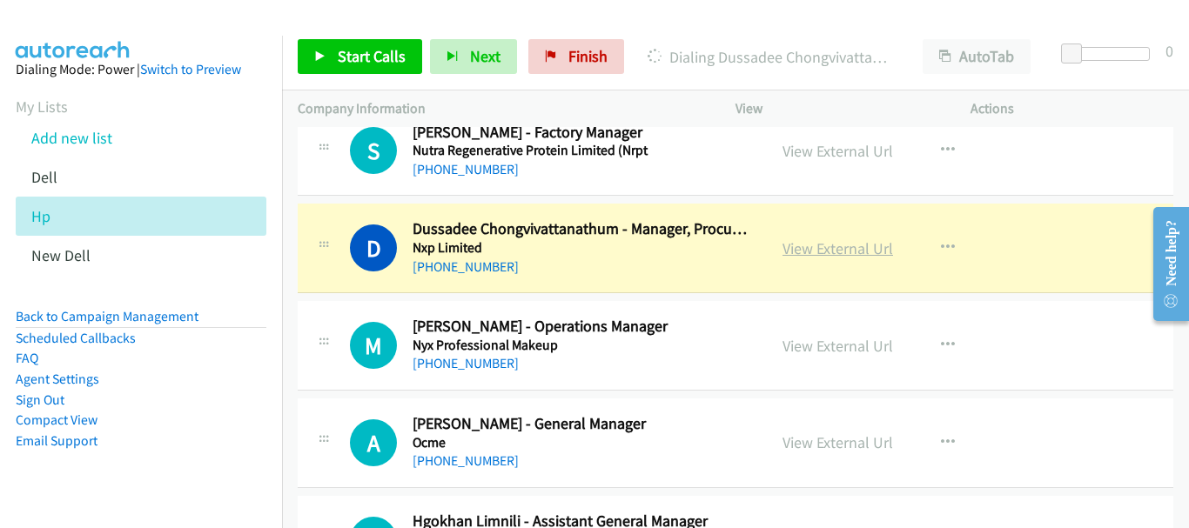
click at [819, 257] on link "View External Url" at bounding box center [838, 249] width 111 height 20
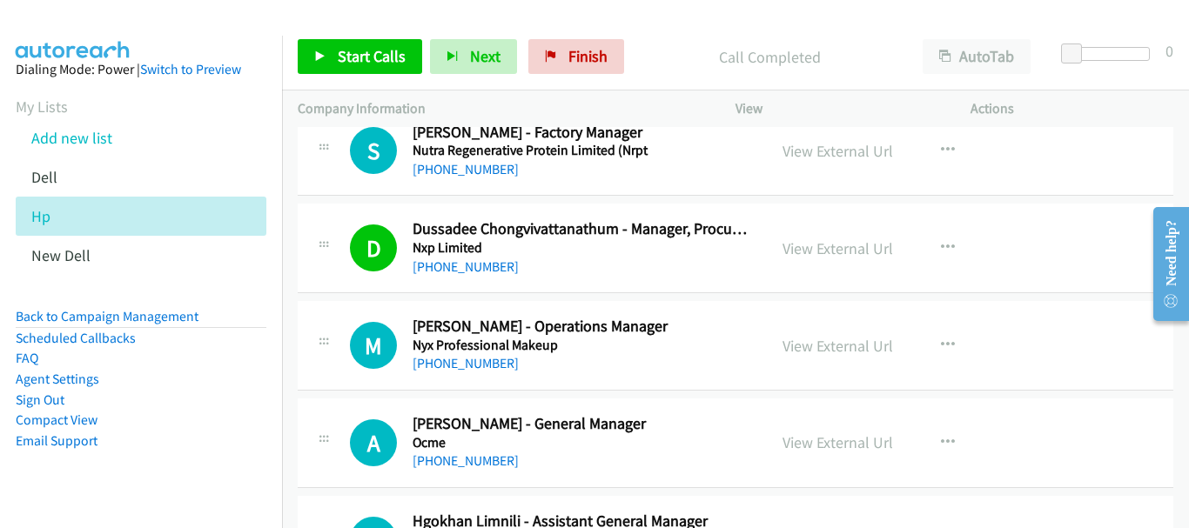
click at [471, 354] on div "[PHONE_NUMBER]" at bounding box center [582, 363] width 339 height 21
click at [470, 367] on link "[PHONE_NUMBER]" at bounding box center [466, 363] width 106 height 17
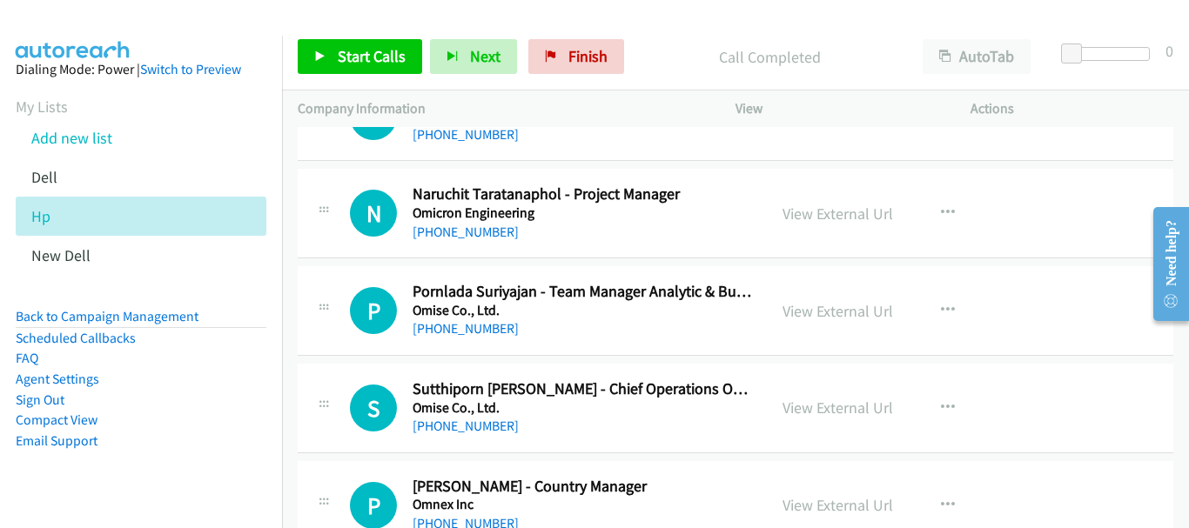
scroll to position [5761, 0]
click at [490, 427] on link "[PHONE_NUMBER]" at bounding box center [466, 425] width 106 height 17
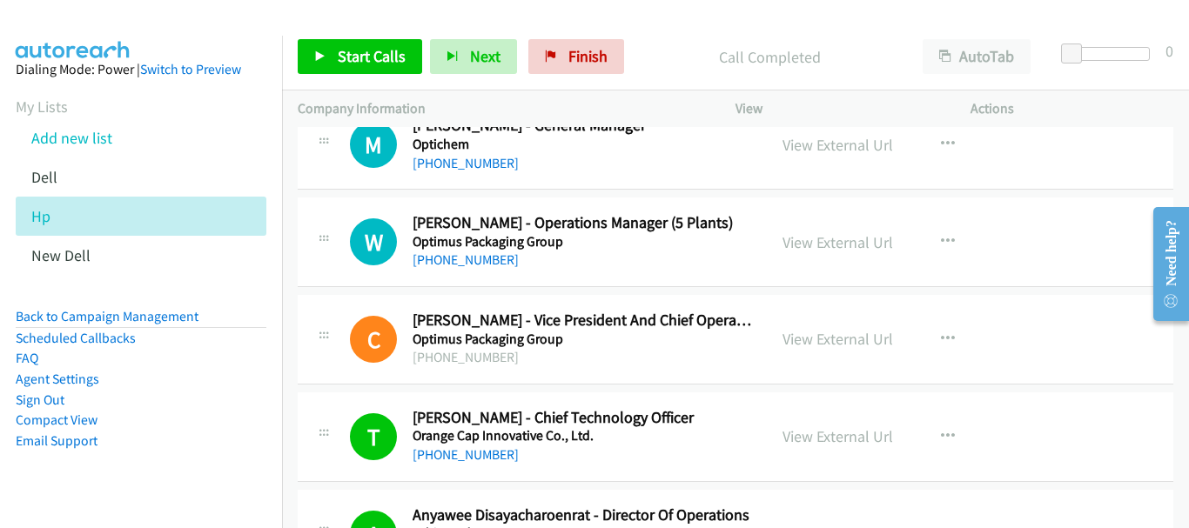
scroll to position [7416, 0]
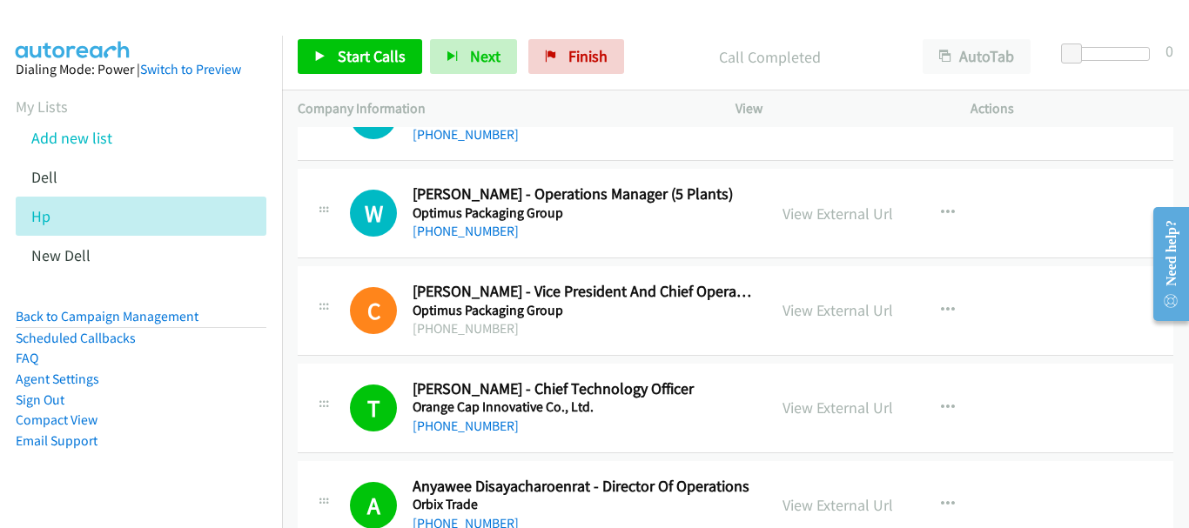
click at [492, 329] on div "[PHONE_NUMBER]" at bounding box center [582, 329] width 339 height 21
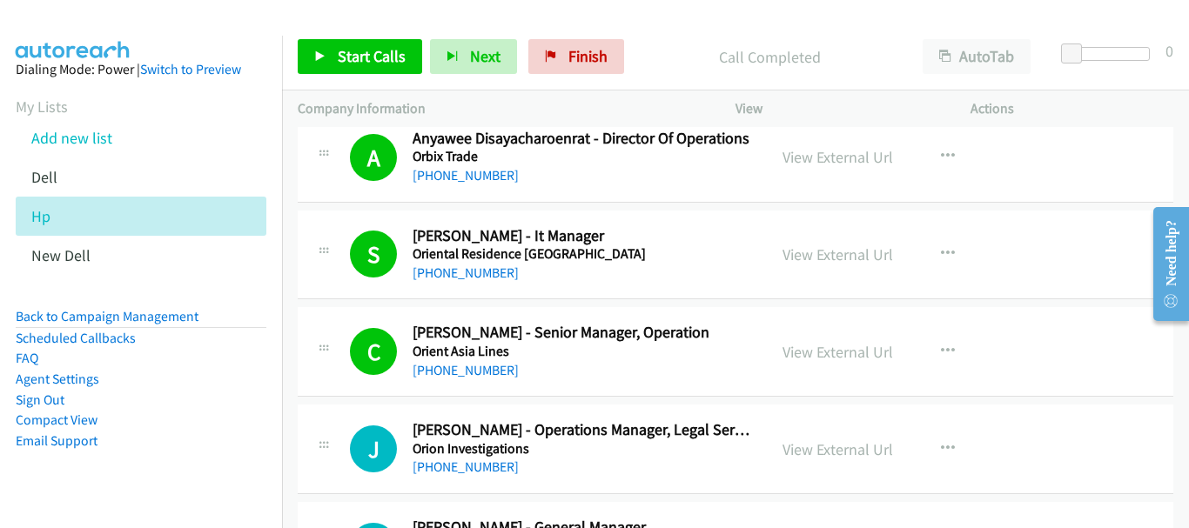
scroll to position [8112, 0]
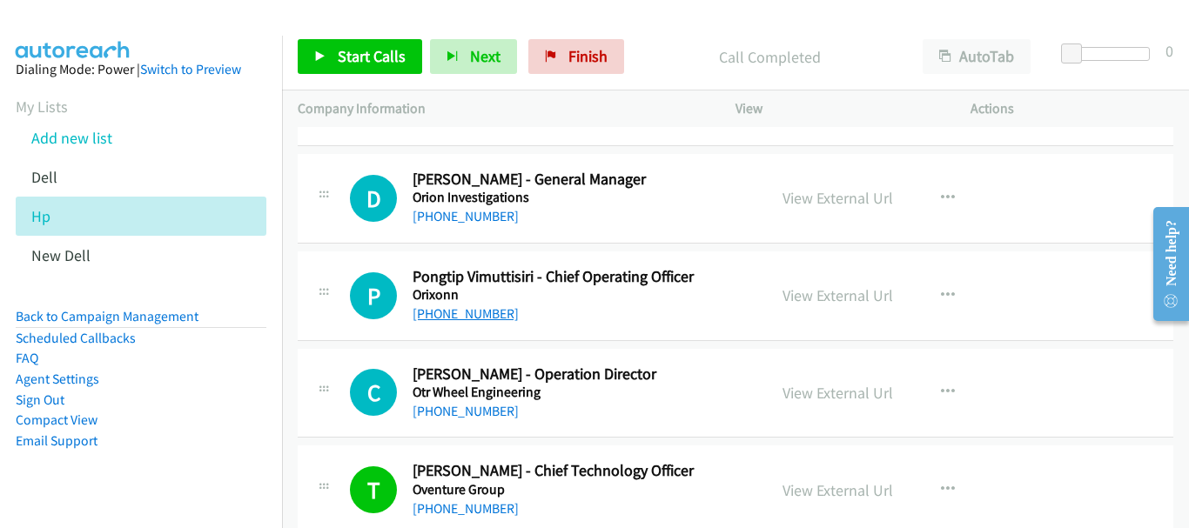
click at [478, 309] on link "[PHONE_NUMBER]" at bounding box center [466, 314] width 106 height 17
click at [486, 418] on link "[PHONE_NUMBER]" at bounding box center [466, 411] width 106 height 17
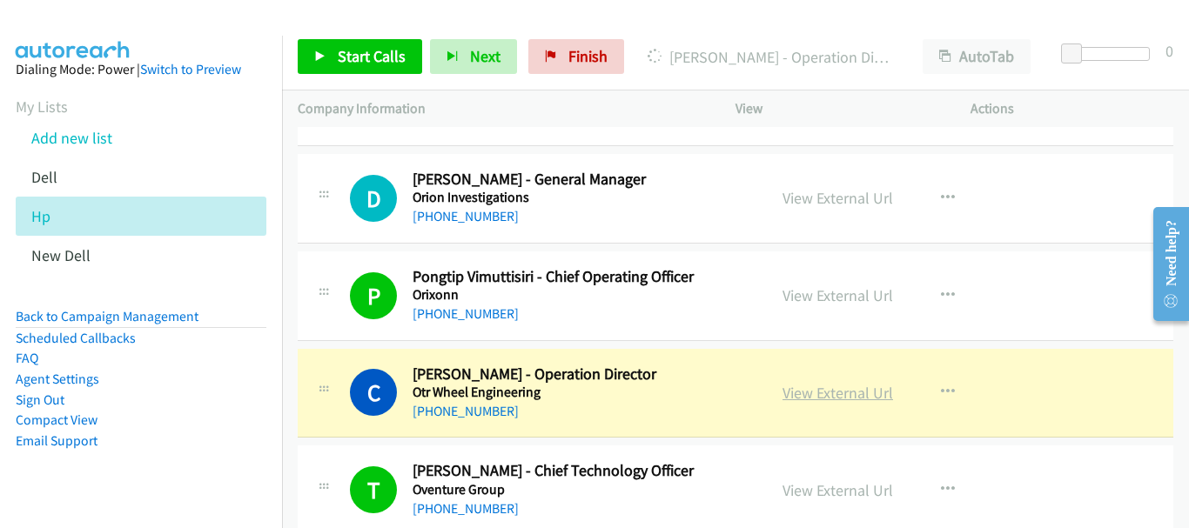
click at [854, 391] on link "View External Url" at bounding box center [838, 393] width 111 height 20
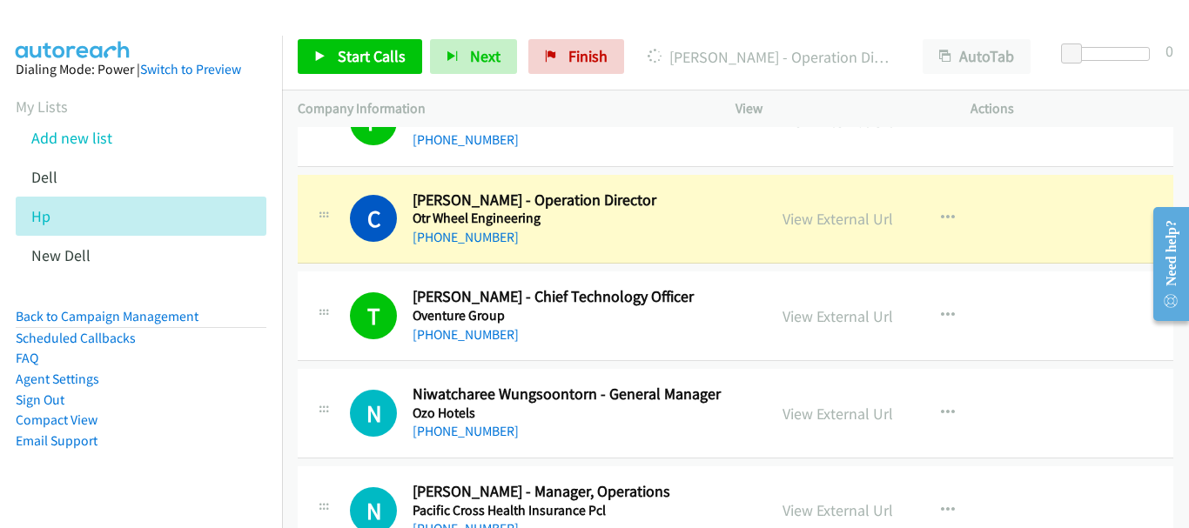
scroll to position [8373, 0]
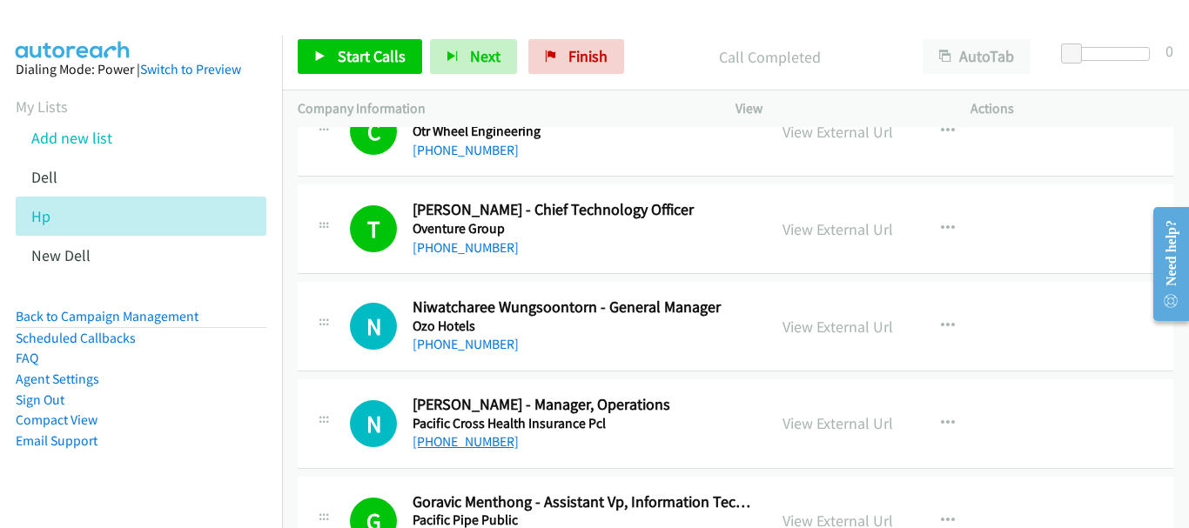
click at [474, 434] on link "[PHONE_NUMBER]" at bounding box center [466, 442] width 106 height 17
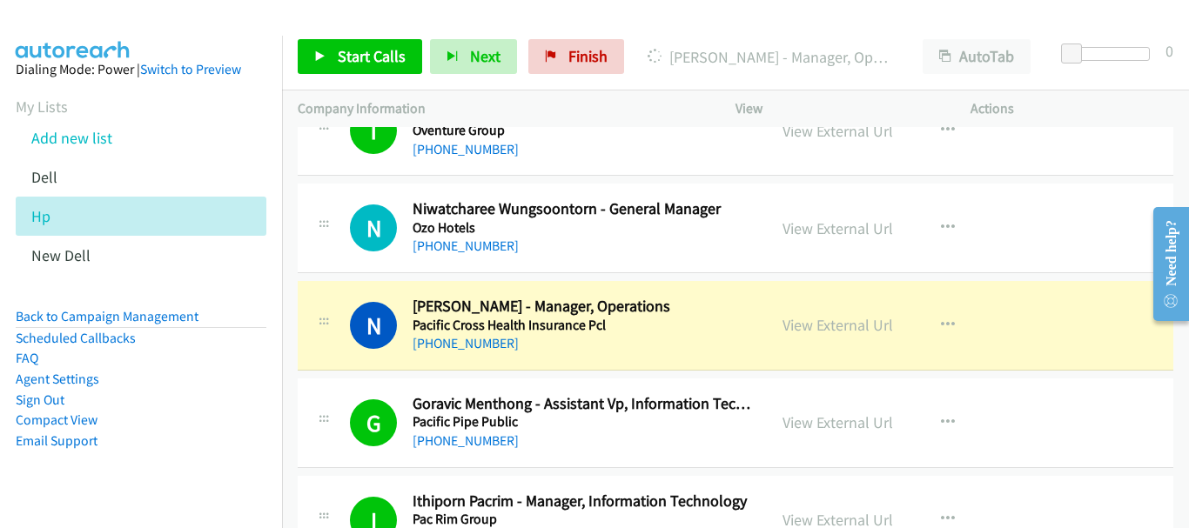
scroll to position [8460, 0]
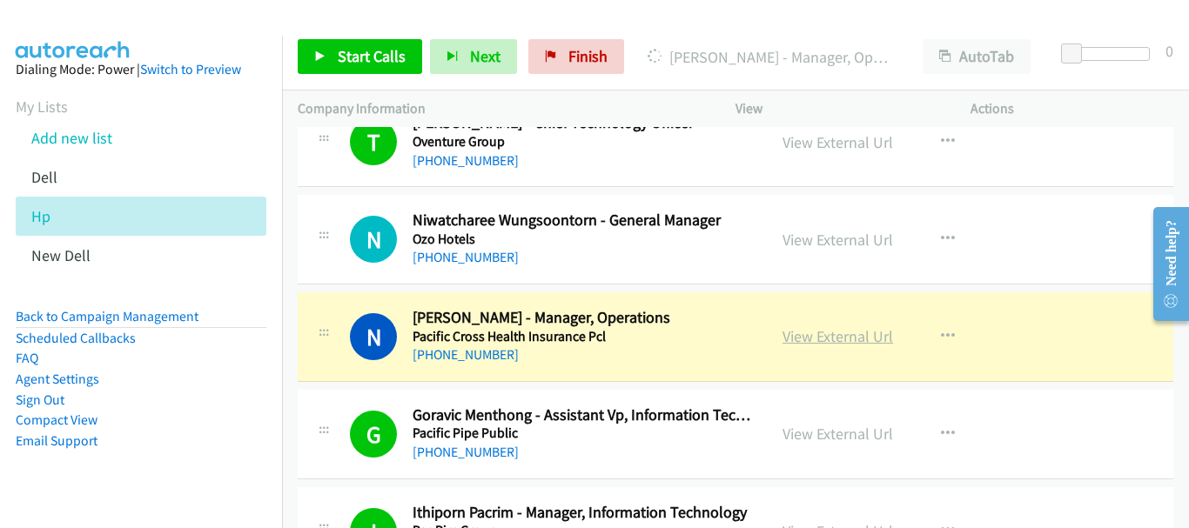
click at [823, 341] on link "View External Url" at bounding box center [838, 336] width 111 height 20
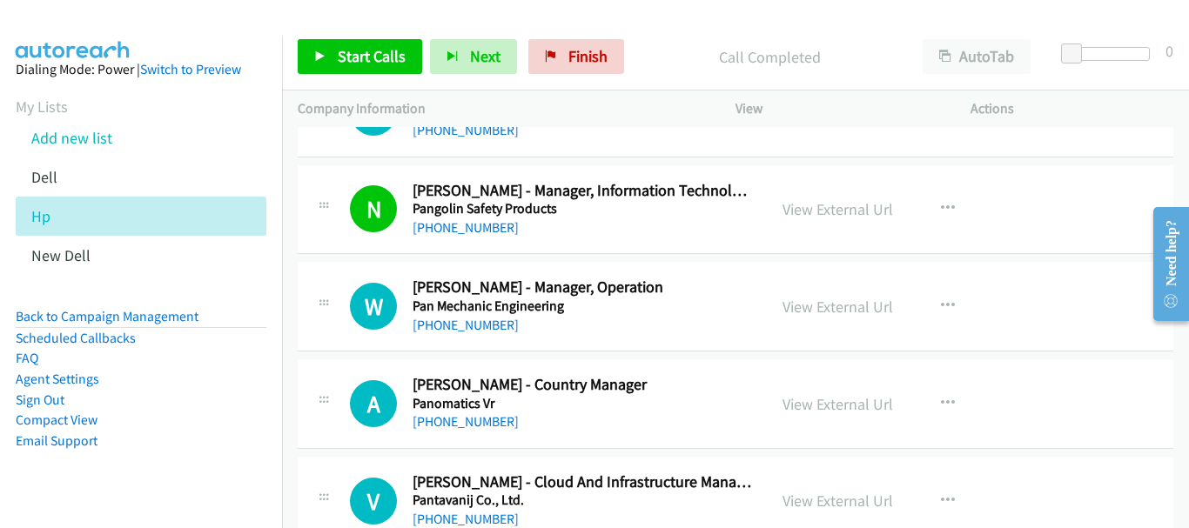
scroll to position [9418, 0]
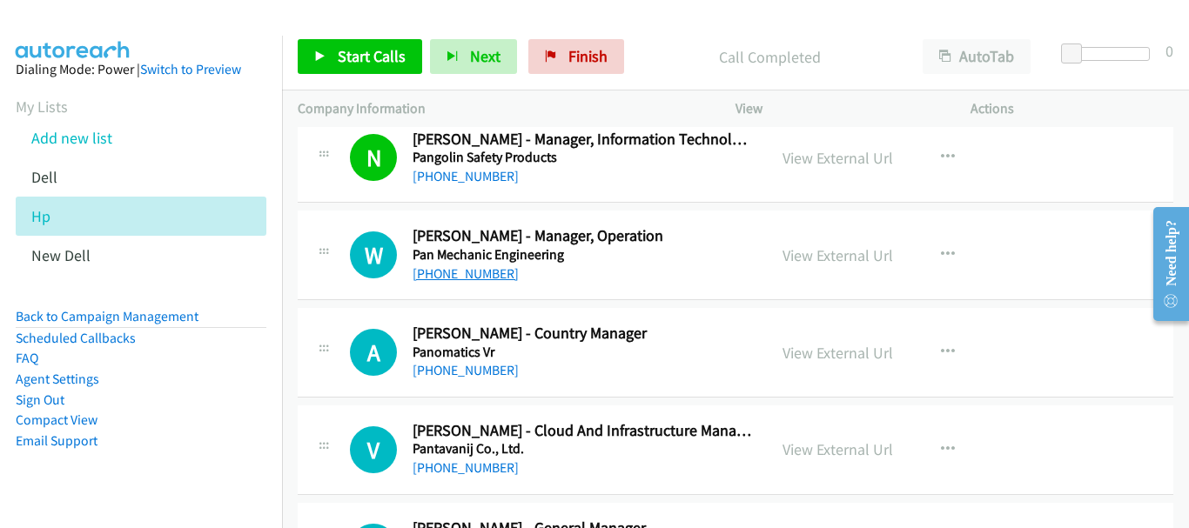
click at [441, 270] on link "[PHONE_NUMBER]" at bounding box center [466, 274] width 106 height 17
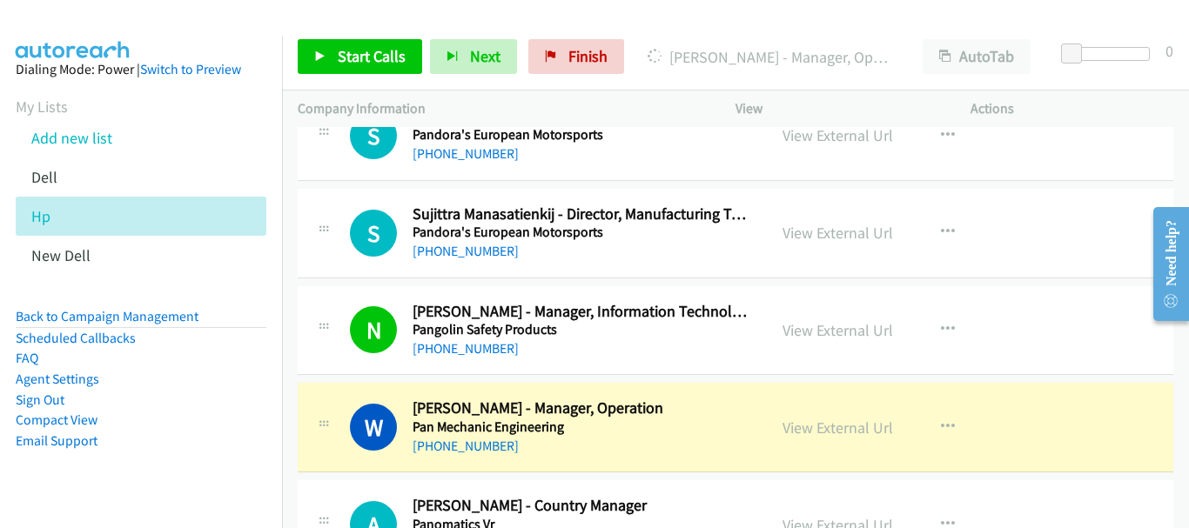
scroll to position [9244, 0]
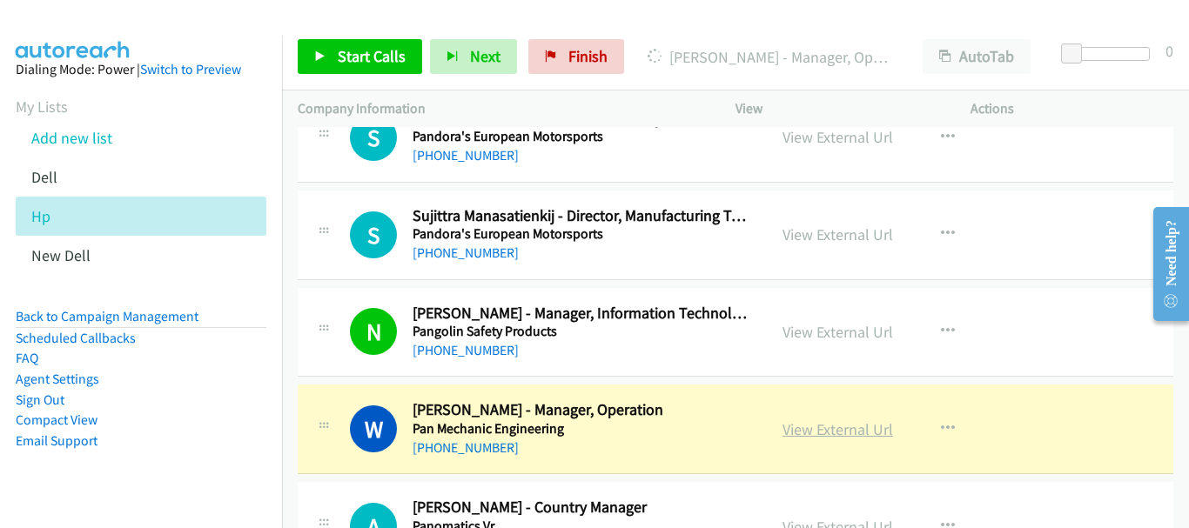
click at [839, 427] on link "View External Url" at bounding box center [838, 430] width 111 height 20
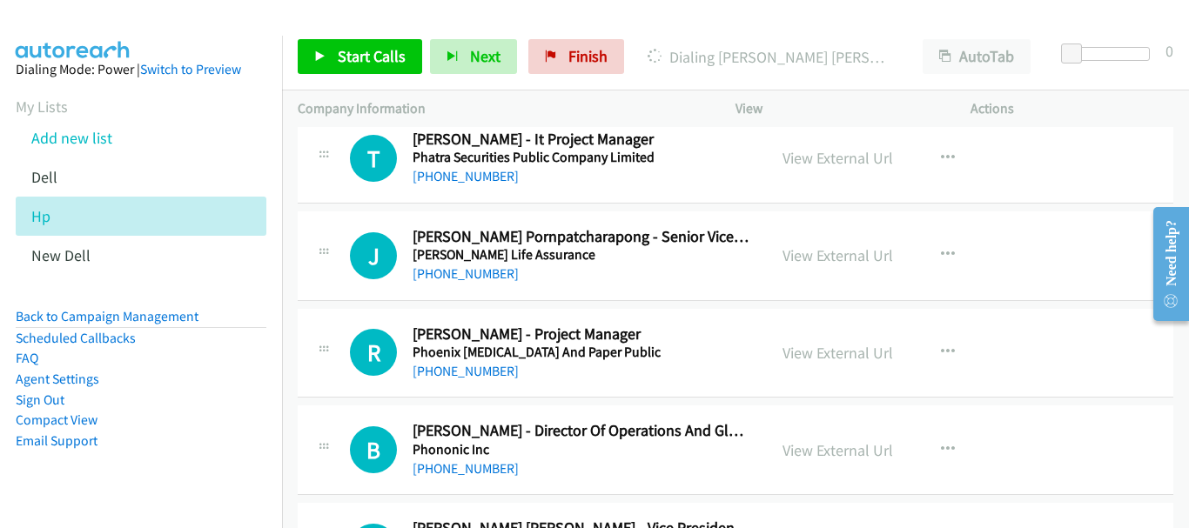
scroll to position [10811, 0]
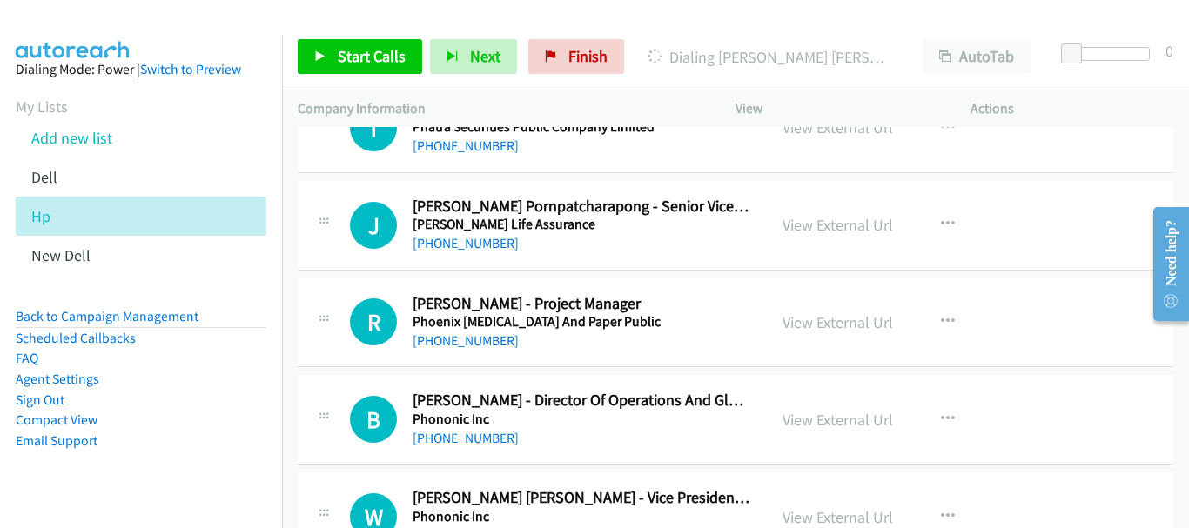
click at [480, 434] on link "[PHONE_NUMBER]" at bounding box center [466, 438] width 106 height 17
click at [832, 418] on link "View External Url" at bounding box center [838, 420] width 111 height 20
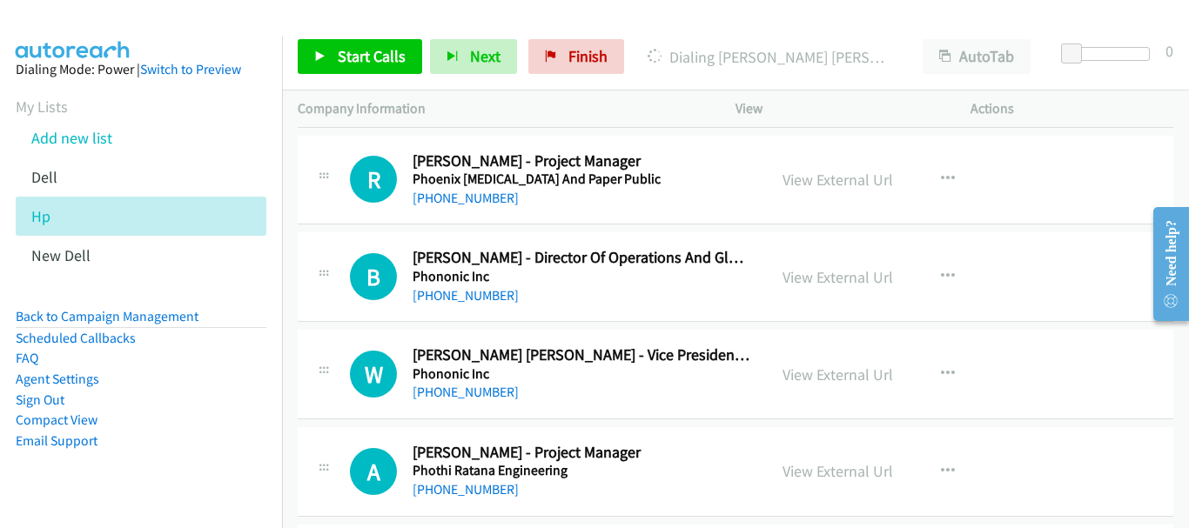
scroll to position [10985, 0]
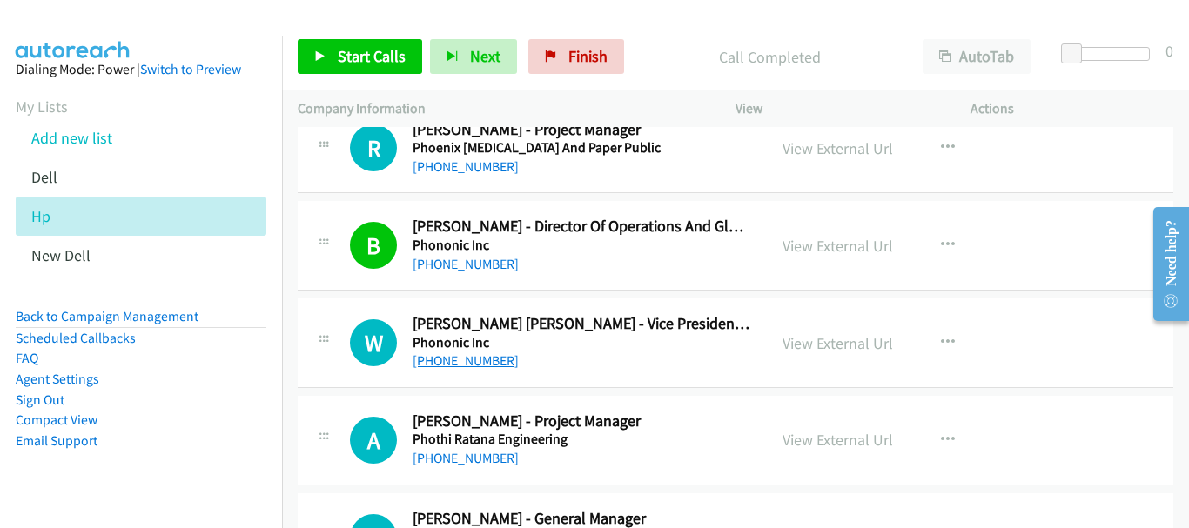
click at [495, 367] on link "[PHONE_NUMBER]" at bounding box center [466, 361] width 106 height 17
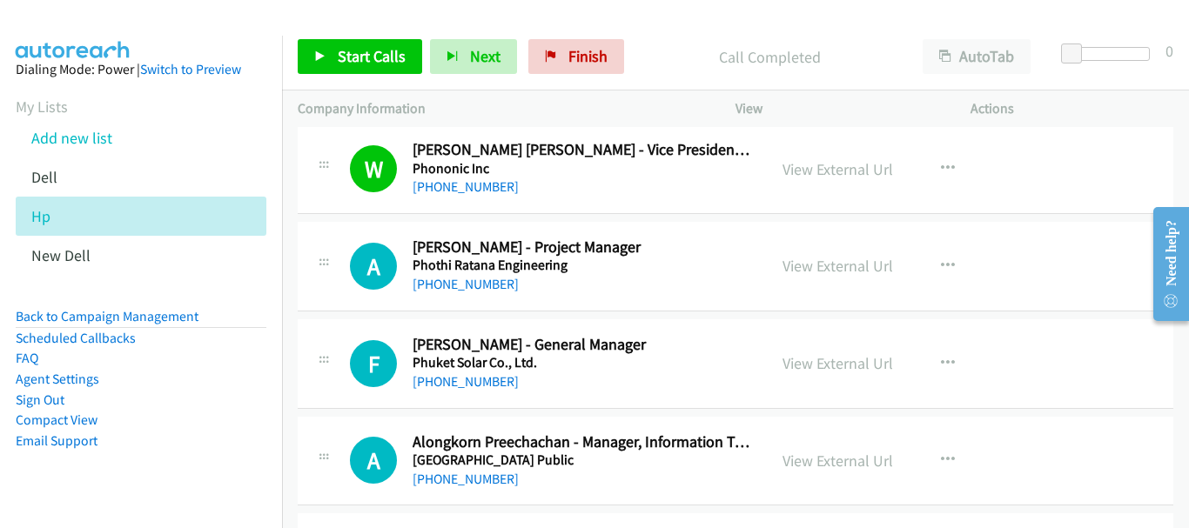
scroll to position [11246, 0]
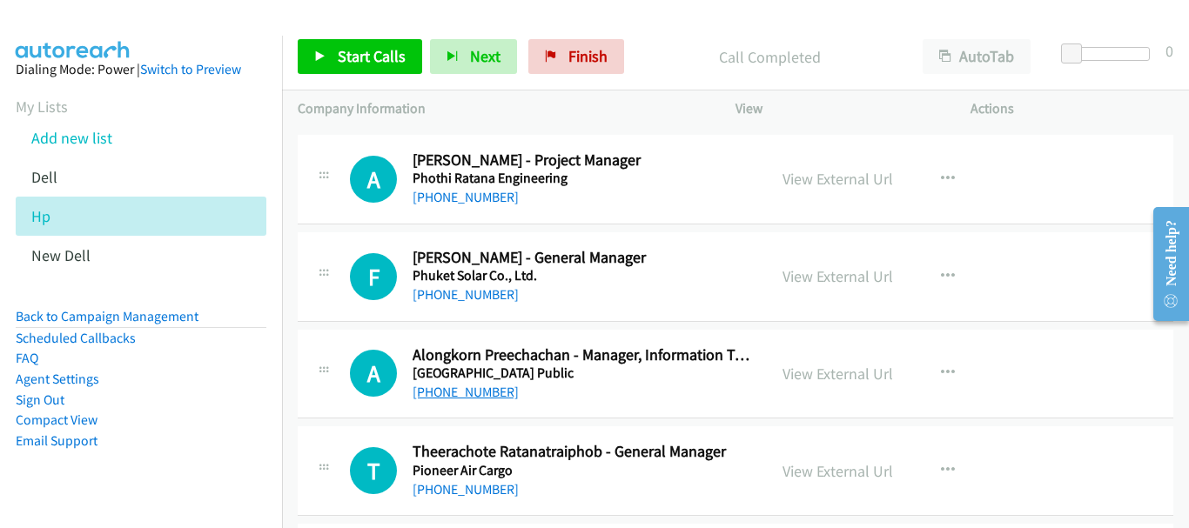
click at [453, 390] on link "[PHONE_NUMBER]" at bounding box center [466, 392] width 106 height 17
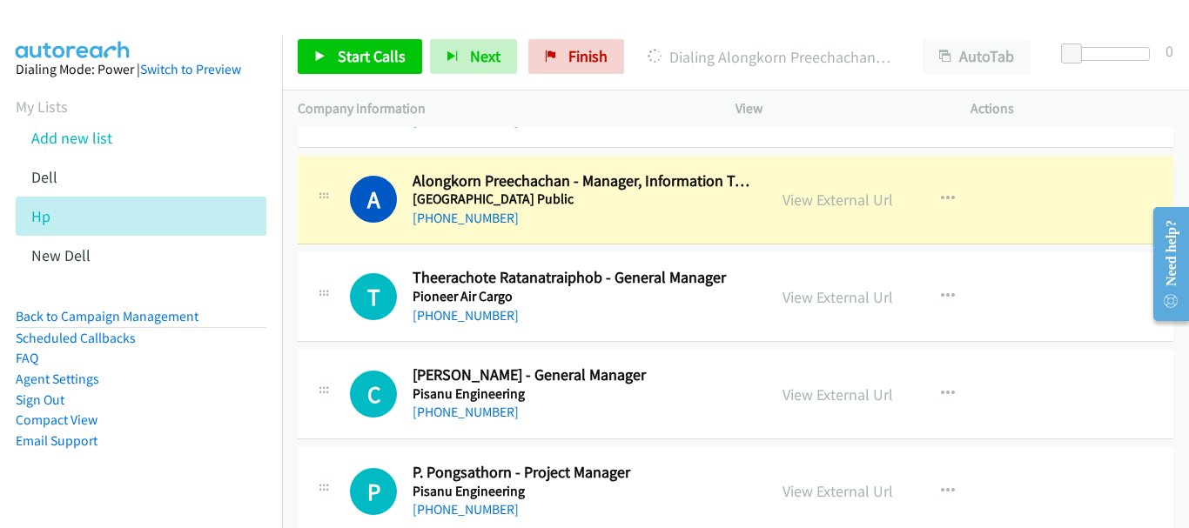
scroll to position [11333, 0]
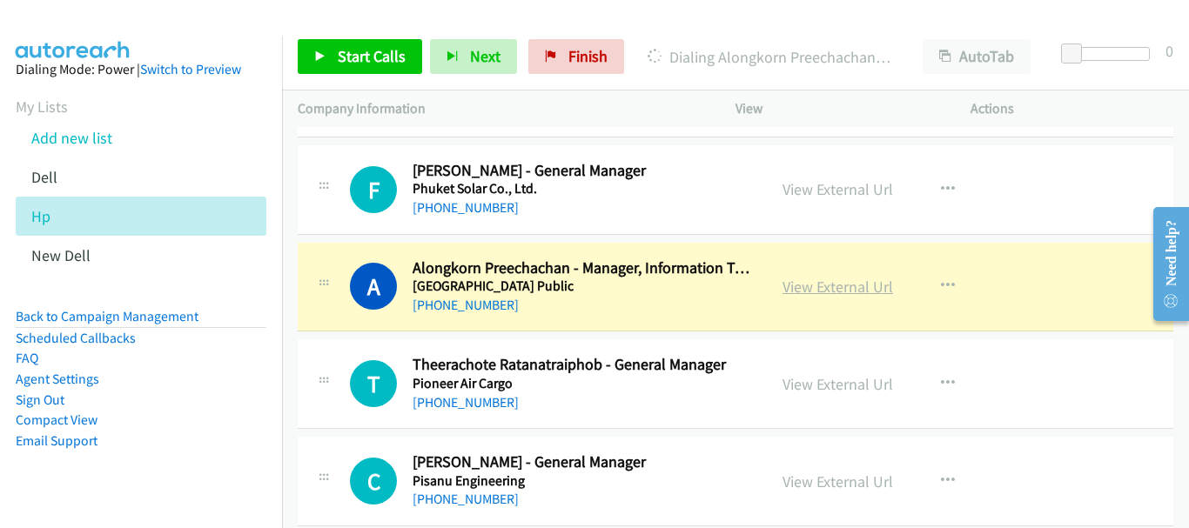
click at [848, 280] on link "View External Url" at bounding box center [838, 287] width 111 height 20
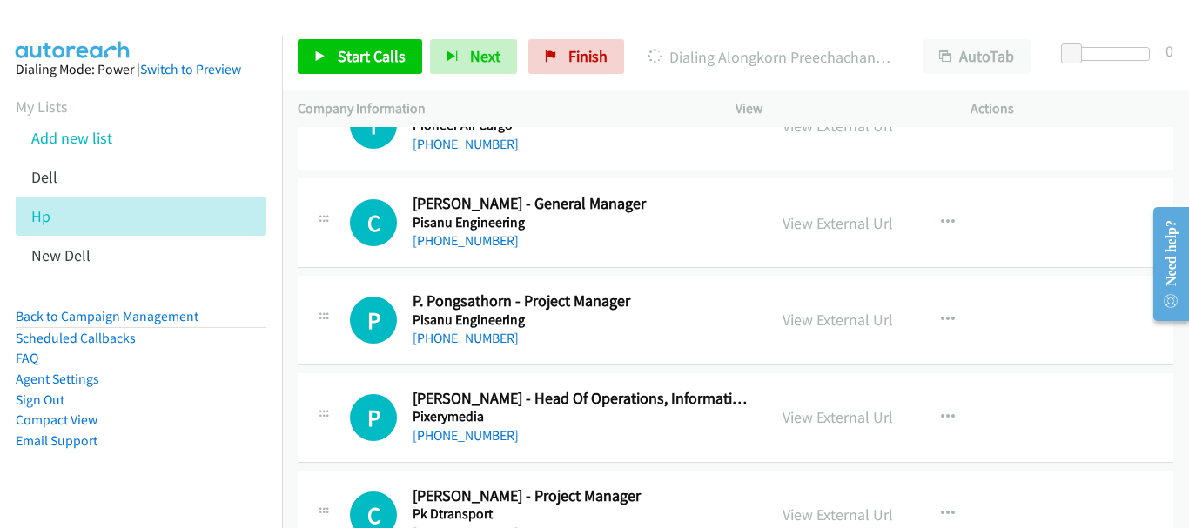
scroll to position [11594, 0]
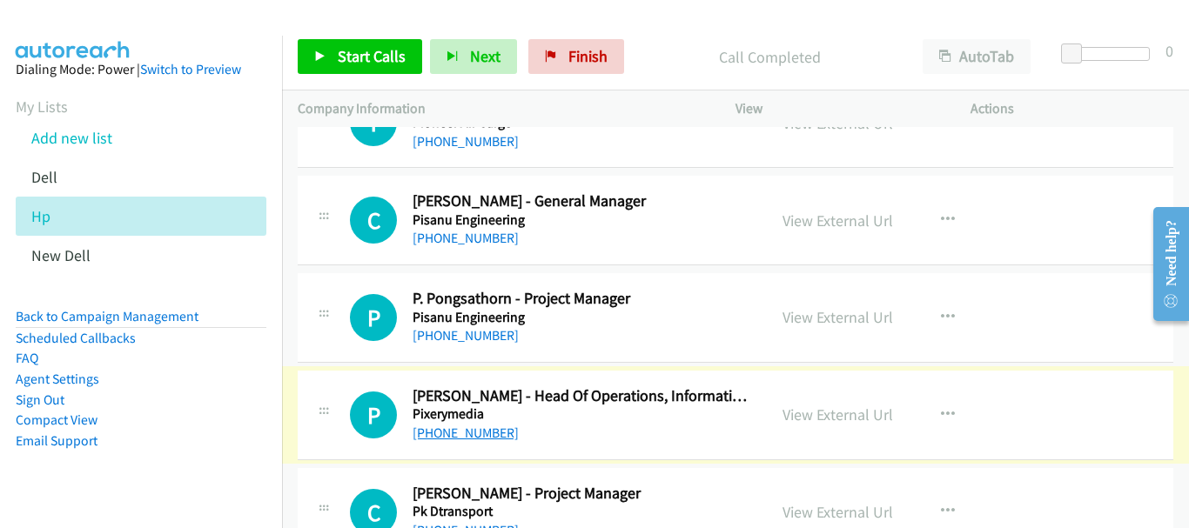
click at [473, 435] on link "[PHONE_NUMBER]" at bounding box center [466, 433] width 106 height 17
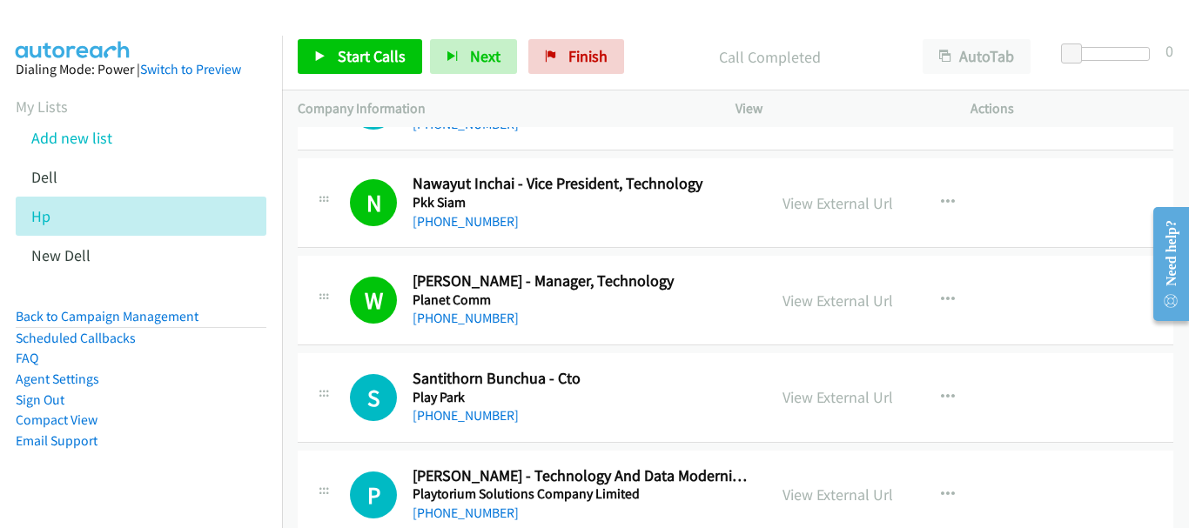
scroll to position [12030, 0]
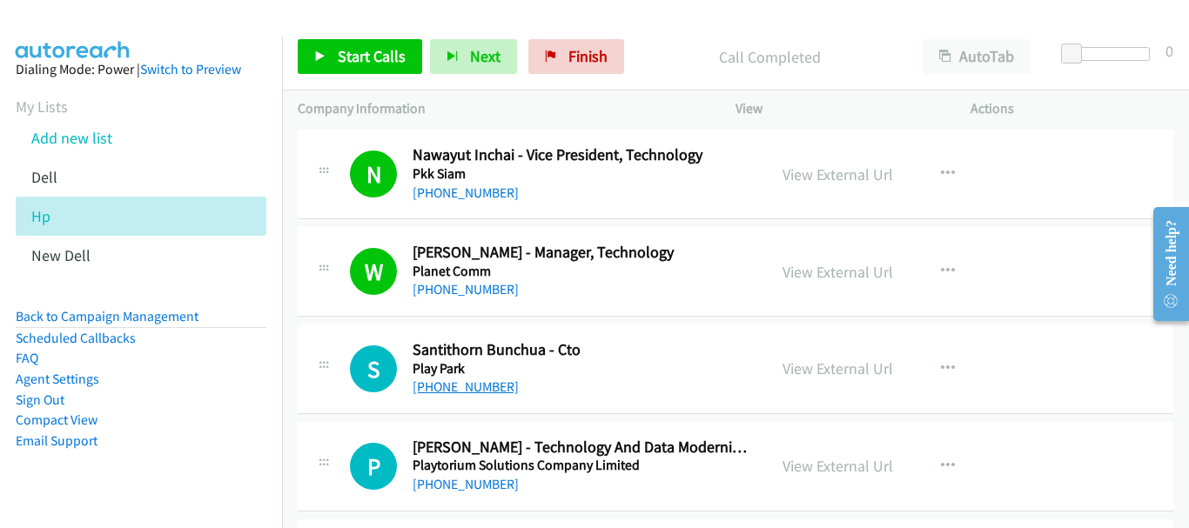
click at [471, 394] on link "[PHONE_NUMBER]" at bounding box center [466, 387] width 106 height 17
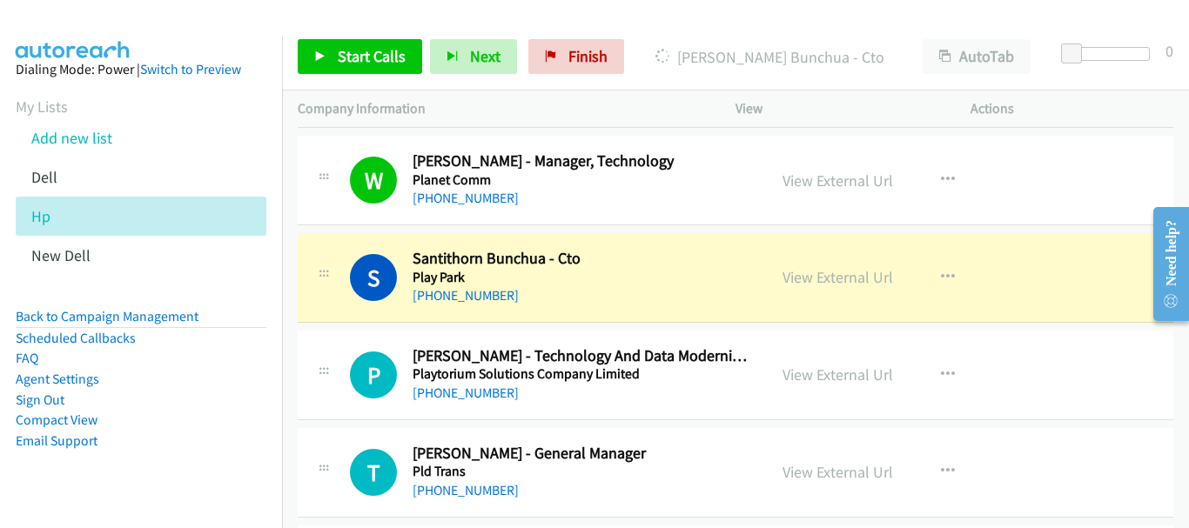
scroll to position [12204, 0]
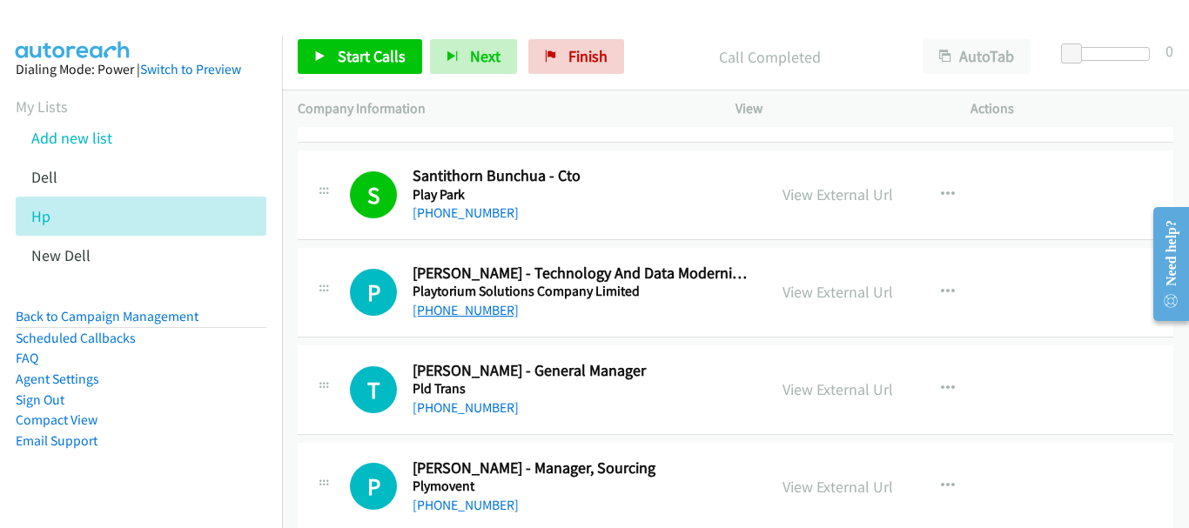
click at [461, 312] on link "[PHONE_NUMBER]" at bounding box center [466, 310] width 106 height 17
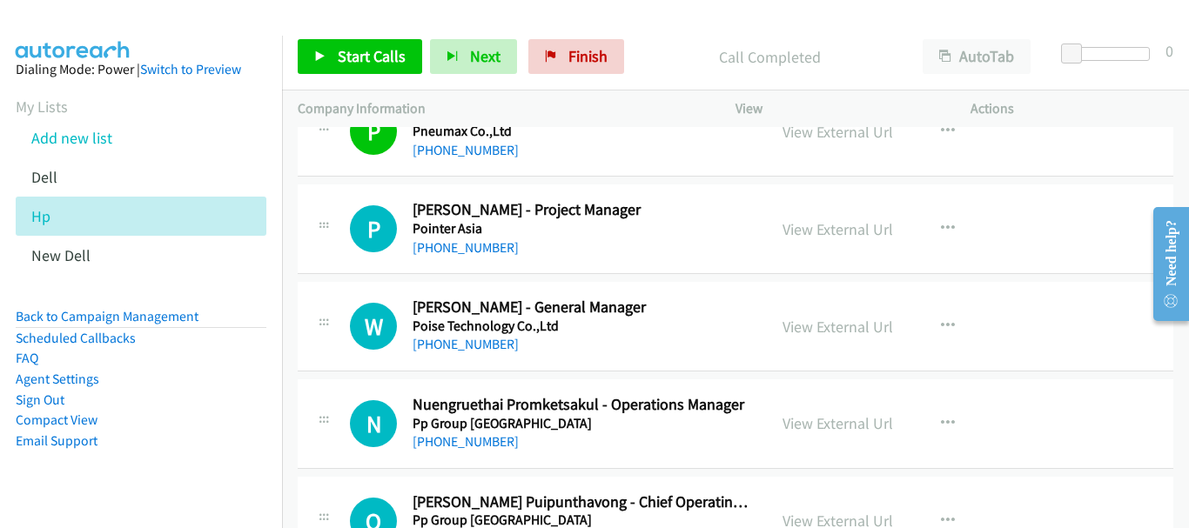
scroll to position [13074, 0]
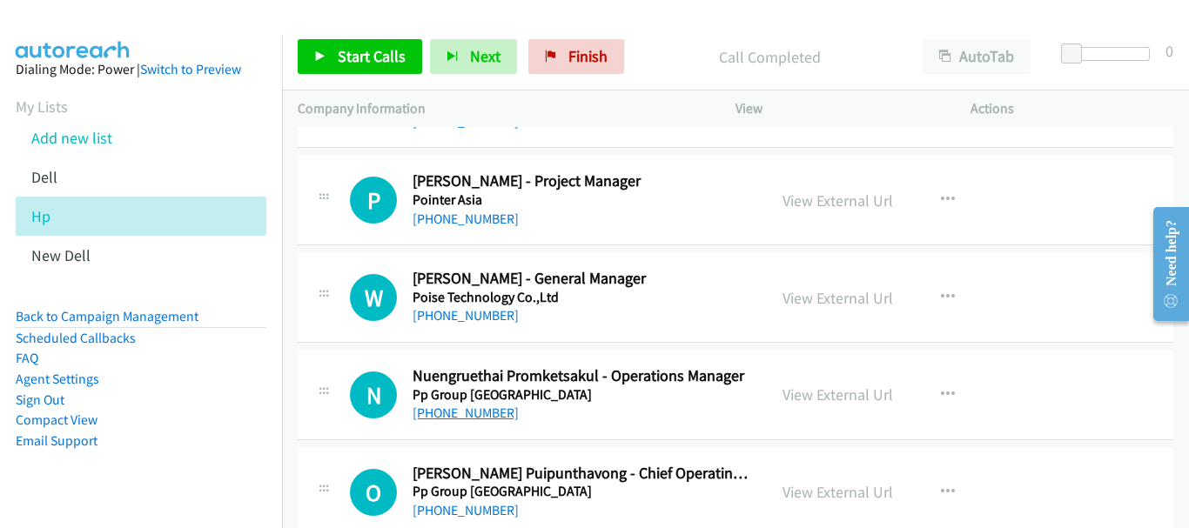
click at [455, 414] on link "[PHONE_NUMBER]" at bounding box center [466, 413] width 106 height 17
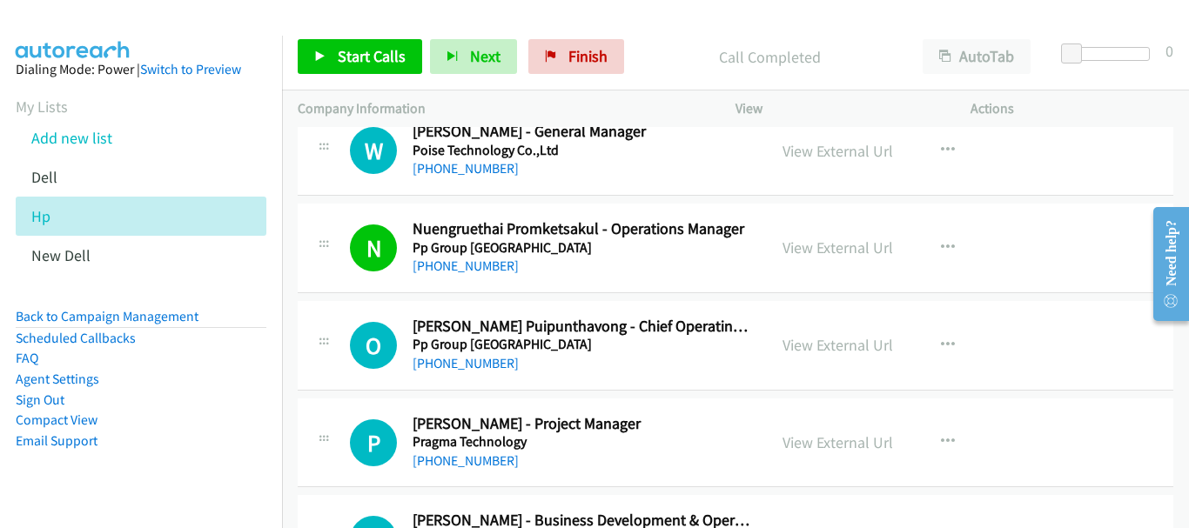
scroll to position [13248, 0]
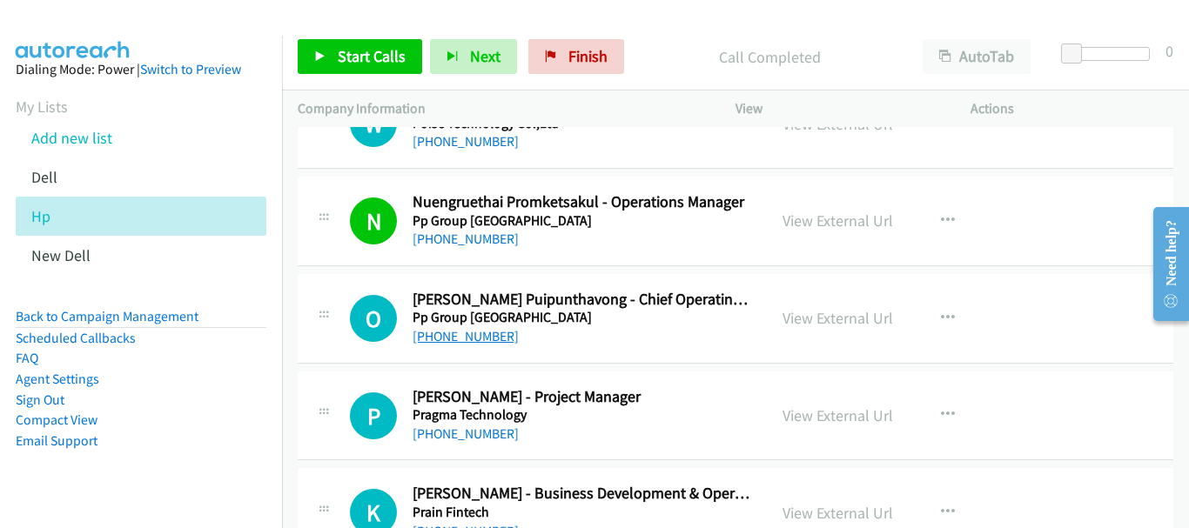
click at [487, 340] on link "[PHONE_NUMBER]" at bounding box center [466, 336] width 106 height 17
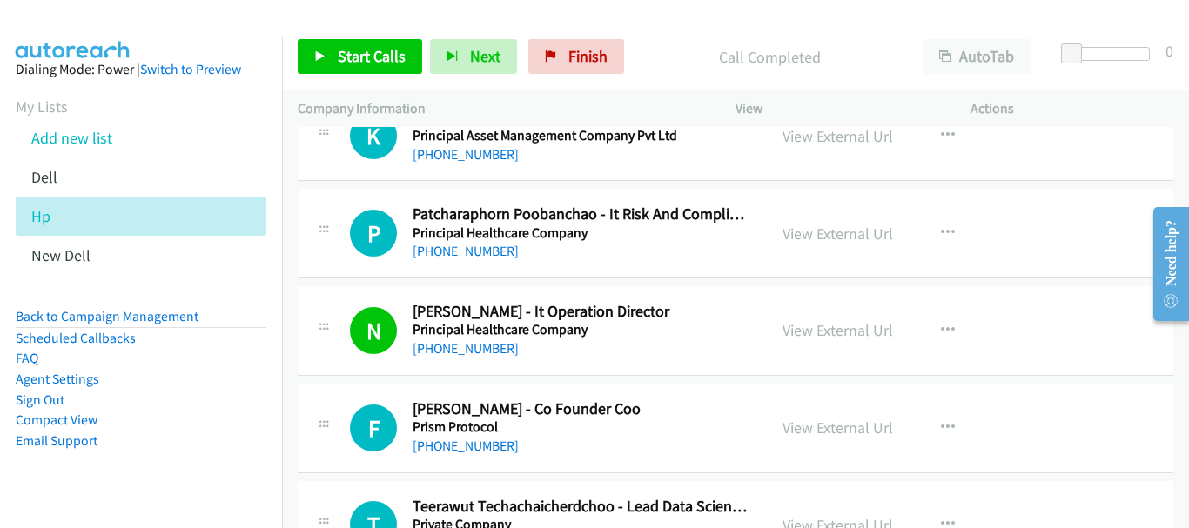
scroll to position [14293, 0]
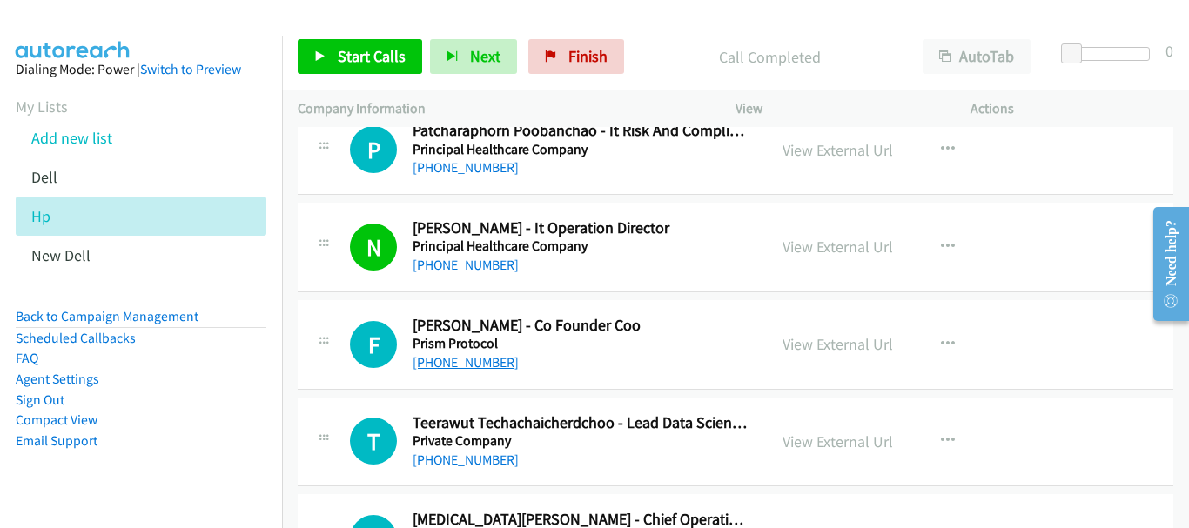
click at [459, 363] on link "[PHONE_NUMBER]" at bounding box center [466, 362] width 106 height 17
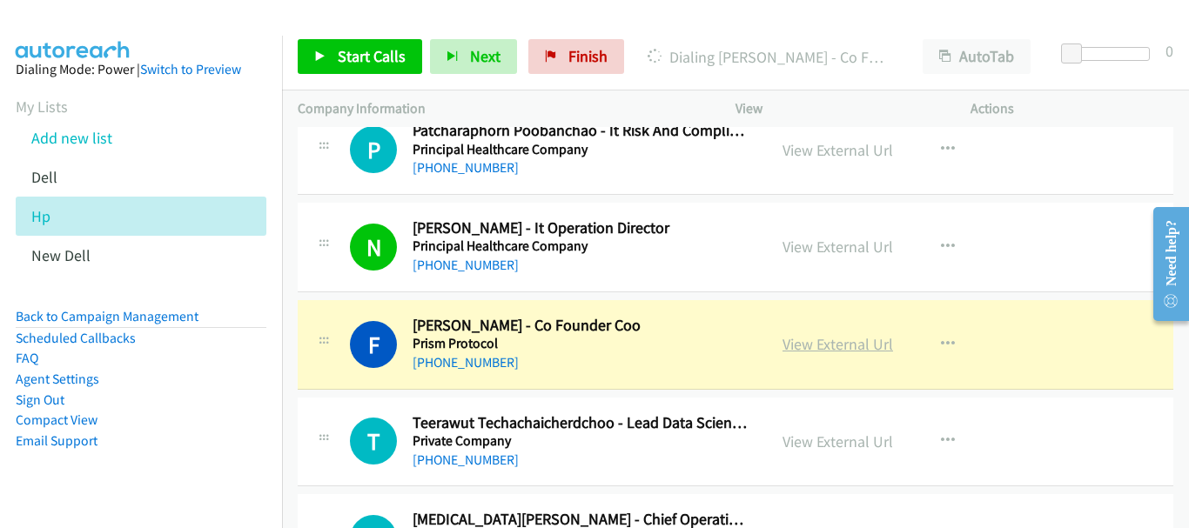
click at [825, 348] on link "View External Url" at bounding box center [838, 344] width 111 height 20
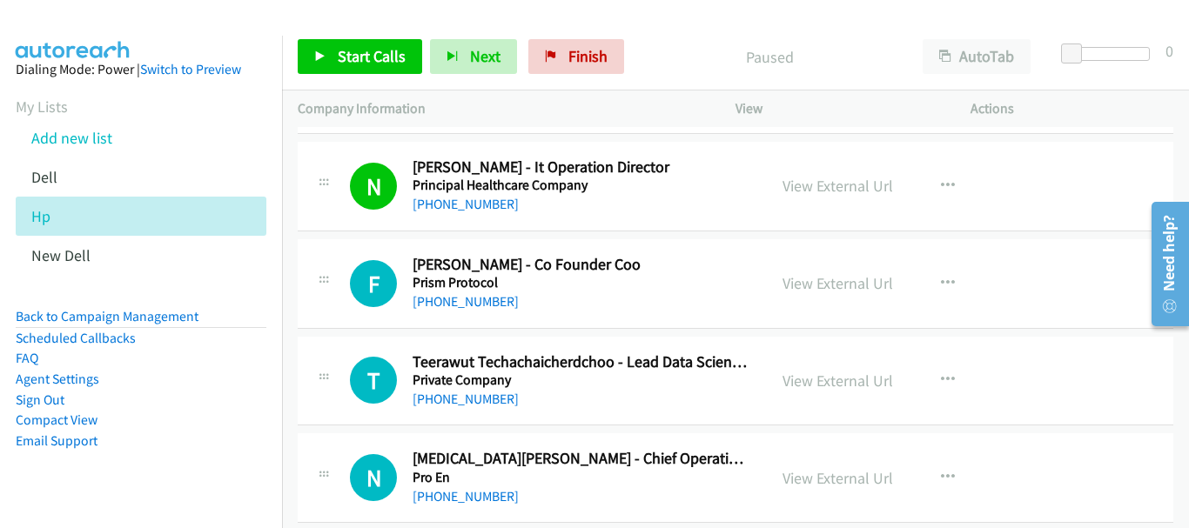
scroll to position [14472, 0]
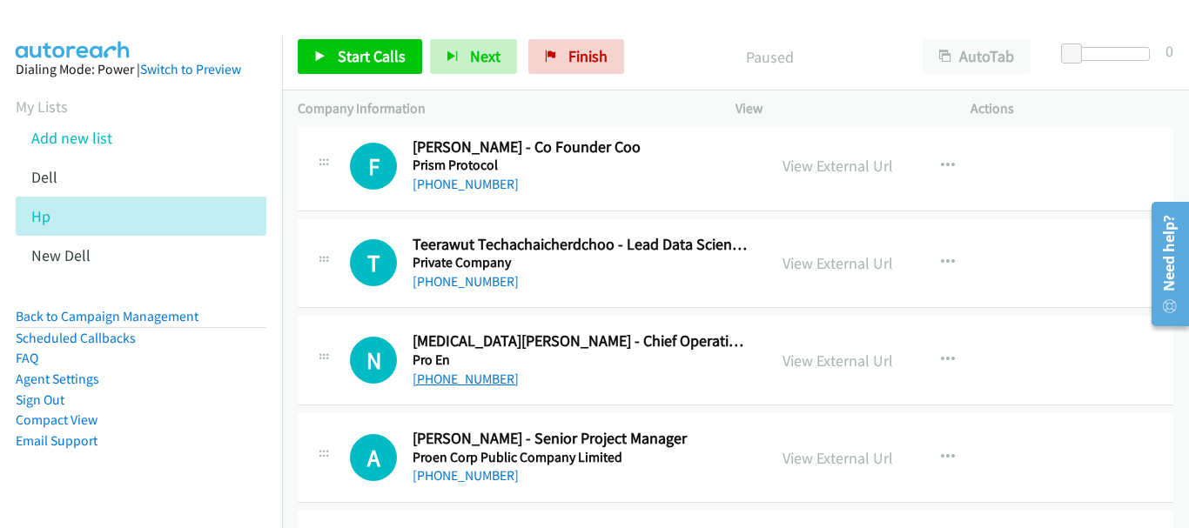
click at [461, 377] on link "[PHONE_NUMBER]" at bounding box center [466, 379] width 106 height 17
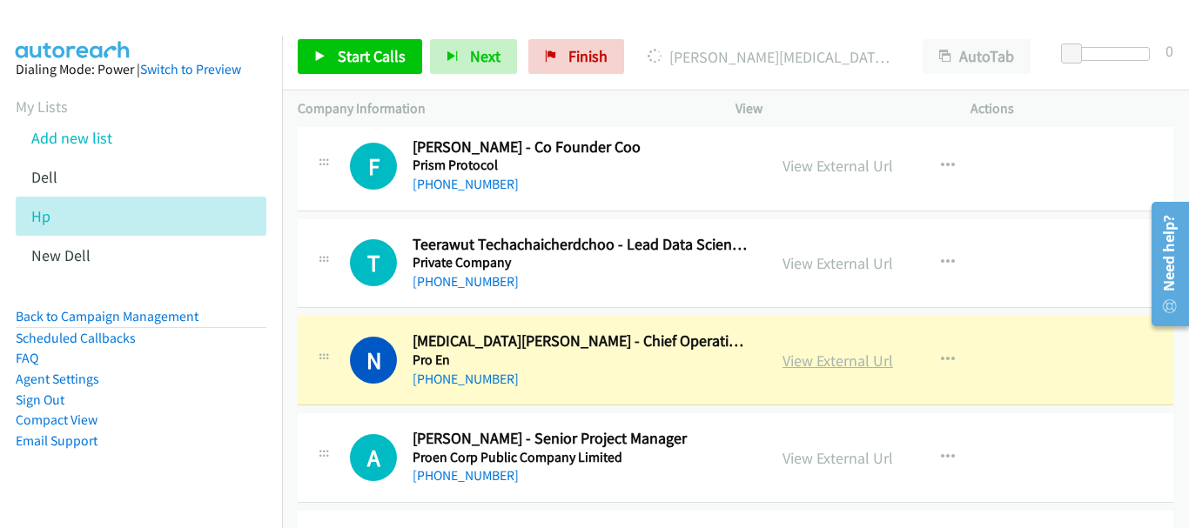
click at [818, 366] on link "View External Url" at bounding box center [838, 361] width 111 height 20
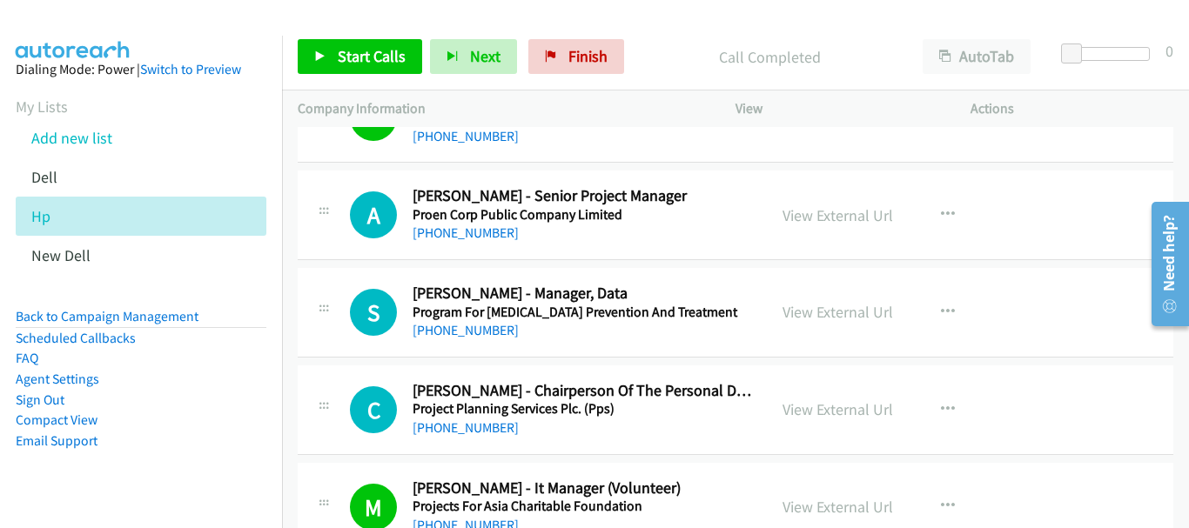
scroll to position [14733, 0]
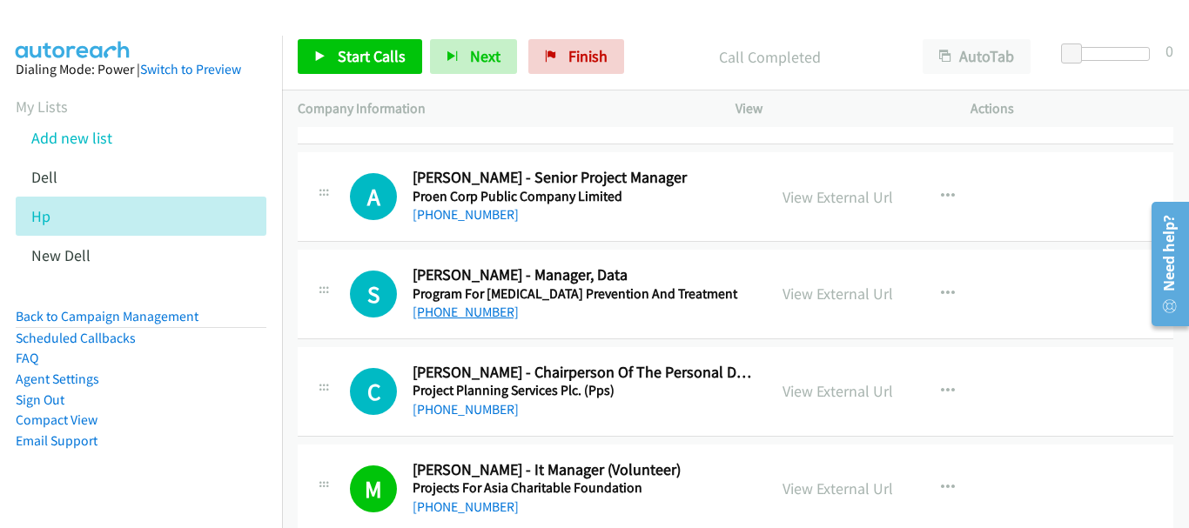
click at [474, 316] on link "[PHONE_NUMBER]" at bounding box center [466, 312] width 106 height 17
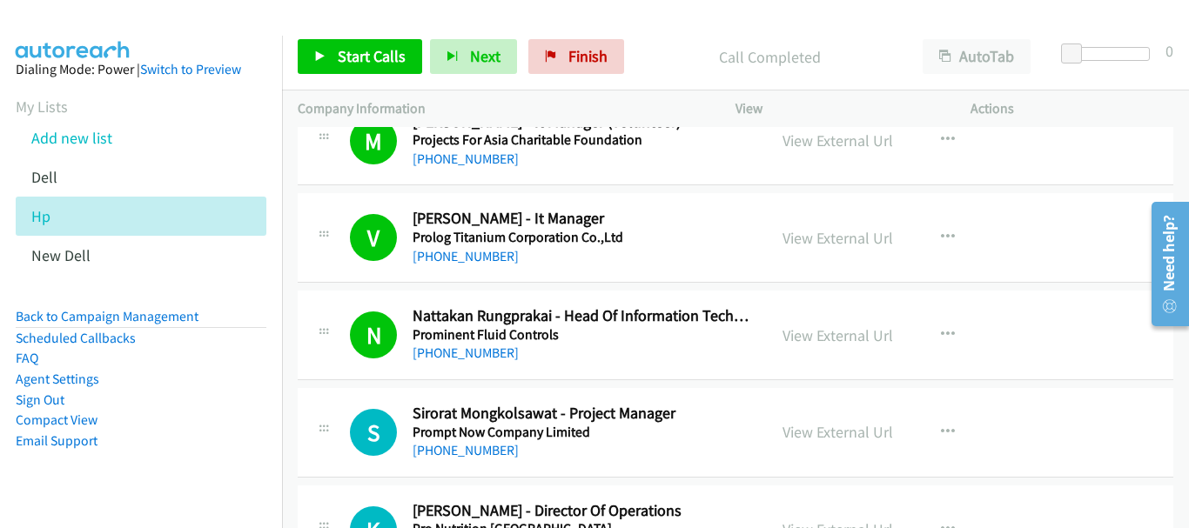
scroll to position [15168, 0]
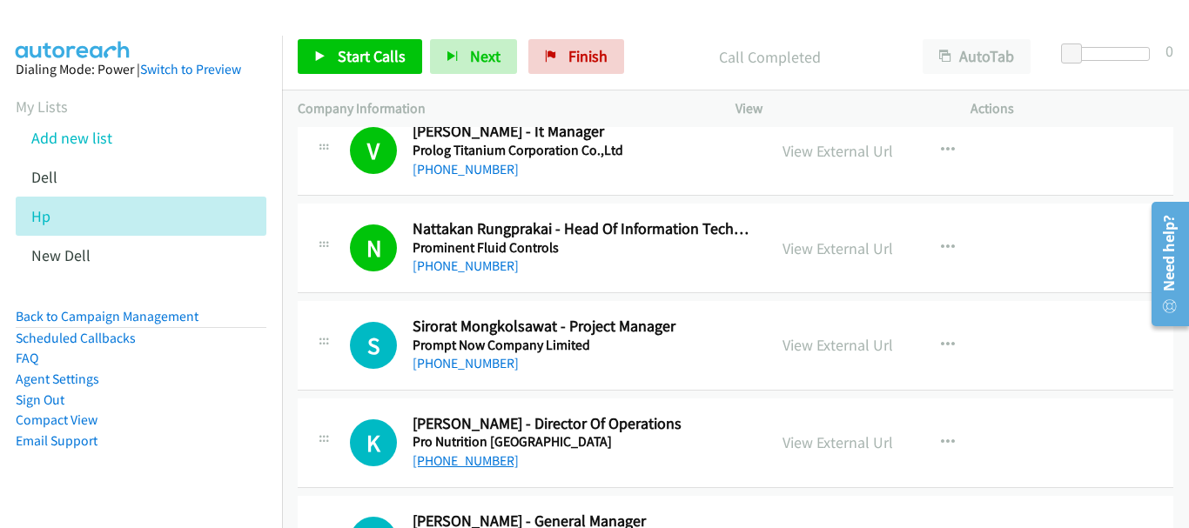
click at [474, 464] on link "[PHONE_NUMBER]" at bounding box center [466, 461] width 106 height 17
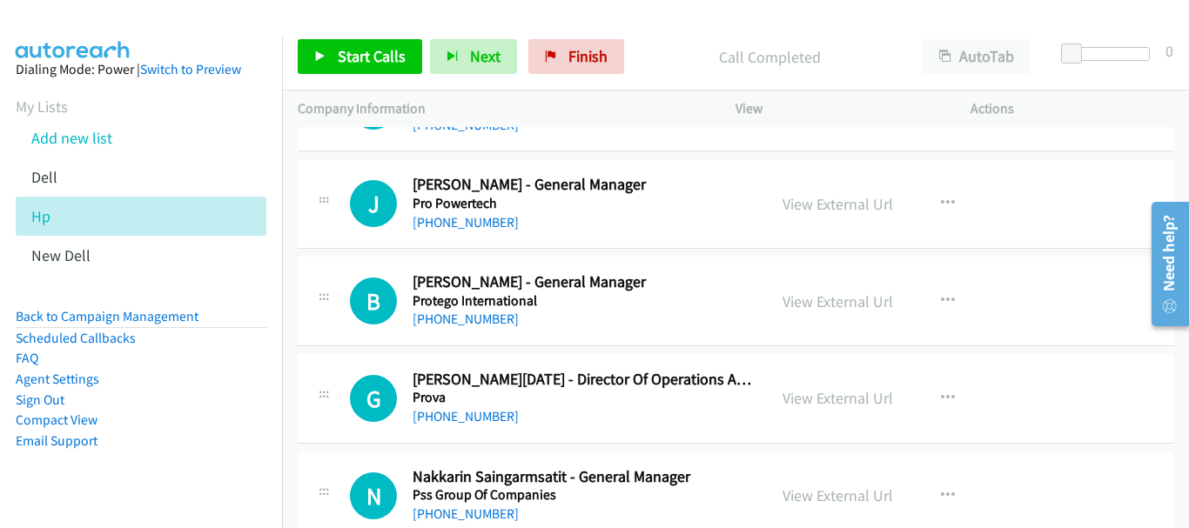
scroll to position [15690, 0]
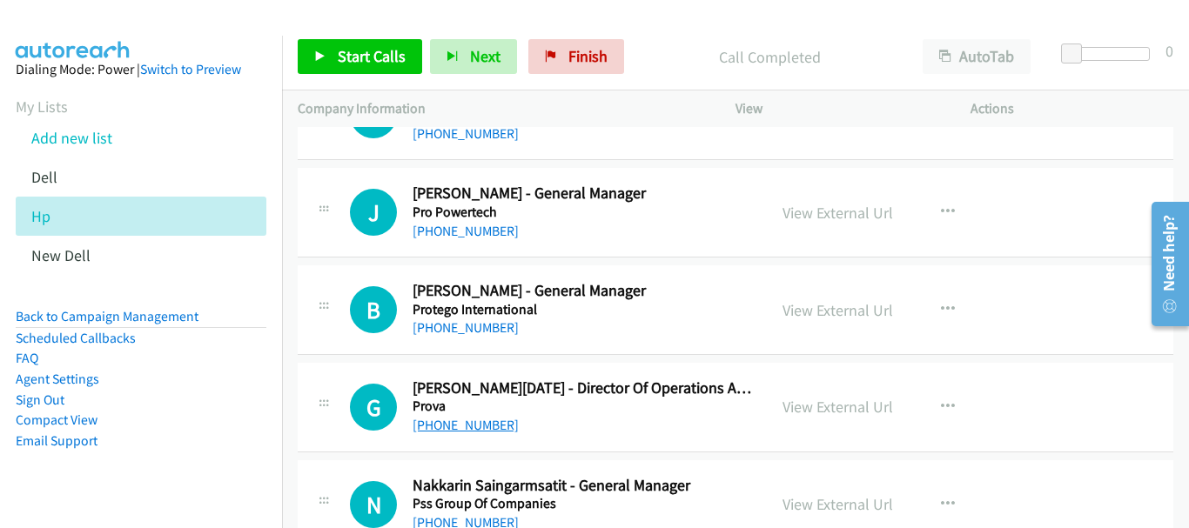
click at [442, 427] on link "[PHONE_NUMBER]" at bounding box center [466, 425] width 106 height 17
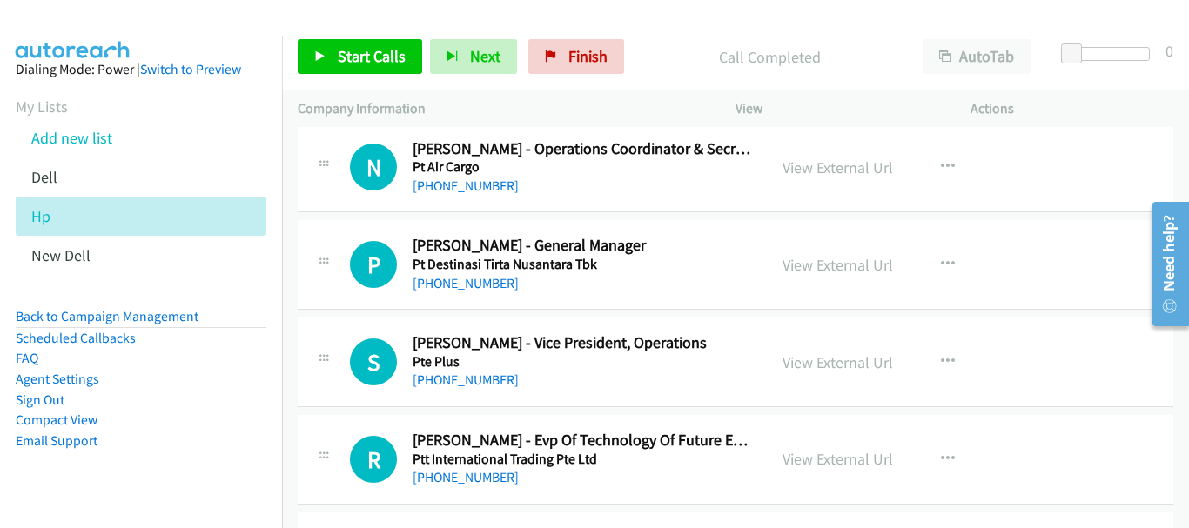
scroll to position [16126, 0]
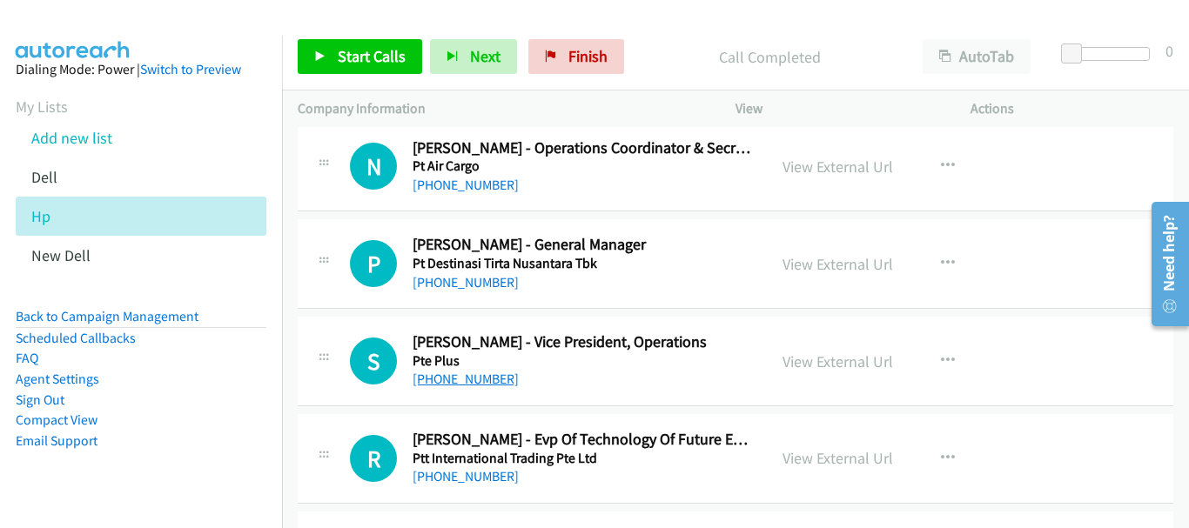
click at [481, 376] on link "[PHONE_NUMBER]" at bounding box center [466, 379] width 106 height 17
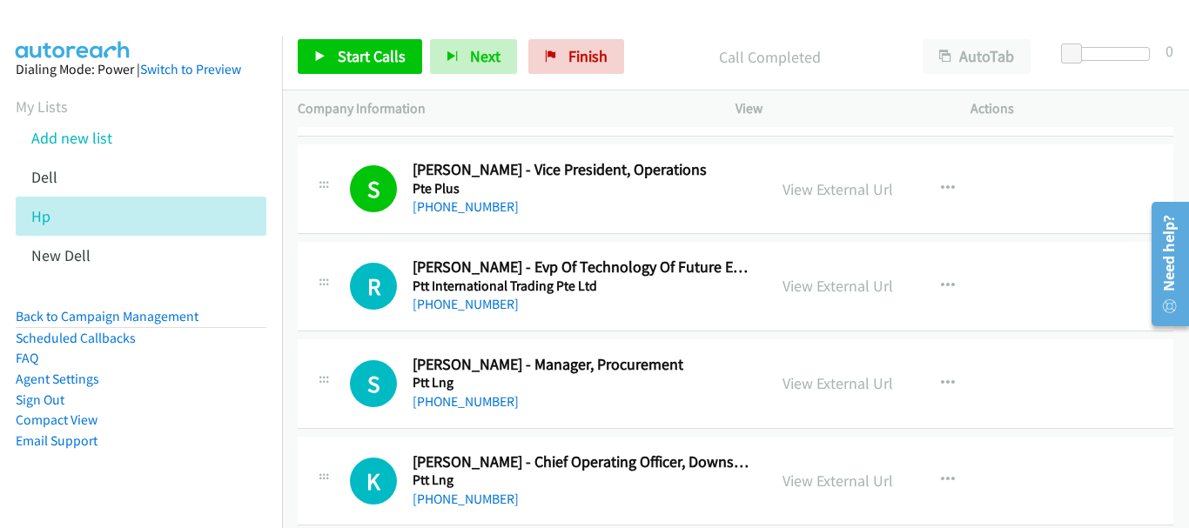
scroll to position [16300, 0]
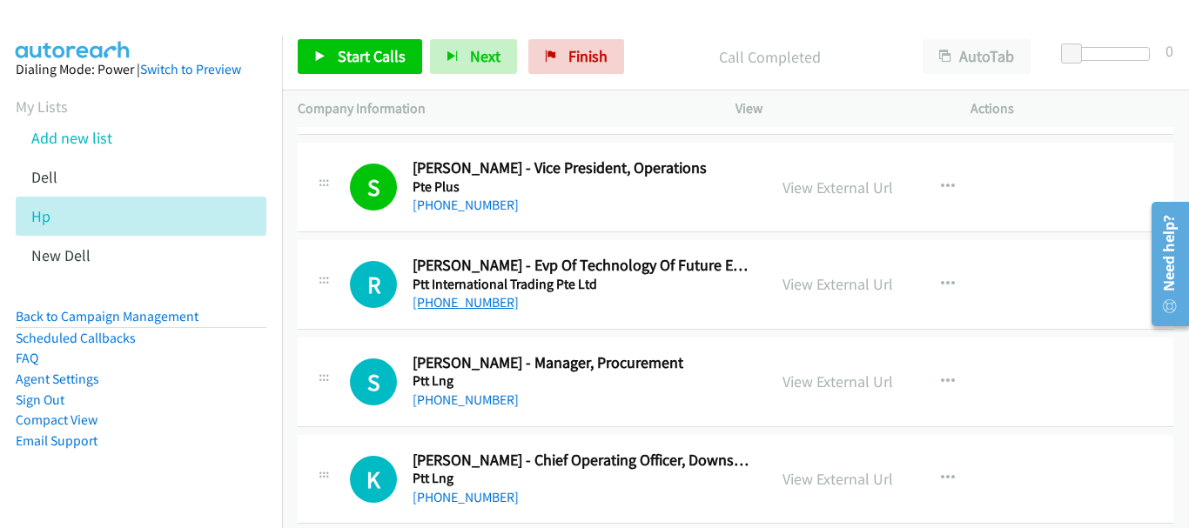
click at [465, 298] on link "[PHONE_NUMBER]" at bounding box center [466, 302] width 106 height 17
click at [470, 406] on link "[PHONE_NUMBER]" at bounding box center [466, 400] width 106 height 17
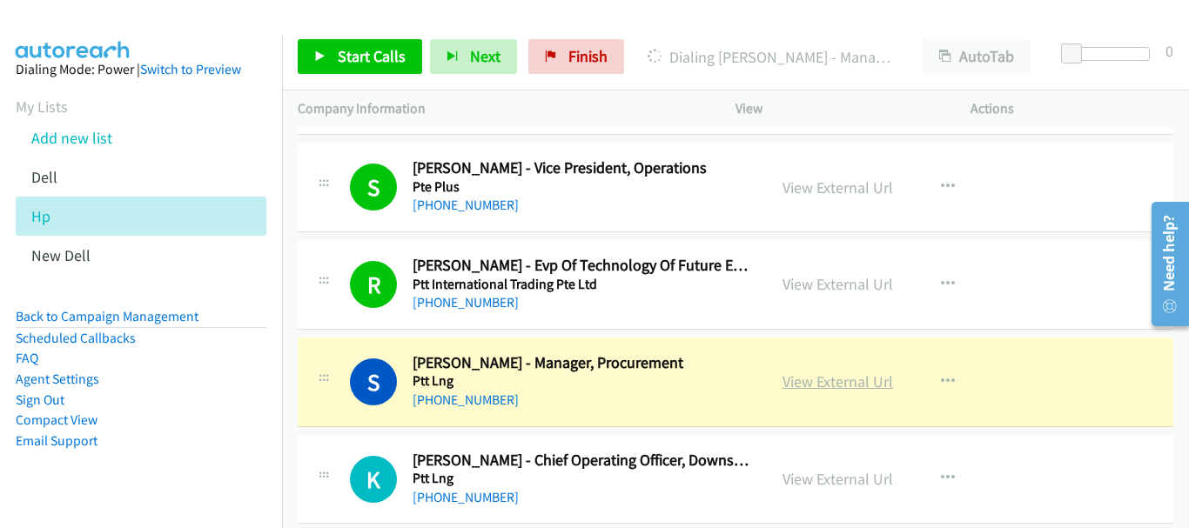
click at [815, 387] on link "View External Url" at bounding box center [838, 382] width 111 height 20
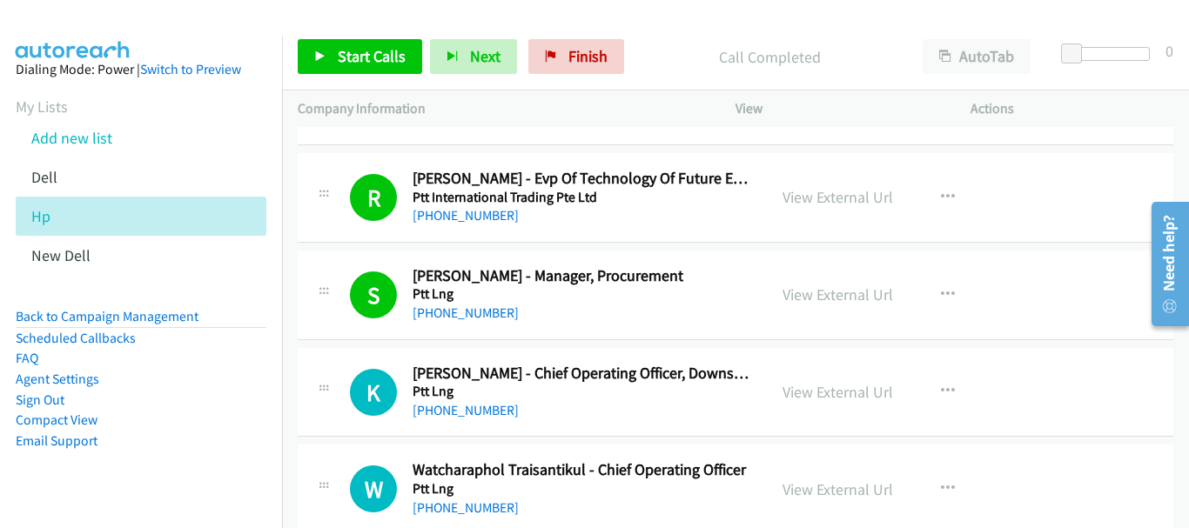
scroll to position [16474, 0]
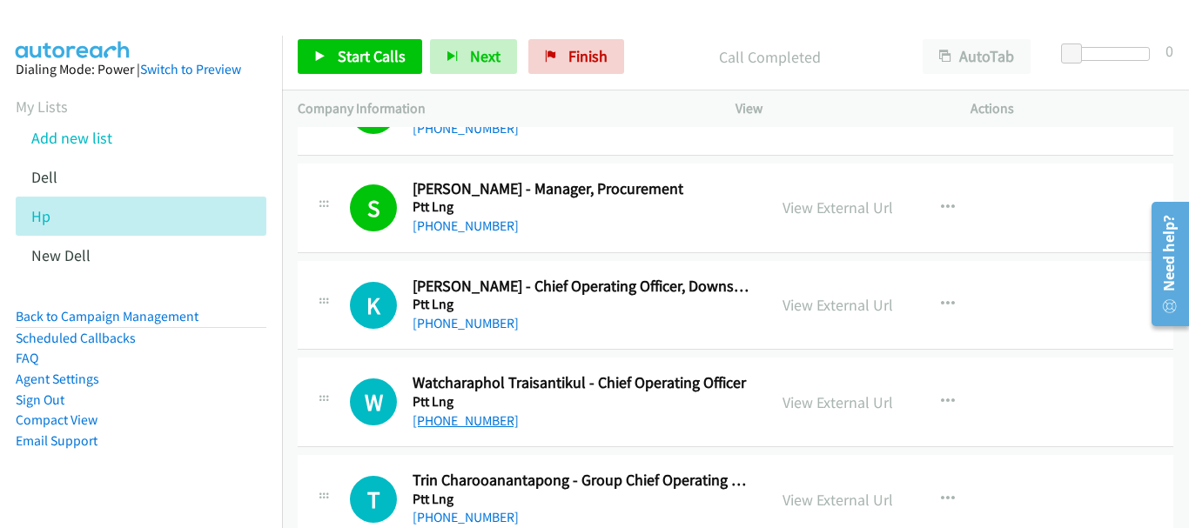
click at [475, 424] on link "[PHONE_NUMBER]" at bounding box center [466, 421] width 106 height 17
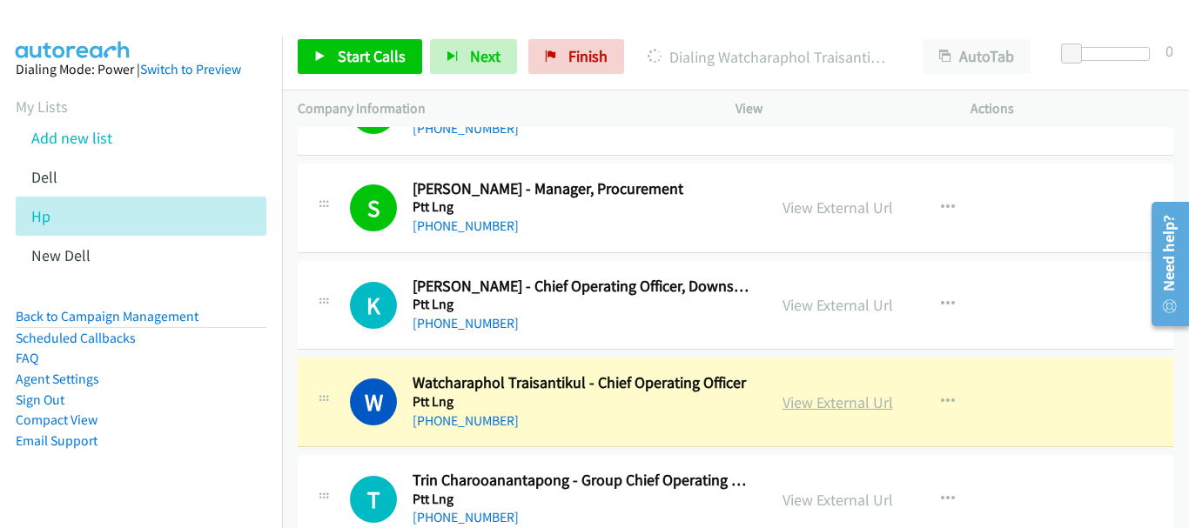
click at [820, 399] on link "View External Url" at bounding box center [838, 403] width 111 height 20
